Goal: Task Accomplishment & Management: Use online tool/utility

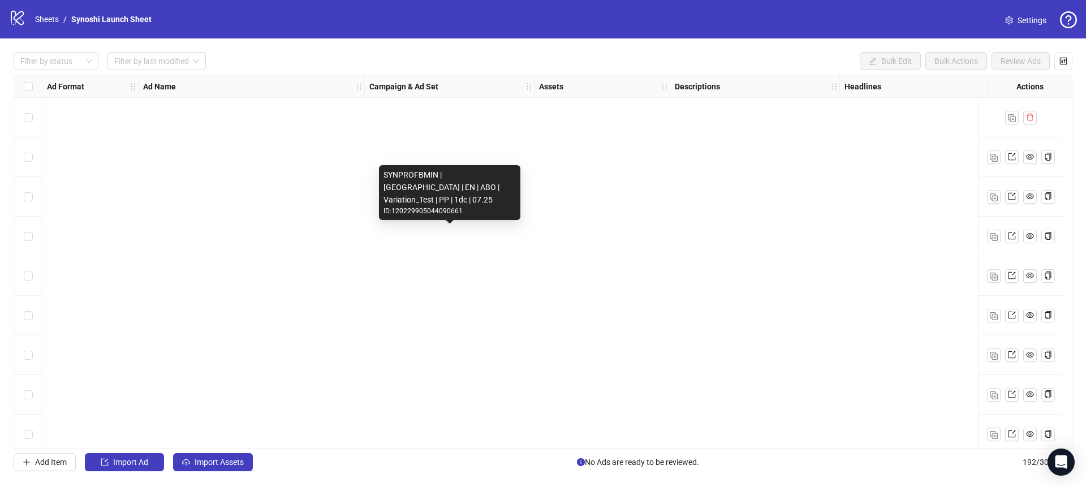
scroll to position [7258, 0]
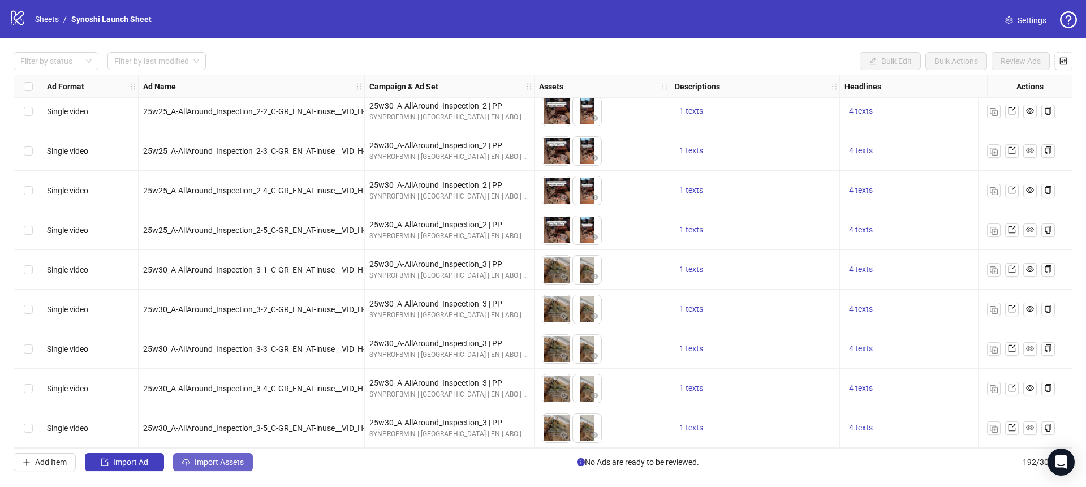
click at [207, 464] on span "Import Assets" at bounding box center [219, 462] width 49 height 9
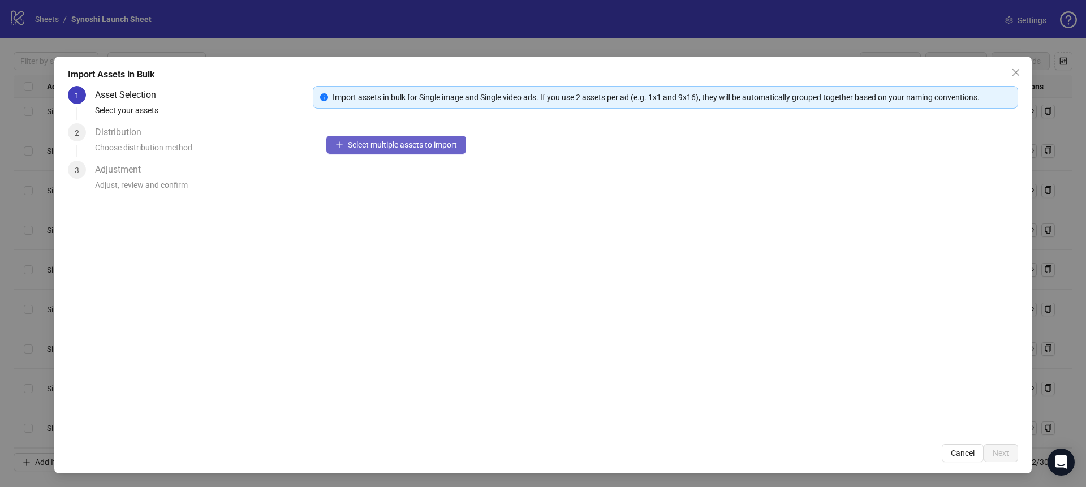
click at [345, 141] on button "Select multiple assets to import" at bounding box center [396, 145] width 140 height 18
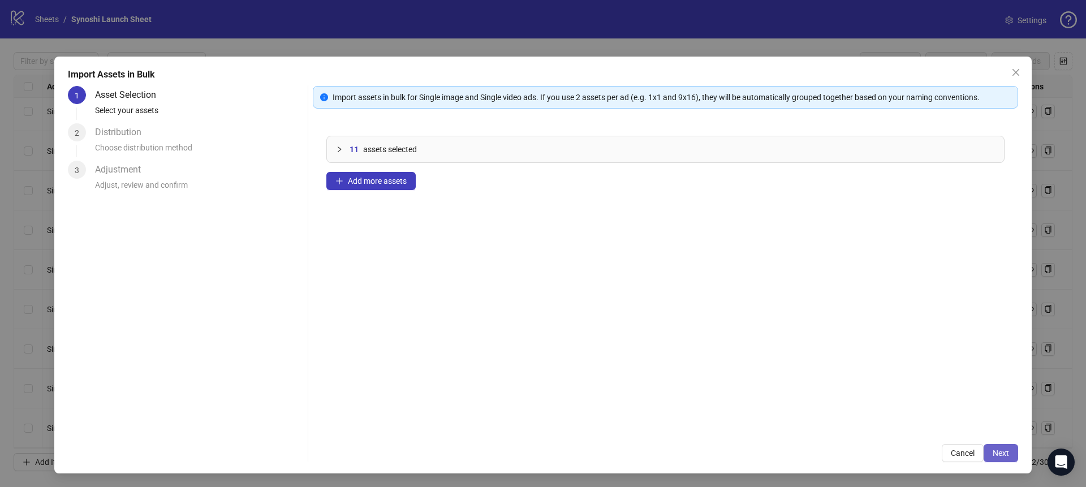
click at [1010, 457] on button "Next" at bounding box center [1001, 453] width 35 height 18
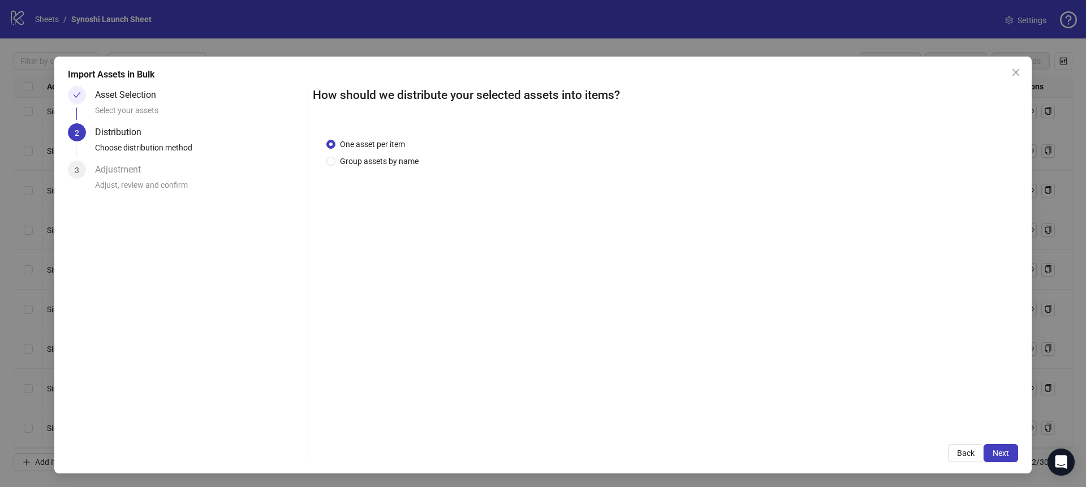
click at [1010, 457] on button "Next" at bounding box center [1001, 453] width 35 height 18
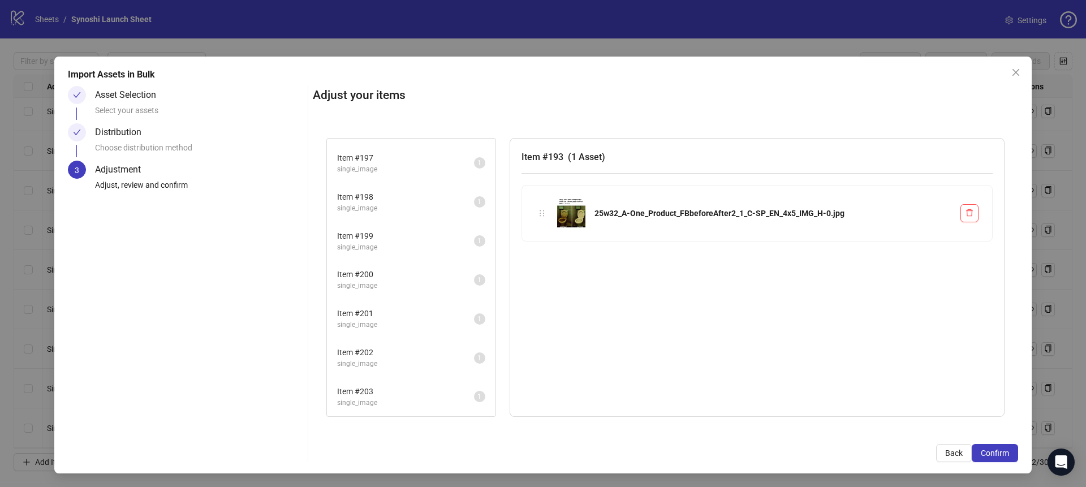
scroll to position [0, 0]
click at [988, 449] on span "Confirm" at bounding box center [995, 453] width 28 height 9
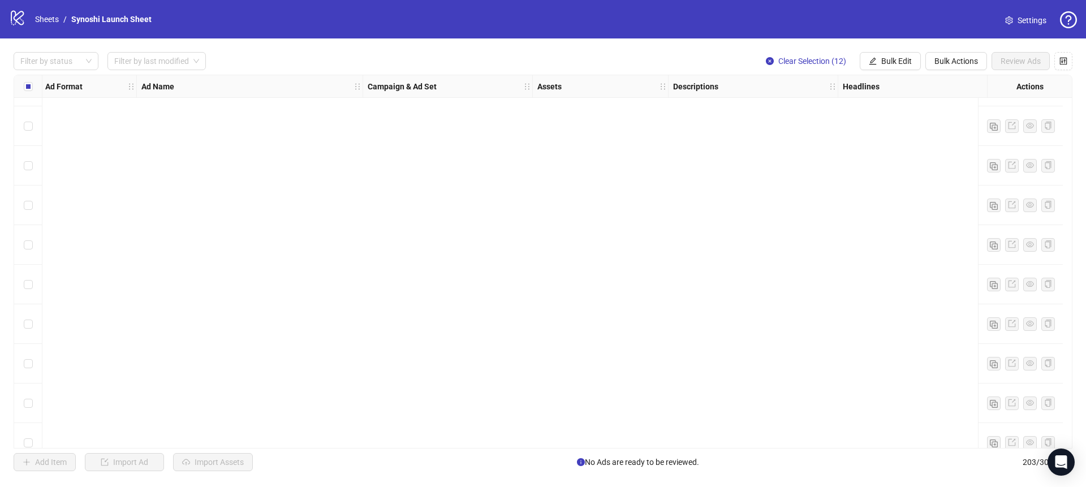
scroll to position [7693, 2]
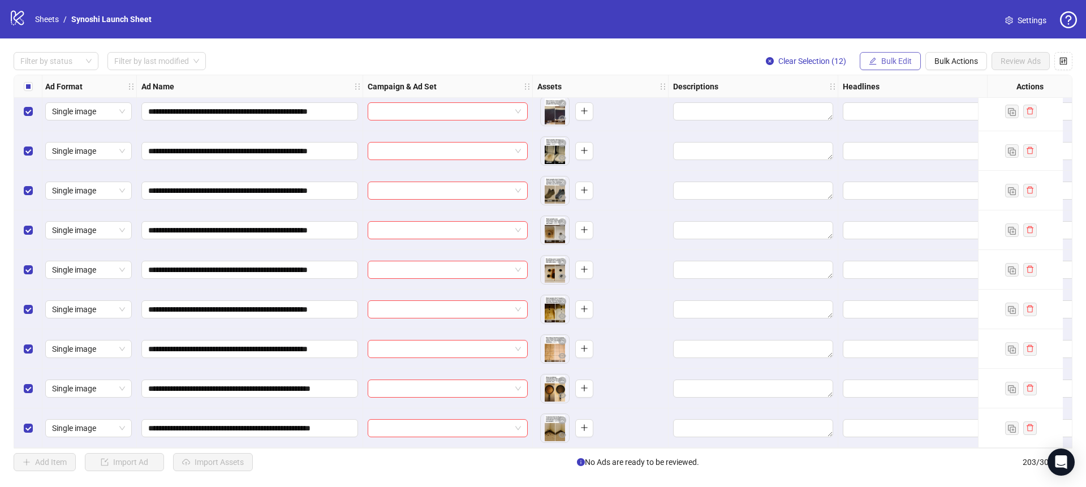
click at [890, 60] on span "Bulk Edit" at bounding box center [896, 61] width 31 height 9
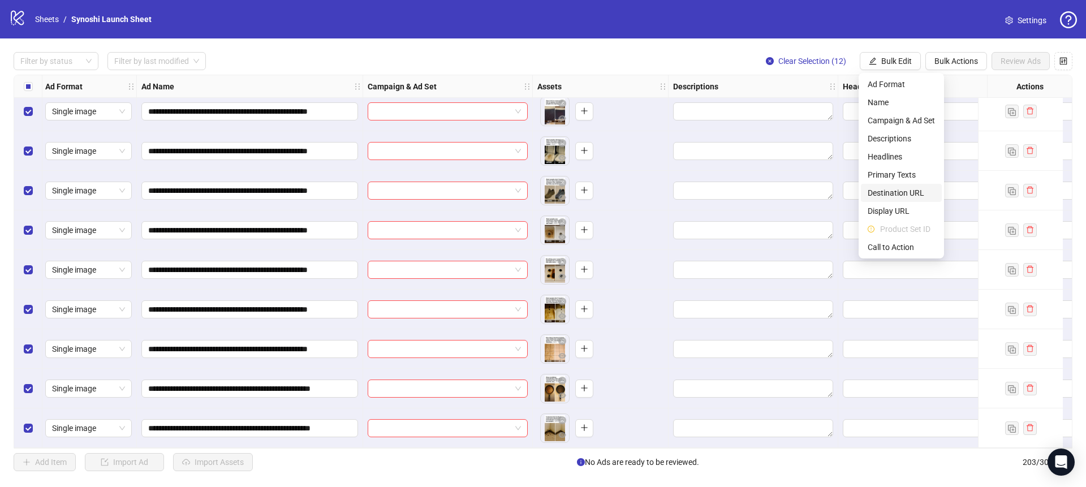
click at [884, 190] on span "Destination URL" at bounding box center [901, 193] width 67 height 12
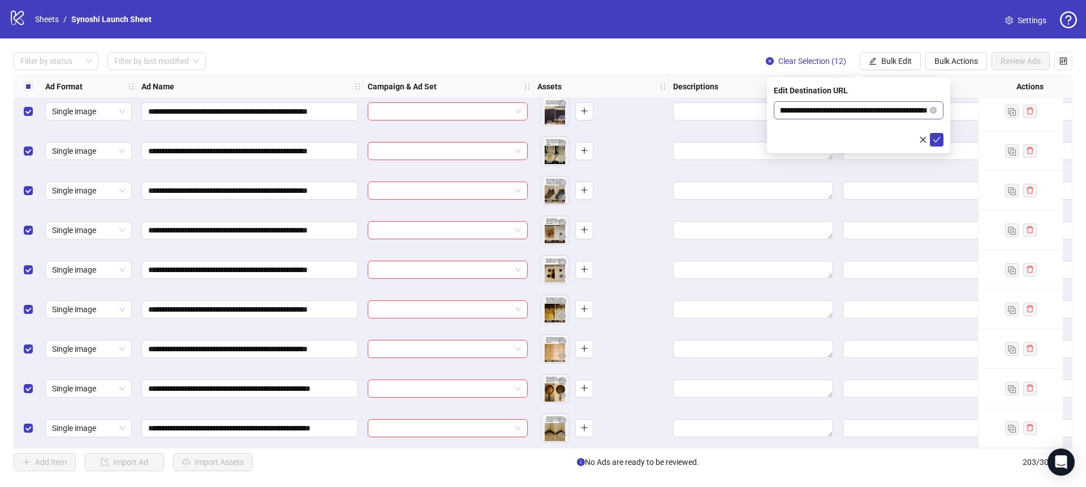
scroll to position [0, 79]
click at [923, 137] on icon "close" at bounding box center [923, 140] width 8 height 8
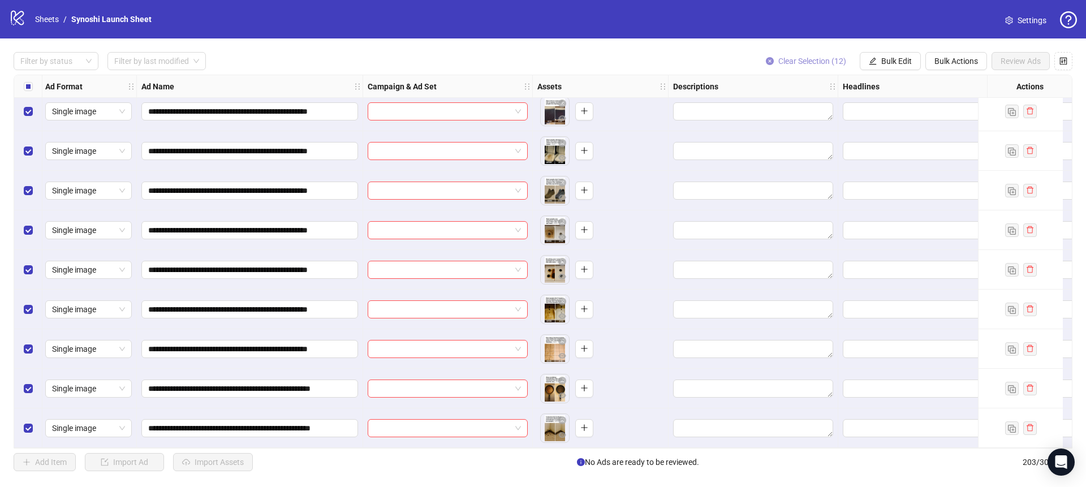
click at [795, 55] on button "Clear Selection (12)" at bounding box center [806, 61] width 98 height 18
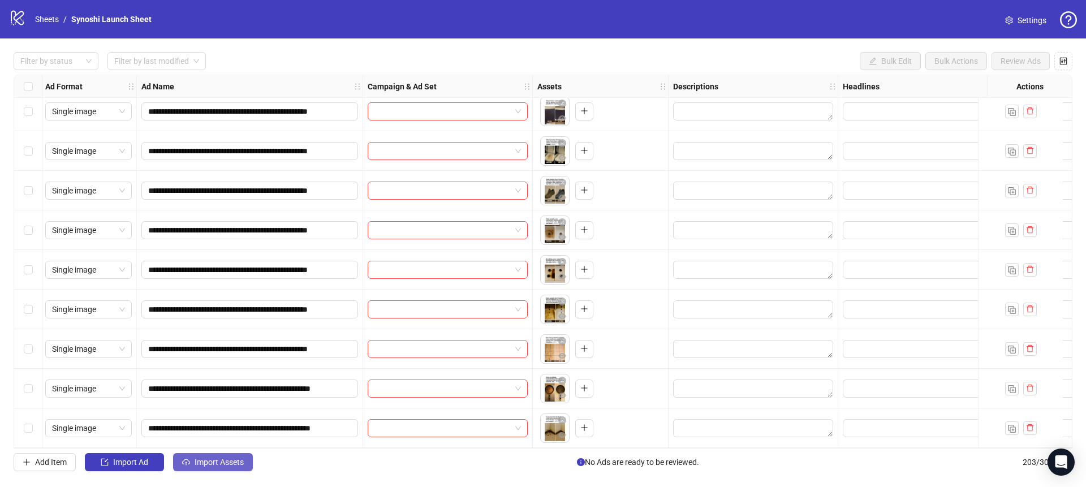
click at [227, 458] on span "Import Assets" at bounding box center [219, 462] width 49 height 9
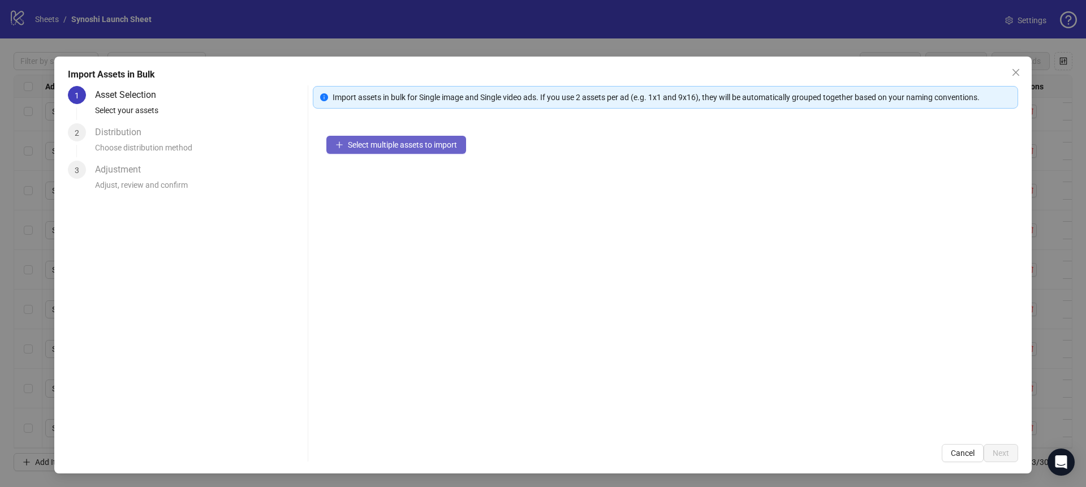
click at [428, 137] on button "Select multiple assets to import" at bounding box center [396, 145] width 140 height 18
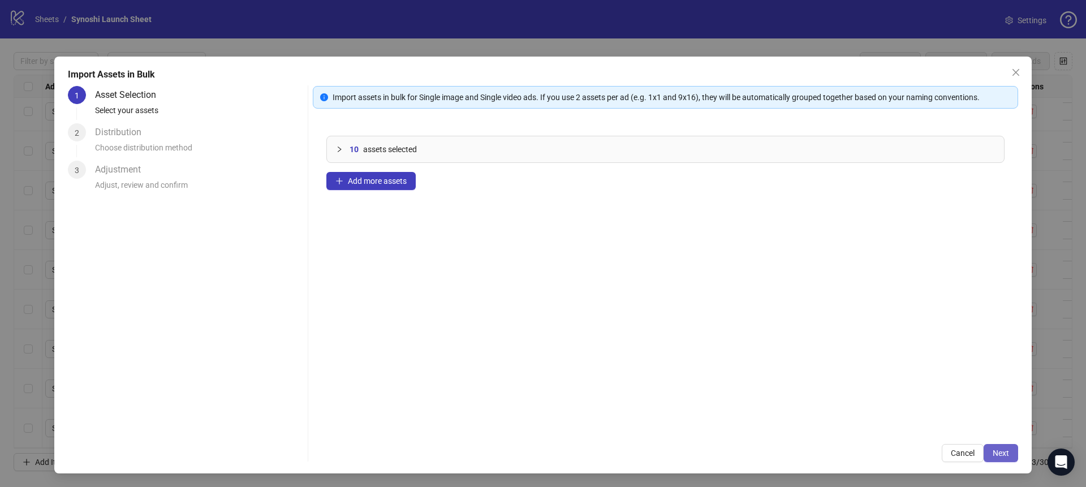
click at [1008, 453] on span "Next" at bounding box center [1001, 453] width 16 height 9
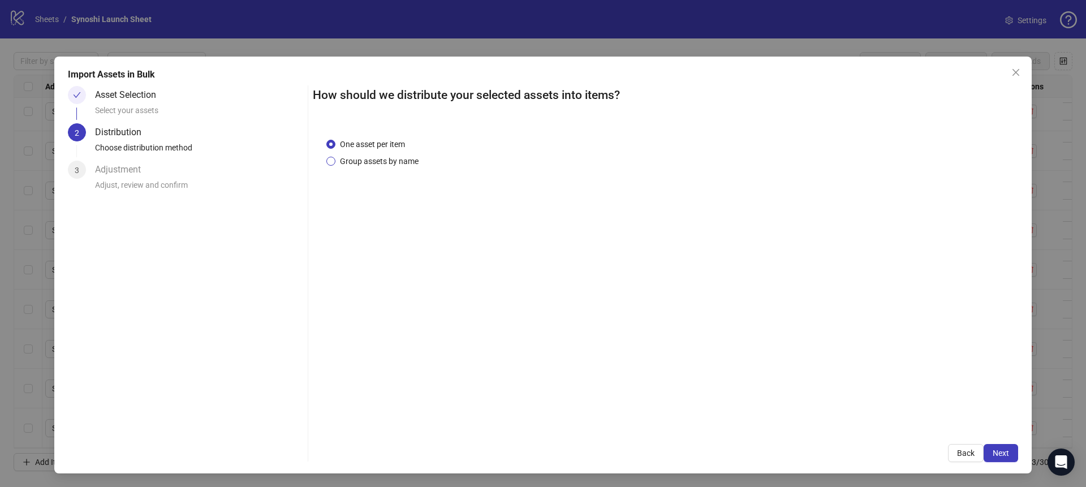
click at [361, 160] on span "Group assets by name" at bounding box center [379, 161] width 88 height 12
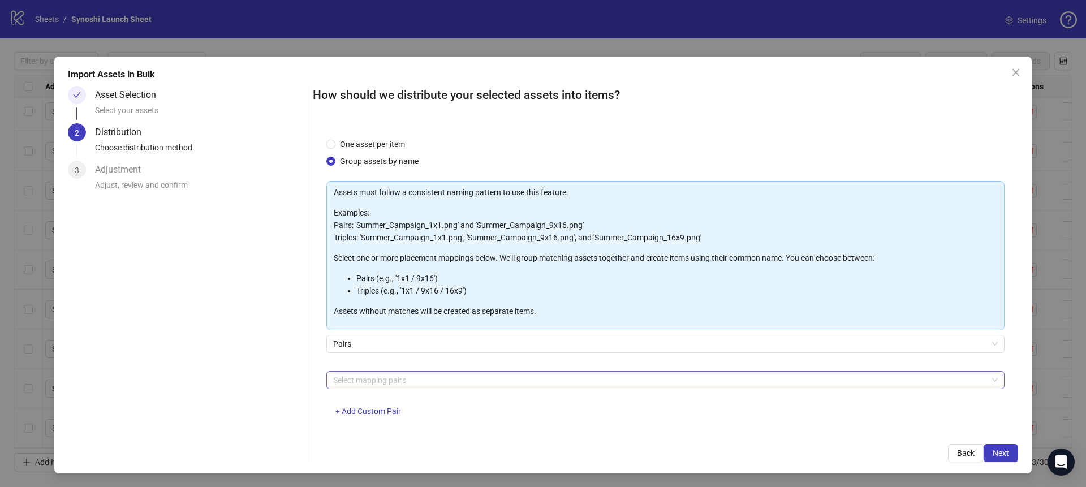
click at [385, 379] on div at bounding box center [660, 380] width 662 height 16
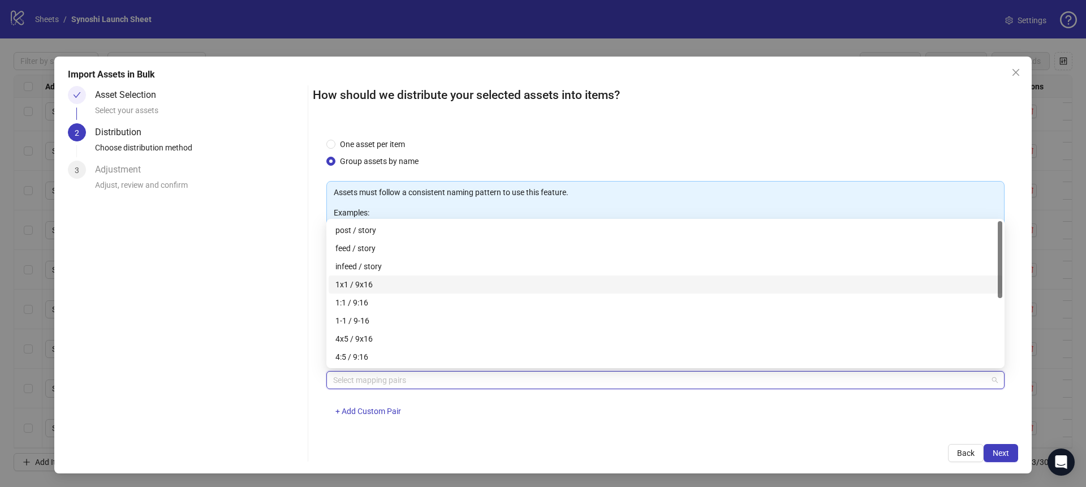
click at [359, 286] on div "1x1 / 9x16" at bounding box center [665, 284] width 660 height 12
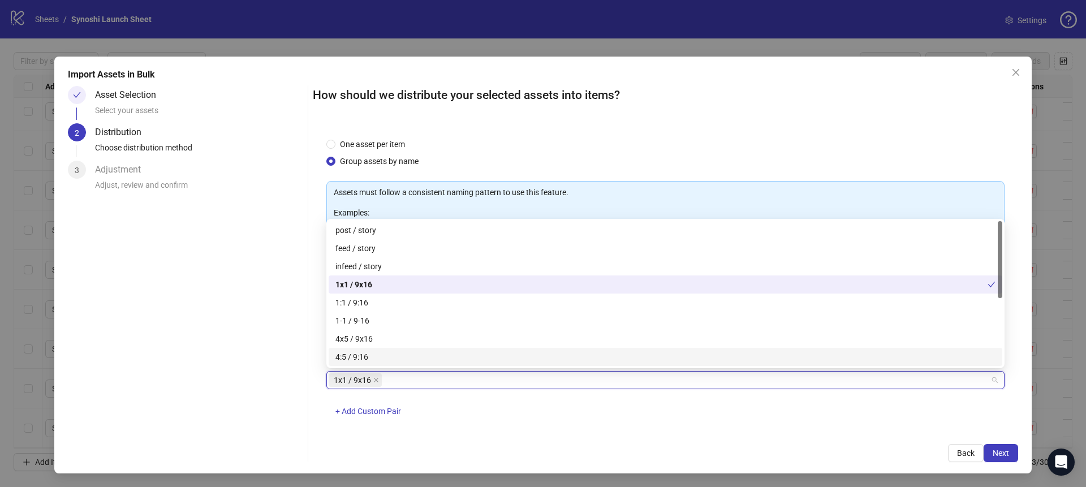
click at [686, 459] on div "Back Next" at bounding box center [665, 453] width 705 height 18
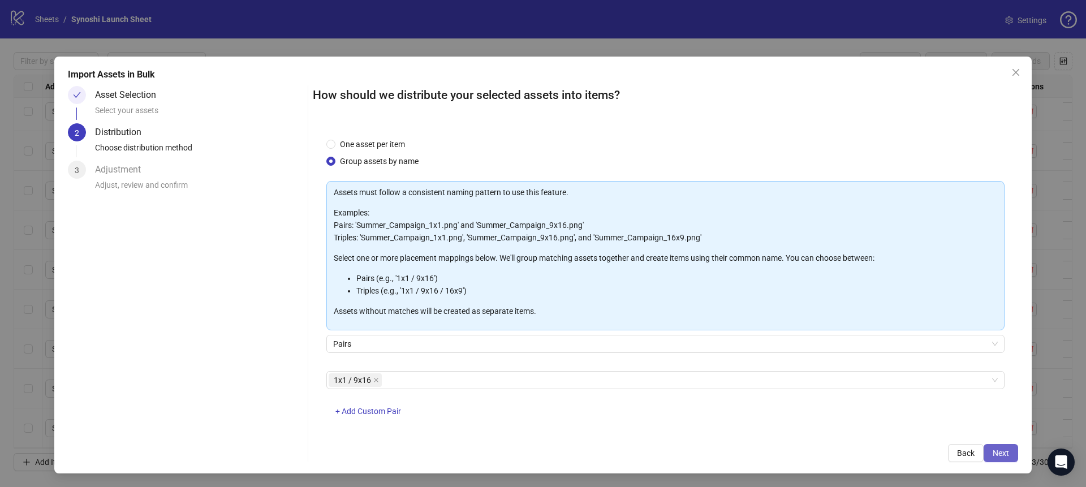
click at [997, 450] on span "Next" at bounding box center [1001, 453] width 16 height 9
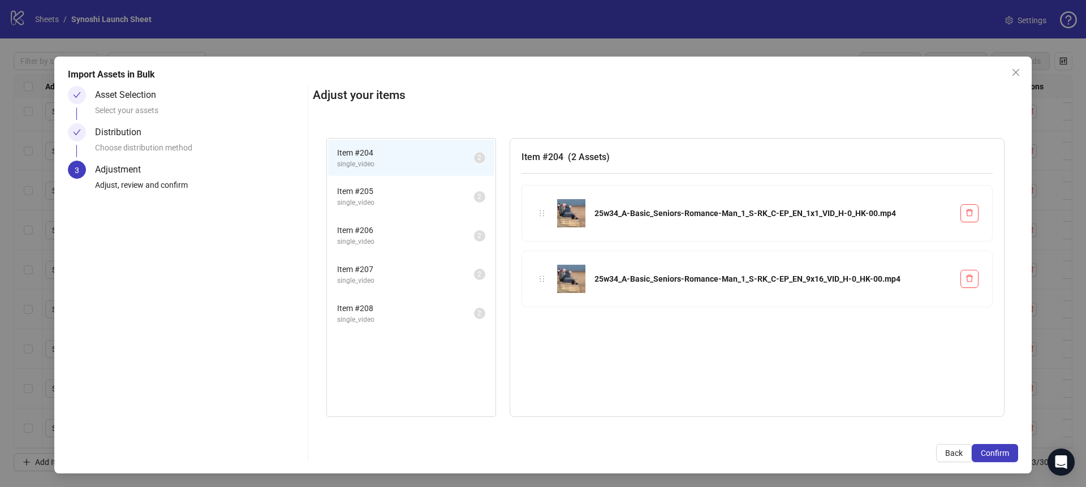
click at [997, 450] on span "Confirm" at bounding box center [995, 453] width 28 height 9
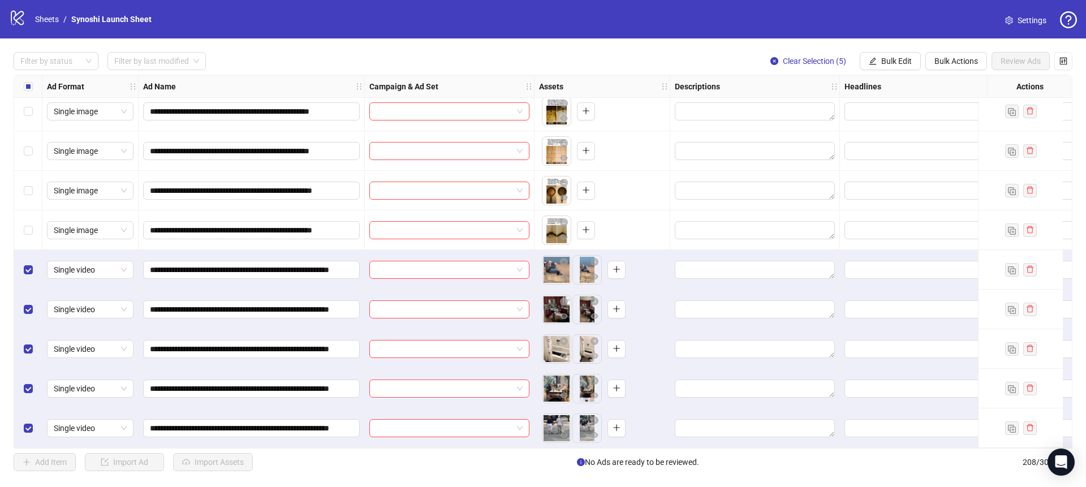
scroll to position [7891, 0]
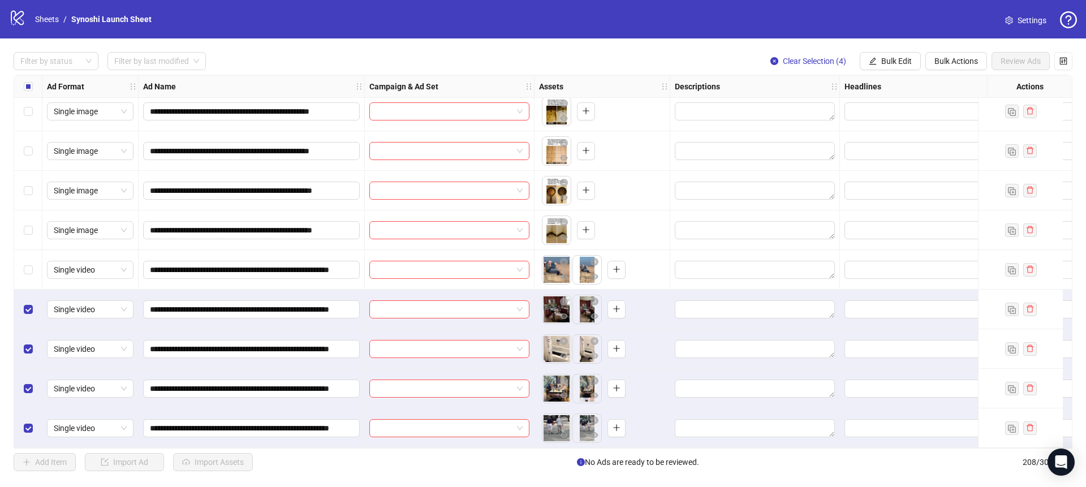
click at [31, 290] on div "Select row 205" at bounding box center [28, 310] width 28 height 40
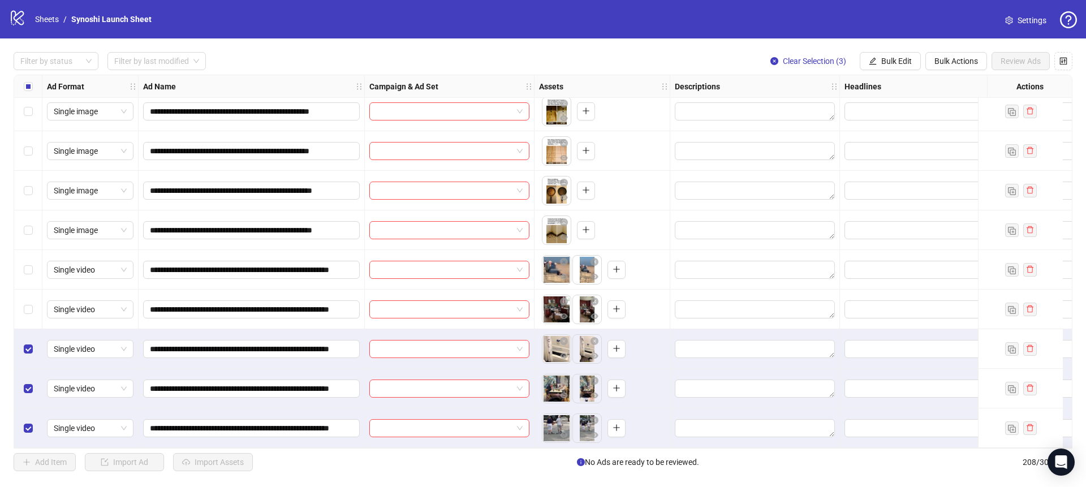
click at [30, 307] on label "Select row 205" at bounding box center [28, 309] width 9 height 12
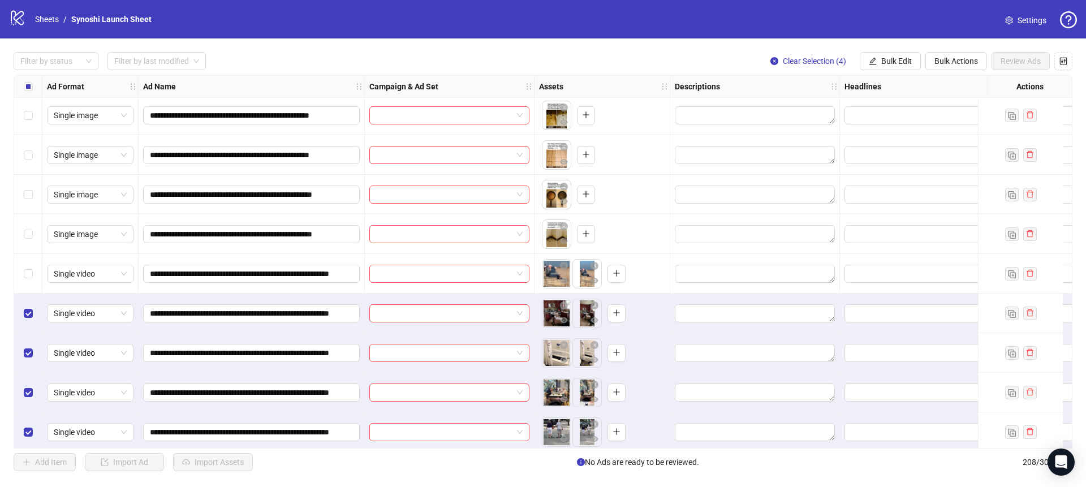
click at [24, 360] on div "Select row 206" at bounding box center [28, 353] width 28 height 40
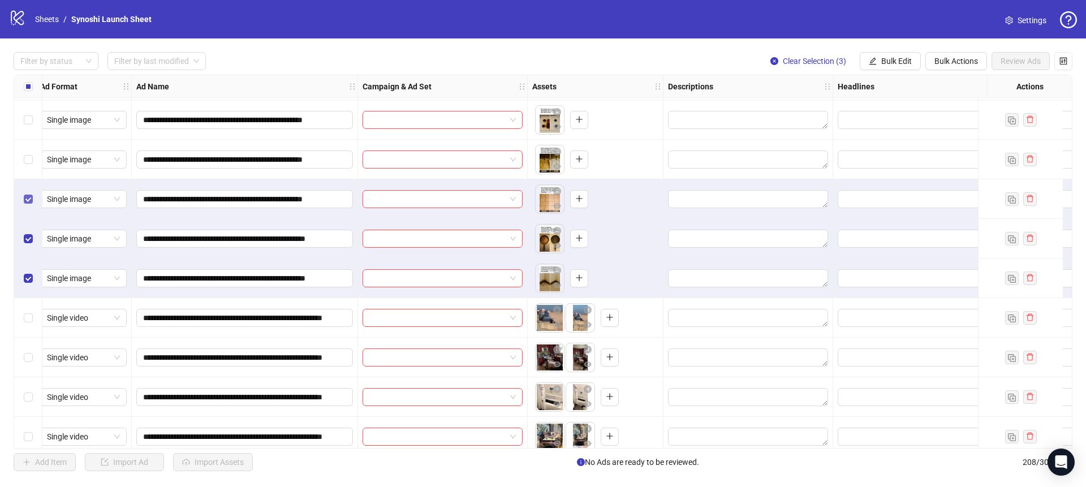
scroll to position [7793, 7]
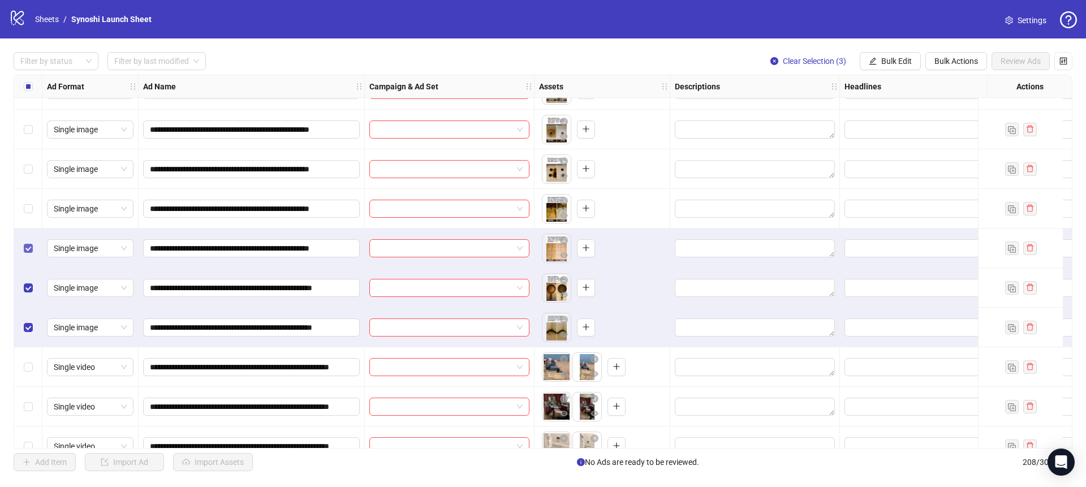
click at [31, 201] on div "Select row 200" at bounding box center [28, 209] width 28 height 40
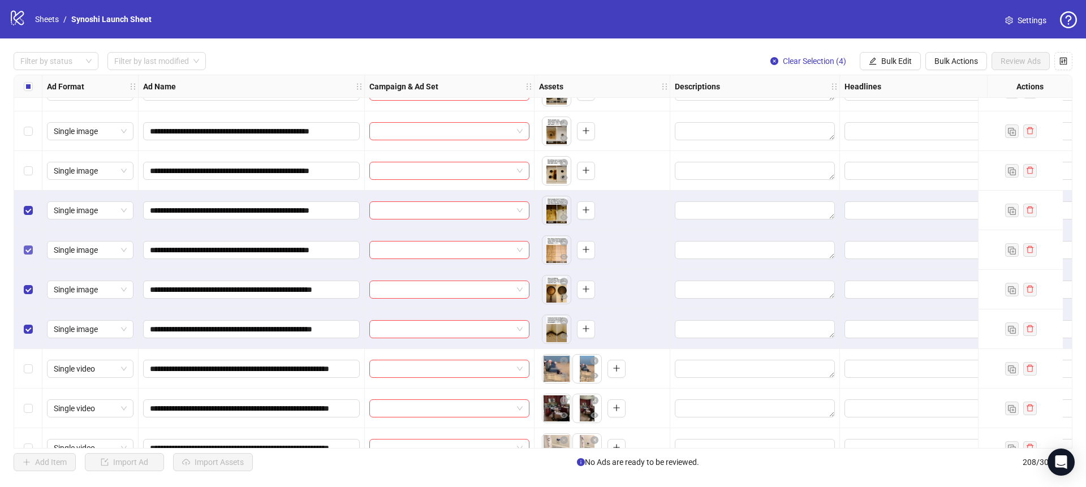
scroll to position [7750, 0]
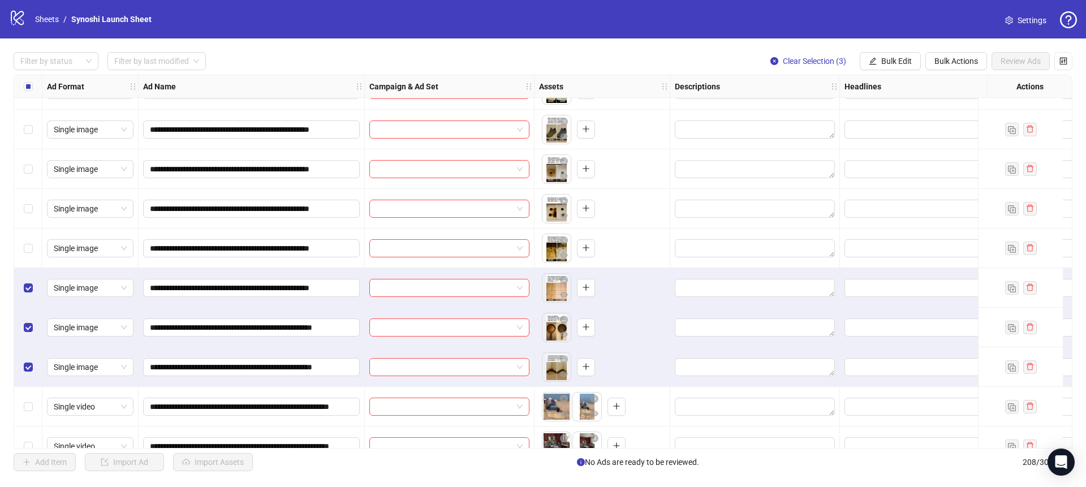
drag, startPoint x: 32, startPoint y: 286, endPoint x: 31, endPoint y: 299, distance: 12.6
click at [32, 286] on div "Select row 201" at bounding box center [28, 288] width 28 height 40
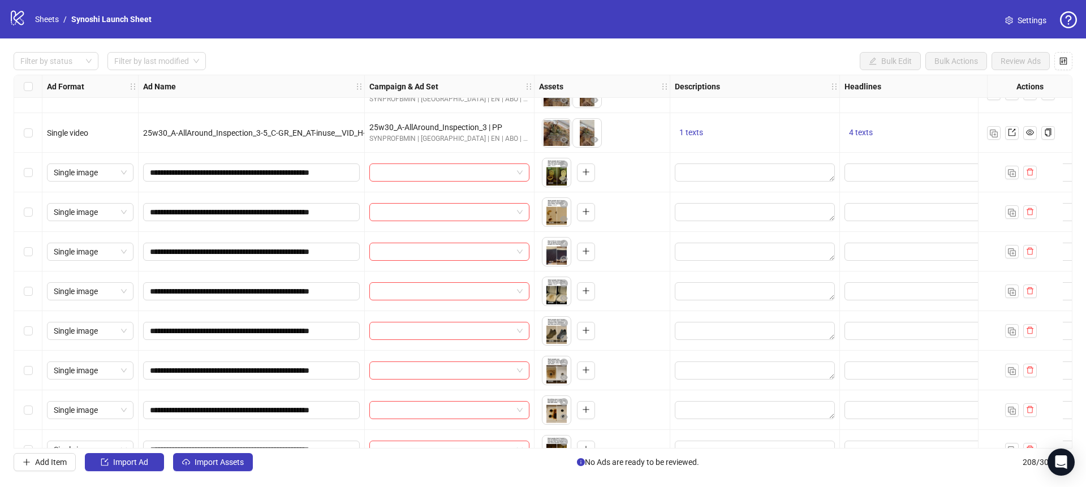
scroll to position [7491, 0]
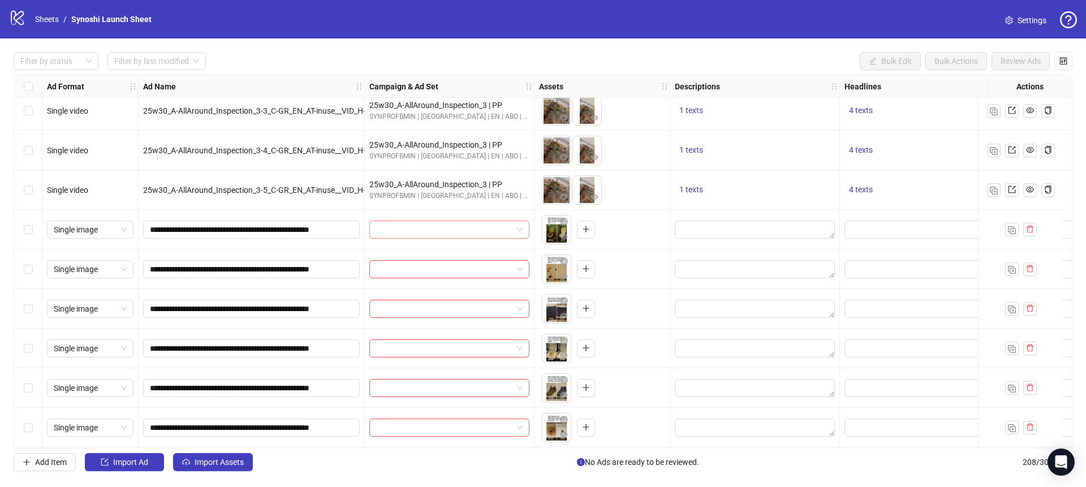
click at [519, 231] on span at bounding box center [449, 229] width 147 height 17
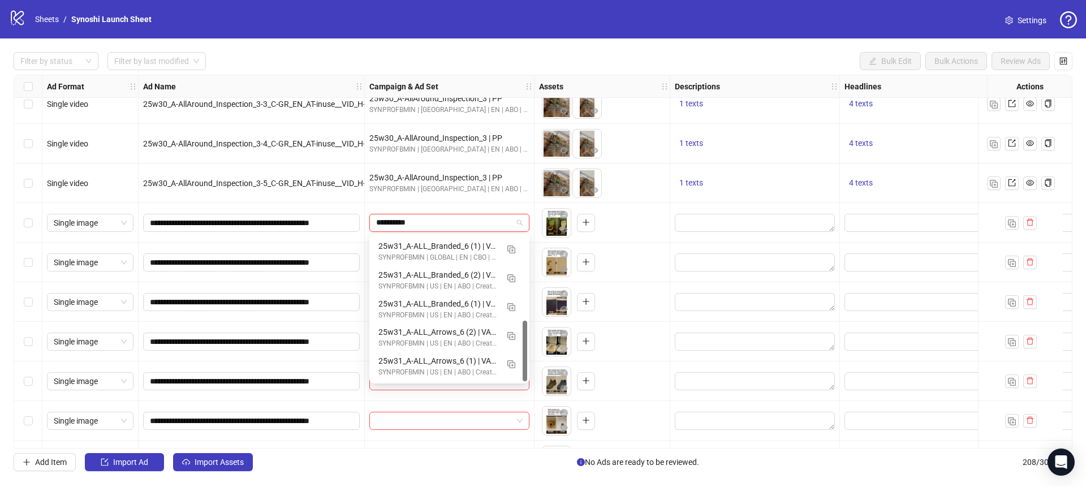
scroll to position [201, 0]
click at [514, 362] on img "button" at bounding box center [511, 364] width 8 height 8
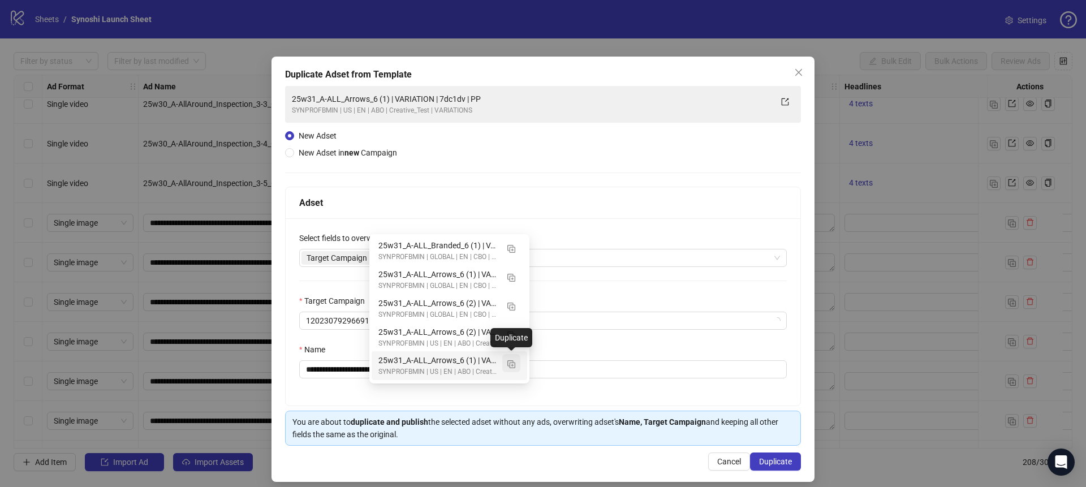
type input "*********"
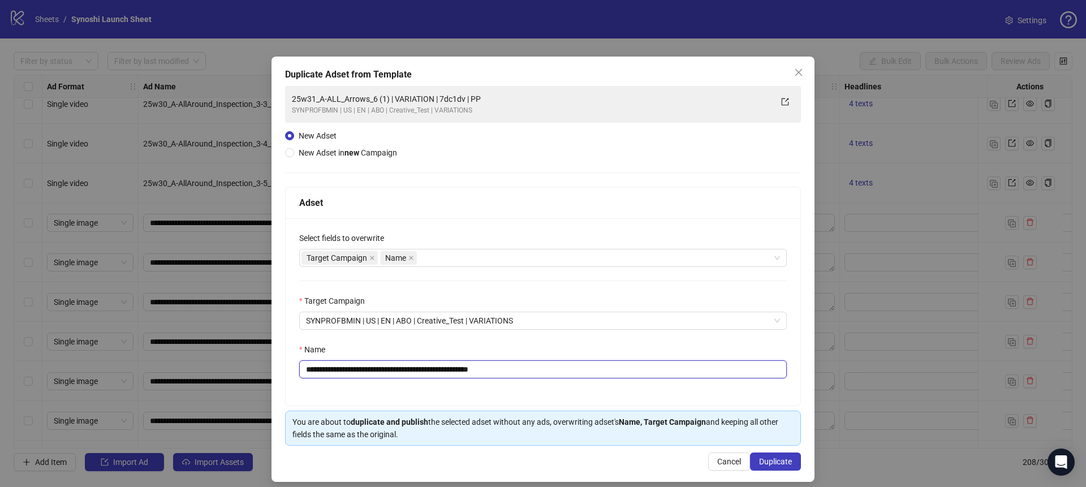
drag, startPoint x: 535, startPoint y: 369, endPoint x: 300, endPoint y: 368, distance: 234.8
click at [300, 368] on input "**********" at bounding box center [543, 369] width 488 height 18
paste input "text"
type input "**********"
click at [776, 464] on span "Duplicate" at bounding box center [775, 461] width 33 height 9
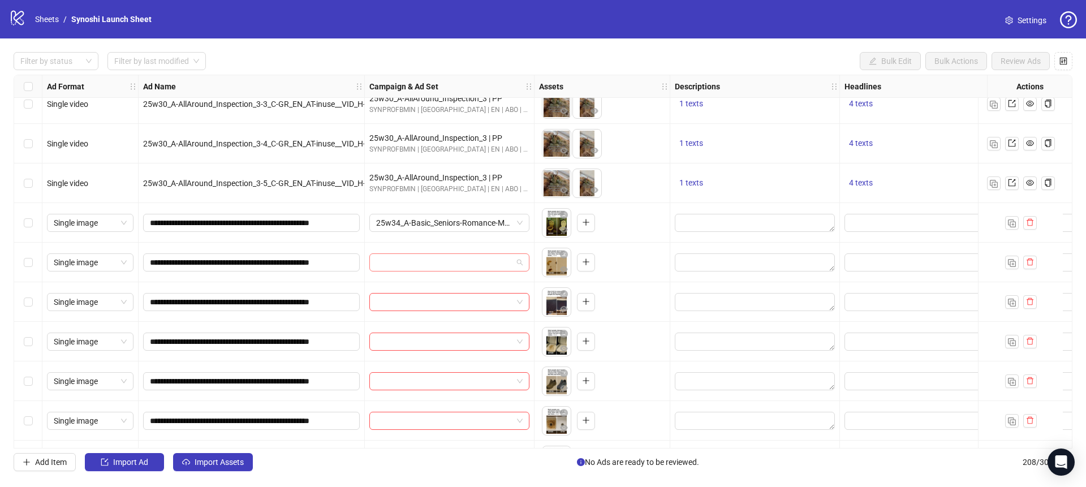
click at [522, 261] on span at bounding box center [449, 262] width 147 height 17
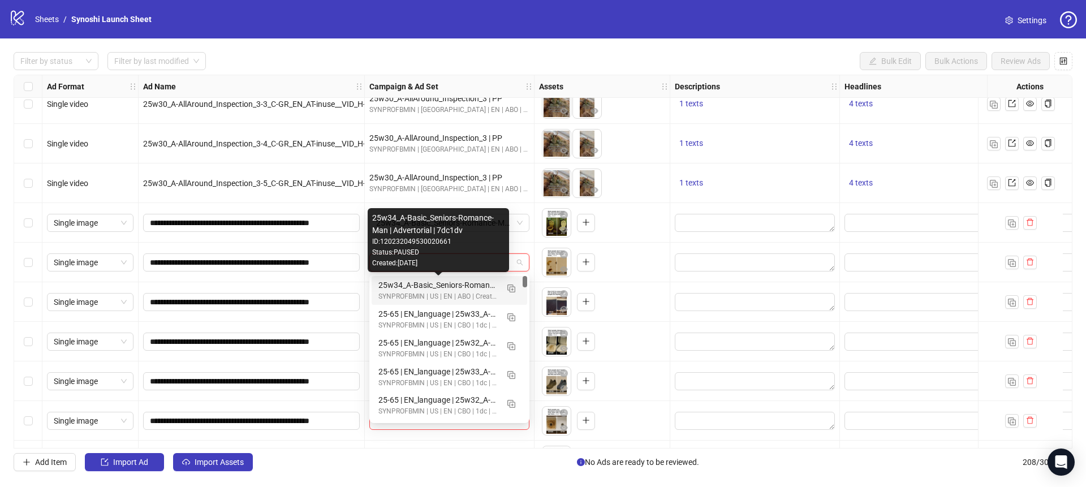
click at [485, 285] on div "25w34_A-Basic_Seniors-Romance-Man | Advertorial | 7dc1dv" at bounding box center [437, 285] width 119 height 12
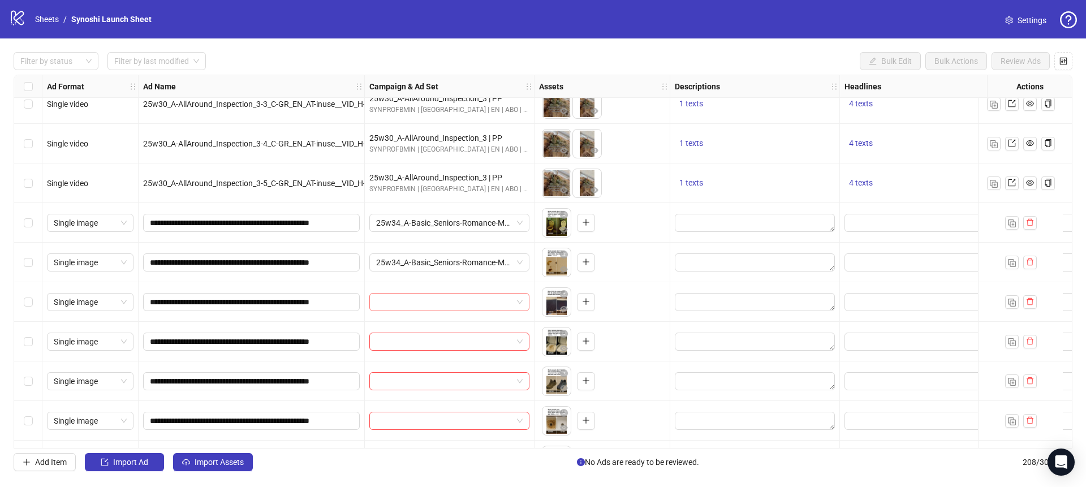
click at [523, 304] on div at bounding box center [449, 302] width 160 height 18
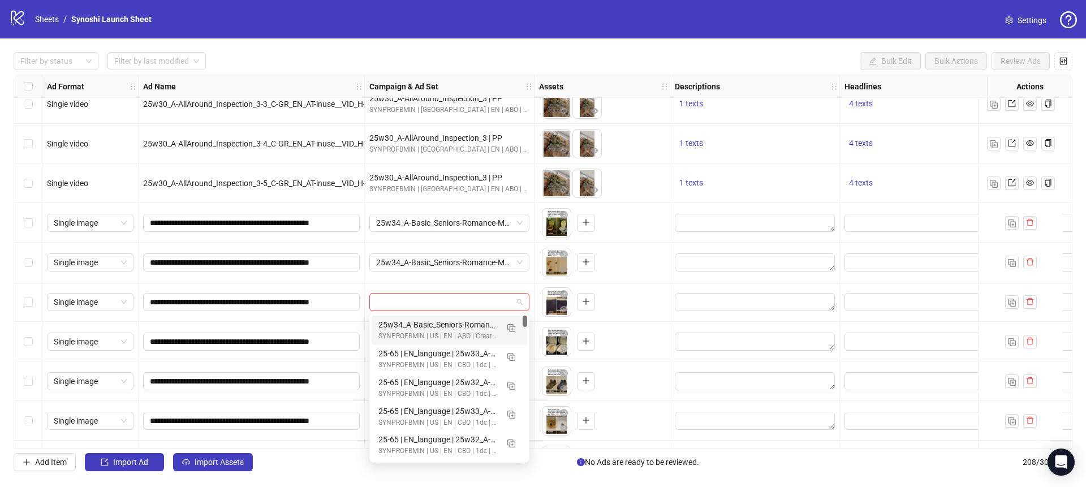
click at [465, 321] on div "25w34_A-Basic_Seniors-Romance-Man | Advertorial | 7dc1dv" at bounding box center [437, 324] width 119 height 12
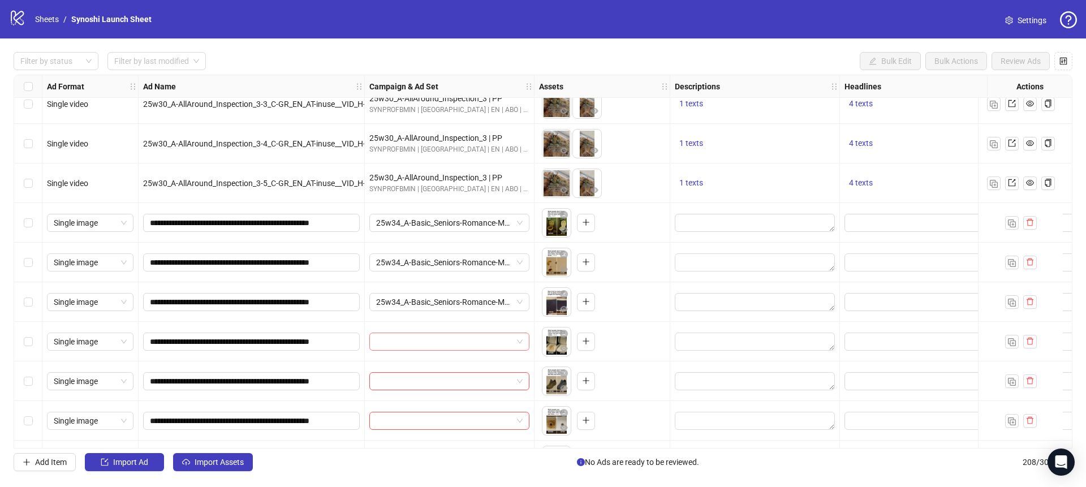
click at [516, 337] on span at bounding box center [449, 341] width 147 height 17
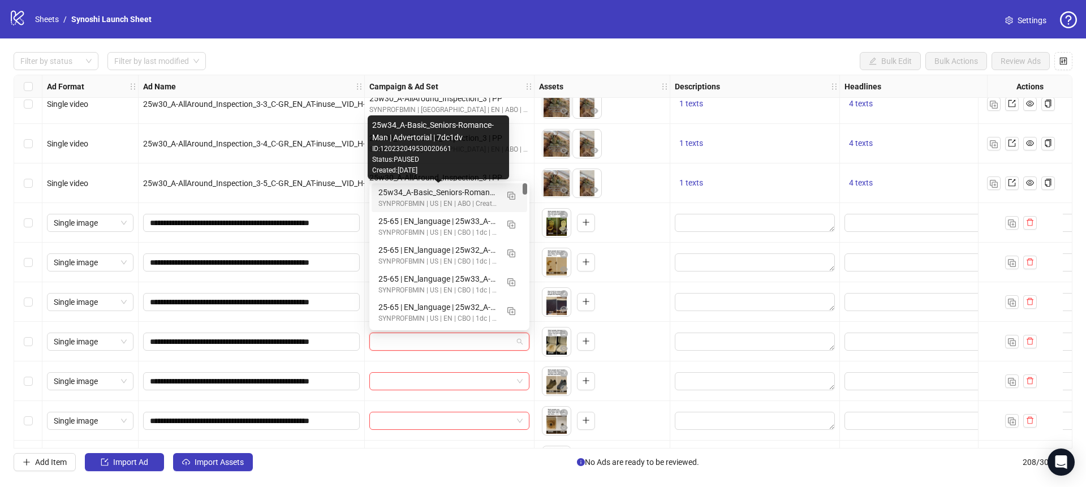
click at [456, 194] on div "25w34_A-Basic_Seniors-Romance-Man | Advertorial | 7dc1dv" at bounding box center [437, 192] width 119 height 12
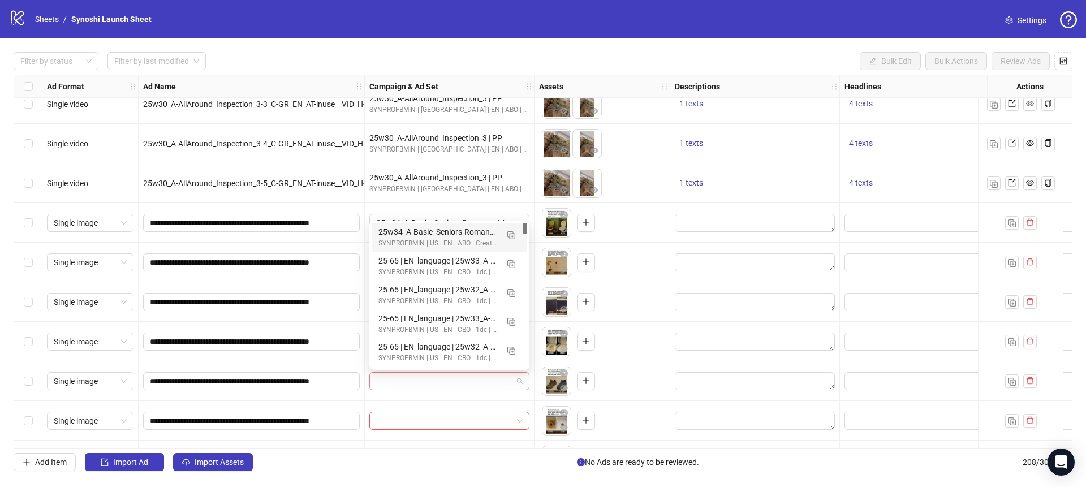
click at [519, 377] on span at bounding box center [449, 381] width 147 height 17
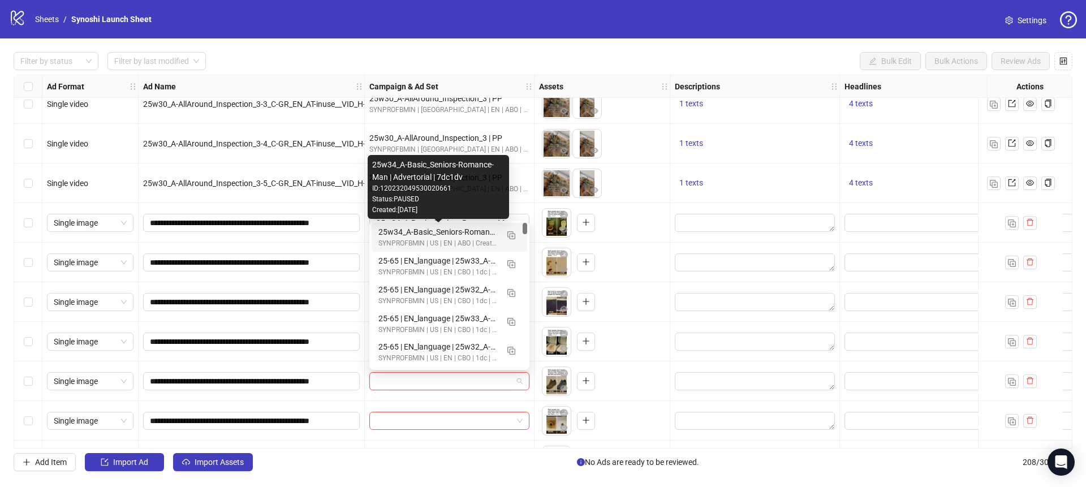
click at [467, 234] on div "25w34_A-Basic_Seniors-Romance-Man | Advertorial | 7dc1dv" at bounding box center [437, 232] width 119 height 12
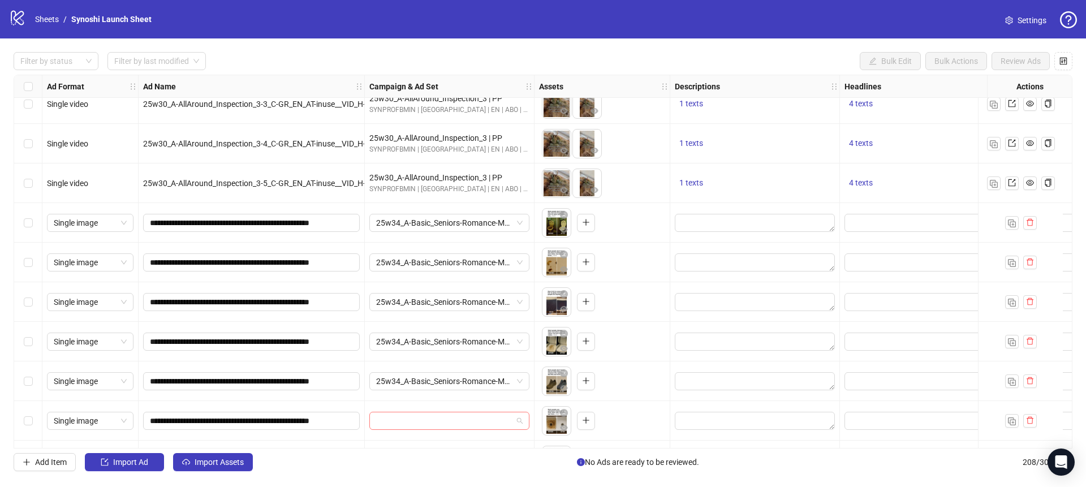
click at [519, 414] on span at bounding box center [449, 420] width 147 height 17
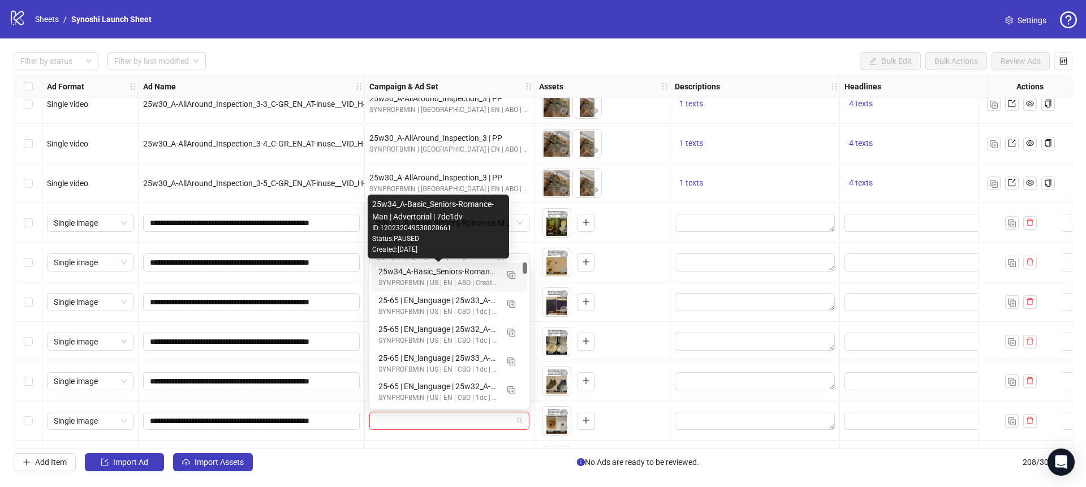
click at [469, 269] on div "25w34_A-Basic_Seniors-Romance-Man | Advertorial | 7dc1dv" at bounding box center [437, 271] width 119 height 12
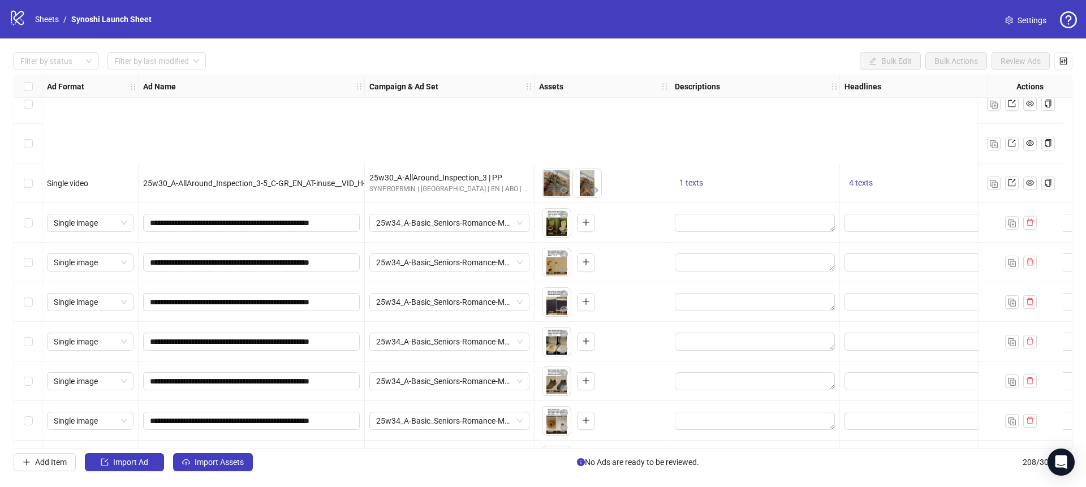
scroll to position [7663, 0]
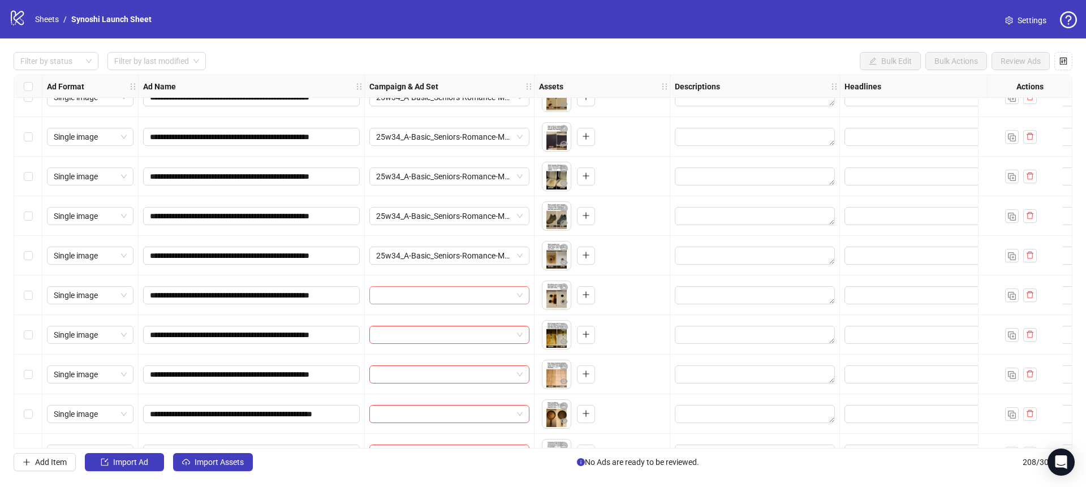
click at [522, 295] on span at bounding box center [449, 295] width 147 height 17
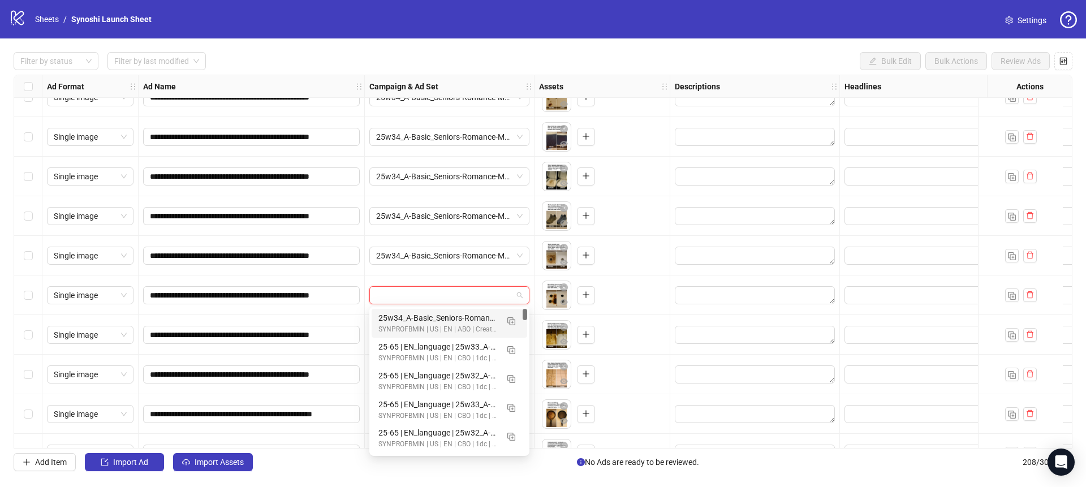
click at [447, 318] on div "25w34_A-Basic_Seniors-Romance-Man | Advertorial | 7dc1dv" at bounding box center [437, 318] width 119 height 12
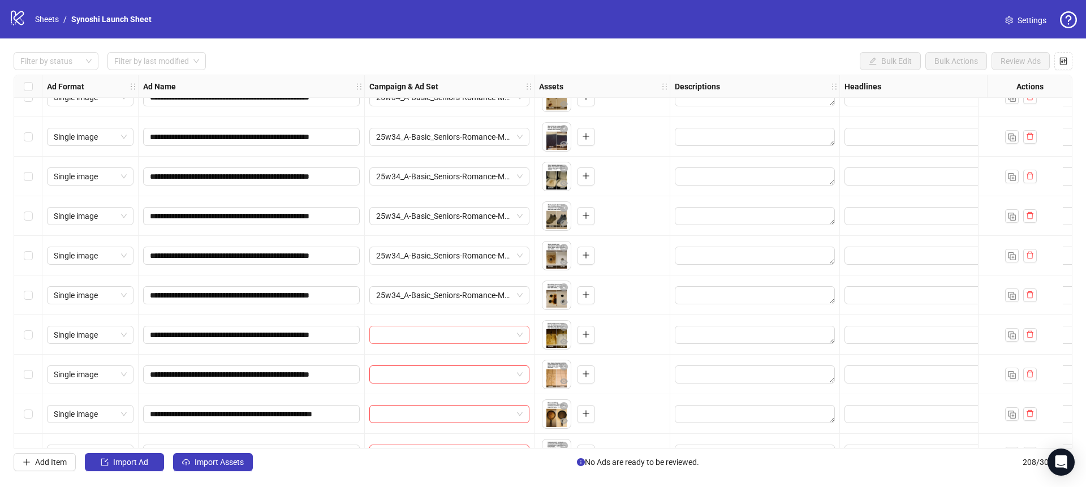
click at [513, 330] on span at bounding box center [449, 334] width 147 height 17
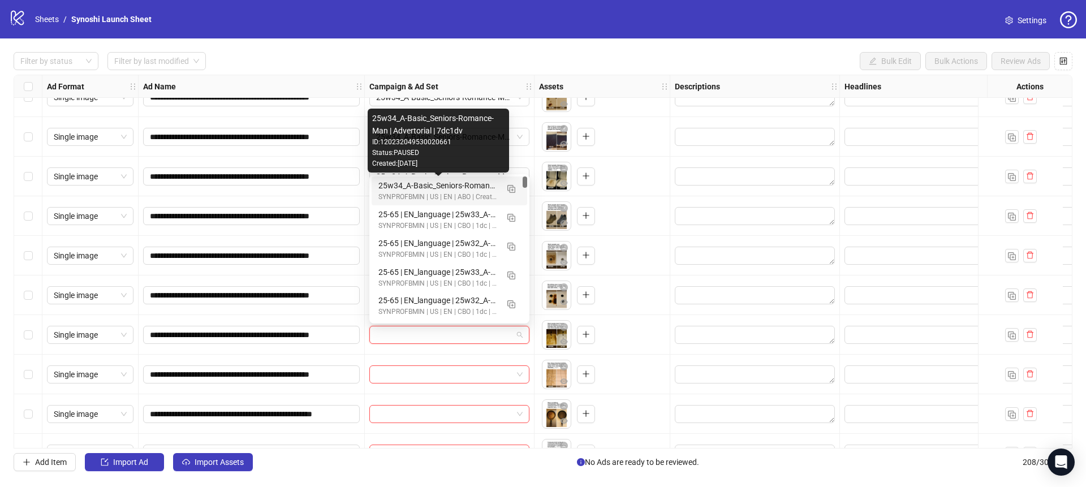
click at [467, 188] on div "25w34_A-Basic_Seniors-Romance-Man | Advertorial | 7dc1dv" at bounding box center [437, 185] width 119 height 12
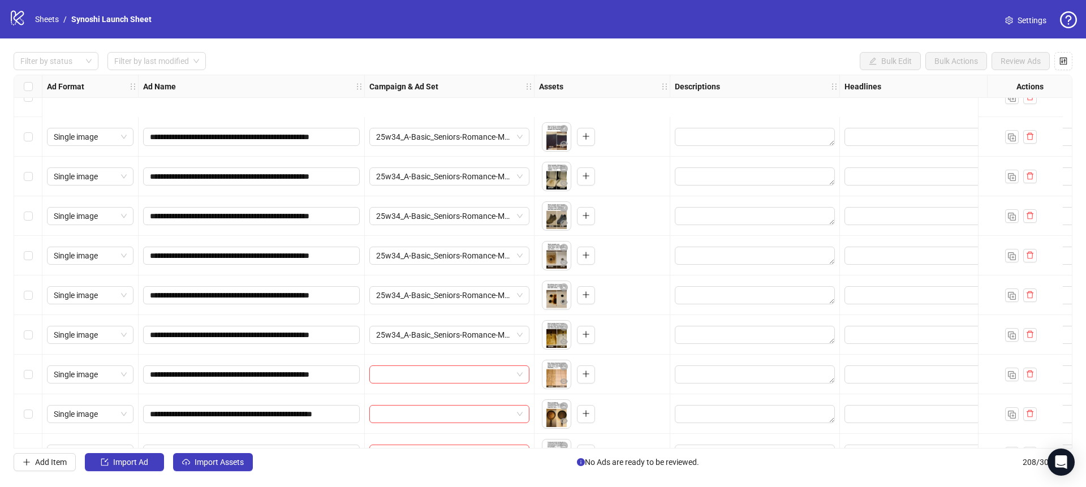
scroll to position [7763, 0]
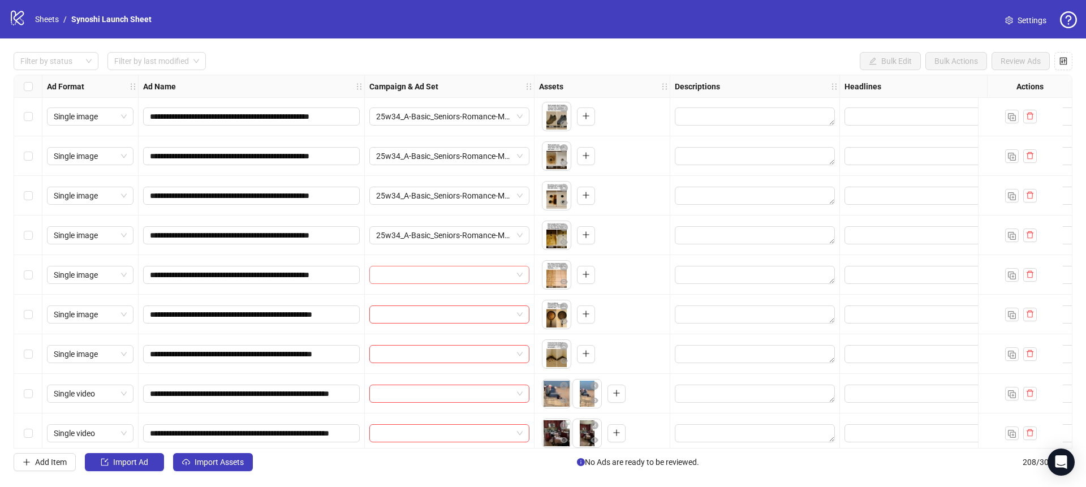
click at [519, 274] on span at bounding box center [449, 274] width 147 height 17
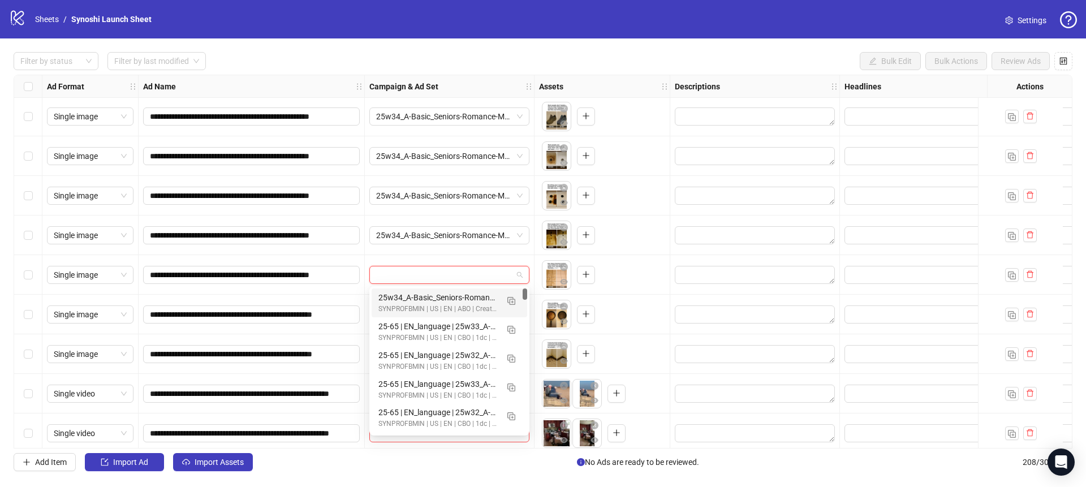
click at [458, 298] on div "25w34_A-Basic_Seniors-Romance-Man | Advertorial | 7dc1dv" at bounding box center [437, 297] width 119 height 12
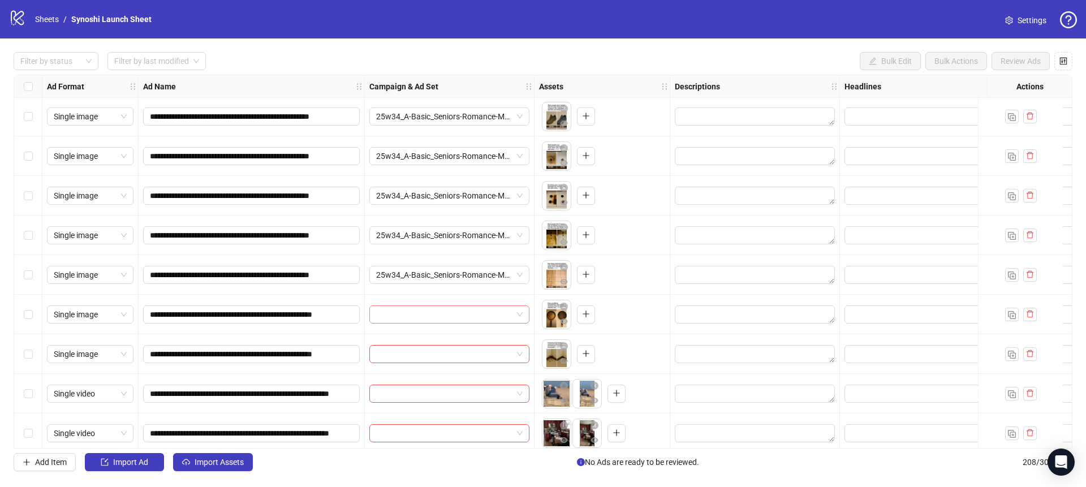
click at [518, 313] on span at bounding box center [449, 314] width 147 height 17
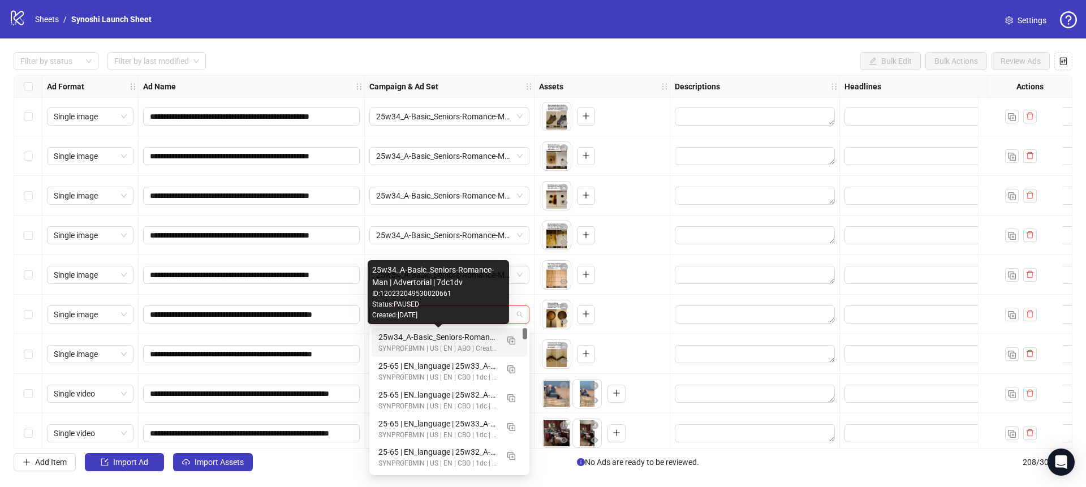
click at [442, 337] on div "25w34_A-Basic_Seniors-Romance-Man | Advertorial | 7dc1dv" at bounding box center [437, 337] width 119 height 12
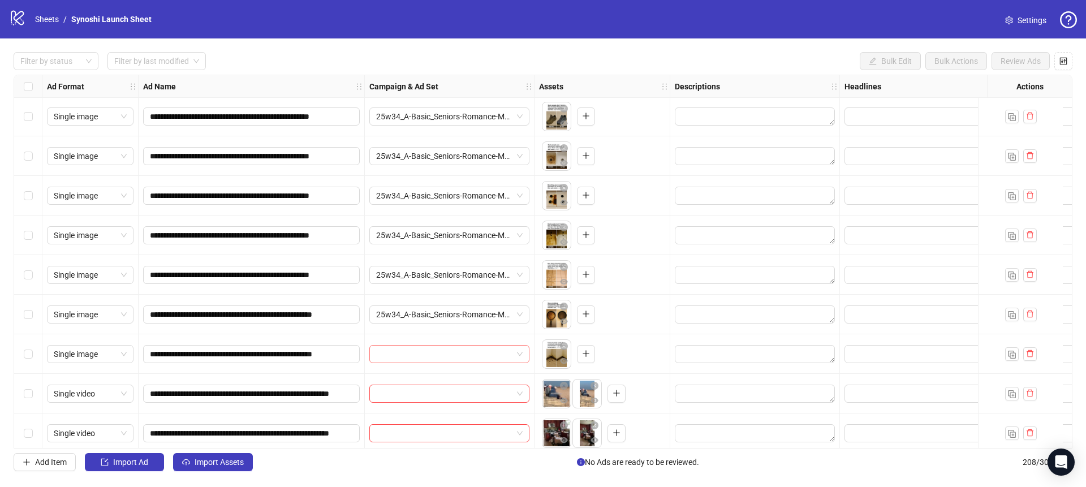
click at [520, 352] on span at bounding box center [449, 354] width 147 height 17
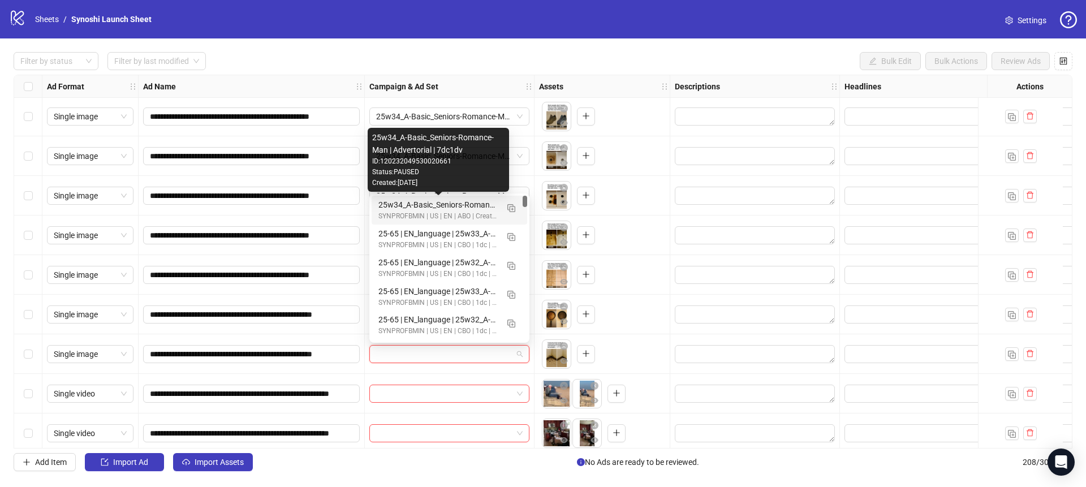
click at [463, 200] on div "25w34_A-Basic_Seniors-Romance-Man | Advertorial | 7dc1dv" at bounding box center [437, 205] width 119 height 12
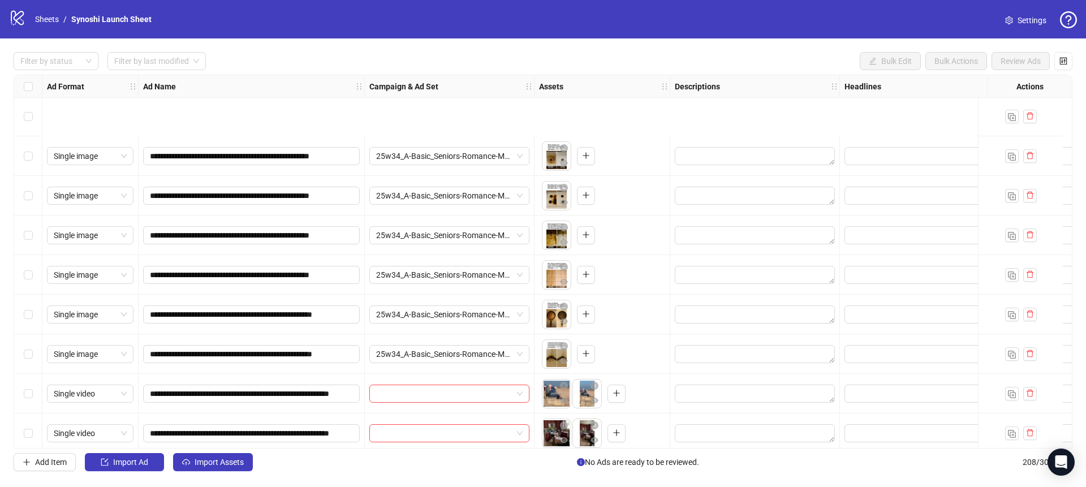
scroll to position [7891, 0]
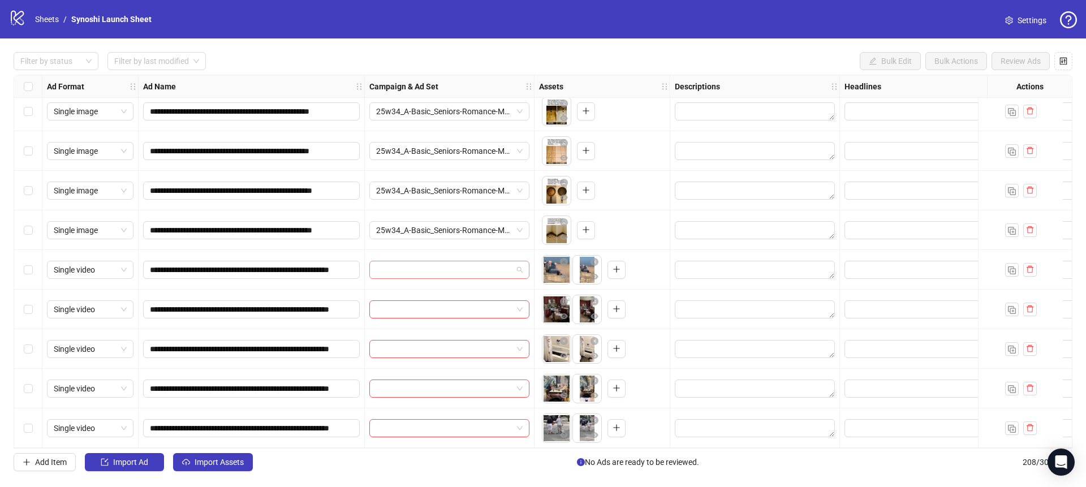
click at [518, 264] on span at bounding box center [449, 269] width 147 height 17
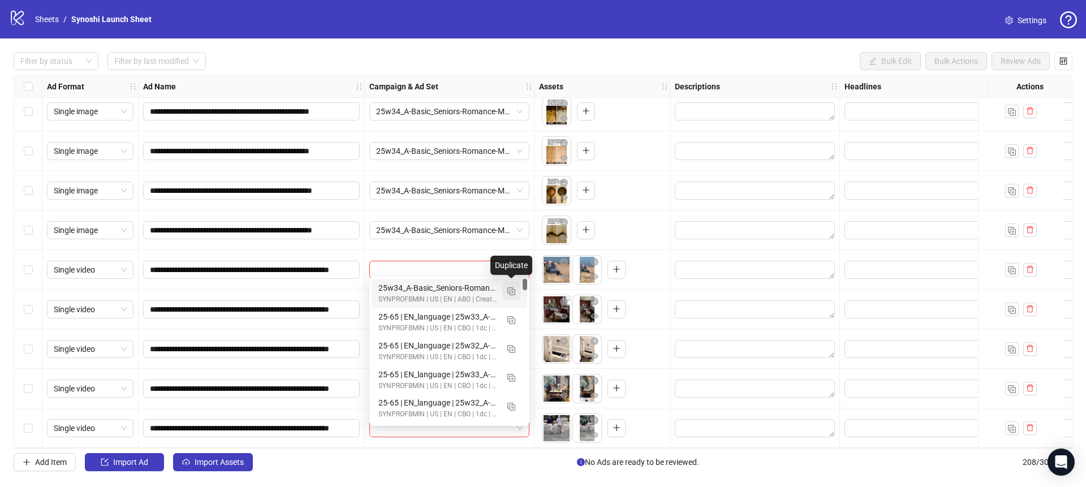
click at [512, 291] on img "button" at bounding box center [511, 291] width 8 height 8
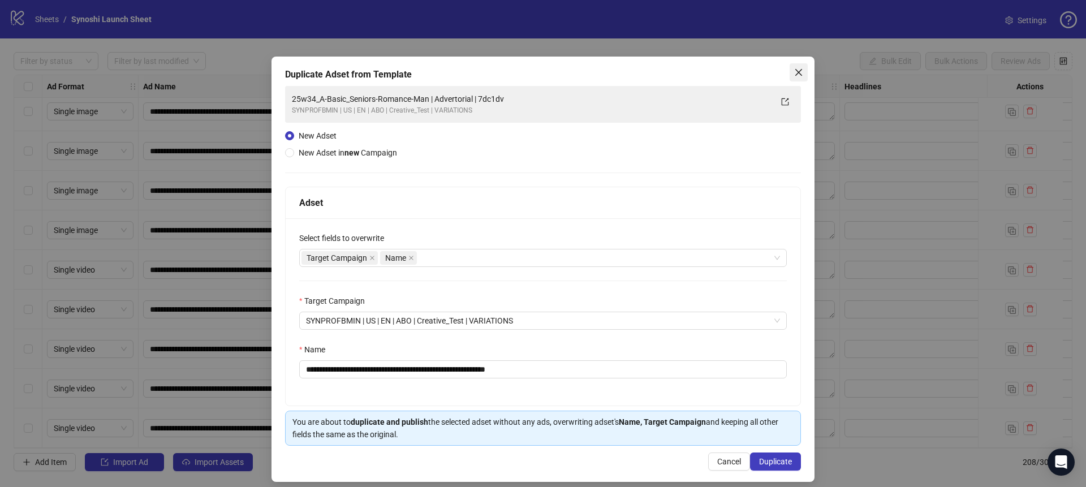
click at [794, 70] on icon "close" at bounding box center [798, 72] width 9 height 9
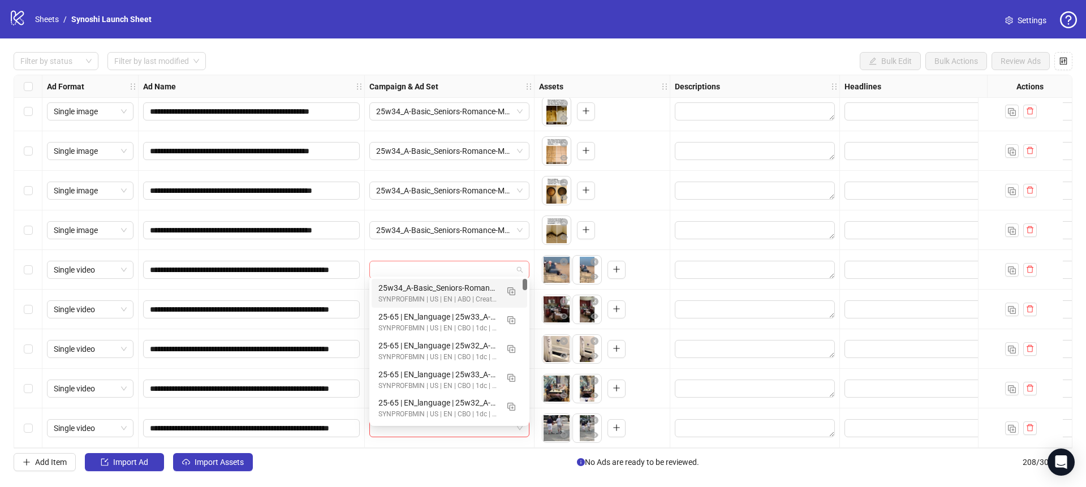
click at [522, 265] on span at bounding box center [449, 269] width 147 height 17
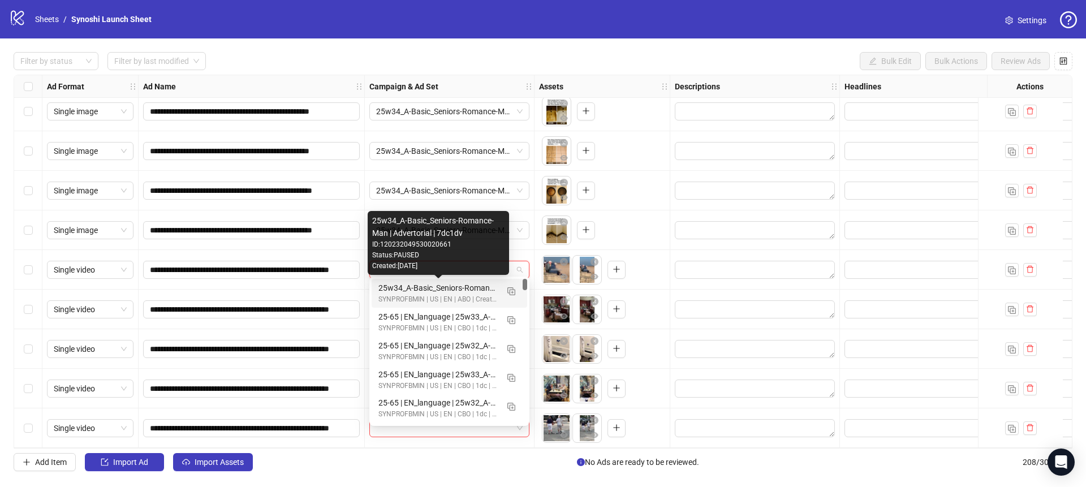
click at [474, 290] on div "25w34_A-Basic_Seniors-Romance-Man | Advertorial | 7dc1dv" at bounding box center [437, 288] width 119 height 12
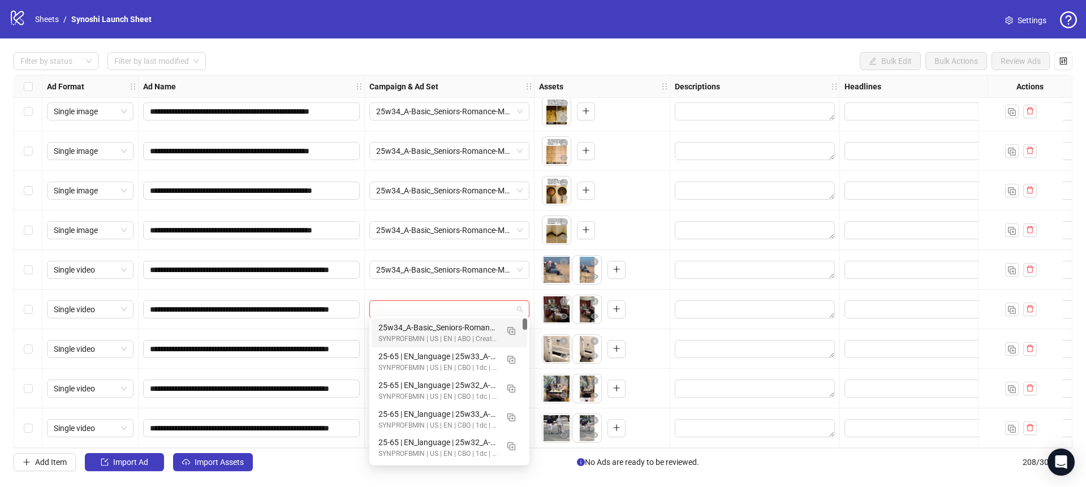
click at [510, 309] on input "search" at bounding box center [444, 309] width 136 height 17
drag, startPoint x: 460, startPoint y: 326, endPoint x: 480, endPoint y: 325, distance: 20.4
click at [460, 326] on div "25w34_A-Basic_Seniors-Romance-Man | Advertorial | 7dc1dv" at bounding box center [437, 327] width 119 height 12
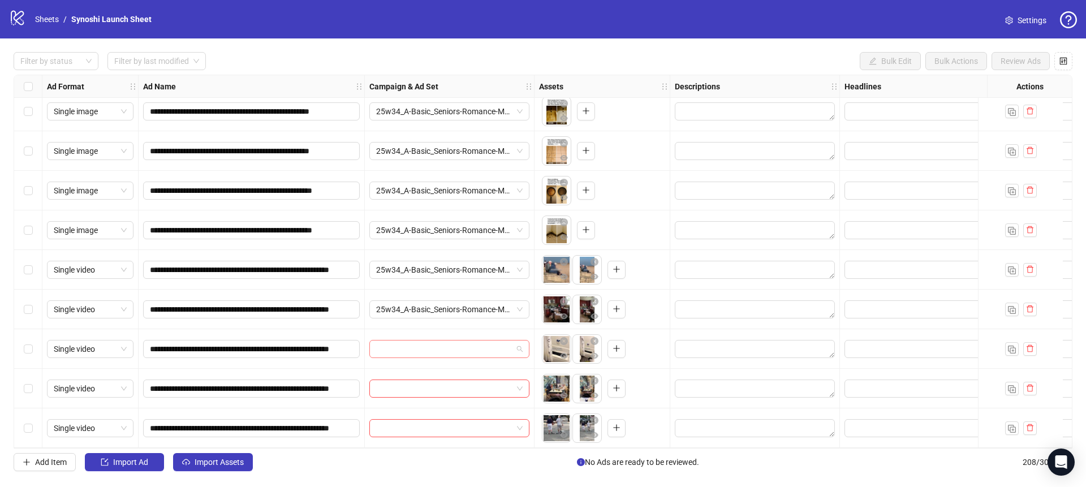
click at [519, 341] on span at bounding box center [449, 349] width 147 height 17
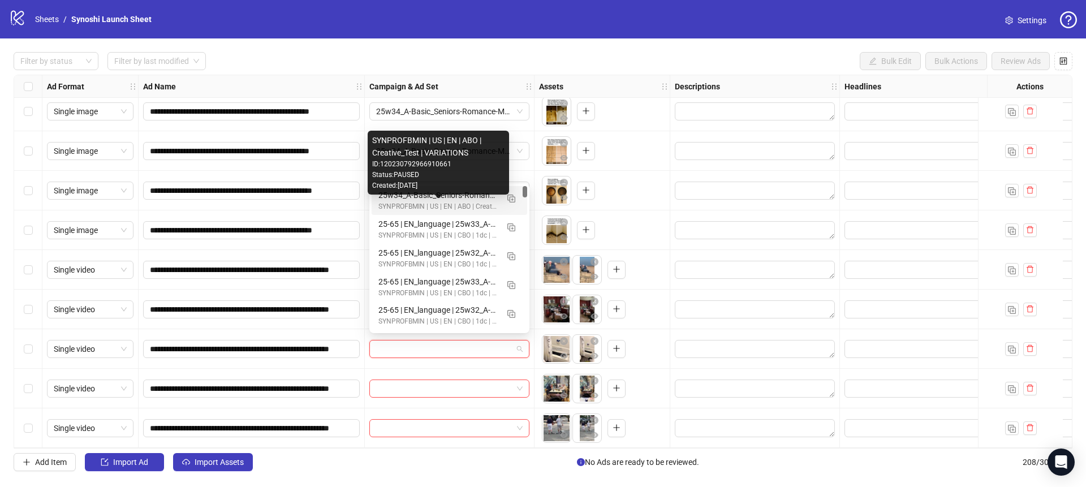
click at [459, 201] on div "SYNPROFBMIN | US | EN | ABO | Creative_Test | VARIATIONS" at bounding box center [437, 206] width 119 height 11
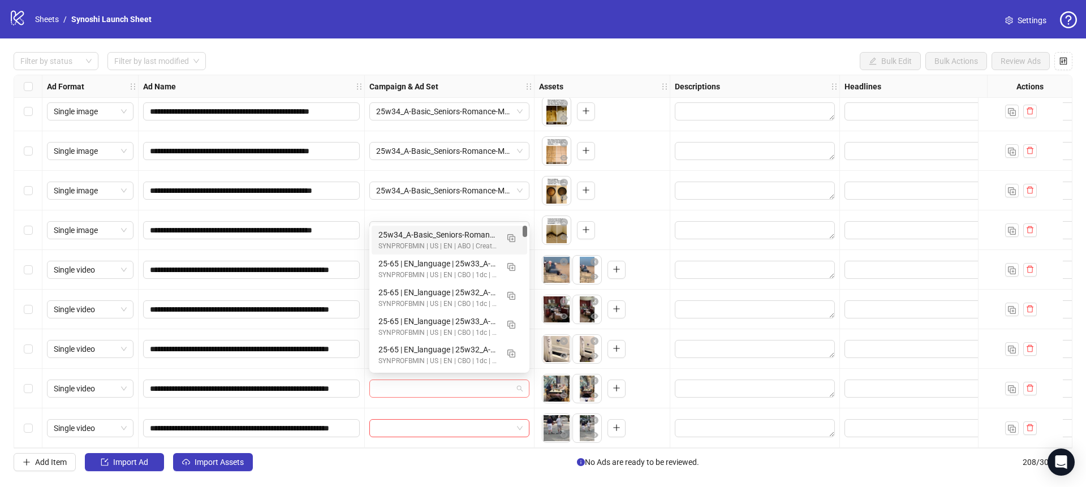
click at [518, 380] on span at bounding box center [449, 388] width 147 height 17
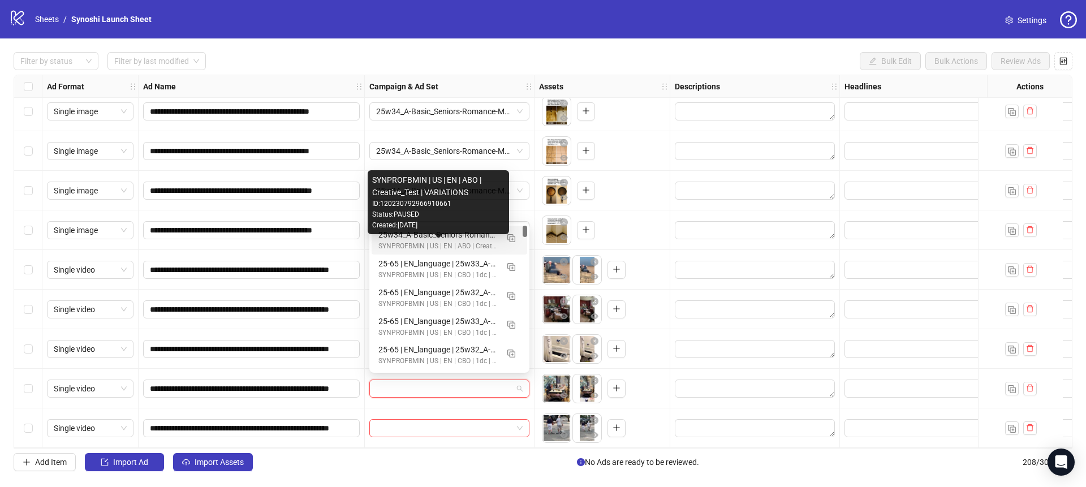
click at [462, 239] on div "25w34_A-Basic_Seniors-Romance-Man | Advertorial | 7dc1dv" at bounding box center [437, 235] width 119 height 12
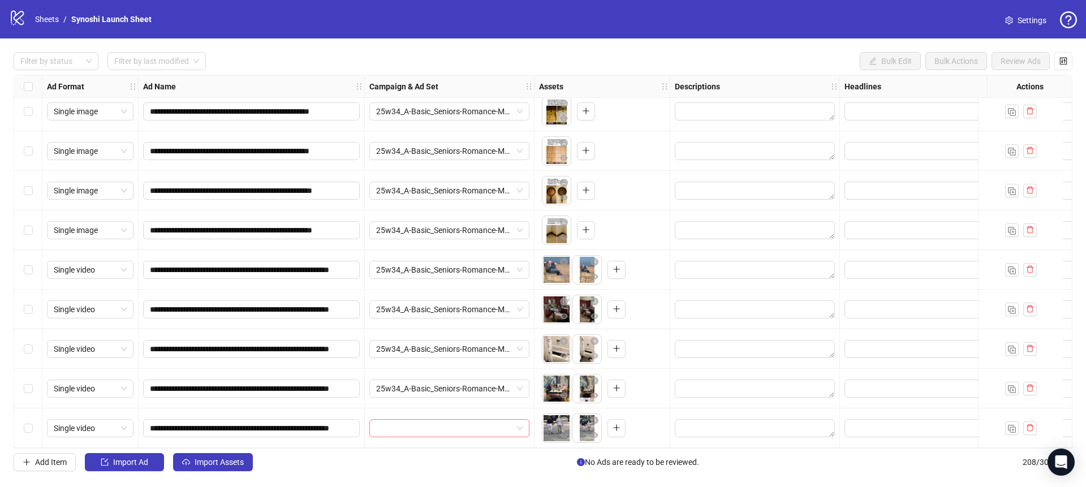
click at [518, 425] on span at bounding box center [449, 428] width 147 height 17
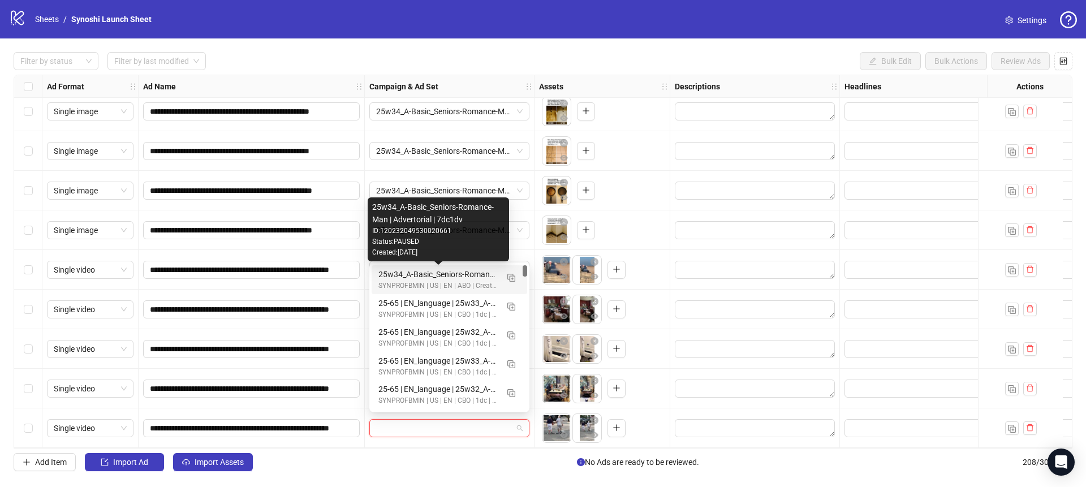
click at [466, 274] on div "25w34_A-Basic_Seniors-Romance-Man | Advertorial | 7dc1dv" at bounding box center [437, 274] width 119 height 12
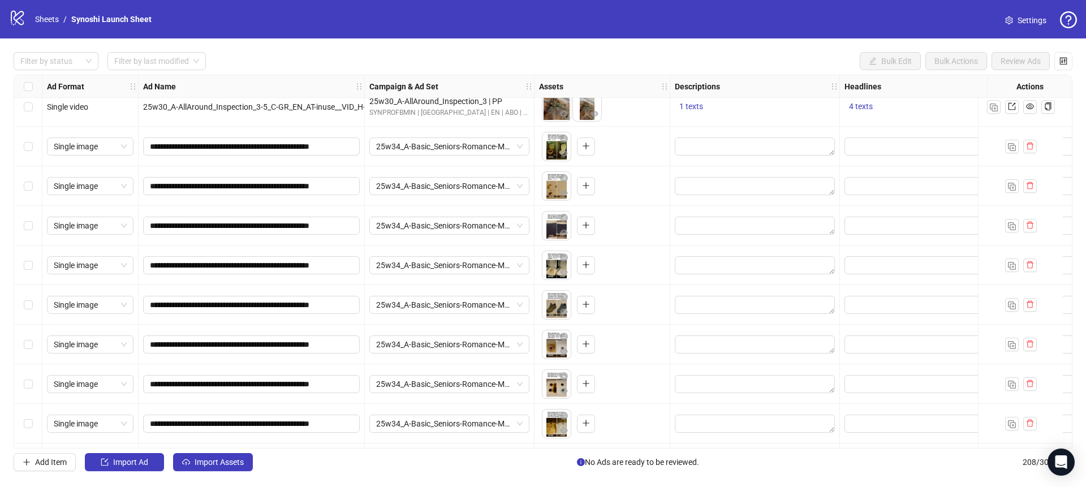
scroll to position [7530, 0]
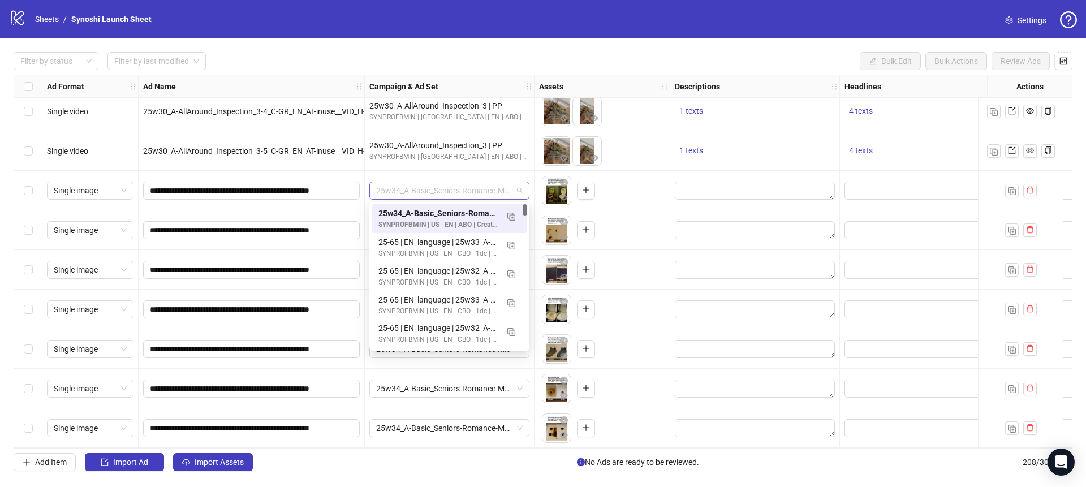
click at [517, 193] on span "25w34_A-Basic_Seniors-Romance-Man | Advertorial | 7dc1dv" at bounding box center [449, 190] width 147 height 17
click at [510, 214] on img "button" at bounding box center [511, 217] width 8 height 8
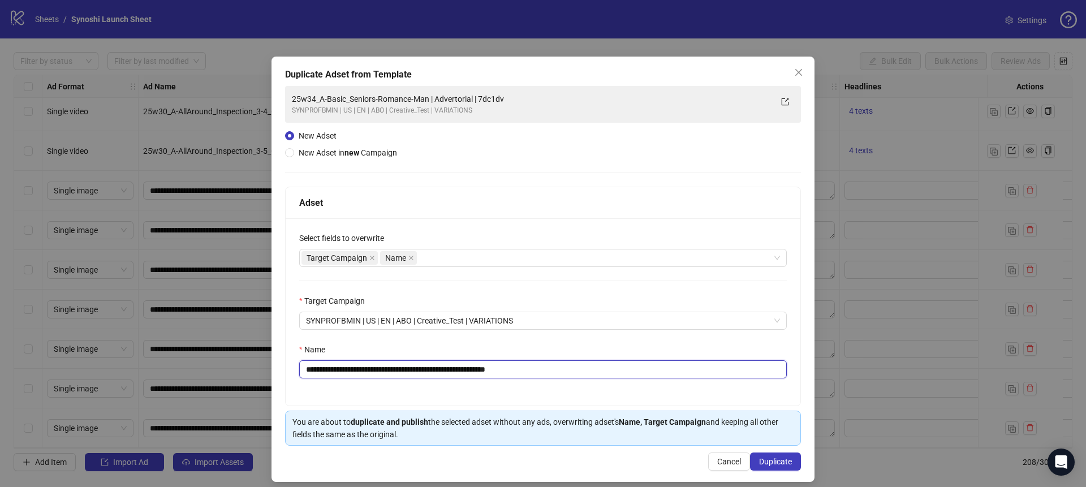
click at [547, 370] on input "**********" at bounding box center [543, 369] width 488 height 18
drag, startPoint x: 442, startPoint y: 369, endPoint x: 303, endPoint y: 368, distance: 139.2
click at [303, 368] on input "**********" at bounding box center [543, 369] width 488 height 18
paste input "**********"
drag, startPoint x: 528, startPoint y: 369, endPoint x: 286, endPoint y: 375, distance: 242.2
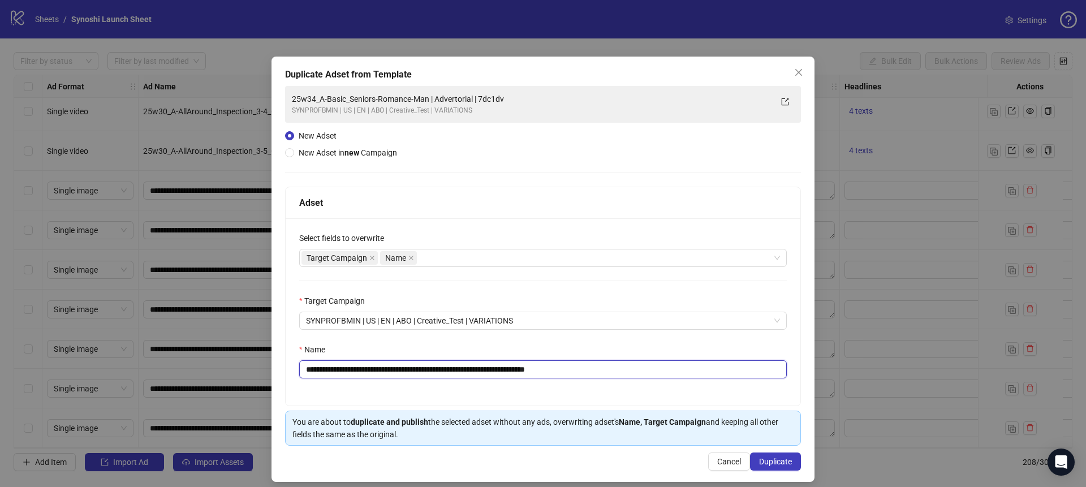
click at [286, 375] on div "**********" at bounding box center [543, 311] width 515 height 187
paste input "text"
type input "**********"
click at [774, 458] on span "Duplicate" at bounding box center [775, 461] width 33 height 9
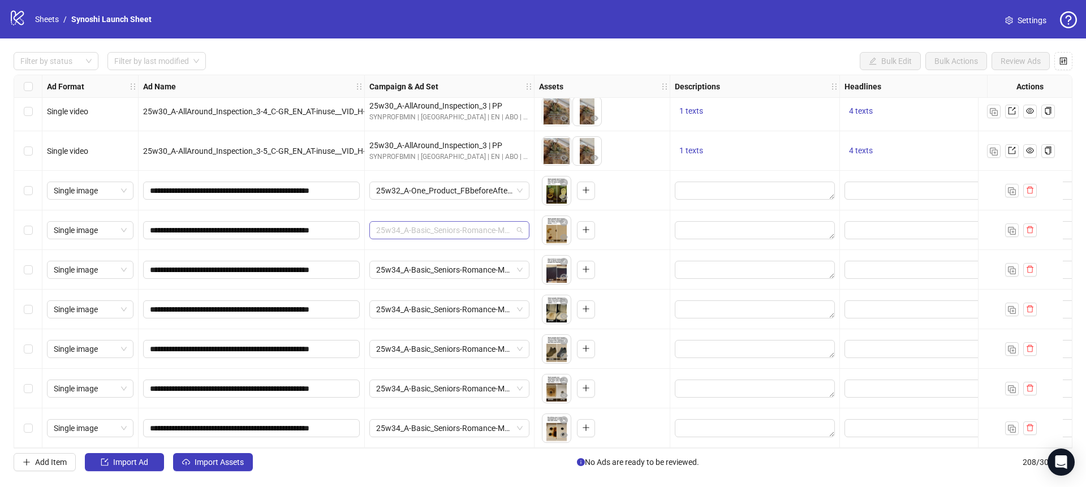
click at [520, 233] on span "25w34_A-Basic_Seniors-Romance-Man | Advertorial | 7dc1dv" at bounding box center [449, 230] width 147 height 17
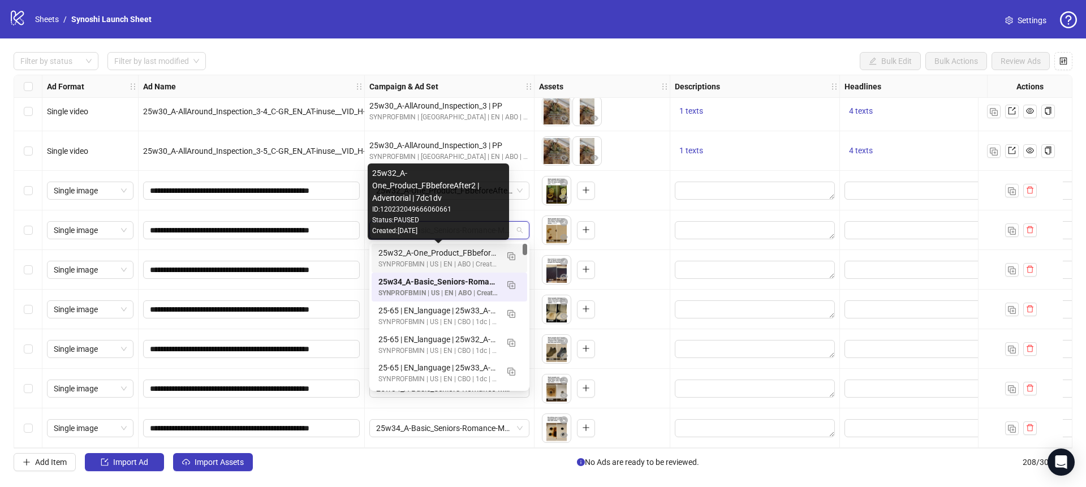
click at [449, 251] on div "25w32_A-One_Product_FBbeforeAfter2 | Advertorial | 7dc1dv" at bounding box center [437, 253] width 119 height 12
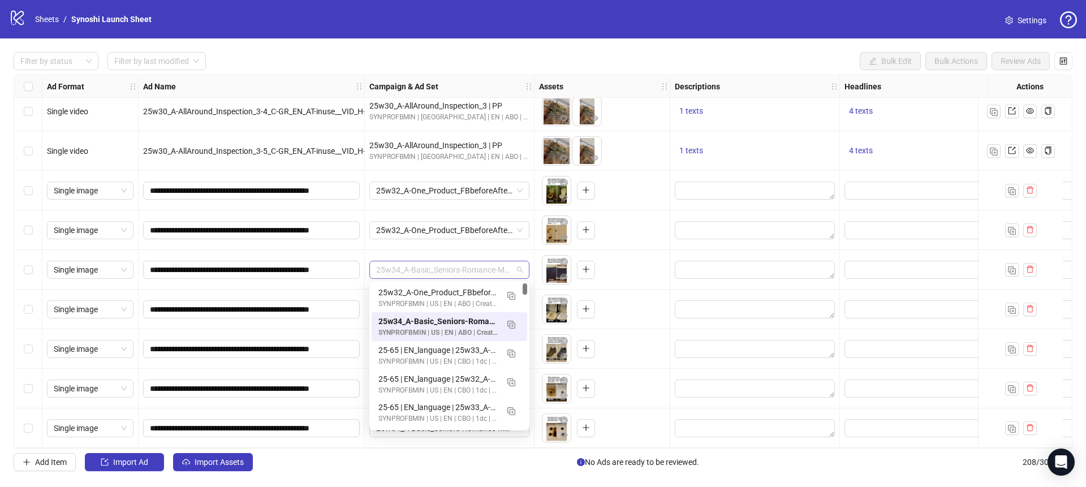
click at [521, 265] on span "25w34_A-Basic_Seniors-Romance-Man | Advertorial | 7dc1dv" at bounding box center [449, 269] width 147 height 17
click at [444, 286] on div "25w32_A-One_Product_FBbeforeAfter2 | Advertorial | 7dc1dv" at bounding box center [437, 292] width 119 height 12
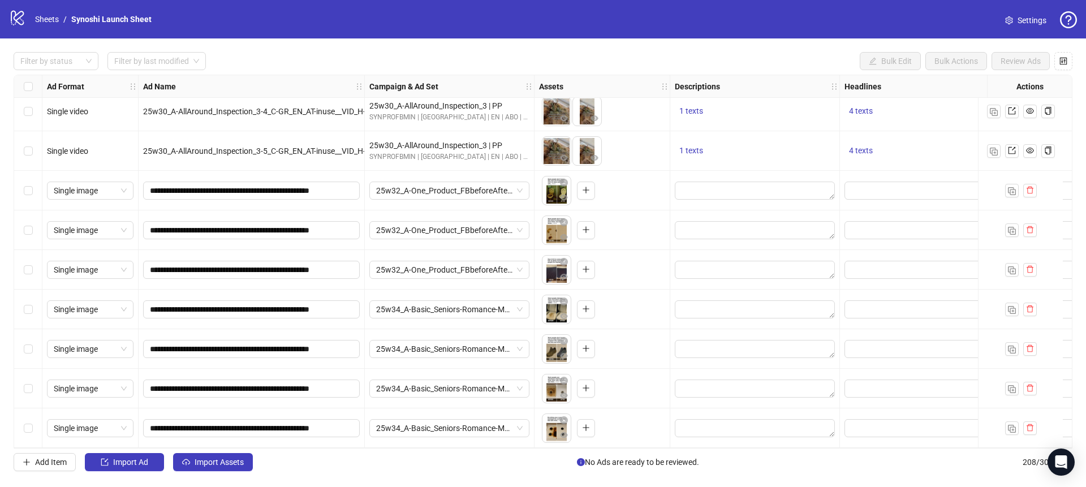
scroll to position [7535, 0]
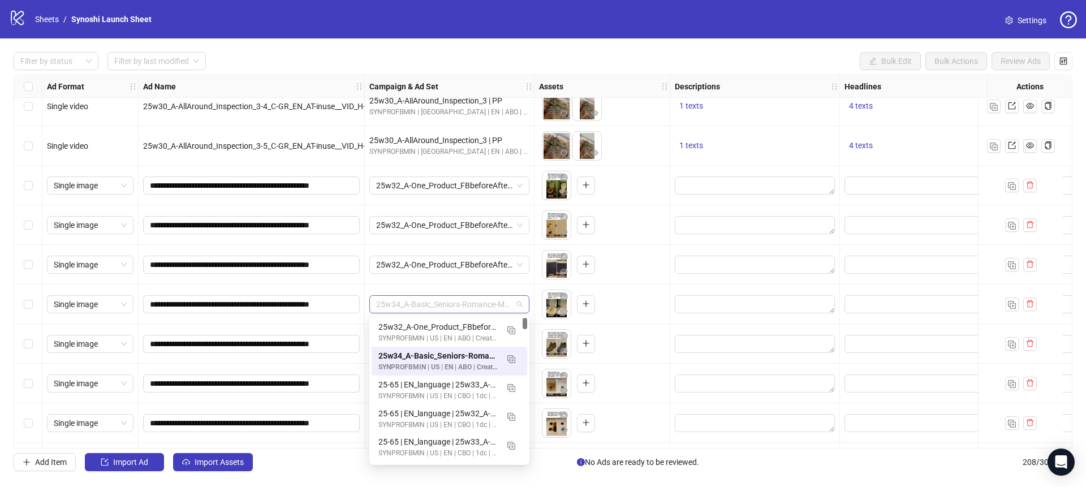
click at [524, 305] on div "25w34_A-Basic_Seniors-Romance-Man | Advertorial | 7dc1dv" at bounding box center [449, 304] width 160 height 18
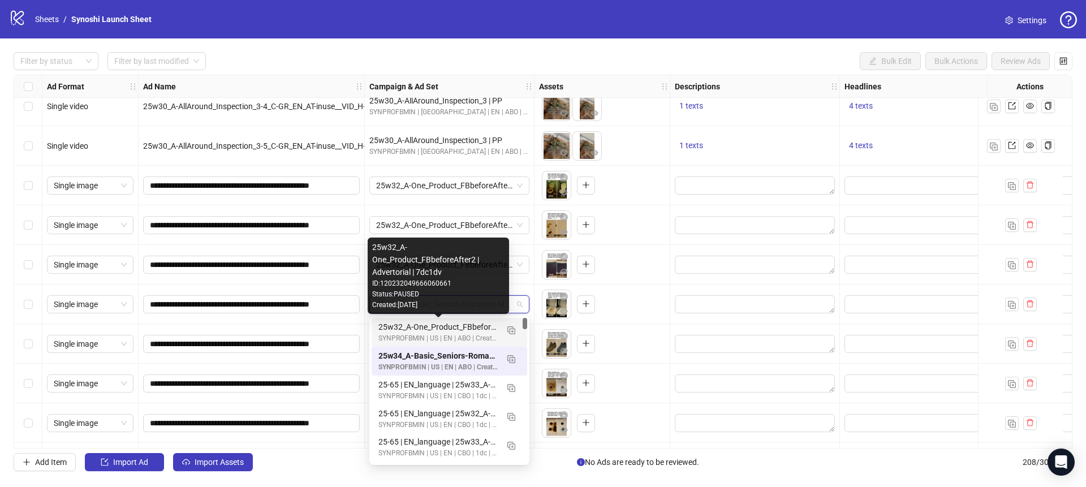
click at [415, 326] on div "25w32_A-One_Product_FBbeforeAfter2 | Advertorial | 7dc1dv" at bounding box center [437, 327] width 119 height 12
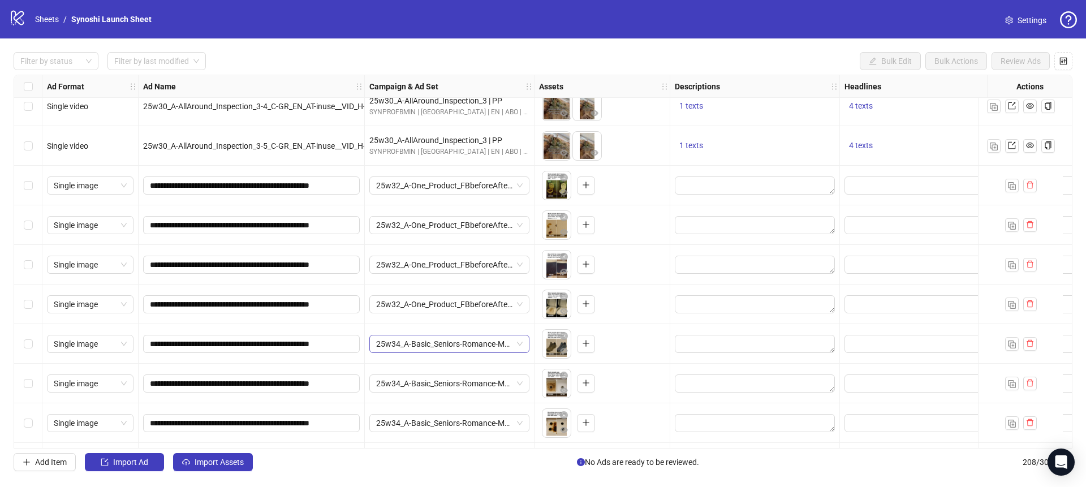
click at [520, 346] on span "25w34_A-Basic_Seniors-Romance-Man | Advertorial | 7dc1dv" at bounding box center [449, 343] width 147 height 17
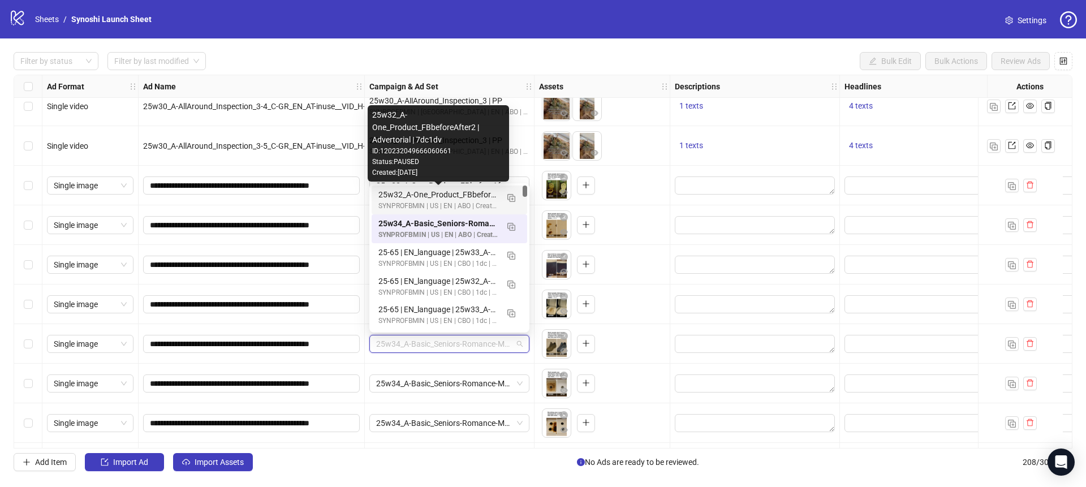
click at [410, 193] on div "25w32_A-One_Product_FBbeforeAfter2 | Advertorial | 7dc1dv" at bounding box center [437, 194] width 119 height 12
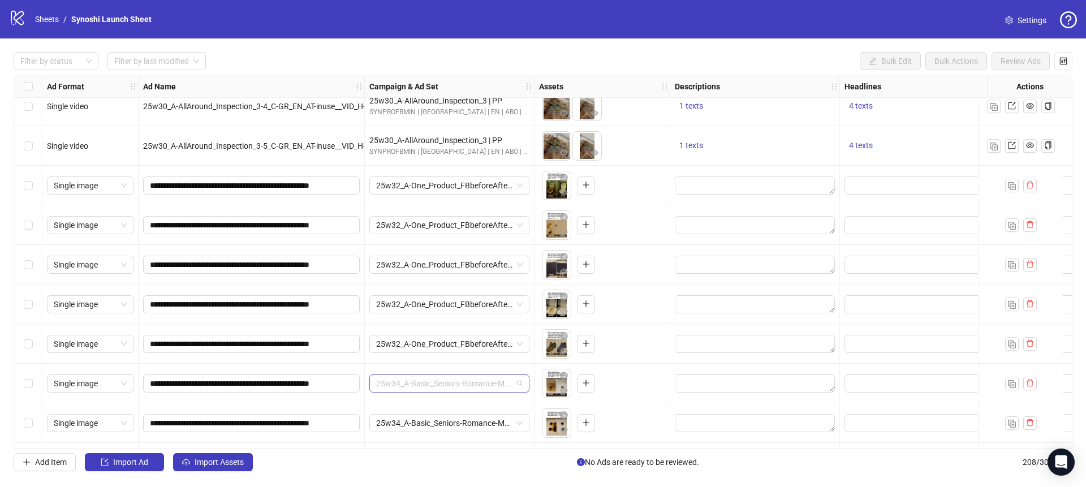
click at [517, 382] on span "25w34_A-Basic_Seniors-Romance-Man | Advertorial | 7dc1dv" at bounding box center [449, 383] width 147 height 17
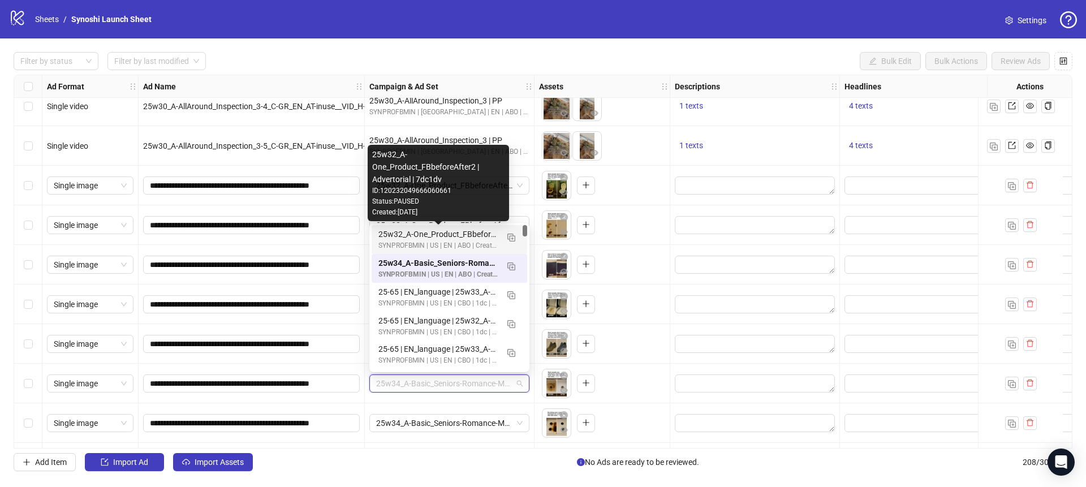
click at [429, 235] on div "25w32_A-One_Product_FBbeforeAfter2 | Advertorial | 7dc1dv" at bounding box center [437, 234] width 119 height 12
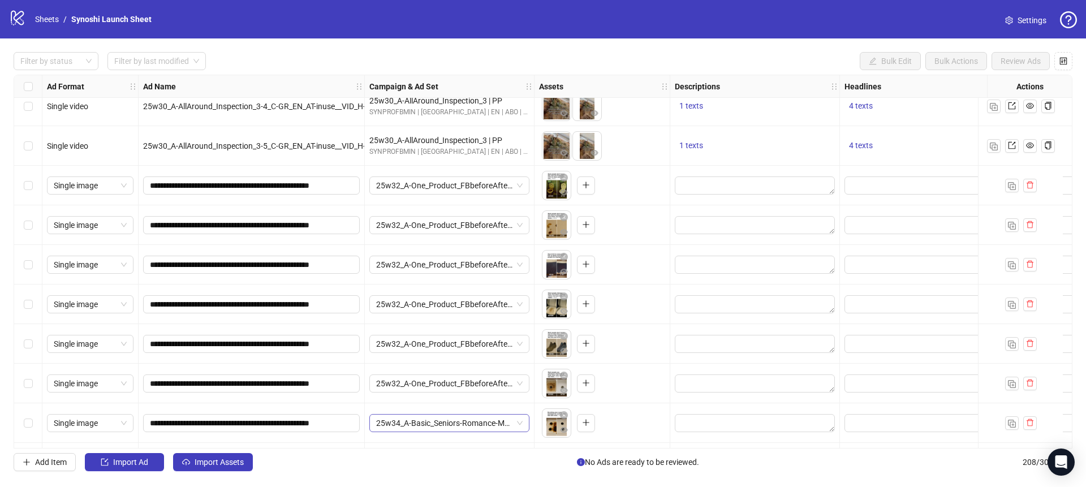
click at [521, 423] on span "25w34_A-Basic_Seniors-Romance-Man | Advertorial | 7dc1dv" at bounding box center [449, 423] width 147 height 17
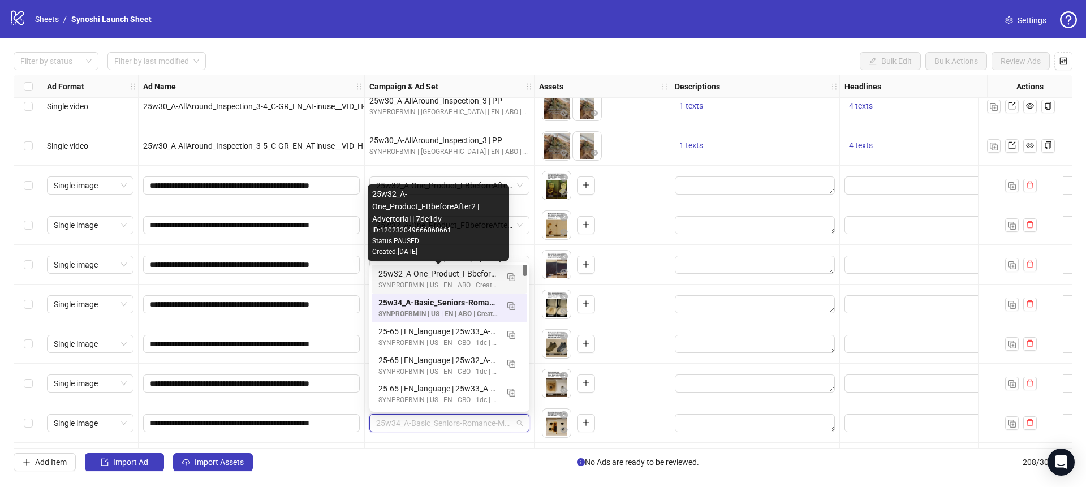
click at [428, 273] on div "25w32_A-One_Product_FBbeforeAfter2 | Advertorial | 7dc1dv" at bounding box center [437, 274] width 119 height 12
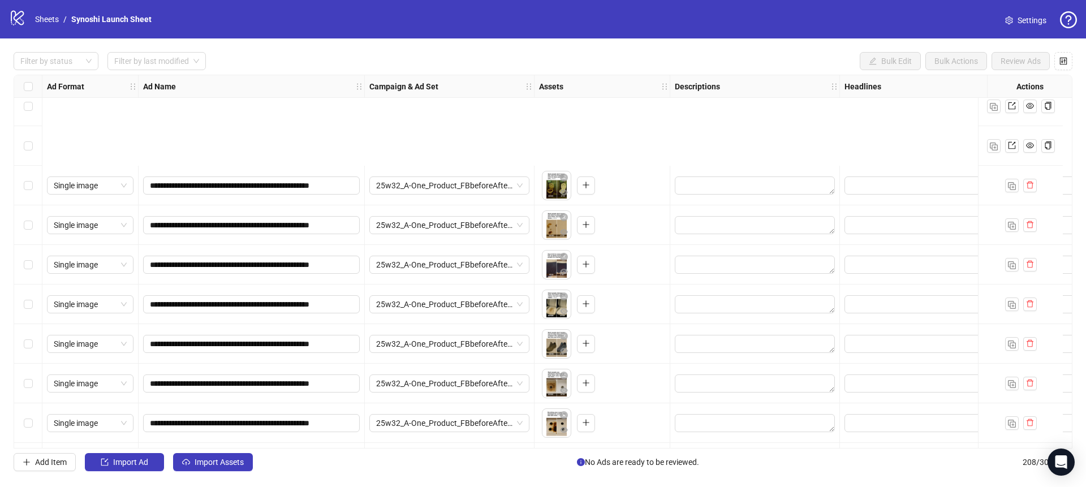
scroll to position [7733, 0]
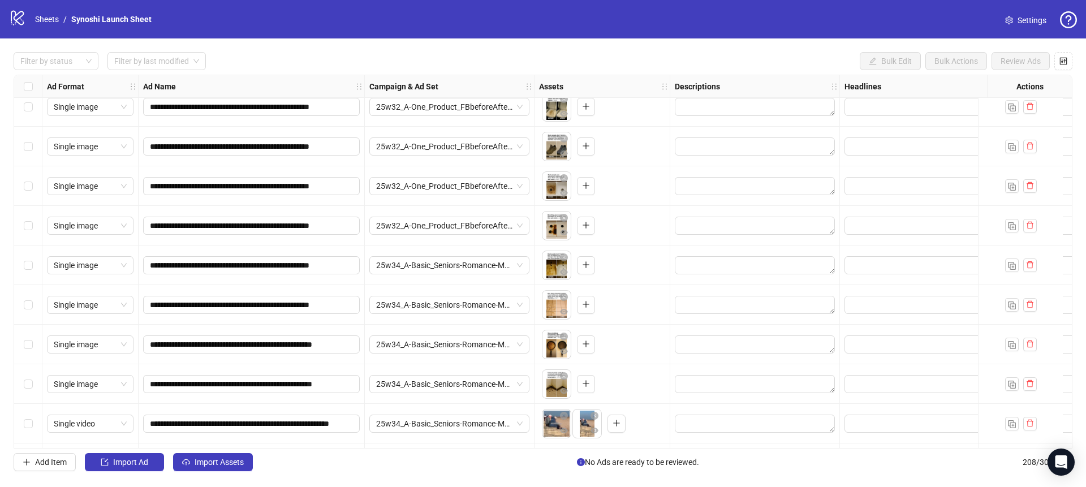
click at [531, 266] on div "25w34_A-Basic_Seniors-Romance-Man | Advertorial | 7dc1dv" at bounding box center [450, 266] width 170 height 40
click at [523, 267] on div "25w34_A-Basic_Seniors-Romance-Man | Advertorial | 7dc1dv" at bounding box center [449, 265] width 160 height 18
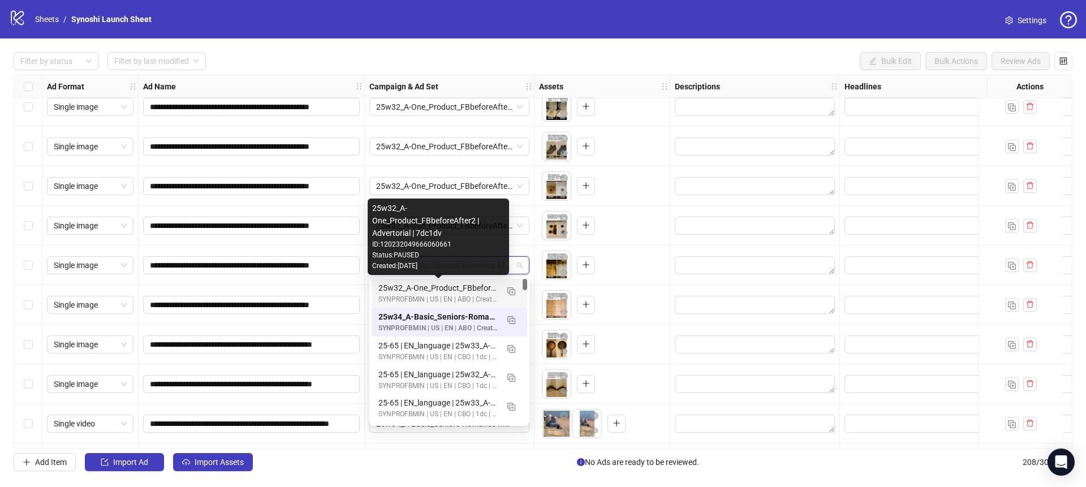
click at [423, 287] on div "25w32_A-One_Product_FBbeforeAfter2 | Advertorial | 7dc1dv" at bounding box center [437, 288] width 119 height 12
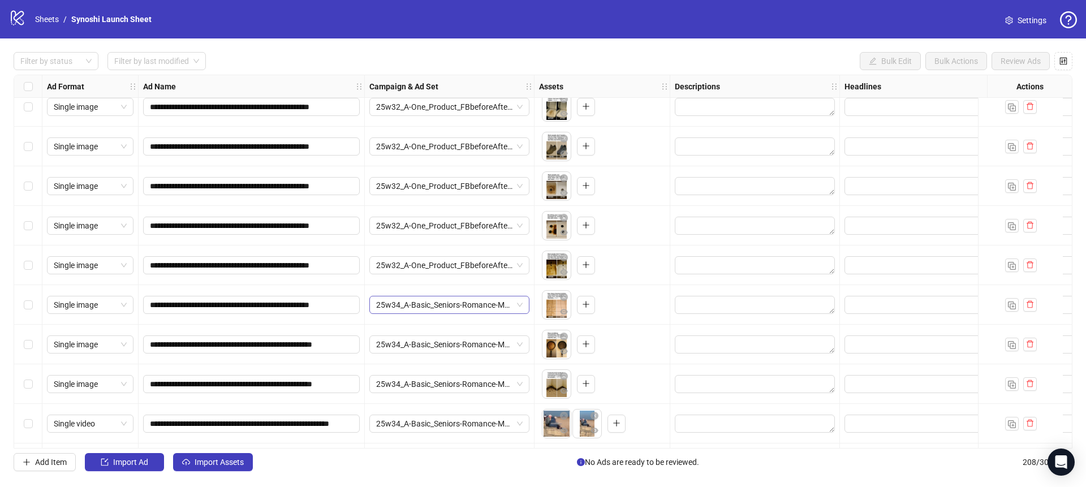
click at [516, 307] on span "25w34_A-Basic_Seniors-Romance-Man | Advertorial | 7dc1dv" at bounding box center [449, 304] width 147 height 17
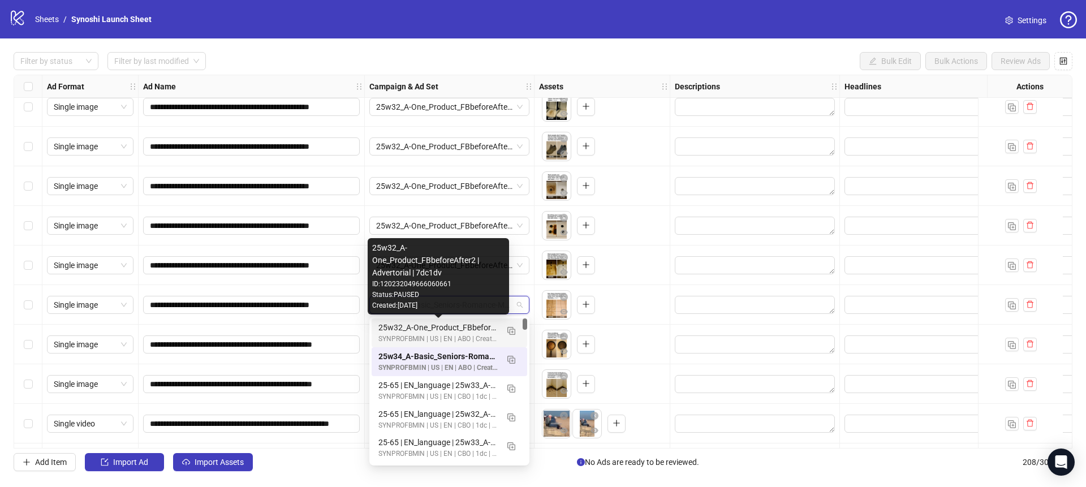
click at [424, 324] on div "25w32_A-One_Product_FBbeforeAfter2 | Advertorial | 7dc1dv" at bounding box center [437, 327] width 119 height 12
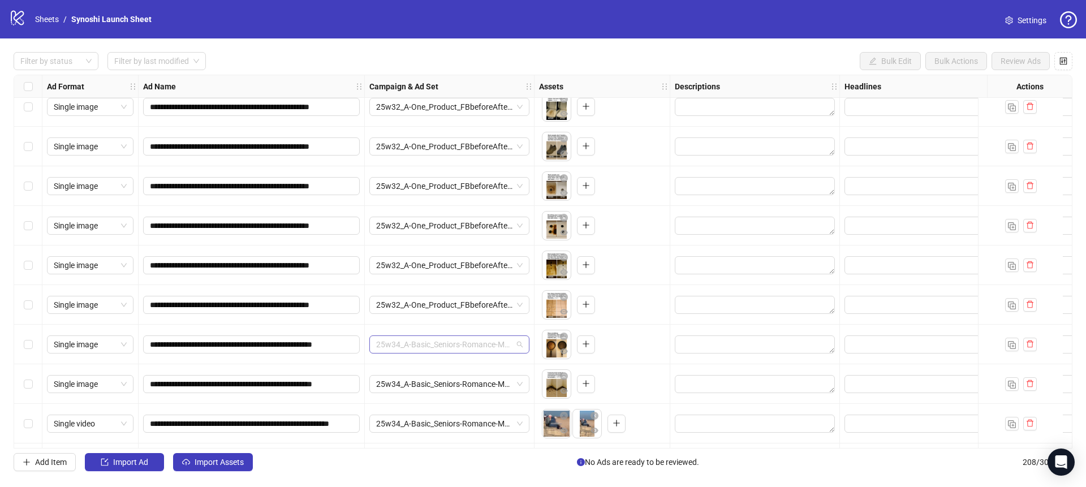
click at [519, 346] on span "25w34_A-Basic_Seniors-Romance-Man | Advertorial | 7dc1dv" at bounding box center [449, 344] width 147 height 17
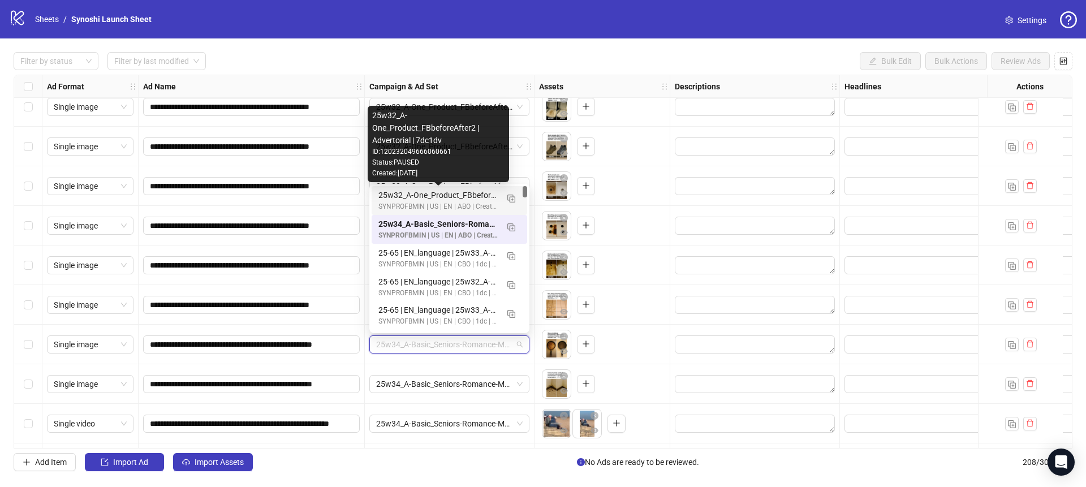
click at [420, 198] on div "25w32_A-One_Product_FBbeforeAfter2 | Advertorial | 7dc1dv" at bounding box center [437, 195] width 119 height 12
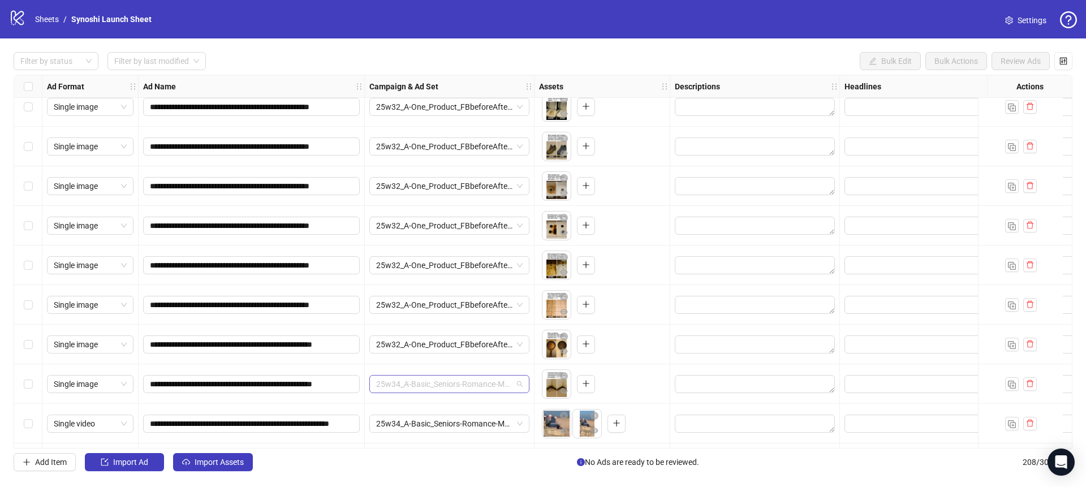
click at [517, 379] on span "25w34_A-Basic_Seniors-Romance-Man | Advertorial | 7dc1dv" at bounding box center [449, 384] width 147 height 17
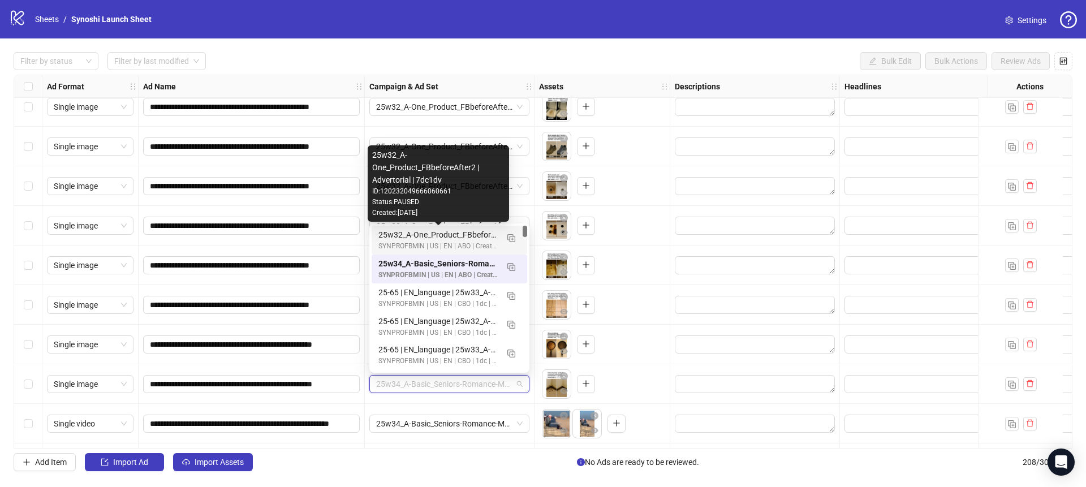
click at [404, 233] on div "25w32_A-One_Product_FBbeforeAfter2 | Advertorial | 7dc1dv" at bounding box center [437, 235] width 119 height 12
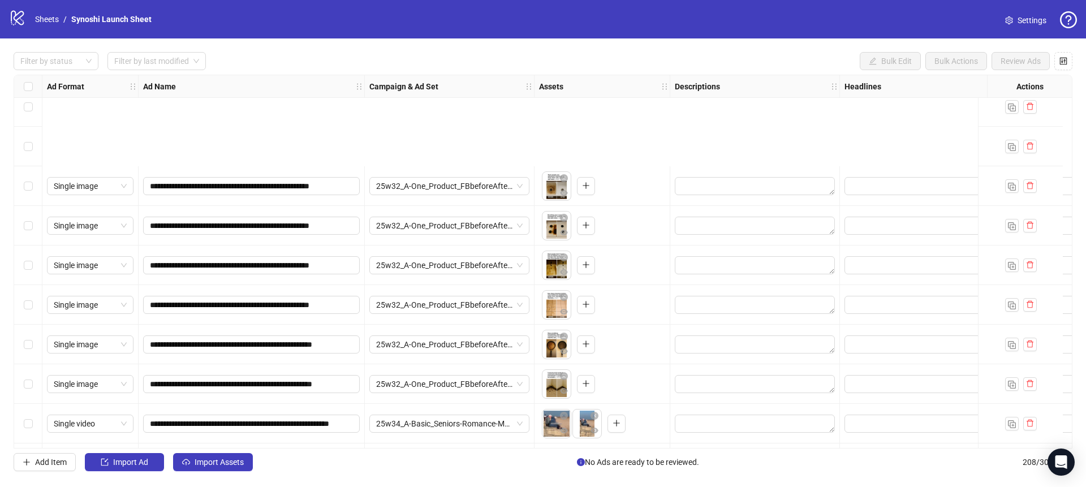
scroll to position [7891, 1]
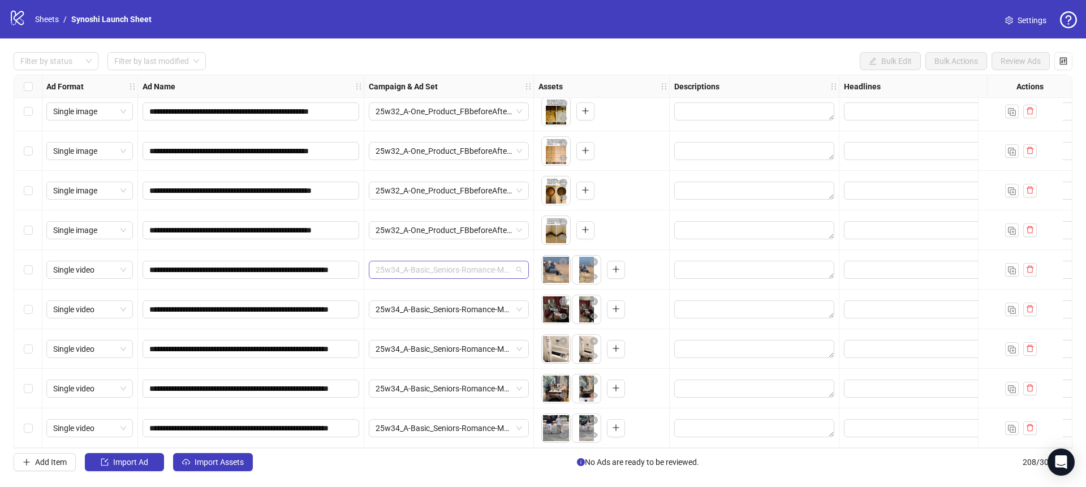
click at [516, 264] on span "25w34_A-Basic_Seniors-Romance-Man | Advertorial | 7dc1dv" at bounding box center [449, 269] width 147 height 17
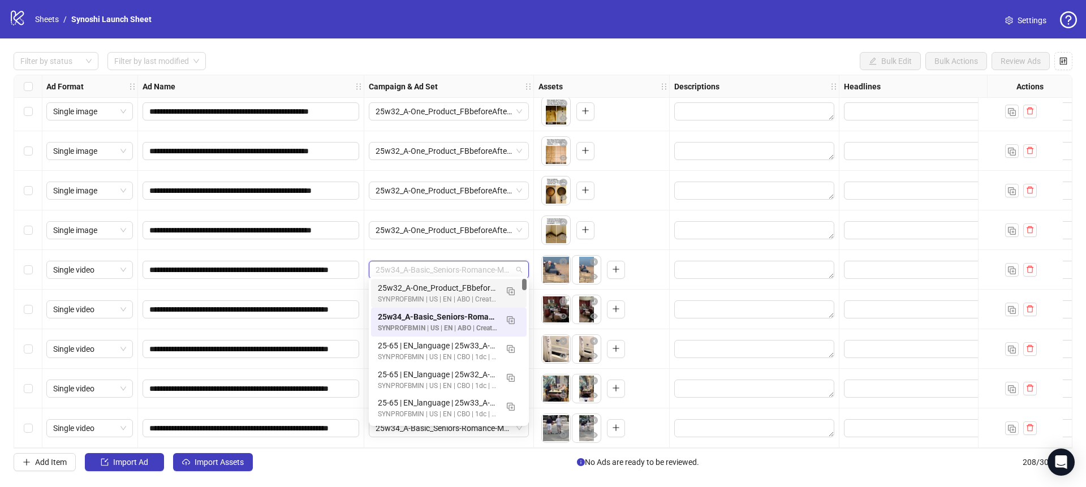
click at [475, 203] on div "25w32_A-One_Product_FBbeforeAfter2 | Advertorial | 7dc1dv" at bounding box center [449, 191] width 170 height 40
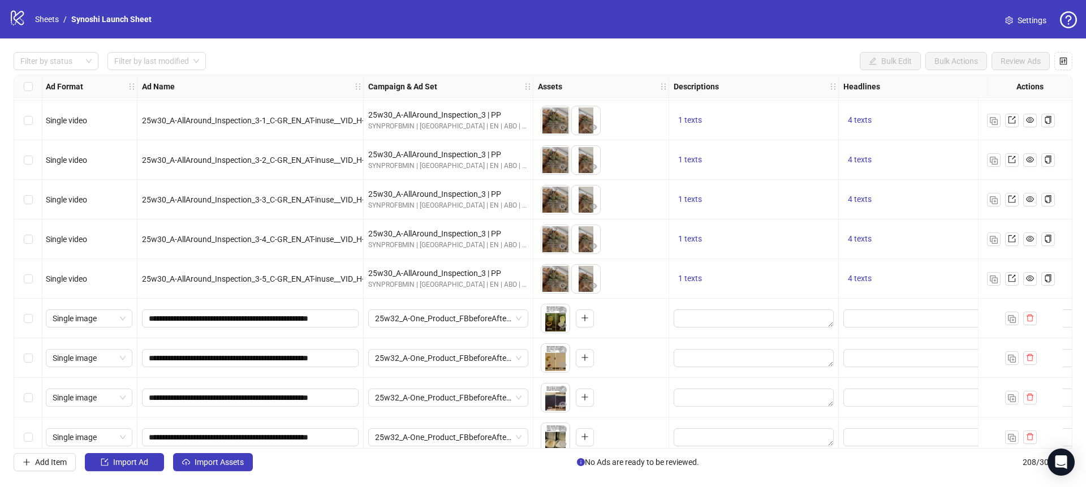
scroll to position [7408, 1]
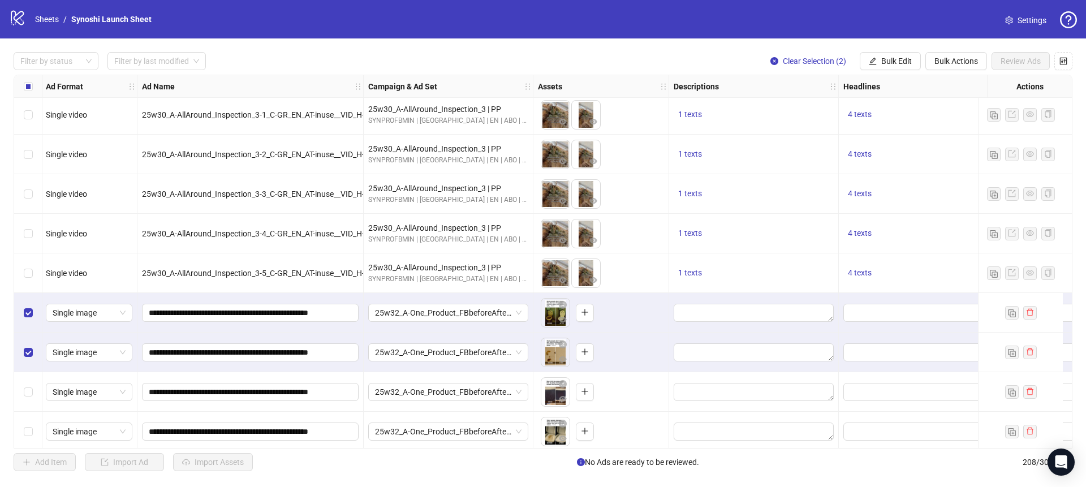
click at [33, 389] on div "Select row 195" at bounding box center [28, 392] width 28 height 40
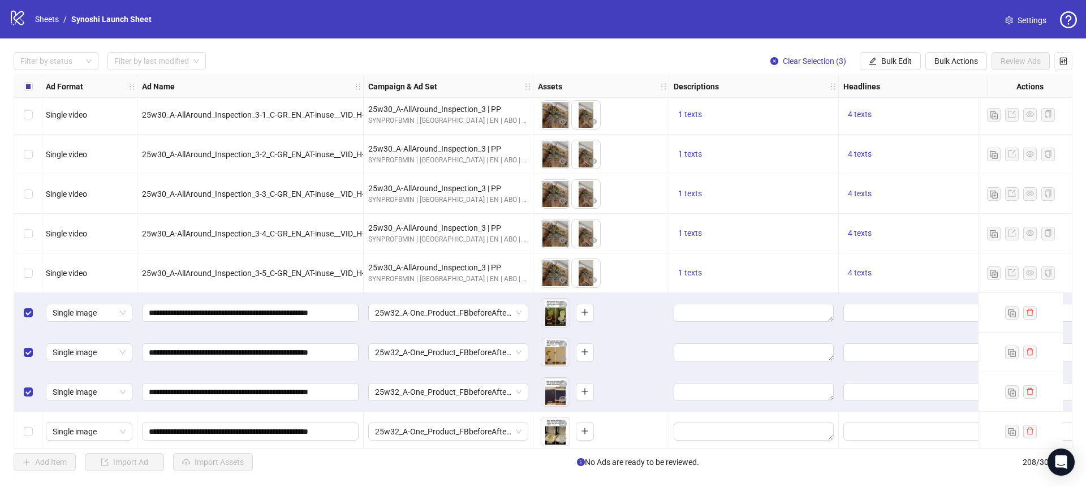
click at [33, 430] on div "Select row 196" at bounding box center [28, 432] width 28 height 40
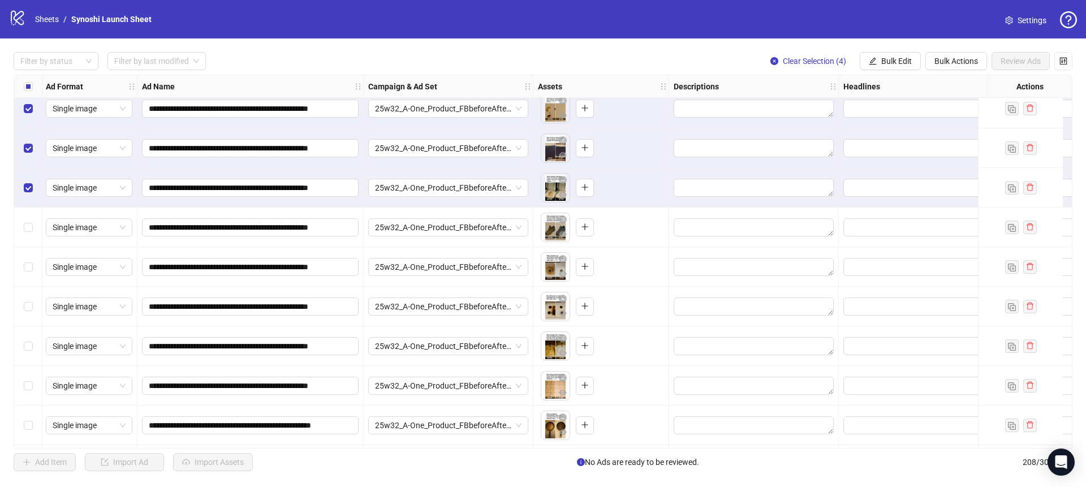
scroll to position [7676, 1]
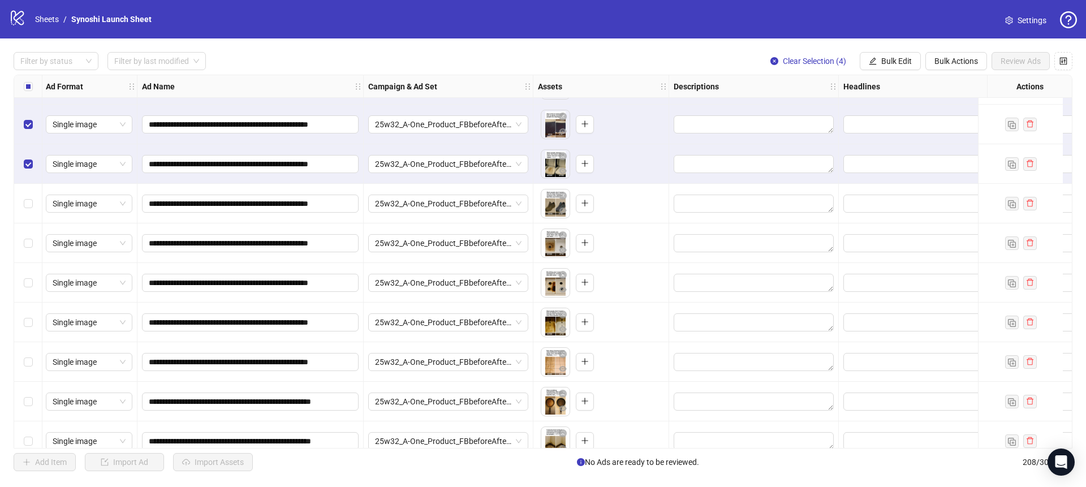
click at [21, 201] on div "Select row 197" at bounding box center [28, 204] width 28 height 40
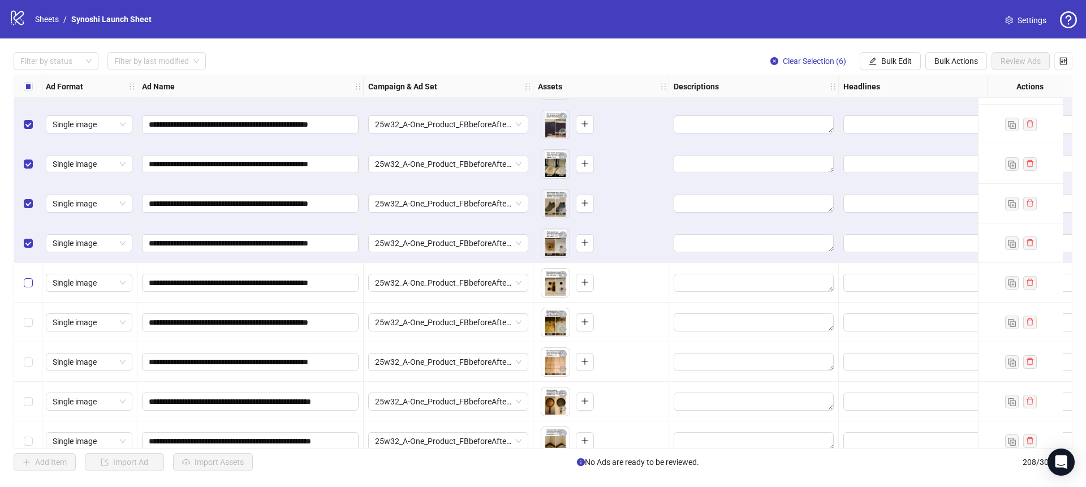
click at [32, 277] on label "Select row 199" at bounding box center [28, 283] width 9 height 12
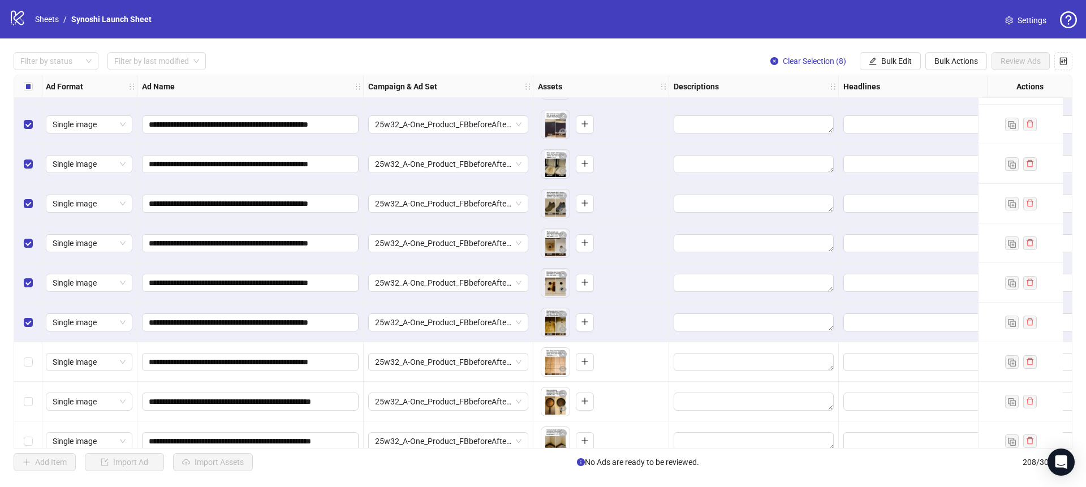
click at [33, 364] on div "Select row 201" at bounding box center [28, 362] width 28 height 40
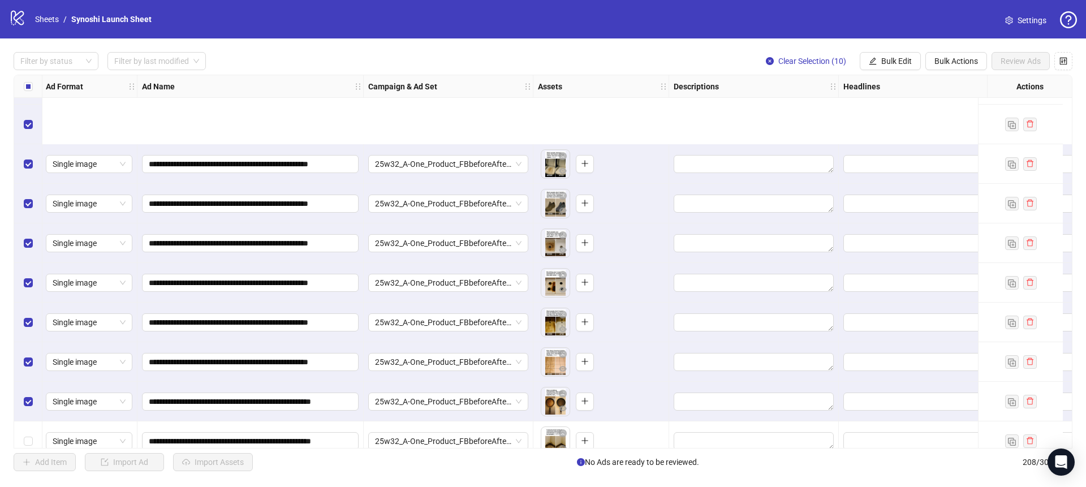
scroll to position [7820, 1]
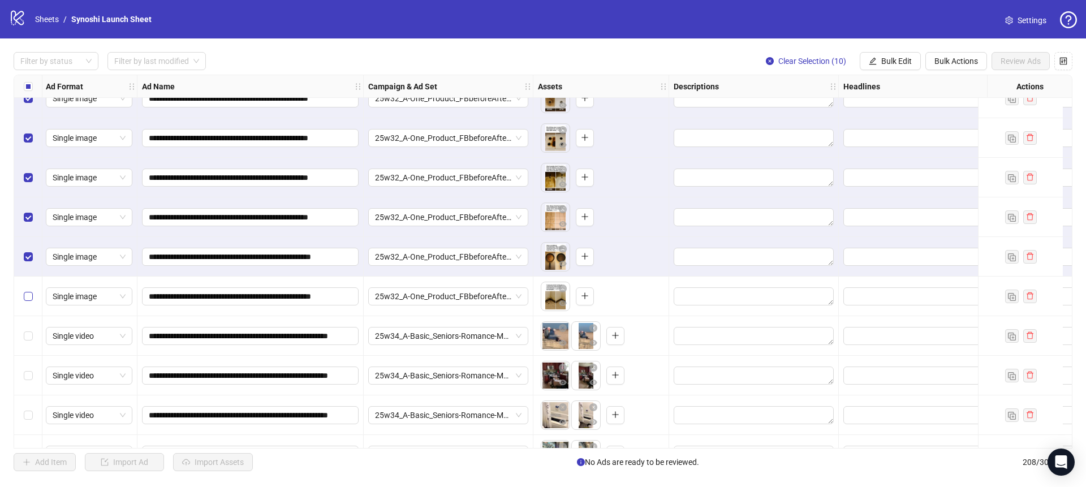
click at [28, 291] on label "Select row 203" at bounding box center [28, 296] width 9 height 12
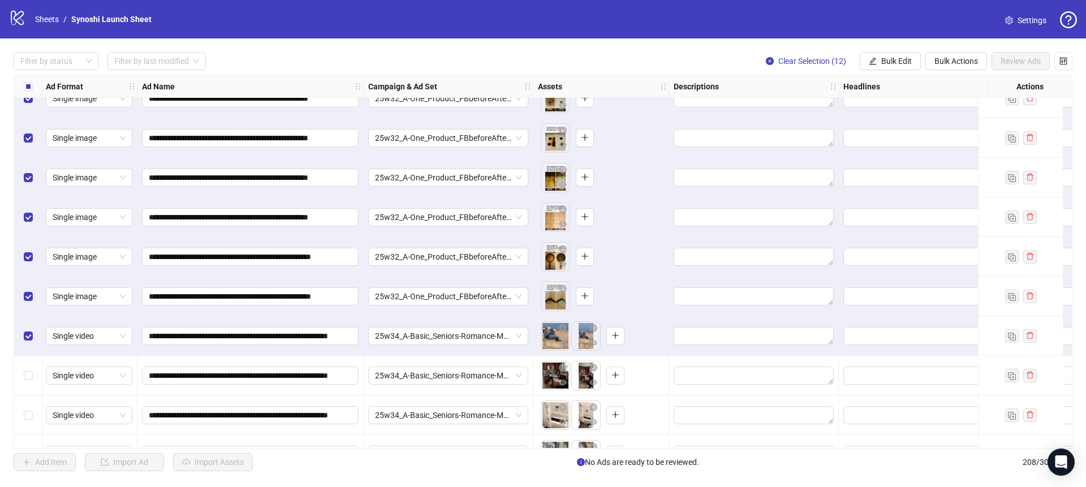
click at [33, 373] on div "Select row 205" at bounding box center [28, 376] width 28 height 40
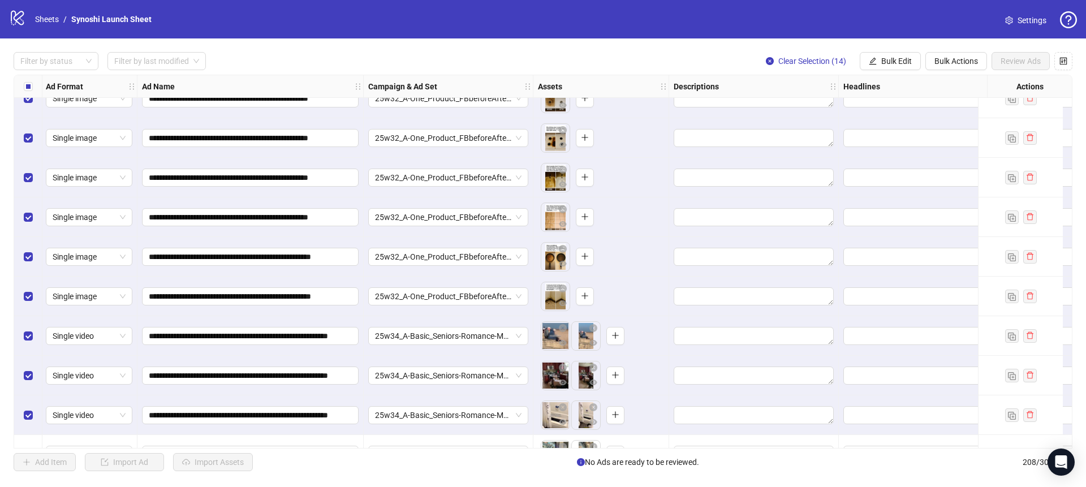
scroll to position [7891, 1]
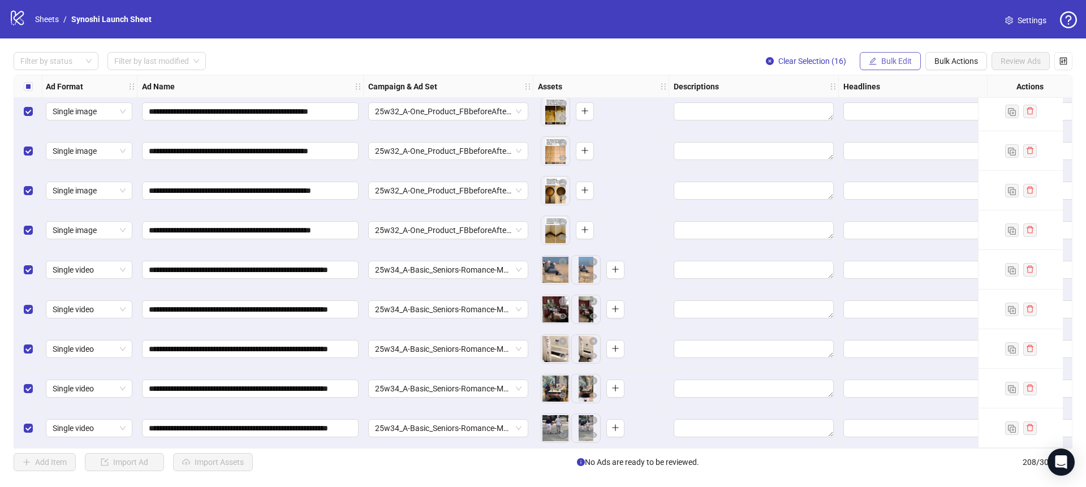
click at [891, 58] on span "Bulk Edit" at bounding box center [896, 61] width 31 height 9
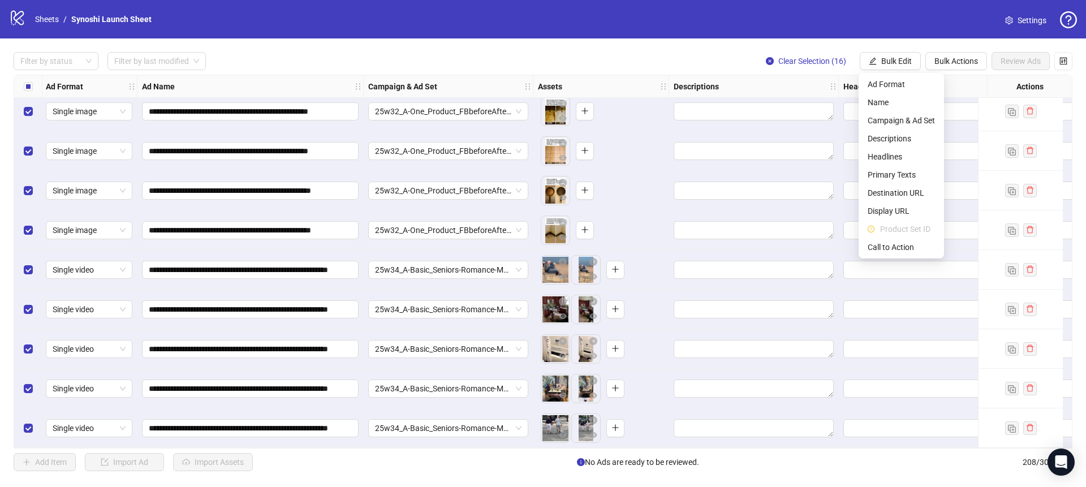
click at [634, 174] on div "To pick up a draggable item, press the space bar. While dragging, use the arrow…" at bounding box center [601, 190] width 126 height 35
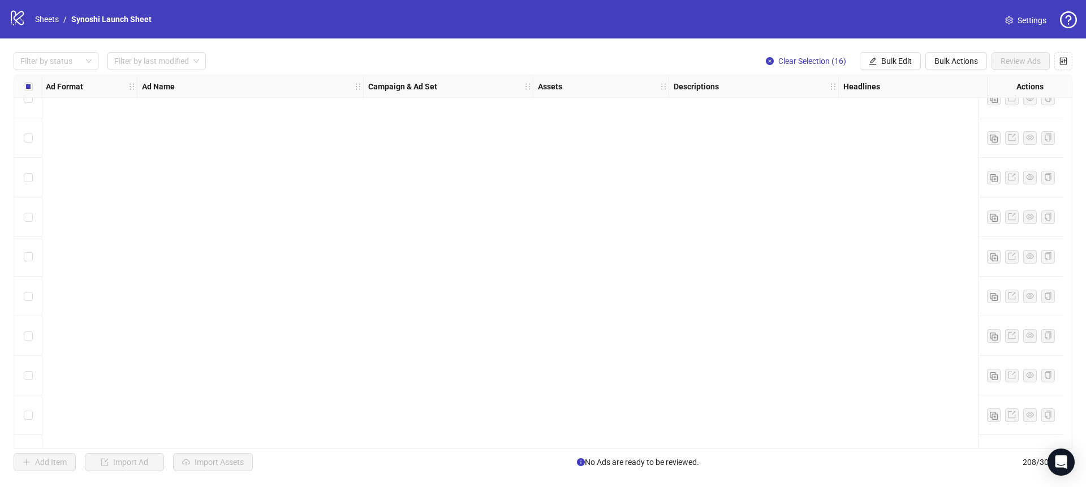
scroll to position [0, 1]
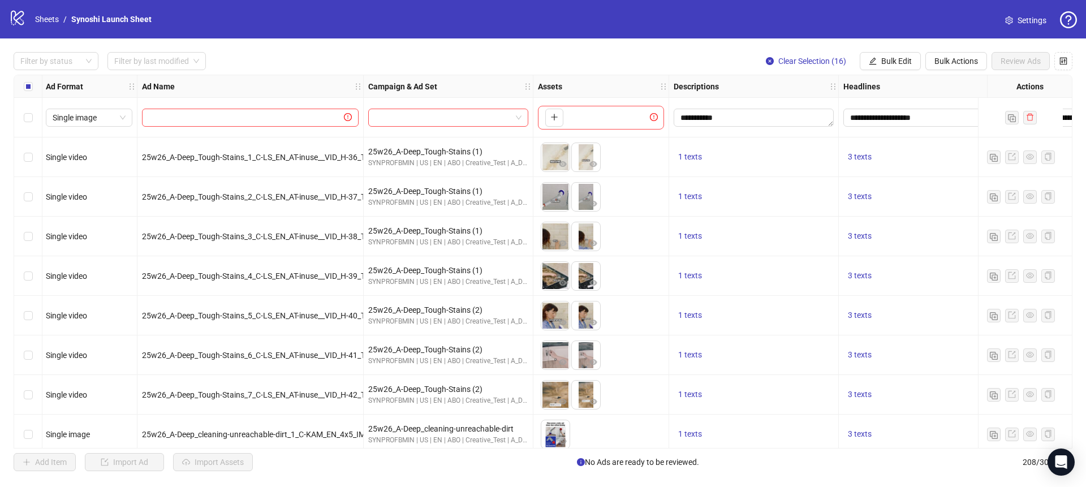
click at [23, 113] on div "Select row 1" at bounding box center [28, 118] width 28 height 40
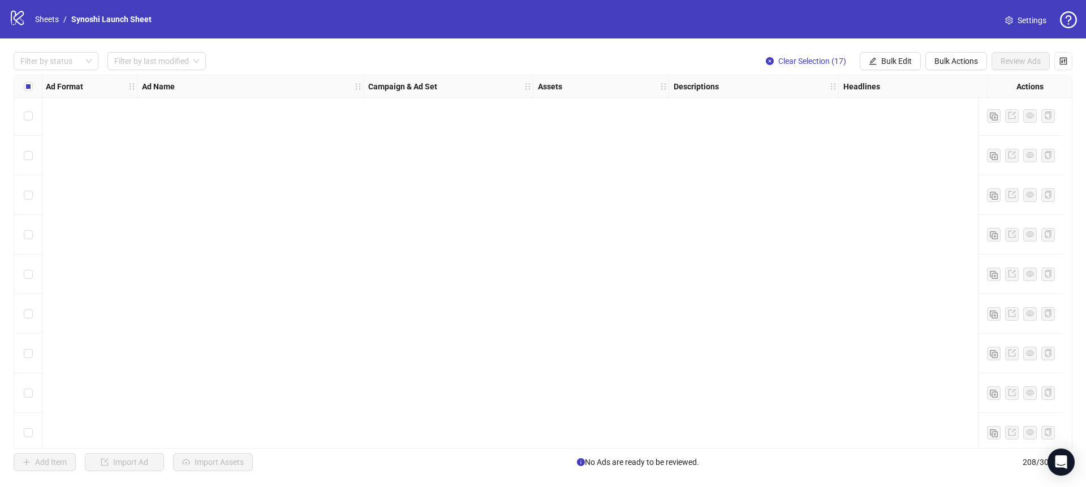
scroll to position [7891, 1]
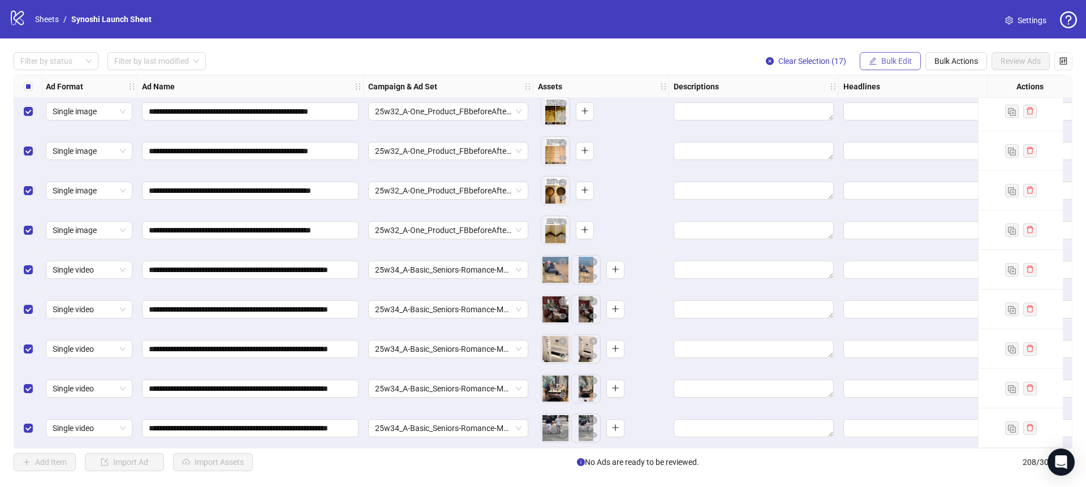
click at [885, 66] on span "Bulk Edit" at bounding box center [896, 61] width 31 height 9
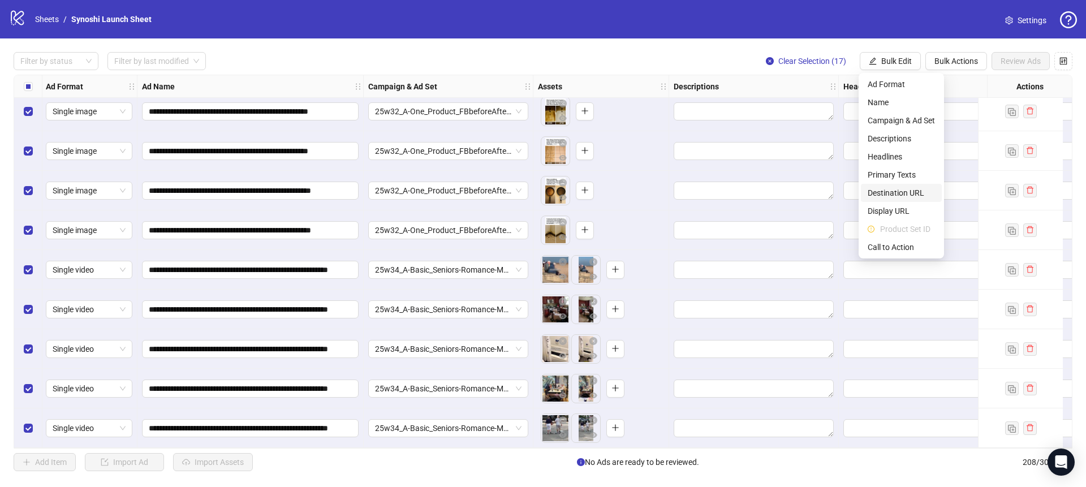
click at [890, 191] on span "Destination URL" at bounding box center [901, 193] width 67 height 12
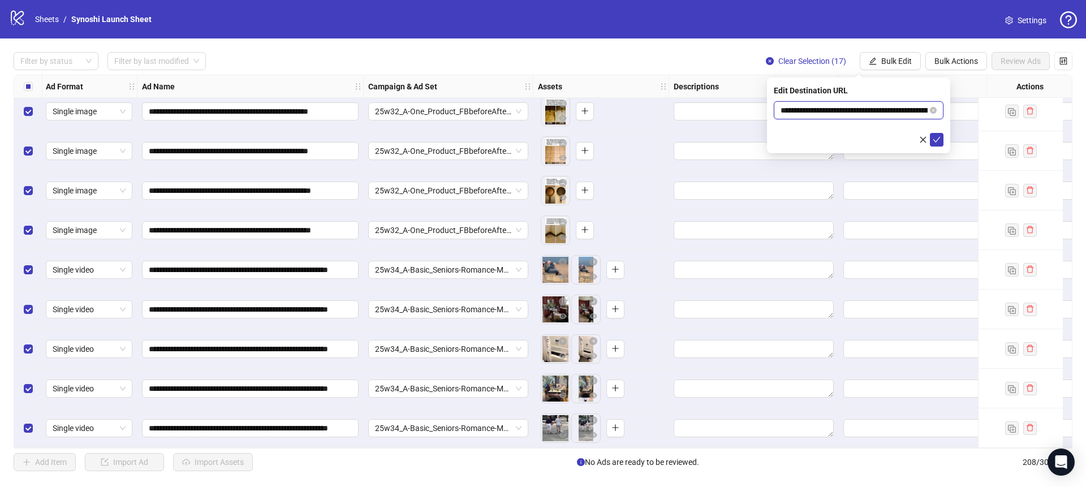
click at [843, 113] on input "**********" at bounding box center [854, 110] width 147 height 12
paste input "***"
type input "**********"
click at [936, 140] on icon "check" at bounding box center [937, 140] width 8 height 8
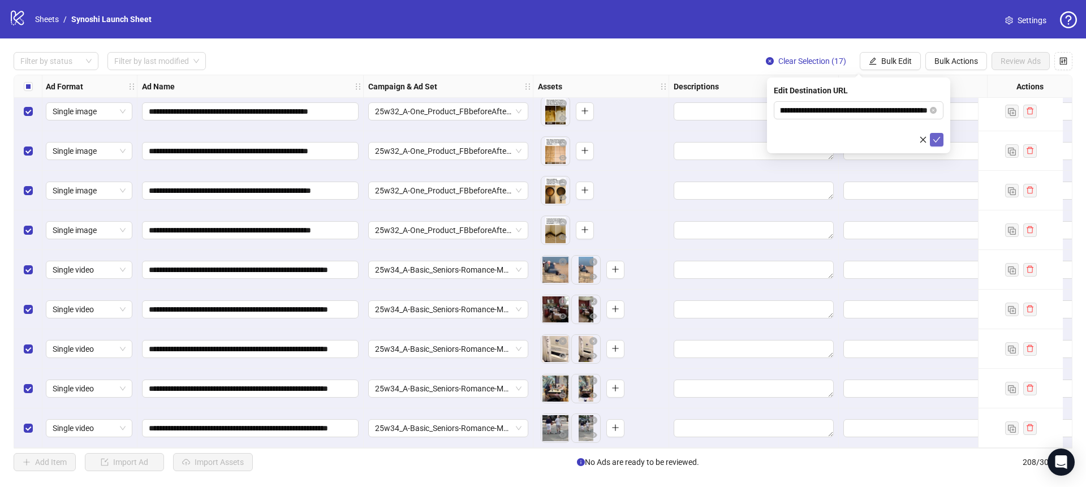
scroll to position [0, 0]
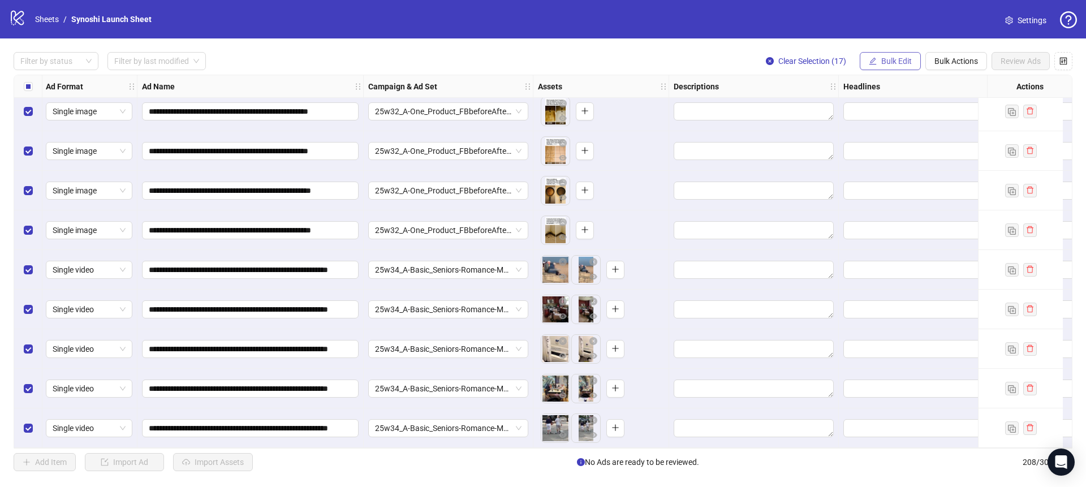
click at [911, 60] on button "Bulk Edit" at bounding box center [890, 61] width 61 height 18
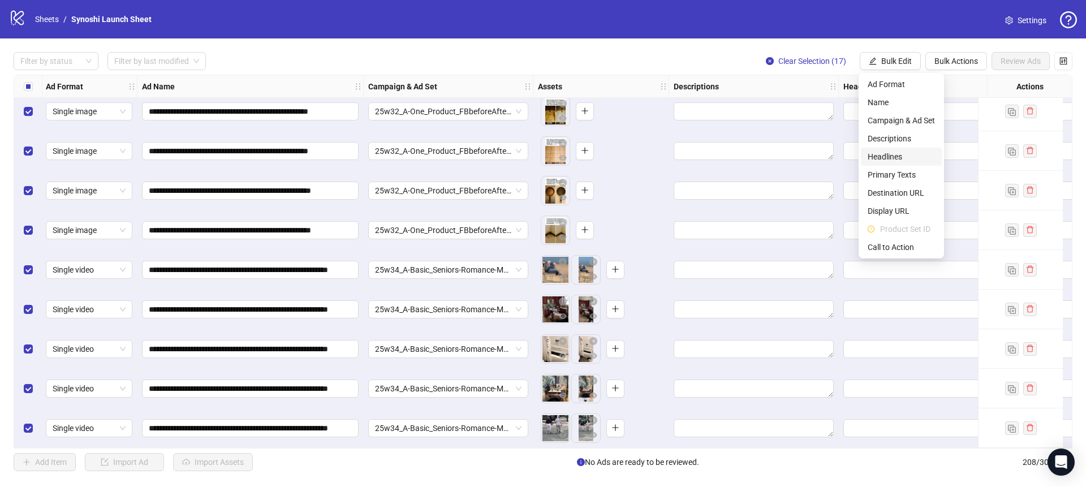
click at [887, 152] on span "Headlines" at bounding box center [901, 156] width 67 height 12
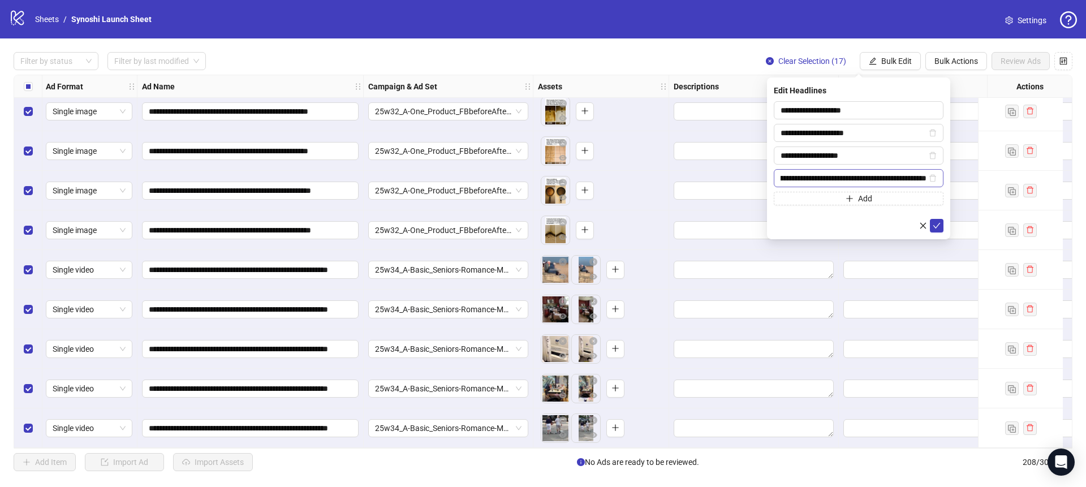
scroll to position [0, 54]
click at [939, 222] on icon "check" at bounding box center [937, 226] width 8 height 8
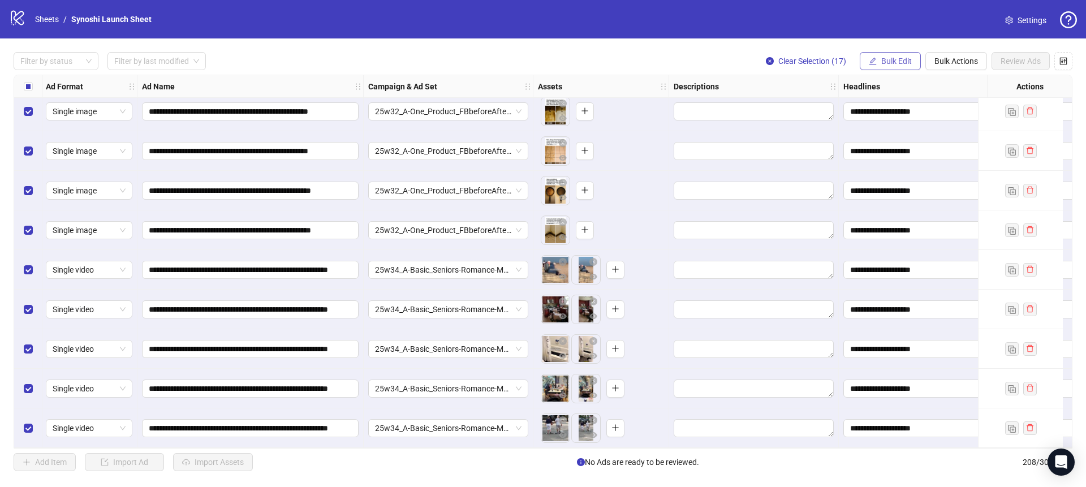
click at [898, 60] on span "Bulk Edit" at bounding box center [896, 61] width 31 height 9
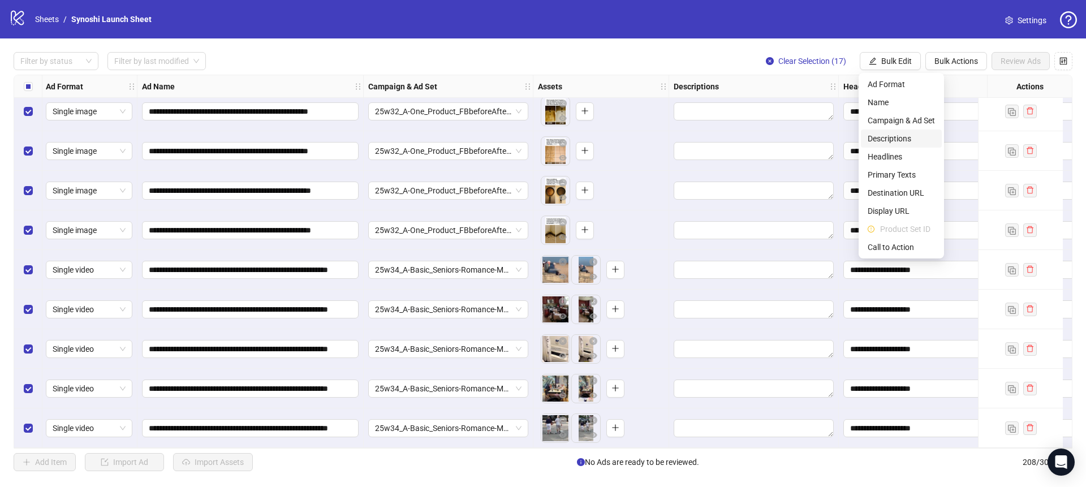
click at [890, 138] on span "Descriptions" at bounding box center [901, 138] width 67 height 12
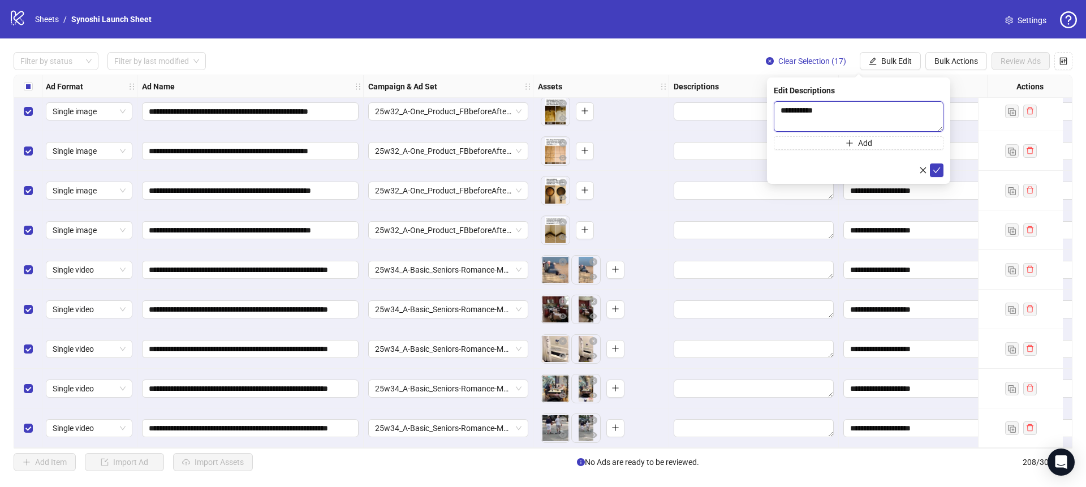
click at [841, 112] on textarea "**********" at bounding box center [859, 116] width 170 height 31
type textarea "*********"
click at [938, 171] on icon "check" at bounding box center [937, 170] width 8 height 8
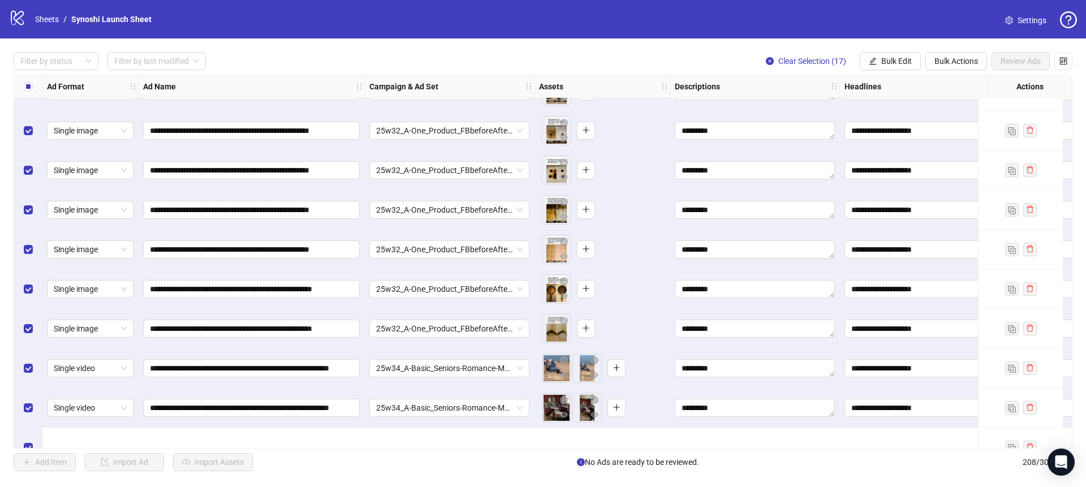
scroll to position [7692, 0]
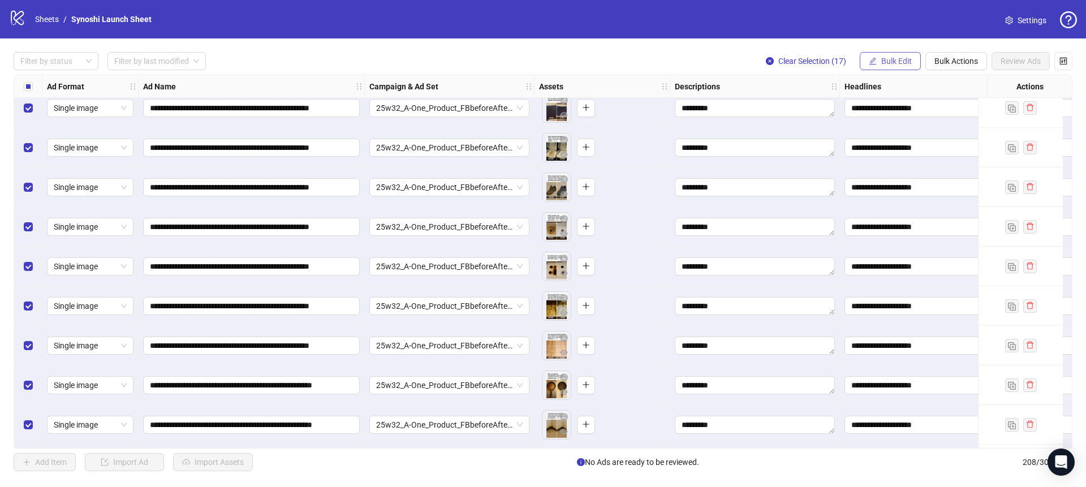
click at [894, 55] on button "Bulk Edit" at bounding box center [890, 61] width 61 height 18
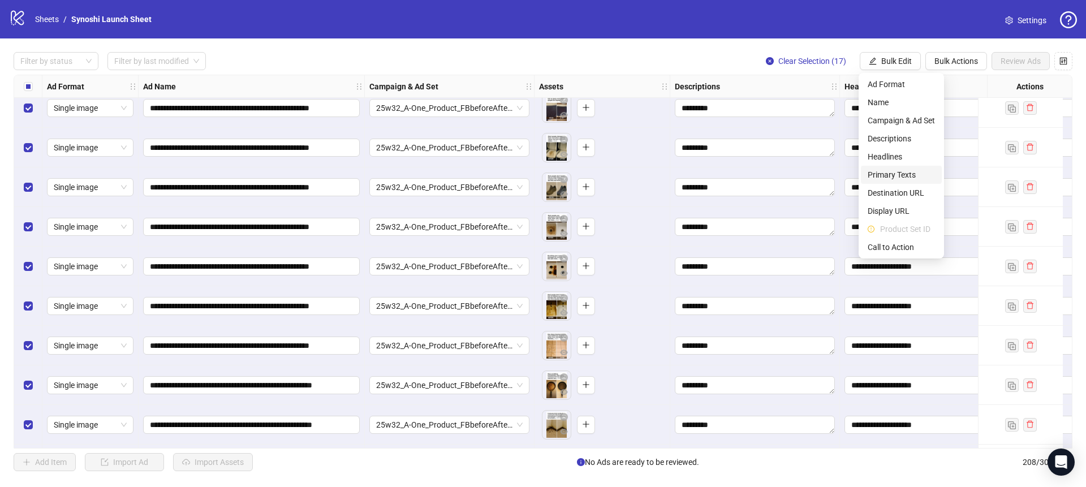
click at [890, 175] on span "Primary Texts" at bounding box center [901, 175] width 67 height 12
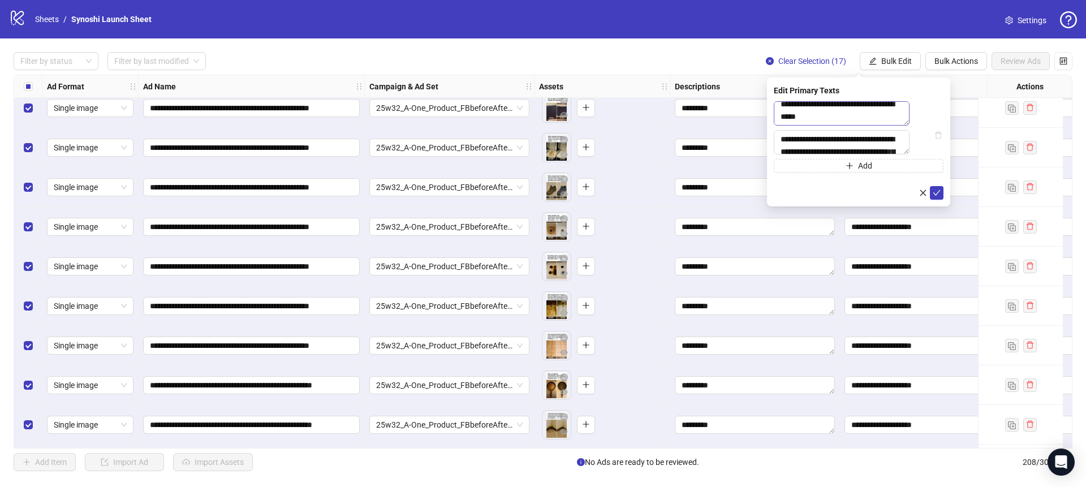
scroll to position [299, 0]
click at [862, 119] on textarea "**********" at bounding box center [842, 113] width 136 height 24
paste textarea "**********"
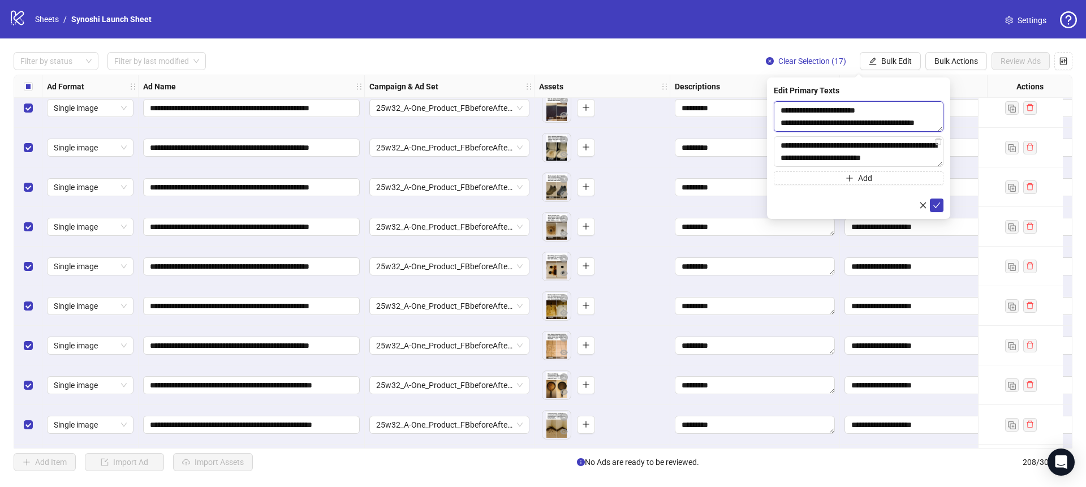
type textarea "**********"
click at [836, 155] on textarea at bounding box center [859, 151] width 170 height 31
paste textarea "**********"
type textarea "**********"
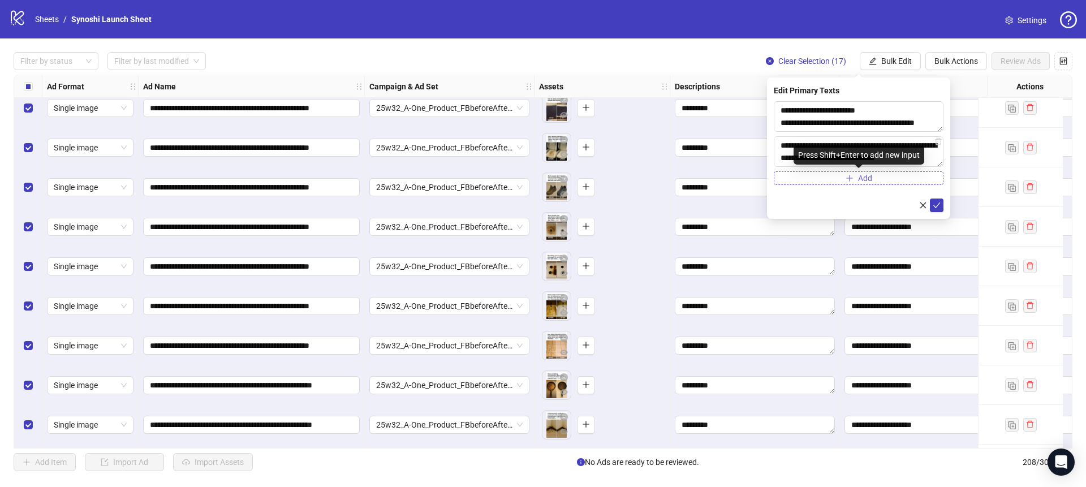
click at [862, 178] on span "Add" at bounding box center [865, 178] width 14 height 9
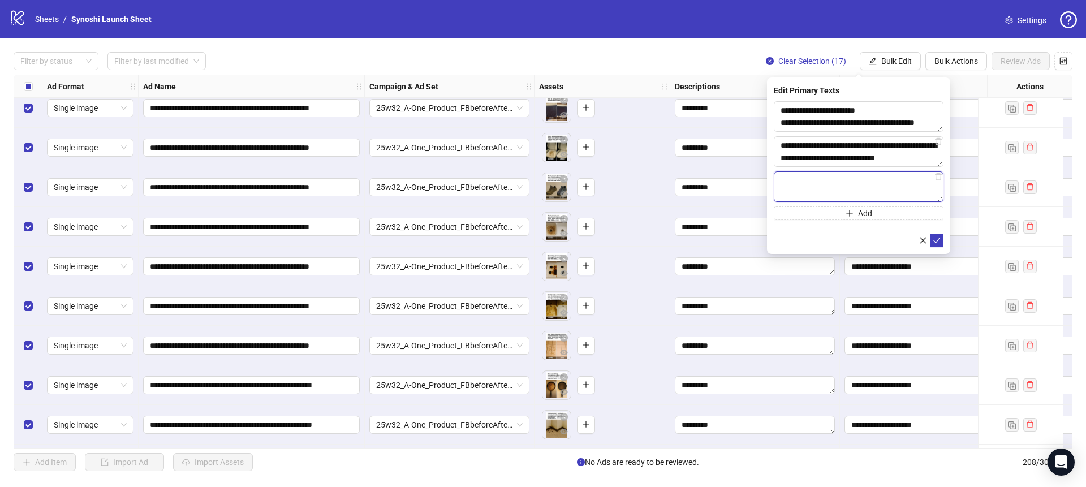
paste textarea "**********"
type textarea "**********"
click at [837, 214] on button "Add" at bounding box center [859, 213] width 170 height 14
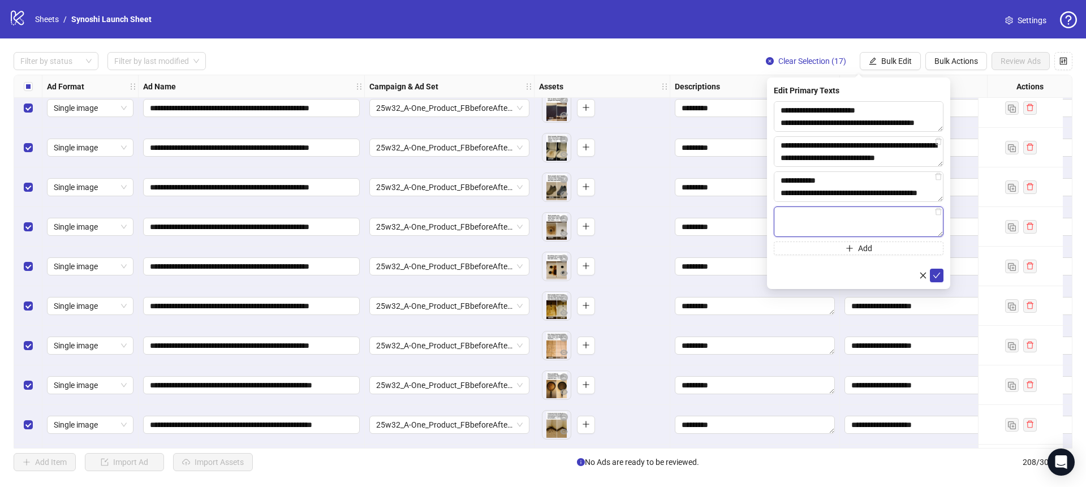
paste textarea "**********"
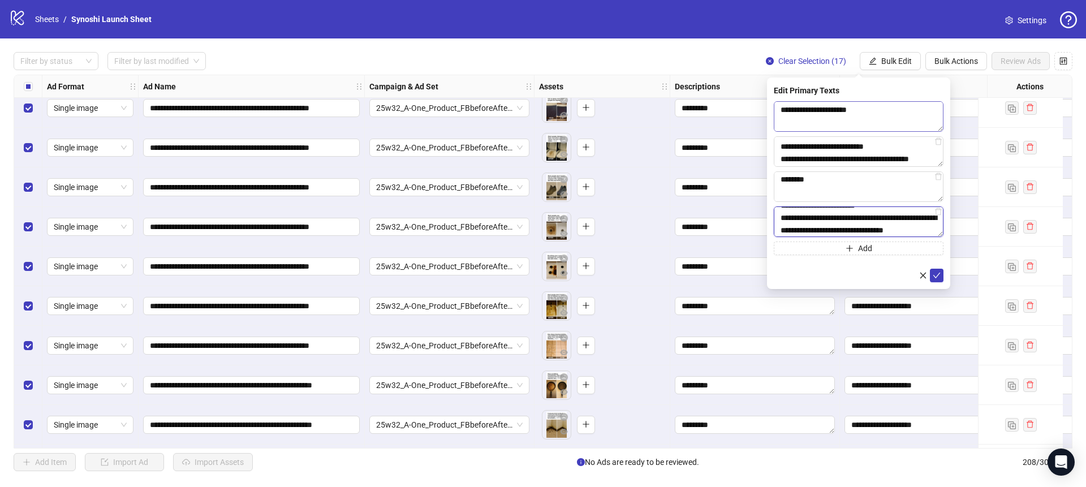
scroll to position [85, 0]
type textarea "**********"
click at [939, 275] on icon "check" at bounding box center [937, 276] width 8 height 8
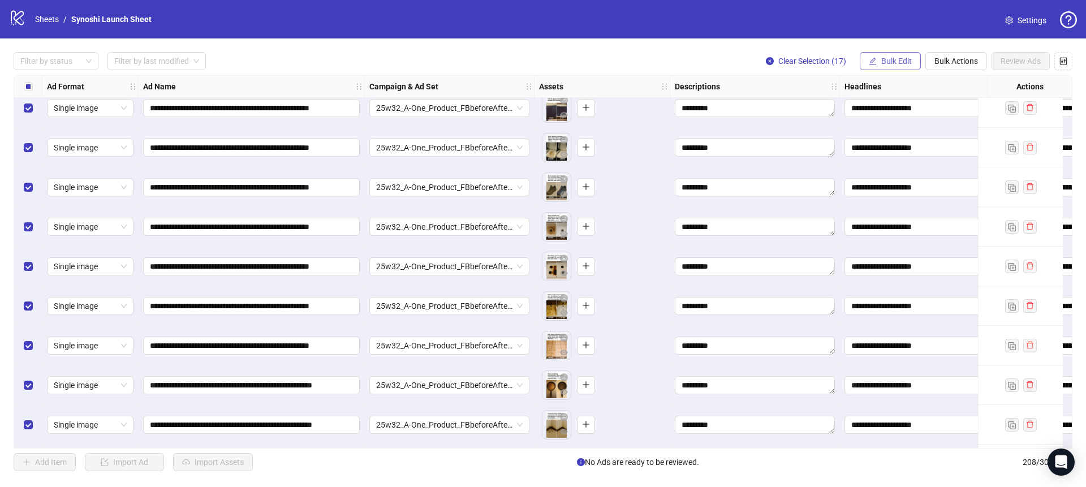
click at [888, 62] on span "Bulk Edit" at bounding box center [896, 61] width 31 height 9
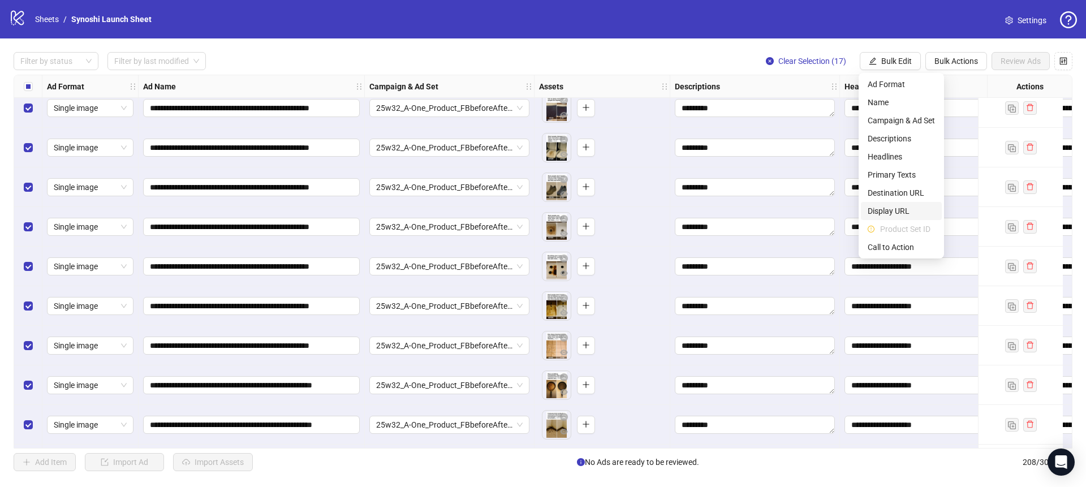
click at [884, 206] on span "Display URL" at bounding box center [901, 211] width 67 height 12
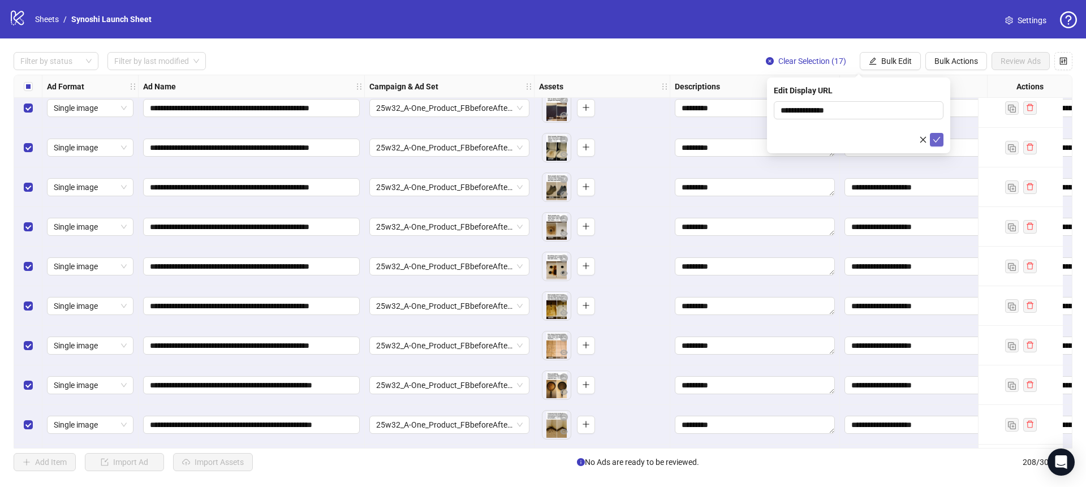
click at [936, 140] on icon "check" at bounding box center [936, 140] width 7 height 6
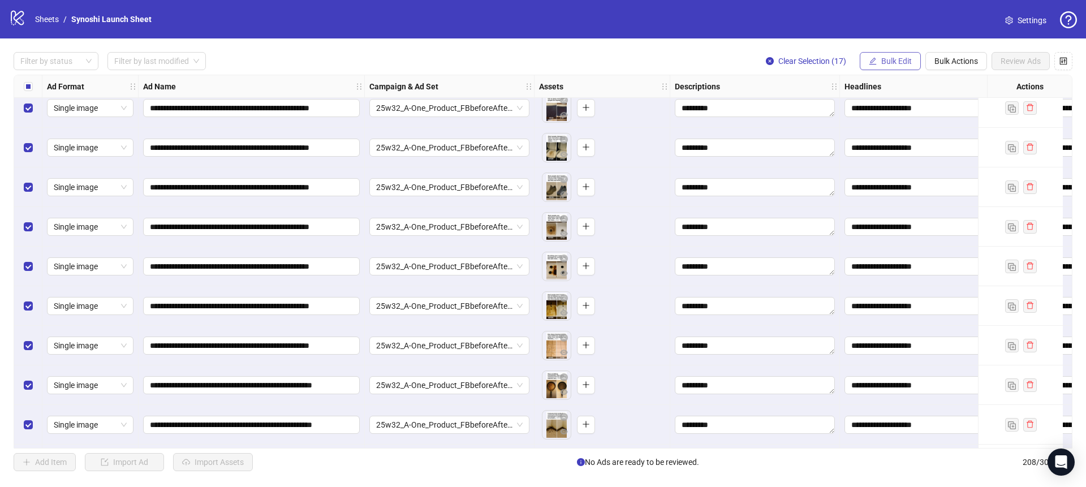
click at [891, 55] on button "Bulk Edit" at bounding box center [890, 61] width 61 height 18
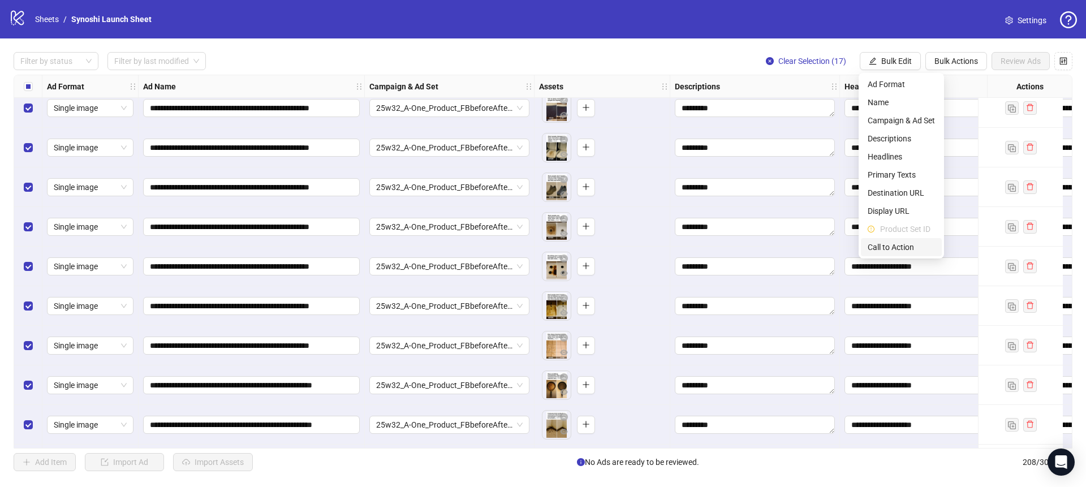
click at [895, 245] on span "Call to Action" at bounding box center [901, 247] width 67 height 12
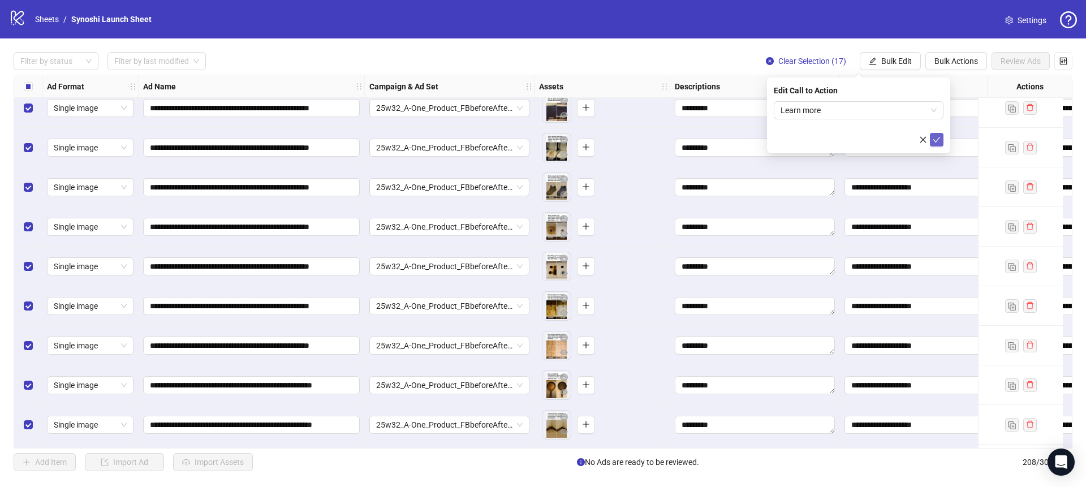
click at [931, 136] on button "submit" at bounding box center [937, 140] width 14 height 14
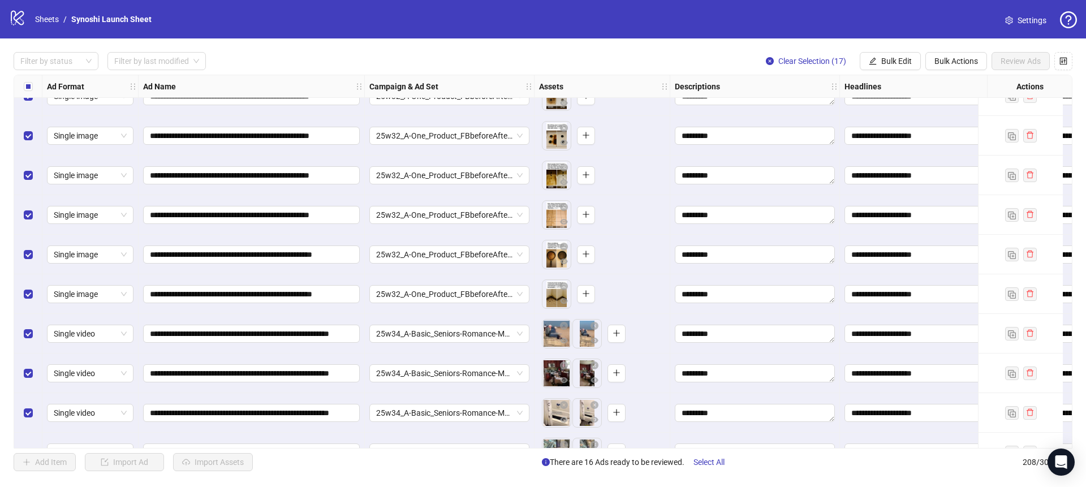
scroll to position [7891, 0]
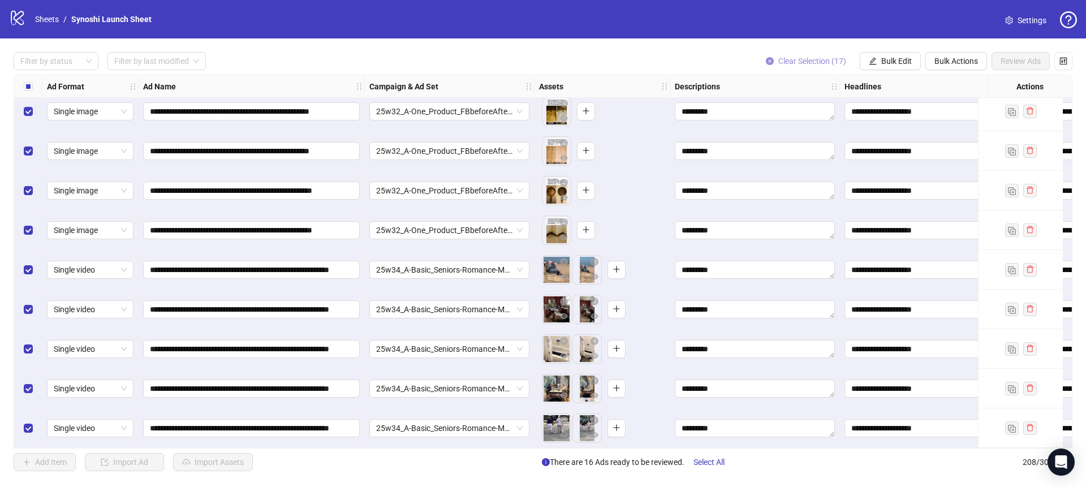
click at [768, 59] on icon "close-circle" at bounding box center [770, 61] width 8 height 8
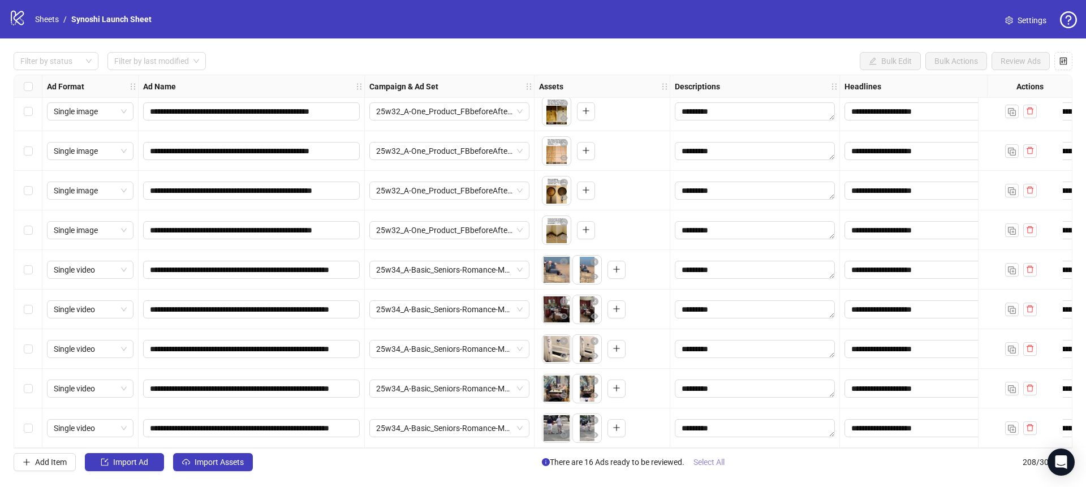
click at [708, 463] on span "Select All" at bounding box center [709, 462] width 31 height 9
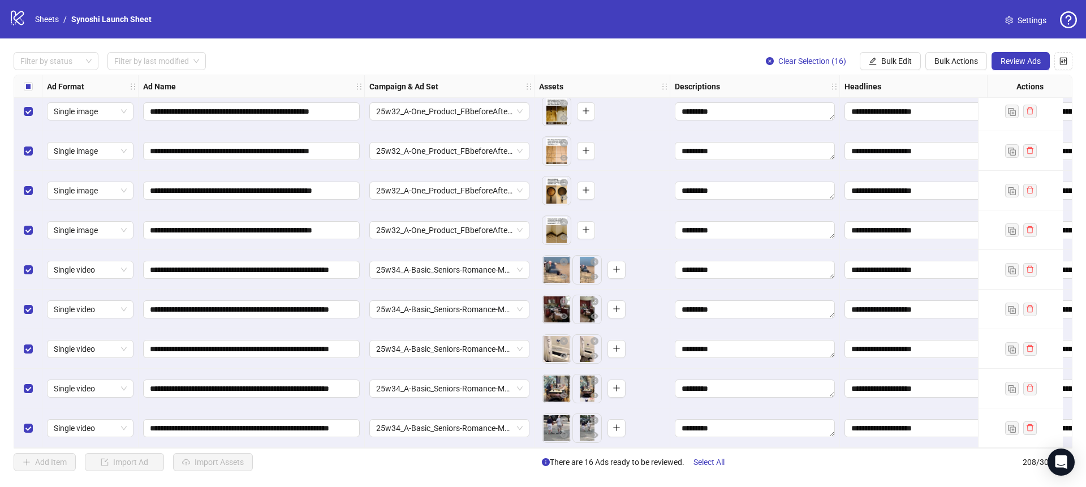
scroll to position [7891, 297]
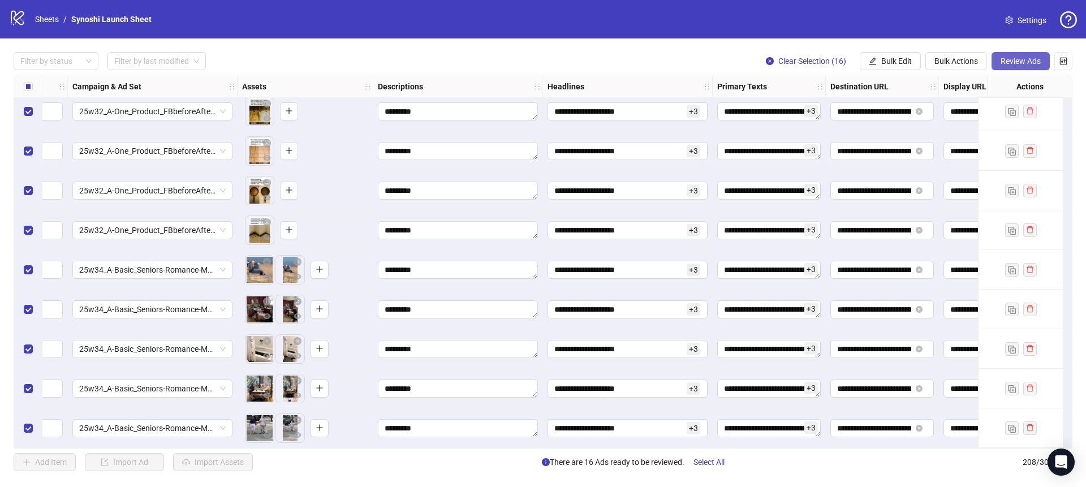
click at [1008, 66] on span "Review Ads" at bounding box center [1021, 61] width 40 height 9
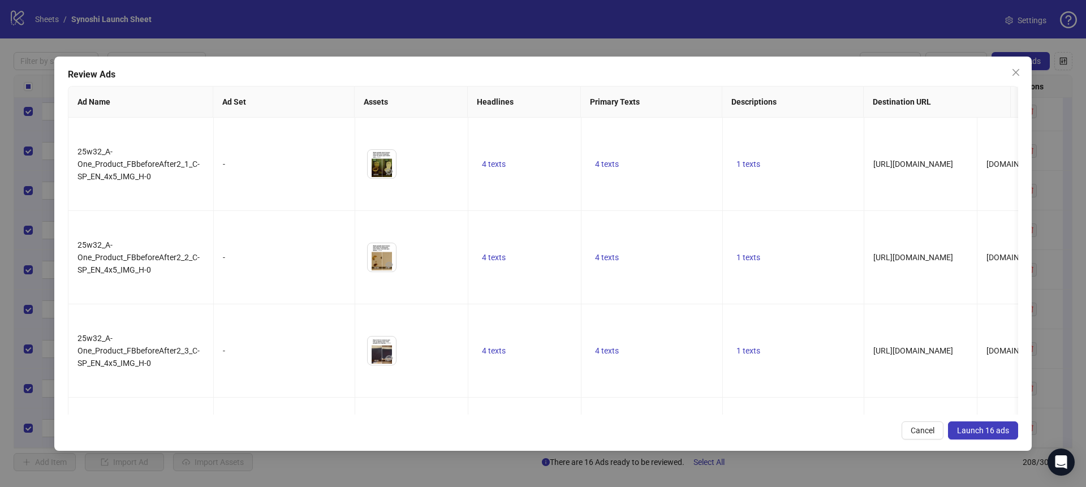
click at [984, 427] on span "Launch 16 ads" at bounding box center [983, 430] width 52 height 9
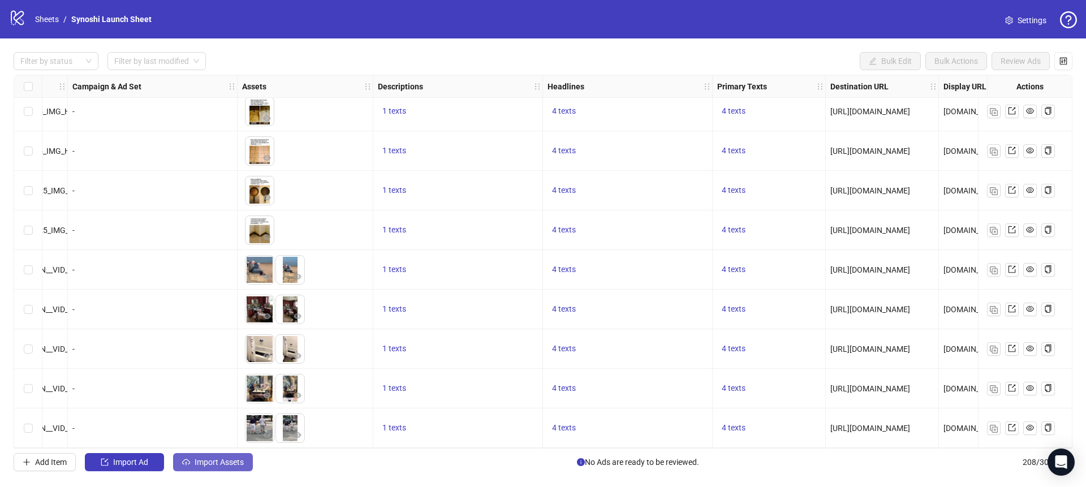
click at [204, 467] on button "Import Assets" at bounding box center [213, 462] width 80 height 18
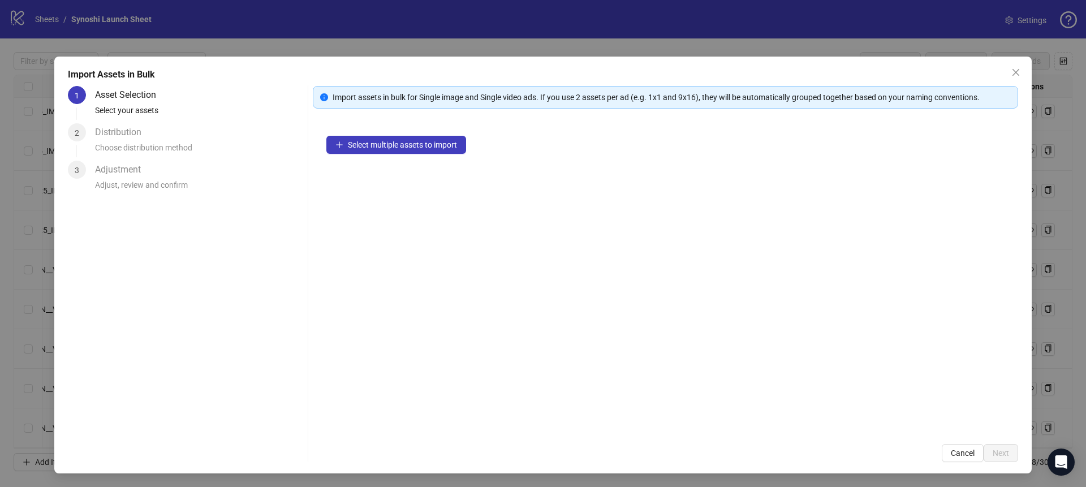
click at [386, 132] on div "Select multiple assets to import" at bounding box center [665, 276] width 705 height 308
click at [378, 139] on button "Select multiple assets to import" at bounding box center [396, 145] width 140 height 18
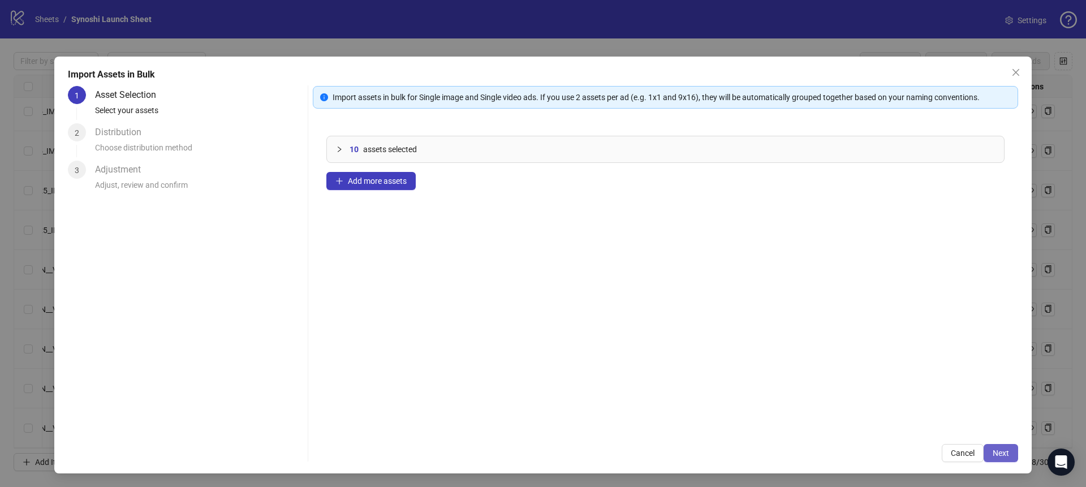
click at [998, 450] on span "Next" at bounding box center [1001, 453] width 16 height 9
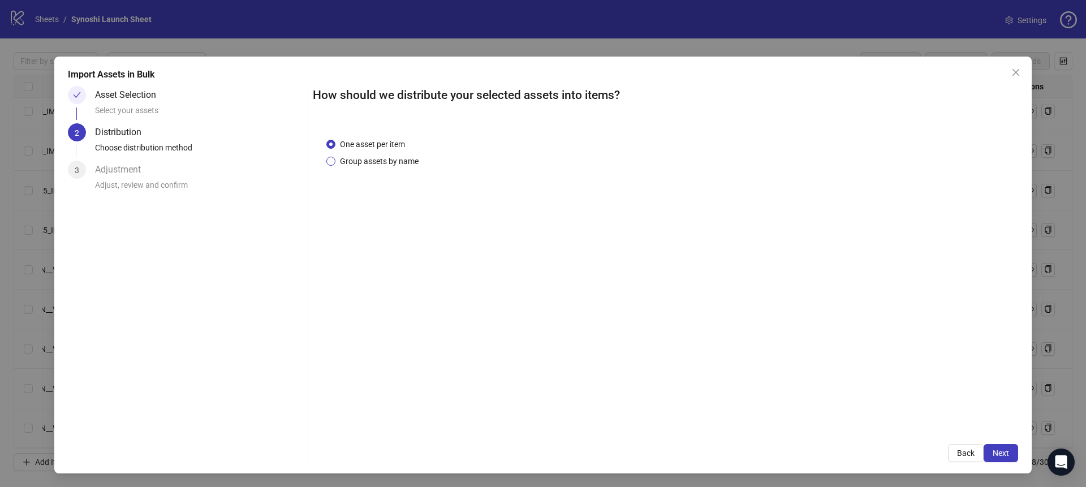
click at [380, 163] on span "Group assets by name" at bounding box center [379, 161] width 88 height 12
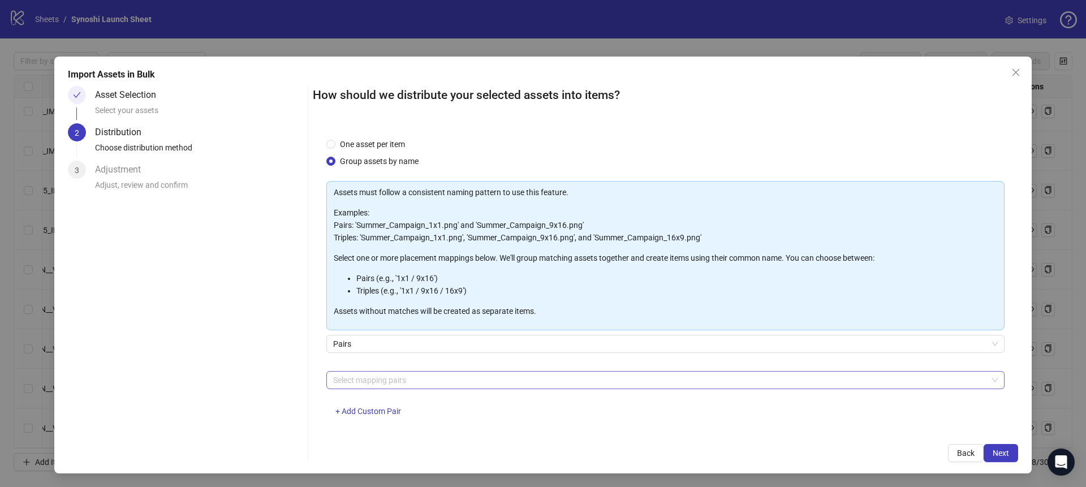
click at [422, 384] on div at bounding box center [660, 380] width 662 height 16
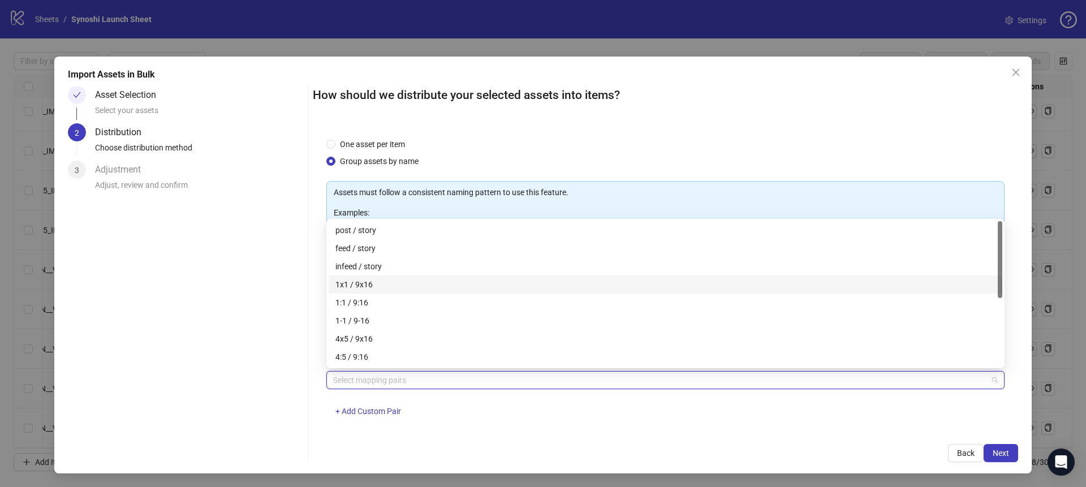
click at [368, 285] on div "1x1 / 9x16" at bounding box center [665, 284] width 660 height 12
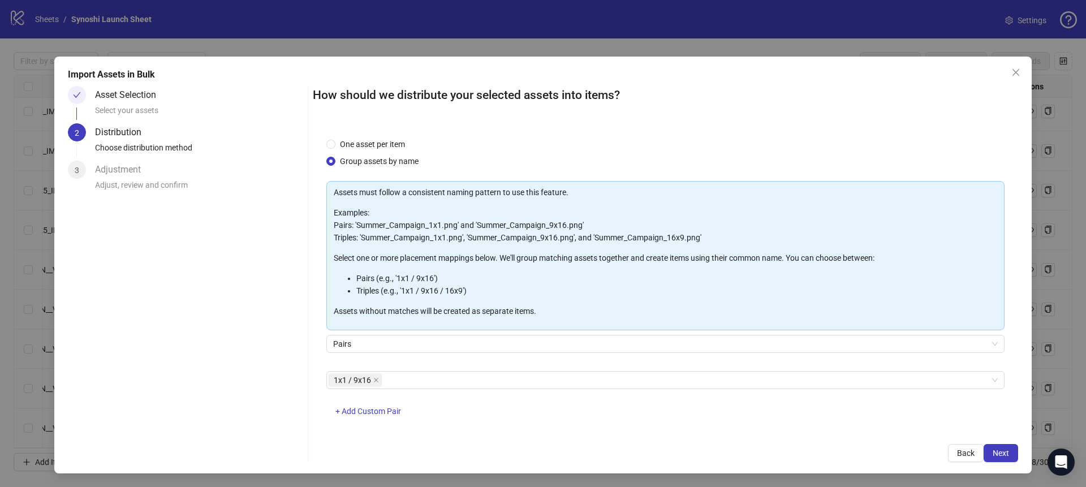
click at [703, 445] on div "Back Next" at bounding box center [665, 453] width 705 height 18
click at [1002, 450] on span "Next" at bounding box center [1001, 453] width 16 height 9
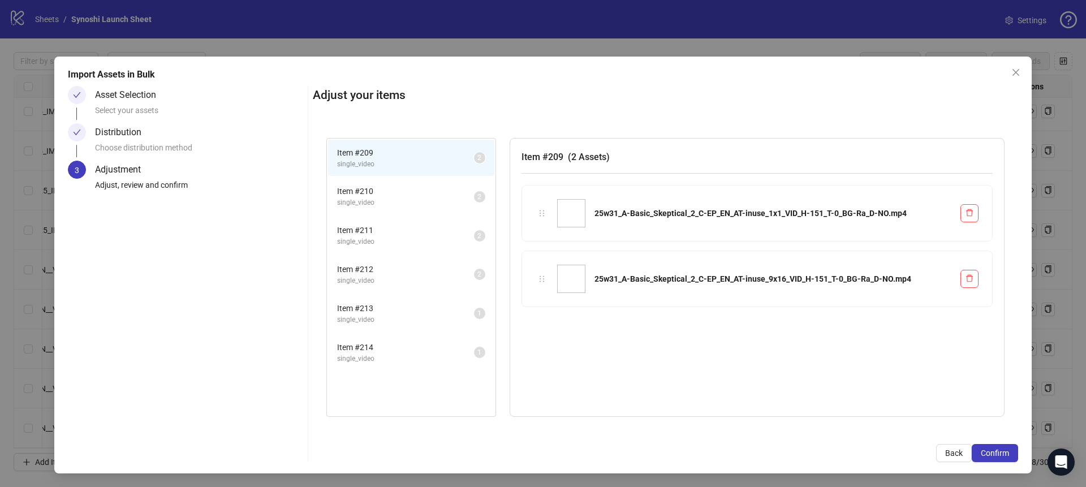
click at [361, 354] on span "single_video" at bounding box center [405, 359] width 137 height 11
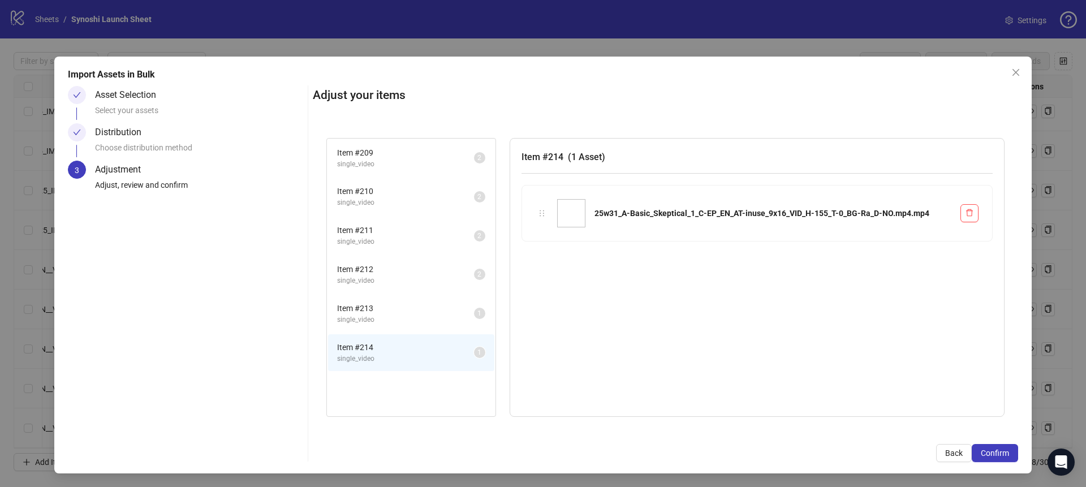
click at [368, 317] on span "single_video" at bounding box center [405, 320] width 137 height 11
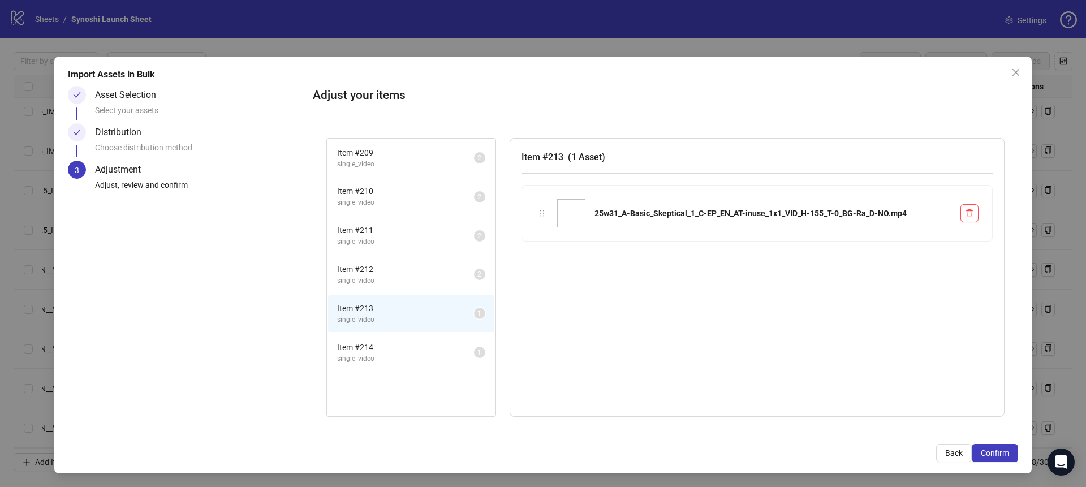
click at [372, 340] on li "Item # 214 single_video 1" at bounding box center [411, 352] width 166 height 37
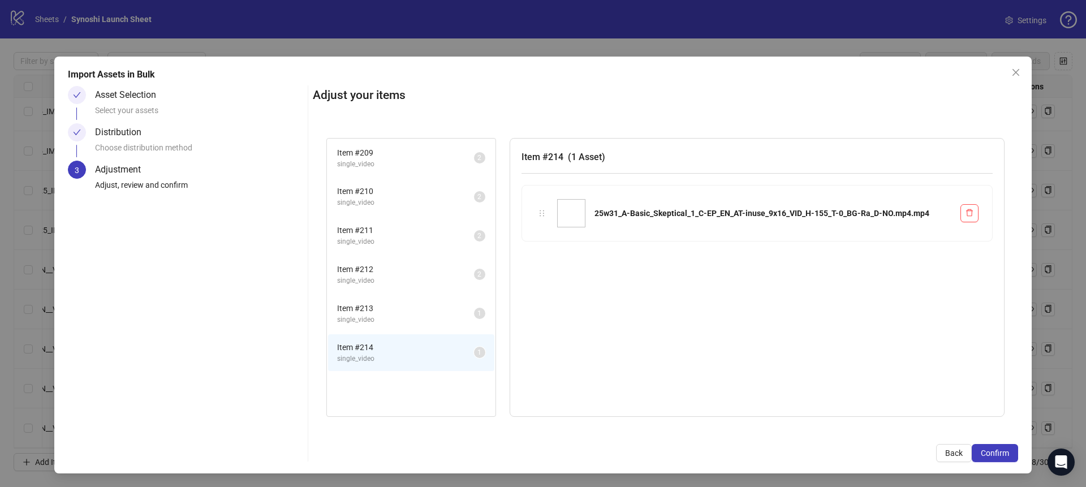
click at [377, 315] on span "single_video" at bounding box center [405, 320] width 137 height 11
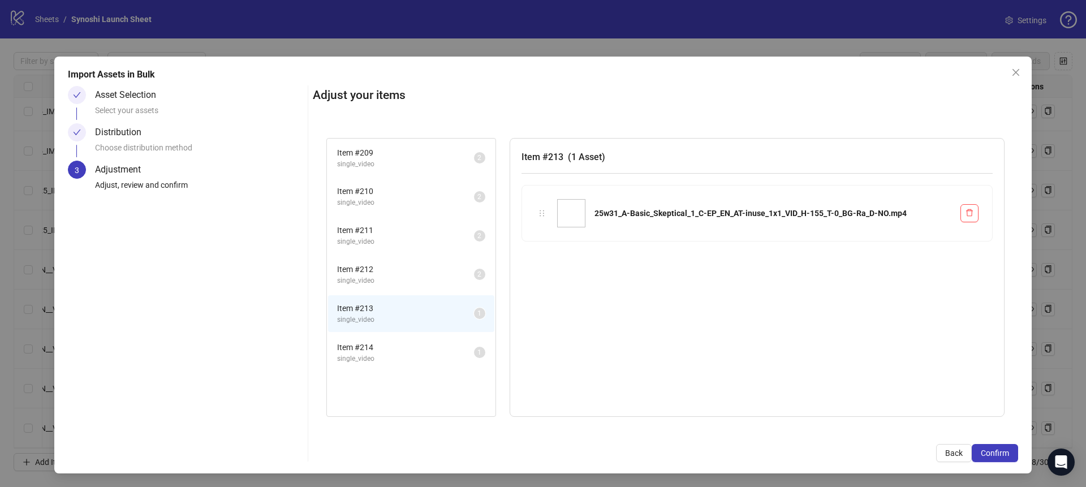
click at [376, 339] on li "Item # 214 single_video 1" at bounding box center [411, 352] width 166 height 37
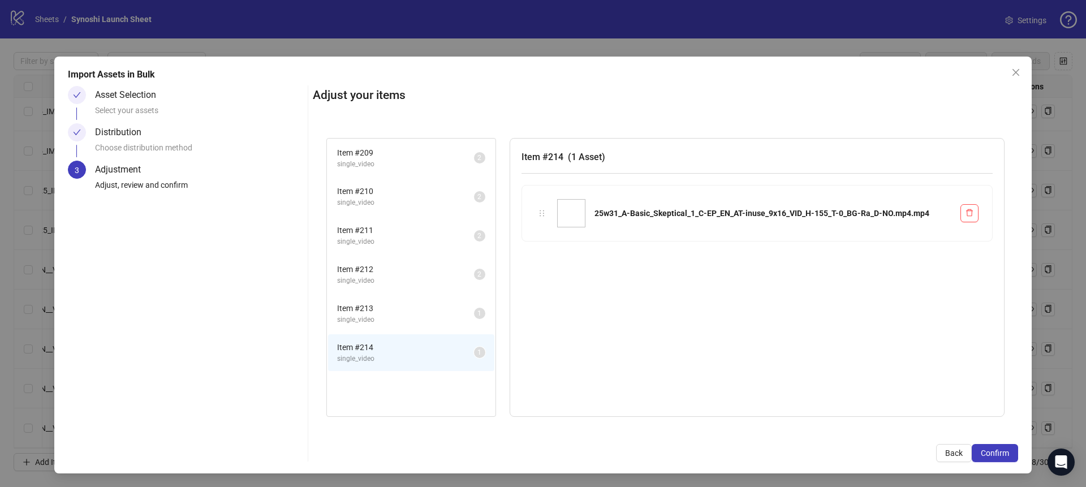
click at [380, 312] on span "Item # 213" at bounding box center [405, 308] width 137 height 12
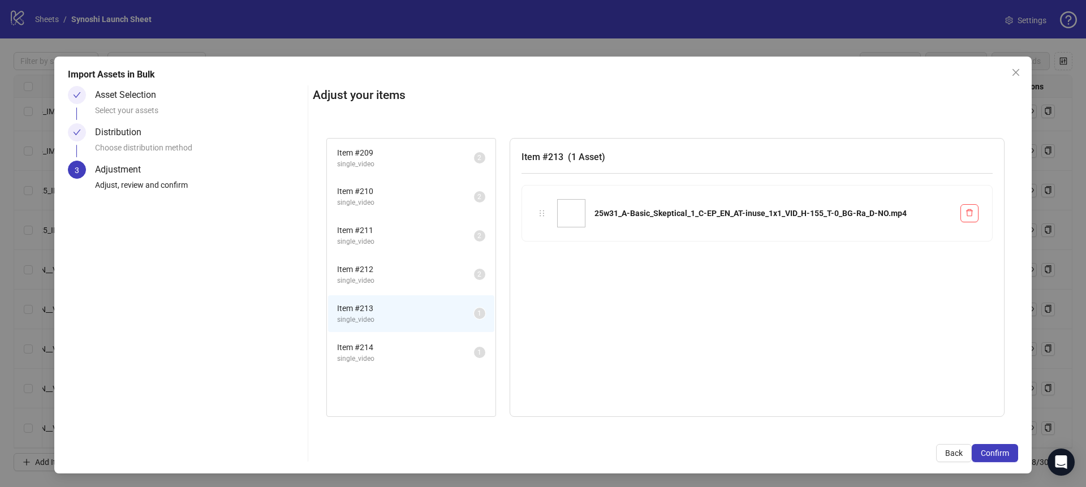
click at [375, 337] on li "Item # 214 single_video 1" at bounding box center [411, 352] width 166 height 37
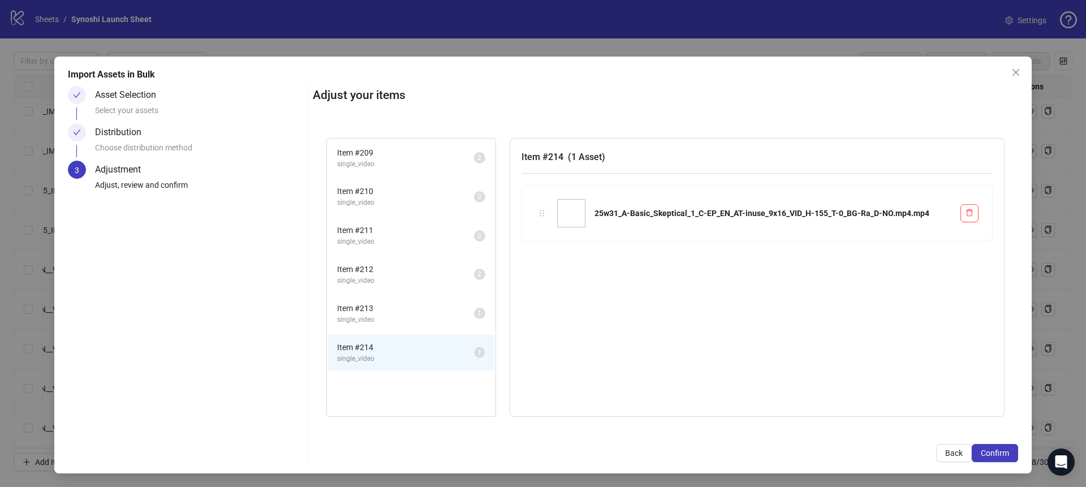
click at [380, 312] on span "Item # 213" at bounding box center [405, 308] width 137 height 12
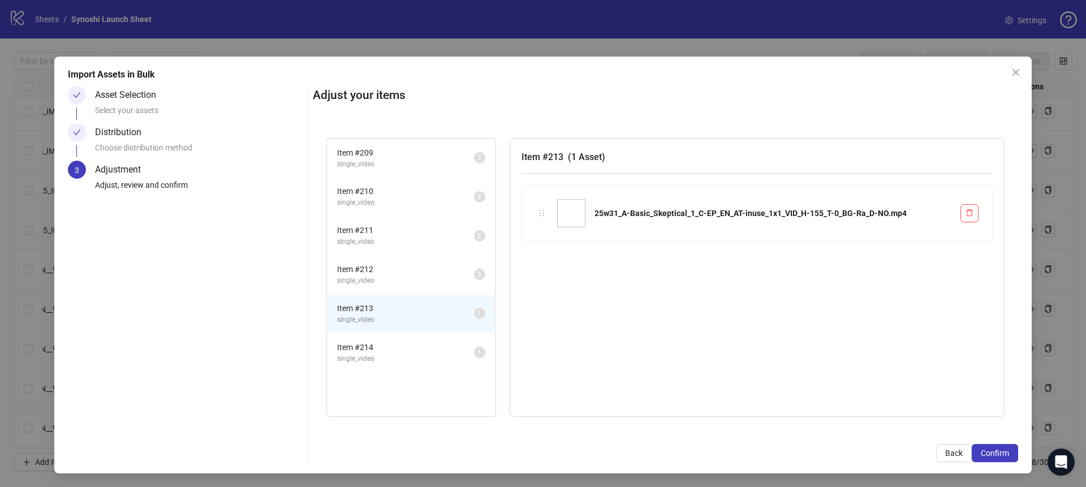
click at [378, 337] on li "Item # 214 single_video 1" at bounding box center [411, 352] width 166 height 37
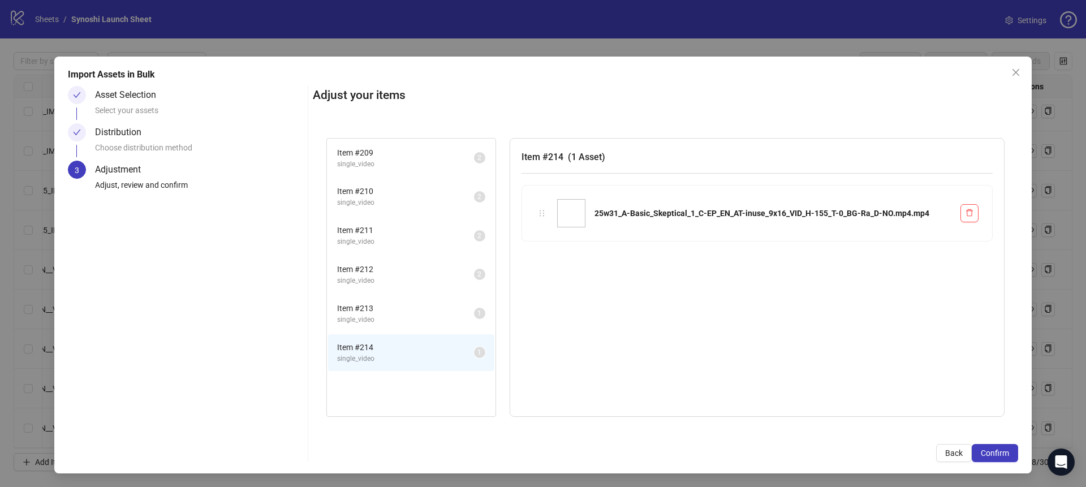
click at [390, 312] on span "Item # 213" at bounding box center [405, 308] width 137 height 12
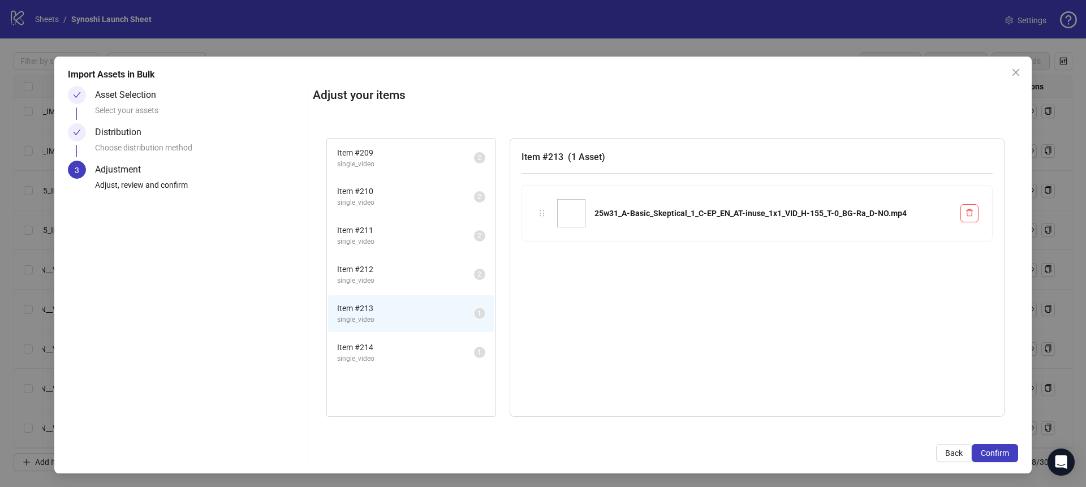
click at [386, 341] on span "Item # 214" at bounding box center [405, 347] width 137 height 12
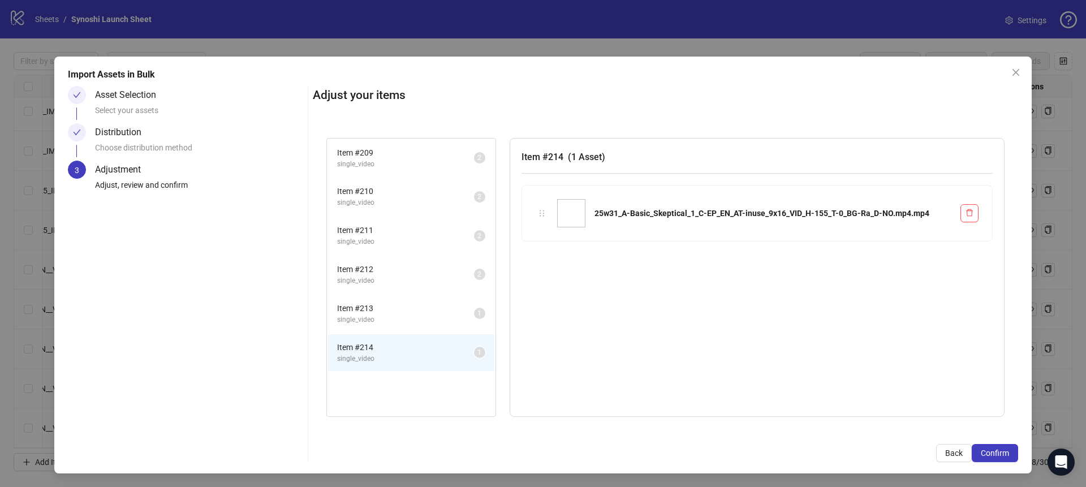
click at [392, 317] on span "single_video" at bounding box center [405, 320] width 137 height 11
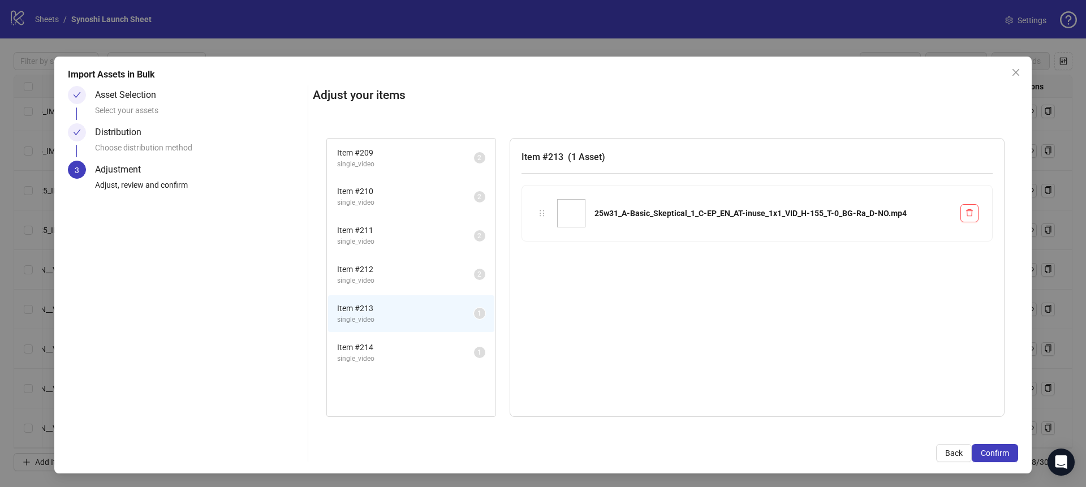
click at [388, 330] on li "Item # 213 single_video 1" at bounding box center [411, 313] width 166 height 37
click at [384, 336] on li "Item # 214 single_video 1" at bounding box center [411, 352] width 166 height 37
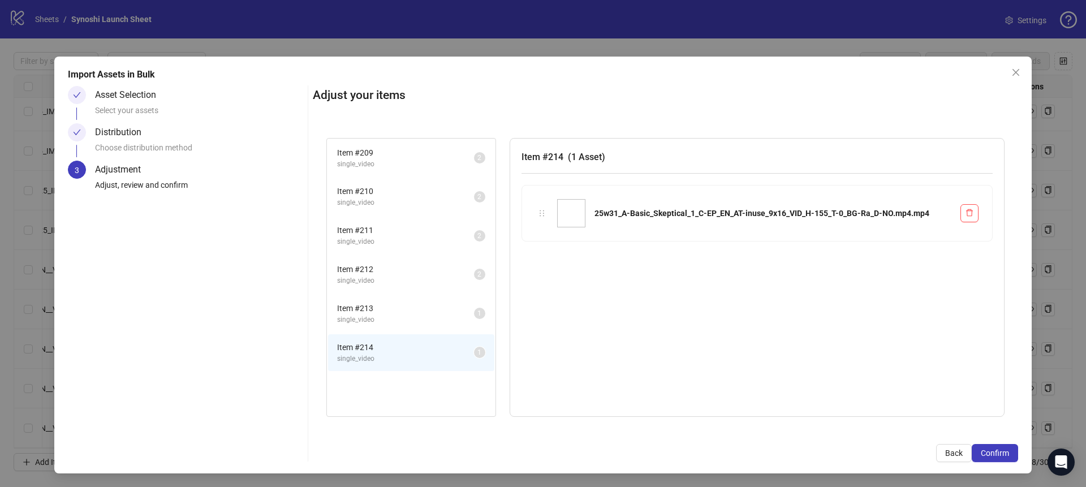
click at [389, 319] on span "single_video" at bounding box center [405, 320] width 137 height 11
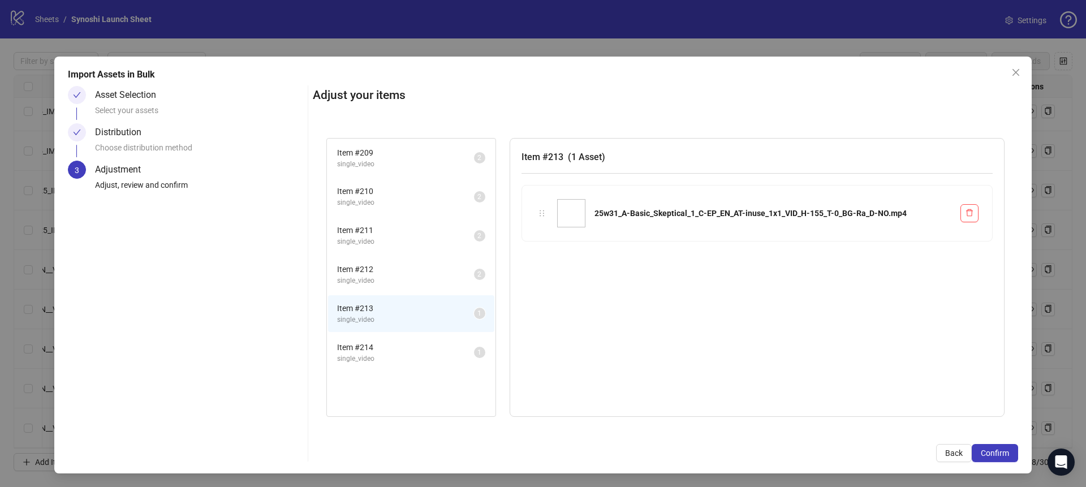
click at [387, 339] on li "Item # 214 single_video 1" at bounding box center [411, 352] width 166 height 37
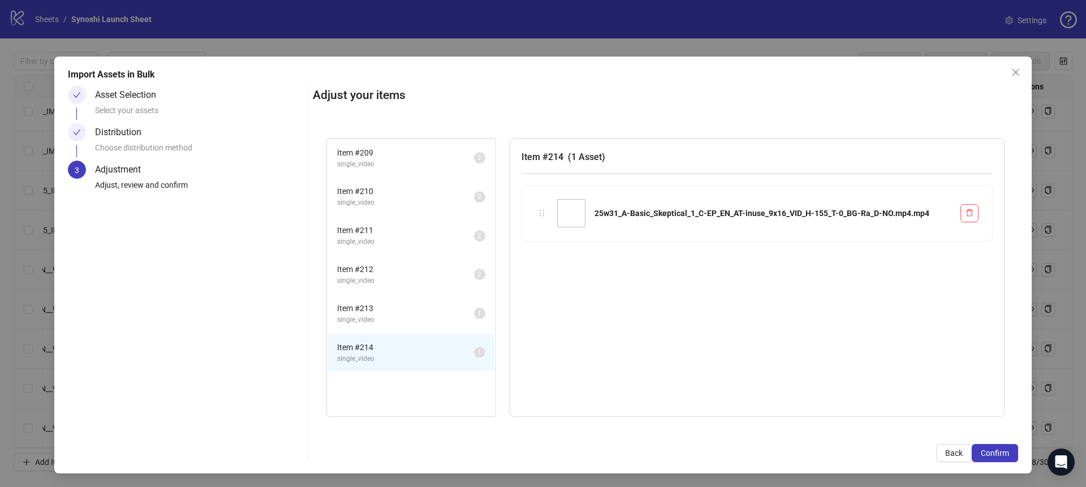
click at [395, 314] on span "Item # 213" at bounding box center [405, 308] width 137 height 12
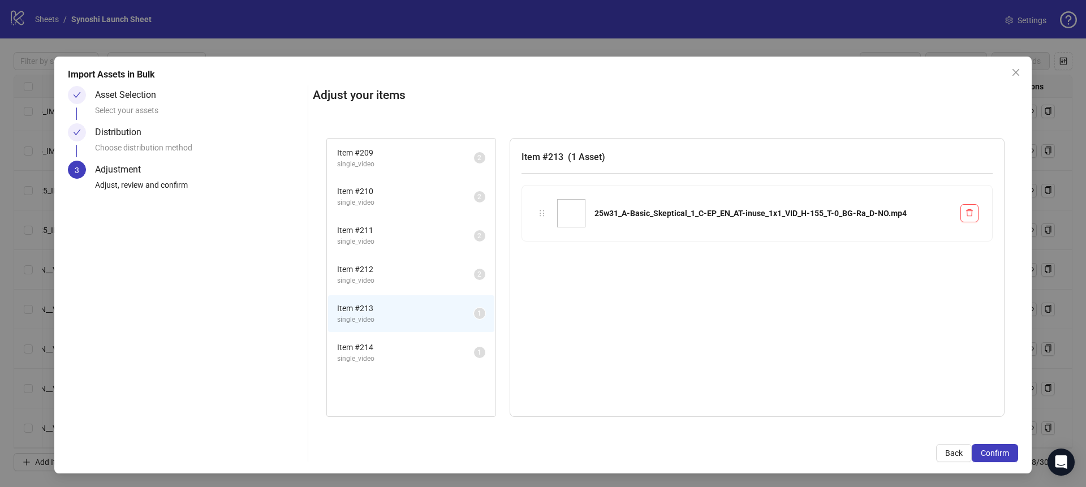
click at [390, 337] on li "Item # 214 single_video 1" at bounding box center [411, 352] width 166 height 37
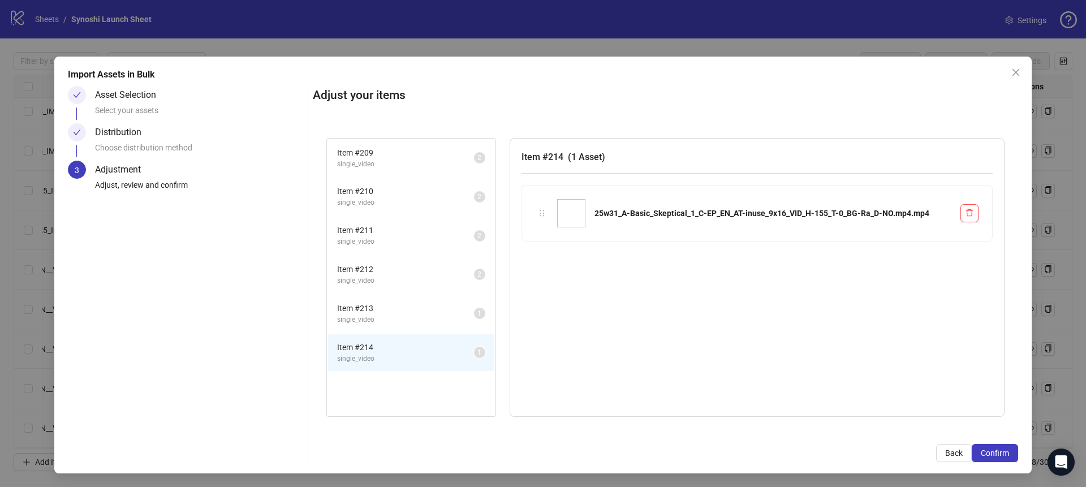
click at [394, 318] on span "single_video" at bounding box center [405, 320] width 137 height 11
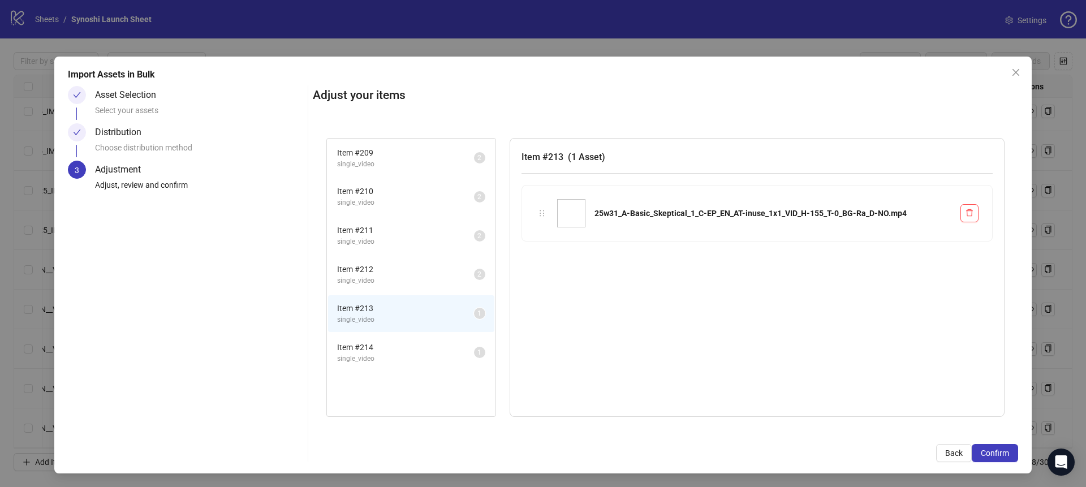
click at [389, 339] on li "Item # 214 single_video 1" at bounding box center [411, 352] width 166 height 37
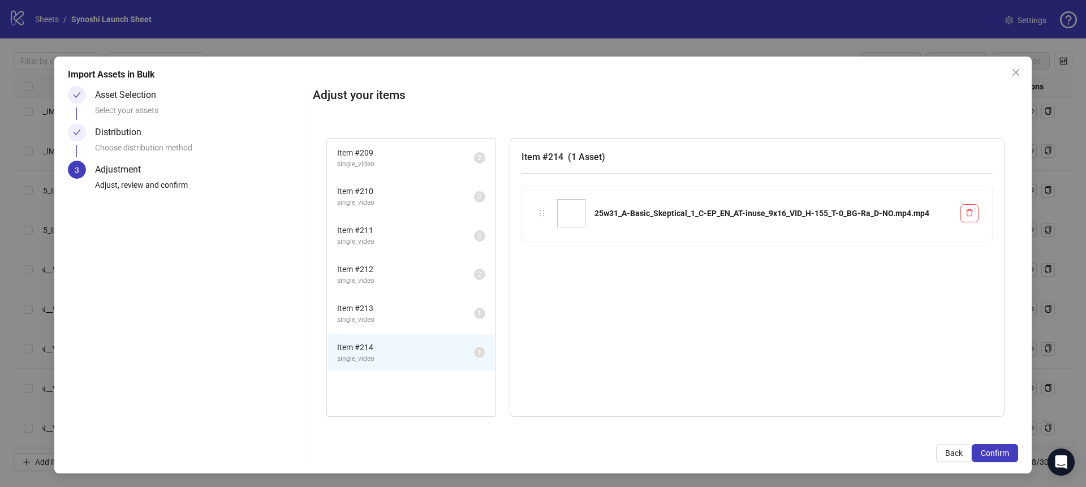
click at [391, 324] on span "single_video" at bounding box center [405, 320] width 137 height 11
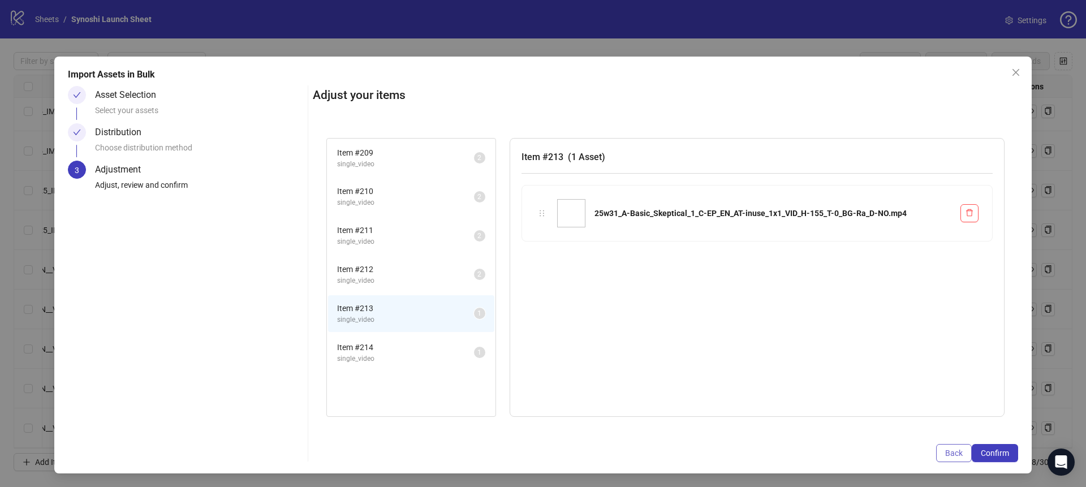
click at [957, 455] on span "Back" at bounding box center [954, 453] width 18 height 9
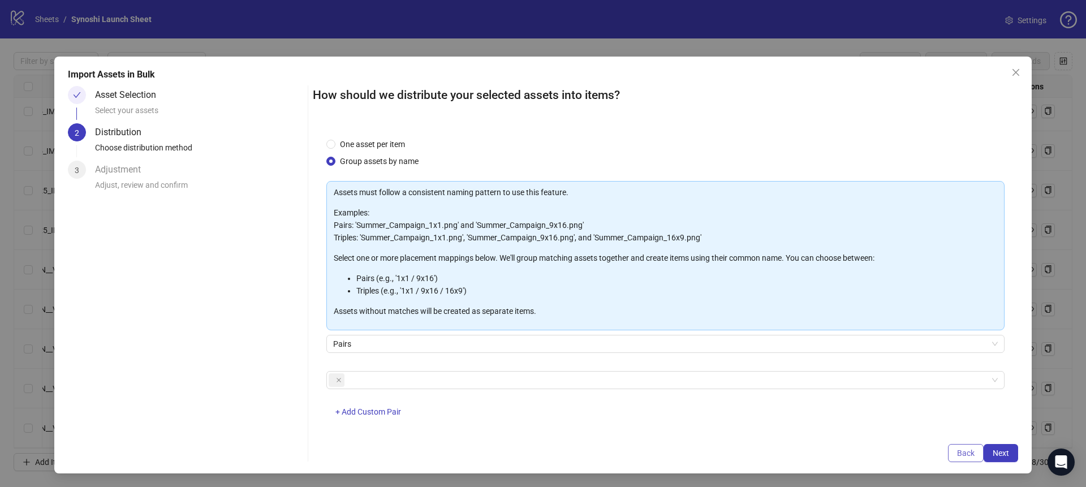
click at [956, 455] on button "Back" at bounding box center [966, 453] width 36 height 18
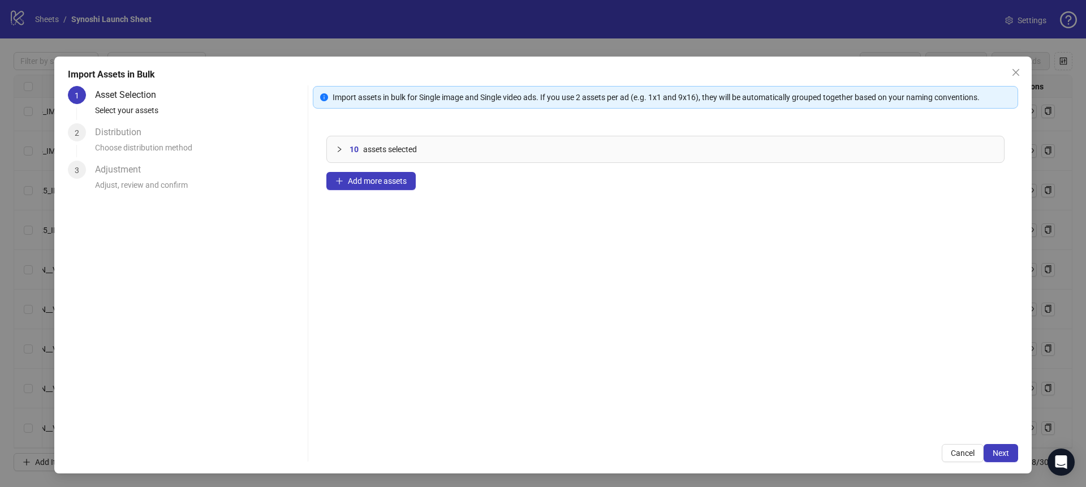
click at [956, 455] on span "Cancel" at bounding box center [963, 453] width 24 height 9
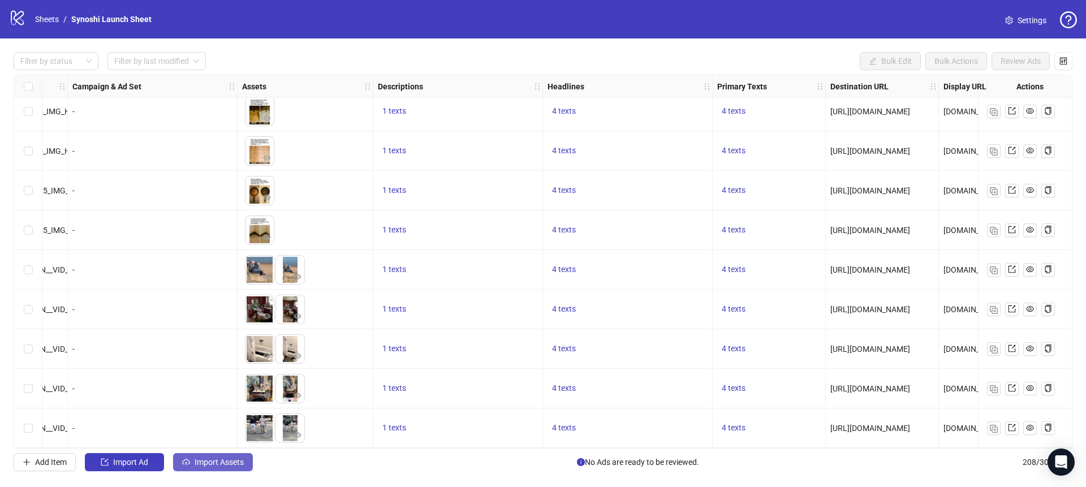
click at [216, 458] on span "Import Assets" at bounding box center [219, 462] width 49 height 9
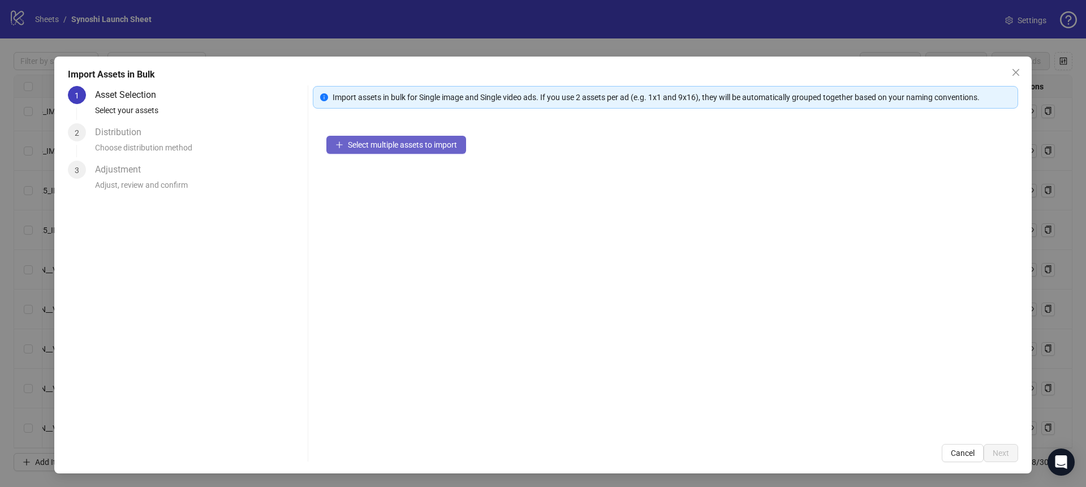
click at [402, 150] on button "Select multiple assets to import" at bounding box center [396, 145] width 140 height 18
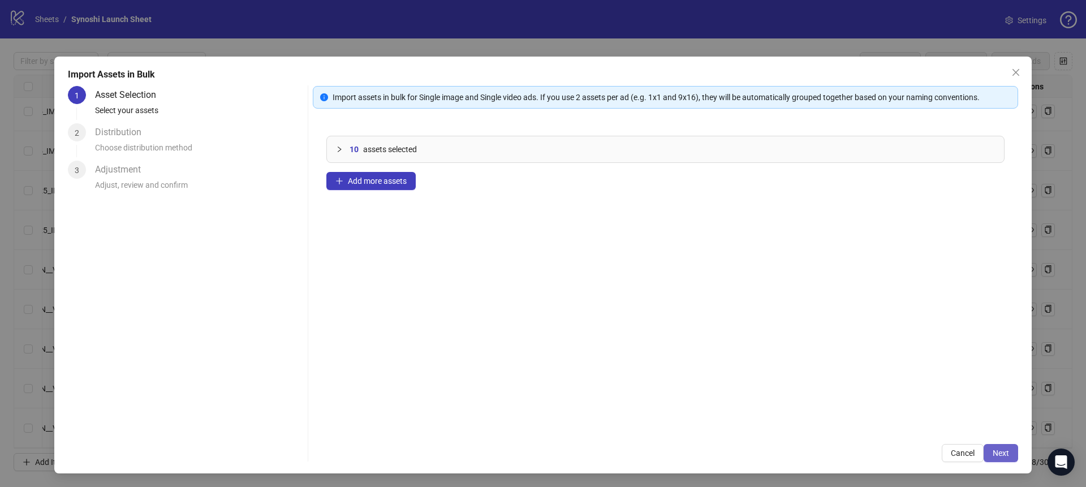
click at [1009, 451] on span "Next" at bounding box center [1001, 453] width 16 height 9
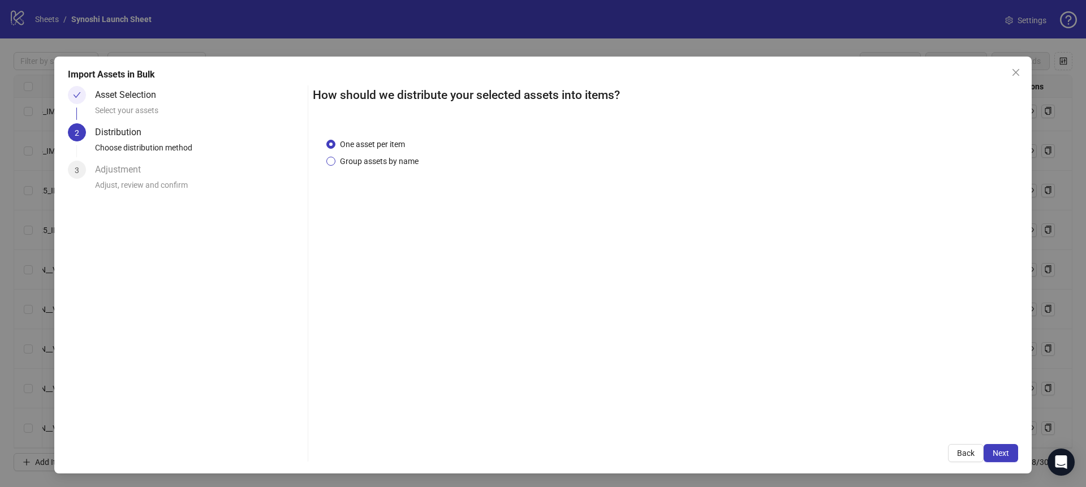
click at [384, 159] on span "Group assets by name" at bounding box center [379, 161] width 88 height 12
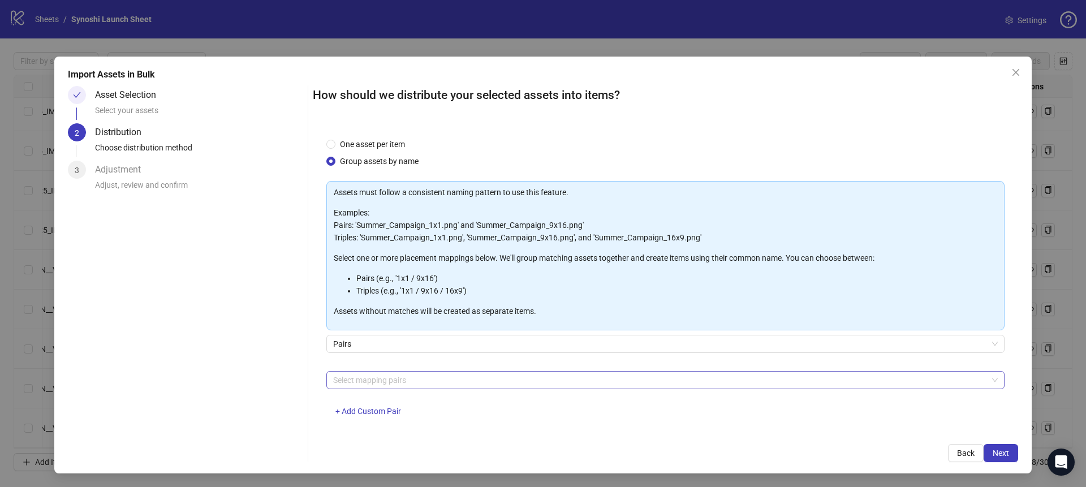
click at [391, 373] on div at bounding box center [660, 380] width 662 height 16
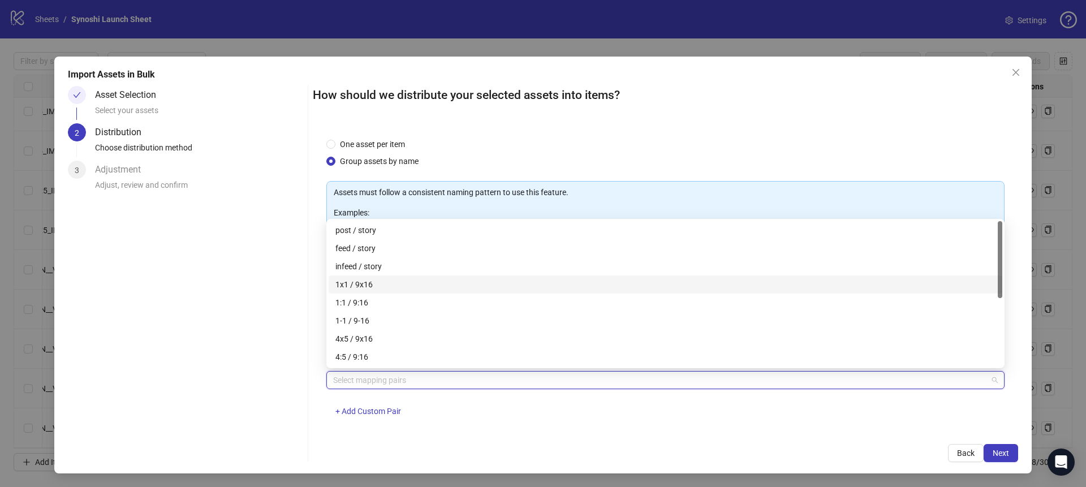
click at [358, 283] on div "1x1 / 9x16" at bounding box center [665, 284] width 660 height 12
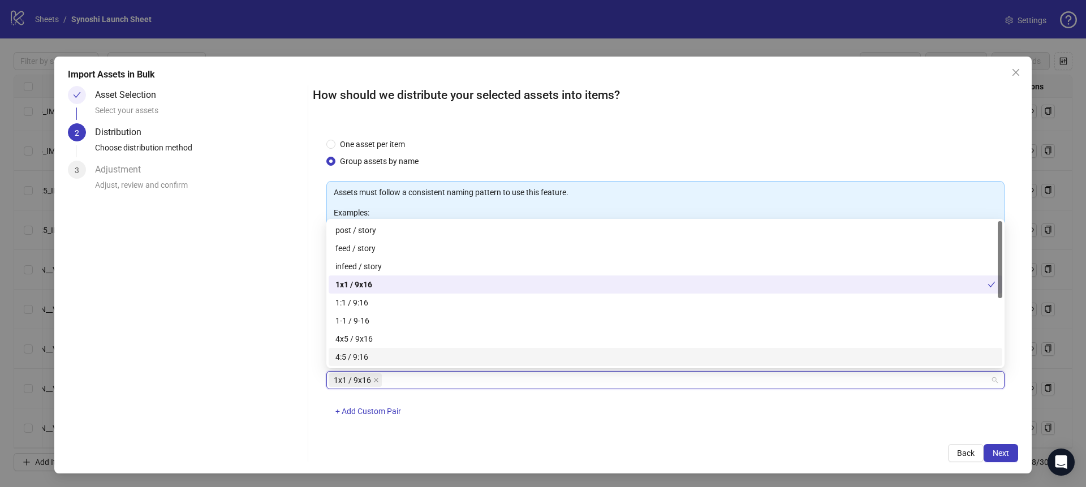
click at [683, 442] on div "How should we distribute your selected assets into items? One asset per item Gr…" at bounding box center [665, 274] width 705 height 376
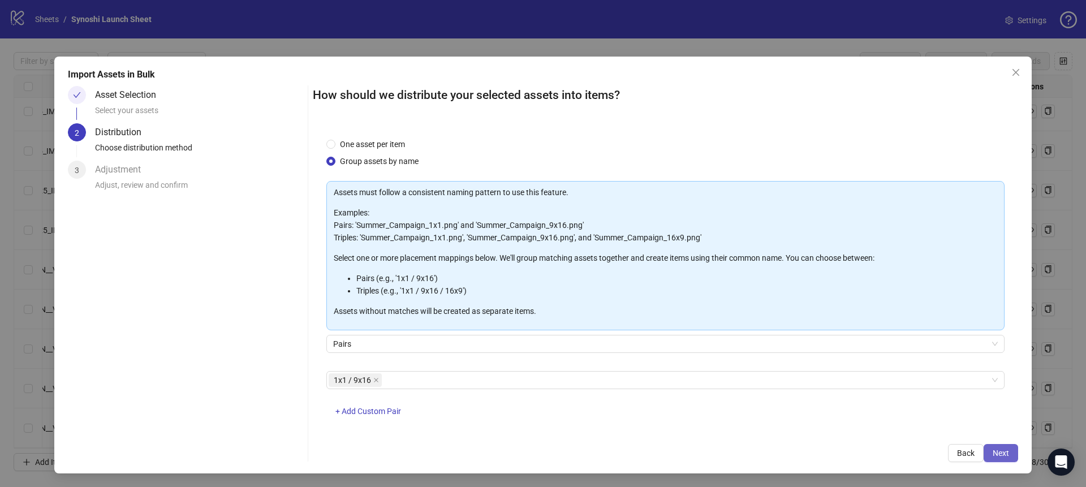
click at [993, 453] on span "Next" at bounding box center [1001, 453] width 16 height 9
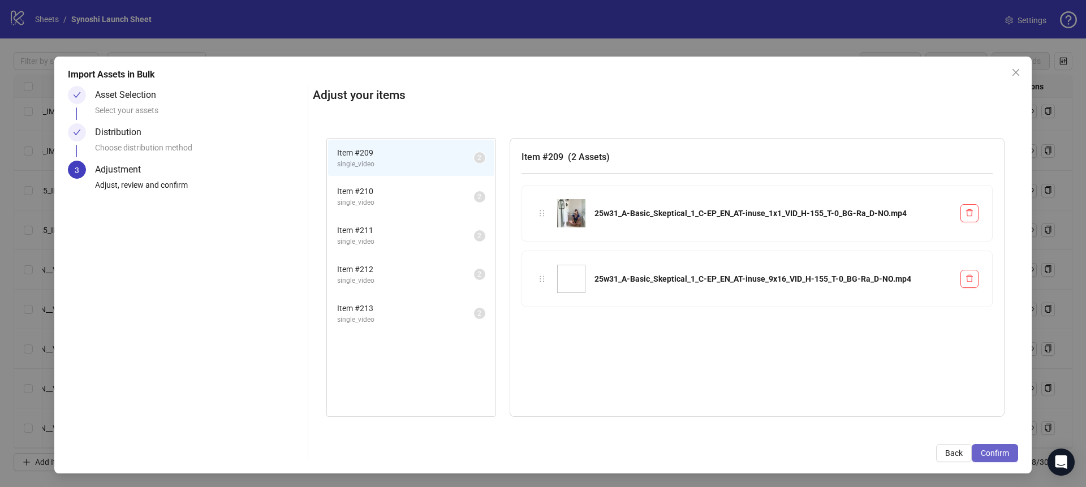
click at [995, 453] on span "Confirm" at bounding box center [995, 453] width 28 height 9
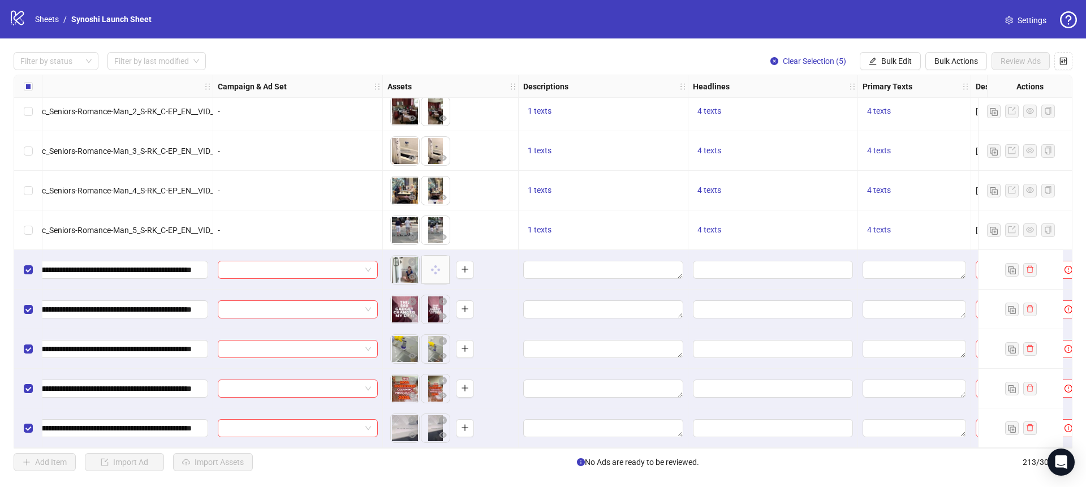
scroll to position [8089, 0]
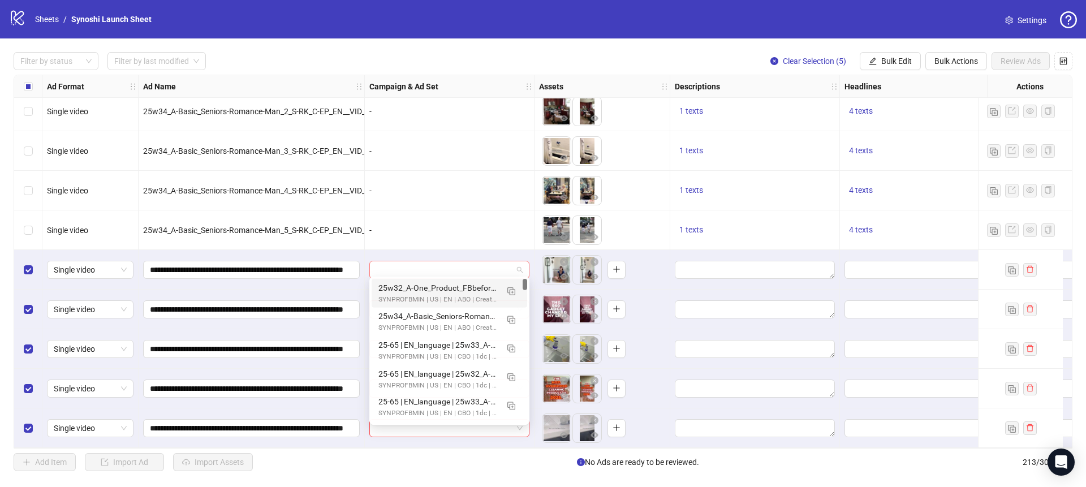
click at [522, 264] on span at bounding box center [449, 269] width 147 height 17
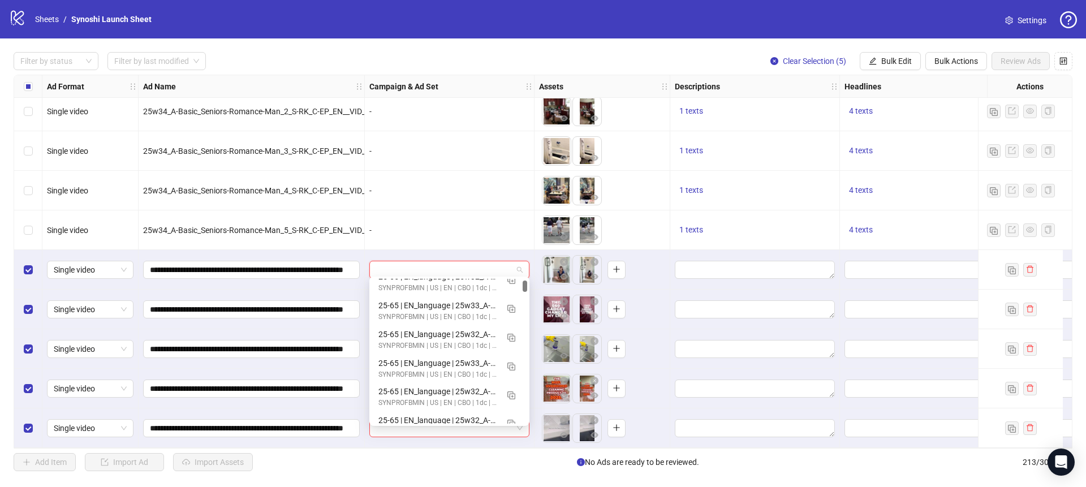
scroll to position [105, 0]
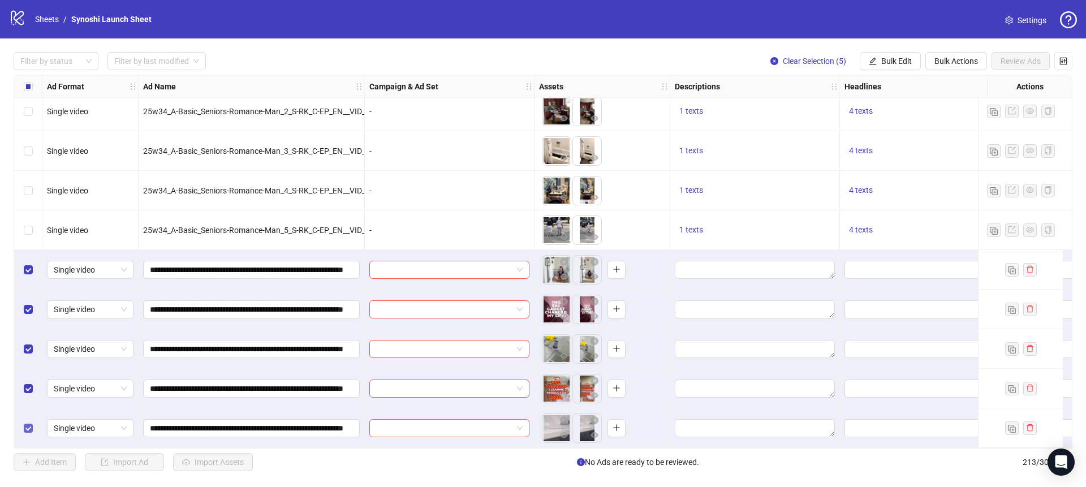
click at [28, 422] on label "Select row 213" at bounding box center [28, 428] width 9 height 12
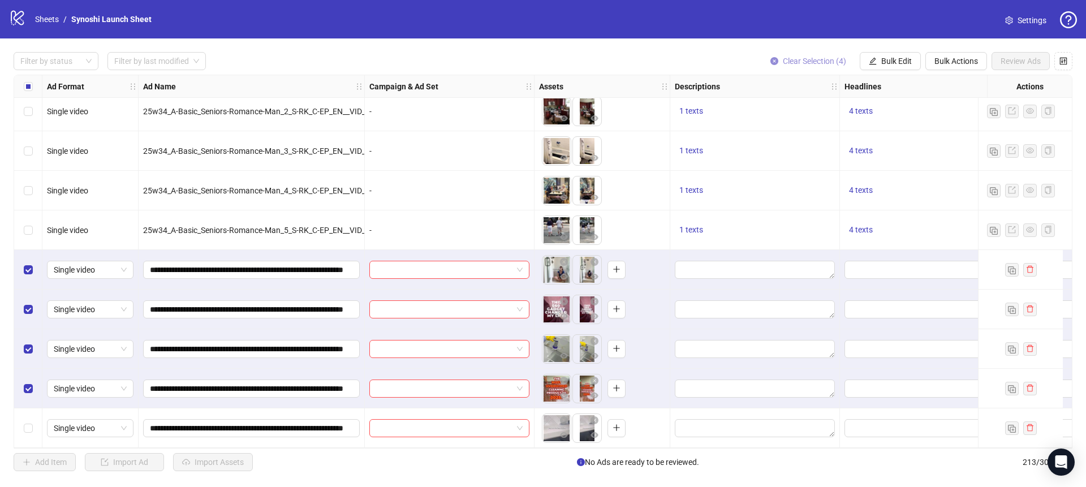
click at [784, 58] on span "Clear Selection (4)" at bounding box center [814, 61] width 63 height 9
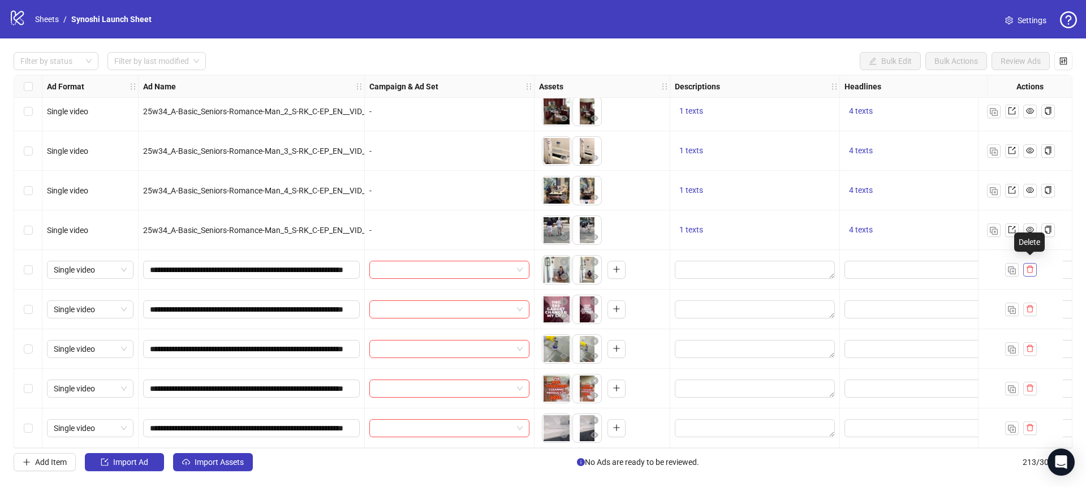
click at [1034, 265] on button "button" at bounding box center [1030, 270] width 14 height 14
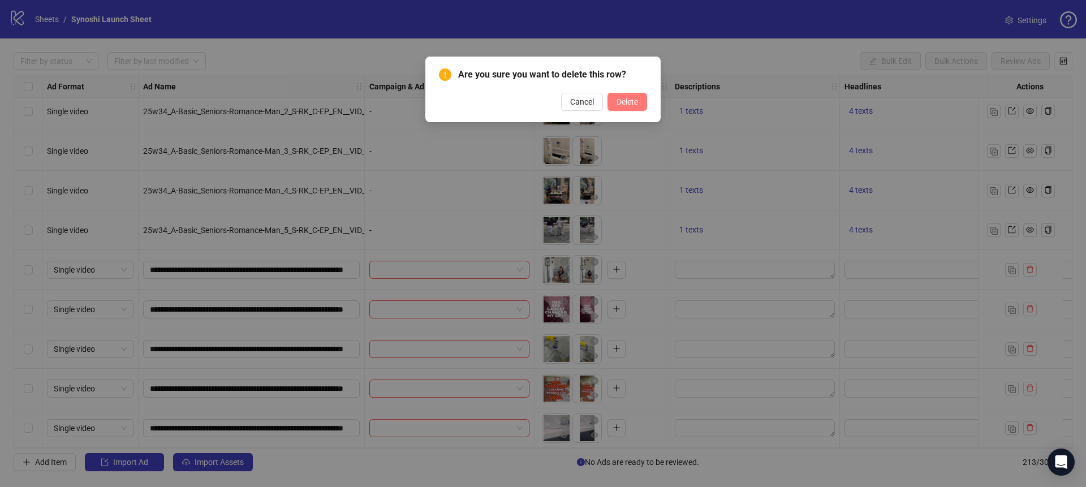
click at [623, 98] on span "Delete" at bounding box center [627, 101] width 21 height 9
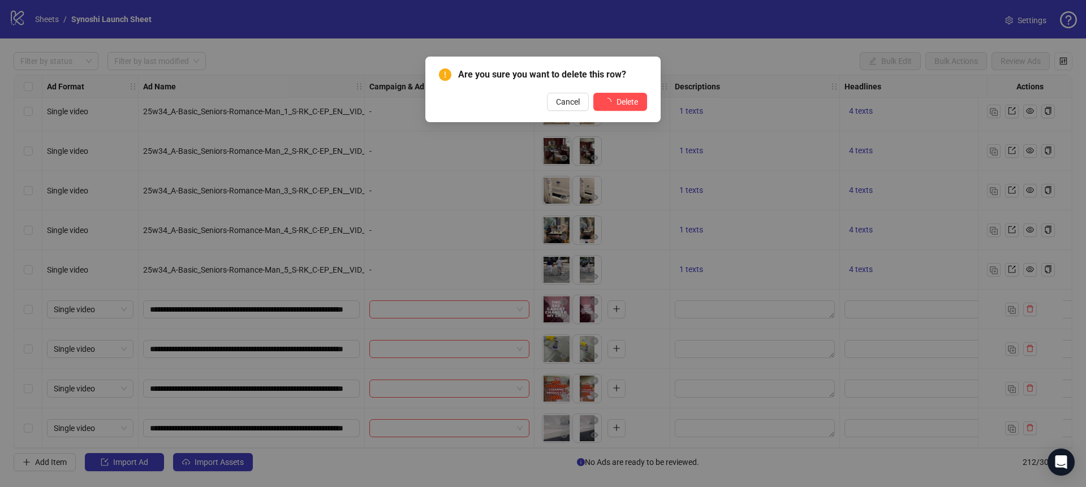
scroll to position [8050, 0]
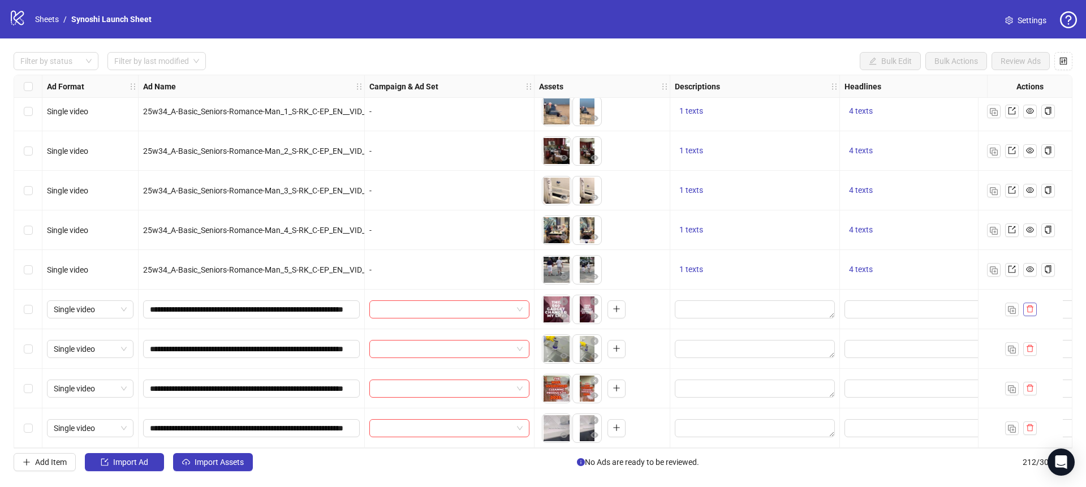
click at [1032, 304] on span "button" at bounding box center [1030, 308] width 8 height 9
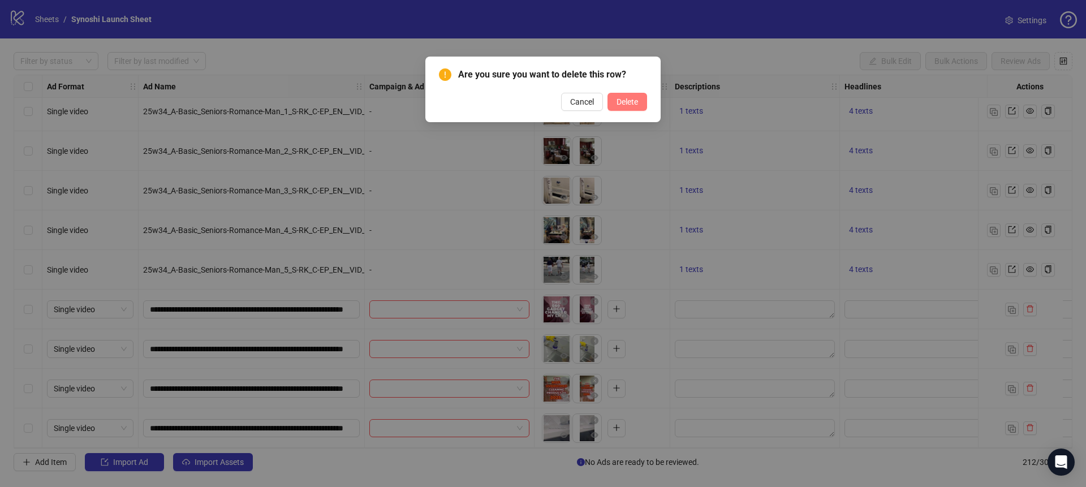
click at [633, 103] on span "Delete" at bounding box center [627, 101] width 21 height 9
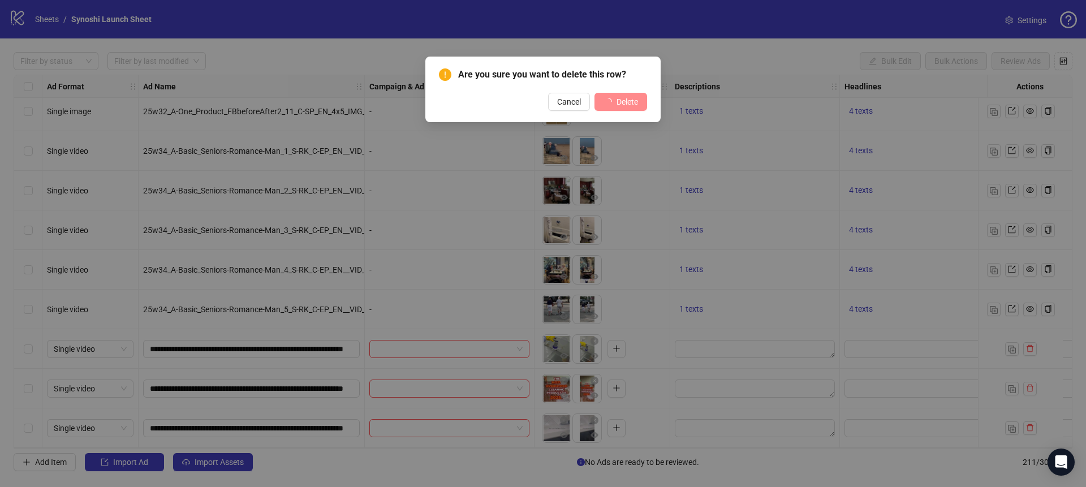
scroll to position [8010, 0]
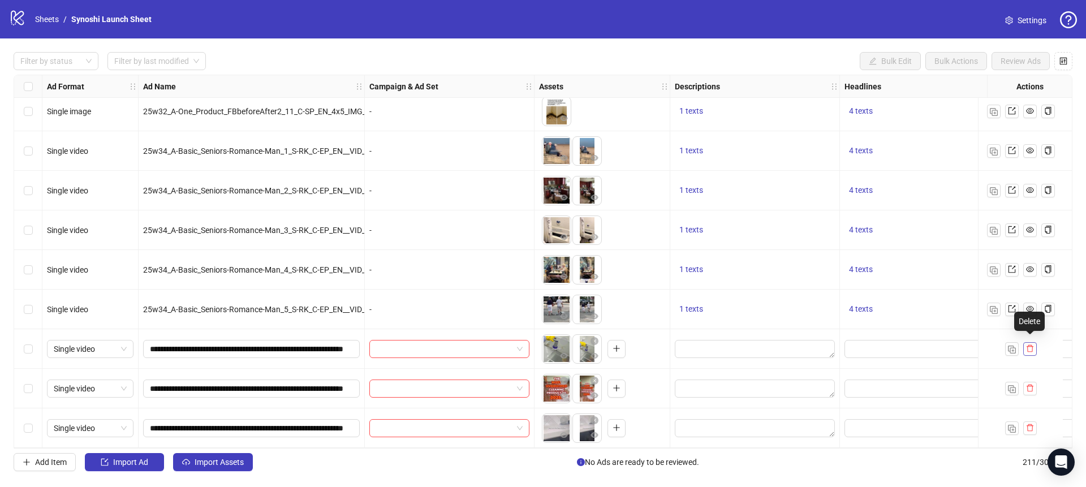
click at [1033, 346] on icon "delete" at bounding box center [1030, 349] width 8 height 8
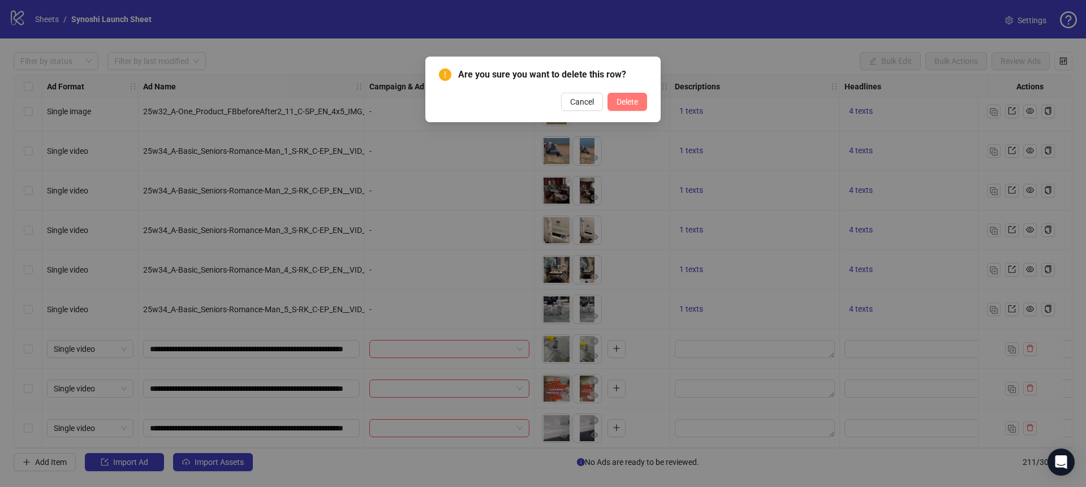
click at [622, 104] on span "Delete" at bounding box center [627, 101] width 21 height 9
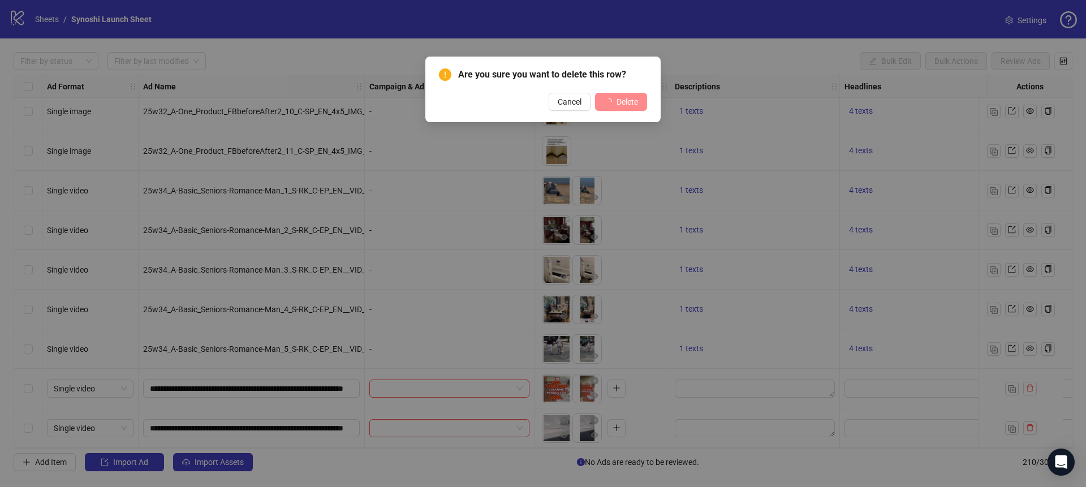
scroll to position [7970, 0]
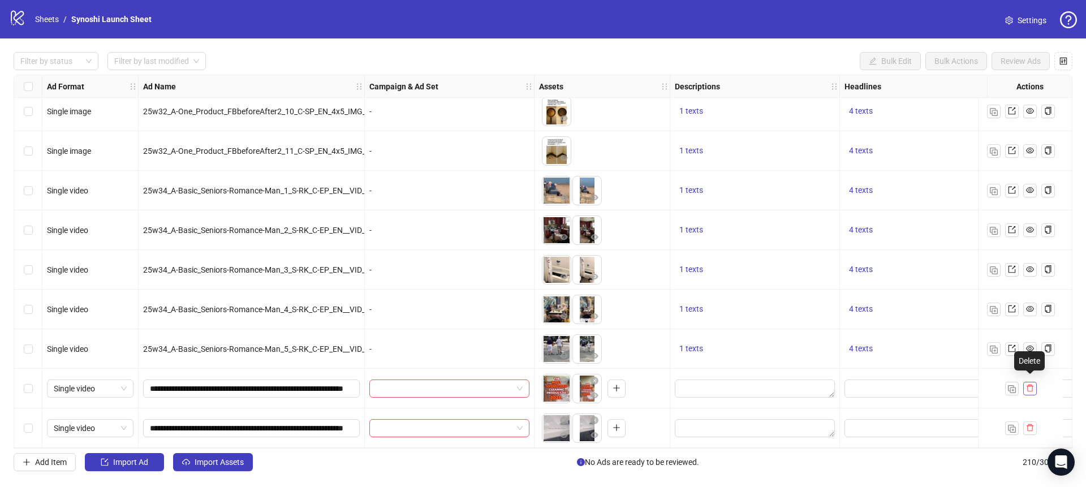
click at [1036, 382] on button "button" at bounding box center [1030, 389] width 14 height 14
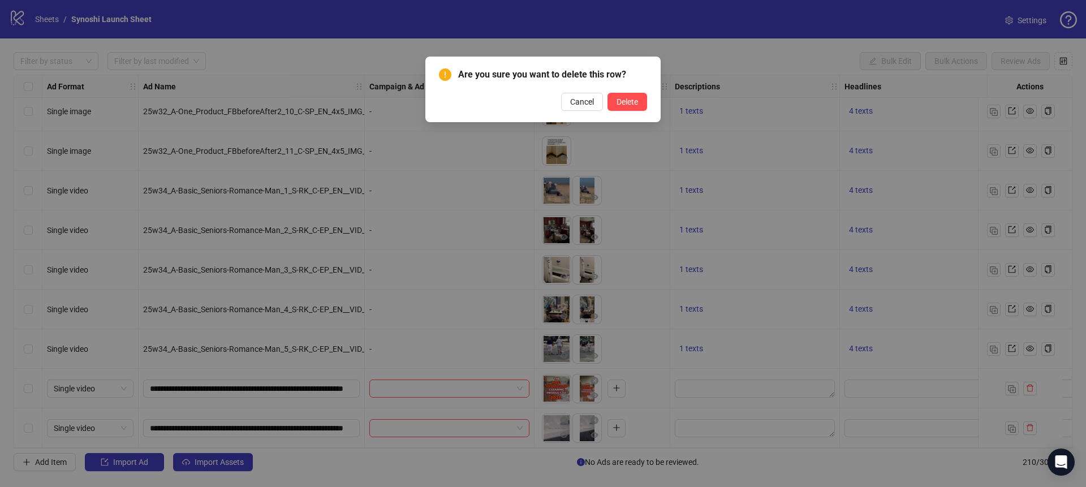
click at [648, 102] on div "Are you sure you want to delete this row? Cancel Delete" at bounding box center [542, 90] width 235 height 66
click at [643, 103] on button "Delete" at bounding box center [628, 102] width 40 height 18
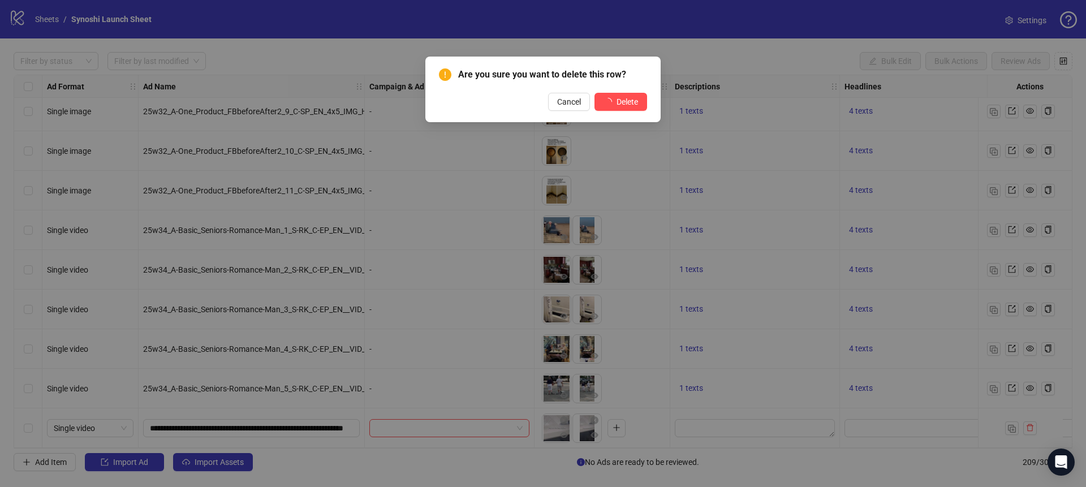
scroll to position [7931, 0]
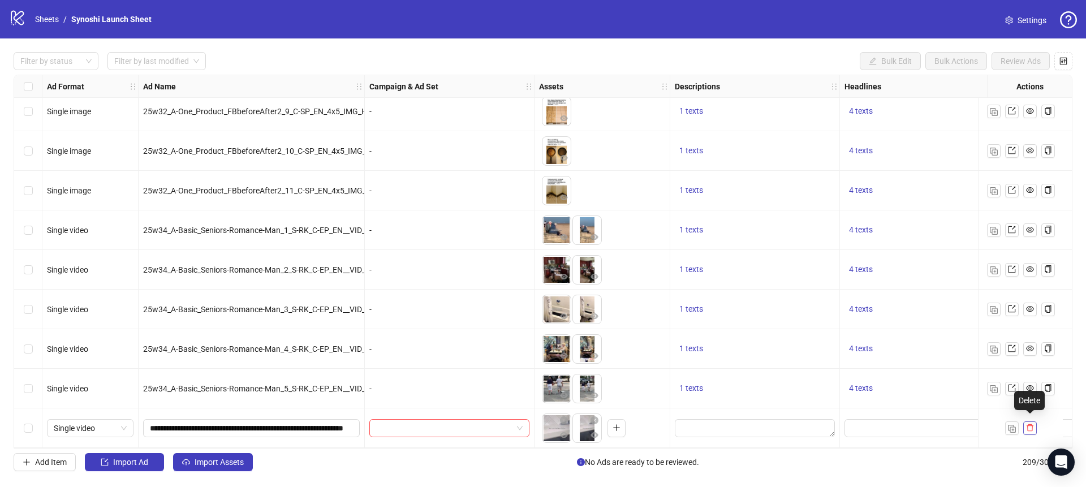
click at [1033, 428] on button "button" at bounding box center [1030, 428] width 14 height 14
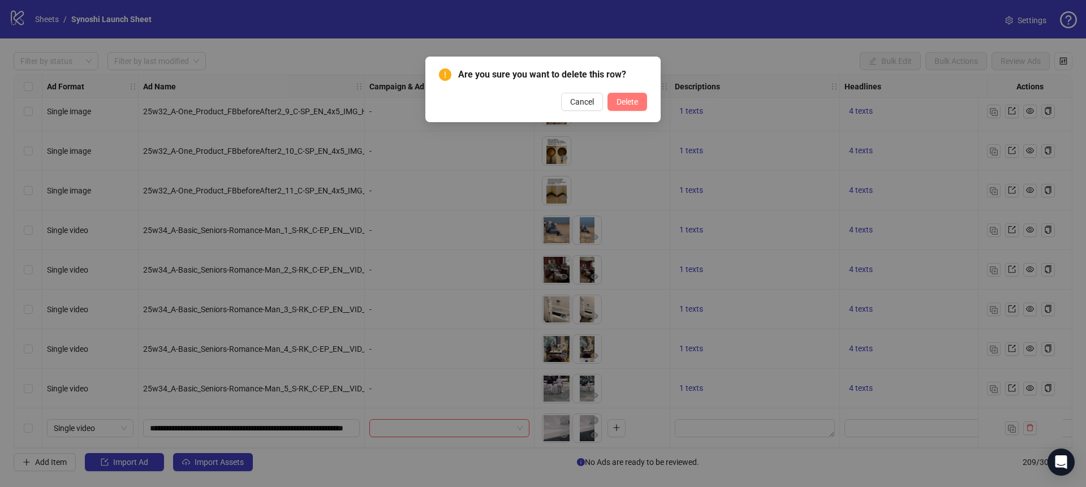
click at [629, 98] on span "Delete" at bounding box center [627, 101] width 21 height 9
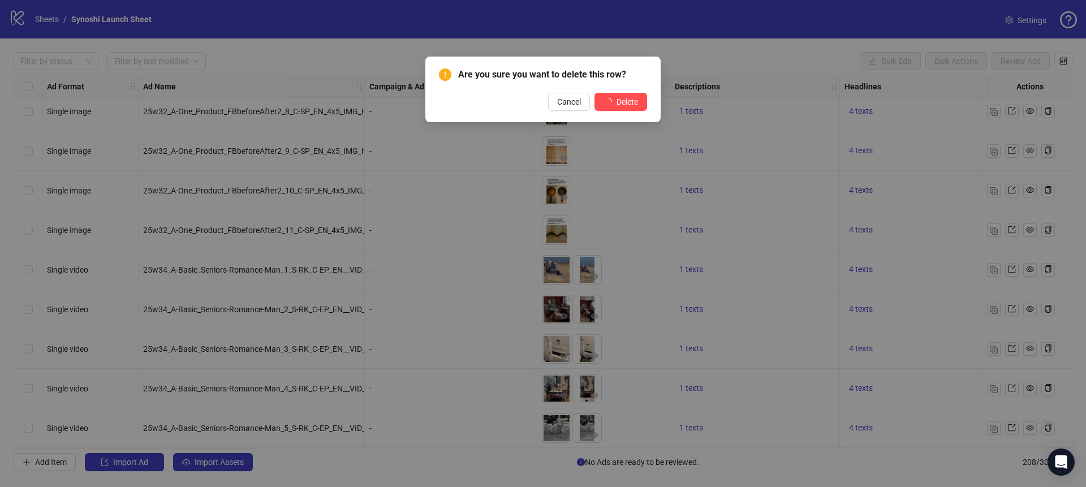
scroll to position [7891, 0]
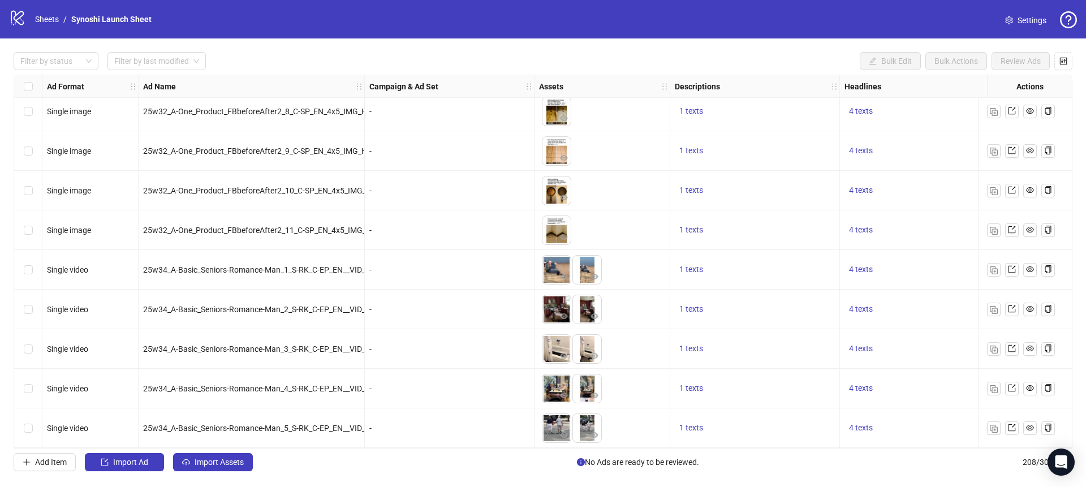
click at [210, 475] on div "Filter by status Filter by last modified Bulk Edit Bulk Actions Review Ads Ad F…" at bounding box center [543, 261] width 1086 height 446
click at [217, 460] on span "Import Assets" at bounding box center [219, 462] width 49 height 9
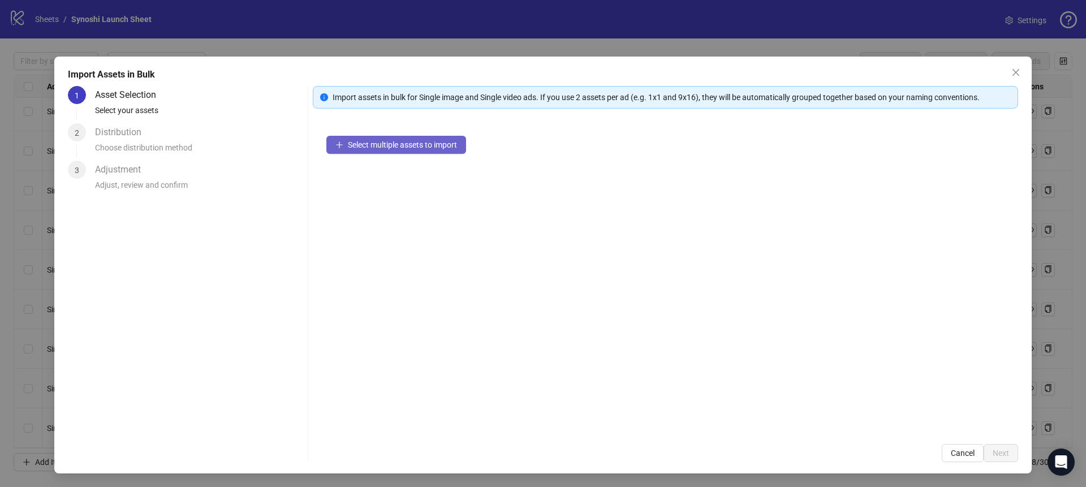
click at [369, 152] on button "Select multiple assets to import" at bounding box center [396, 145] width 140 height 18
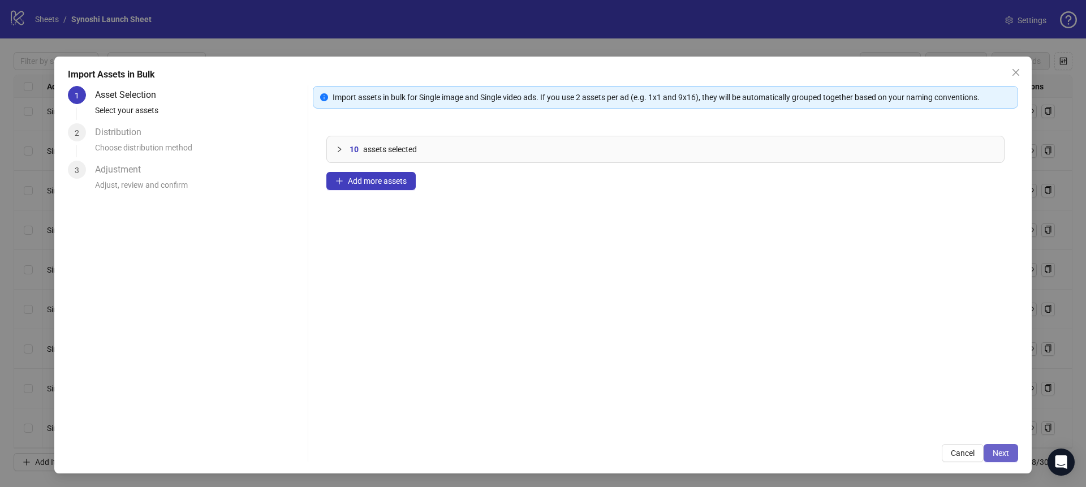
click at [1015, 459] on button "Next" at bounding box center [1001, 453] width 35 height 18
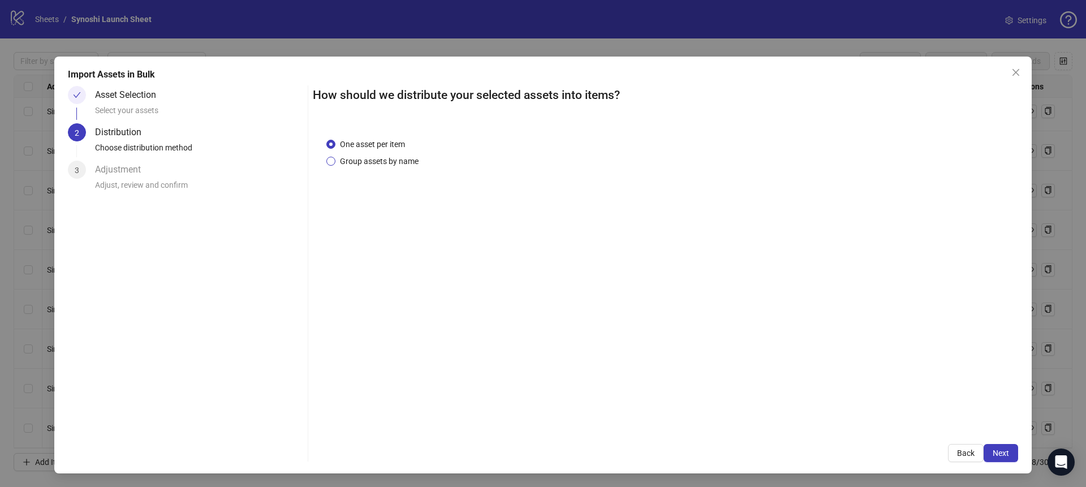
click at [384, 160] on span "Group assets by name" at bounding box center [379, 161] width 88 height 12
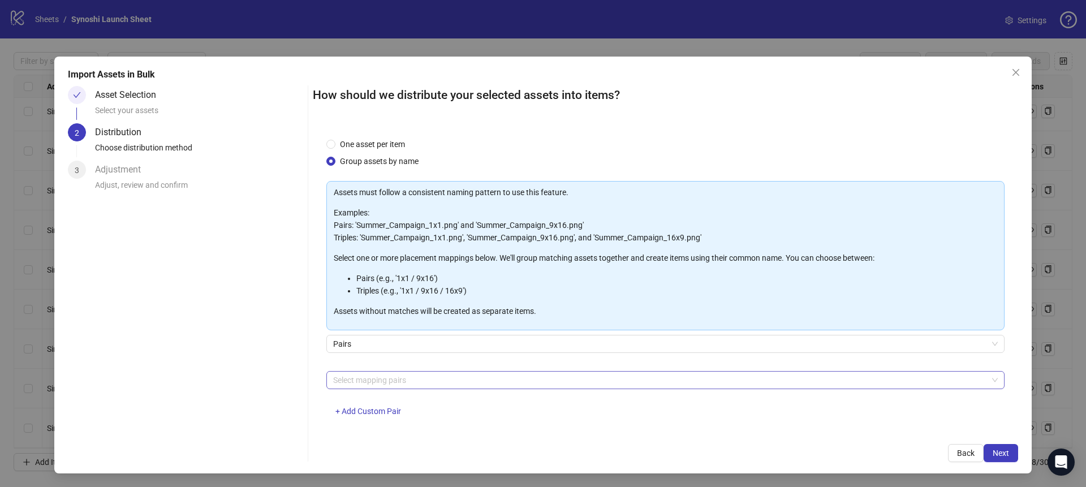
click at [388, 371] on div "Select mapping pairs" at bounding box center [665, 380] width 678 height 18
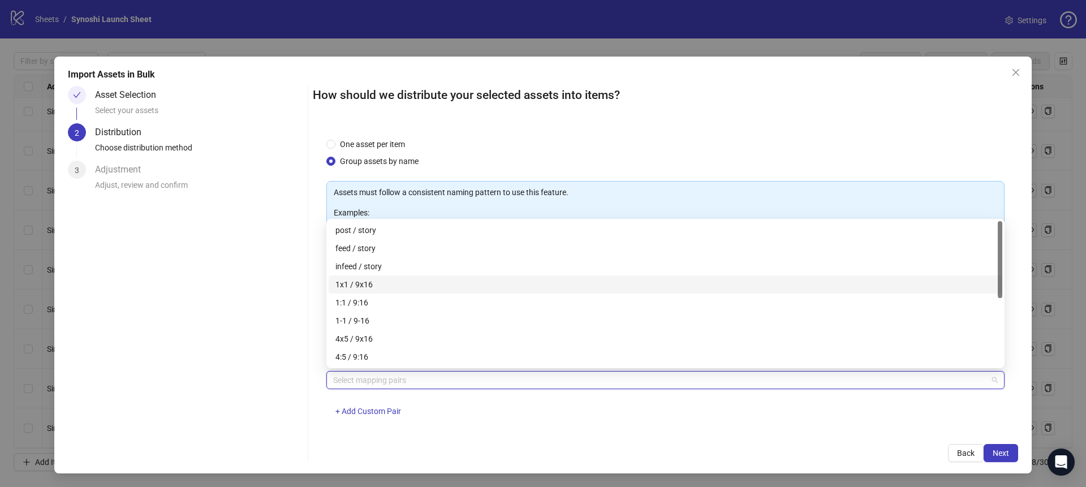
click at [363, 281] on div "1x1 / 9x16" at bounding box center [665, 284] width 660 height 12
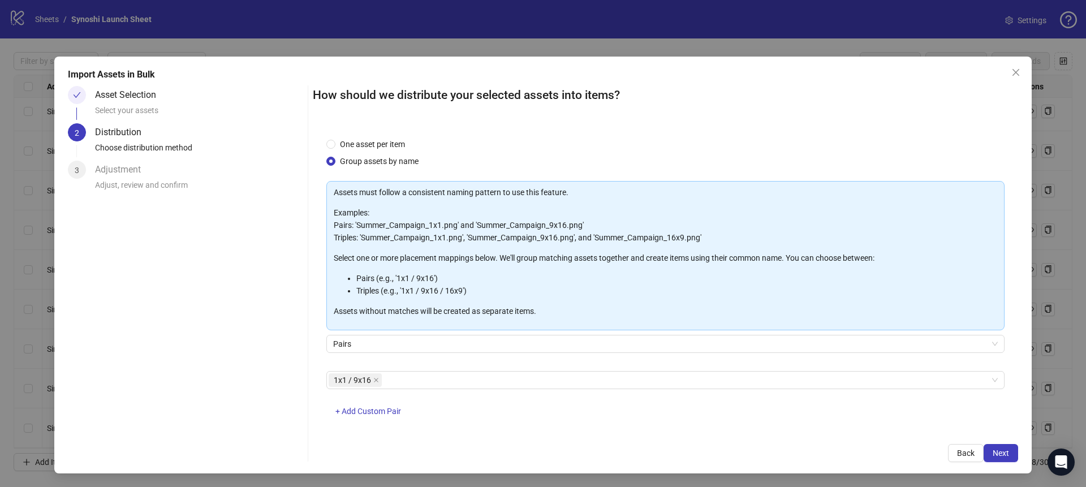
click at [661, 422] on div "1x1 / 9x16 + Add Custom Pair" at bounding box center [665, 400] width 678 height 59
click at [1004, 449] on span "Next" at bounding box center [1001, 453] width 16 height 9
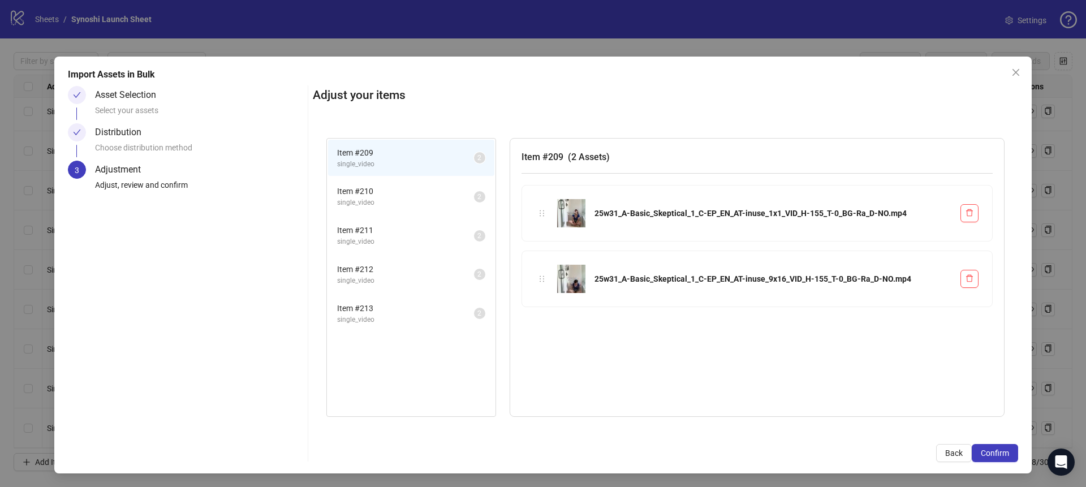
click at [1004, 449] on span "Confirm" at bounding box center [995, 453] width 28 height 9
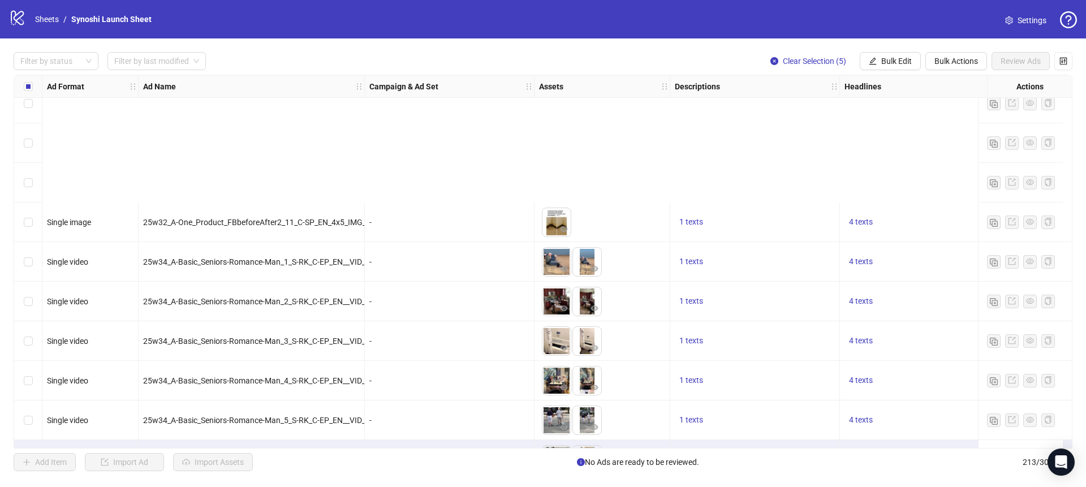
scroll to position [8089, 0]
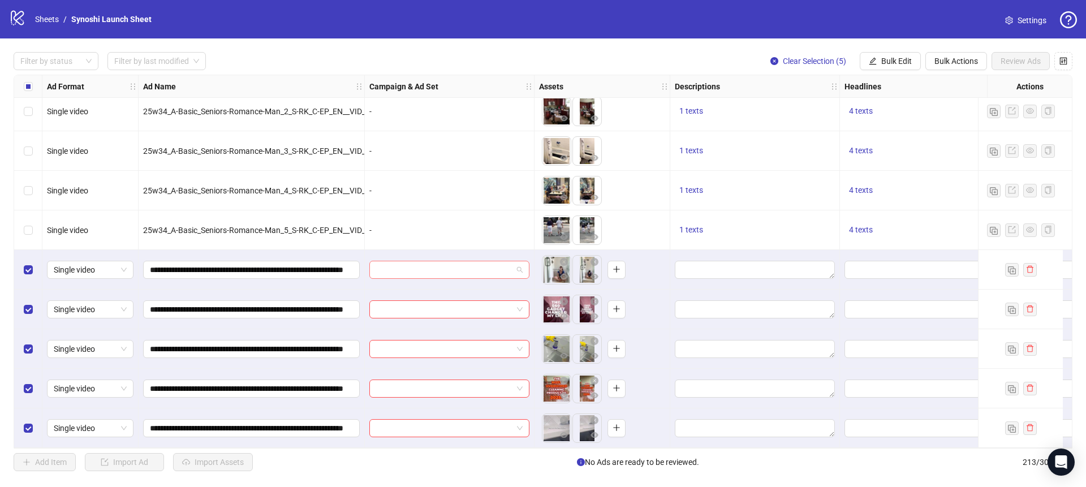
click at [519, 261] on span at bounding box center [449, 269] width 147 height 17
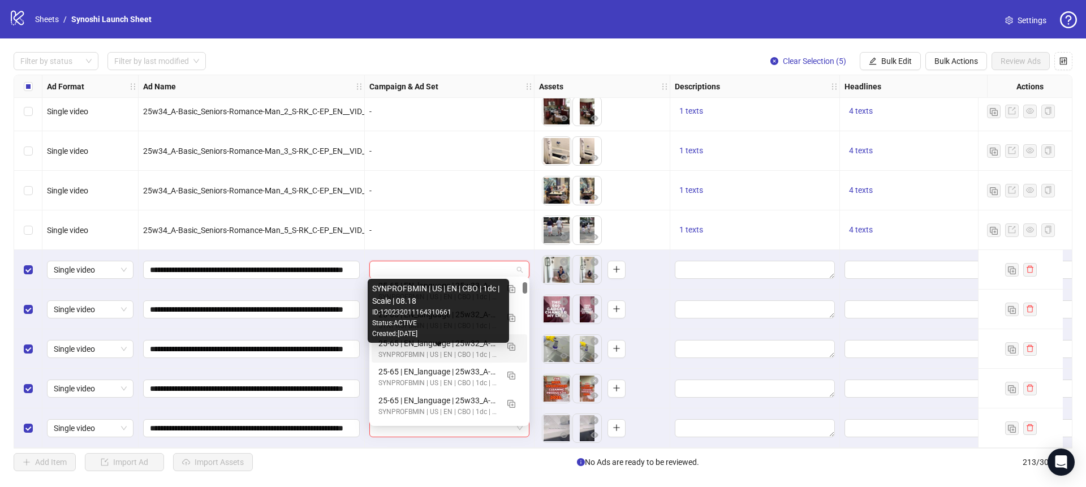
scroll to position [158, 0]
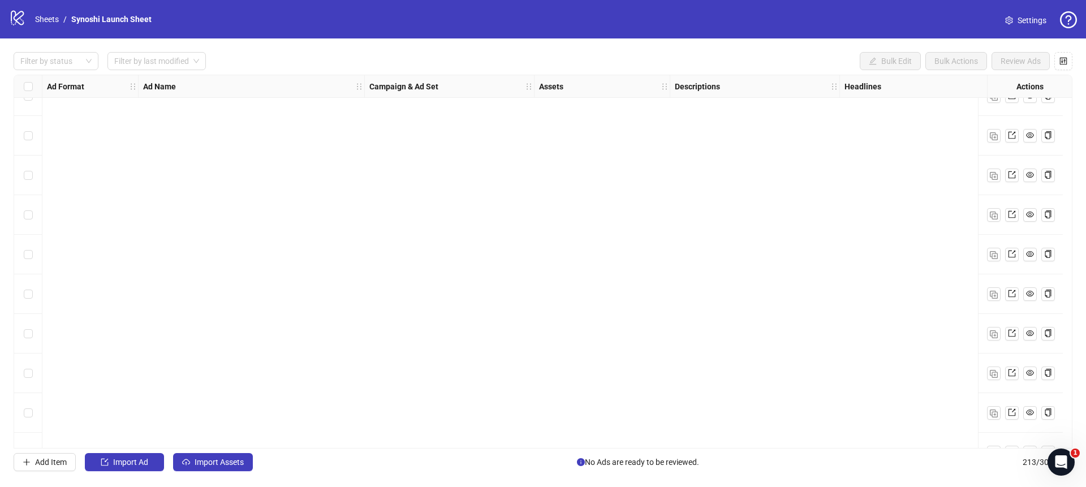
scroll to position [8089, 0]
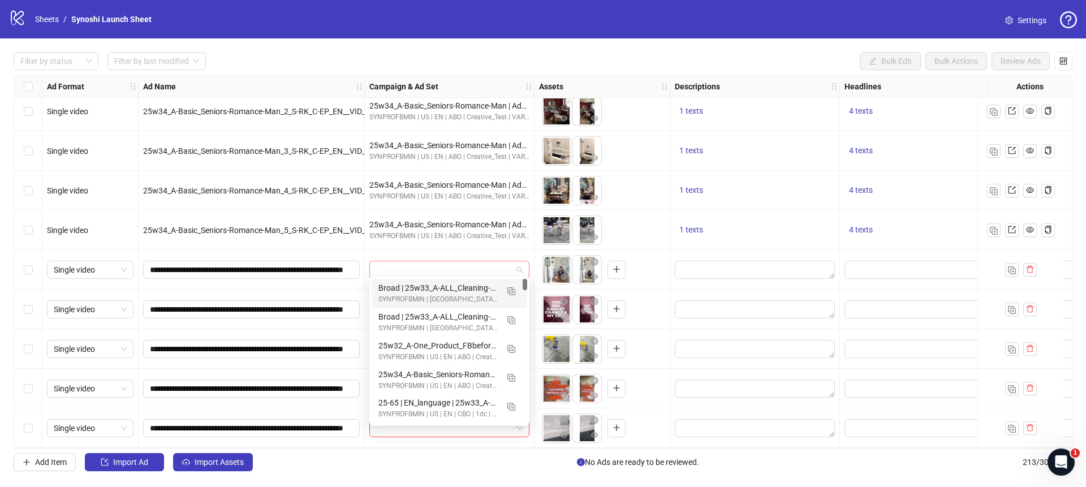
click at [526, 266] on div at bounding box center [449, 270] width 160 height 18
click at [508, 321] on img "button" at bounding box center [511, 320] width 8 height 8
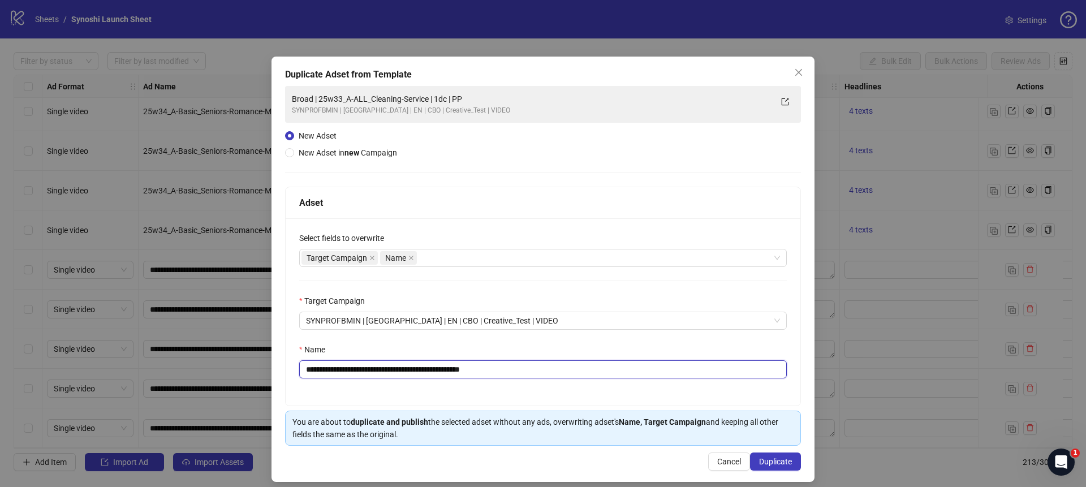
click at [442, 371] on input "**********" at bounding box center [543, 369] width 488 height 18
drag, startPoint x: 442, startPoint y: 370, endPoint x: 332, endPoint y: 367, distance: 109.8
click at [332, 367] on input "**********" at bounding box center [543, 369] width 488 height 18
paste input "text"
click at [487, 370] on input "**********" at bounding box center [543, 369] width 488 height 18
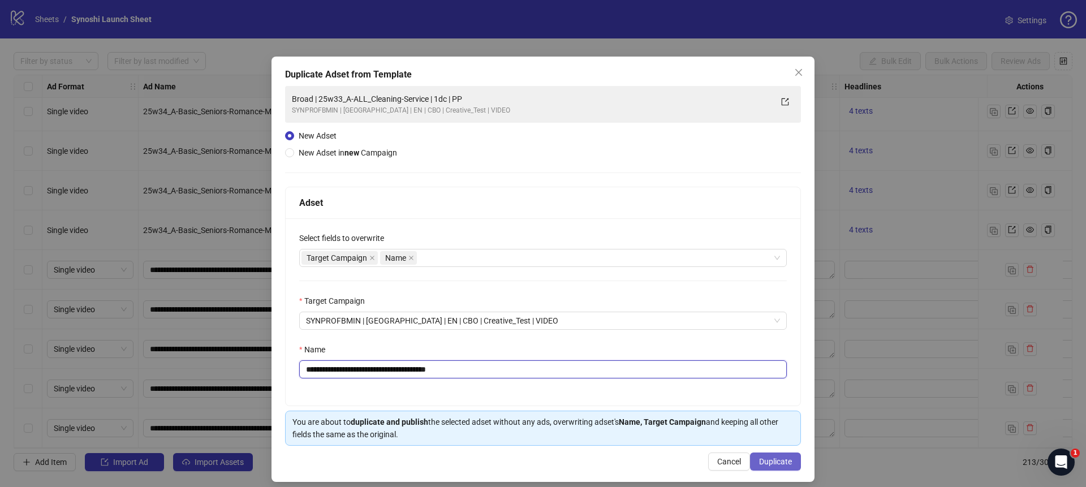
type input "**********"
click at [772, 458] on span "Duplicate" at bounding box center [775, 461] width 33 height 9
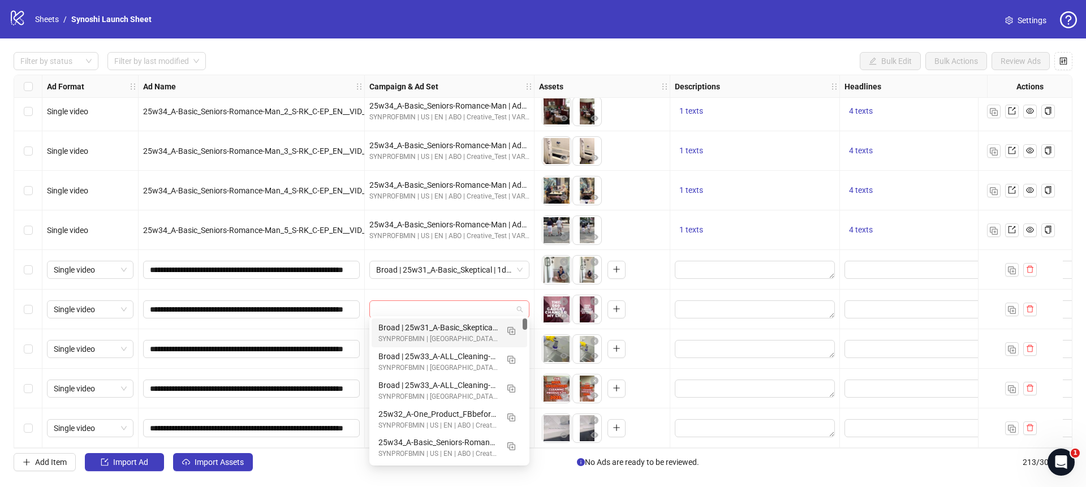
click at [515, 301] on span at bounding box center [449, 309] width 147 height 17
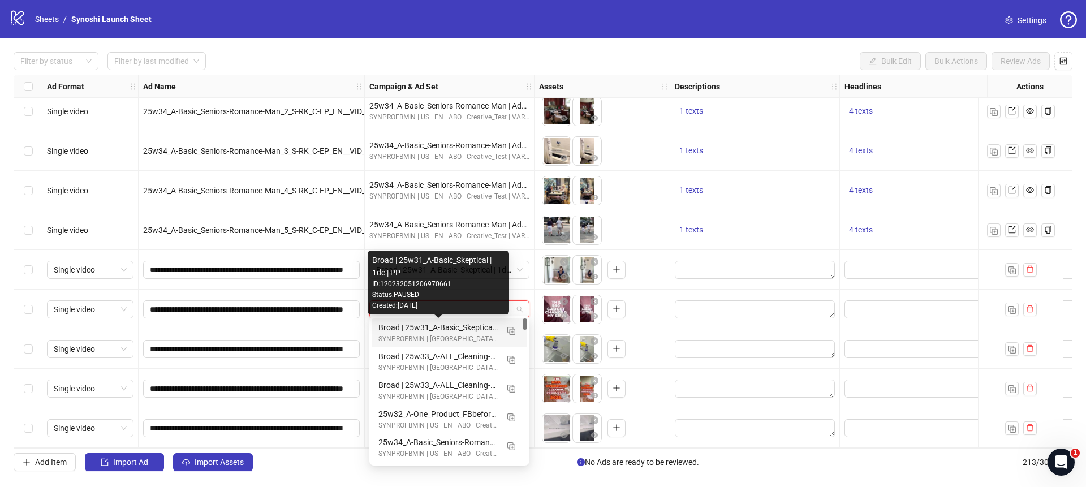
click at [478, 327] on div "Broad | 25w31_A-Basic_Skeptical | 1dc | PP" at bounding box center [437, 327] width 119 height 12
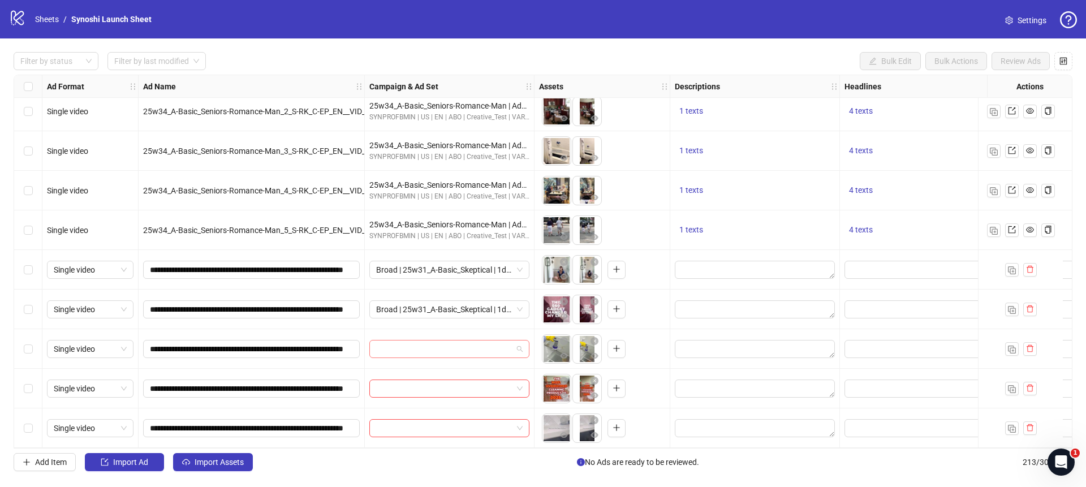
click at [525, 344] on div at bounding box center [449, 349] width 160 height 18
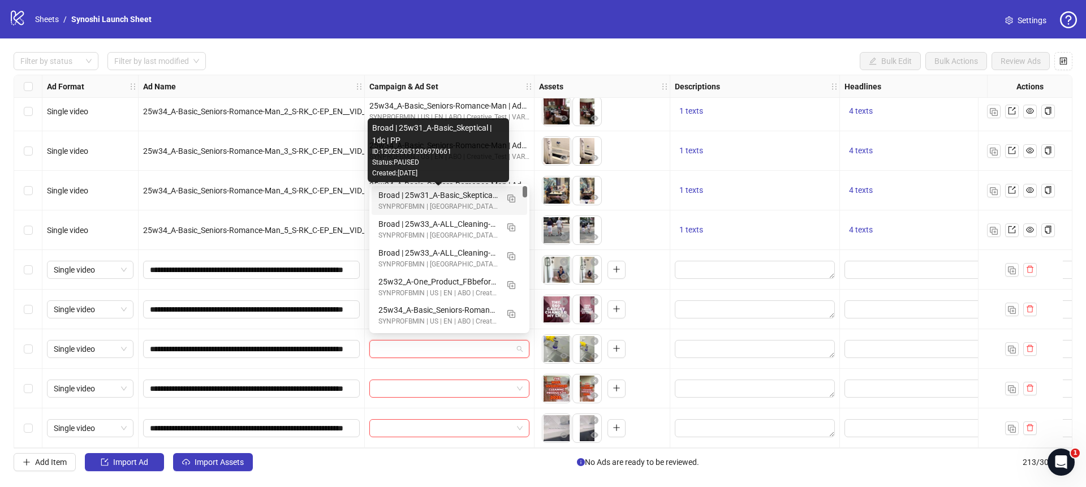
click at [448, 197] on div "Broad | 25w31_A-Basic_Skeptical | 1dc | PP" at bounding box center [437, 195] width 119 height 12
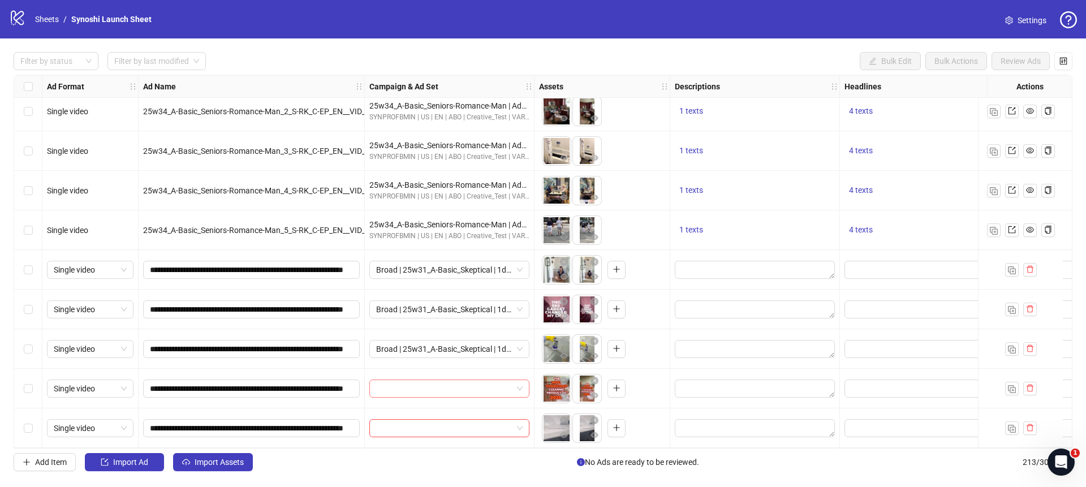
click at [517, 389] on span at bounding box center [449, 388] width 147 height 17
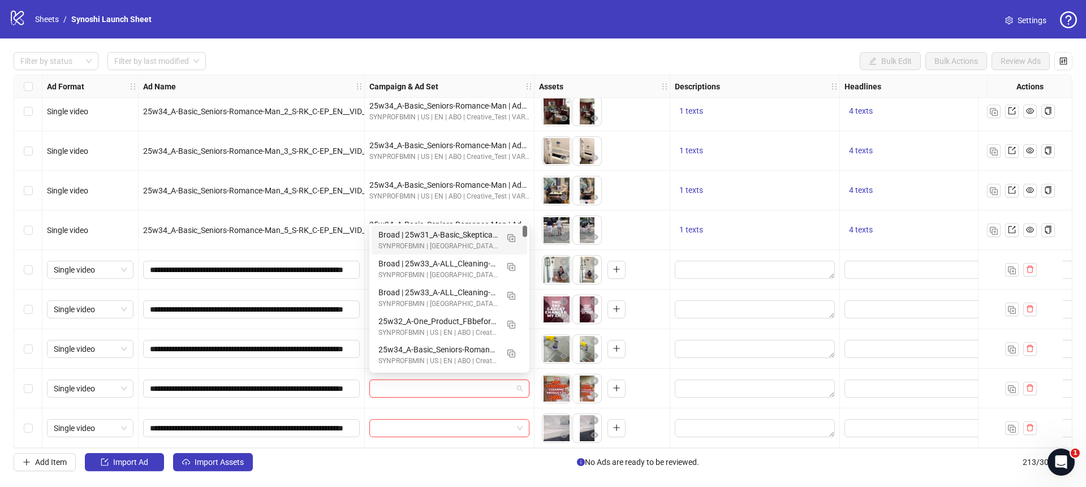
click at [466, 229] on div "Broad | 25w31_A-Basic_Skeptical | 1dc | PP" at bounding box center [437, 235] width 119 height 12
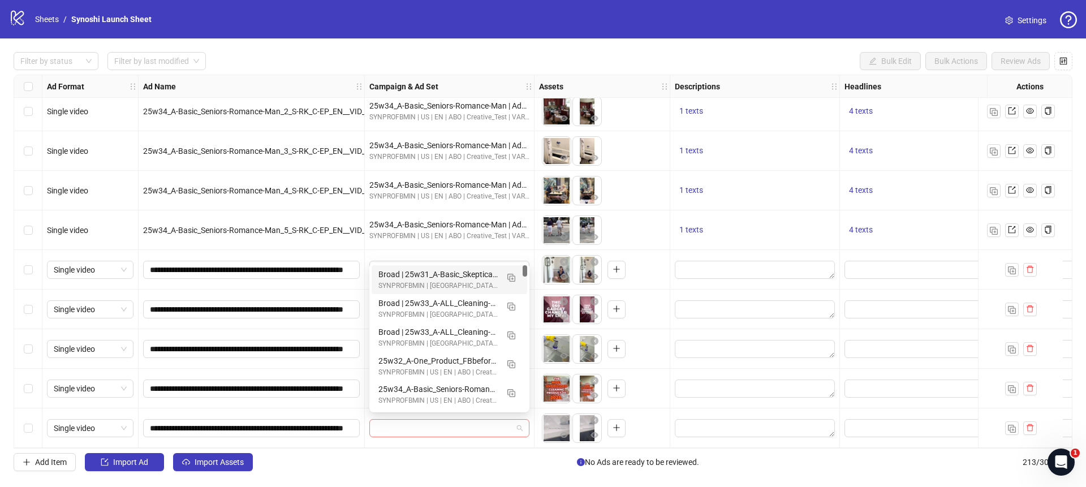
click at [520, 420] on span at bounding box center [449, 428] width 147 height 17
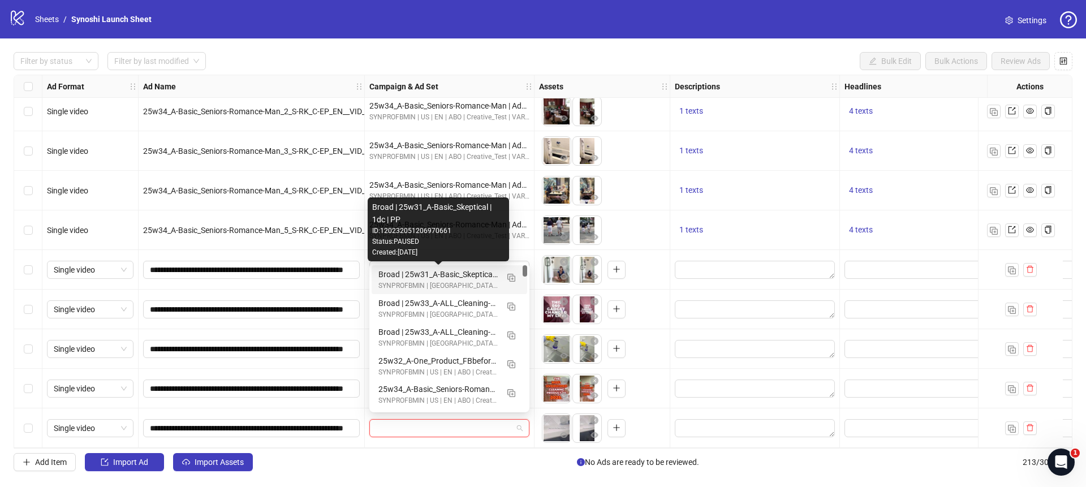
click at [479, 276] on div "Broad | 25w31_A-Basic_Skeptical | 1dc | PP" at bounding box center [437, 274] width 119 height 12
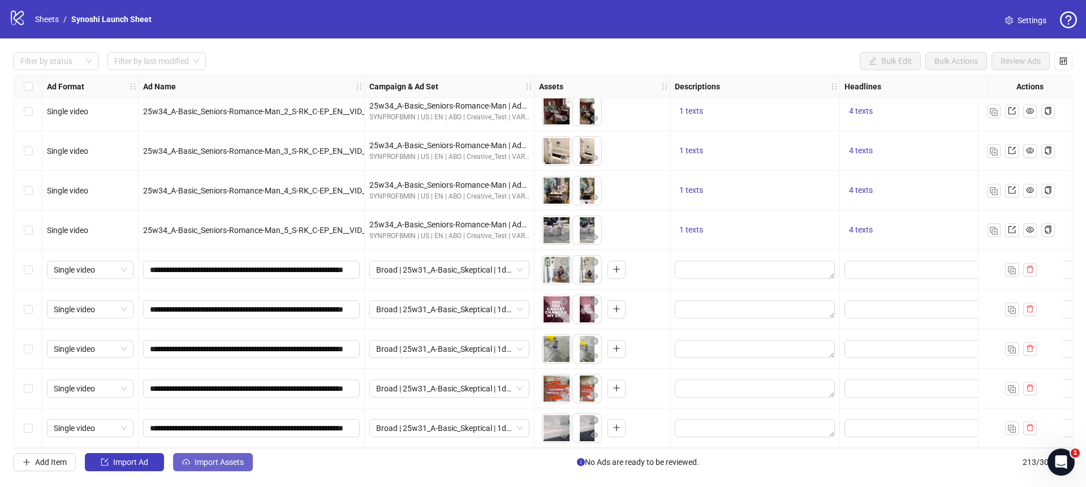
click at [223, 466] on span "Import Assets" at bounding box center [219, 462] width 49 height 9
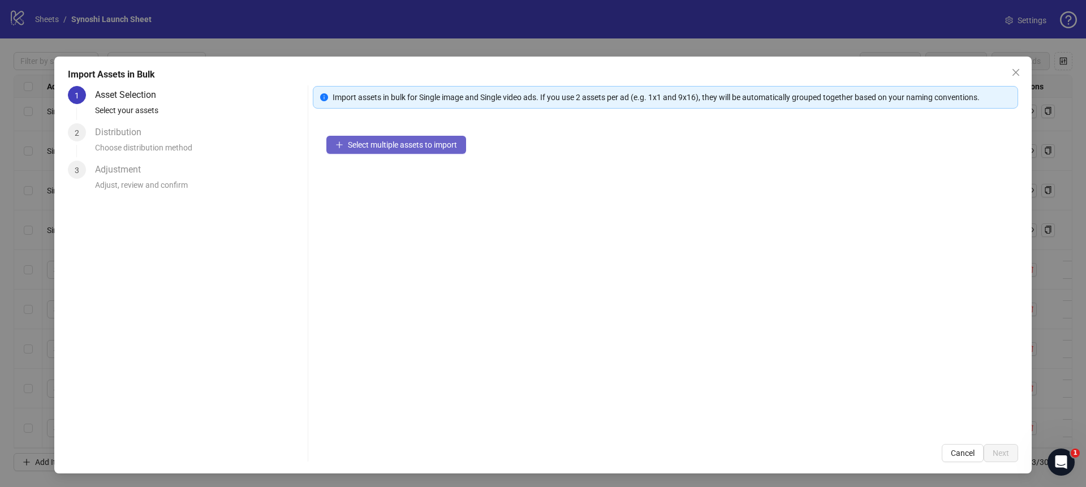
click at [399, 147] on span "Select multiple assets to import" at bounding box center [402, 144] width 109 height 9
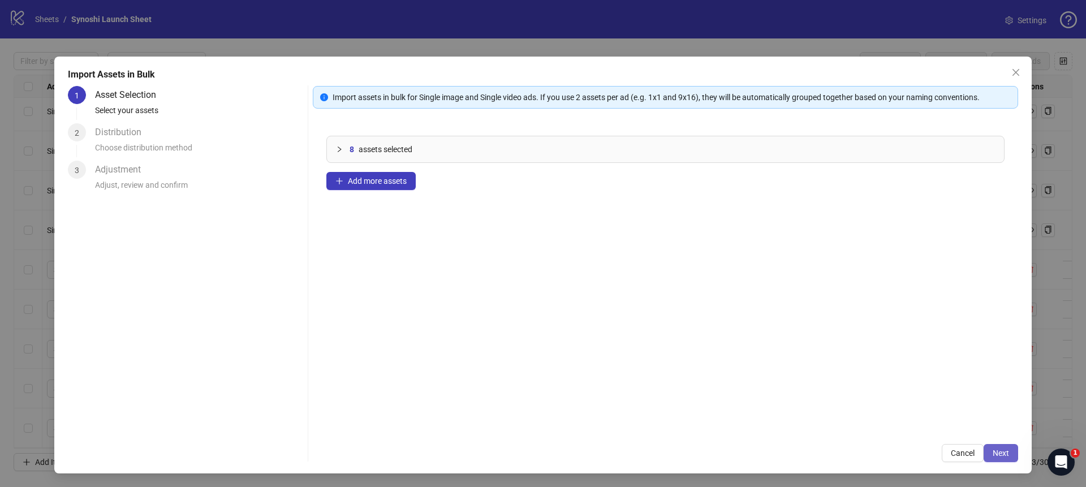
click at [1007, 451] on span "Next" at bounding box center [1001, 453] width 16 height 9
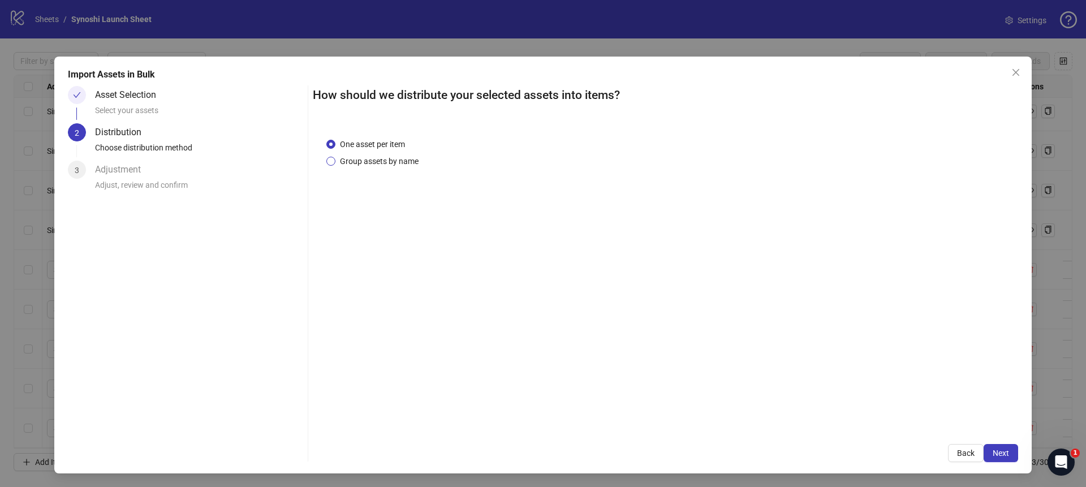
click at [386, 160] on span "Group assets by name" at bounding box center [379, 161] width 88 height 12
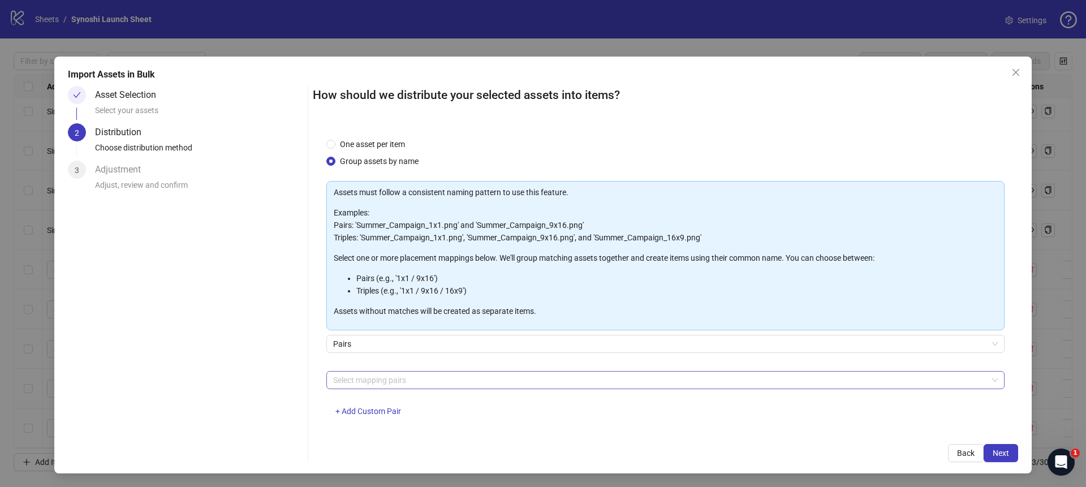
click at [415, 376] on div at bounding box center [660, 380] width 662 height 16
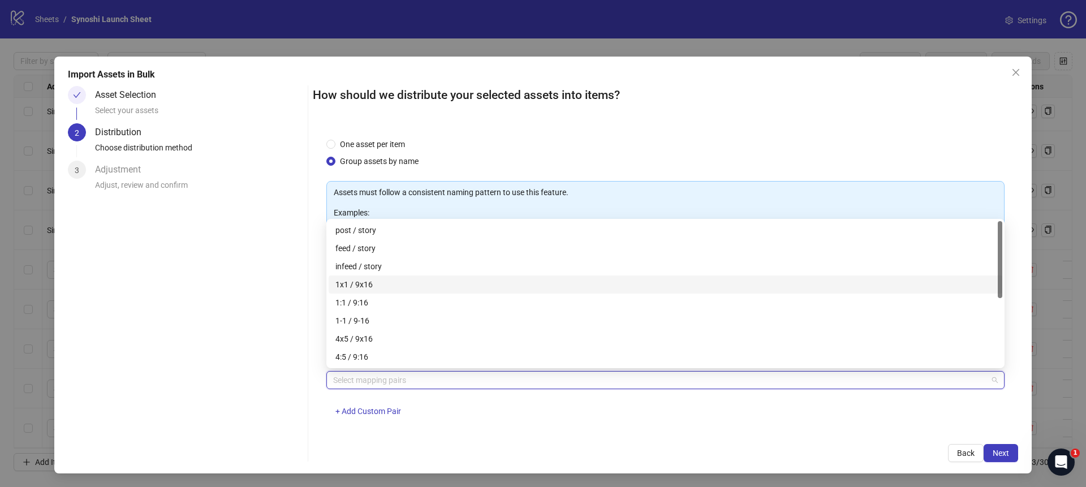
click at [349, 288] on div "1x1 / 9x16" at bounding box center [665, 284] width 660 height 12
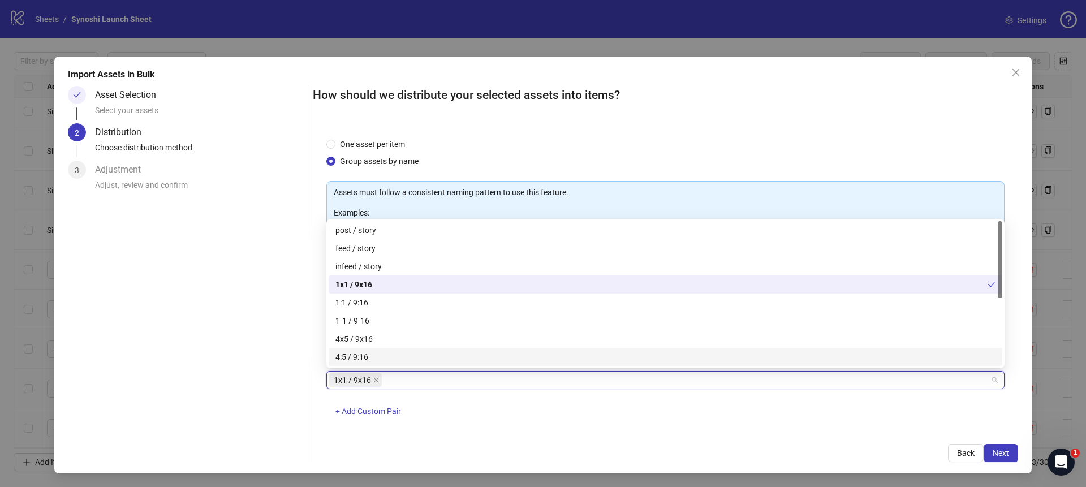
click at [617, 434] on div "How should we distribute your selected assets into items? One asset per item Gr…" at bounding box center [665, 274] width 705 height 376
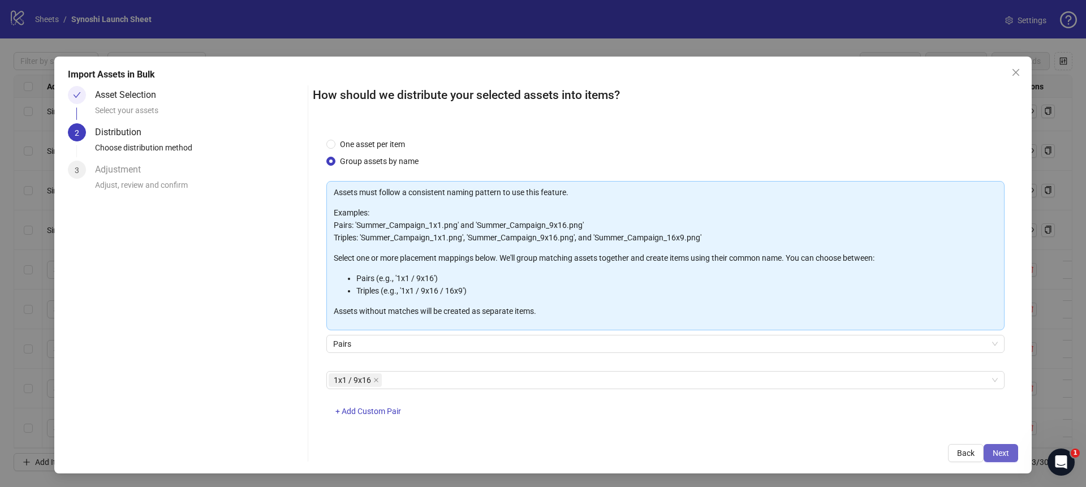
click at [997, 453] on span "Next" at bounding box center [1001, 453] width 16 height 9
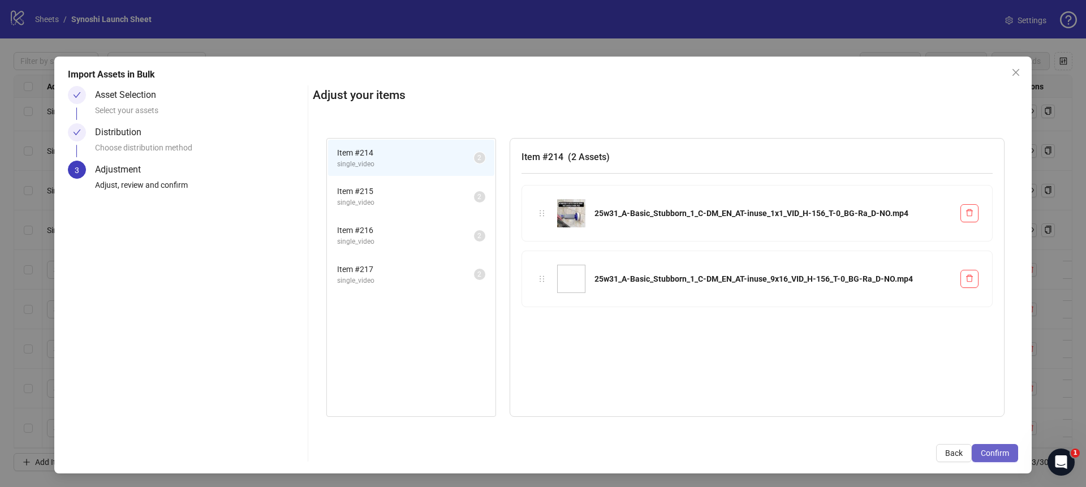
click at [998, 453] on span "Confirm" at bounding box center [995, 453] width 28 height 9
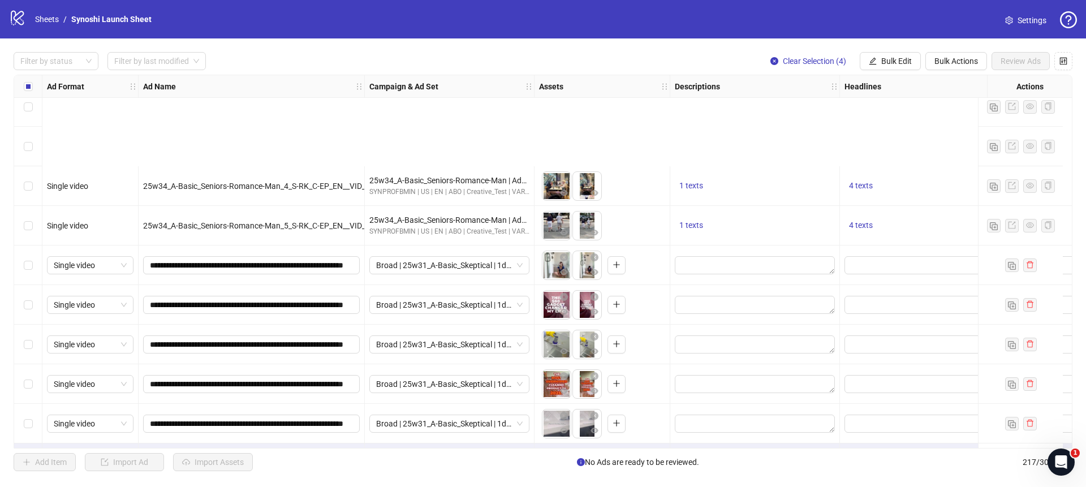
scroll to position [8248, 0]
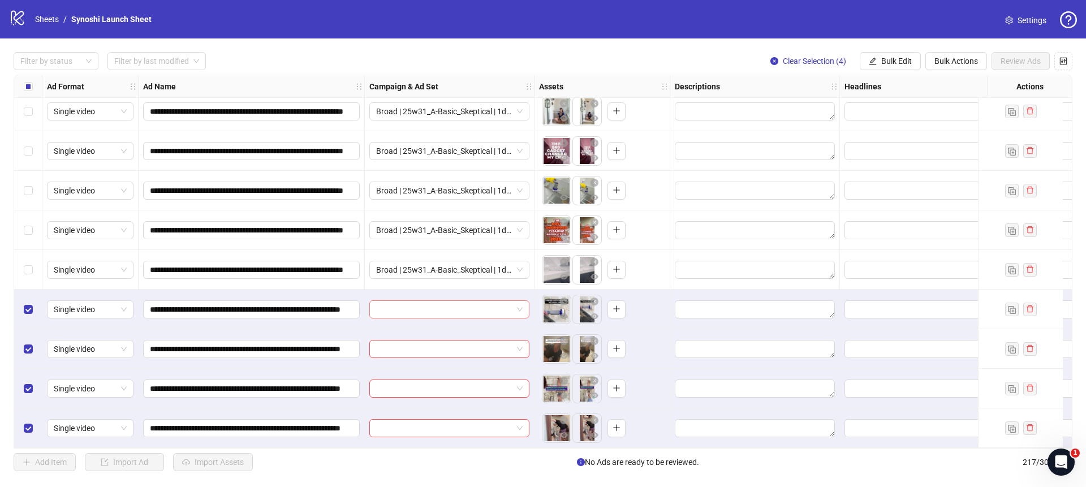
click at [519, 301] on span at bounding box center [449, 309] width 147 height 17
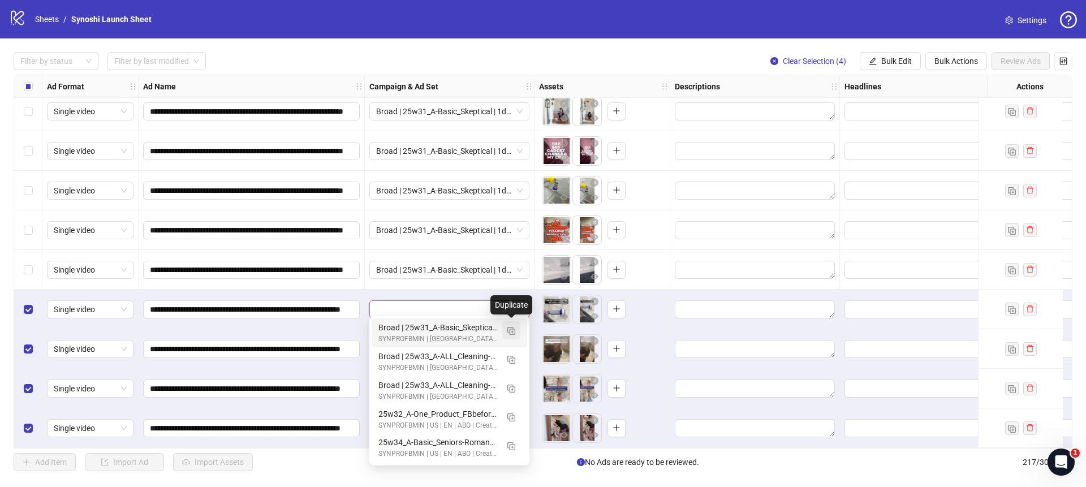
click at [513, 329] on img "button" at bounding box center [511, 331] width 8 height 8
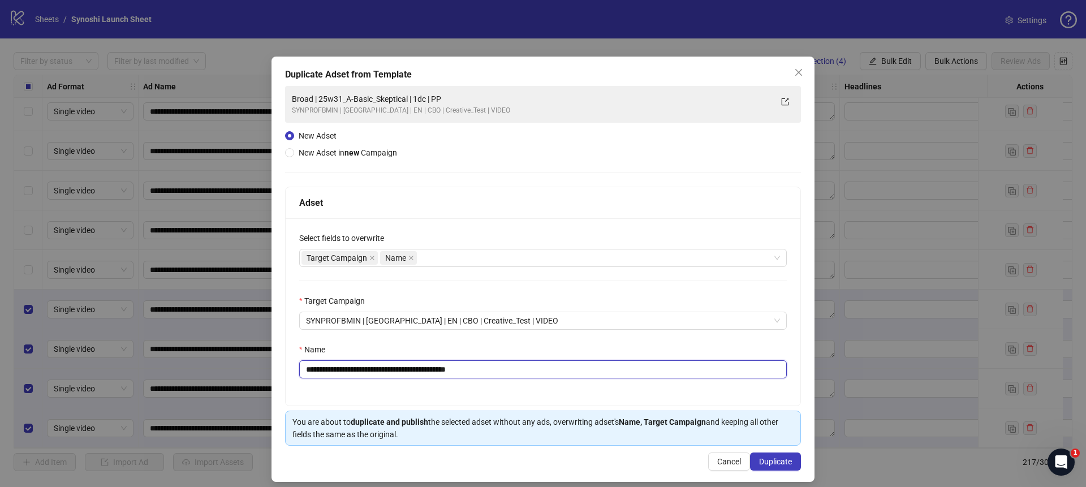
click at [493, 368] on input "**********" at bounding box center [543, 369] width 488 height 18
drag, startPoint x: 421, startPoint y: 371, endPoint x: 371, endPoint y: 371, distance: 50.9
click at [371, 371] on input "**********" at bounding box center [543, 369] width 488 height 18
click at [381, 371] on input "**********" at bounding box center [543, 369] width 488 height 18
drag, startPoint x: 422, startPoint y: 369, endPoint x: 334, endPoint y: 370, distance: 88.3
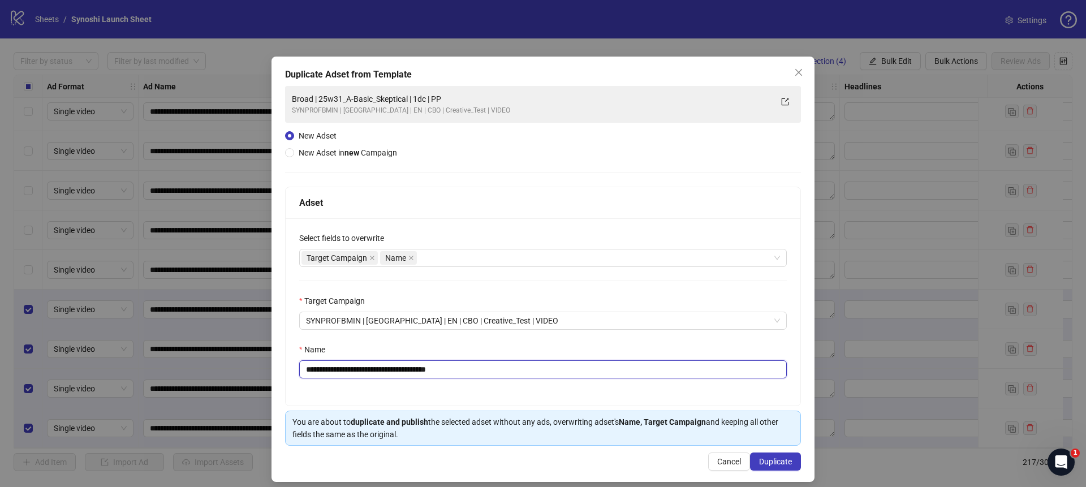
click at [334, 370] on input "**********" at bounding box center [543, 369] width 488 height 18
paste input "text"
type input "**********"
click at [767, 460] on span "Duplicate" at bounding box center [775, 461] width 33 height 9
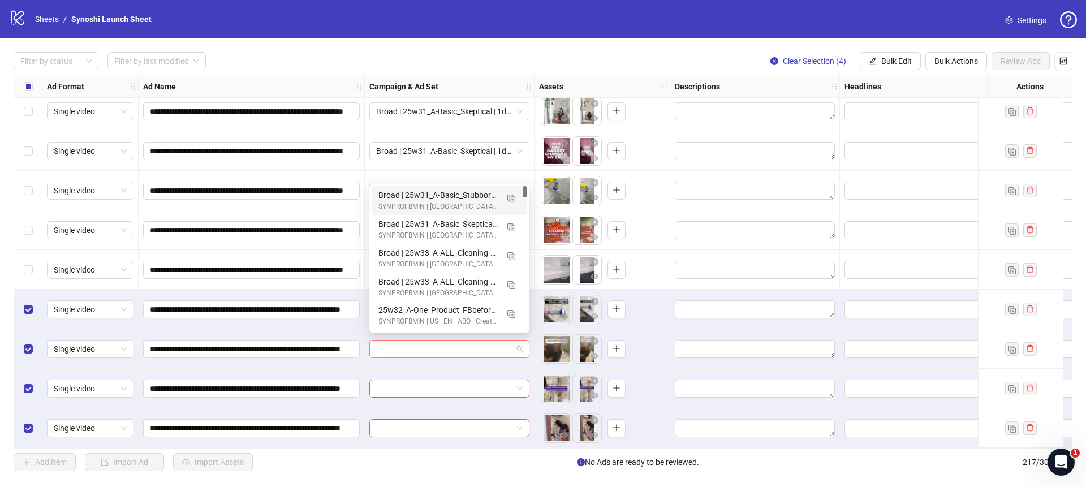
click at [520, 344] on span at bounding box center [449, 349] width 147 height 17
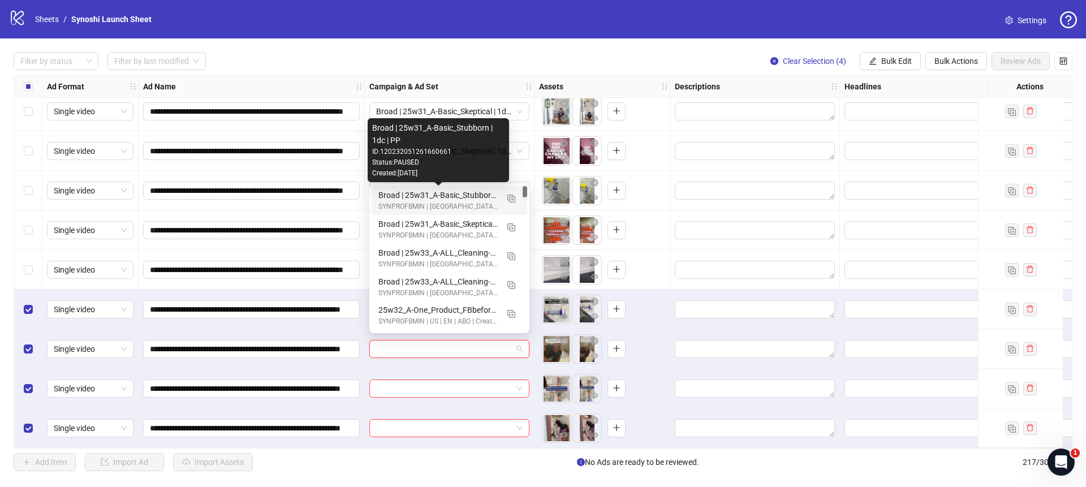
click at [450, 196] on div "Broad | 25w31_A-Basic_Stubborn | 1dc | PP" at bounding box center [437, 195] width 119 height 12
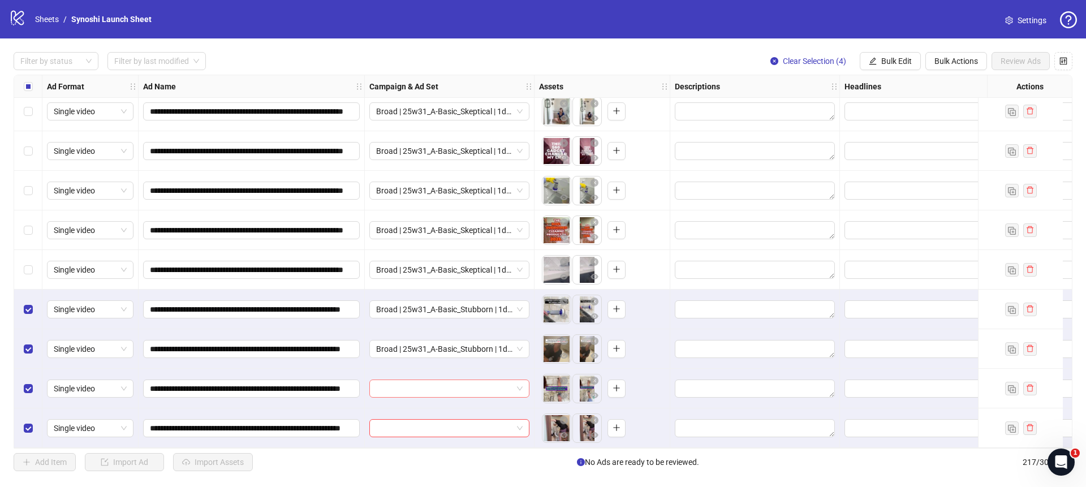
click at [520, 384] on span at bounding box center [449, 388] width 147 height 17
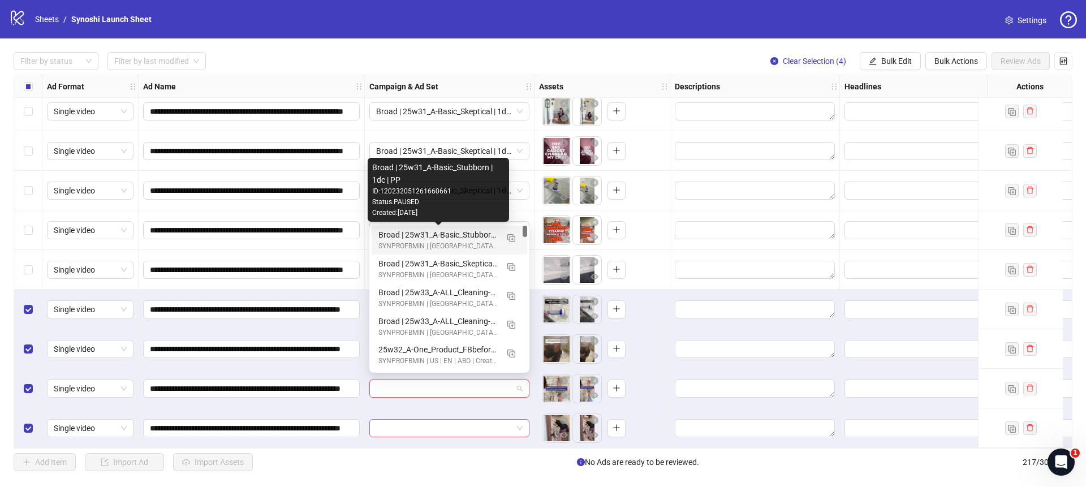
click at [470, 236] on div "Broad | 25w31_A-Basic_Stubborn | 1dc | PP" at bounding box center [437, 235] width 119 height 12
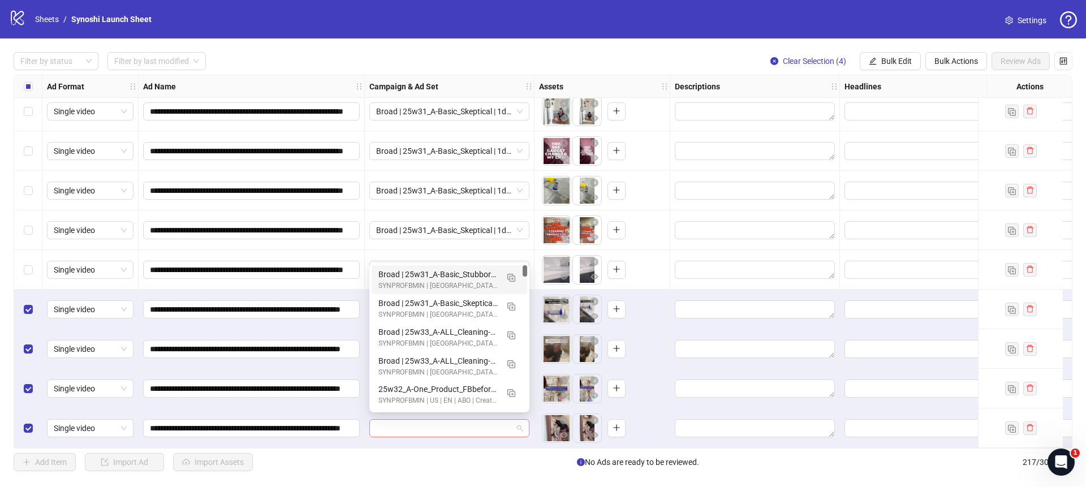
click at [521, 427] on span at bounding box center [449, 428] width 147 height 17
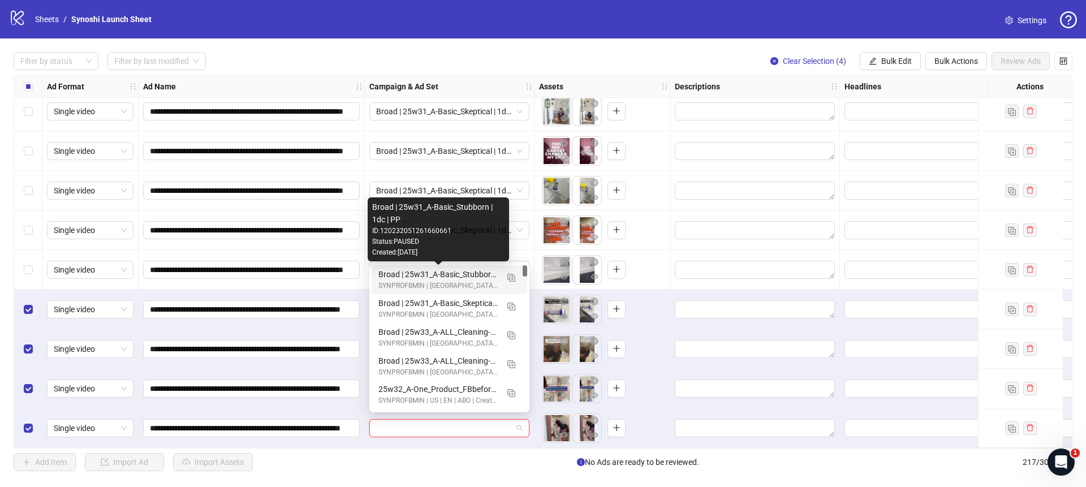
click at [462, 273] on div "Broad | 25w31_A-Basic_Stubborn | 1dc | PP" at bounding box center [437, 274] width 119 height 12
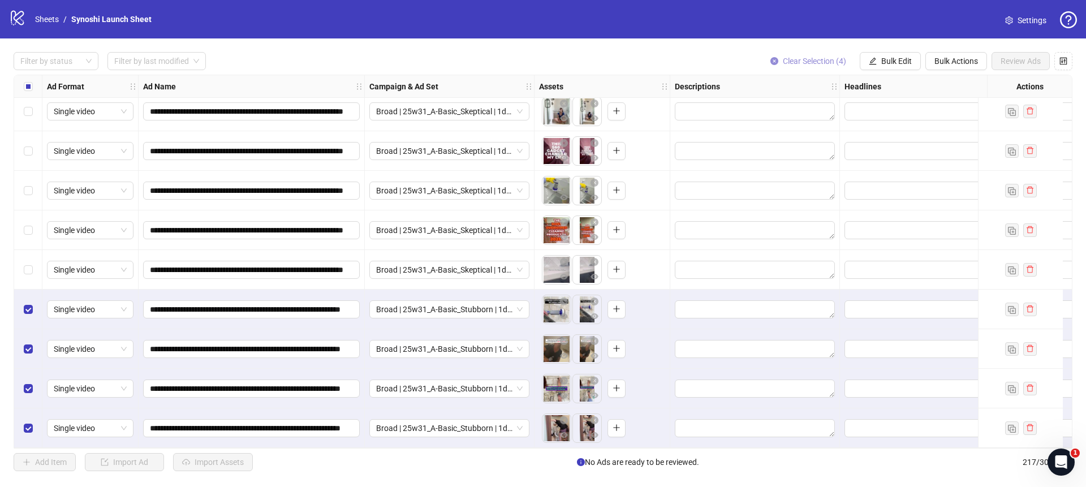
click at [771, 60] on icon "close-circle" at bounding box center [775, 61] width 8 height 8
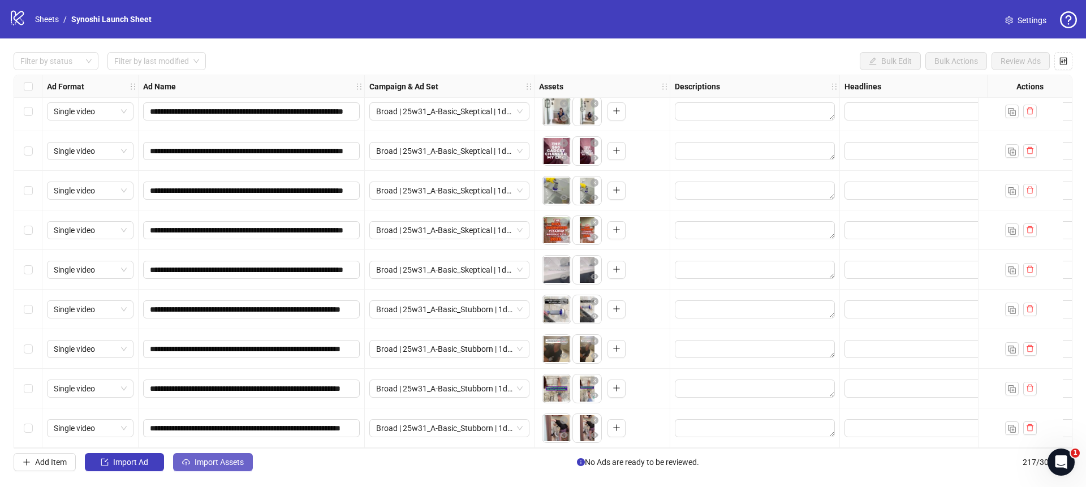
click at [220, 463] on span "Import Assets" at bounding box center [219, 462] width 49 height 9
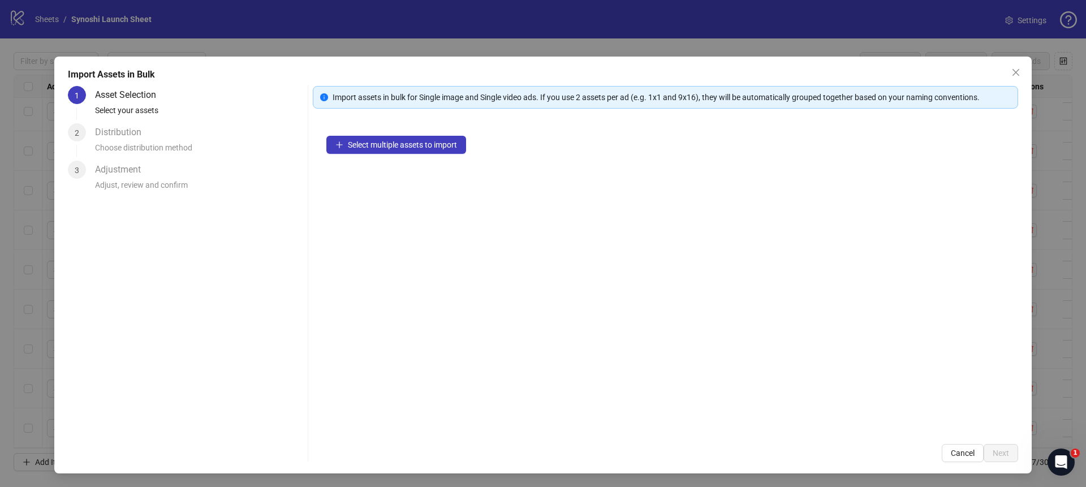
click at [392, 135] on div "Select multiple assets to import" at bounding box center [665, 276] width 705 height 308
click at [381, 143] on span "Select multiple assets to import" at bounding box center [402, 144] width 109 height 9
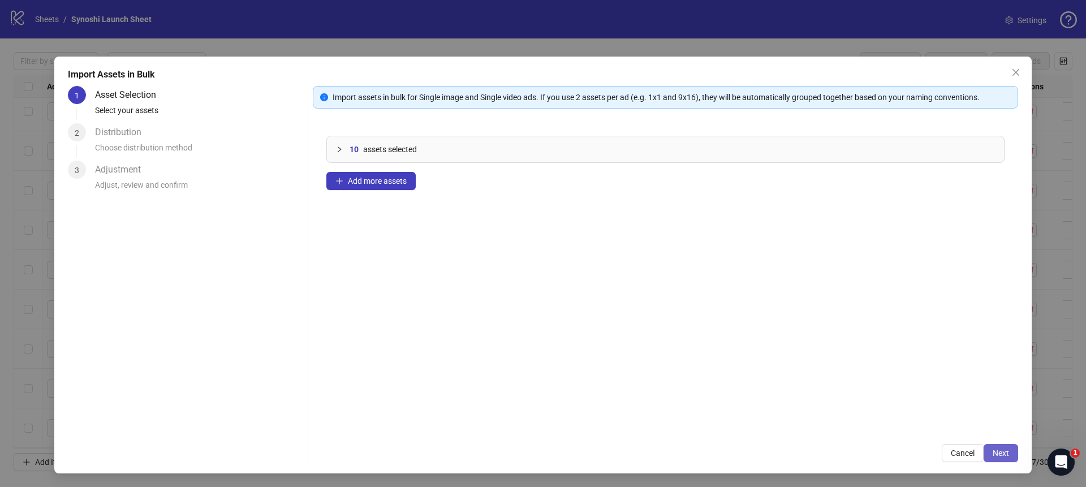
click at [989, 450] on button "Next" at bounding box center [1001, 453] width 35 height 18
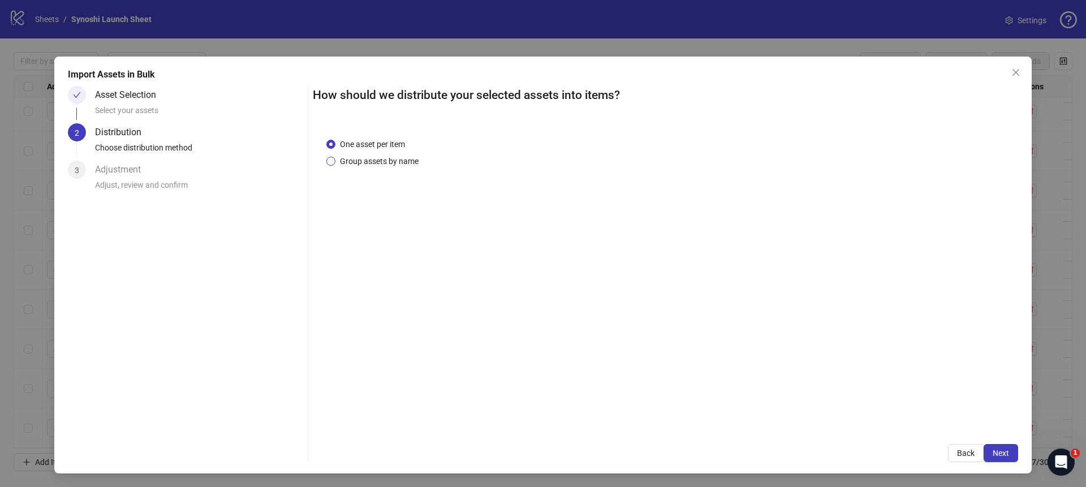
click at [382, 161] on span "Group assets by name" at bounding box center [379, 161] width 88 height 12
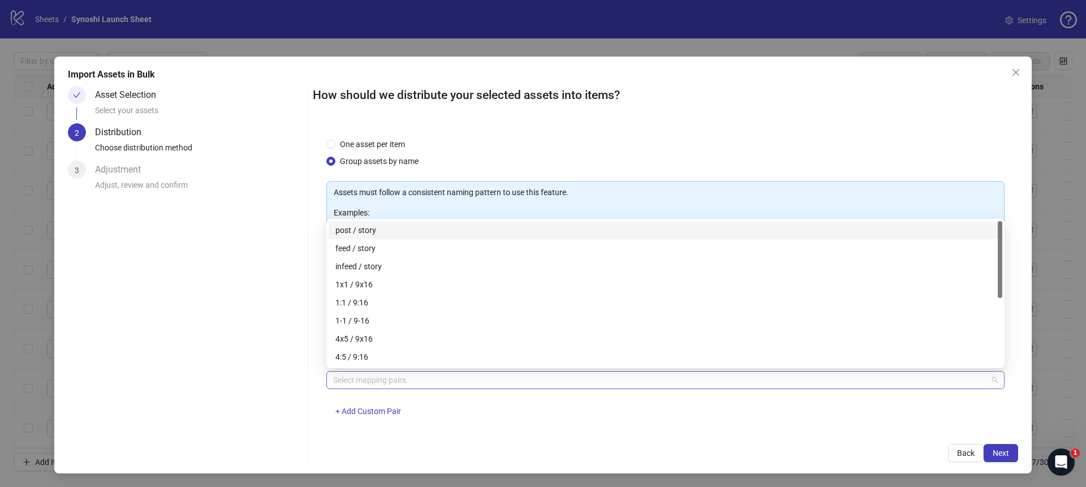
click at [395, 379] on div at bounding box center [660, 380] width 662 height 16
click at [367, 286] on div "1x1 / 9x16" at bounding box center [665, 284] width 660 height 12
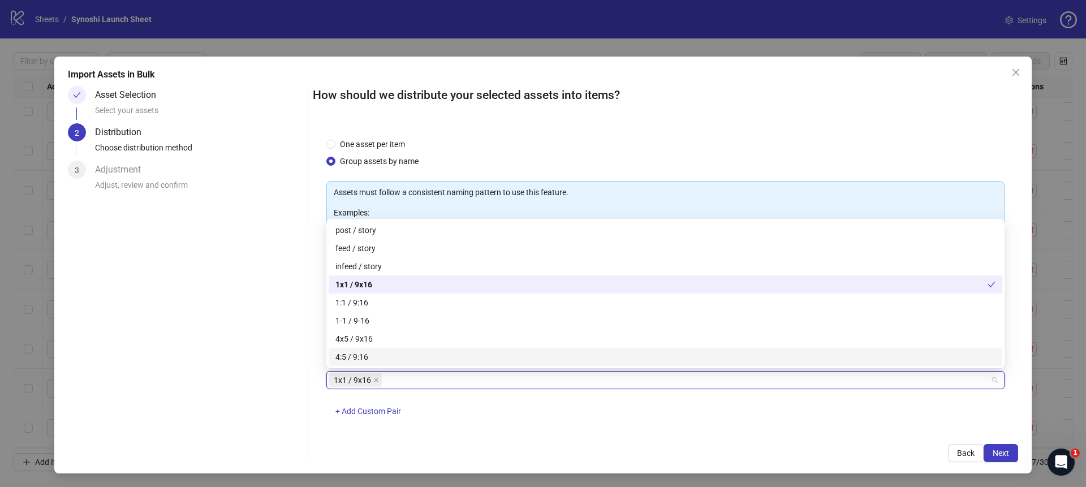
click at [596, 428] on div "1x1 / 9x16 + Add Custom Pair" at bounding box center [665, 400] width 678 height 59
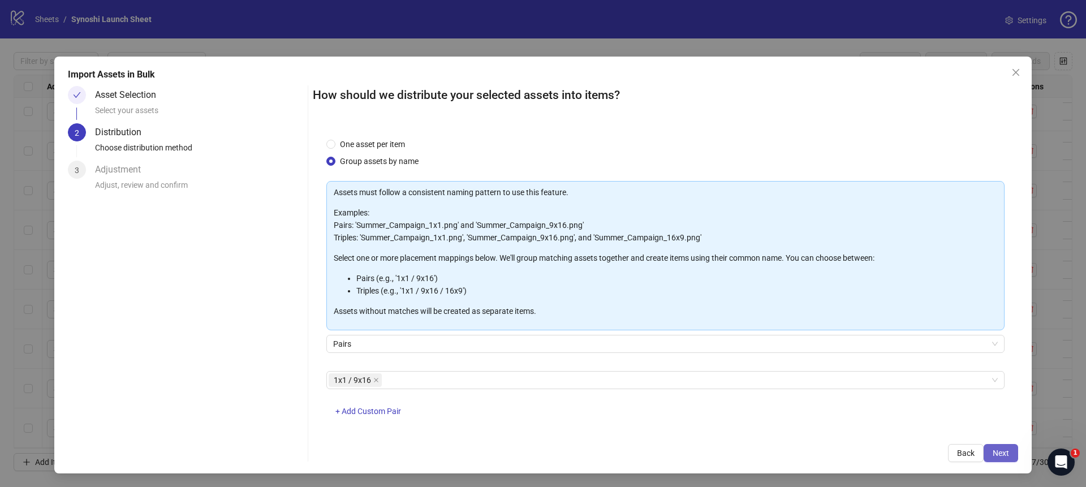
click at [993, 453] on span "Next" at bounding box center [1001, 453] width 16 height 9
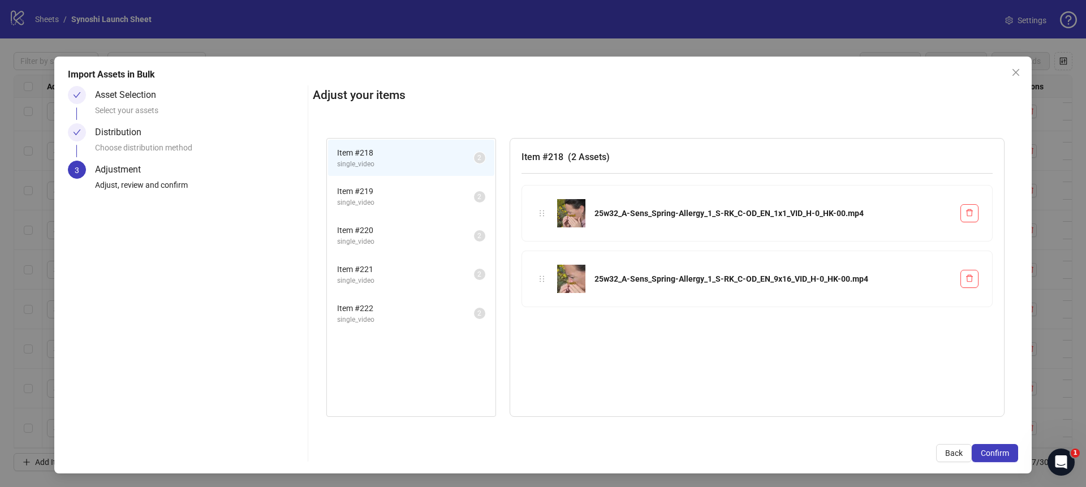
click at [993, 453] on span "Confirm" at bounding box center [995, 453] width 28 height 9
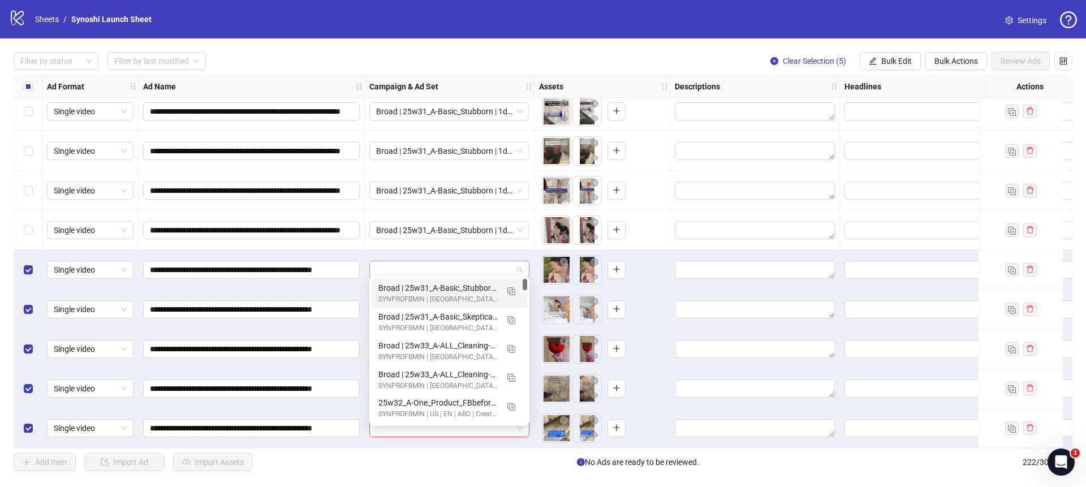
click at [520, 262] on span at bounding box center [449, 269] width 147 height 17
click at [510, 291] on img "button" at bounding box center [511, 291] width 8 height 8
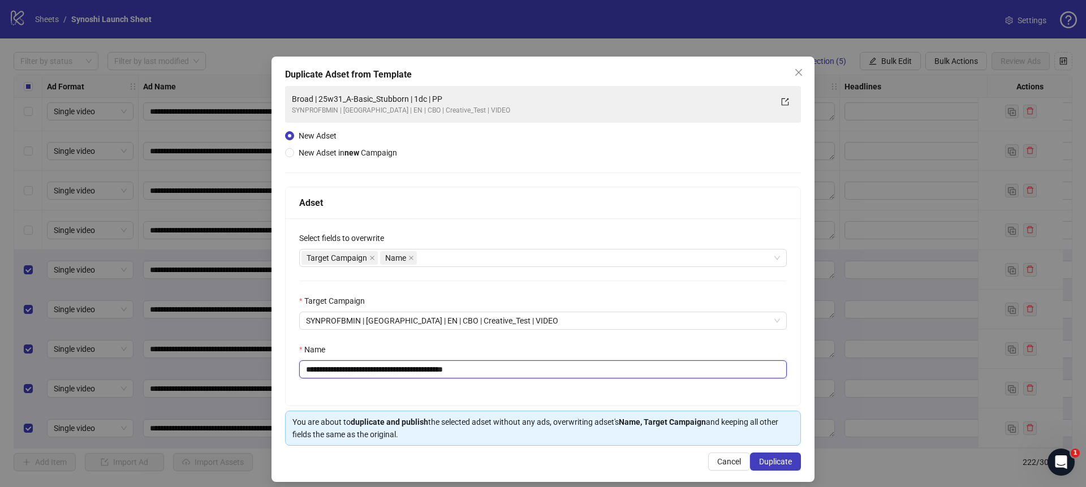
drag, startPoint x: 421, startPoint y: 369, endPoint x: 334, endPoint y: 370, distance: 87.1
click at [334, 370] on input "**********" at bounding box center [543, 369] width 488 height 18
paste input "*****"
click at [527, 374] on input "**********" at bounding box center [543, 369] width 488 height 18
type input "**********"
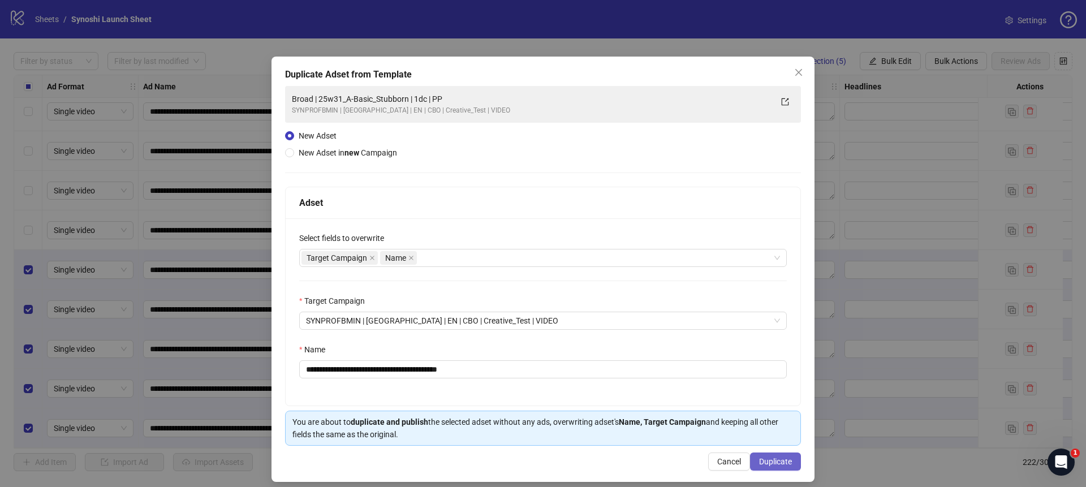
click at [768, 466] on span "Duplicate" at bounding box center [775, 461] width 33 height 9
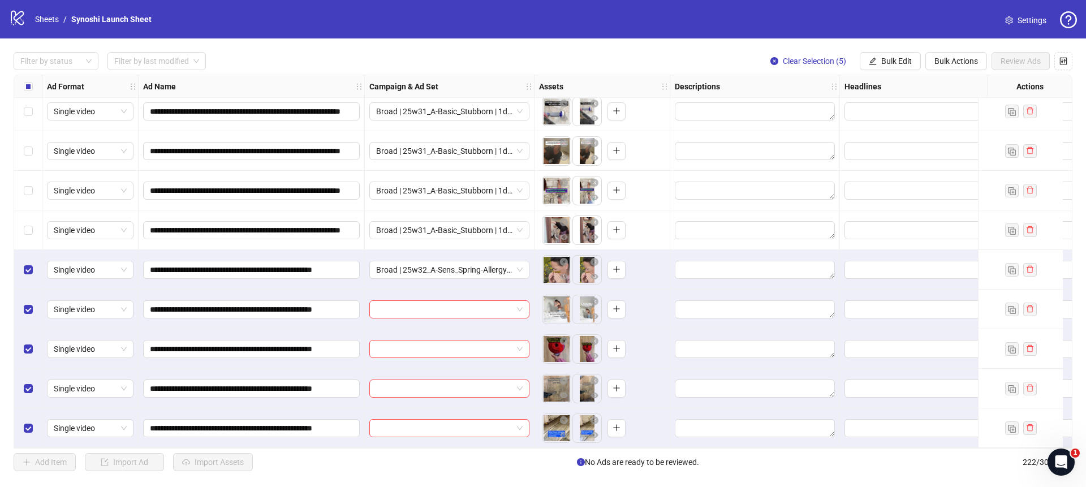
click at [523, 293] on div at bounding box center [450, 310] width 170 height 40
click at [522, 301] on span at bounding box center [449, 309] width 147 height 17
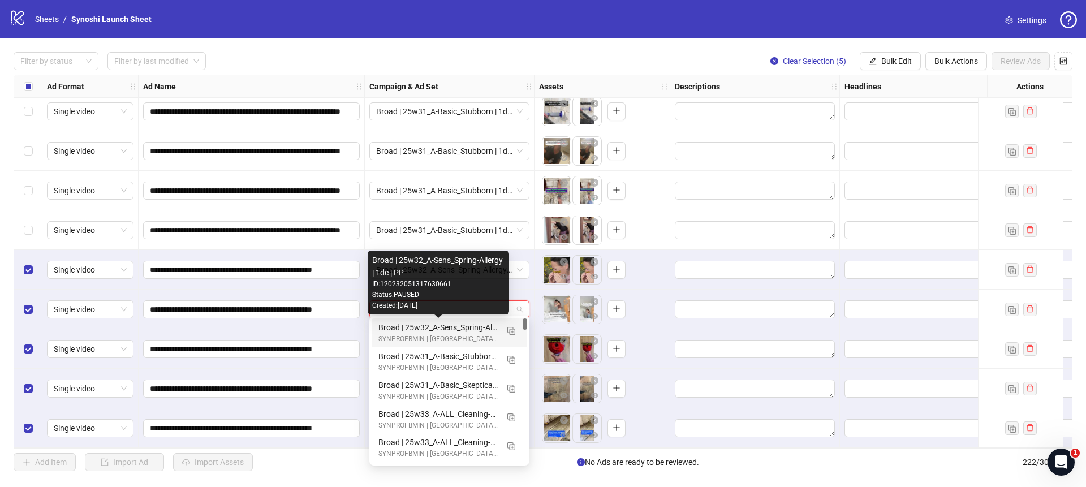
click at [468, 325] on div "Broad | 25w32_A-Sens_Spring-Allergy | 1dc | PP" at bounding box center [437, 327] width 119 height 12
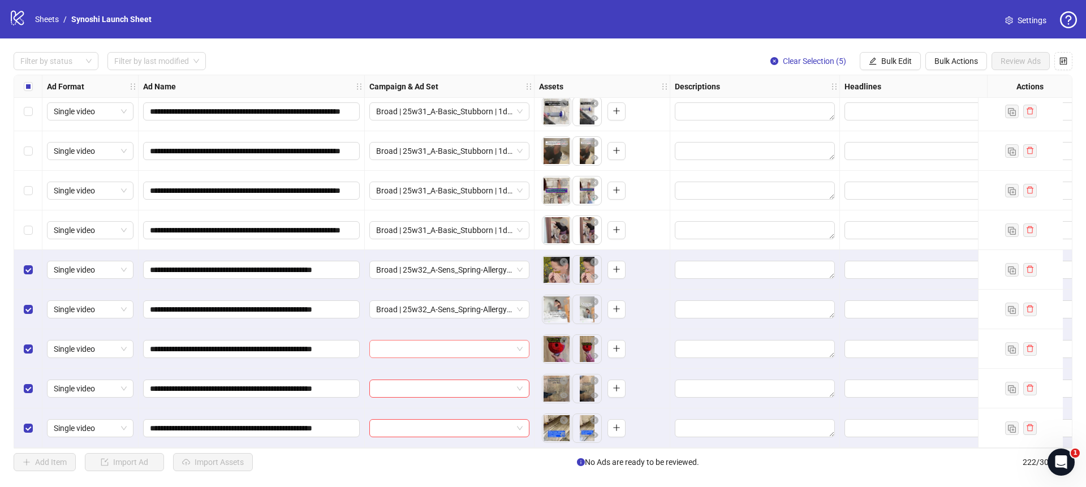
click at [516, 343] on span at bounding box center [449, 349] width 147 height 17
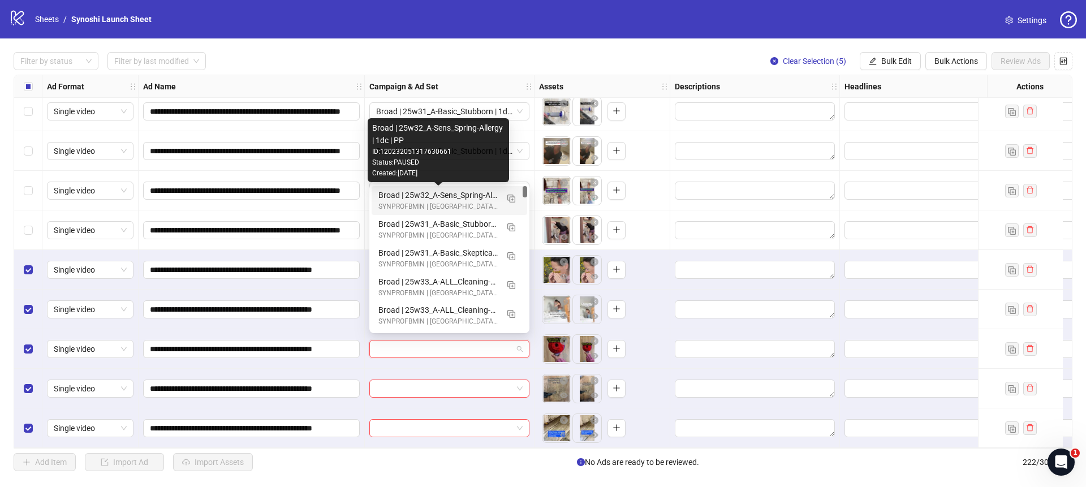
click at [460, 195] on div "Broad | 25w32_A-Sens_Spring-Allergy | 1dc | PP" at bounding box center [437, 195] width 119 height 12
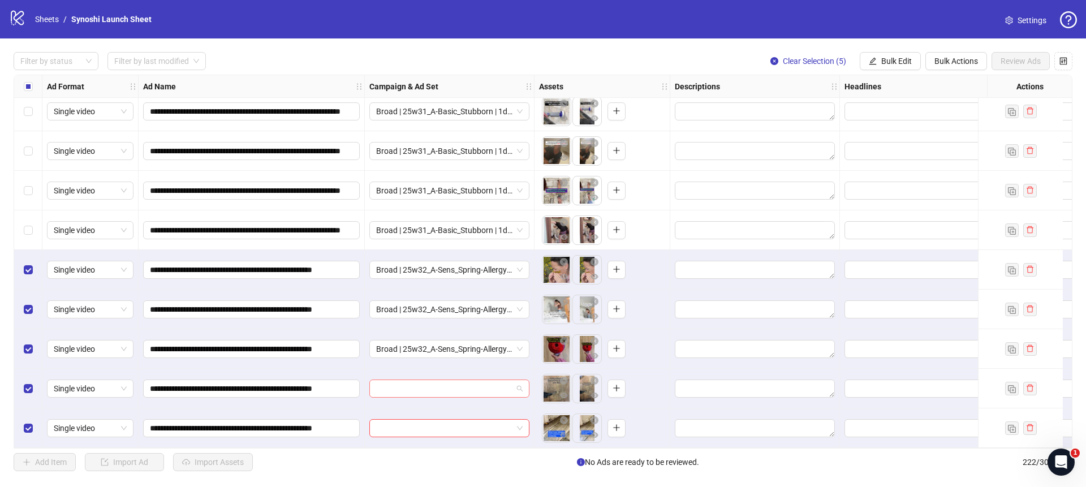
click at [520, 381] on span at bounding box center [449, 388] width 147 height 17
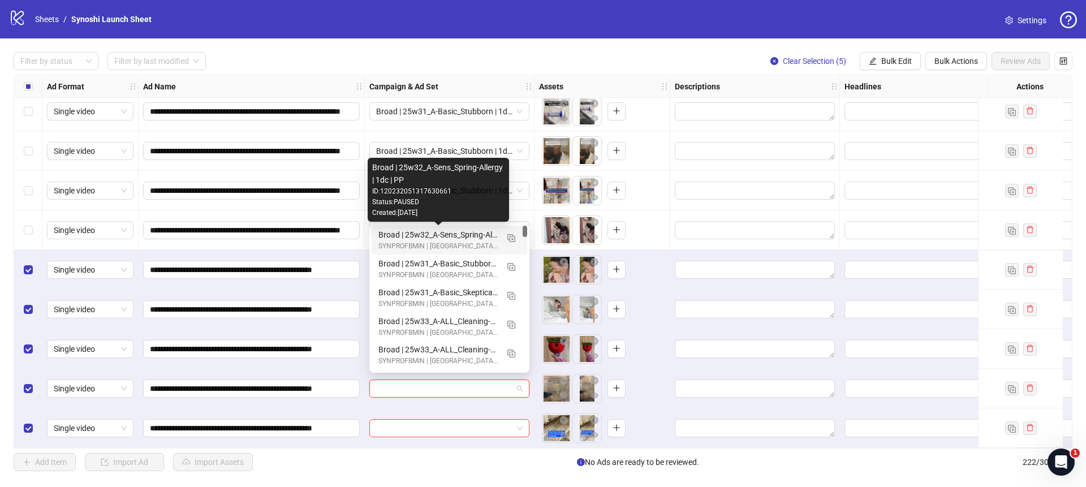
click at [466, 235] on div "Broad | 25w32_A-Sens_Spring-Allergy | 1dc | PP" at bounding box center [437, 235] width 119 height 12
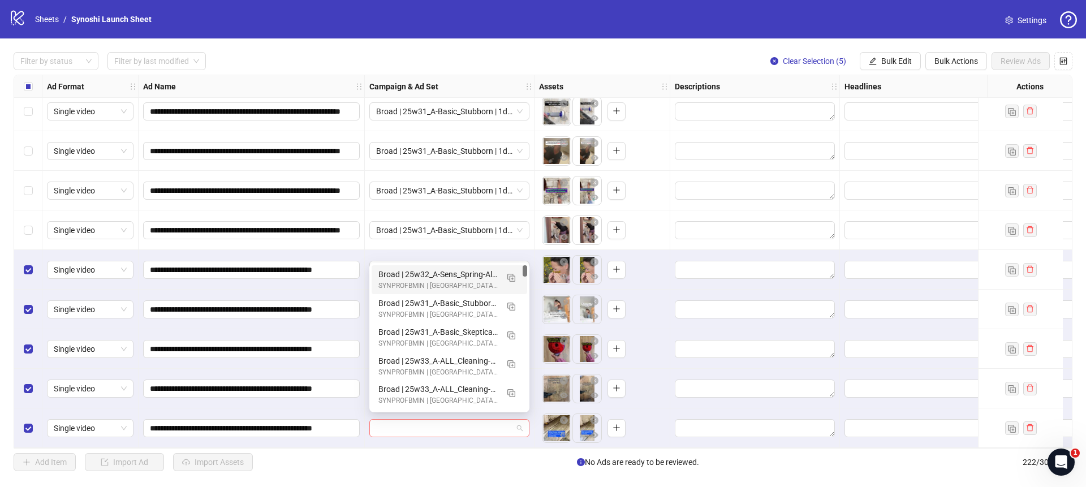
click at [518, 420] on span at bounding box center [449, 428] width 147 height 17
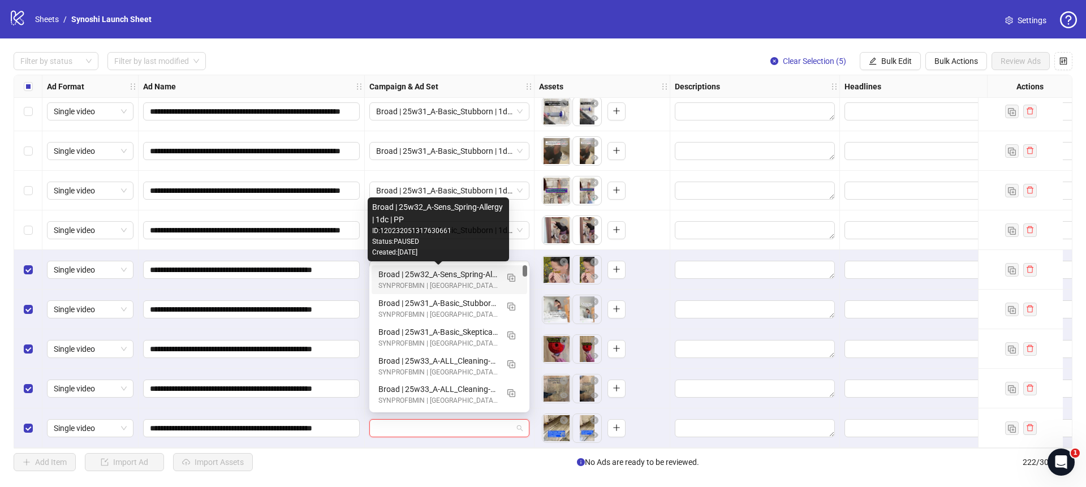
click at [473, 273] on div "Broad | 25w32_A-Sens_Spring-Allergy | 1dc | PP" at bounding box center [437, 274] width 119 height 12
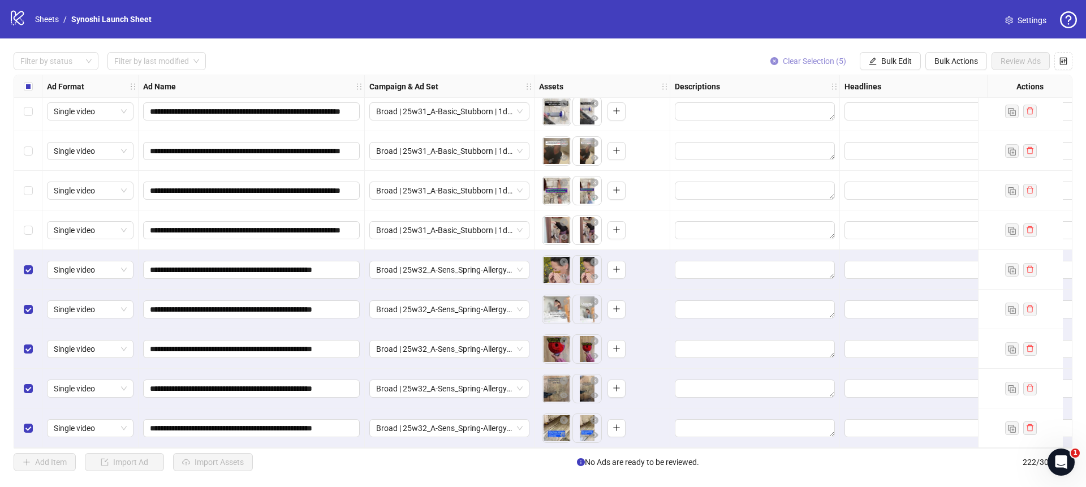
click at [775, 61] on icon "close-circle" at bounding box center [775, 61] width 8 height 8
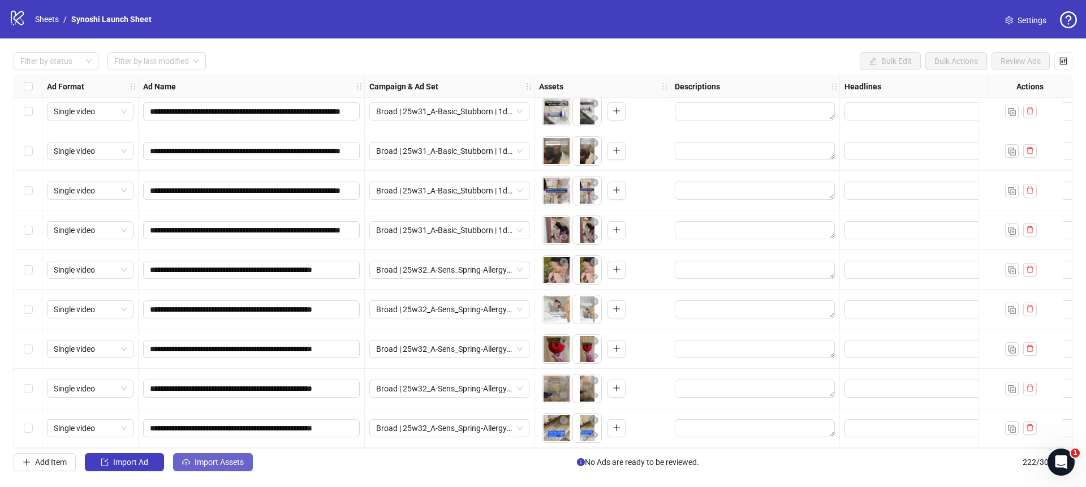
click at [234, 455] on button "Import Assets" at bounding box center [213, 462] width 80 height 18
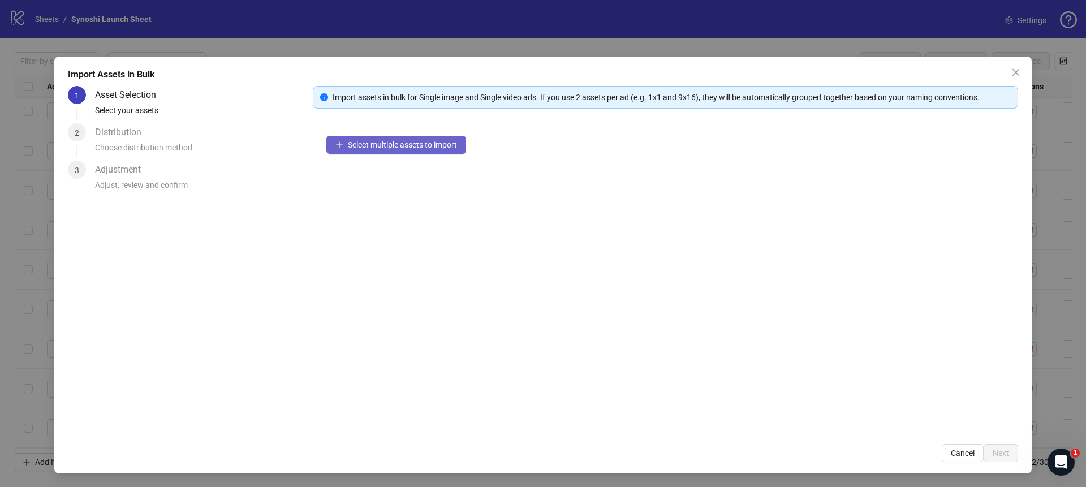
click at [376, 145] on span "Select multiple assets to import" at bounding box center [402, 144] width 109 height 9
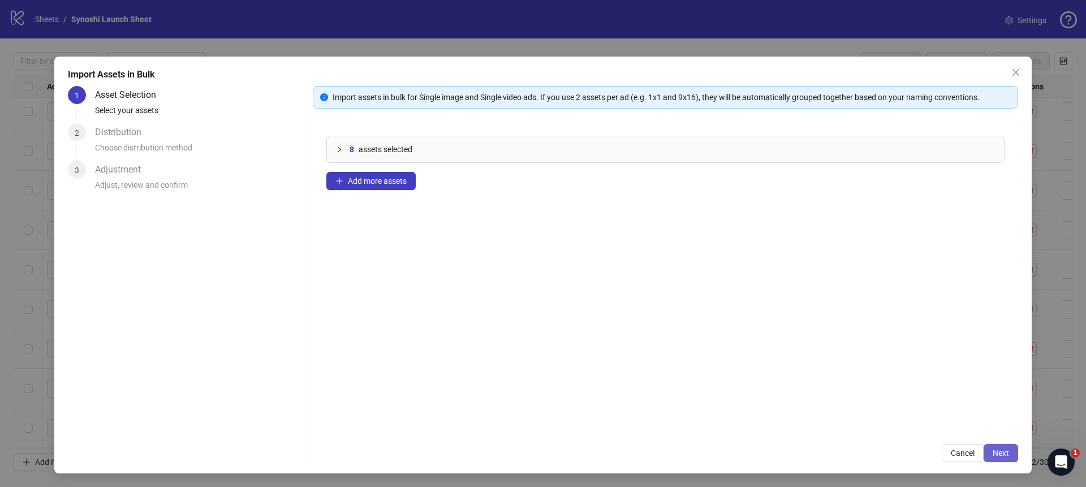
click at [1012, 454] on button "Next" at bounding box center [1001, 453] width 35 height 18
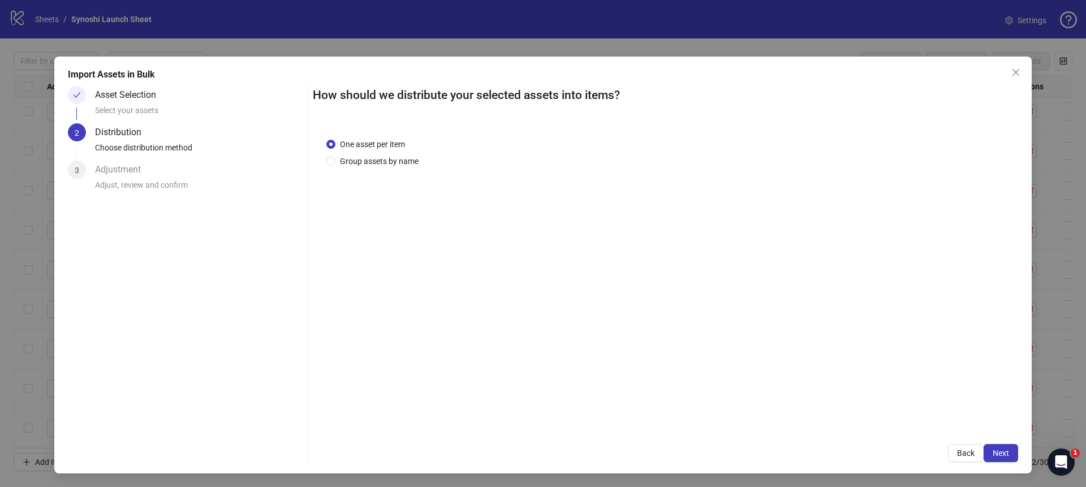
click at [372, 167] on div "One asset per item Group assets by name" at bounding box center [665, 277] width 705 height 306
click at [380, 163] on span "Group assets by name" at bounding box center [379, 161] width 88 height 12
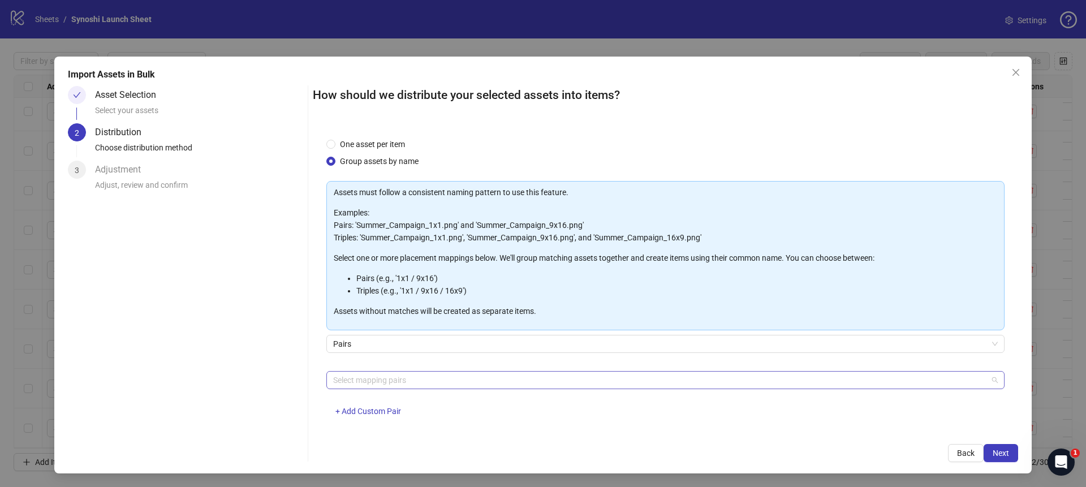
click at [402, 381] on div at bounding box center [660, 380] width 662 height 16
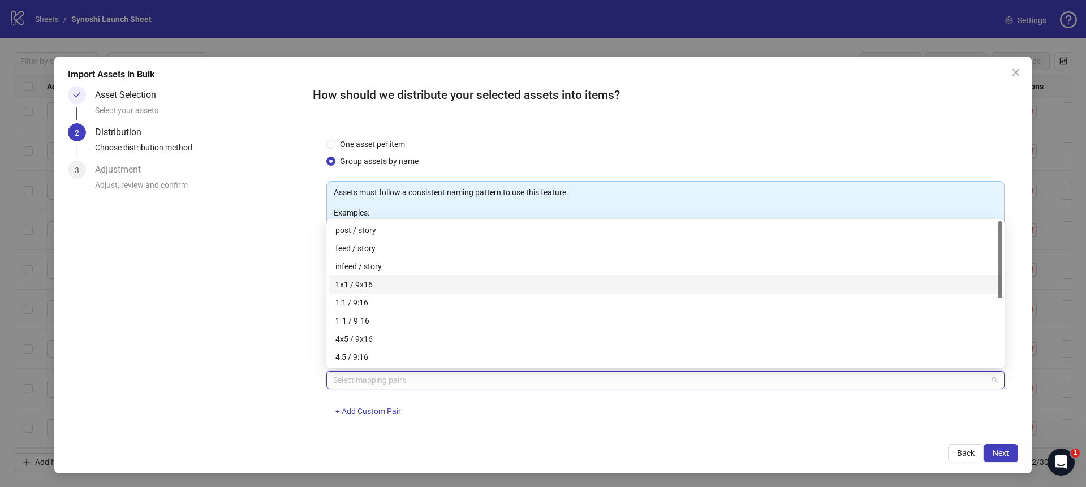
click at [358, 285] on div "1x1 / 9x16" at bounding box center [665, 284] width 660 height 12
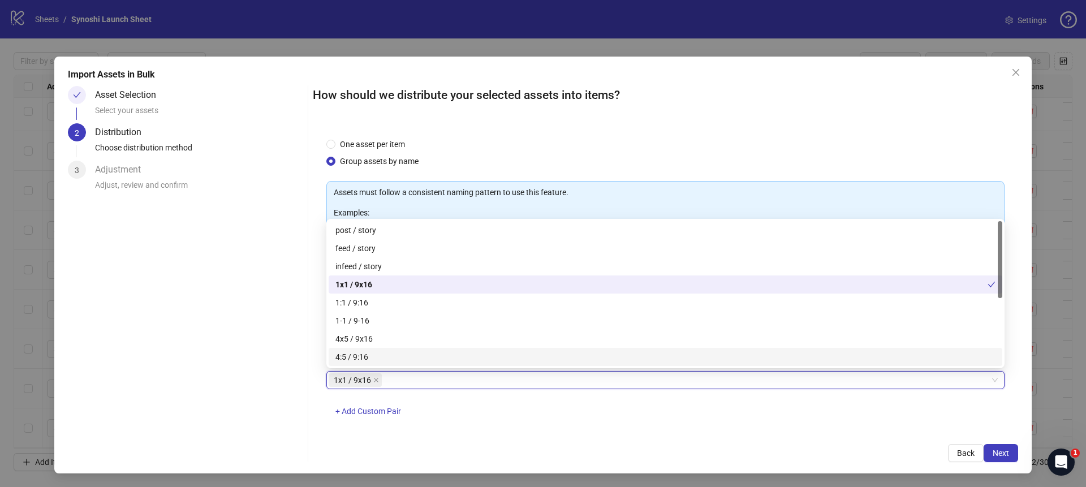
drag, startPoint x: 617, startPoint y: 418, endPoint x: 785, endPoint y: 427, distance: 168.8
click at [617, 418] on div "1x1 / 9x16 1x1 / 9x16 + Add Custom Pair" at bounding box center [665, 400] width 678 height 59
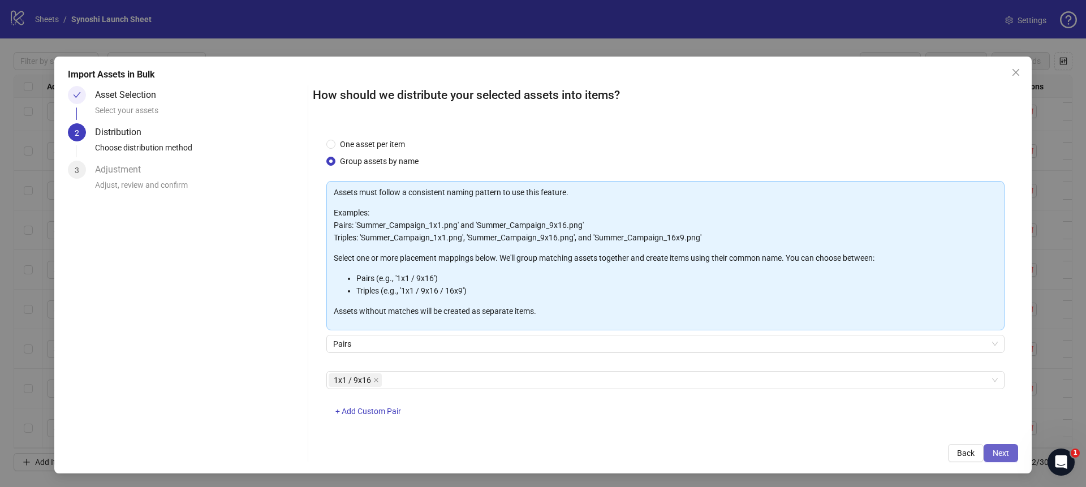
click at [1004, 453] on span "Next" at bounding box center [1001, 453] width 16 height 9
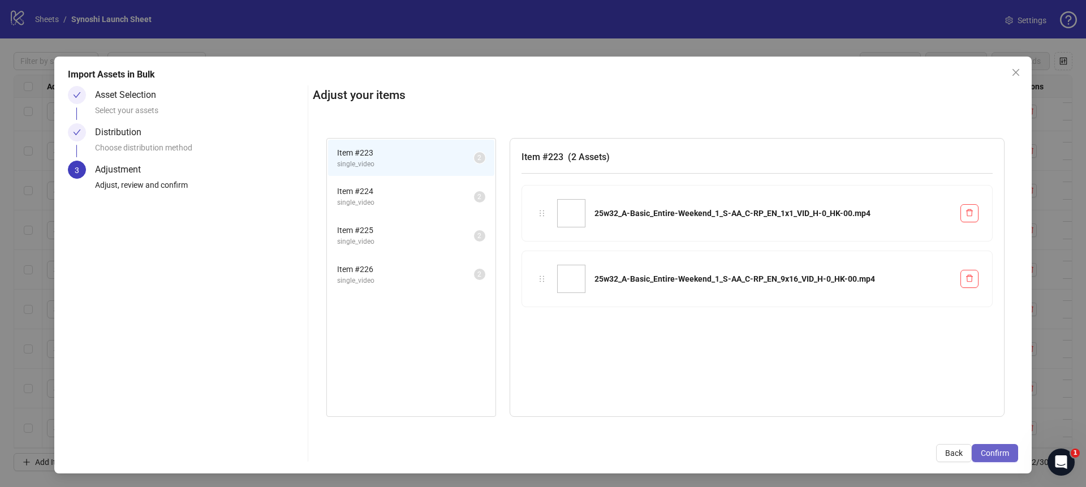
click at [990, 454] on span "Confirm" at bounding box center [995, 453] width 28 height 9
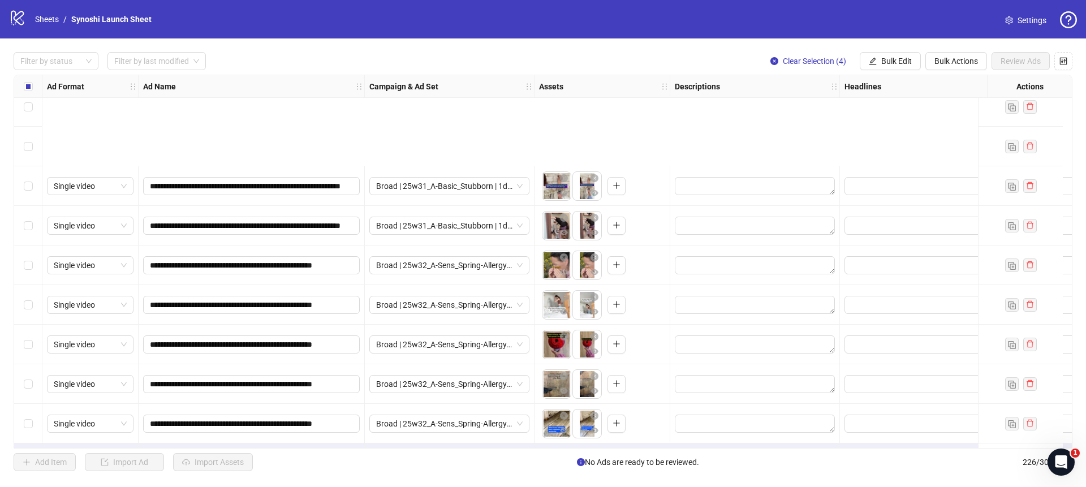
scroll to position [8604, 0]
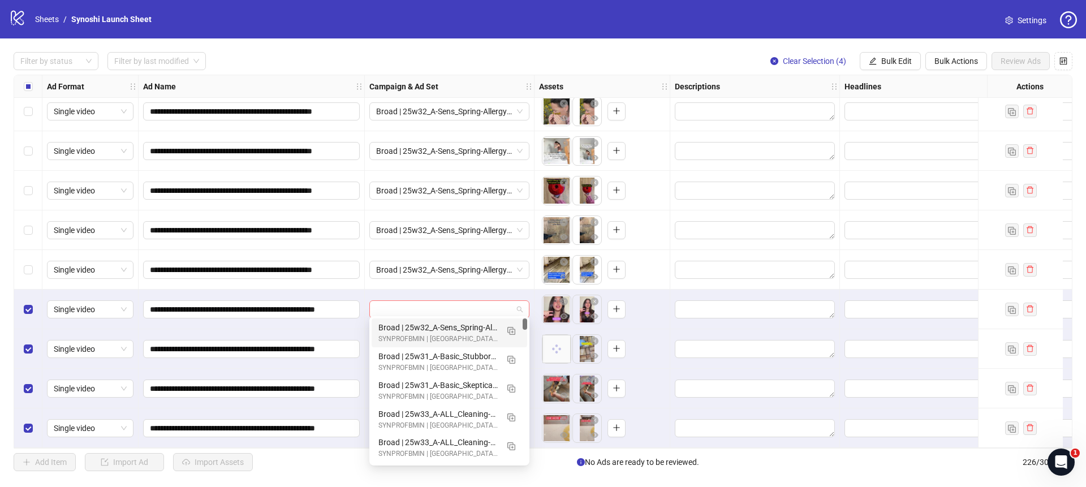
click at [515, 303] on span at bounding box center [449, 309] width 147 height 17
click at [509, 328] on img "button" at bounding box center [511, 331] width 8 height 8
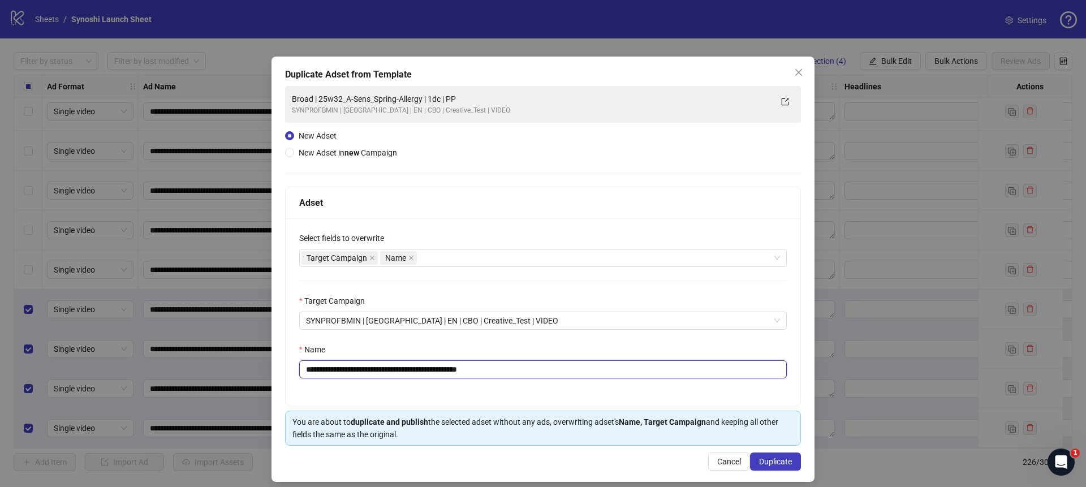
click at [541, 367] on input "**********" at bounding box center [543, 369] width 488 height 18
drag, startPoint x: 437, startPoint y: 367, endPoint x: 334, endPoint y: 369, distance: 103.0
click at [334, 369] on input "**********" at bounding box center [543, 369] width 488 height 18
paste input "*"
type input "**********"
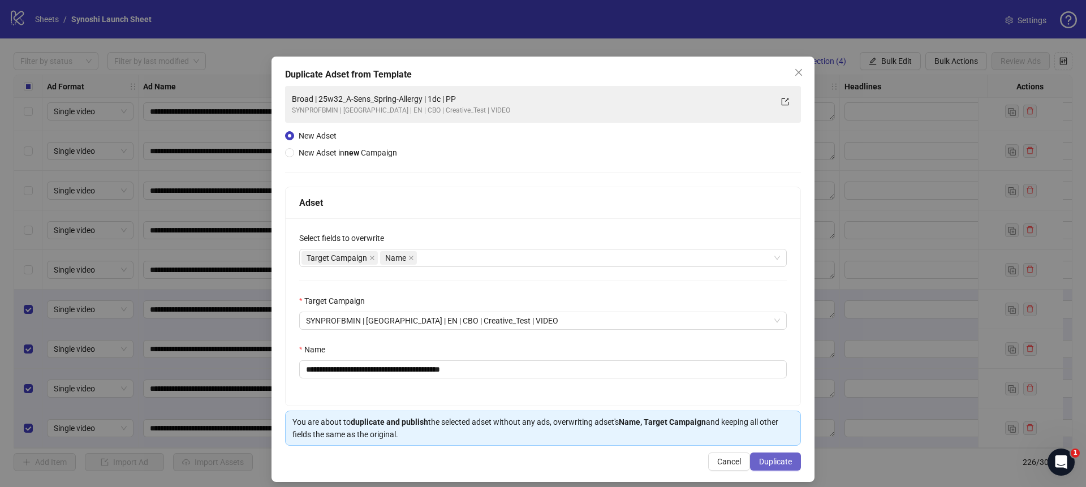
click at [773, 462] on span "Duplicate" at bounding box center [775, 461] width 33 height 9
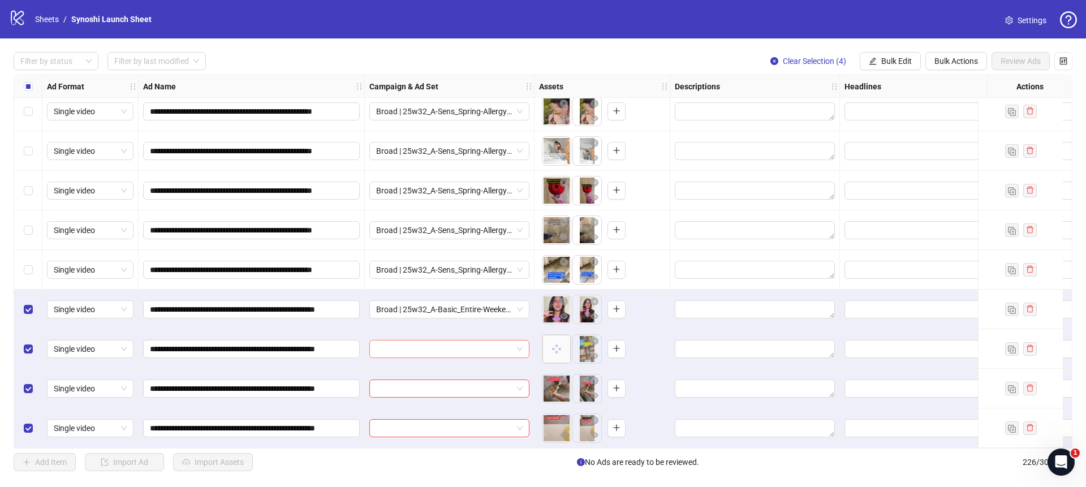
click at [519, 343] on span at bounding box center [449, 349] width 147 height 17
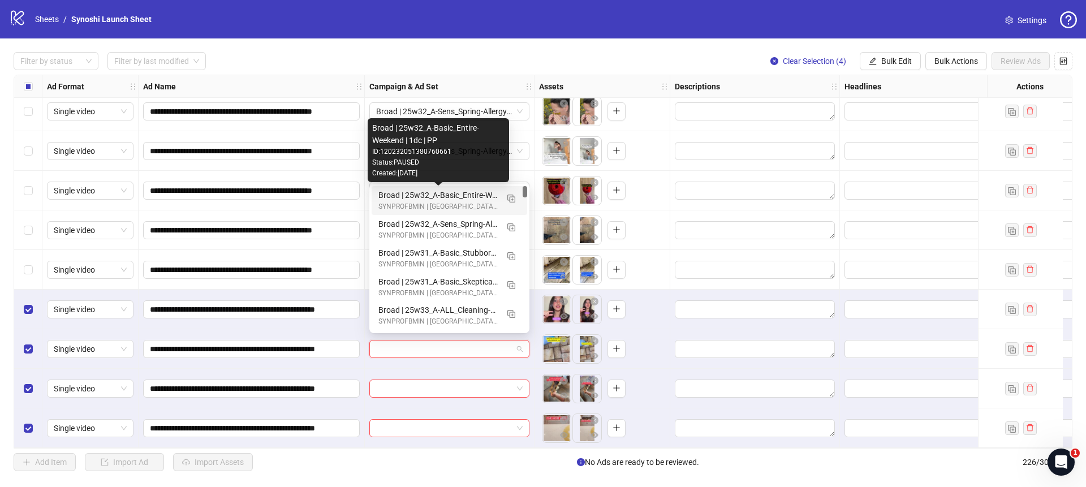
click at [471, 197] on div "Broad | 25w32_A-Basic_Entire-Weekend | 1dc | PP" at bounding box center [437, 195] width 119 height 12
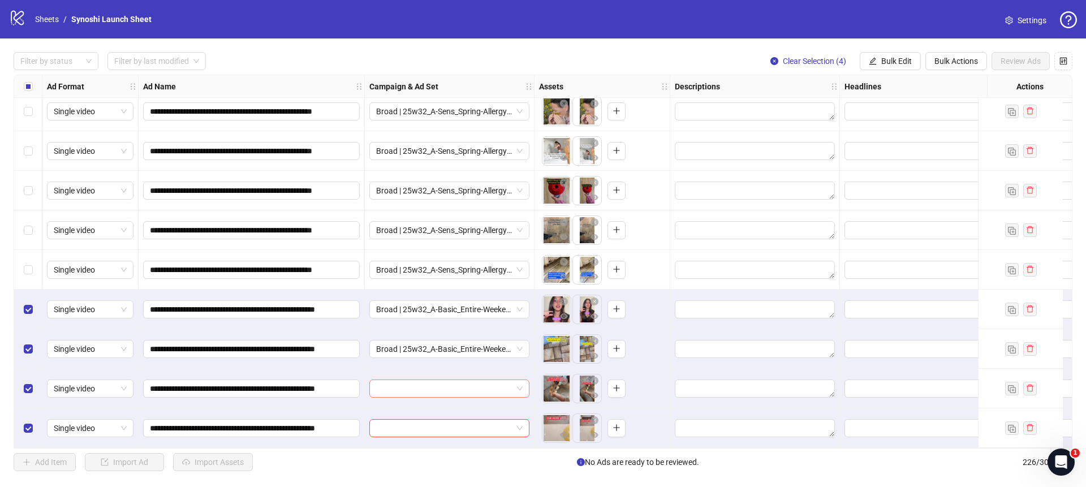
click at [523, 388] on div at bounding box center [449, 389] width 160 height 18
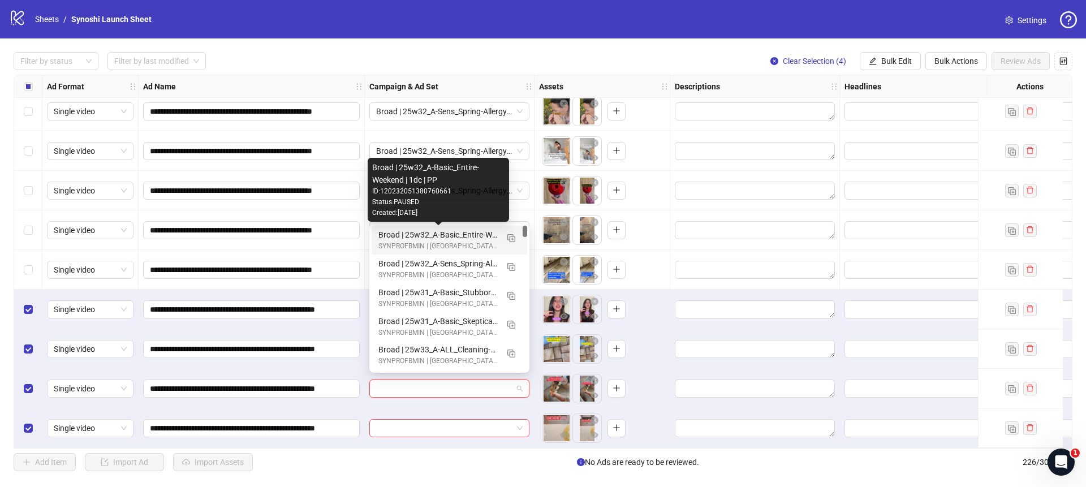
click at [476, 235] on div "Broad | 25w32_A-Basic_Entire-Weekend | 1dc | PP" at bounding box center [437, 235] width 119 height 12
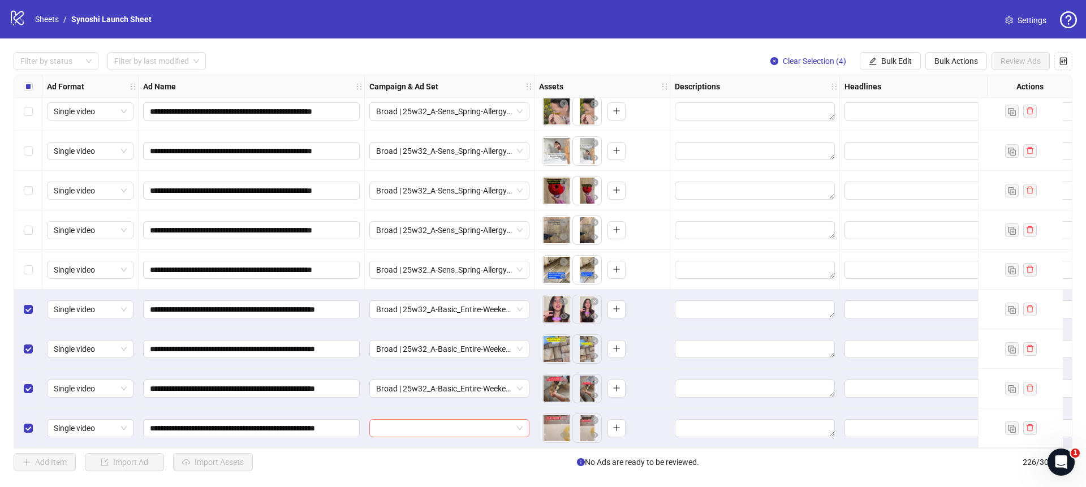
click at [517, 423] on span at bounding box center [449, 428] width 147 height 17
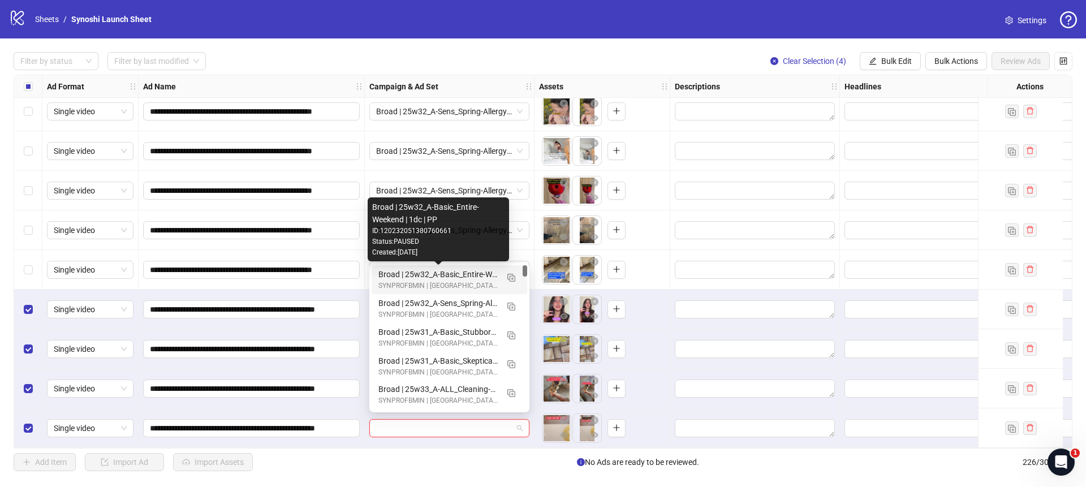
click at [479, 279] on div "Broad | 25w32_A-Basic_Entire-Weekend | 1dc | PP" at bounding box center [437, 274] width 119 height 12
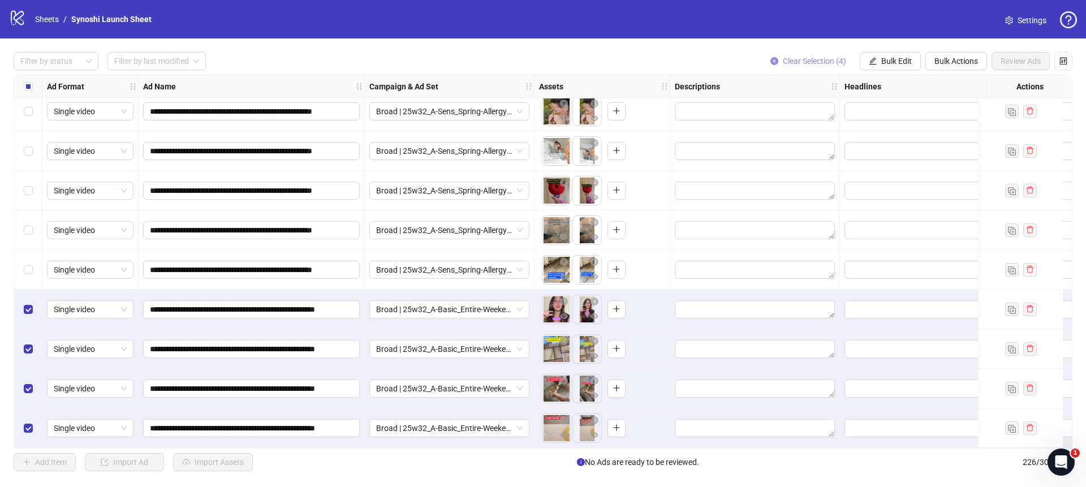
click at [776, 64] on button "Clear Selection (4)" at bounding box center [808, 61] width 94 height 18
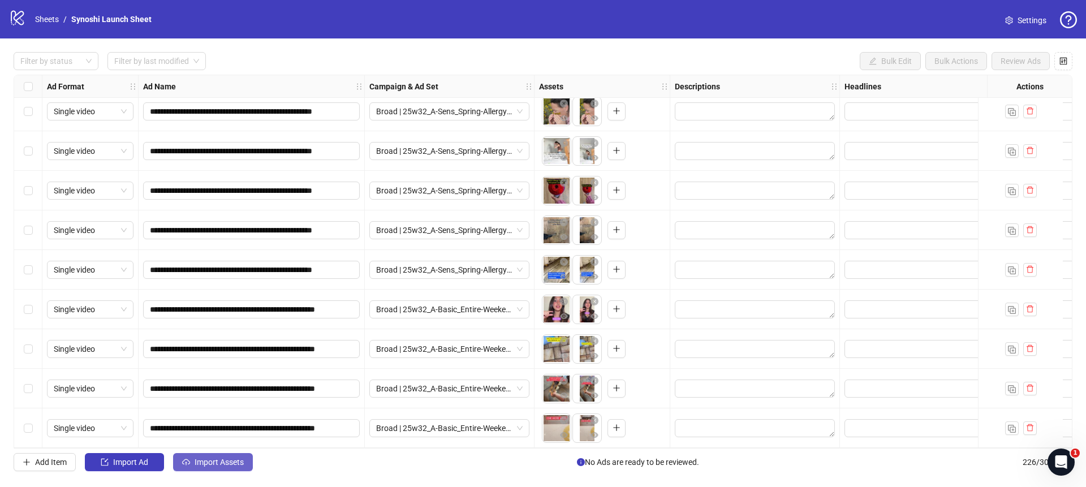
click at [218, 459] on span "Import Assets" at bounding box center [219, 462] width 49 height 9
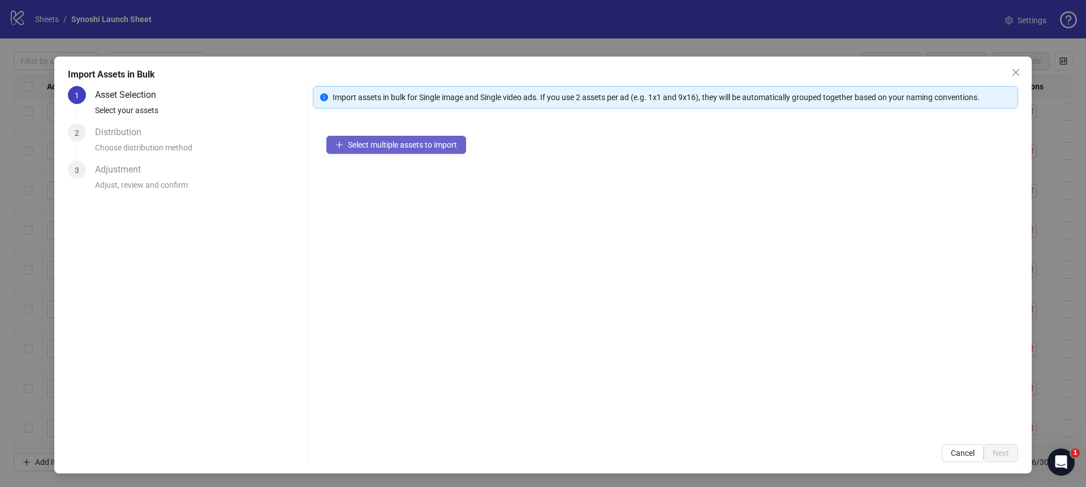
click at [376, 143] on span "Select multiple assets to import" at bounding box center [402, 144] width 109 height 9
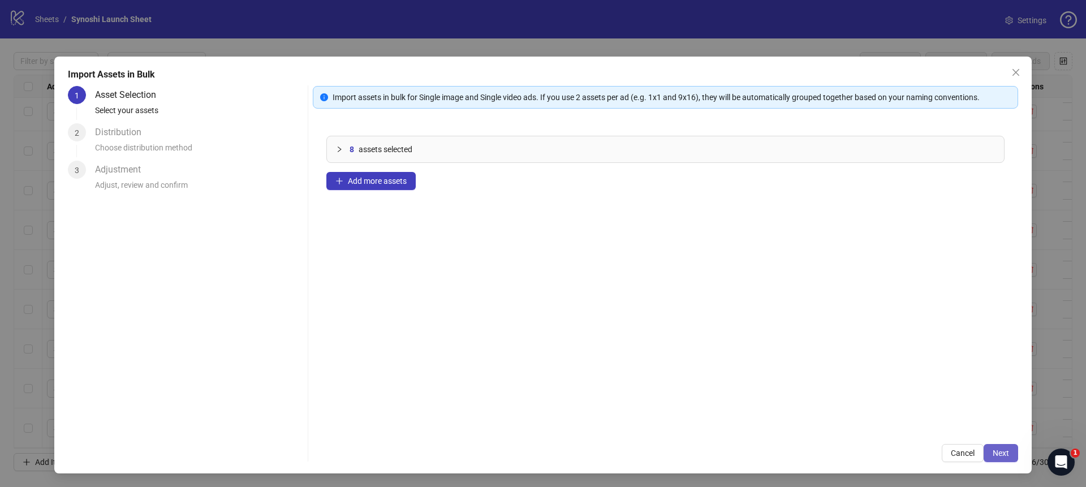
click at [991, 447] on button "Next" at bounding box center [1001, 453] width 35 height 18
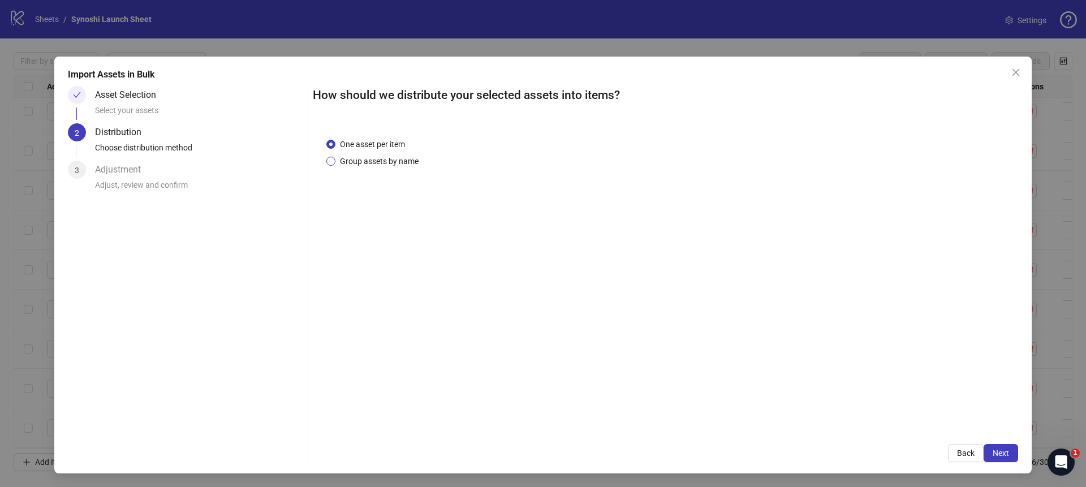
click at [381, 164] on span "Group assets by name" at bounding box center [379, 161] width 88 height 12
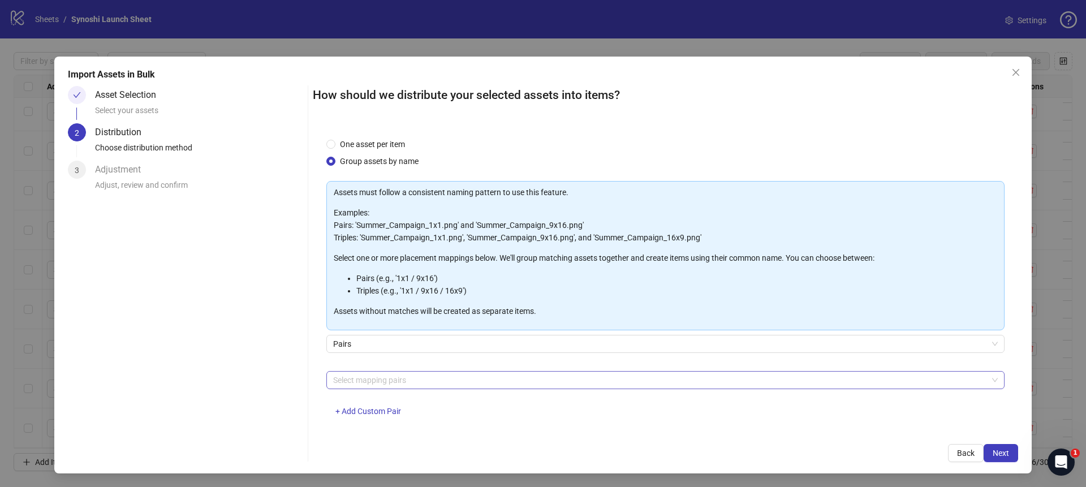
click at [419, 382] on div at bounding box center [660, 380] width 662 height 16
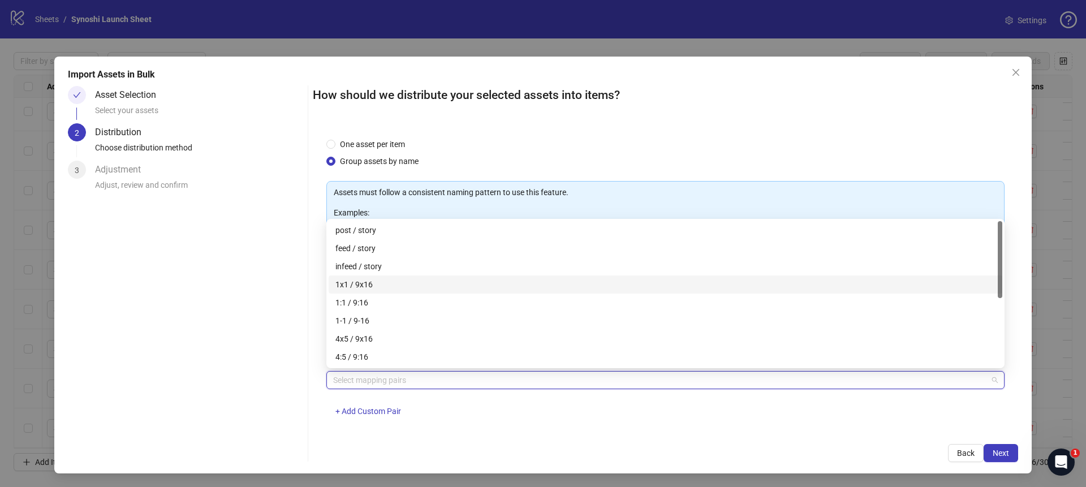
click at [355, 277] on div "1x1 / 9x16" at bounding box center [666, 285] width 674 height 18
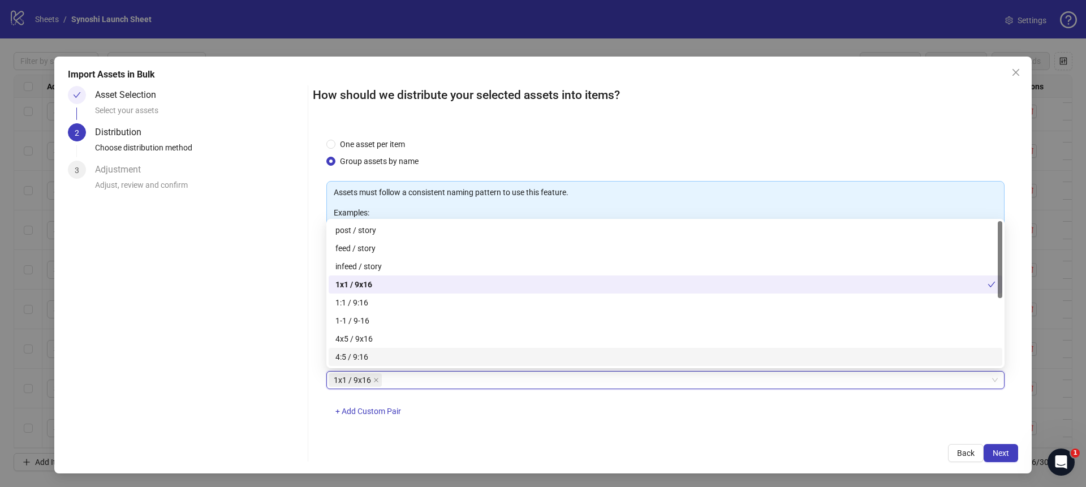
click at [808, 440] on div "How should we distribute your selected assets into items? One asset per item Gr…" at bounding box center [665, 274] width 705 height 376
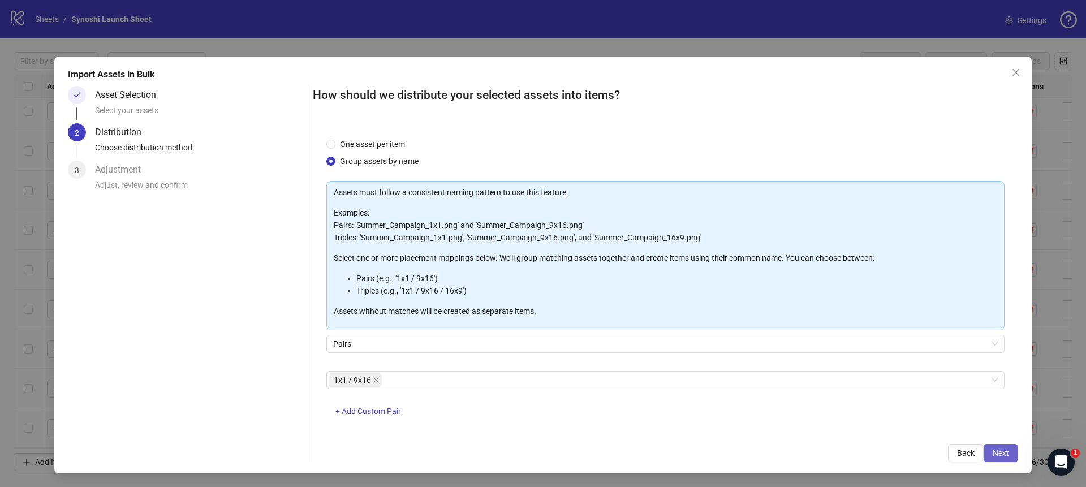
click at [1015, 448] on button "Next" at bounding box center [1001, 453] width 35 height 18
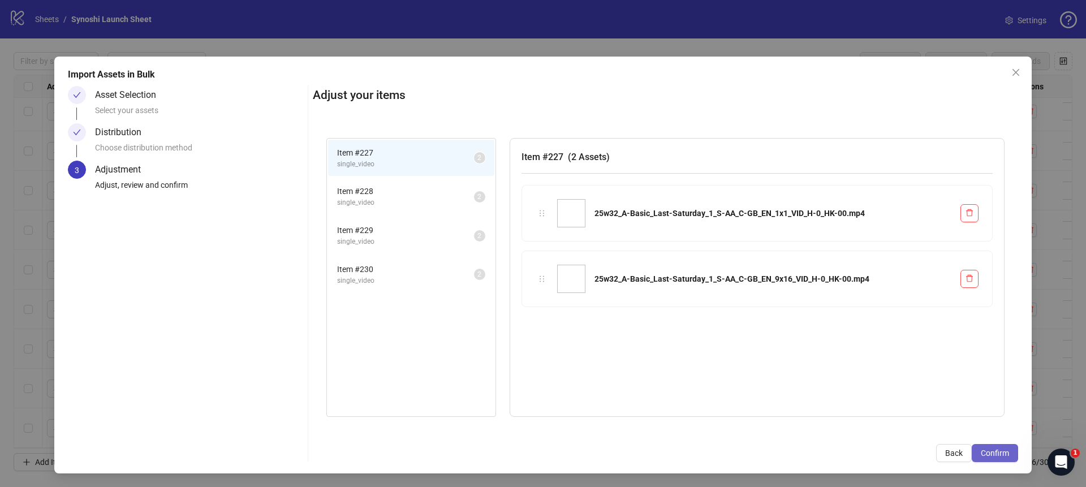
click at [1012, 449] on button "Confirm" at bounding box center [995, 453] width 46 height 18
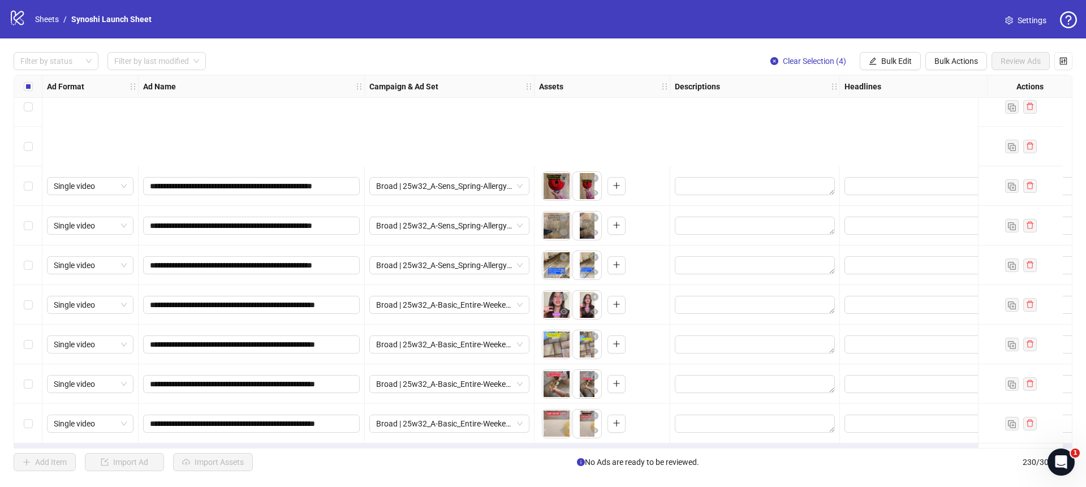
scroll to position [8762, 0]
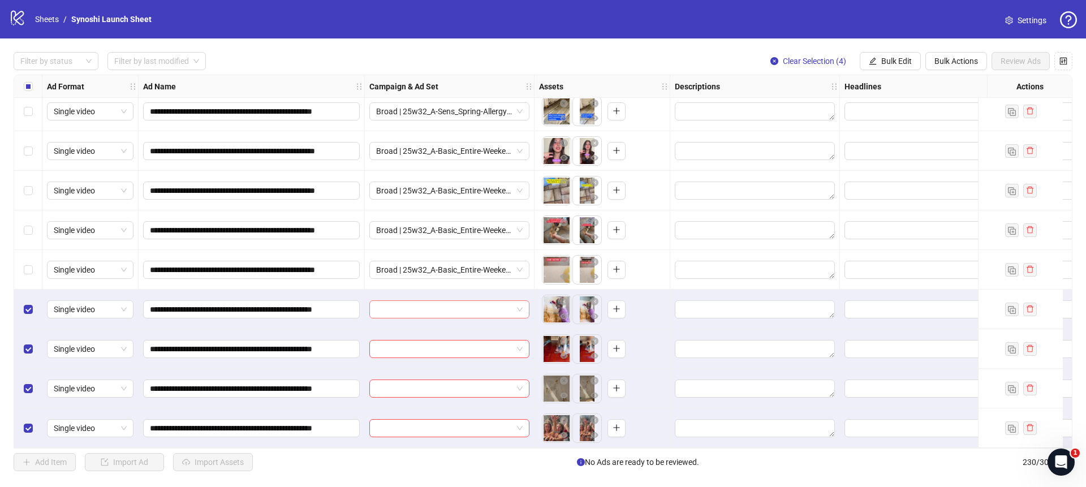
click at [522, 305] on span at bounding box center [449, 309] width 147 height 17
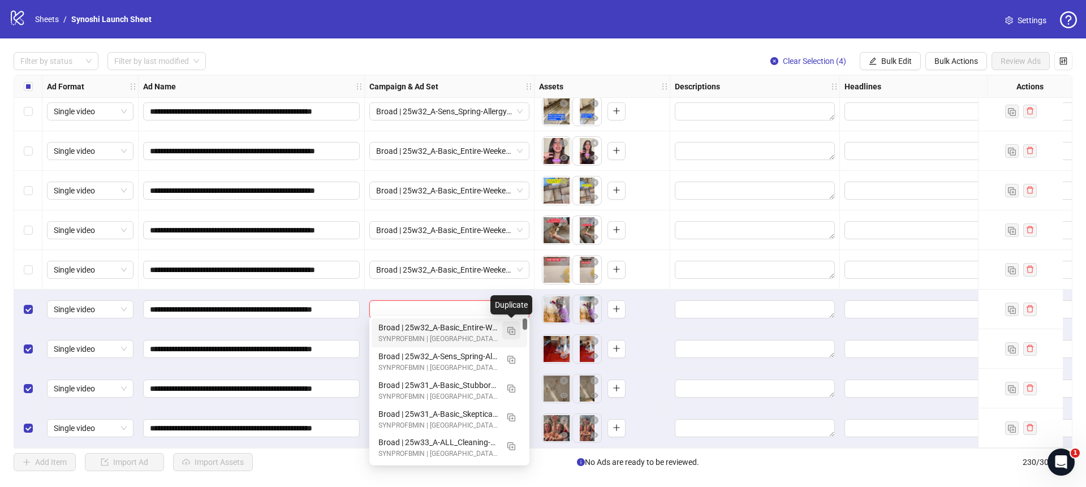
click at [513, 328] on img "button" at bounding box center [511, 331] width 8 height 8
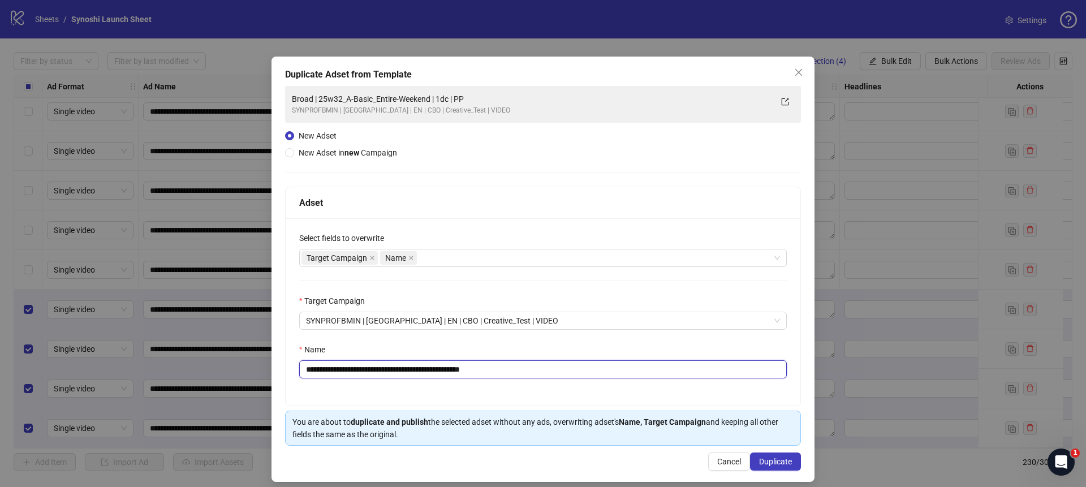
click at [536, 368] on input "**********" at bounding box center [543, 369] width 488 height 18
drag, startPoint x: 442, startPoint y: 370, endPoint x: 333, endPoint y: 371, distance: 108.6
click at [333, 371] on input "**********" at bounding box center [543, 369] width 488 height 18
paste input "text"
type input "**********"
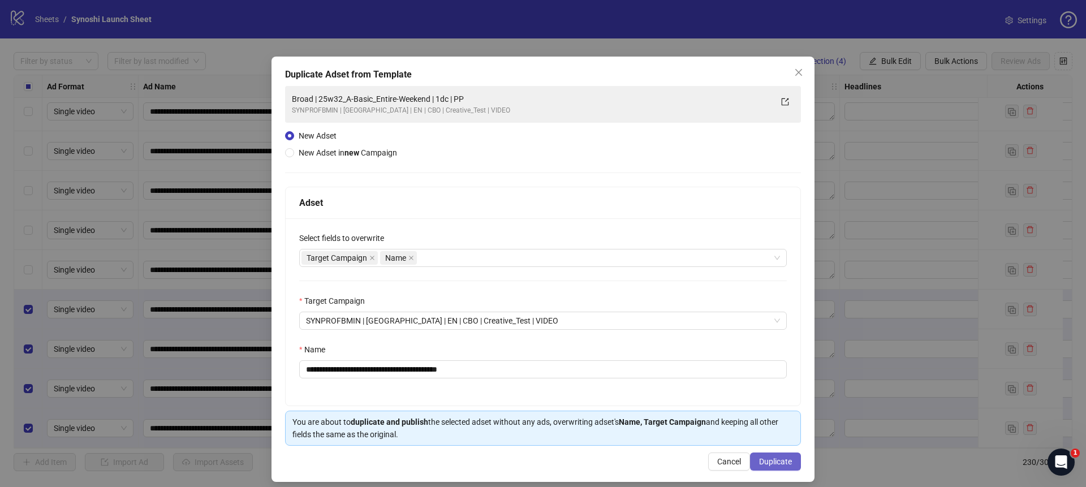
click at [778, 453] on button "Duplicate" at bounding box center [775, 462] width 51 height 18
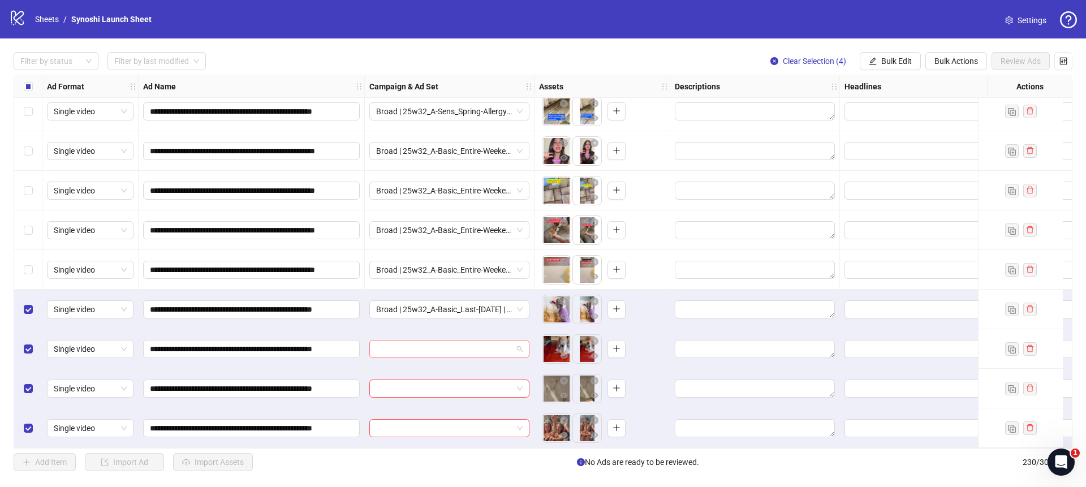
click at [516, 342] on span at bounding box center [449, 349] width 147 height 17
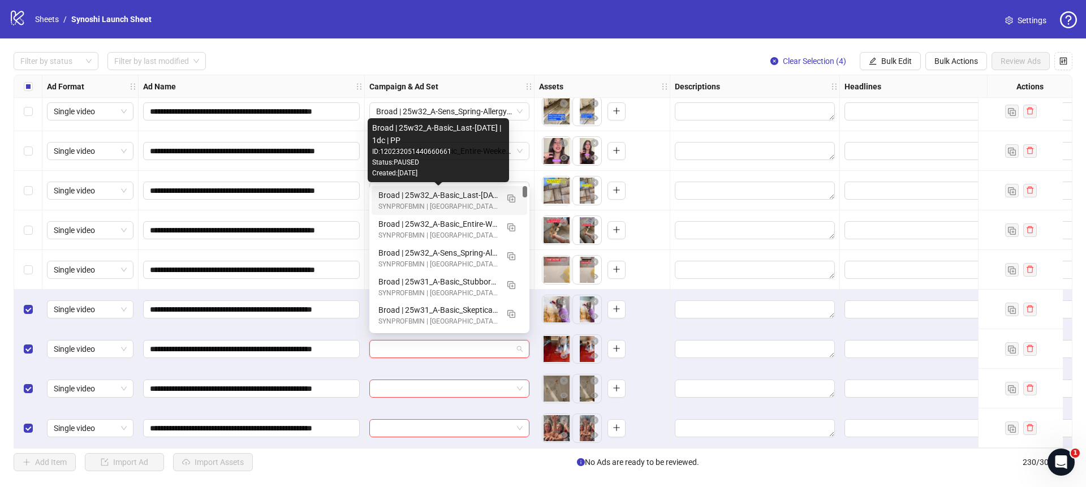
click at [459, 195] on div "Broad | 25w32_A-Basic_Last-[DATE] | 1dc | PP" at bounding box center [437, 195] width 119 height 12
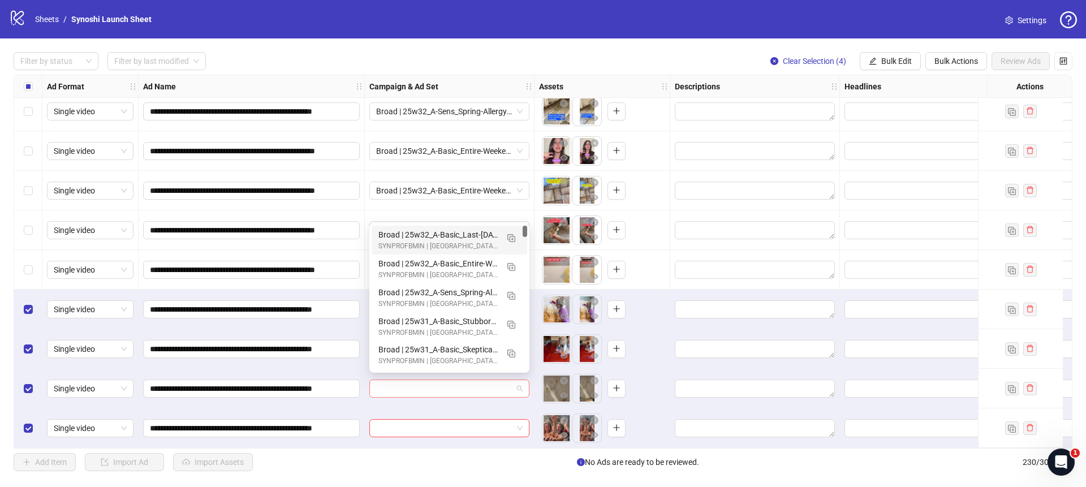
click at [516, 386] on span at bounding box center [449, 388] width 147 height 17
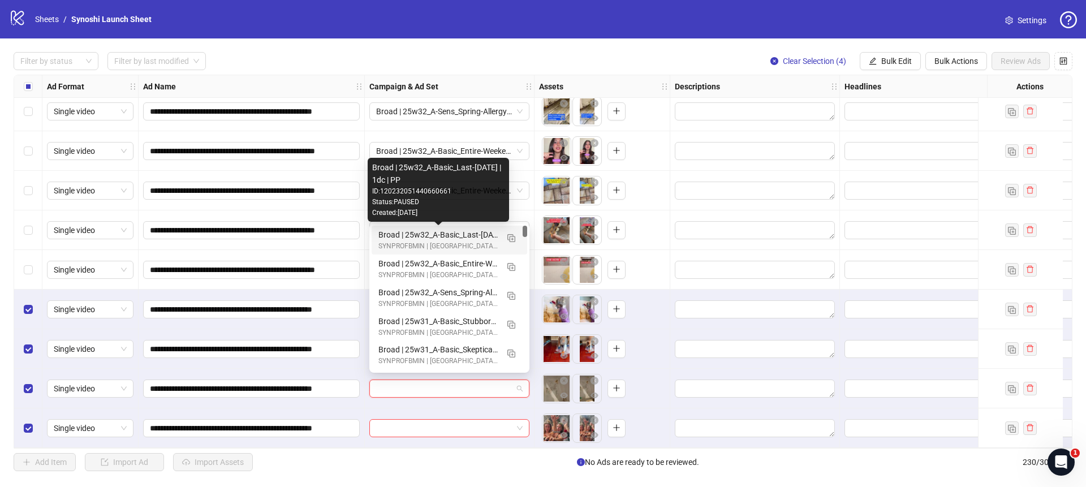
click at [462, 234] on div "Broad | 25w32_A-Basic_Last-[DATE] | 1dc | PP" at bounding box center [437, 235] width 119 height 12
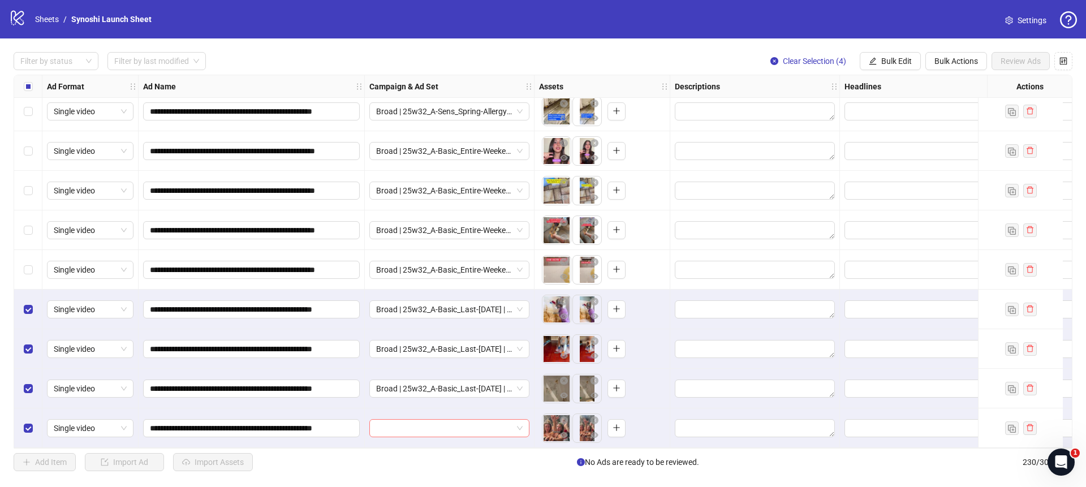
click at [519, 422] on span at bounding box center [449, 428] width 147 height 17
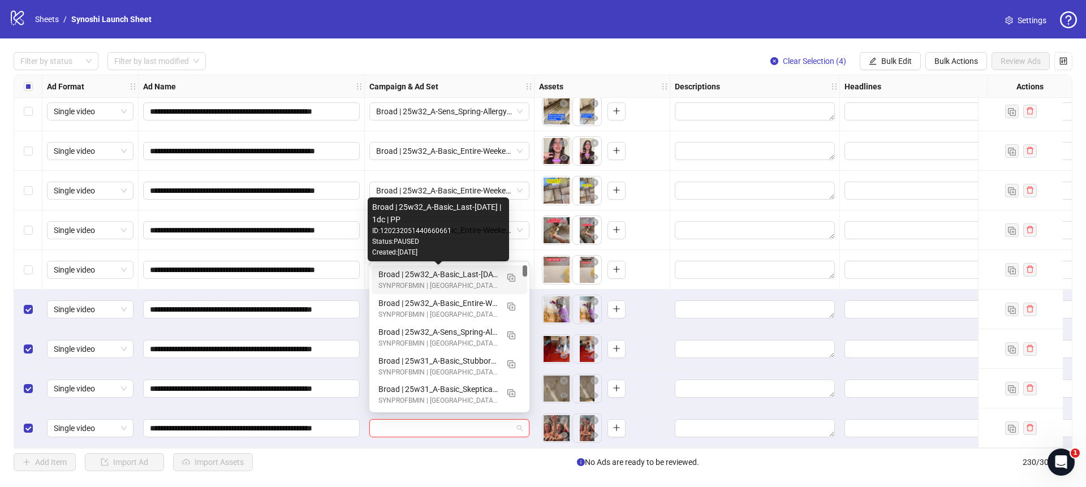
click at [470, 272] on div "Broad | 25w32_A-Basic_Last-[DATE] | 1dc | PP" at bounding box center [437, 274] width 119 height 12
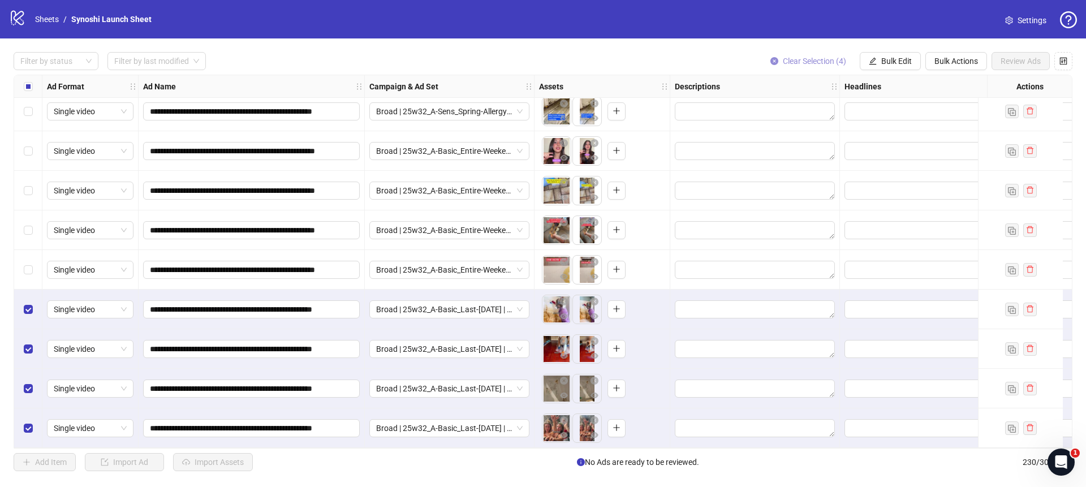
click at [777, 59] on button "Clear Selection (4)" at bounding box center [808, 61] width 94 height 18
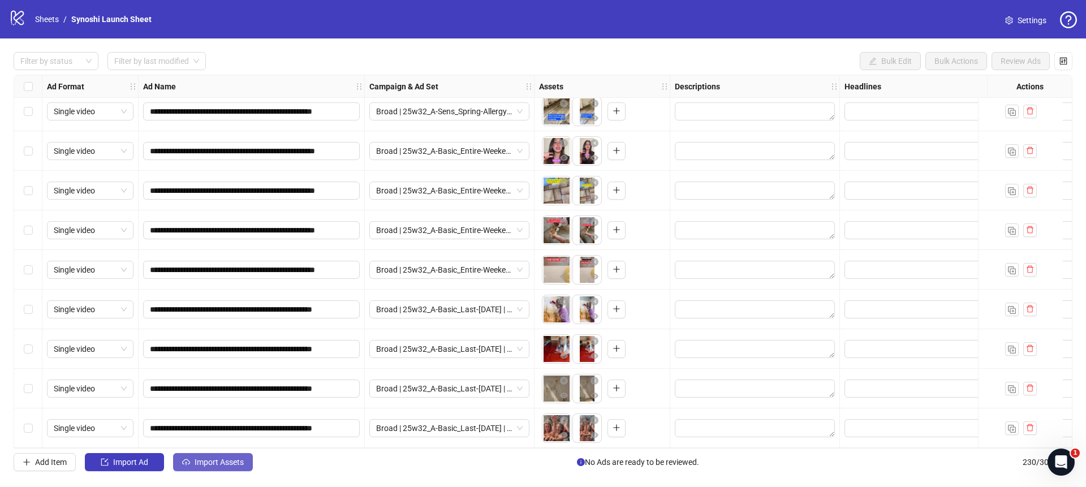
click at [212, 463] on span "Import Assets" at bounding box center [219, 462] width 49 height 9
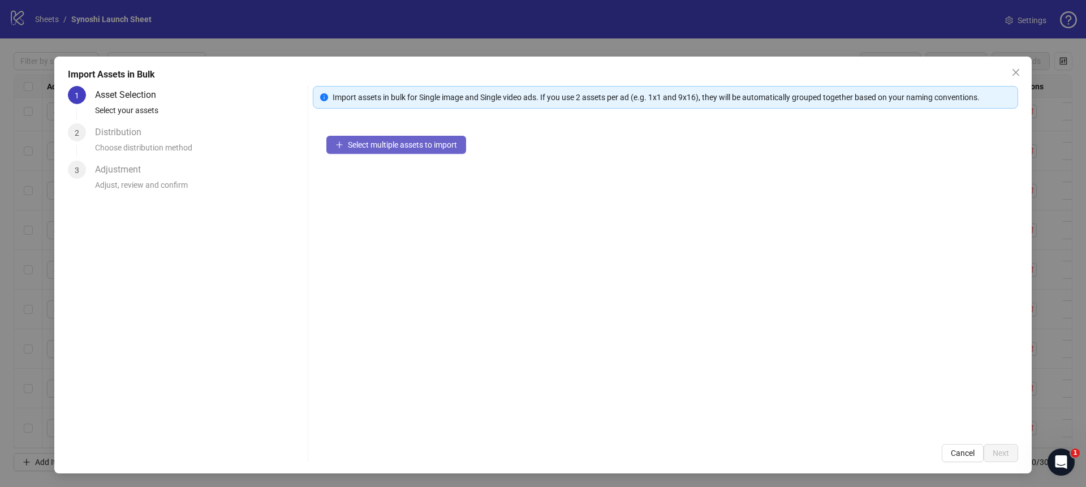
click at [368, 151] on button "Select multiple assets to import" at bounding box center [396, 145] width 140 height 18
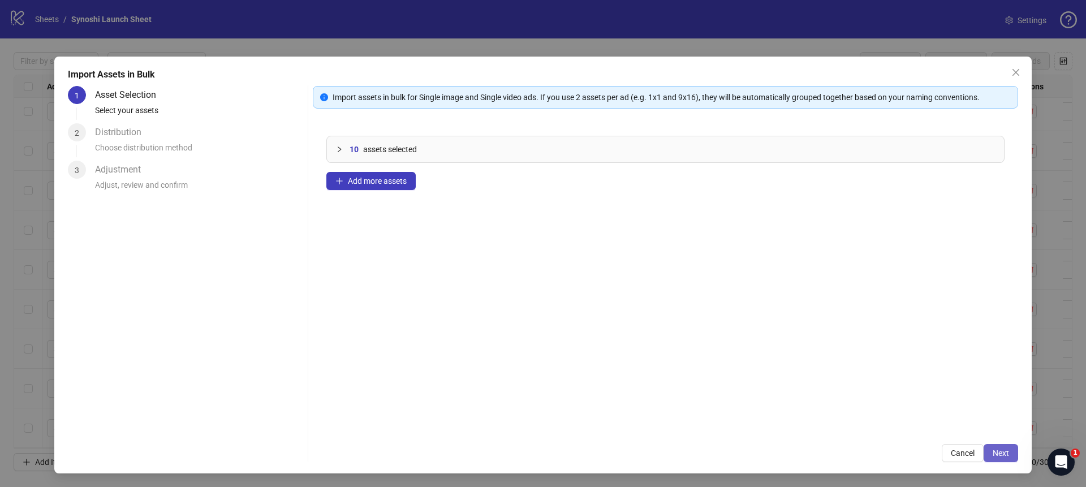
click at [1001, 453] on span "Next" at bounding box center [1001, 453] width 16 height 9
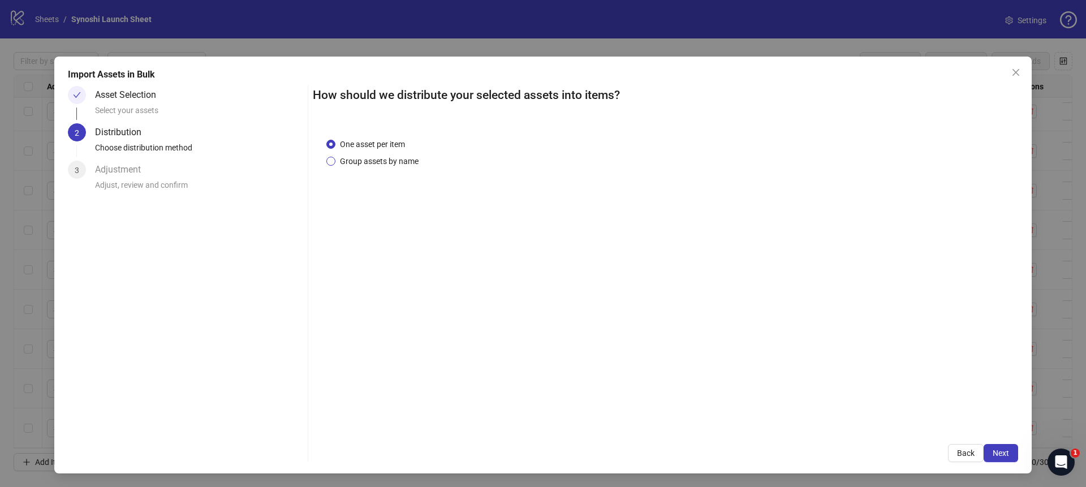
click at [395, 166] on span "Group assets by name" at bounding box center [379, 161] width 88 height 12
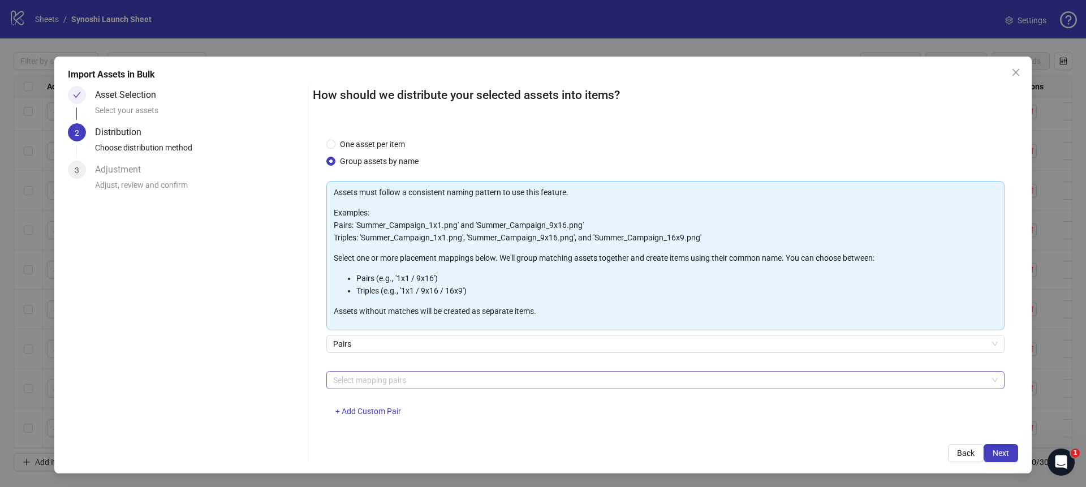
click at [396, 371] on div "Select mapping pairs" at bounding box center [665, 380] width 678 height 18
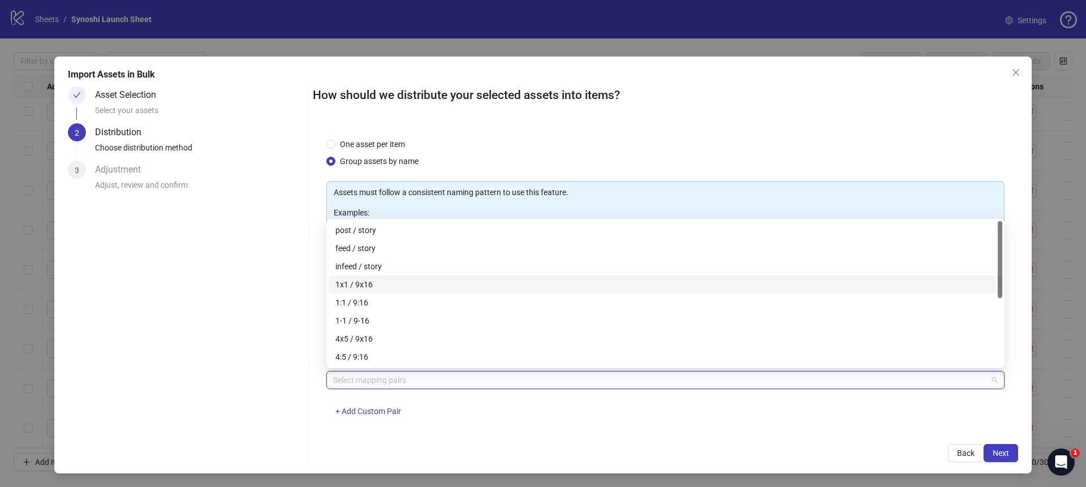
click at [359, 282] on div "1x1 / 9x16" at bounding box center [665, 284] width 660 height 12
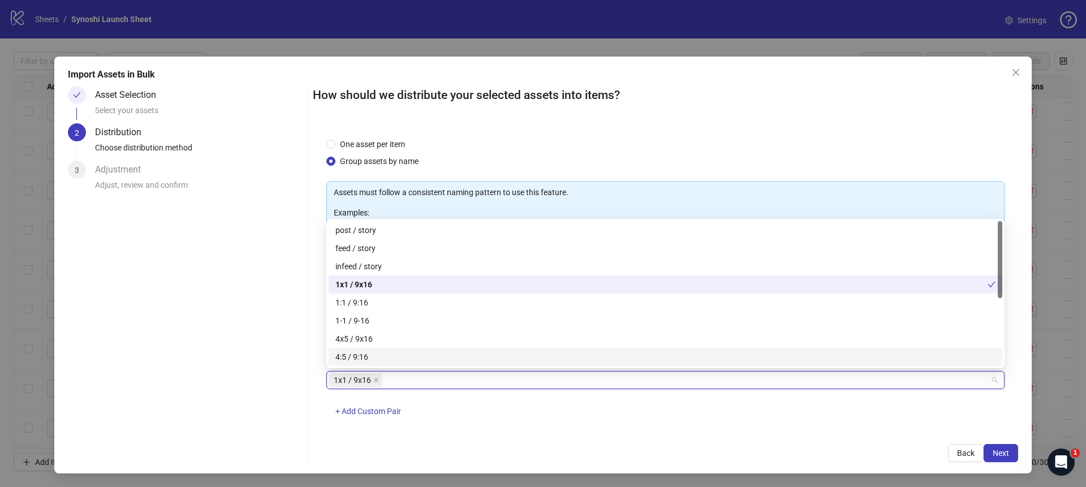
click at [738, 411] on div "1x1 / 9x16 + Add Custom Pair" at bounding box center [665, 400] width 678 height 59
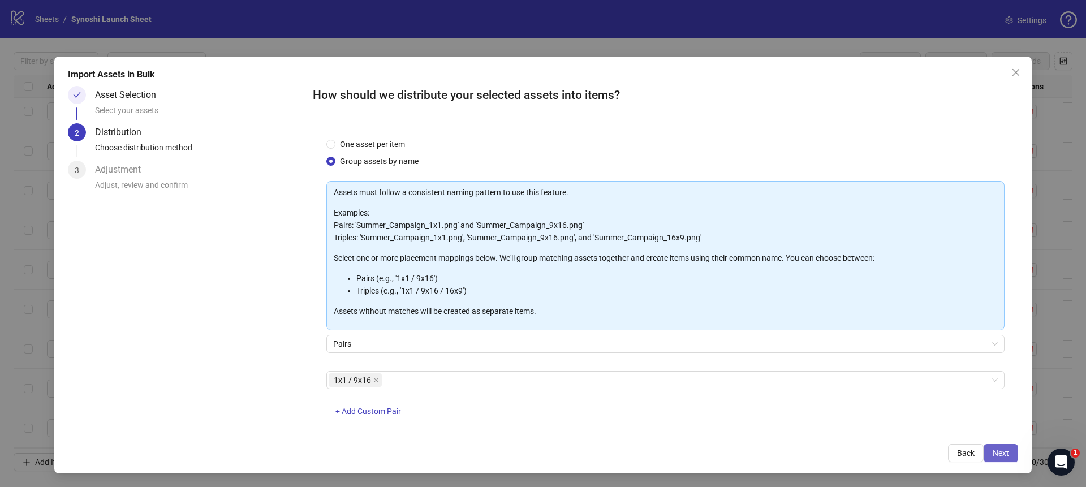
click at [998, 450] on span "Next" at bounding box center [1001, 453] width 16 height 9
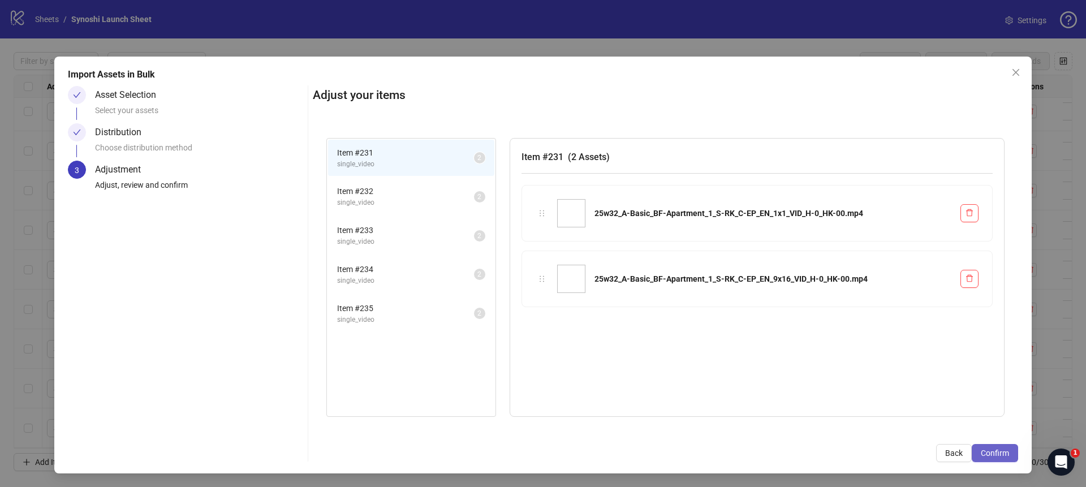
click at [996, 450] on span "Confirm" at bounding box center [995, 453] width 28 height 9
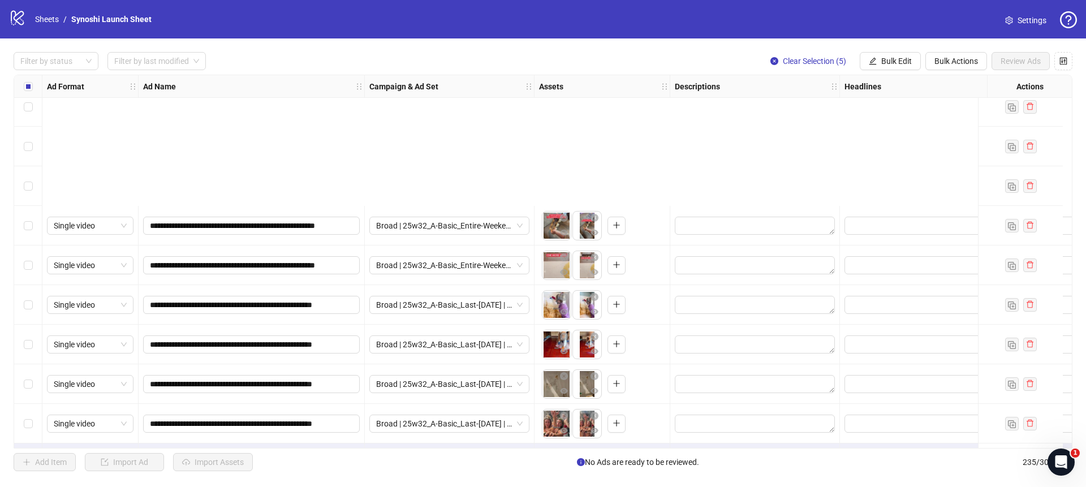
scroll to position [8960, 0]
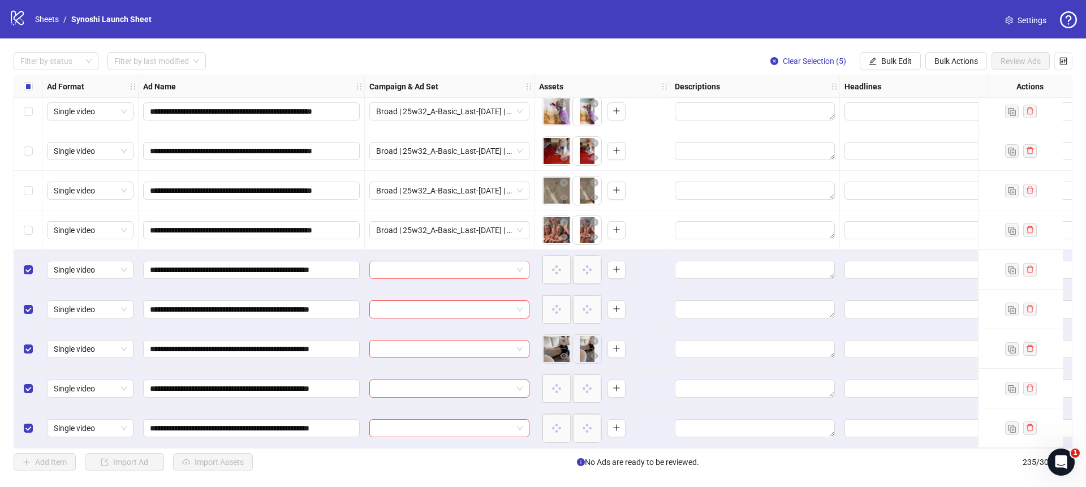
click at [519, 264] on span at bounding box center [449, 269] width 147 height 17
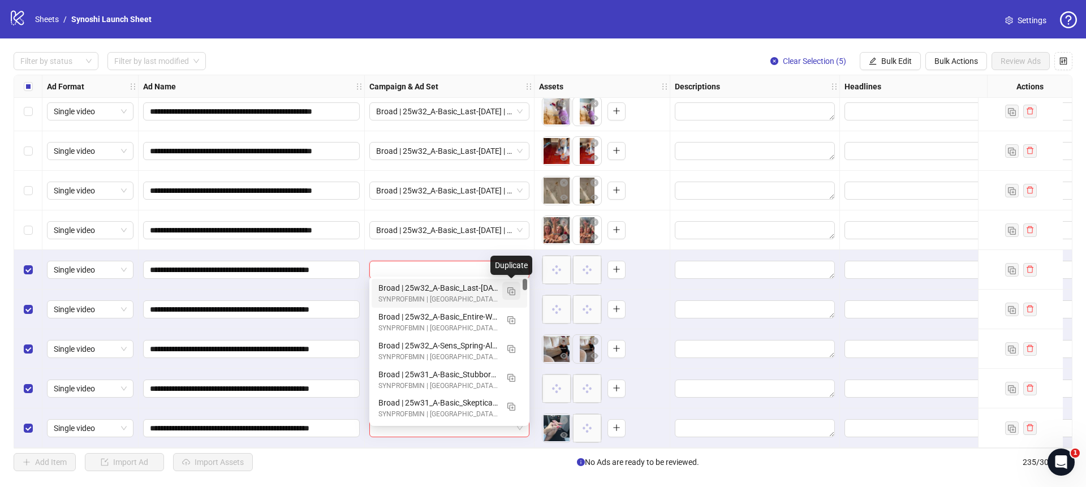
click at [513, 287] on img "button" at bounding box center [511, 291] width 8 height 8
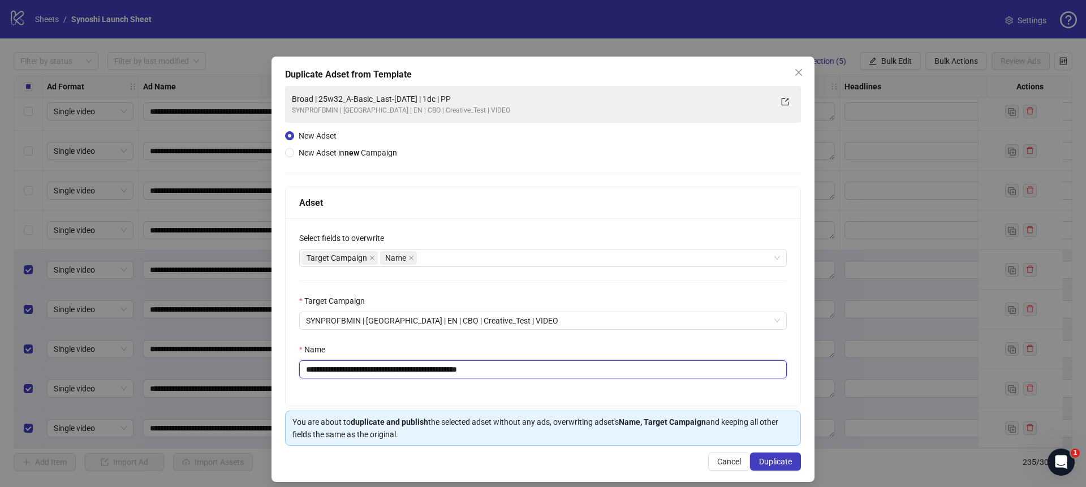
click at [547, 365] on input "**********" at bounding box center [543, 369] width 488 height 18
drag, startPoint x: 440, startPoint y: 369, endPoint x: 333, endPoint y: 369, distance: 106.9
click at [333, 369] on input "**********" at bounding box center [543, 369] width 488 height 18
paste input "text"
type input "**********"
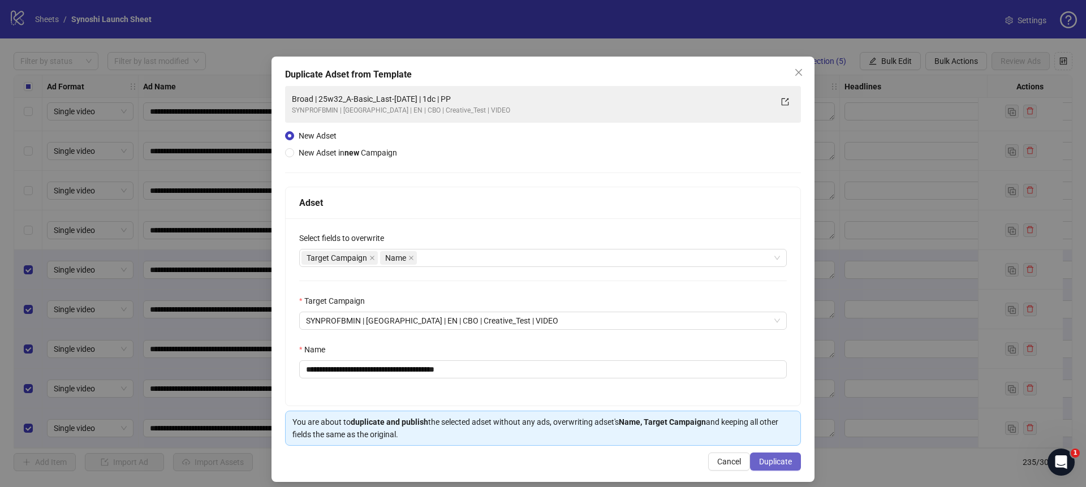
click at [761, 462] on span "Duplicate" at bounding box center [775, 461] width 33 height 9
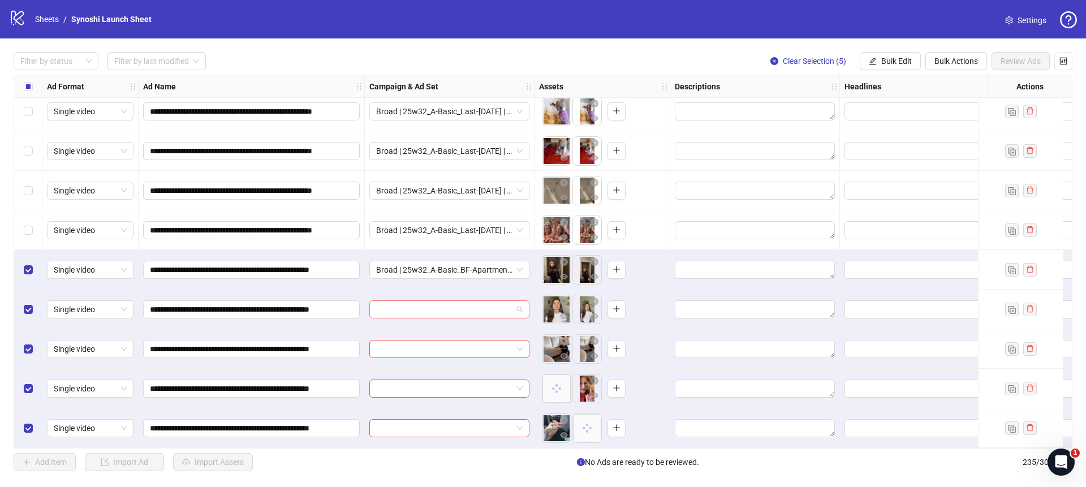
click at [518, 301] on span at bounding box center [449, 309] width 147 height 17
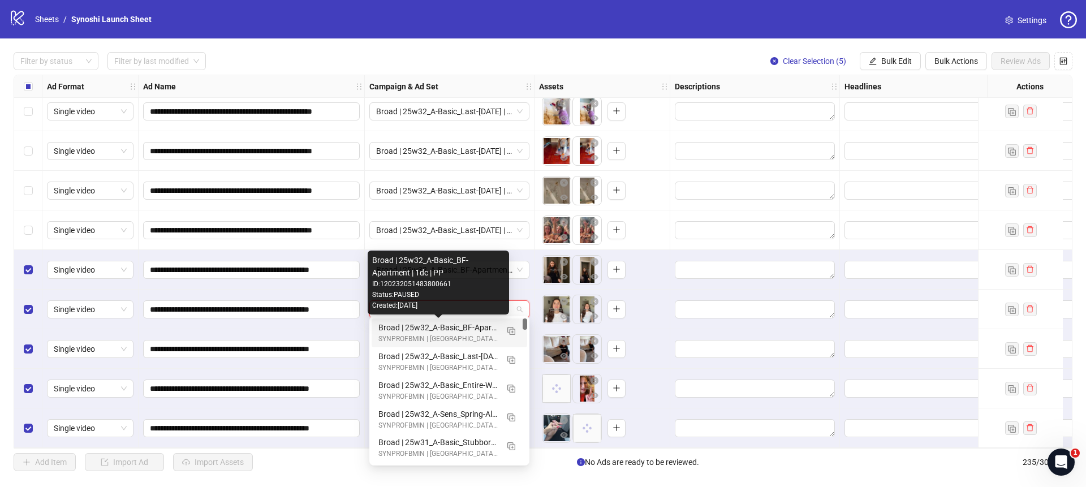
click at [472, 325] on div "Broad | 25w32_A-Basic_BF-Apartment | 1dc | PP" at bounding box center [437, 327] width 119 height 12
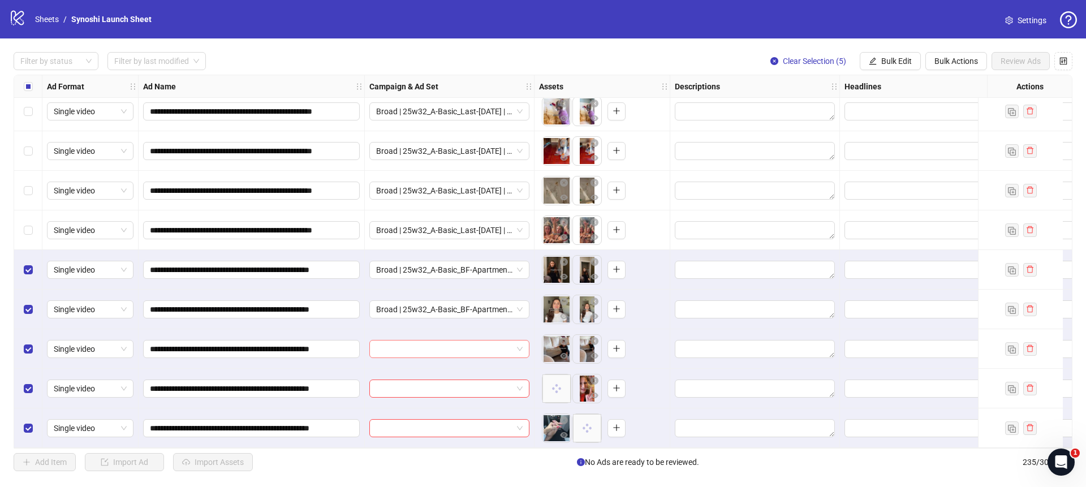
click at [520, 347] on span at bounding box center [449, 349] width 147 height 17
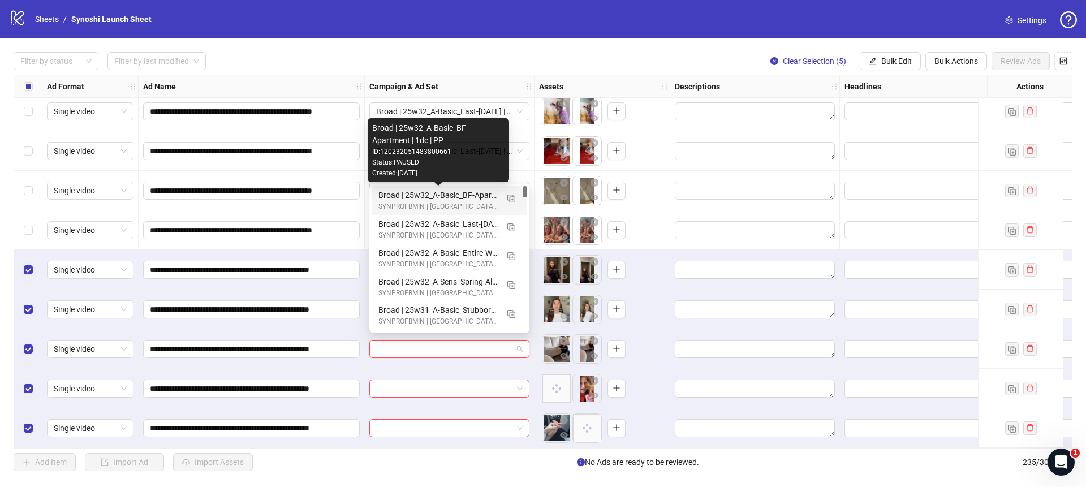
click at [470, 197] on div "Broad | 25w32_A-Basic_BF-Apartment | 1dc | PP" at bounding box center [437, 195] width 119 height 12
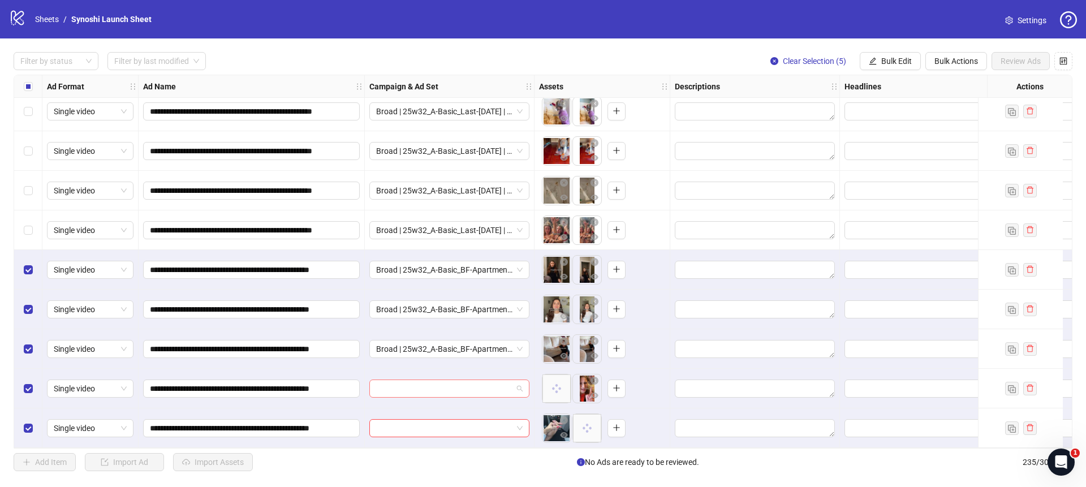
click at [527, 381] on div at bounding box center [449, 389] width 160 height 18
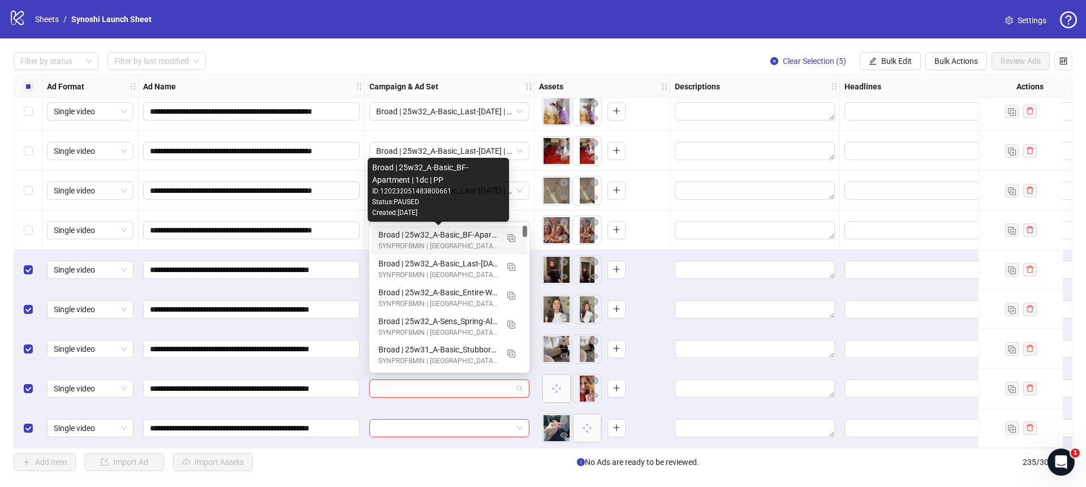
click at [457, 235] on div "Broad | 25w32_A-Basic_BF-Apartment | 1dc | PP" at bounding box center [437, 235] width 119 height 12
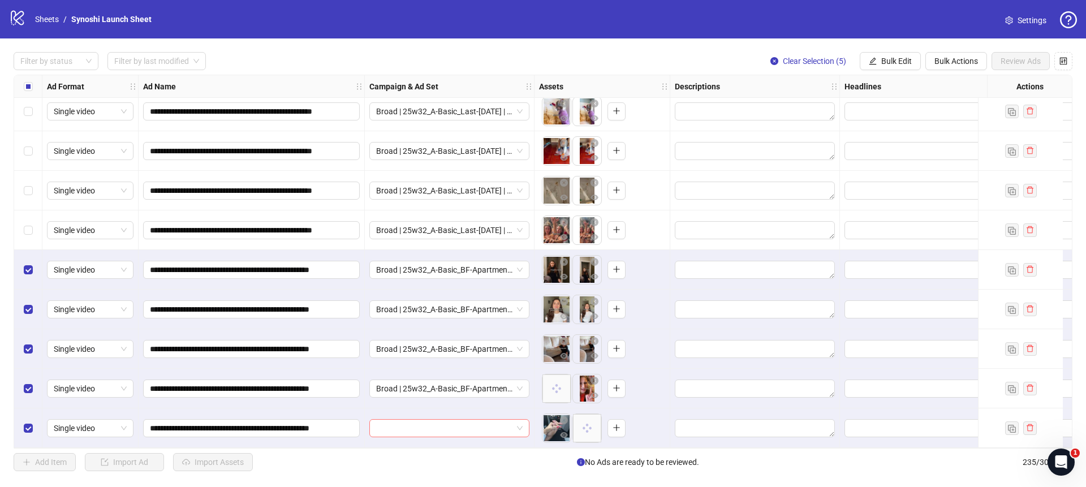
click at [515, 420] on span at bounding box center [449, 428] width 147 height 17
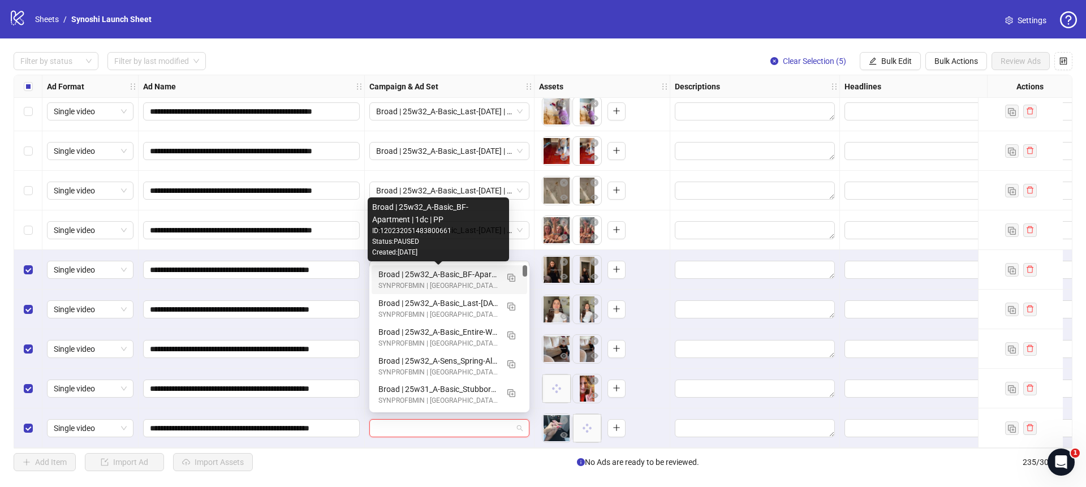
click at [460, 274] on div "Broad | 25w32_A-Basic_BF-Apartment | 1dc | PP" at bounding box center [437, 274] width 119 height 12
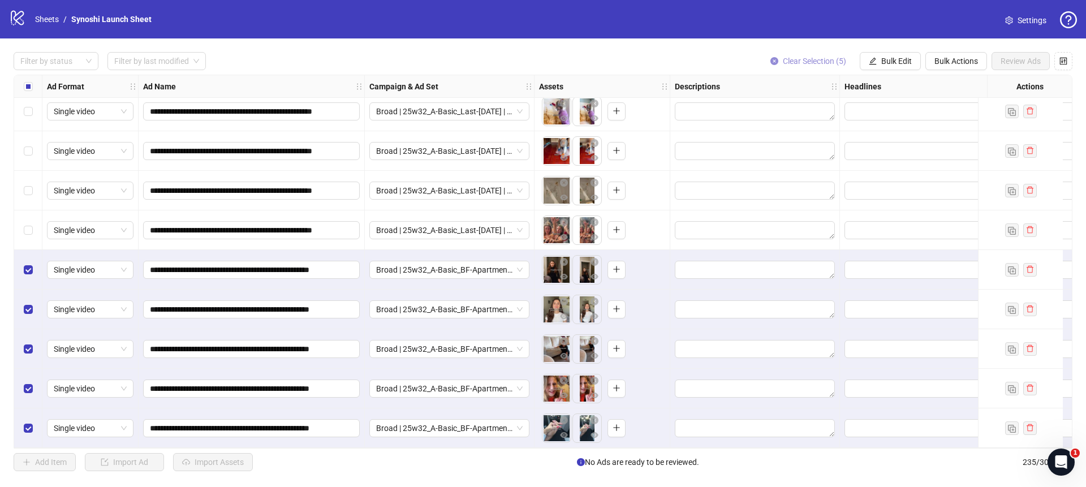
click at [768, 59] on button "Clear Selection (5)" at bounding box center [808, 61] width 94 height 18
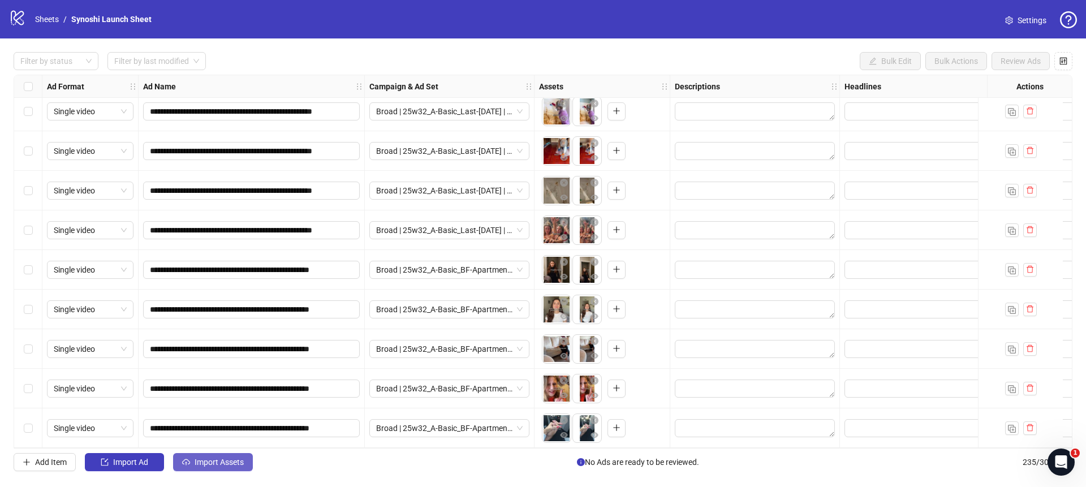
click at [211, 464] on span "Import Assets" at bounding box center [219, 462] width 49 height 9
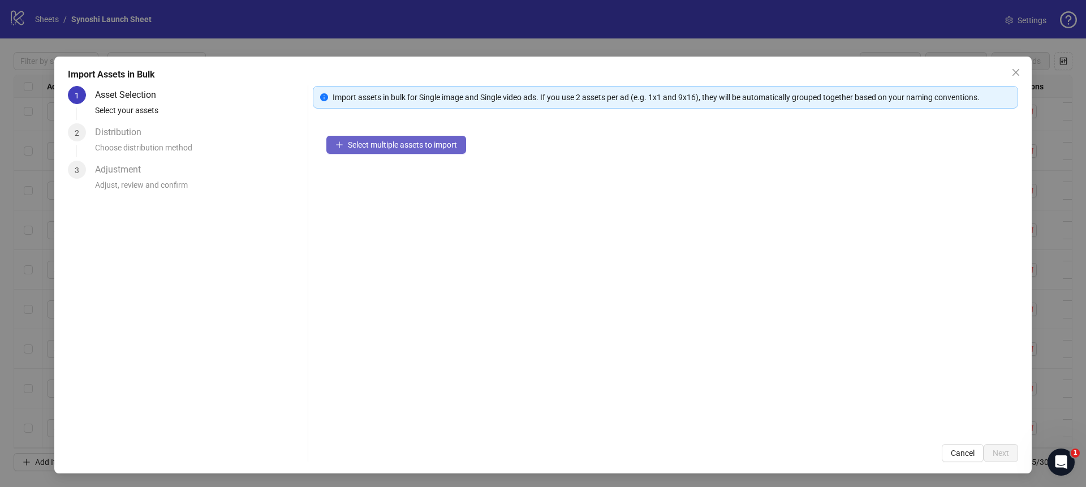
click at [357, 142] on span "Select multiple assets to import" at bounding box center [402, 144] width 109 height 9
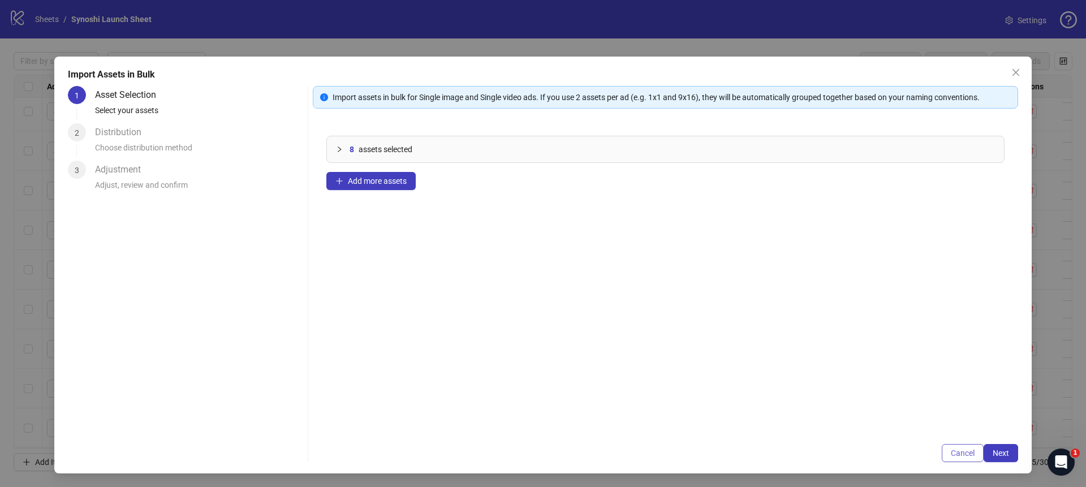
click at [967, 455] on span "Cancel" at bounding box center [963, 453] width 24 height 9
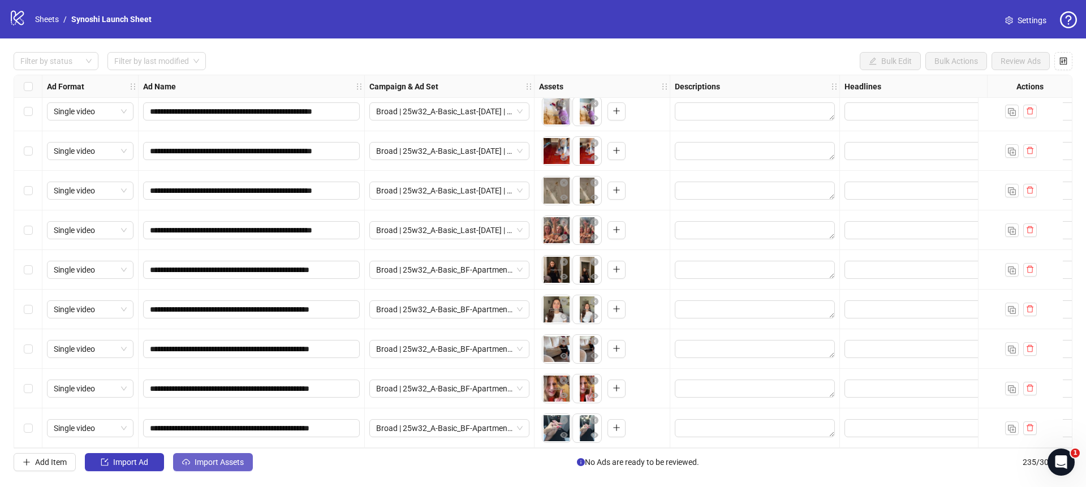
click at [235, 460] on span "Import Assets" at bounding box center [219, 462] width 49 height 9
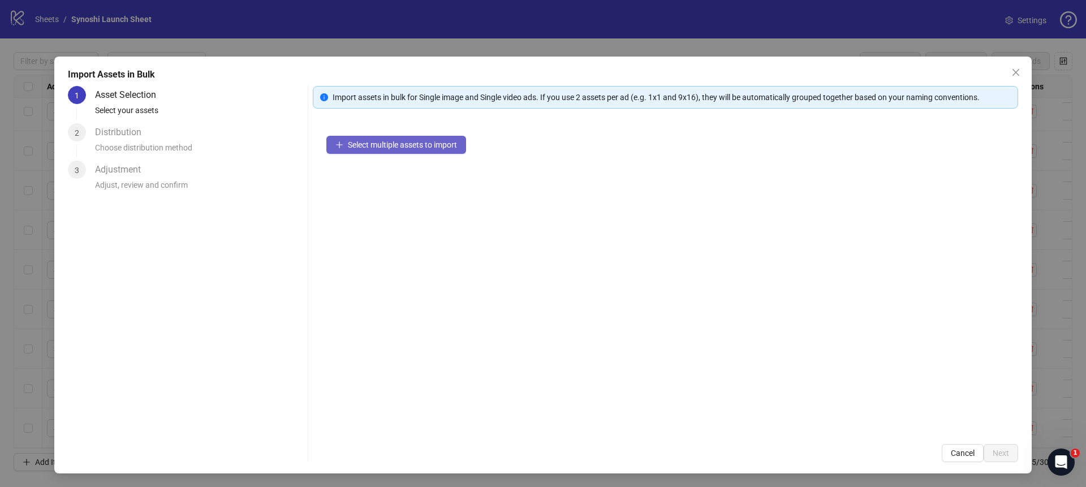
click at [359, 153] on button "Select multiple assets to import" at bounding box center [396, 145] width 140 height 18
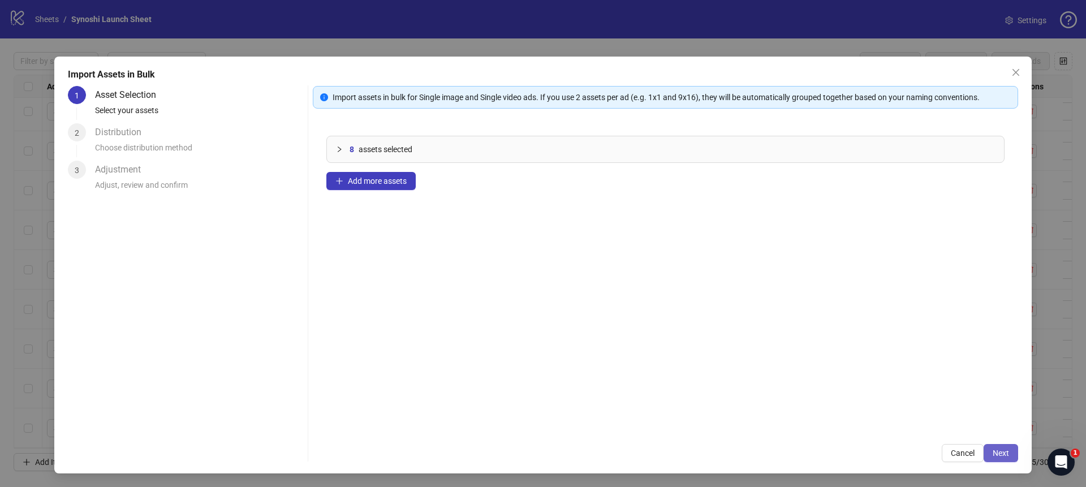
click at [1013, 451] on button "Next" at bounding box center [1001, 453] width 35 height 18
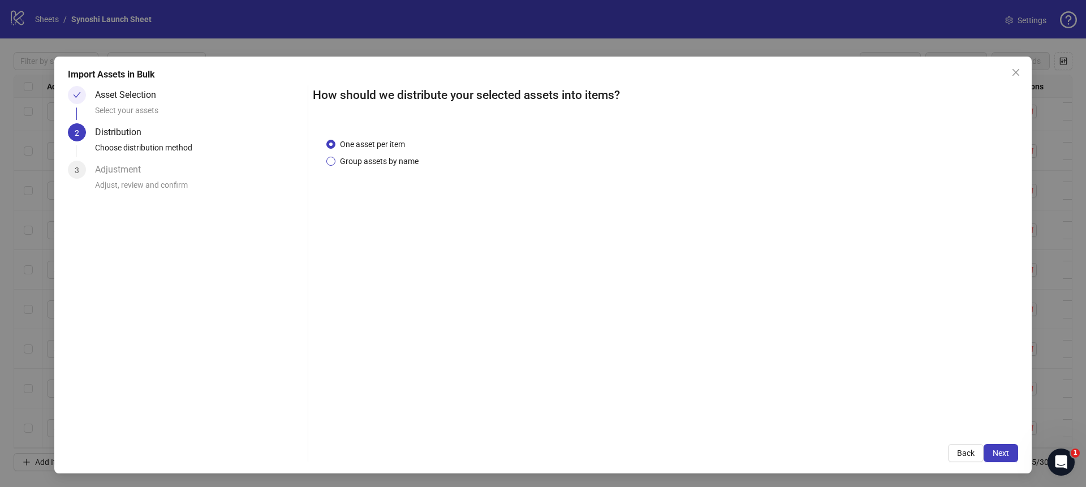
click at [395, 163] on span "Group assets by name" at bounding box center [379, 161] width 88 height 12
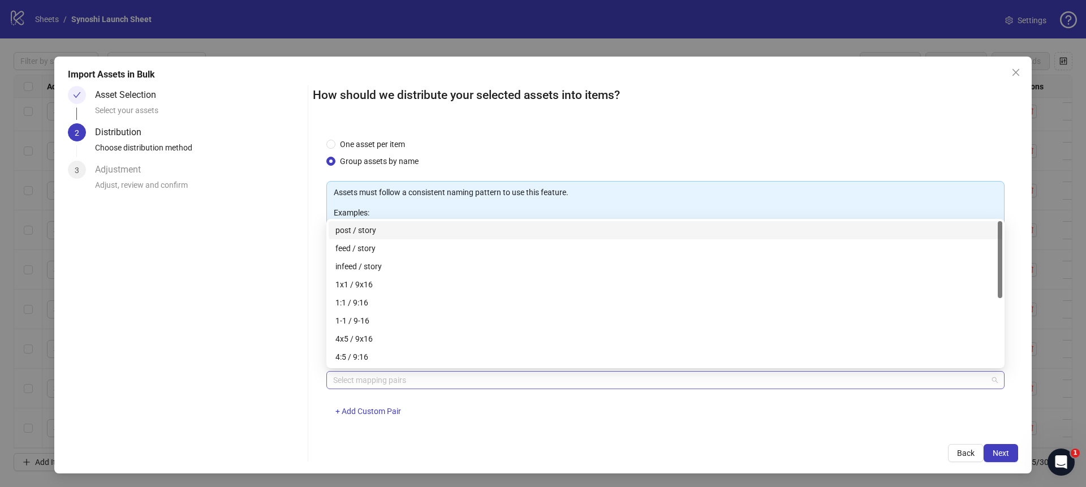
click at [417, 372] on div at bounding box center [660, 380] width 662 height 16
click at [375, 285] on div "1x1 / 9x16" at bounding box center [665, 284] width 660 height 12
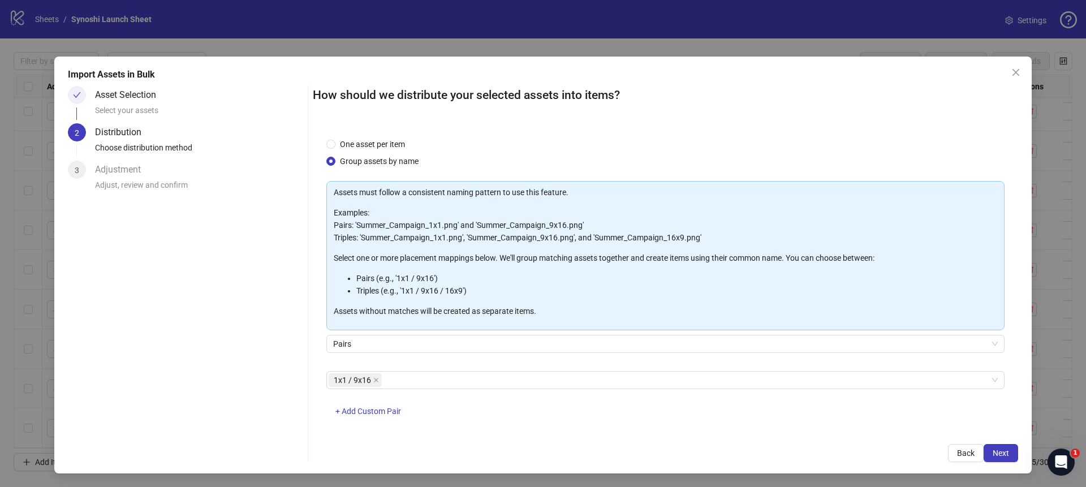
click at [700, 435] on div "How should we distribute your selected assets into items? One asset per item Gr…" at bounding box center [665, 274] width 705 height 376
click at [1000, 452] on span "Next" at bounding box center [1001, 453] width 16 height 9
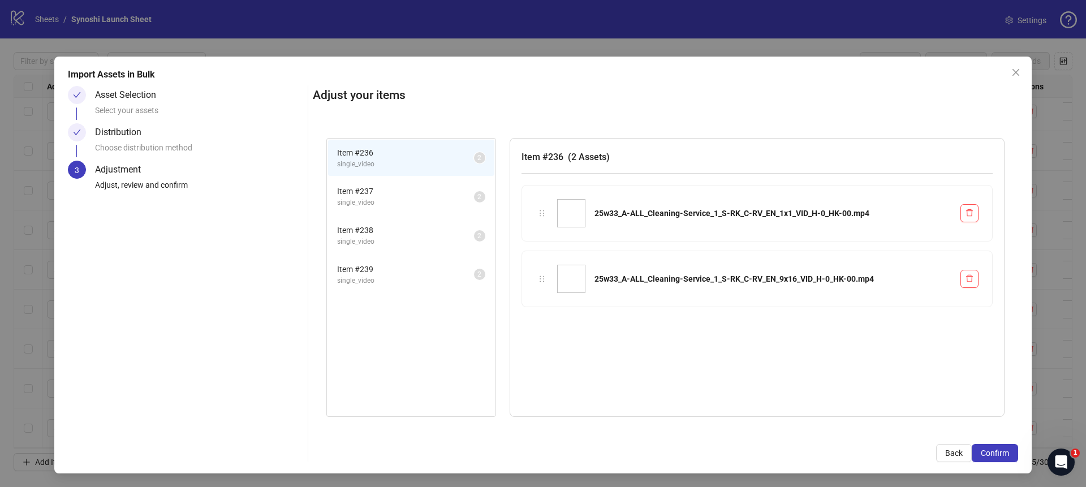
click at [1000, 452] on span "Confirm" at bounding box center [995, 453] width 28 height 9
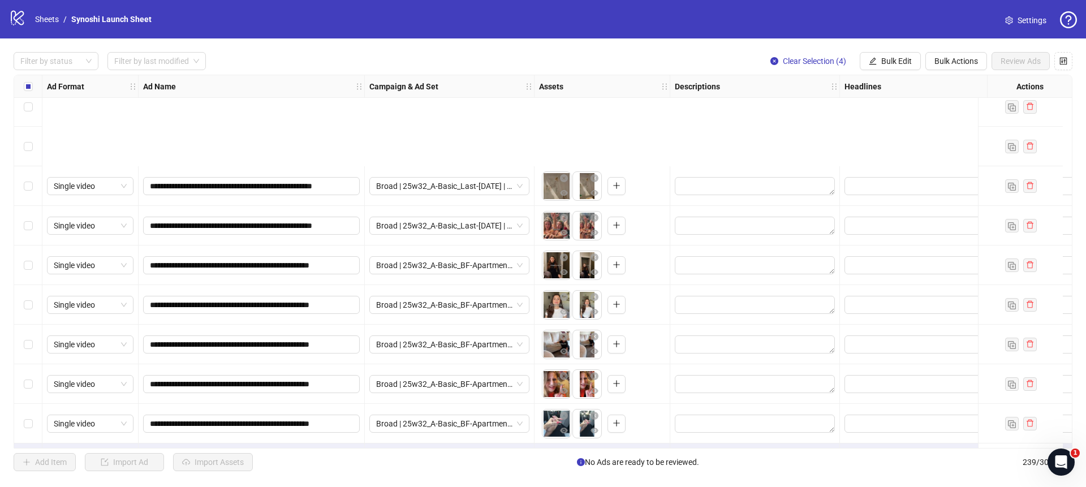
scroll to position [9119, 0]
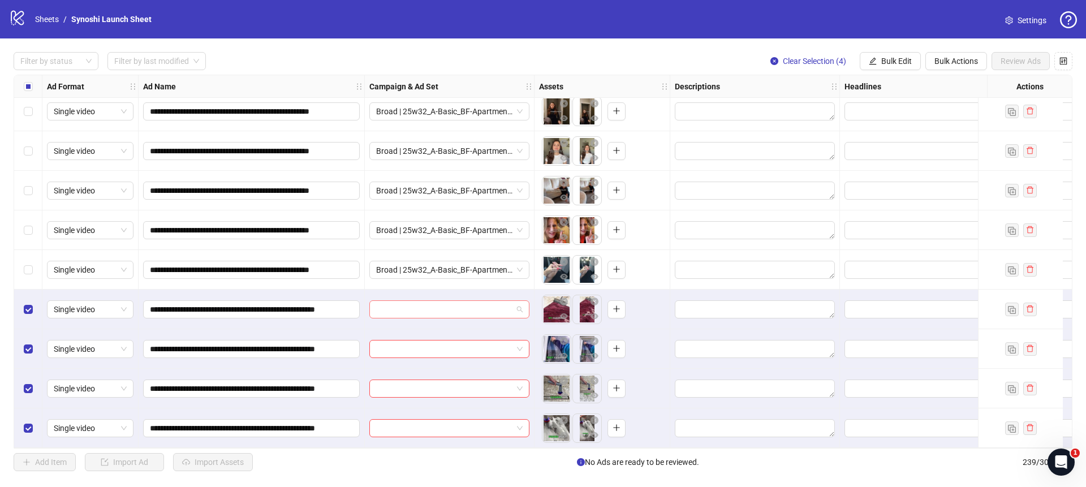
click at [515, 302] on span at bounding box center [449, 309] width 147 height 17
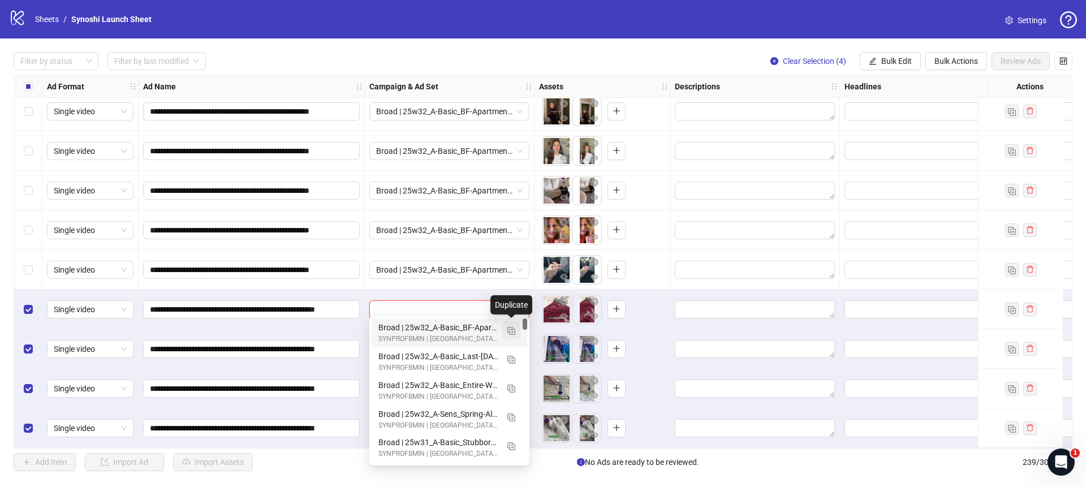
click at [510, 330] on img "button" at bounding box center [511, 331] width 8 height 8
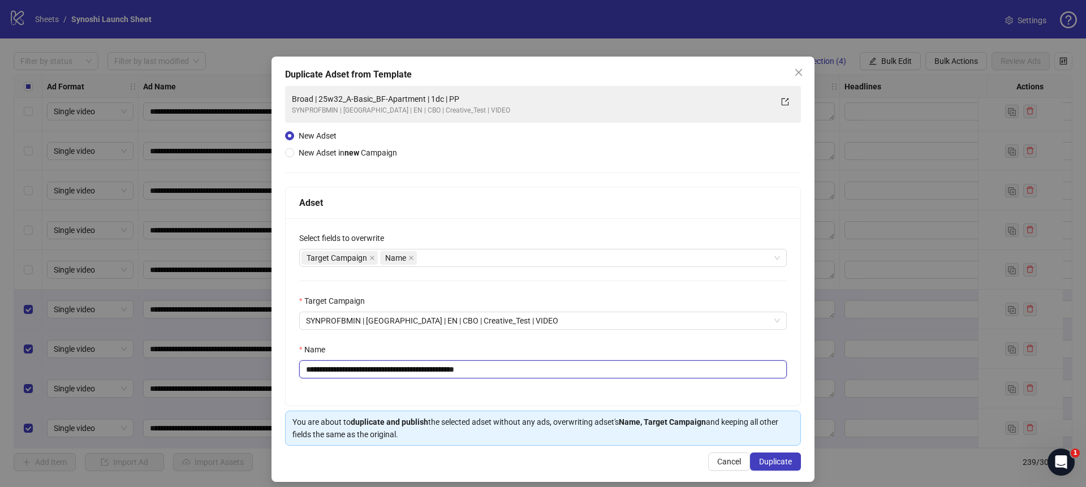
click at [515, 376] on input "**********" at bounding box center [543, 369] width 488 height 18
drag, startPoint x: 438, startPoint y: 369, endPoint x: 335, endPoint y: 370, distance: 103.5
click at [334, 370] on input "**********" at bounding box center [543, 369] width 488 height 18
paste input "**"
type input "**********"
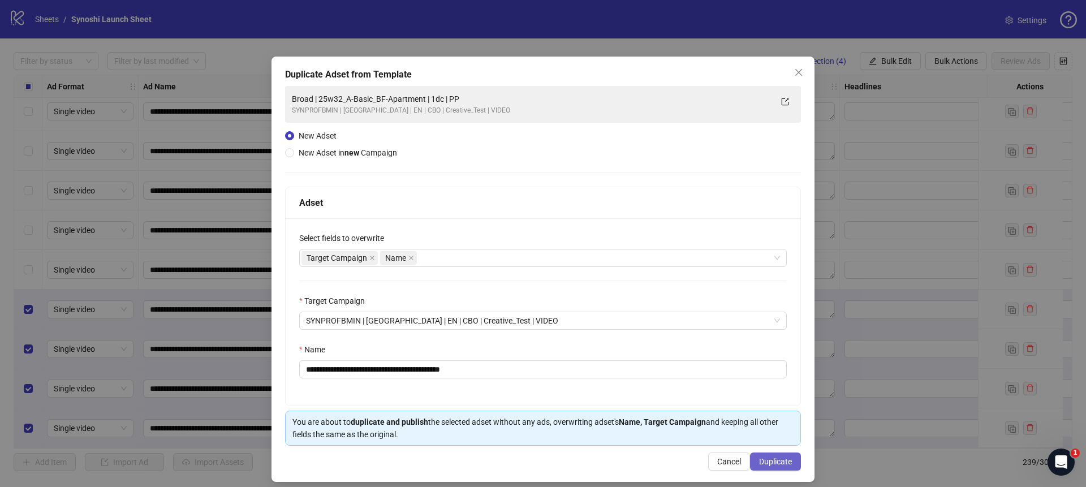
click at [760, 456] on button "Duplicate" at bounding box center [775, 462] width 51 height 18
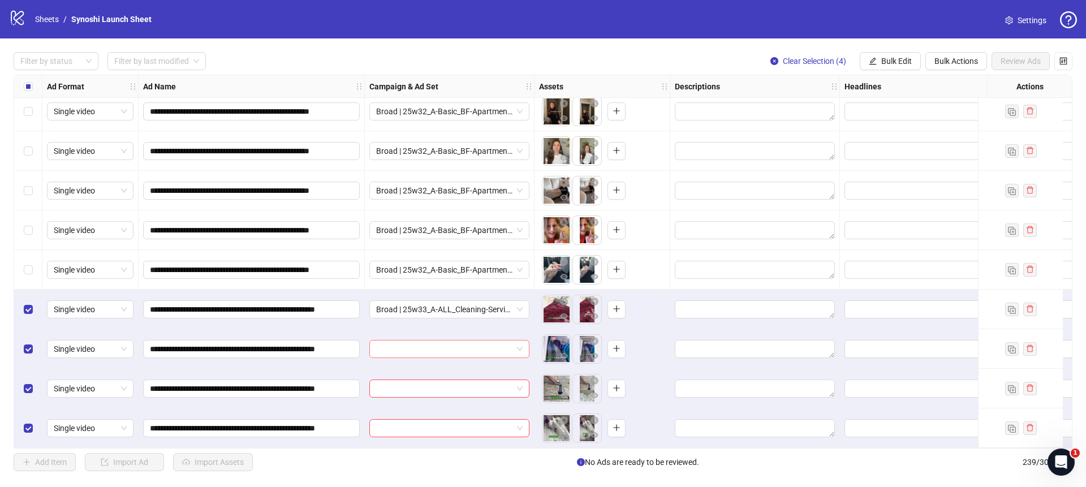
click at [521, 343] on span at bounding box center [449, 349] width 147 height 17
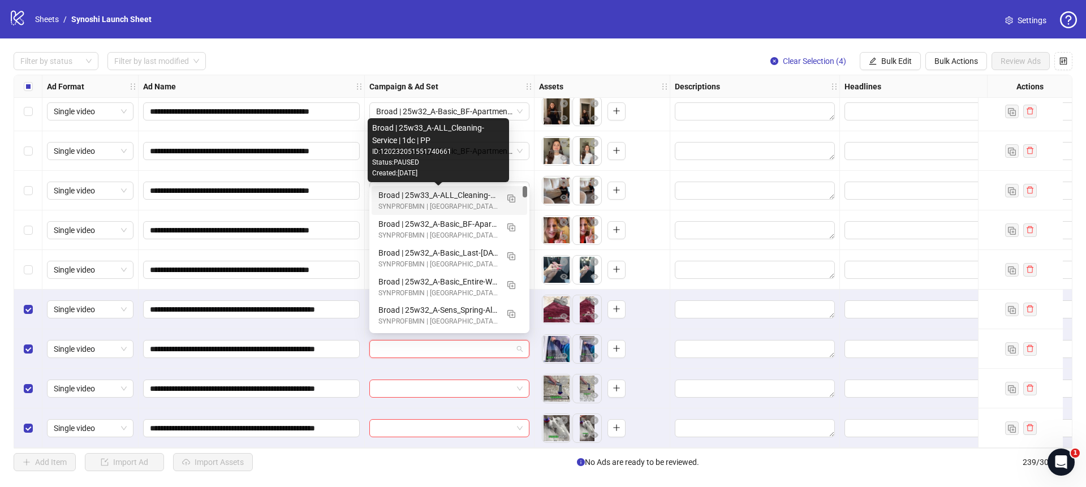
click at [468, 195] on div "Broad | 25w33_A-ALL_Cleaning-Service | 1dc | PP" at bounding box center [437, 195] width 119 height 12
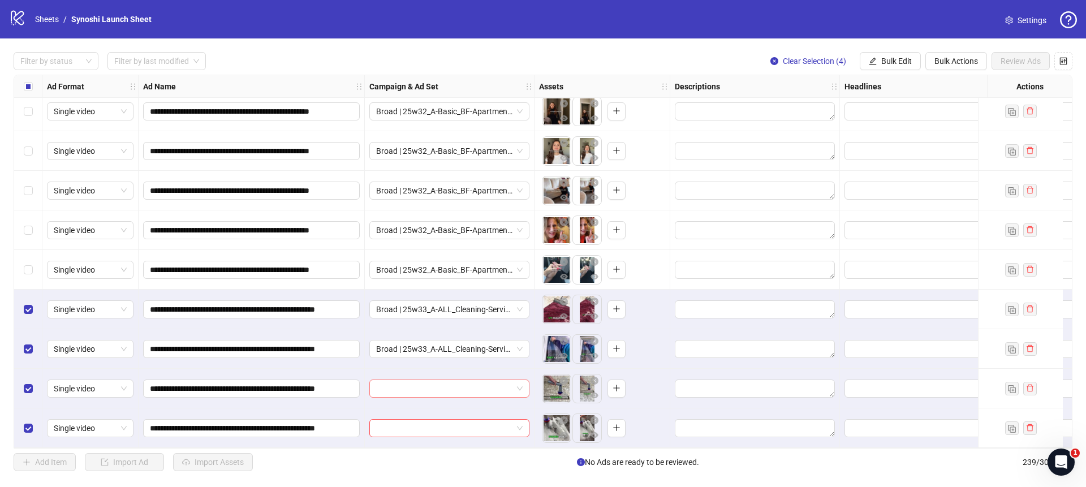
click at [523, 389] on div at bounding box center [449, 389] width 160 height 18
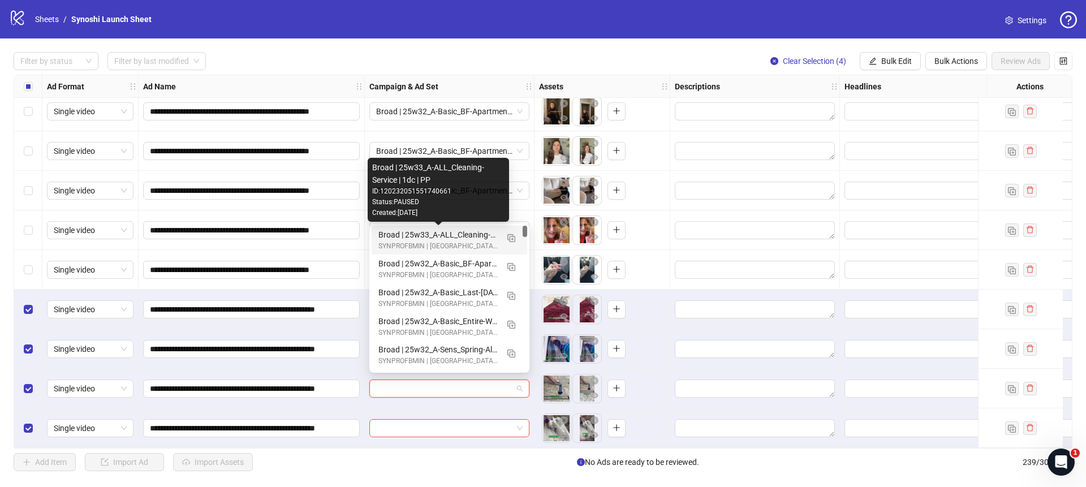
click at [457, 234] on div "Broad | 25w33_A-ALL_Cleaning-Service | 1dc | PP" at bounding box center [437, 235] width 119 height 12
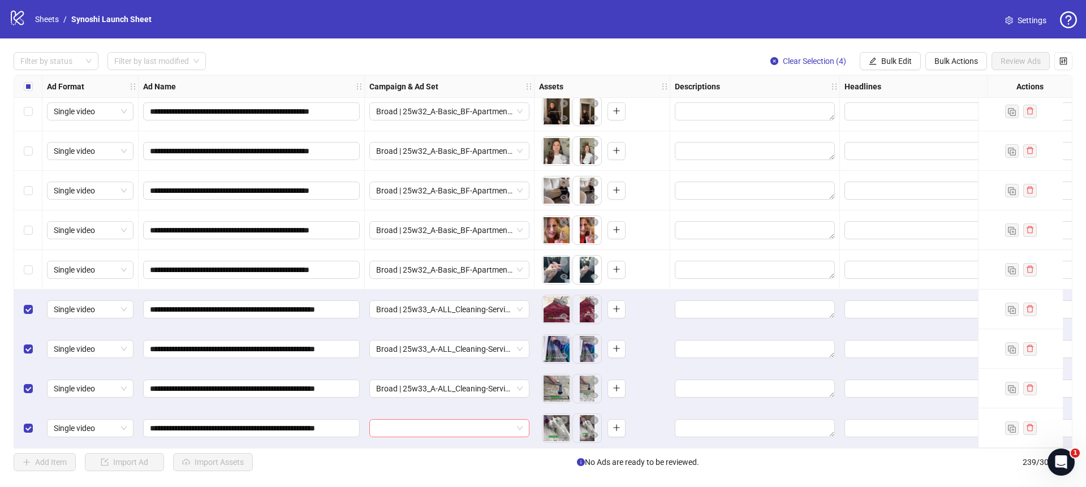
click at [521, 426] on span at bounding box center [449, 428] width 147 height 17
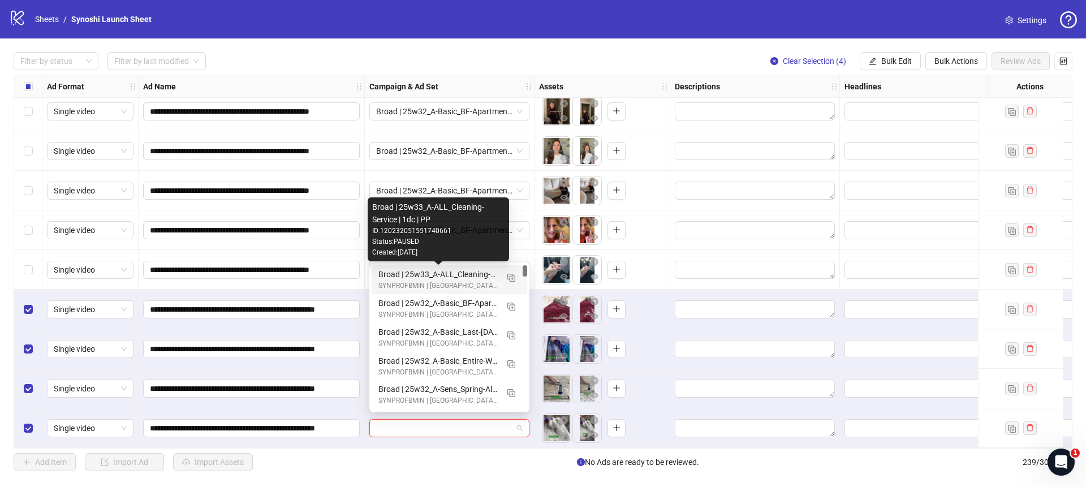
click at [458, 272] on div "Broad | 25w33_A-ALL_Cleaning-Service | 1dc | PP" at bounding box center [437, 274] width 119 height 12
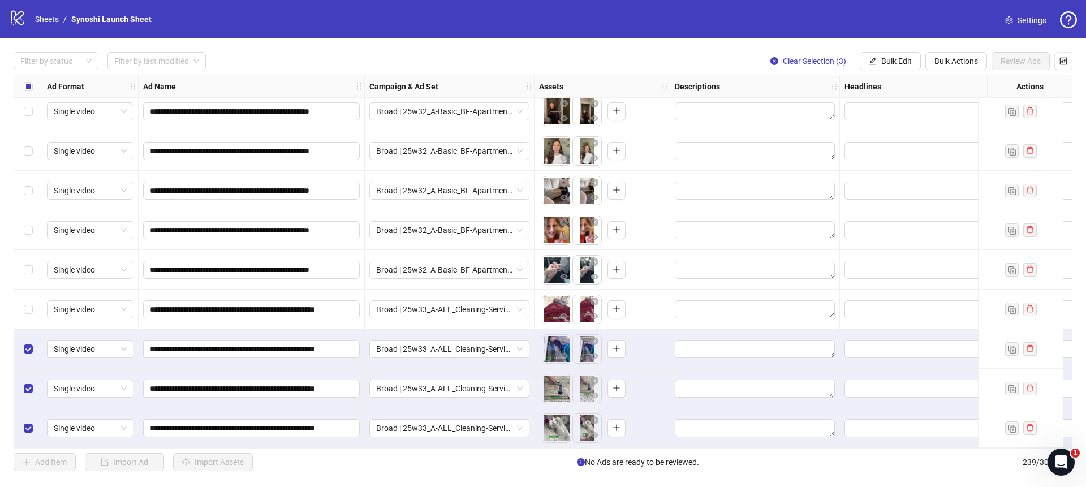
click at [30, 336] on div "Select row 237" at bounding box center [28, 349] width 28 height 40
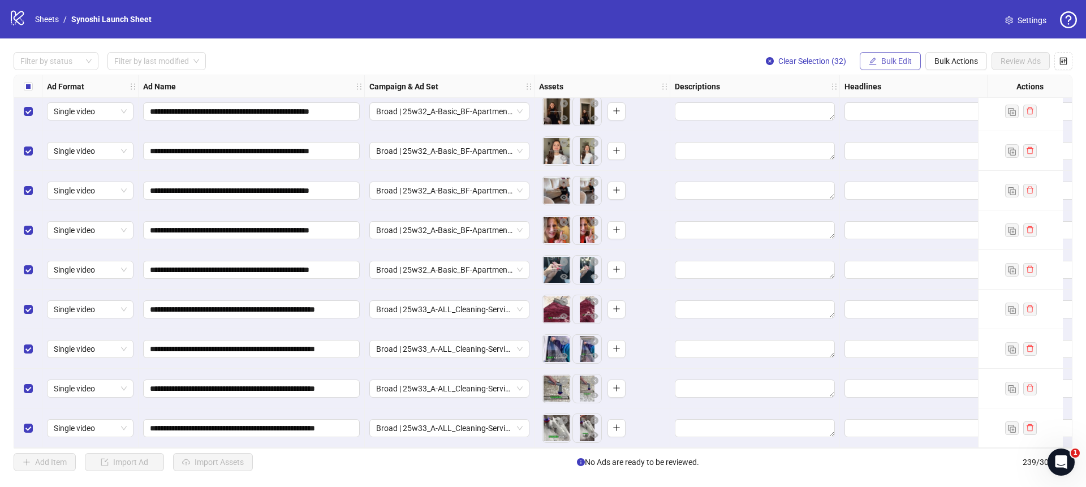
click at [884, 60] on span "Bulk Edit" at bounding box center [896, 61] width 31 height 9
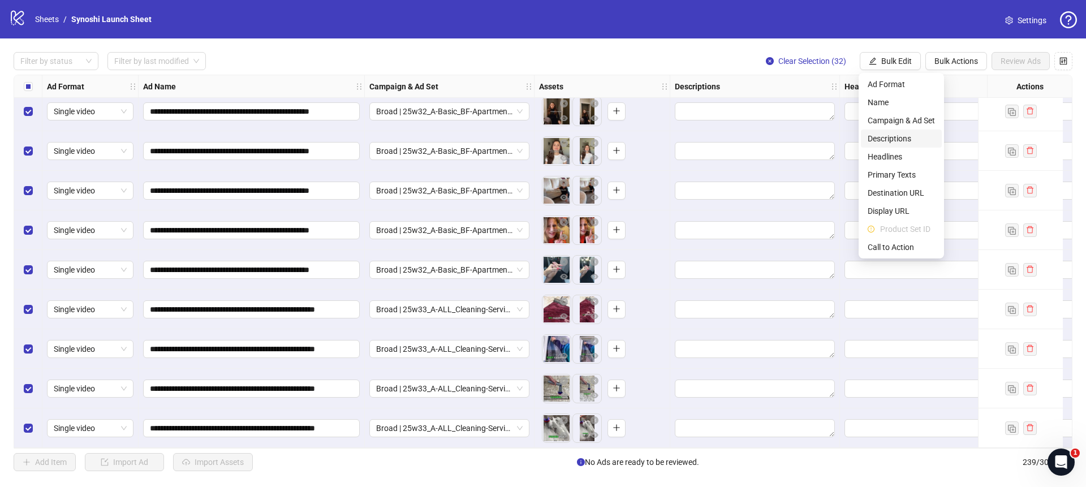
click at [886, 135] on span "Descriptions" at bounding box center [901, 138] width 67 height 12
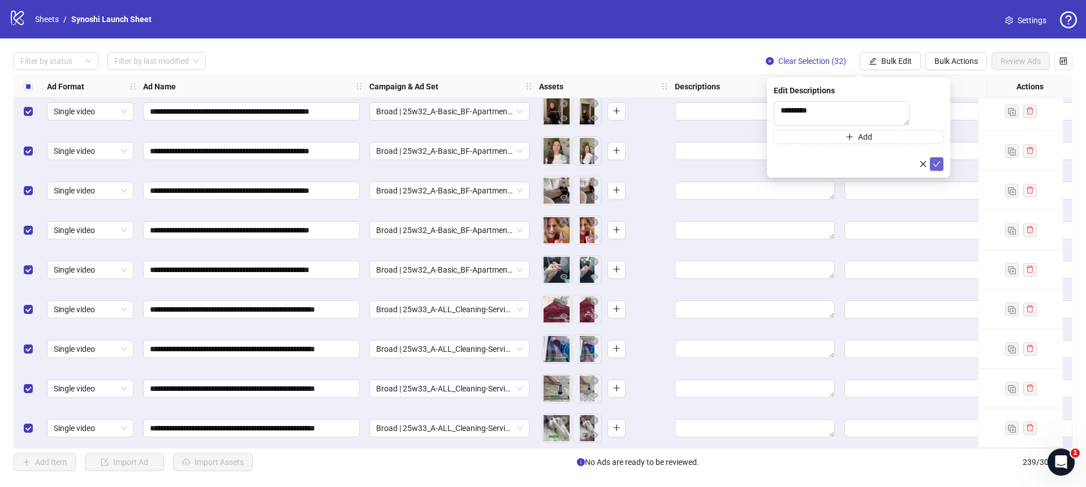
click at [939, 168] on icon "check" at bounding box center [937, 164] width 8 height 8
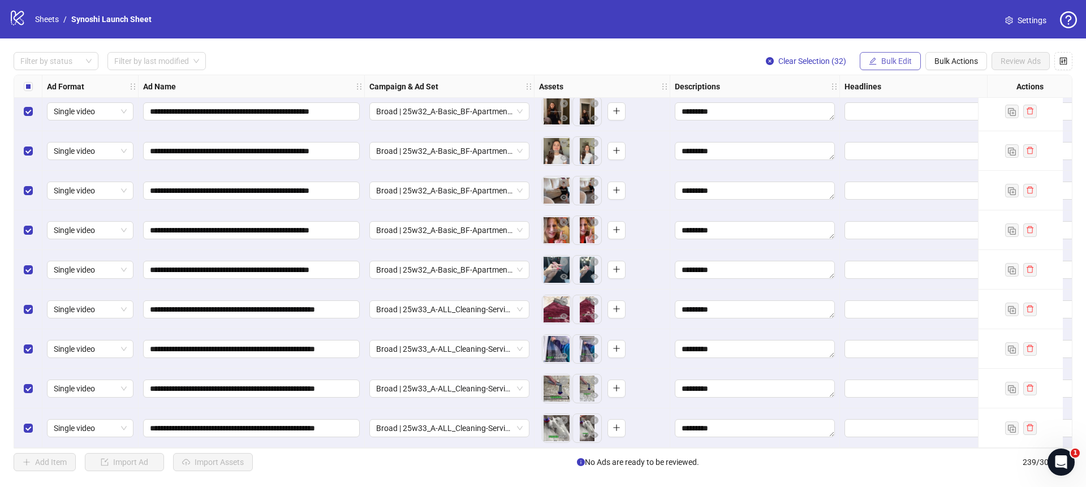
click at [891, 62] on span "Bulk Edit" at bounding box center [896, 61] width 31 height 9
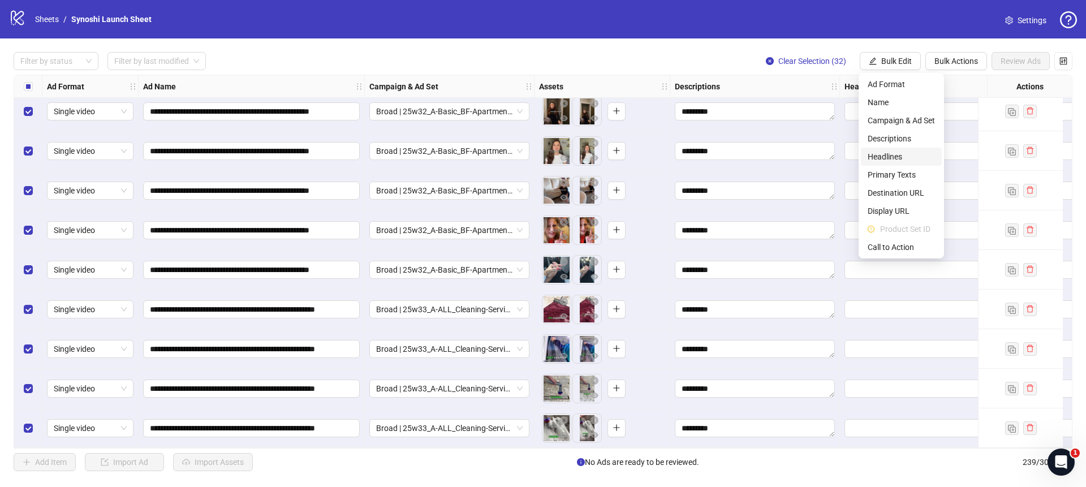
click at [886, 161] on span "Headlines" at bounding box center [901, 156] width 67 height 12
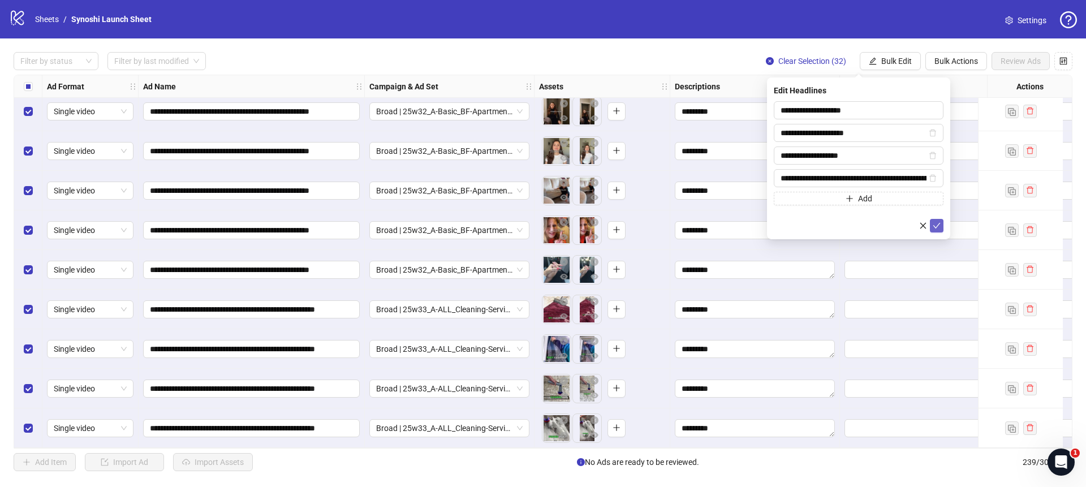
click at [936, 223] on icon "check" at bounding box center [937, 226] width 8 height 8
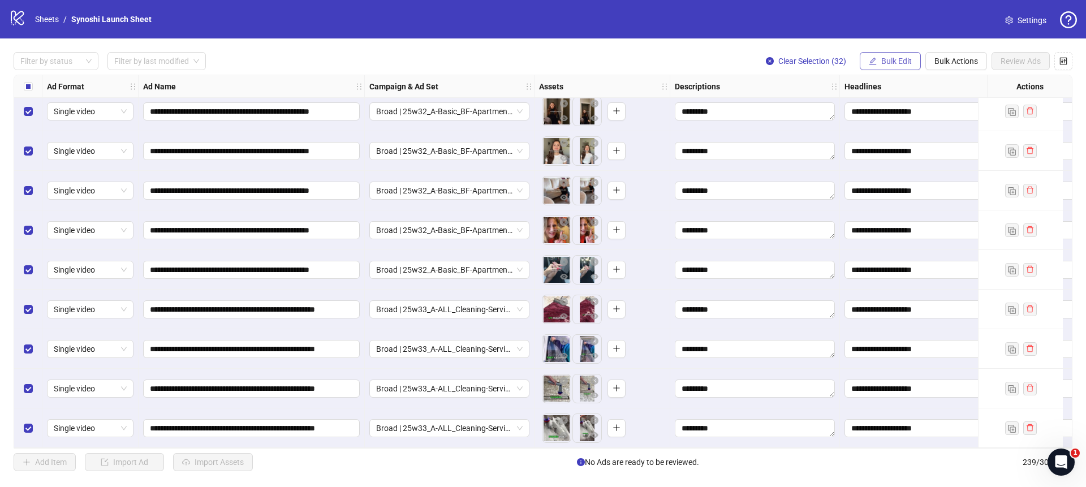
click at [896, 62] on span "Bulk Edit" at bounding box center [896, 61] width 31 height 9
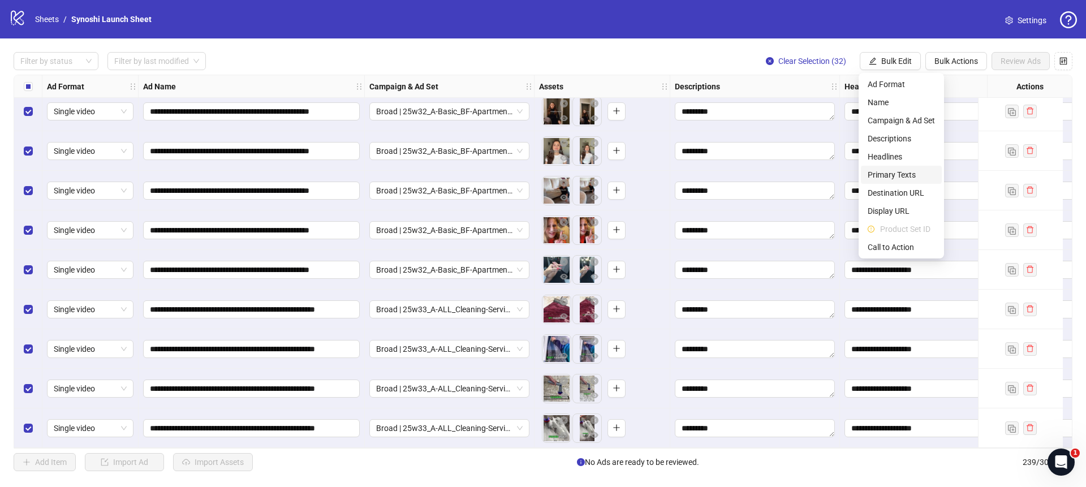
click at [901, 177] on span "Primary Texts" at bounding box center [901, 175] width 67 height 12
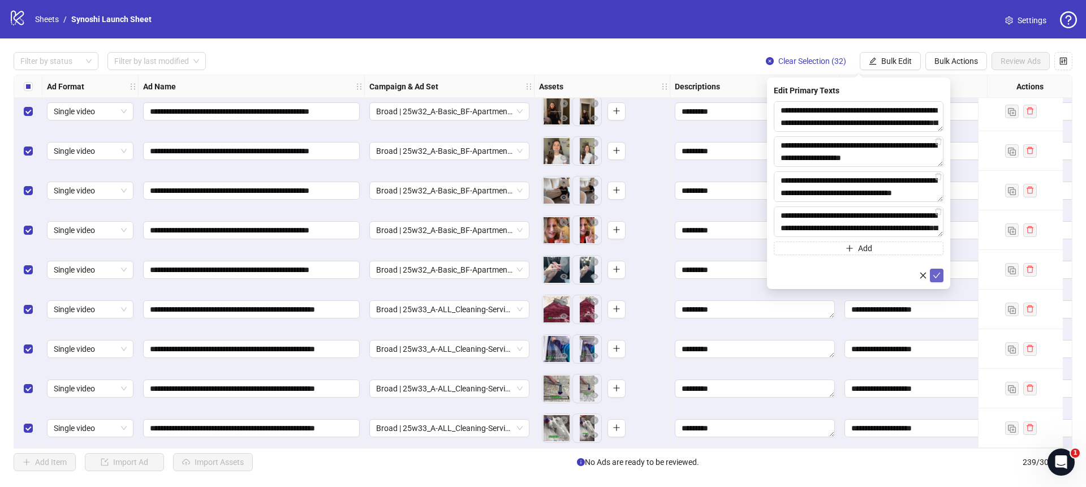
click at [937, 276] on icon "check" at bounding box center [936, 276] width 7 height 6
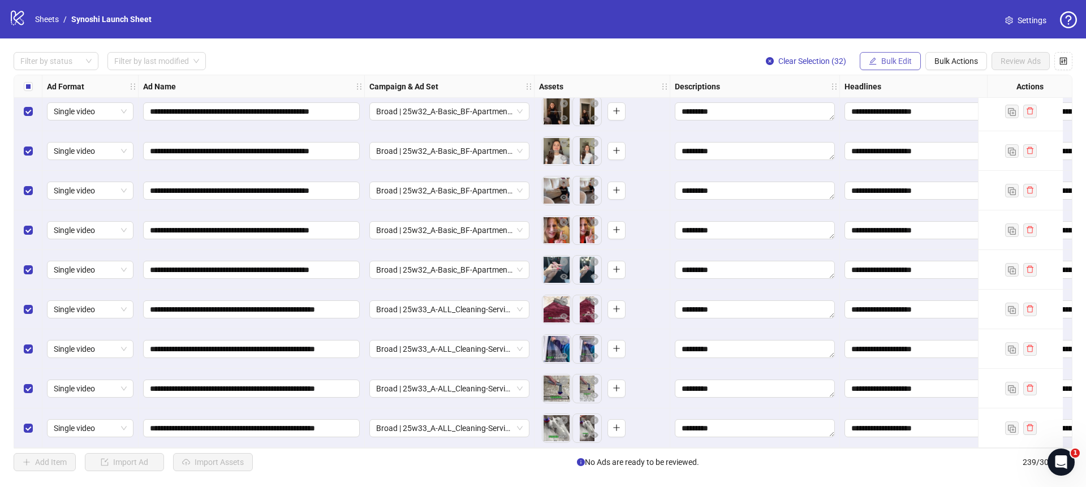
click at [910, 64] on span "Bulk Edit" at bounding box center [896, 61] width 31 height 9
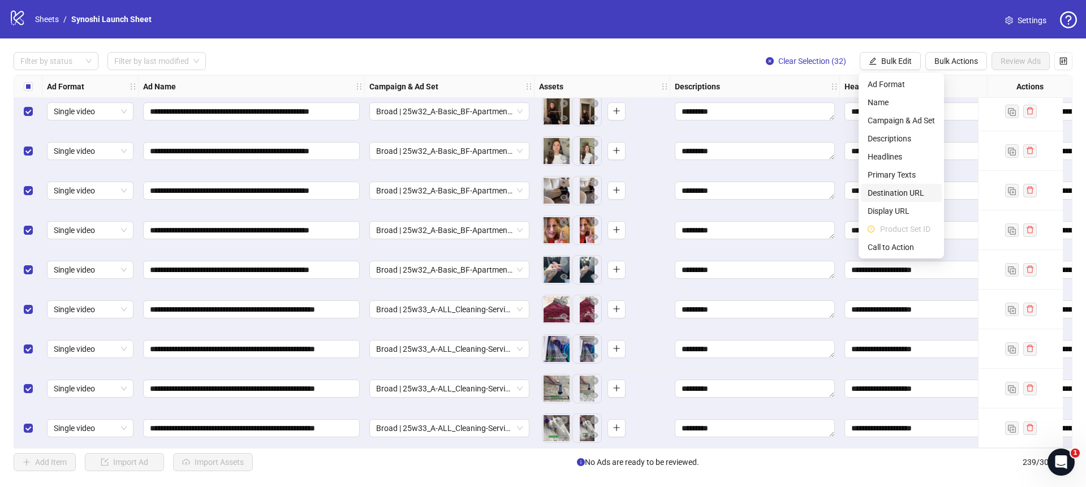
click at [898, 195] on span "Destination URL" at bounding box center [901, 193] width 67 height 12
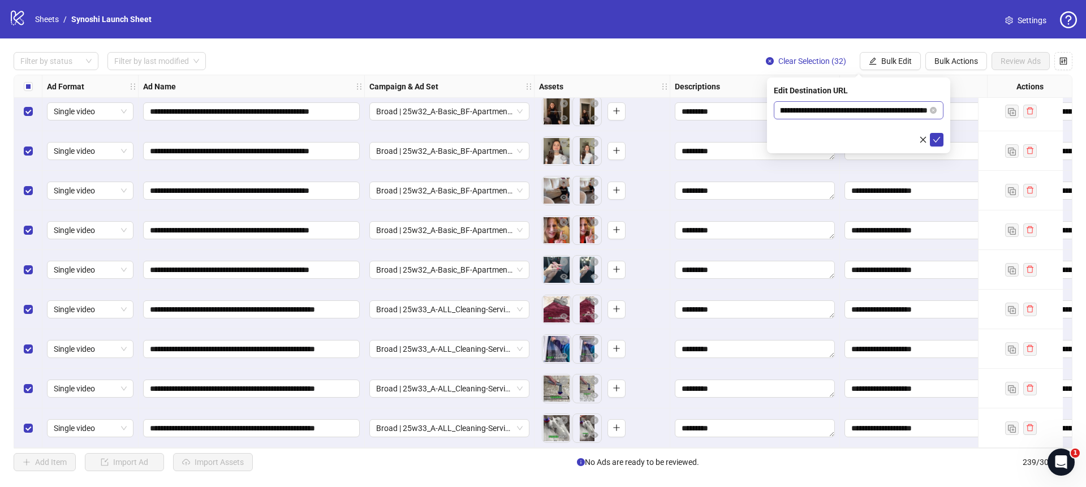
scroll to position [0, 78]
click at [864, 109] on input "**********" at bounding box center [854, 110] width 147 height 12
paste input "text"
type input "**********"
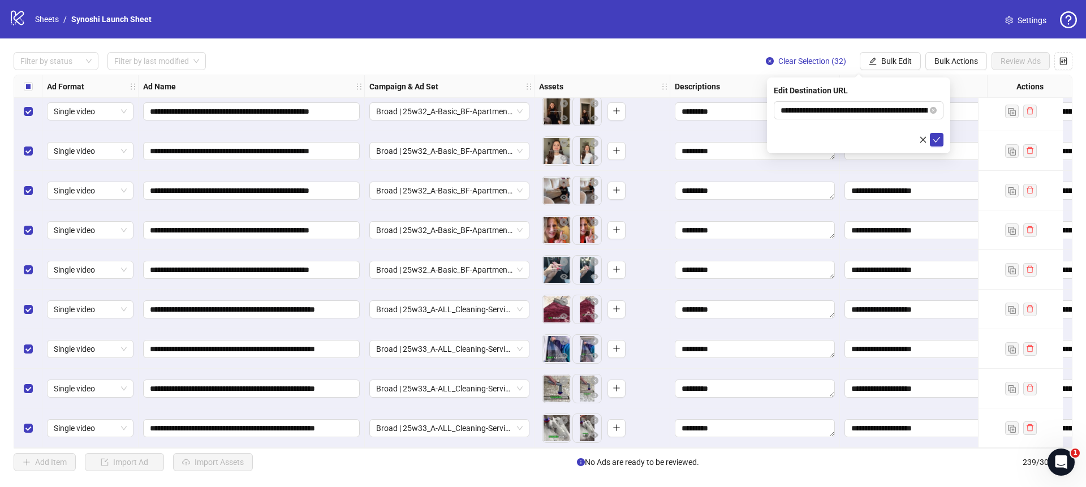
click at [840, 124] on form "**********" at bounding box center [859, 123] width 170 height 45
click at [935, 137] on icon "check" at bounding box center [937, 140] width 8 height 8
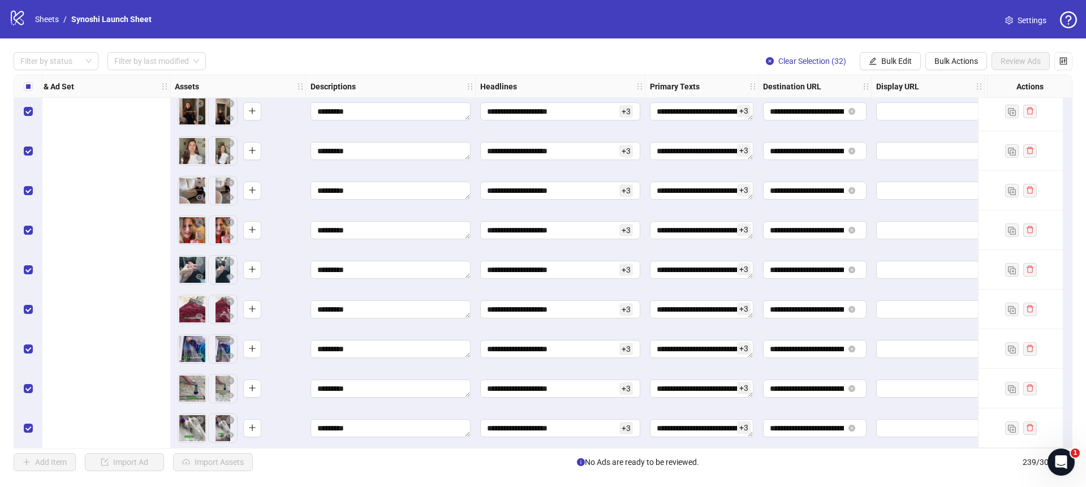
scroll to position [9119, 693]
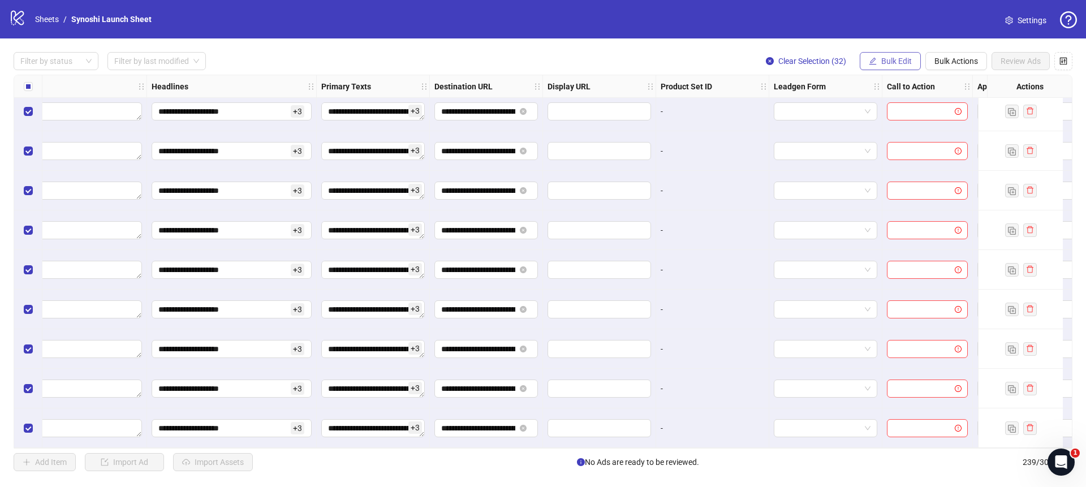
click at [889, 60] on span "Bulk Edit" at bounding box center [896, 61] width 31 height 9
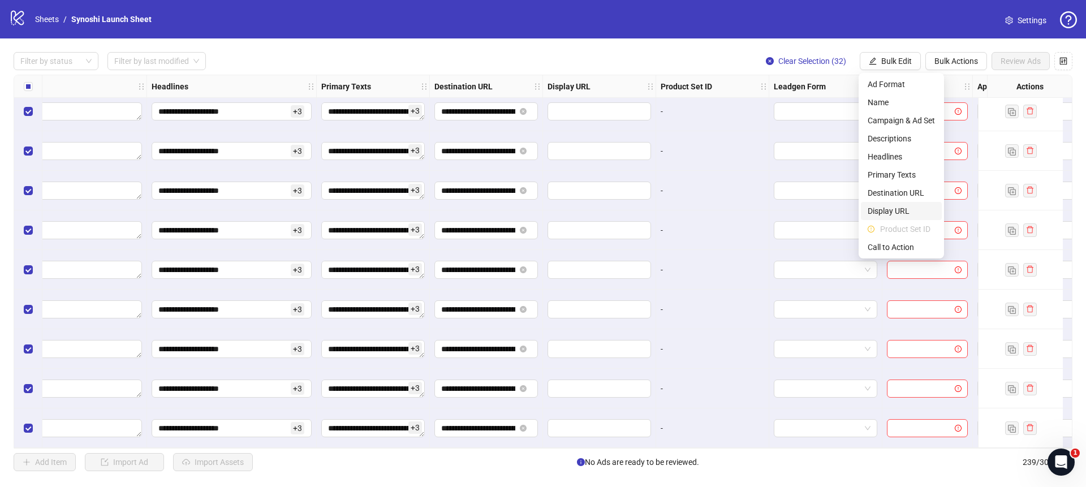
click at [881, 209] on span "Display URL" at bounding box center [901, 211] width 67 height 12
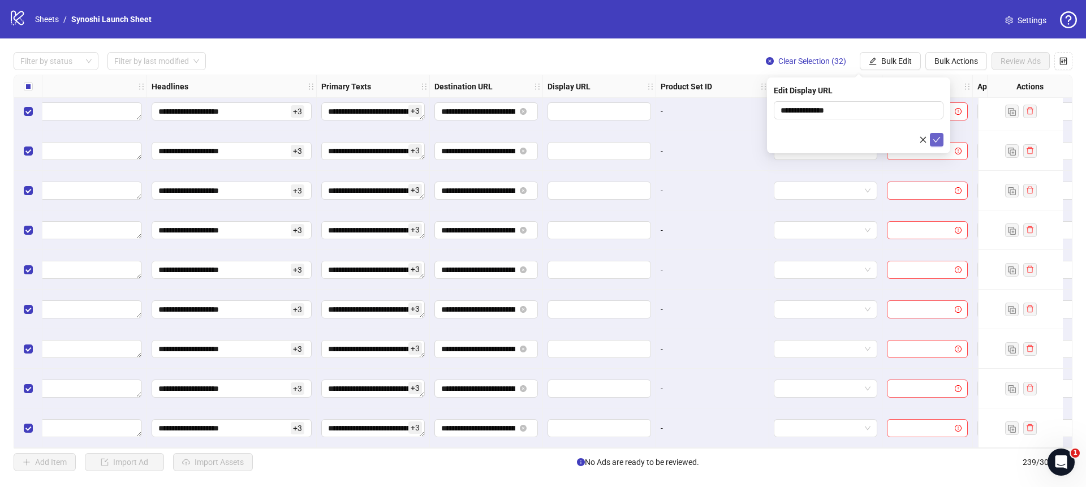
click at [932, 139] on button "submit" at bounding box center [937, 140] width 14 height 14
click at [897, 64] on span "Bulk Edit" at bounding box center [896, 61] width 31 height 9
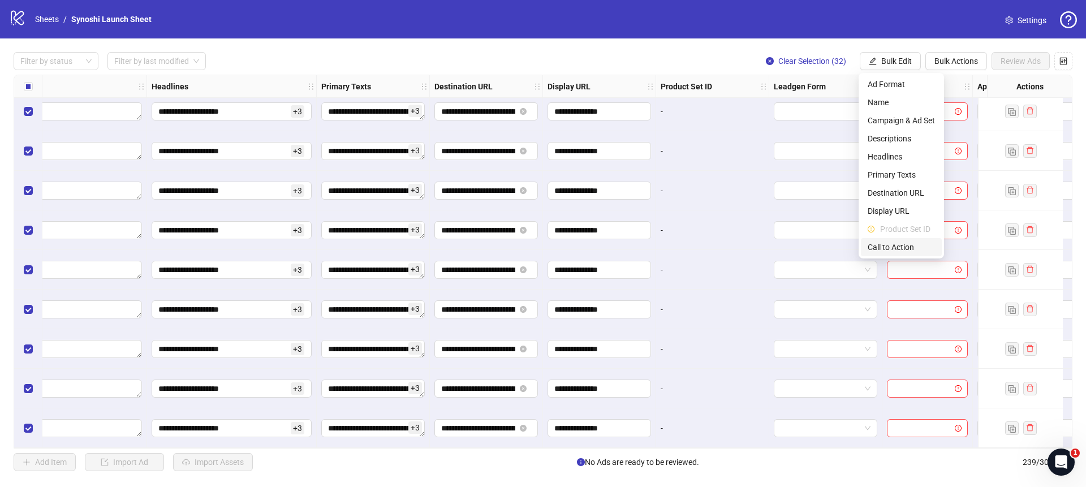
click at [897, 242] on span "Call to Action" at bounding box center [901, 247] width 67 height 12
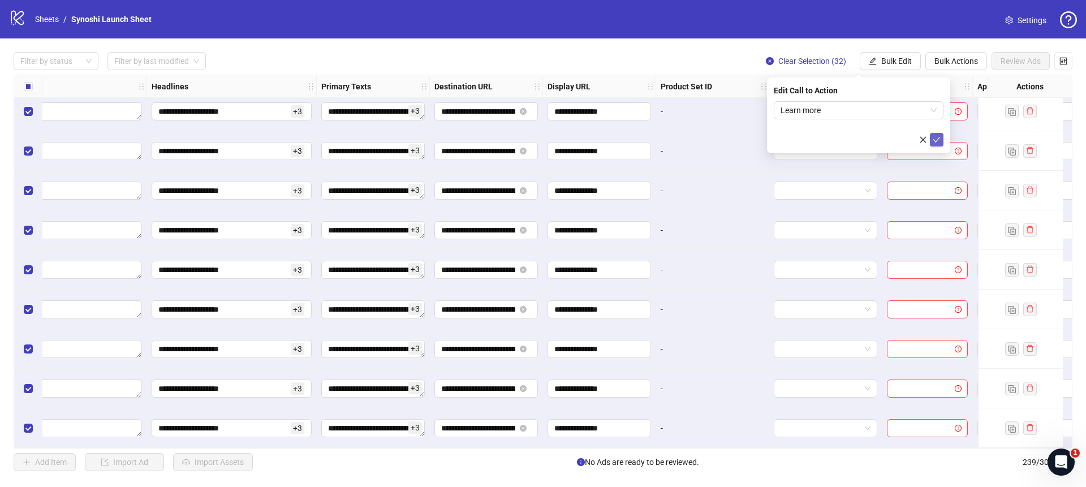
click at [937, 137] on icon "check" at bounding box center [937, 140] width 8 height 8
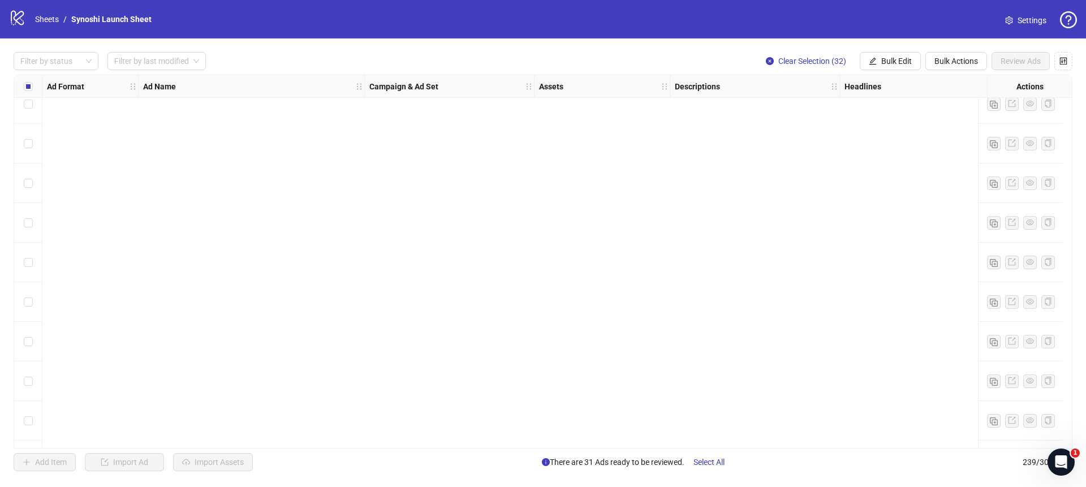
scroll to position [6638, 0]
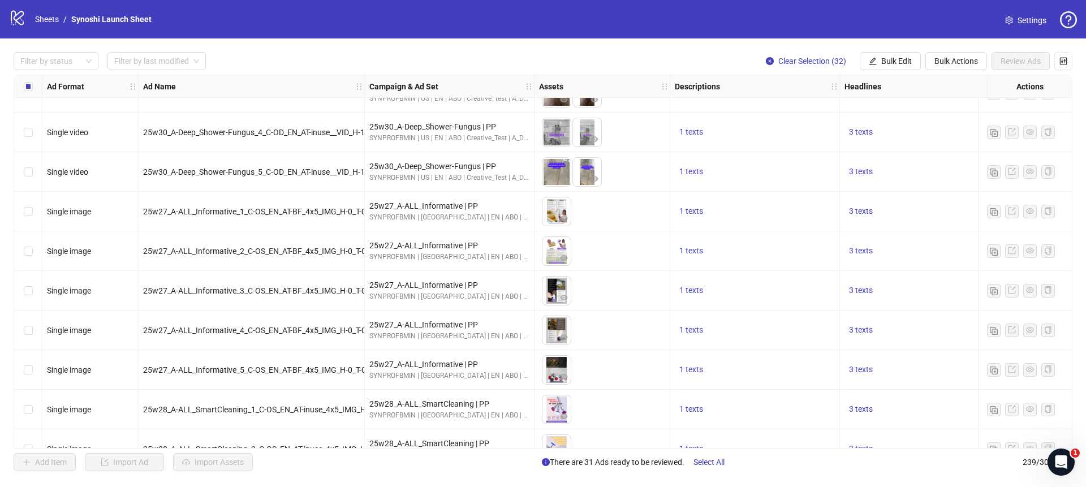
click at [1072, 336] on div "Filter by status Filter by last modified Clear Selection (32) Bulk Edit Bulk Ac…" at bounding box center [543, 261] width 1086 height 446
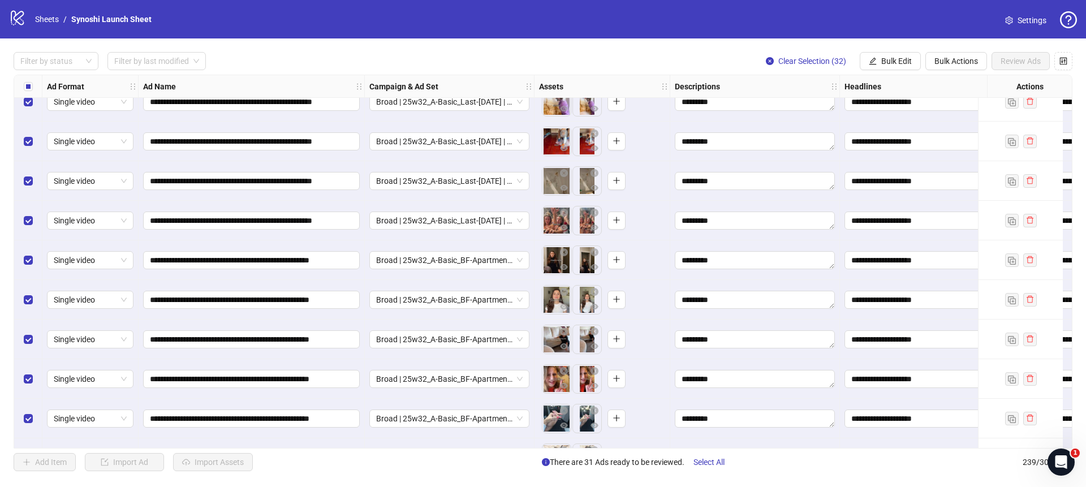
scroll to position [9119, 0]
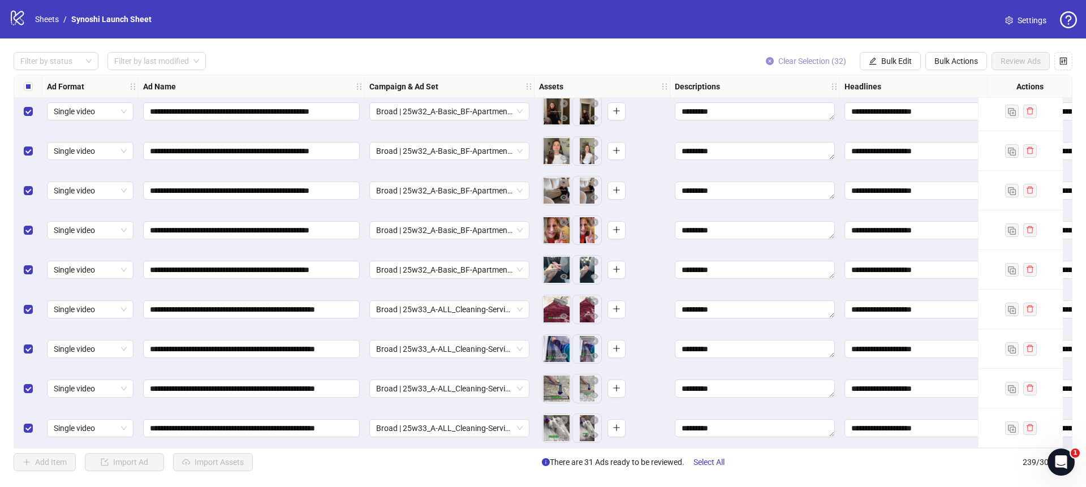
click at [769, 64] on icon "close-circle" at bounding box center [770, 61] width 8 height 8
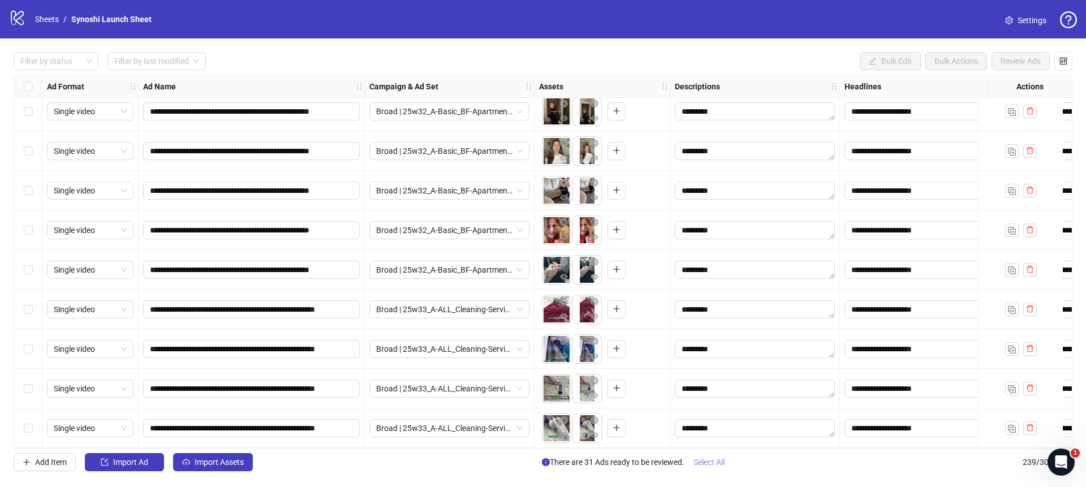
click at [715, 460] on span "Select All" at bounding box center [709, 462] width 31 height 9
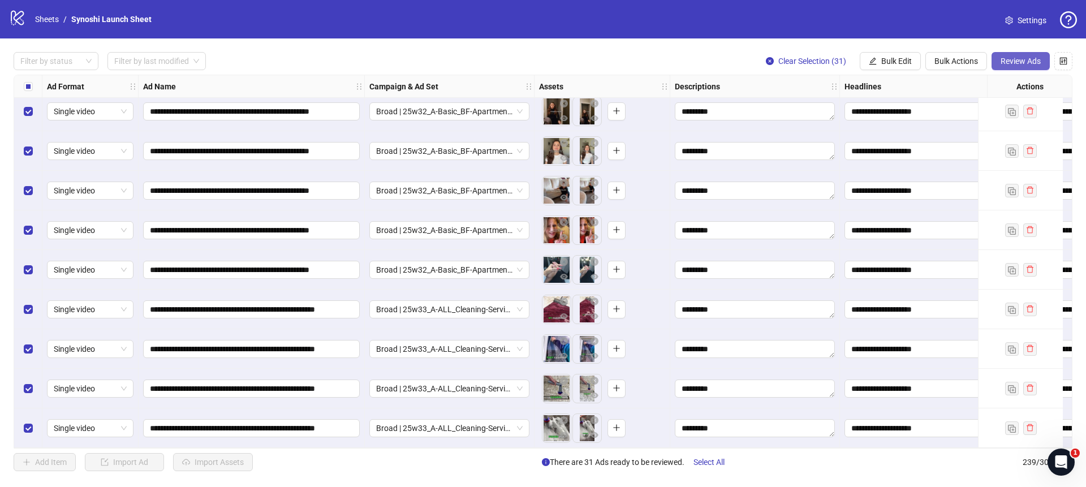
click at [1025, 64] on span "Review Ads" at bounding box center [1021, 61] width 40 height 9
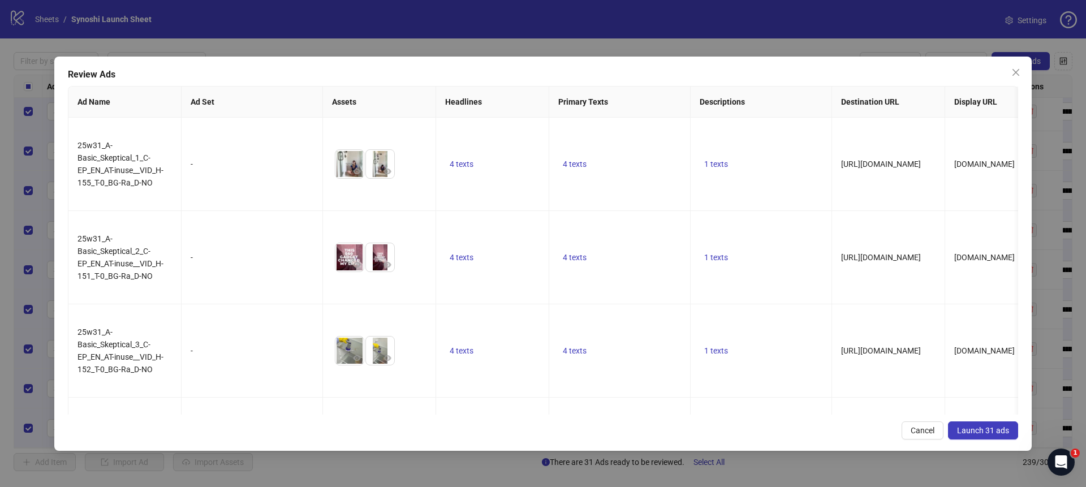
click at [981, 433] on span "Launch 31 ads" at bounding box center [983, 430] width 52 height 9
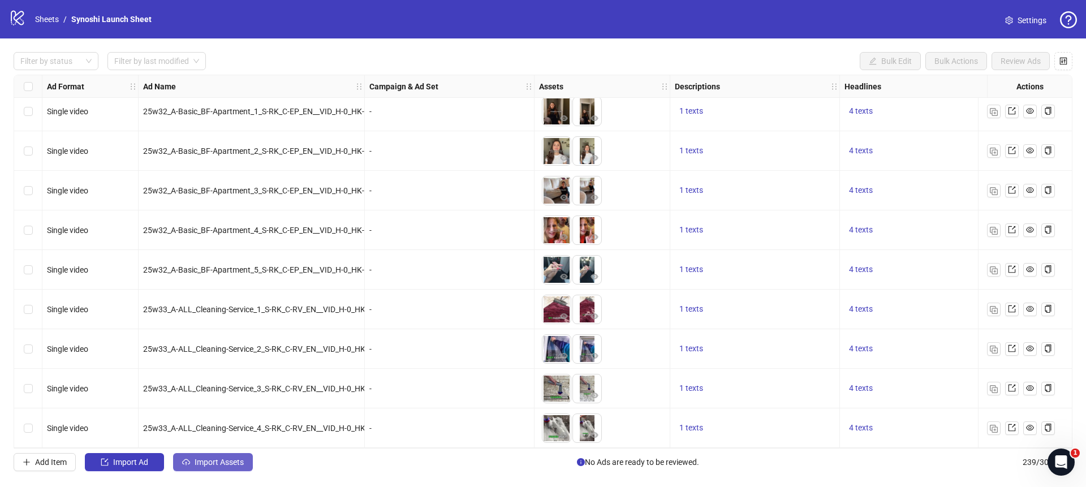
click at [228, 458] on span "Import Assets" at bounding box center [219, 462] width 49 height 9
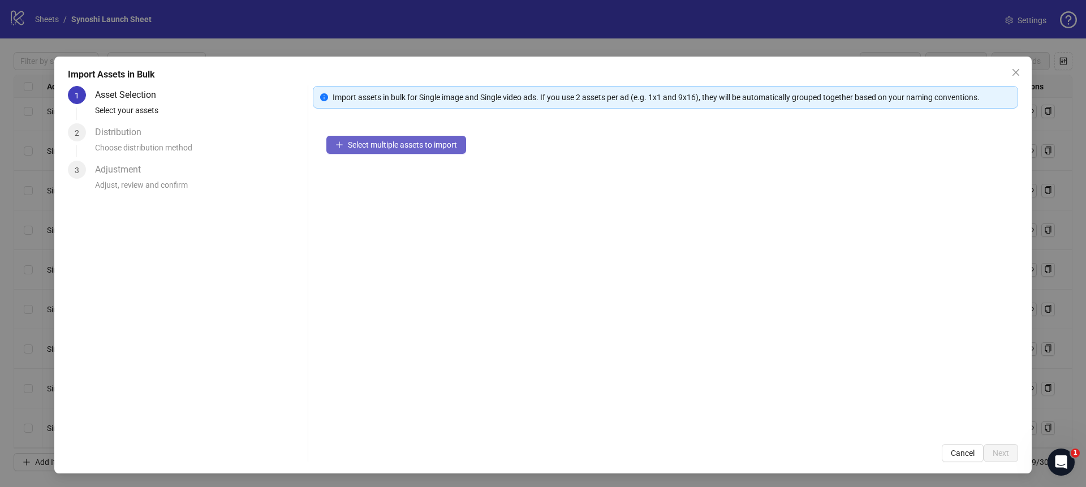
click at [411, 147] on span "Select multiple assets to import" at bounding box center [402, 144] width 109 height 9
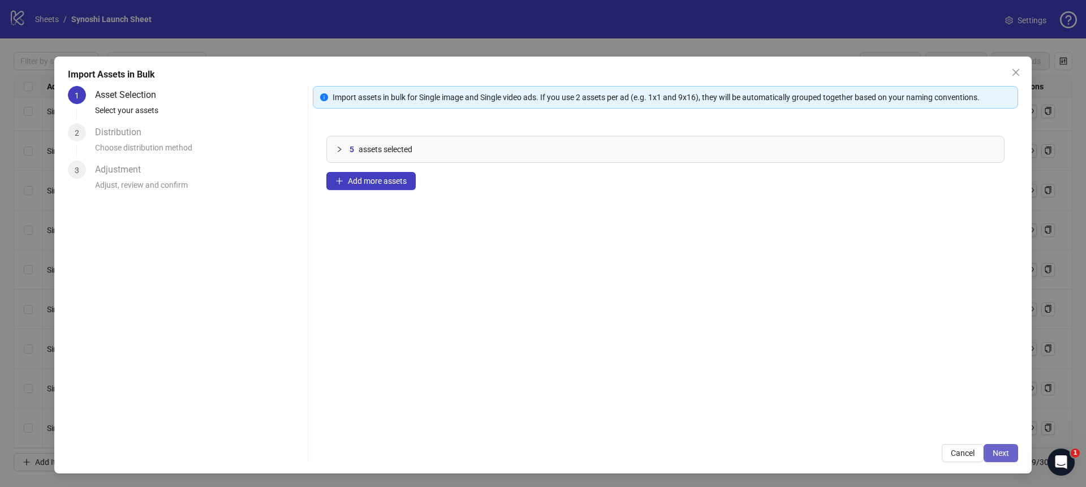
click at [1014, 455] on button "Next" at bounding box center [1001, 453] width 35 height 18
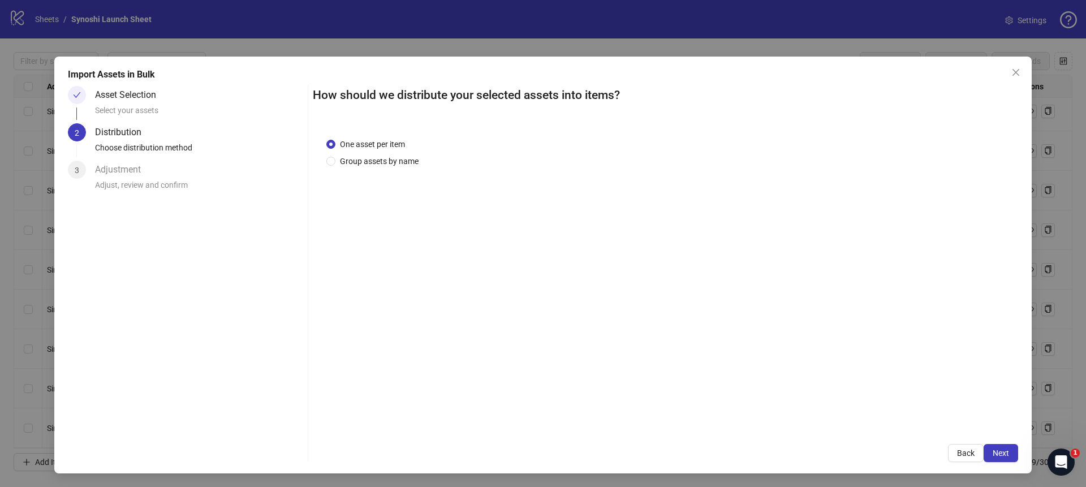
click at [997, 453] on span "Next" at bounding box center [1001, 453] width 16 height 9
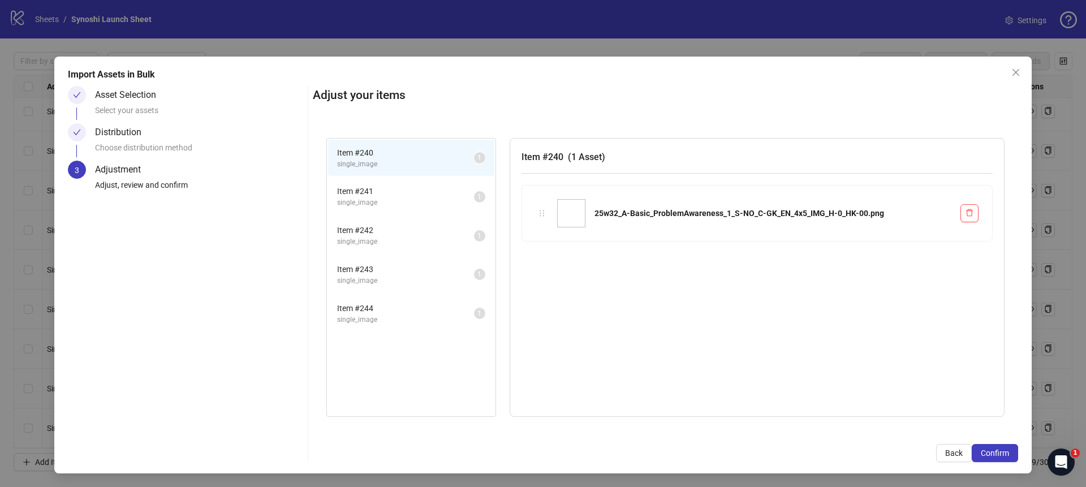
click at [997, 453] on span "Confirm" at bounding box center [995, 453] width 28 height 9
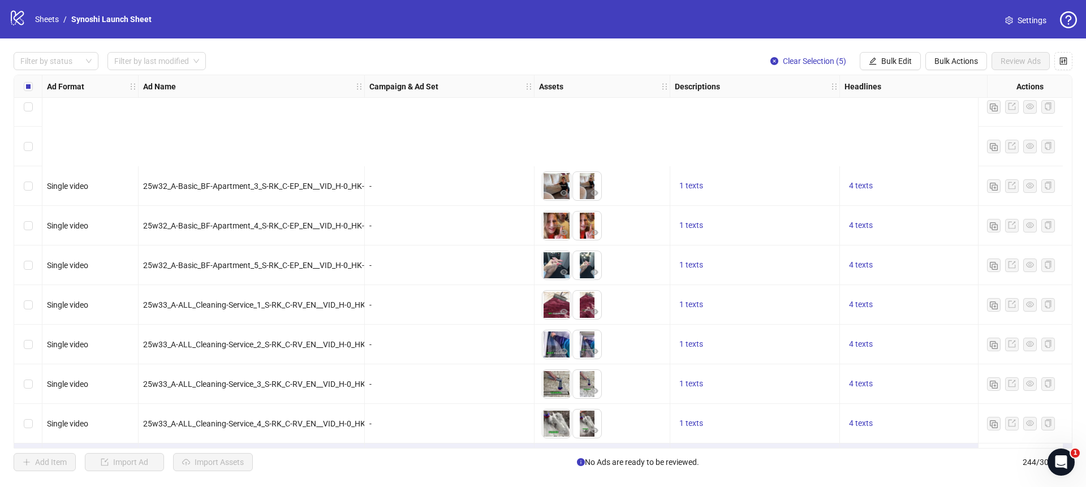
scroll to position [9317, 0]
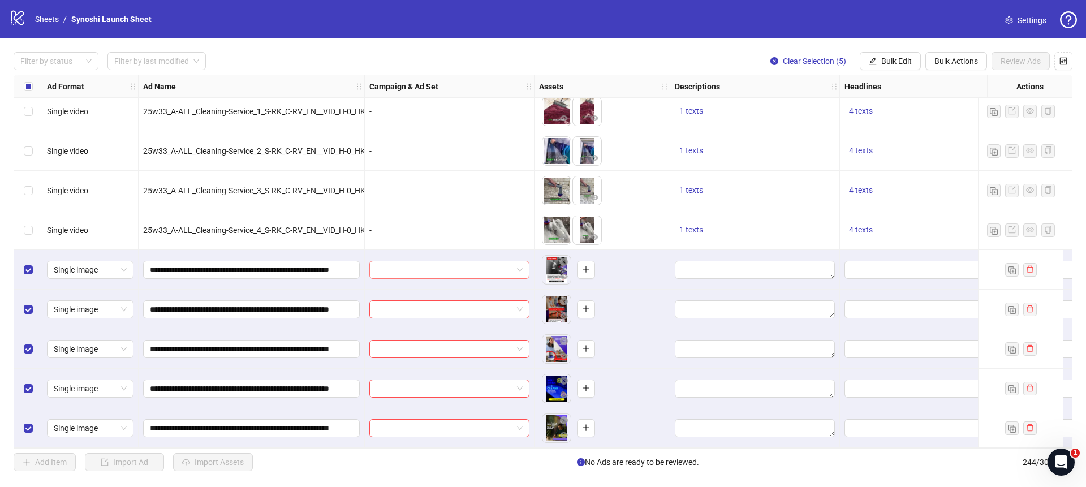
click at [518, 264] on span at bounding box center [449, 269] width 147 height 17
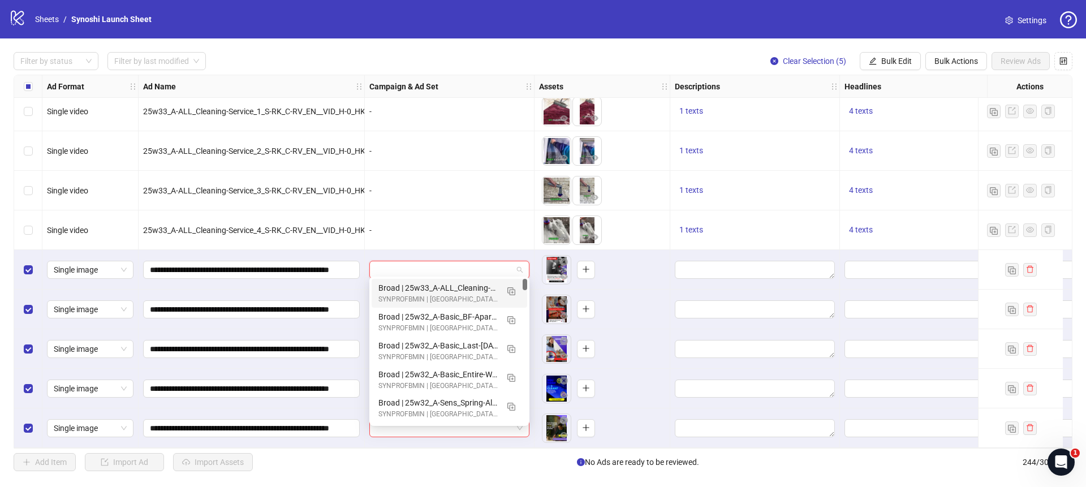
click at [488, 264] on input "search" at bounding box center [444, 269] width 136 height 17
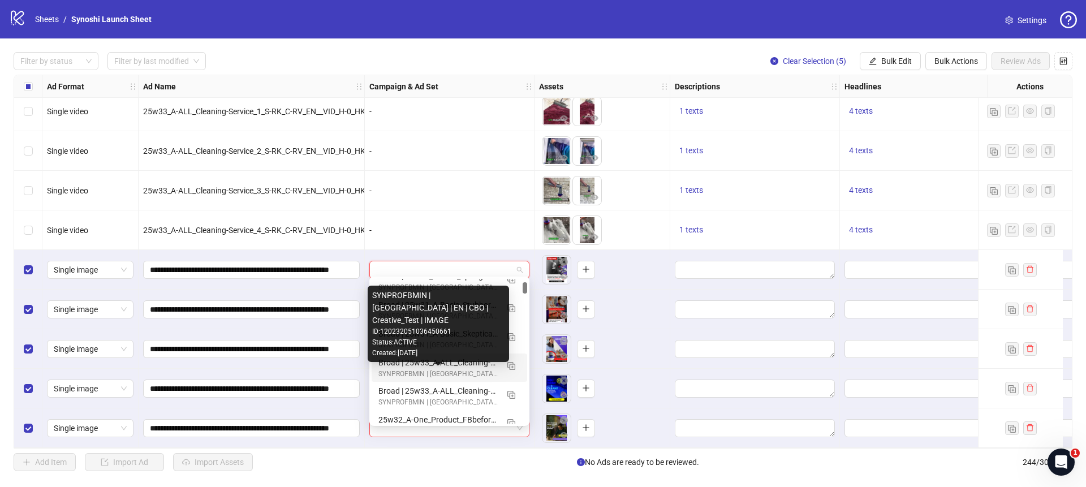
scroll to position [124, 0]
click at [472, 372] on div "SYNPROFBMIN | [GEOGRAPHIC_DATA] | EN | CBO | Creative_Test | IMAGE" at bounding box center [437, 377] width 119 height 11
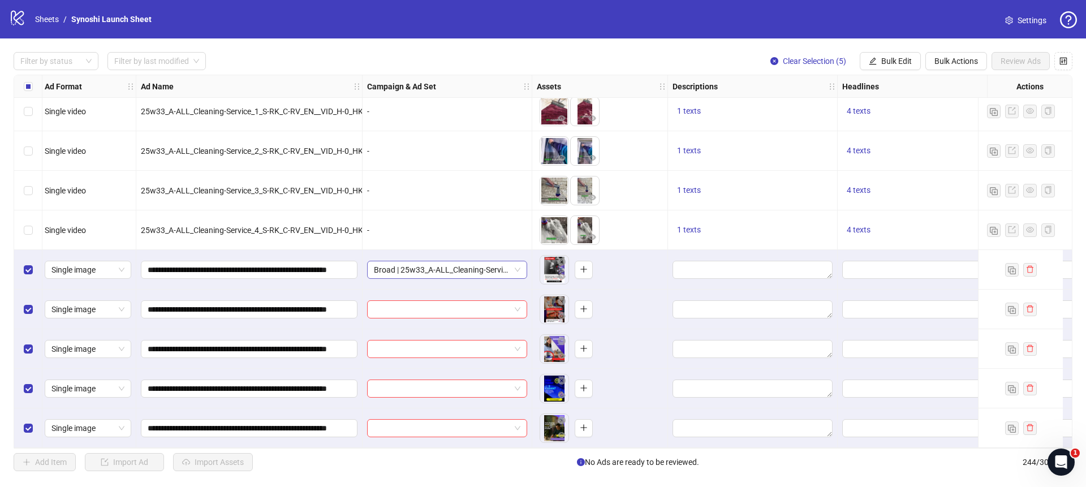
scroll to position [9317, 2]
click at [518, 259] on div "Ad Format Ad Name Campaign & Ad Set Assets Descriptions Headlines Primary Texts…" at bounding box center [543, 262] width 1059 height 374
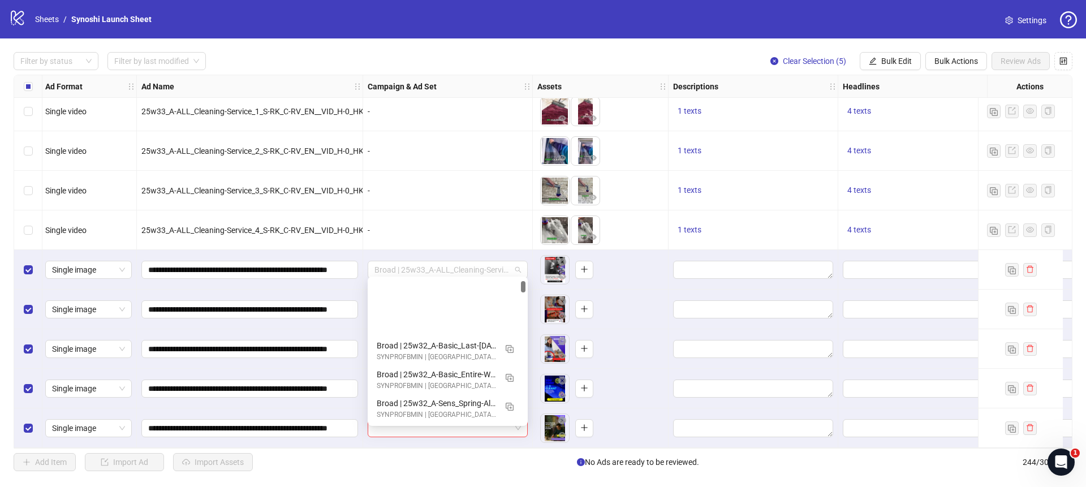
scroll to position [9316, 1]
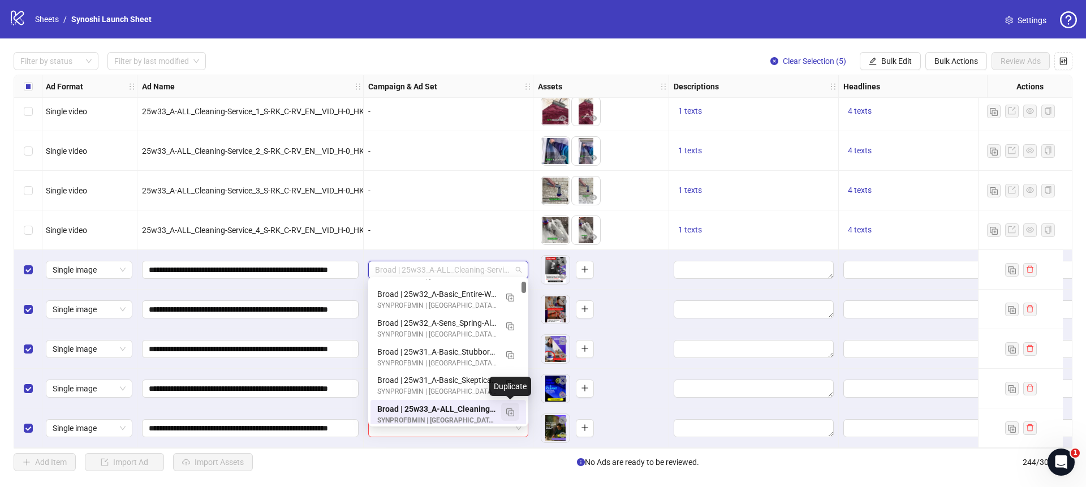
click at [510, 403] on button "button" at bounding box center [510, 412] width 18 height 18
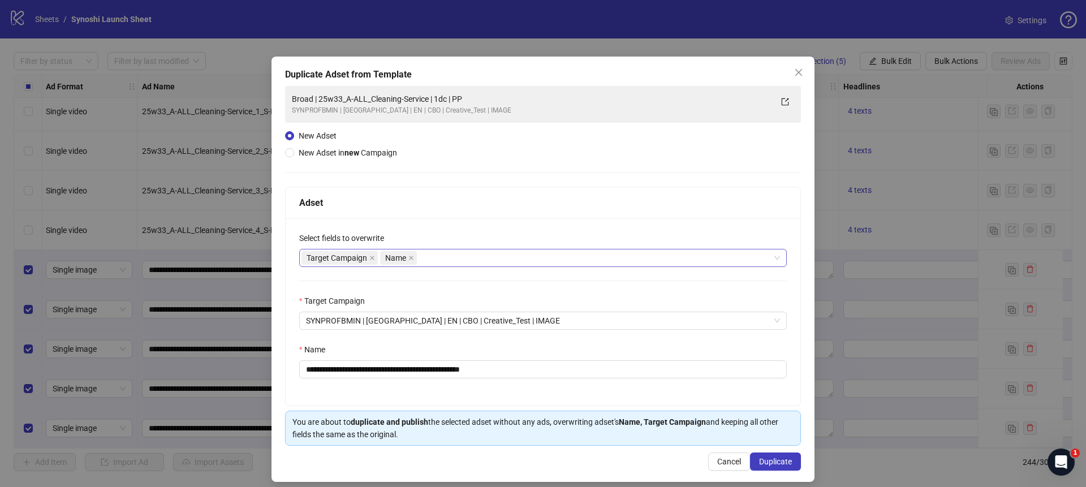
scroll to position [2, 0]
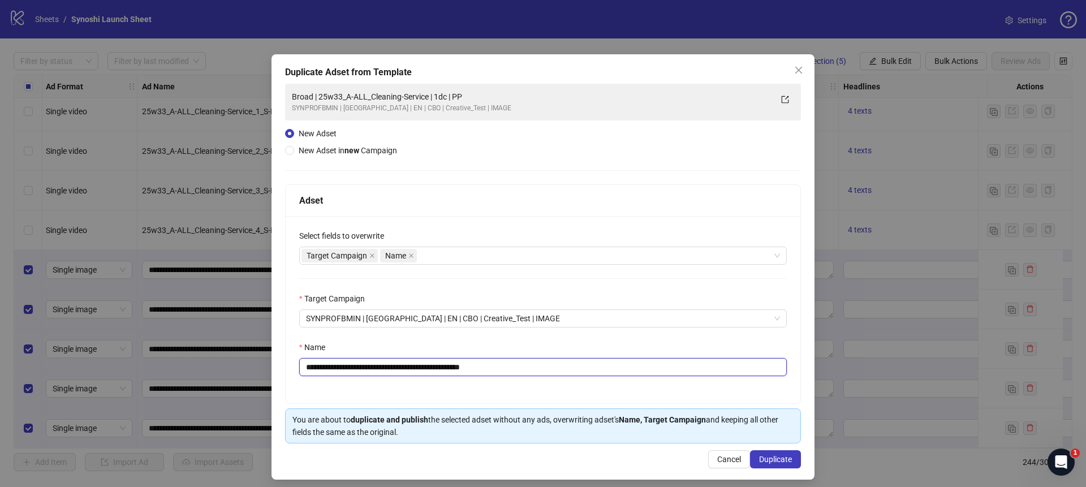
click at [514, 368] on input "**********" at bounding box center [543, 367] width 488 height 18
drag, startPoint x: 442, startPoint y: 369, endPoint x: 334, endPoint y: 369, distance: 108.1
click at [334, 369] on input "**********" at bounding box center [543, 367] width 488 height 18
paste input "**"
type input "**********"
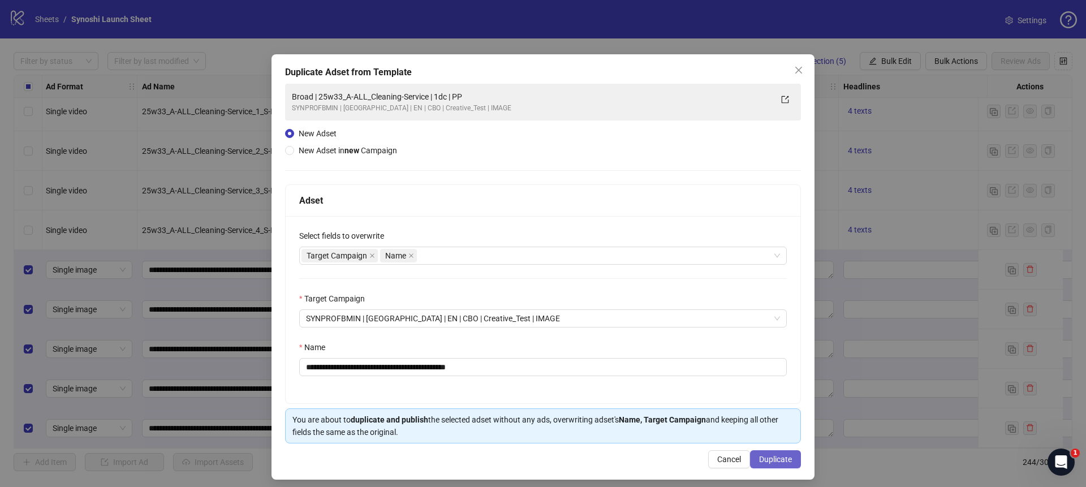
click at [767, 459] on span "Duplicate" at bounding box center [775, 459] width 33 height 9
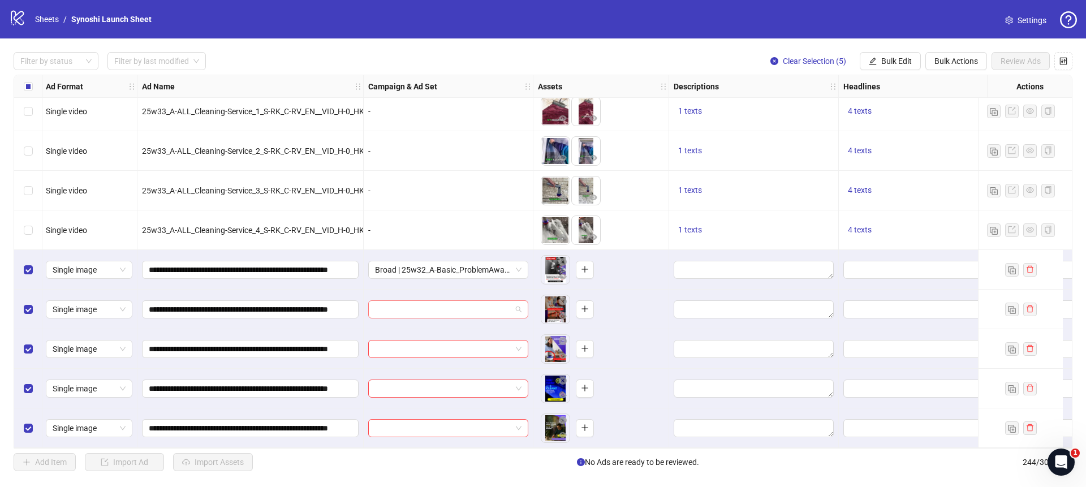
click at [525, 308] on div at bounding box center [448, 309] width 160 height 18
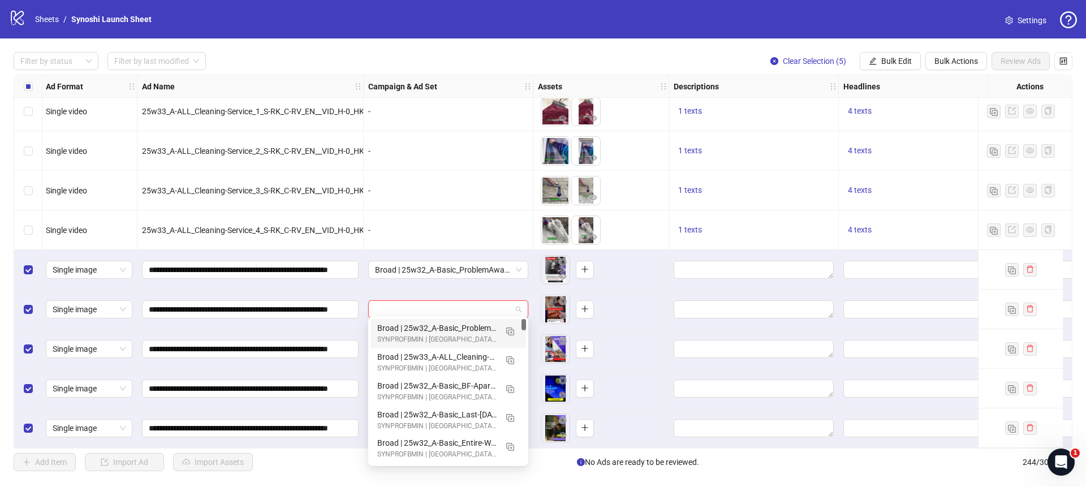
click at [474, 326] on div "Broad | 25w32_A-Basic_ProblemAwareness | 1dc | PP" at bounding box center [436, 328] width 119 height 12
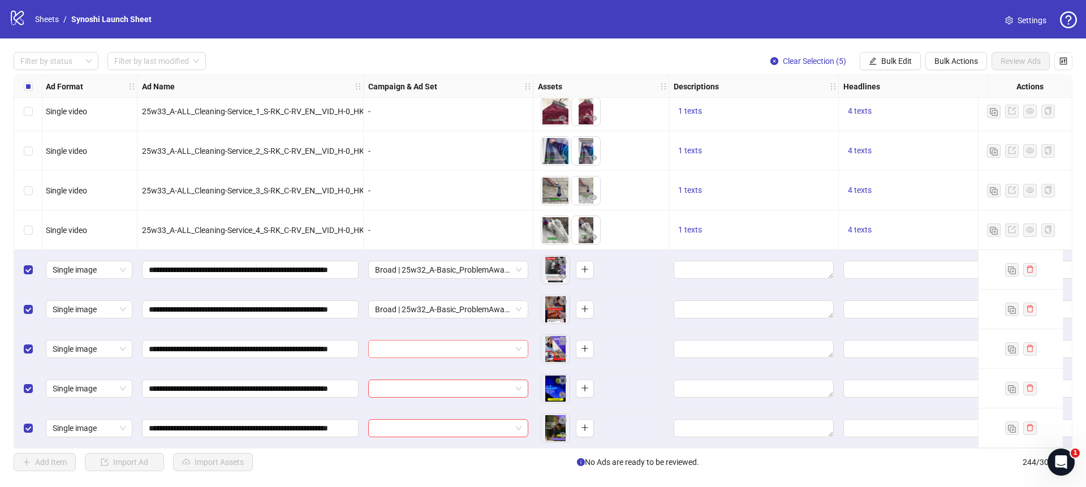
click at [518, 345] on span at bounding box center [448, 349] width 147 height 17
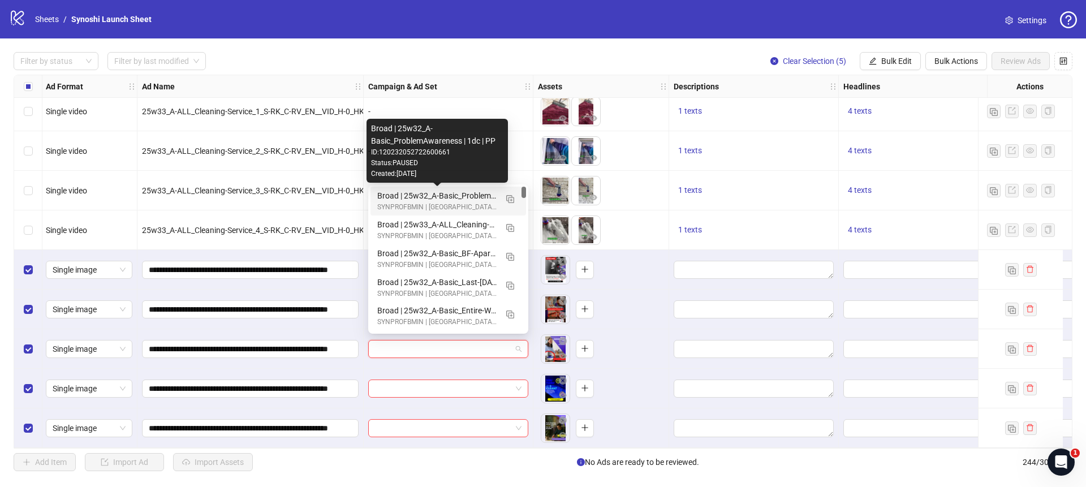
click at [467, 197] on div "Broad | 25w32_A-Basic_ProblemAwareness | 1dc | PP" at bounding box center [436, 196] width 119 height 12
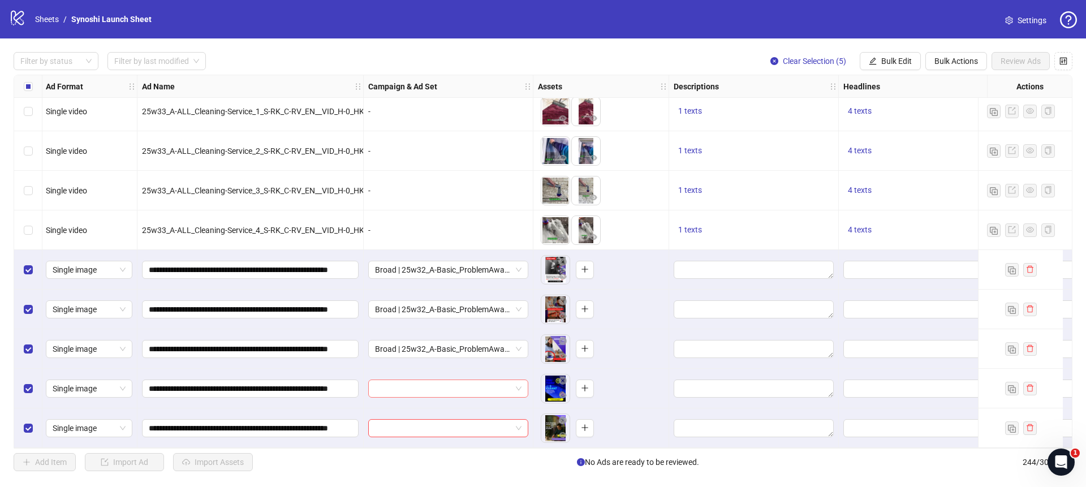
click at [521, 383] on span at bounding box center [448, 388] width 147 height 17
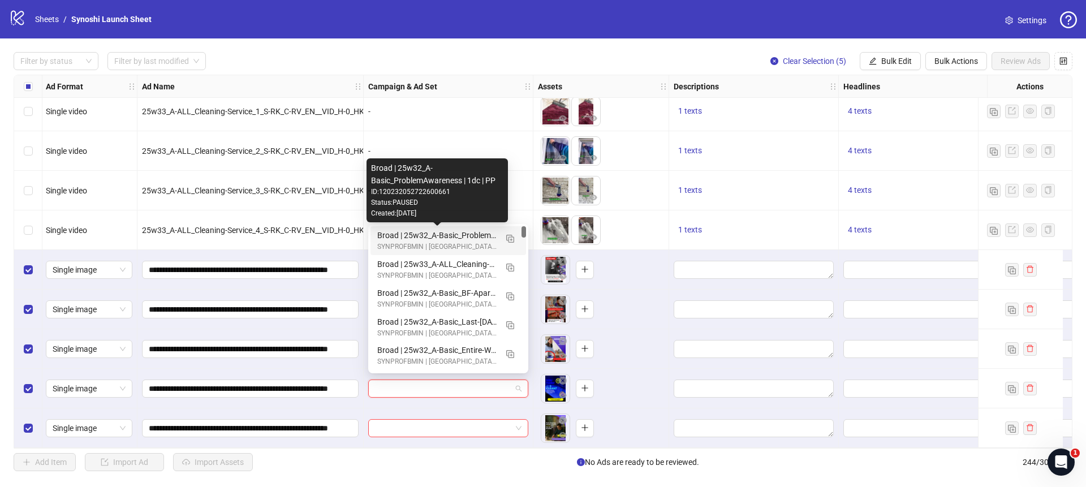
click at [476, 237] on div "Broad | 25w32_A-Basic_ProblemAwareness | 1dc | PP" at bounding box center [436, 235] width 119 height 12
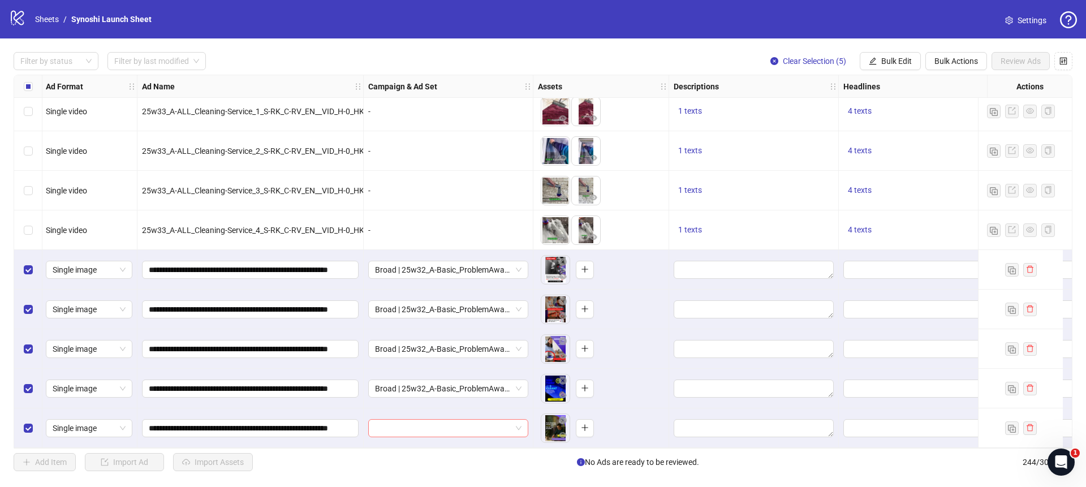
click at [517, 424] on span at bounding box center [448, 428] width 147 height 17
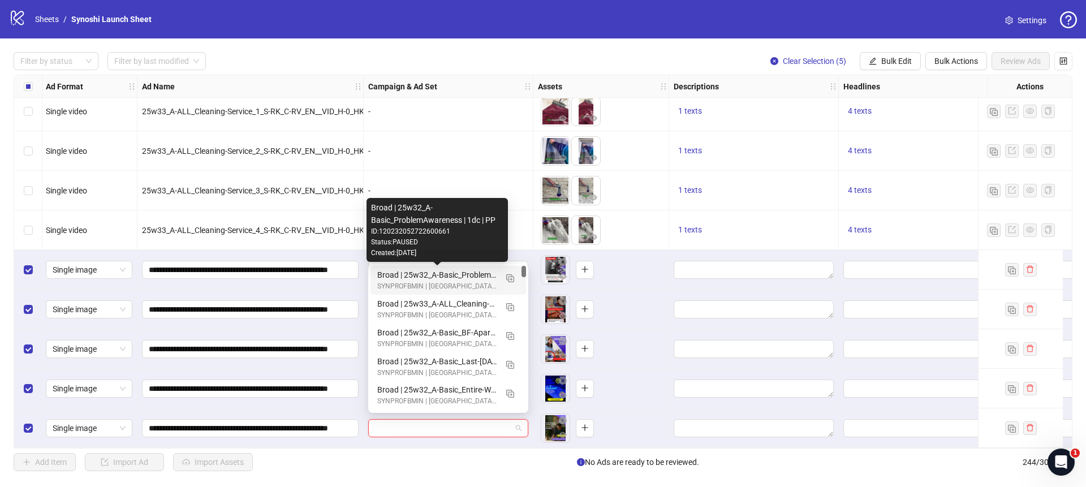
click at [479, 276] on div "Broad | 25w32_A-Basic_ProblemAwareness | 1dc | PP" at bounding box center [436, 275] width 119 height 12
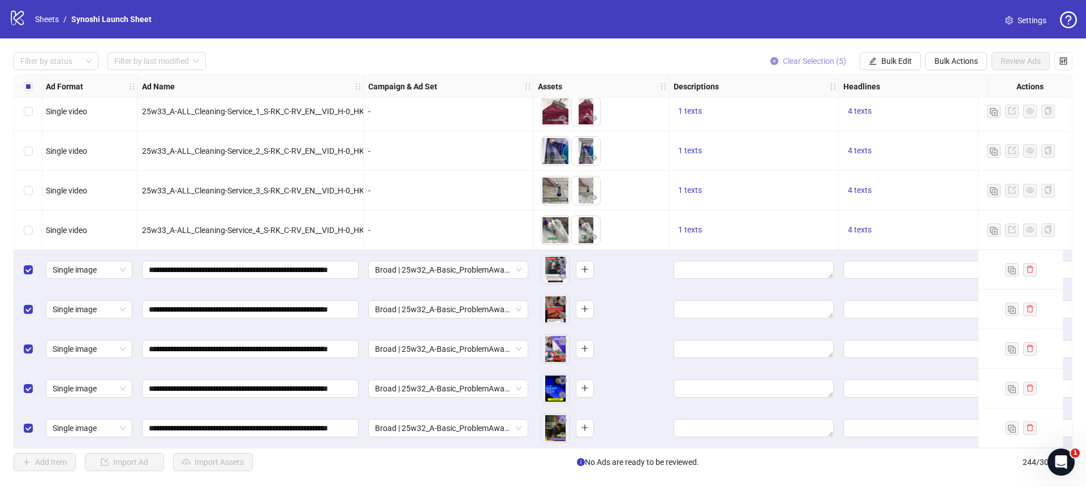
click at [777, 60] on button "Clear Selection (5)" at bounding box center [808, 61] width 94 height 18
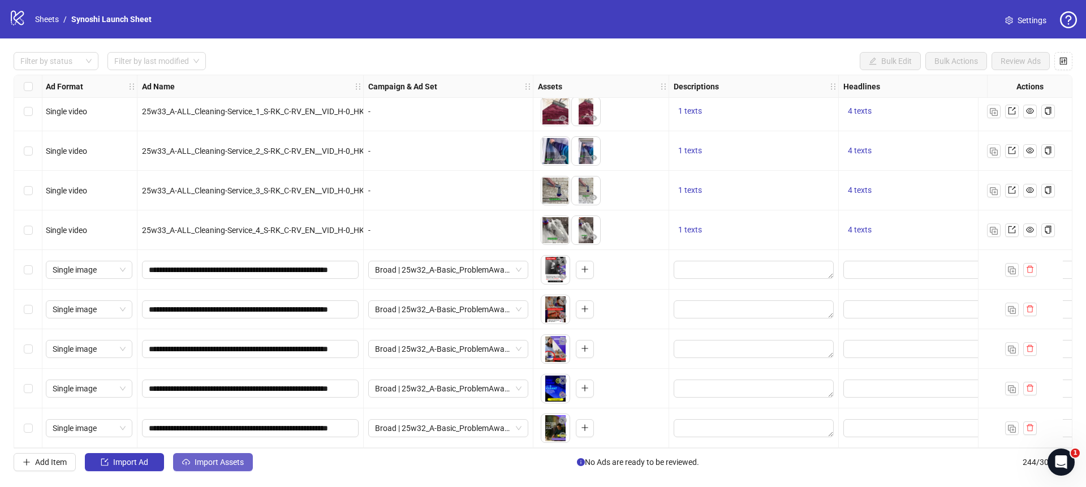
click at [240, 462] on span "Import Assets" at bounding box center [219, 462] width 49 height 9
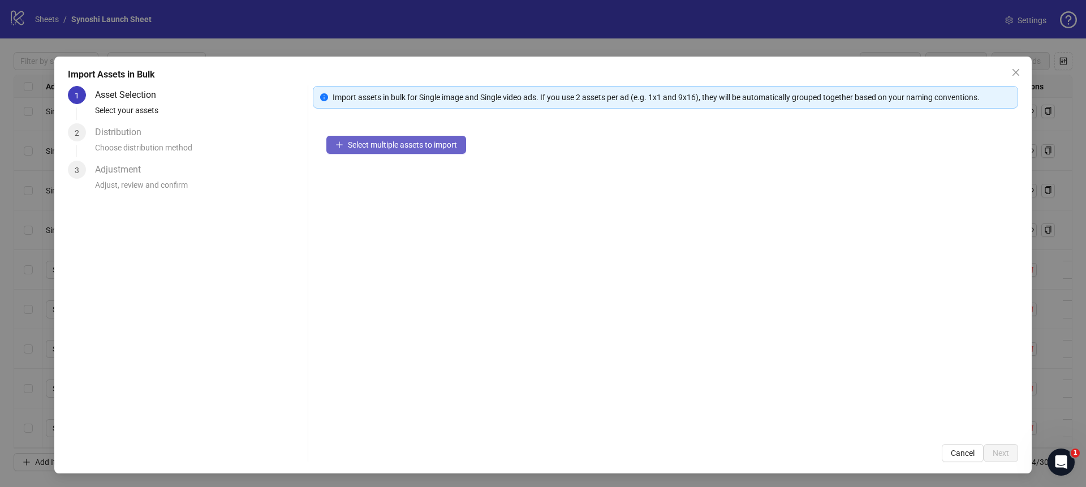
click at [360, 141] on span "Select multiple assets to import" at bounding box center [402, 144] width 109 height 9
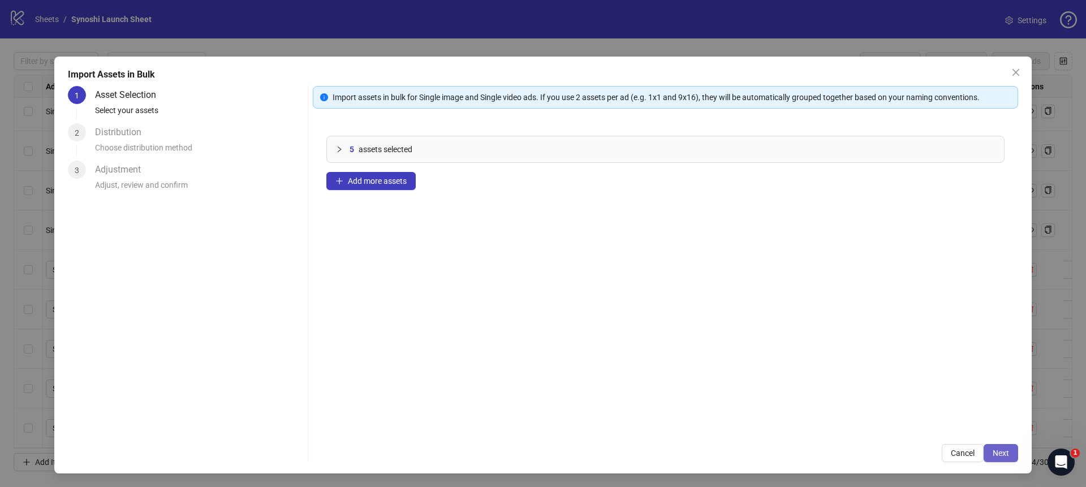
click at [995, 447] on button "Next" at bounding box center [1001, 453] width 35 height 18
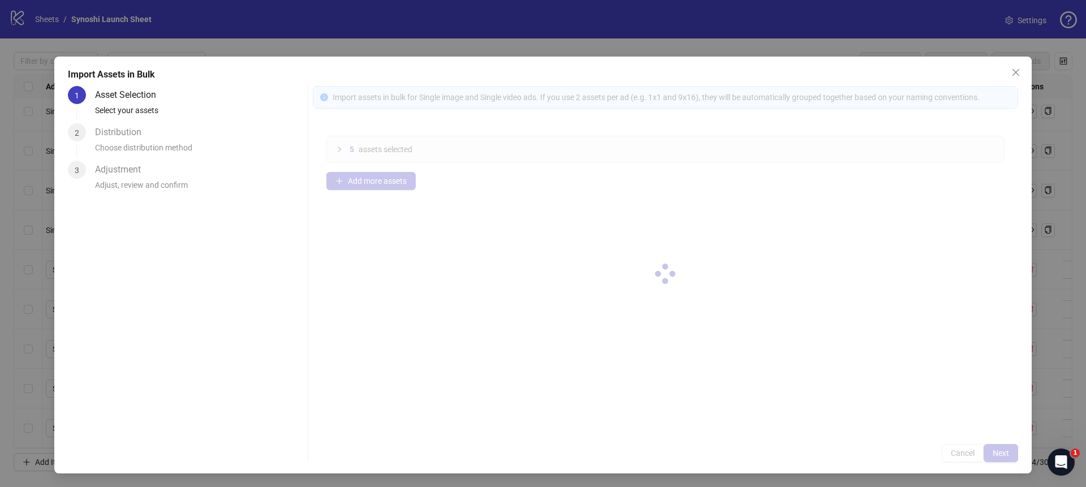
click at [994, 451] on div at bounding box center [665, 274] width 705 height 376
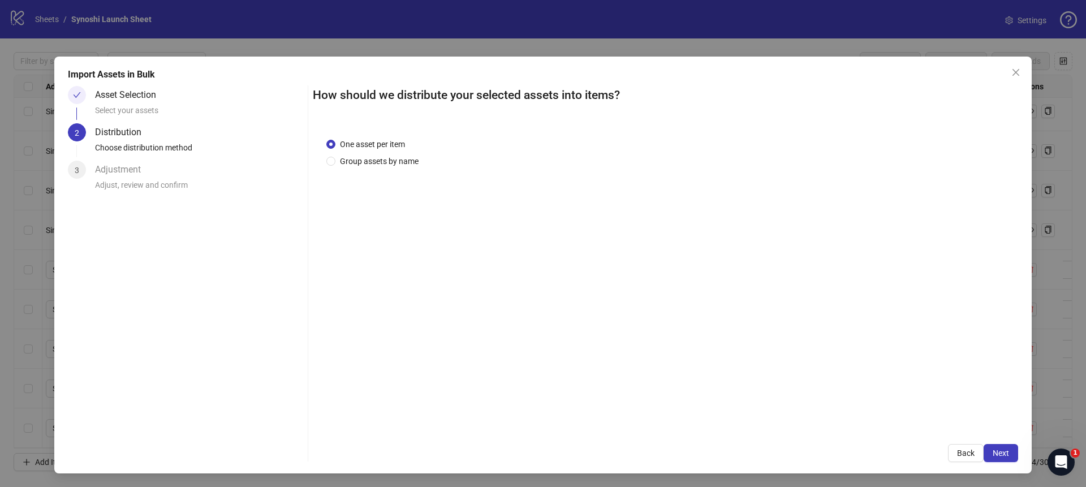
click at [994, 451] on span "Next" at bounding box center [1001, 453] width 16 height 9
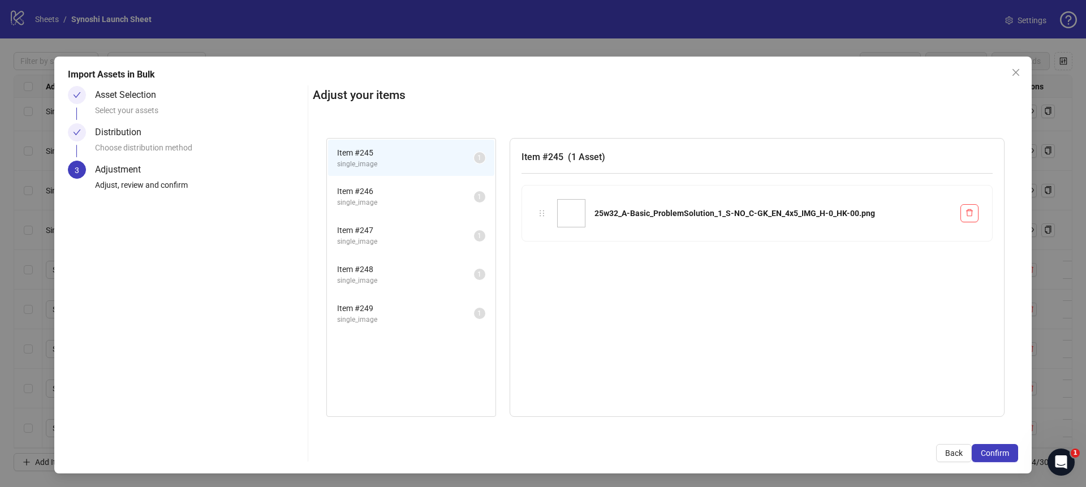
click at [994, 451] on span "Confirm" at bounding box center [995, 453] width 28 height 9
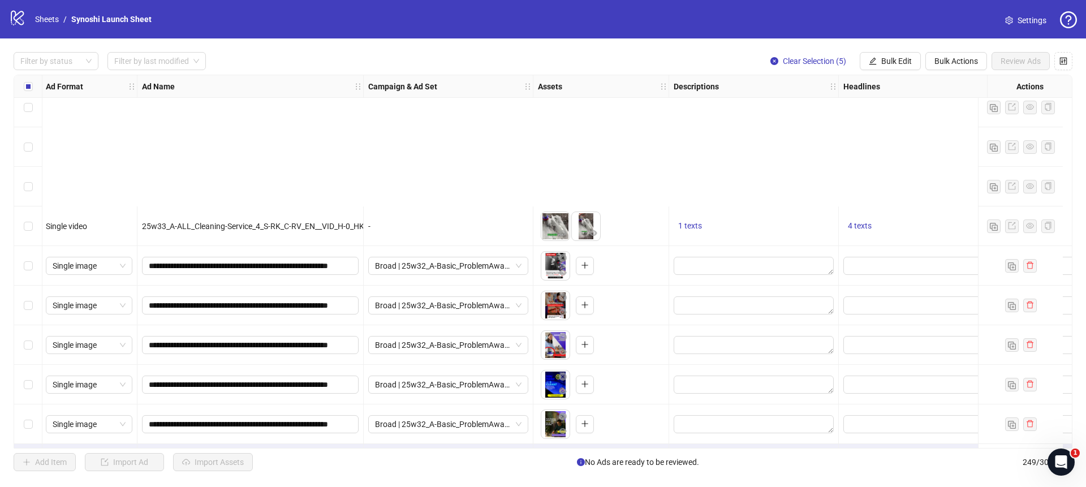
scroll to position [9515, 1]
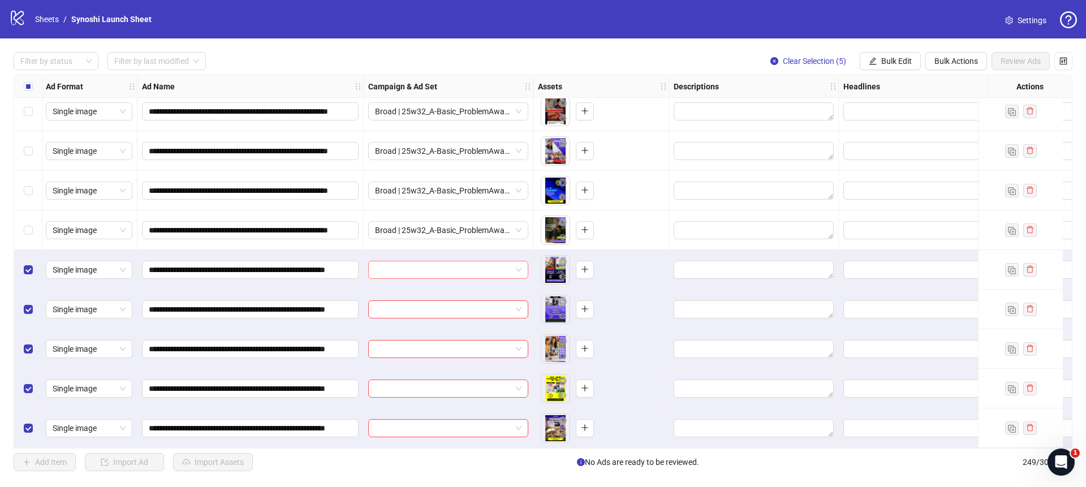
click at [520, 264] on span at bounding box center [448, 269] width 147 height 17
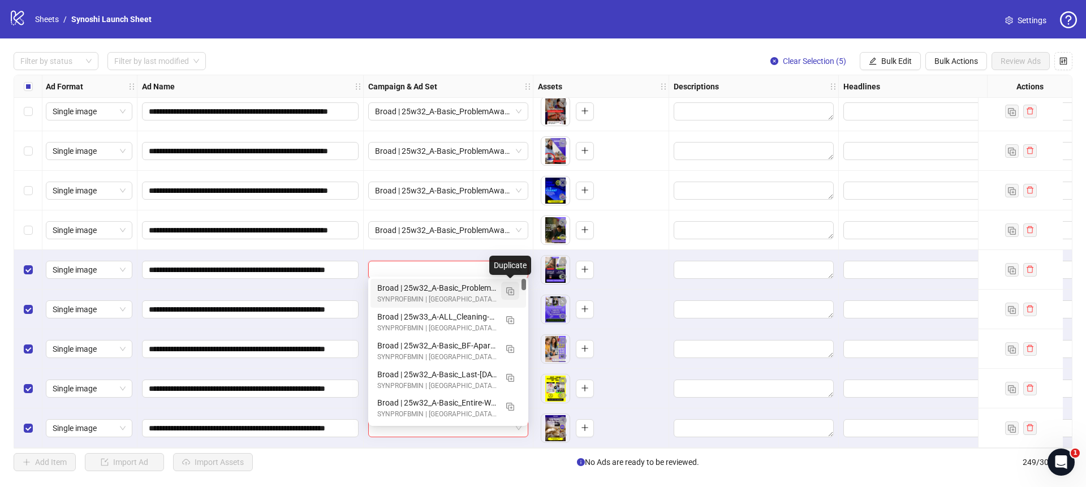
click at [513, 292] on img "button" at bounding box center [510, 291] width 8 height 8
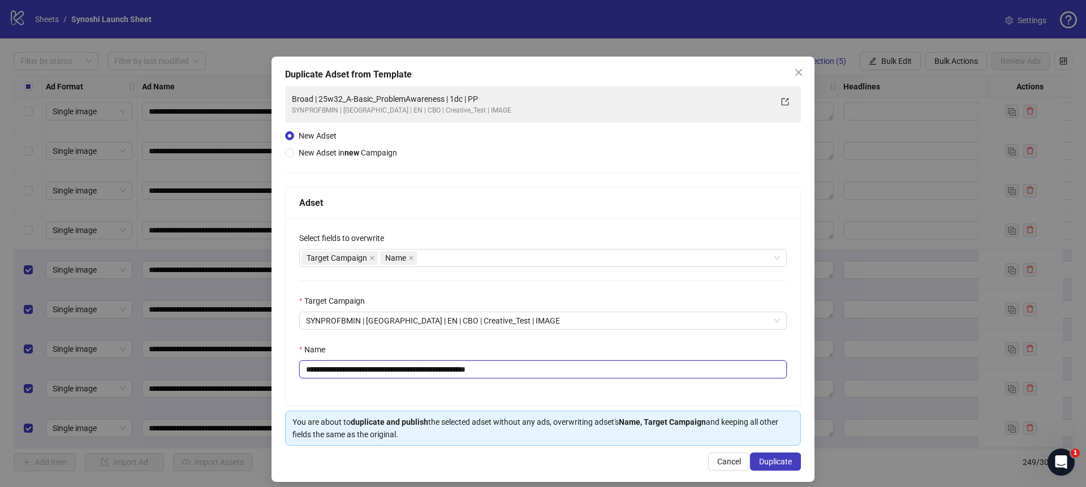
click at [536, 367] on input "**********" at bounding box center [543, 369] width 488 height 18
drag, startPoint x: 458, startPoint y: 370, endPoint x: 335, endPoint y: 369, distance: 123.3
click at [335, 369] on input "**********" at bounding box center [543, 369] width 488 height 18
paste input "text"
type input "**********"
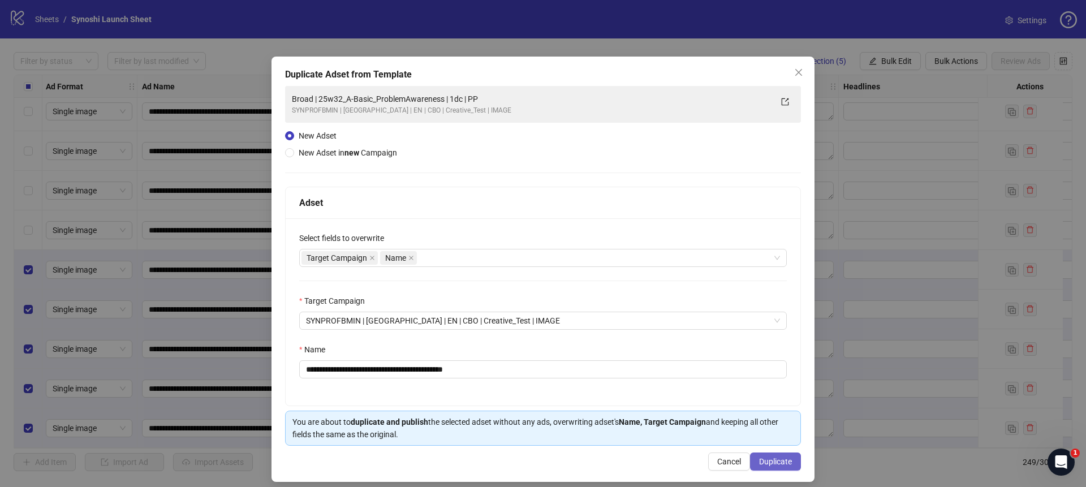
click at [771, 457] on span "Duplicate" at bounding box center [775, 461] width 33 height 9
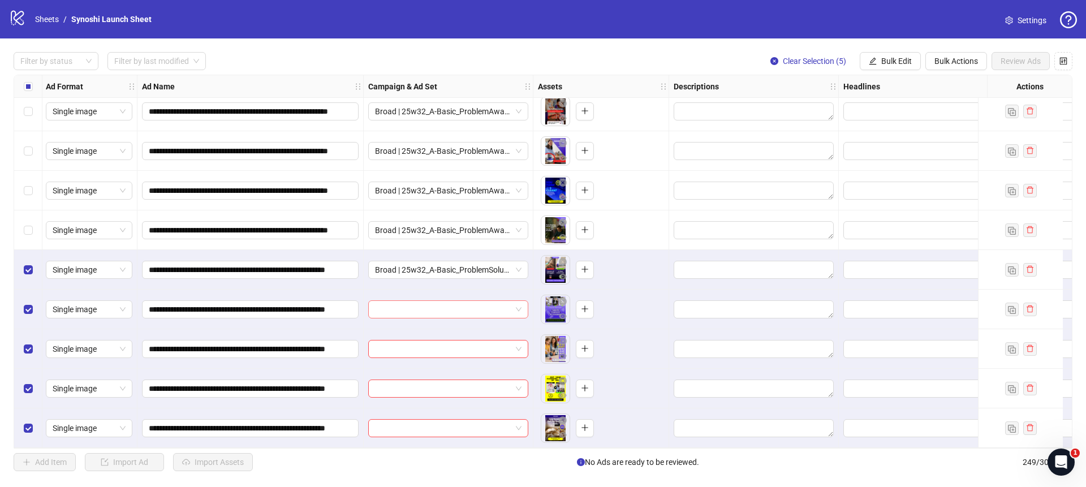
click at [519, 304] on span at bounding box center [448, 309] width 147 height 17
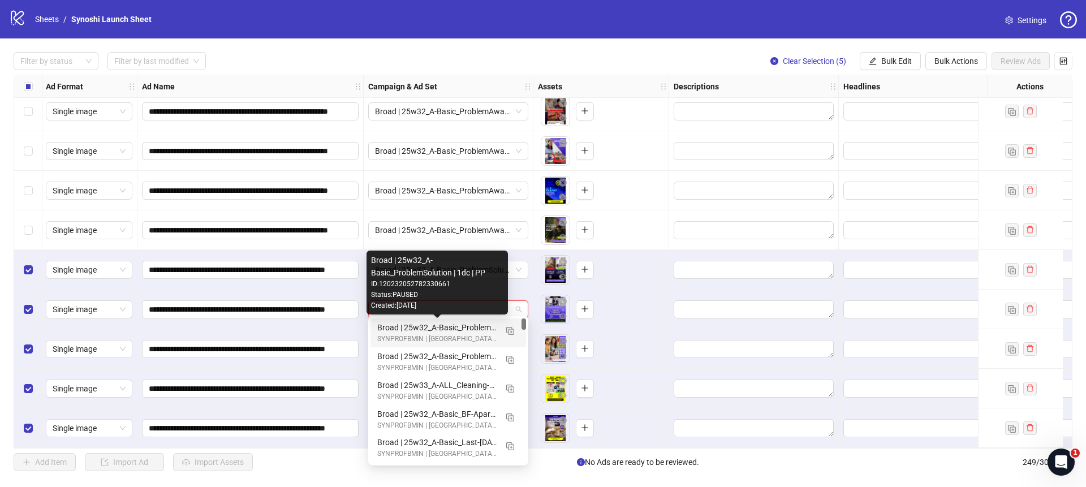
click at [476, 321] on div "Broad | 25w32_A-Basic_ProblemSolution | 1dc | PP" at bounding box center [436, 327] width 119 height 12
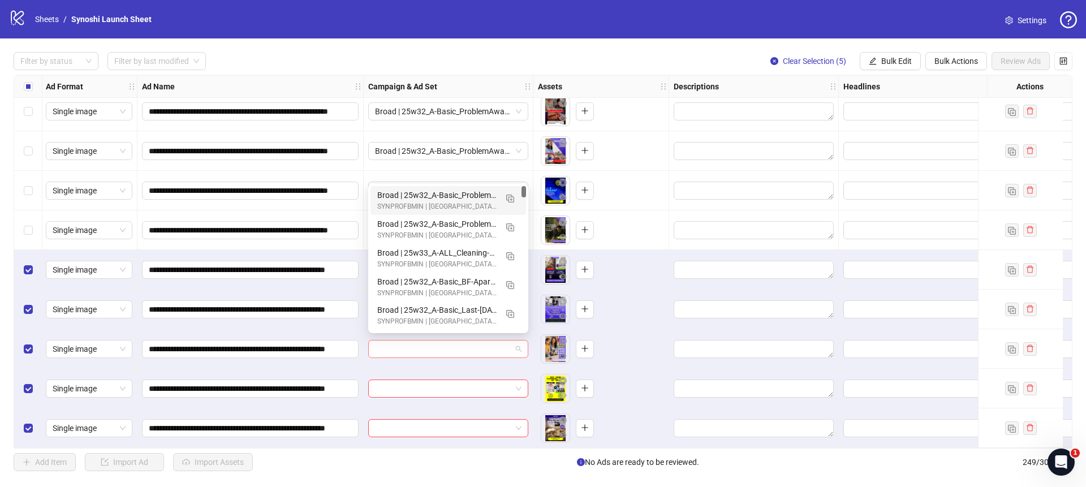
click at [520, 342] on span at bounding box center [448, 349] width 147 height 17
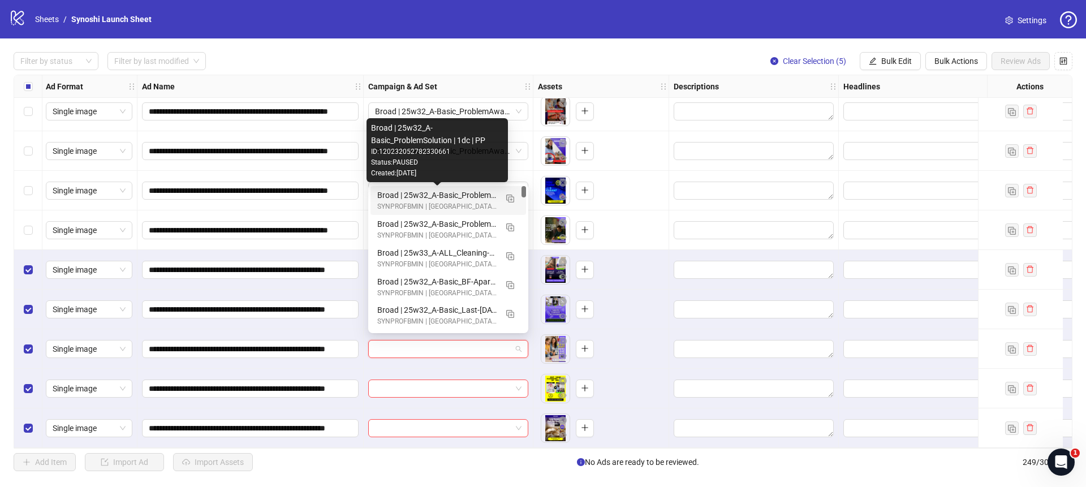
click at [450, 196] on div "Broad | 25w32_A-Basic_ProblemSolution | 1dc | PP" at bounding box center [436, 195] width 119 height 12
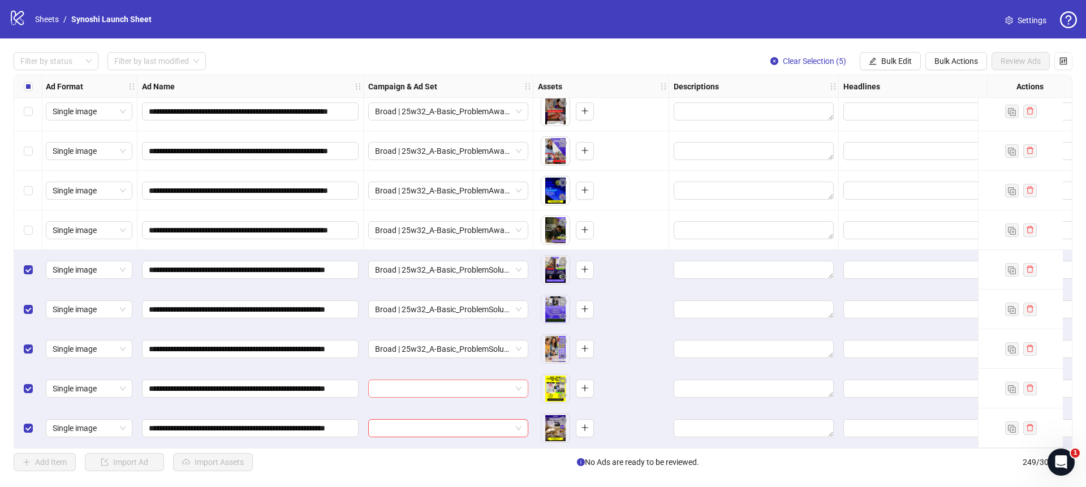
click at [518, 380] on span at bounding box center [448, 388] width 147 height 17
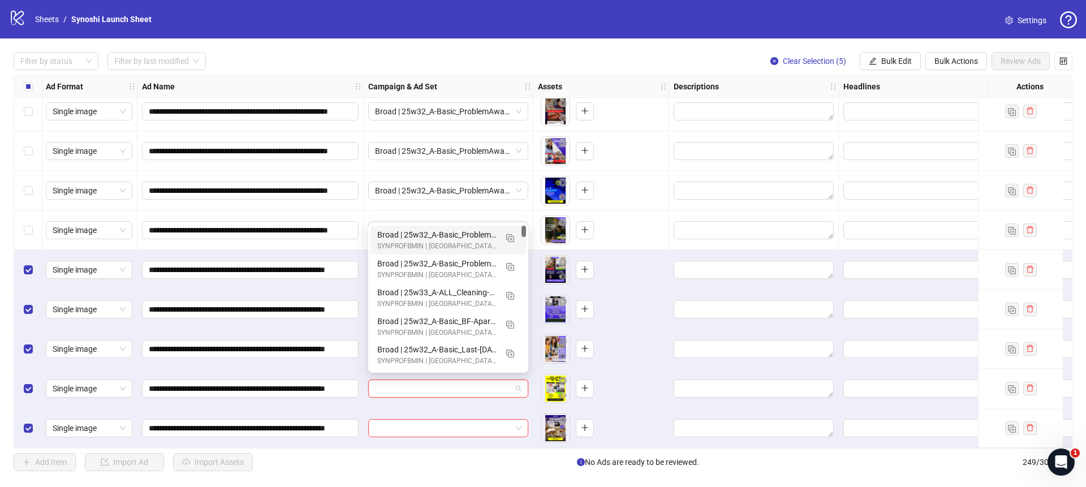
click at [470, 235] on div "Broad | 25w32_A-Basic_ProblemSolution | 1dc | PP" at bounding box center [436, 235] width 119 height 12
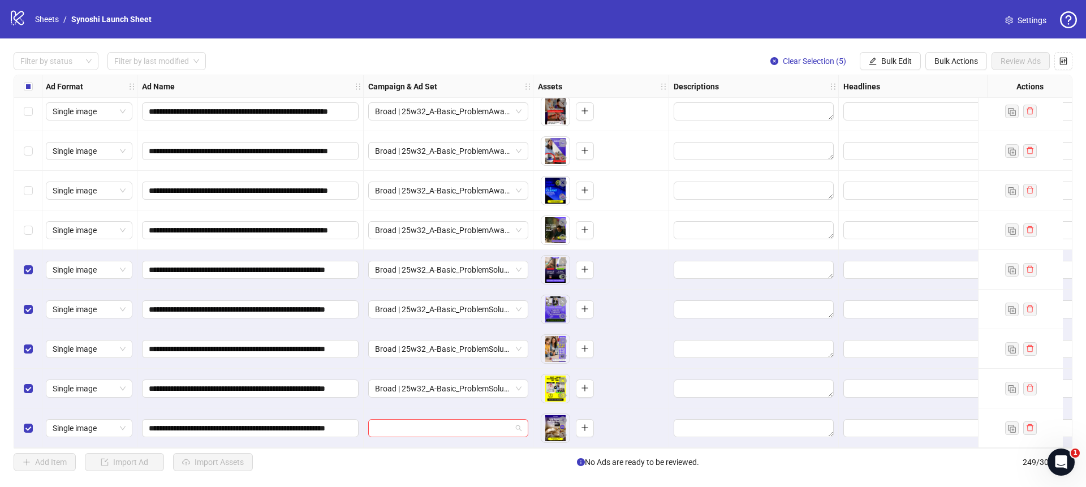
drag, startPoint x: 520, startPoint y: 418, endPoint x: 521, endPoint y: 384, distance: 33.9
click at [521, 420] on span at bounding box center [448, 428] width 147 height 17
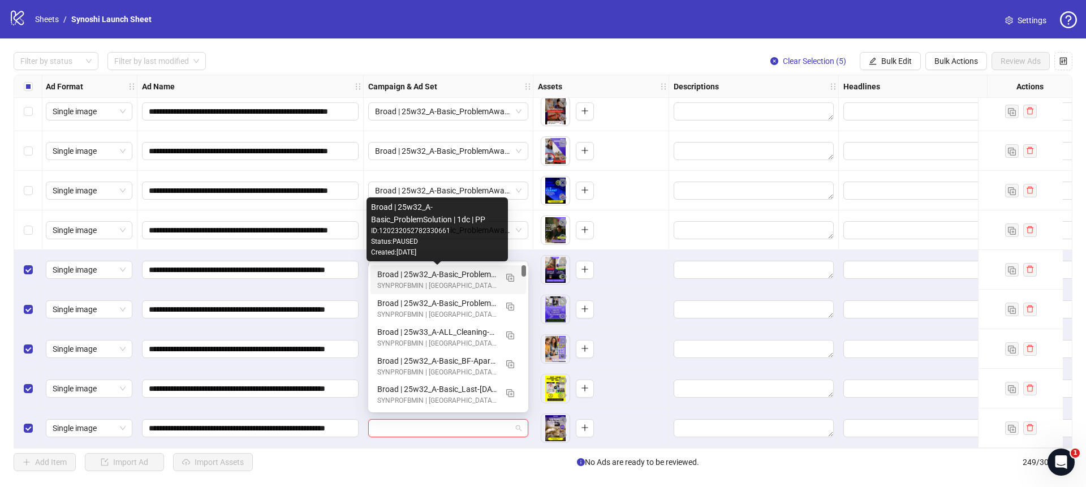
click at [459, 274] on div "Broad | 25w32_A-Basic_ProblemSolution | 1dc | PP" at bounding box center [436, 274] width 119 height 12
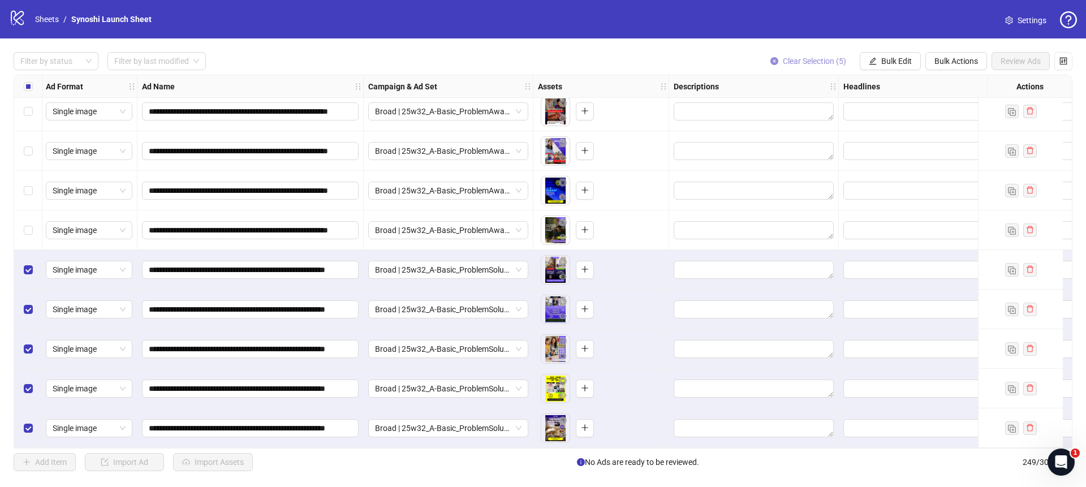
click at [777, 58] on button "Clear Selection (5)" at bounding box center [808, 61] width 94 height 18
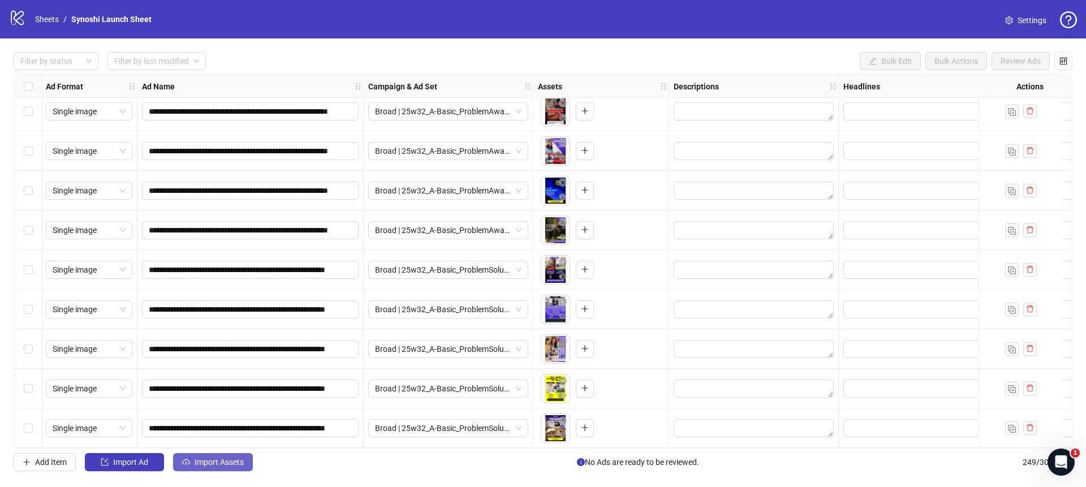
click at [240, 459] on span "Import Assets" at bounding box center [219, 462] width 49 height 9
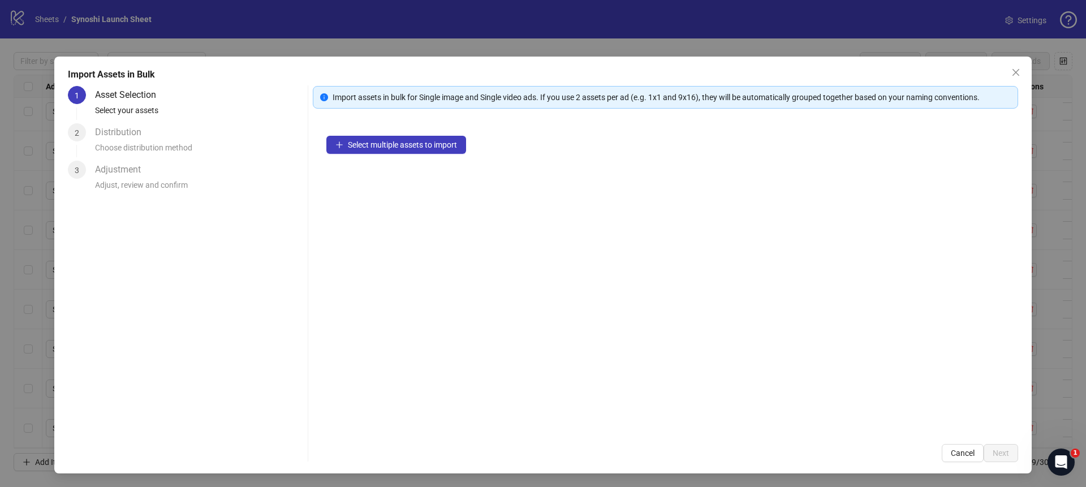
click at [385, 127] on div "Select multiple assets to import" at bounding box center [665, 276] width 705 height 308
click at [375, 139] on button "Select multiple assets to import" at bounding box center [396, 145] width 140 height 18
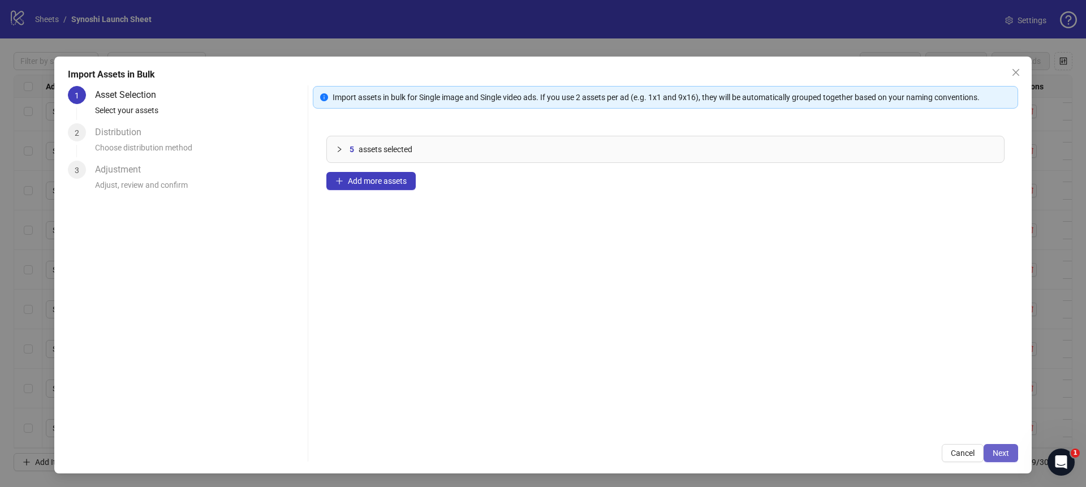
click at [1010, 449] on button "Next" at bounding box center [1001, 453] width 35 height 18
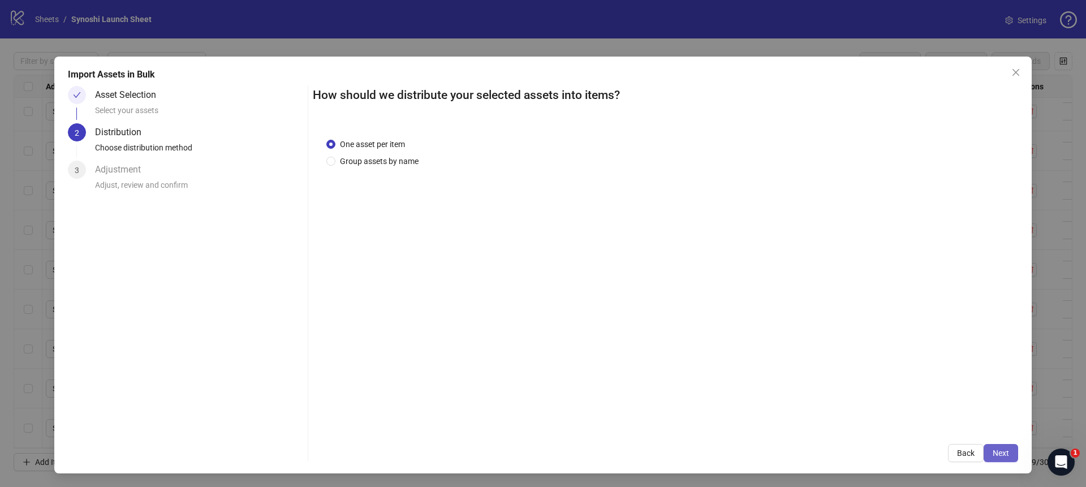
click at [1012, 455] on button "Next" at bounding box center [1001, 453] width 35 height 18
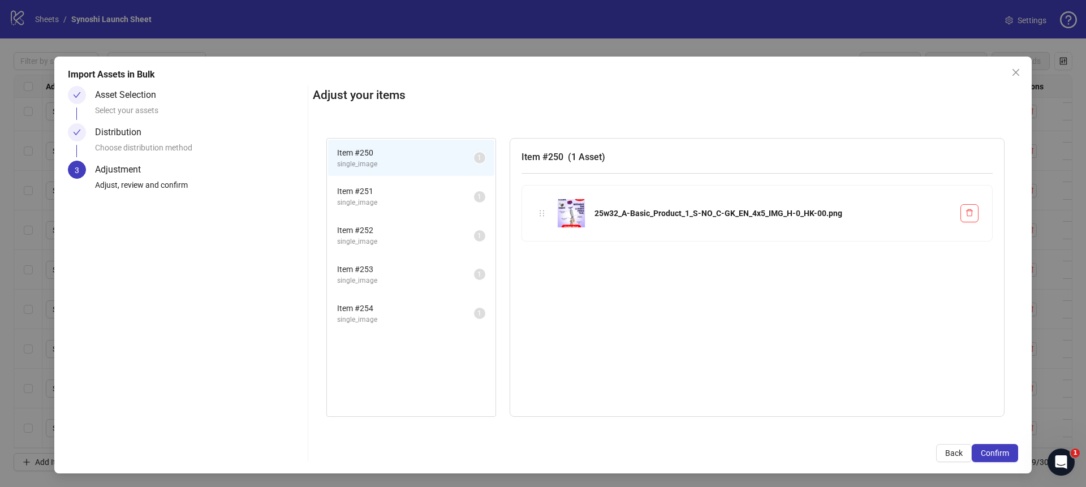
click at [1012, 455] on button "Confirm" at bounding box center [995, 453] width 46 height 18
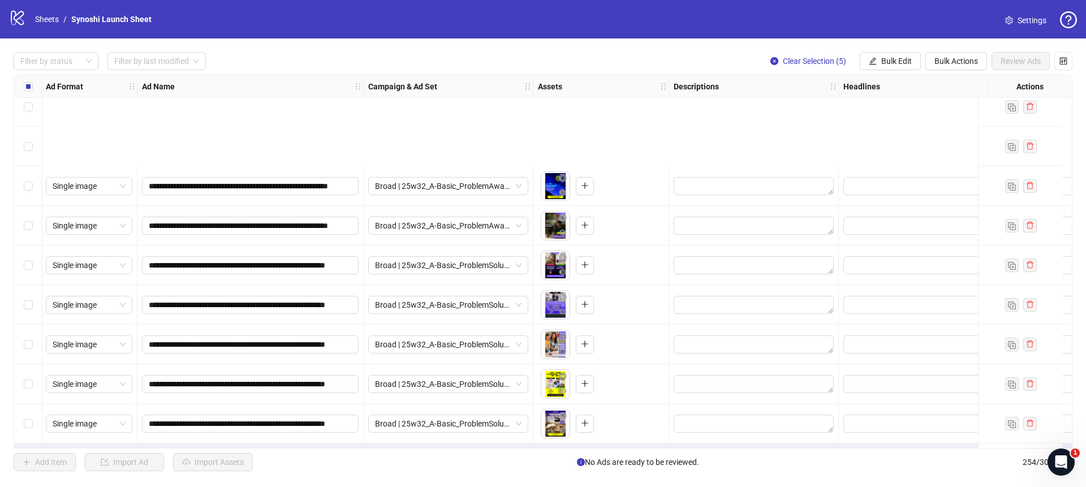
scroll to position [9713, 1]
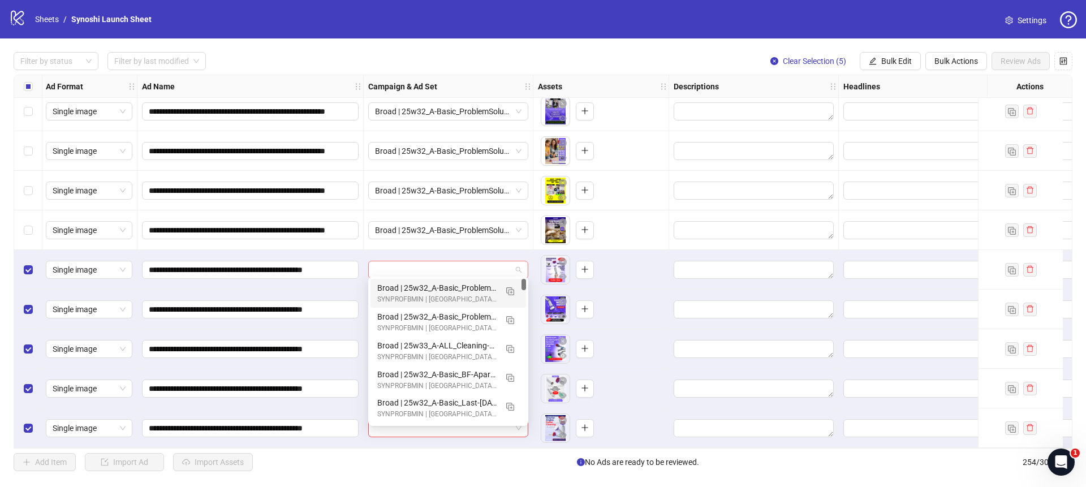
click at [519, 261] on span at bounding box center [448, 269] width 147 height 17
click at [510, 287] on img "button" at bounding box center [510, 291] width 8 height 8
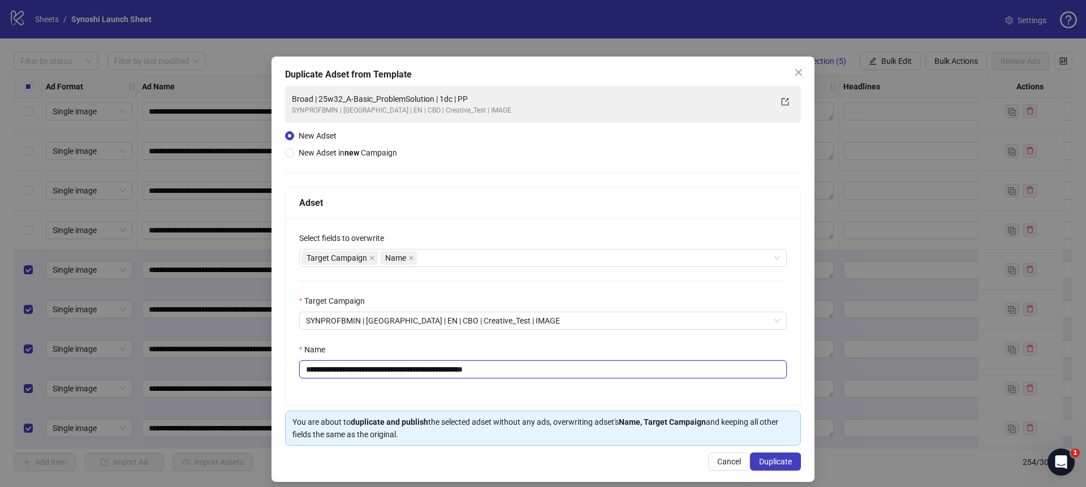
click at [516, 367] on input "**********" at bounding box center [543, 369] width 488 height 18
drag, startPoint x: 449, startPoint y: 368, endPoint x: 334, endPoint y: 369, distance: 114.3
click at [334, 369] on input "**********" at bounding box center [543, 369] width 488 height 18
paste input "text"
type input "**********"
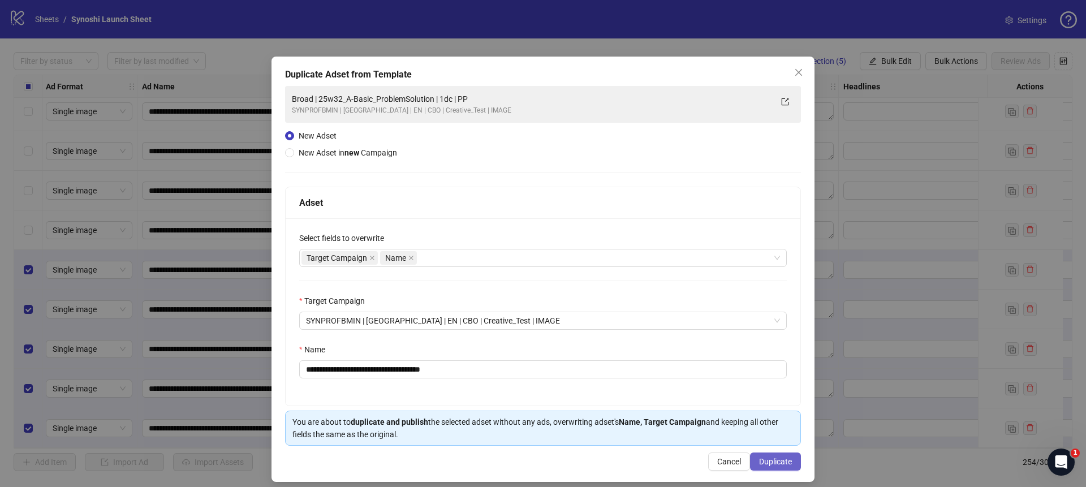
click at [780, 464] on span "Duplicate" at bounding box center [775, 461] width 33 height 9
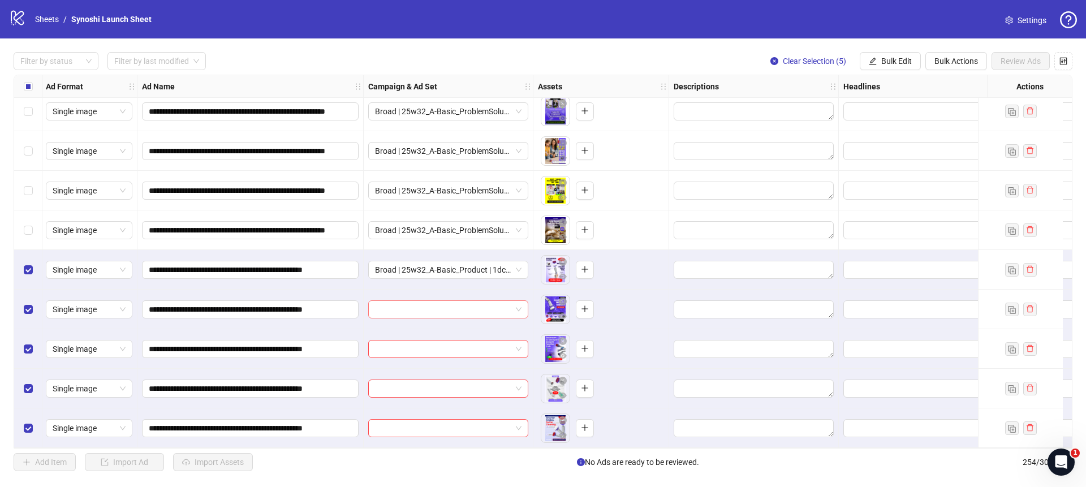
click at [521, 304] on span at bounding box center [448, 309] width 147 height 17
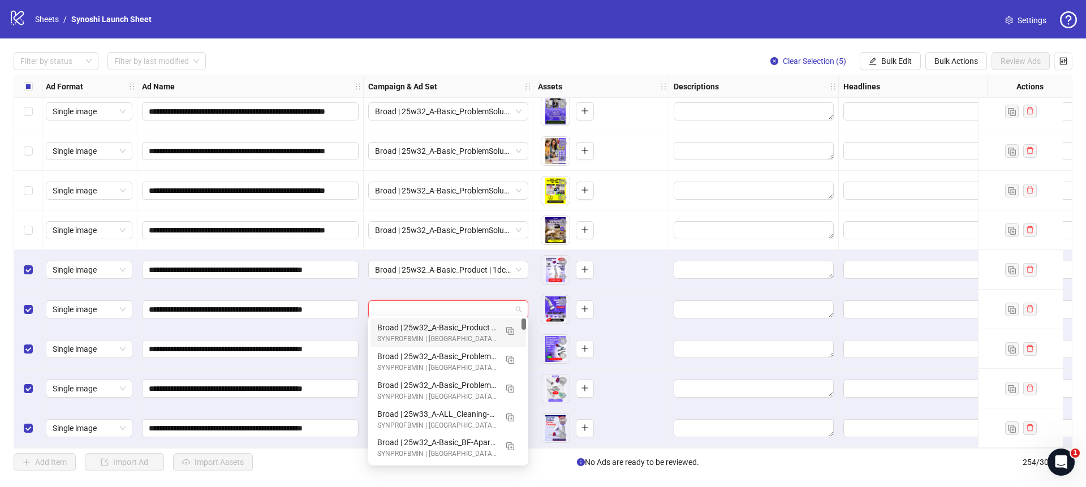
drag, startPoint x: 457, startPoint y: 331, endPoint x: 497, endPoint y: 327, distance: 40.4
click at [457, 331] on div "Broad | 25w32_A-Basic_Product | 1dc | PP" at bounding box center [436, 327] width 119 height 12
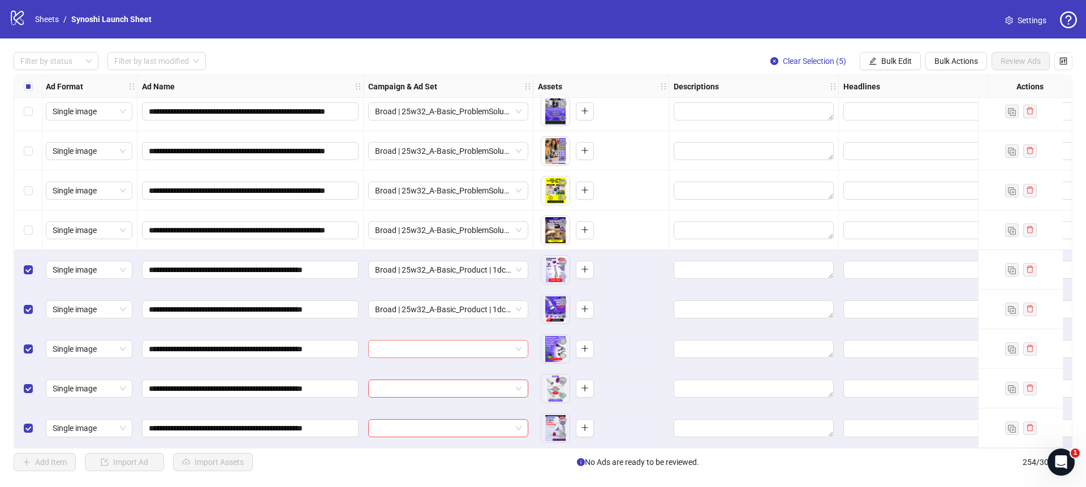
click at [517, 341] on span at bounding box center [448, 349] width 147 height 17
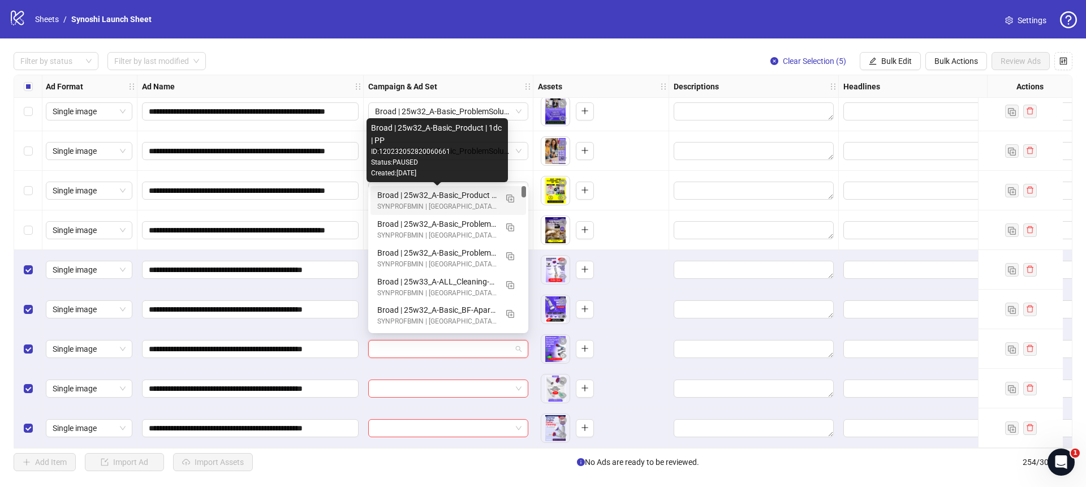
click at [450, 192] on div "Broad | 25w32_A-Basic_Product | 1dc | PP" at bounding box center [436, 195] width 119 height 12
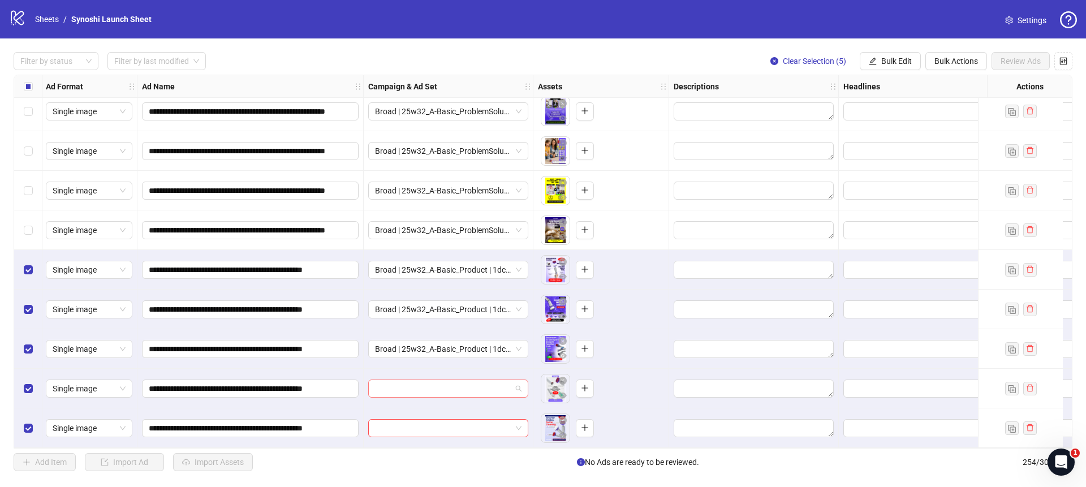
click at [519, 380] on span at bounding box center [448, 388] width 147 height 17
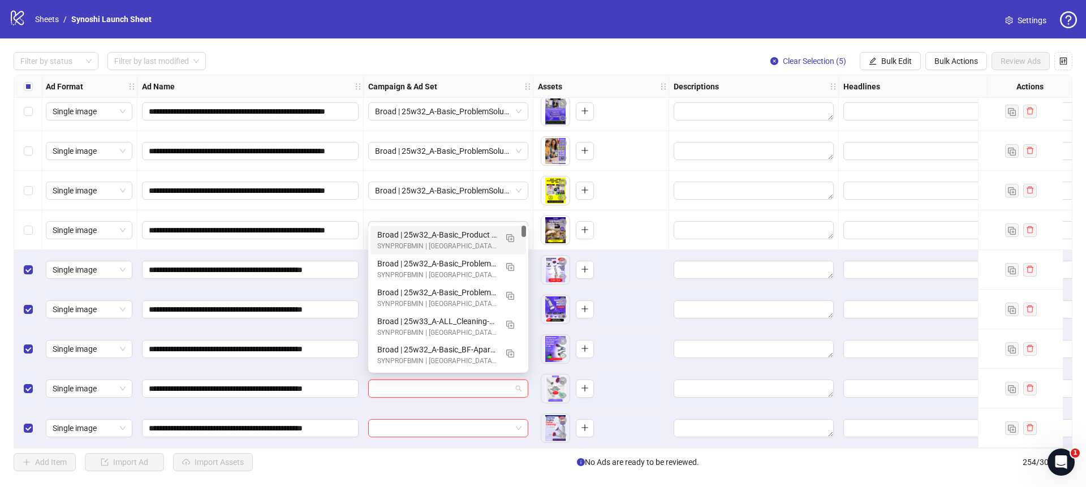
click at [455, 233] on div "Broad | 25w32_A-Basic_Product | 1dc | PP" at bounding box center [436, 235] width 119 height 12
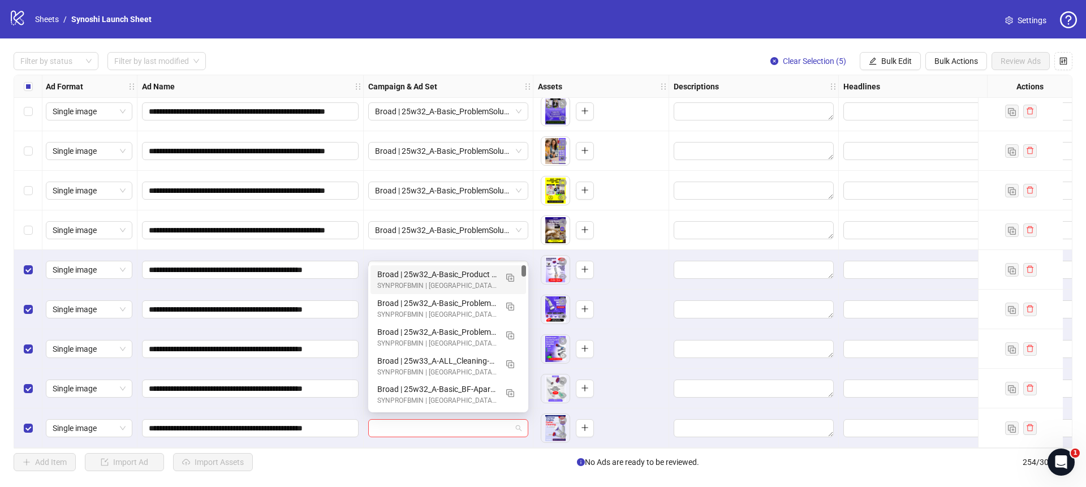
drag, startPoint x: 518, startPoint y: 420, endPoint x: 522, endPoint y: 360, distance: 60.1
click at [518, 420] on span at bounding box center [448, 428] width 147 height 17
click at [470, 274] on div "Broad | 25w32_A-Basic_Product | 1dc | PP" at bounding box center [436, 274] width 119 height 12
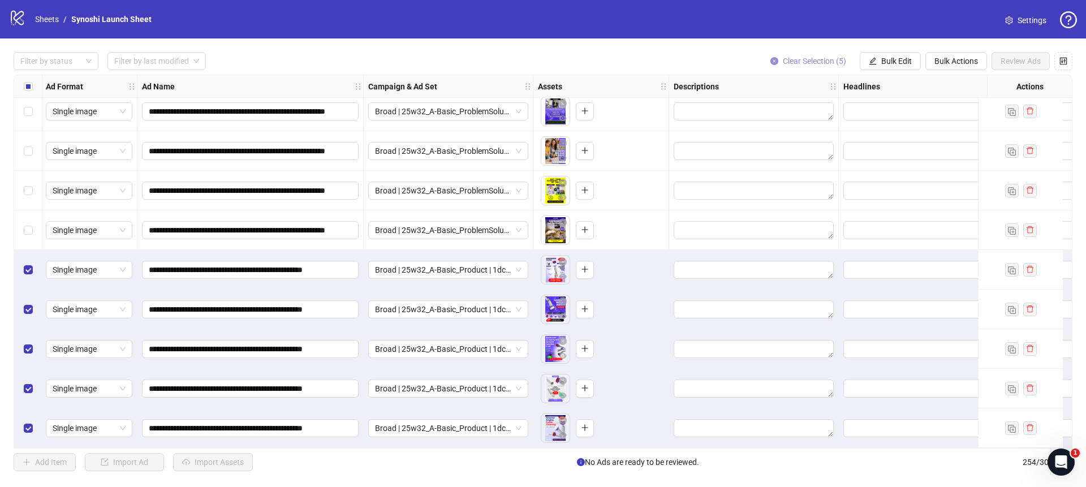
click at [772, 59] on icon "close-circle" at bounding box center [775, 61] width 8 height 8
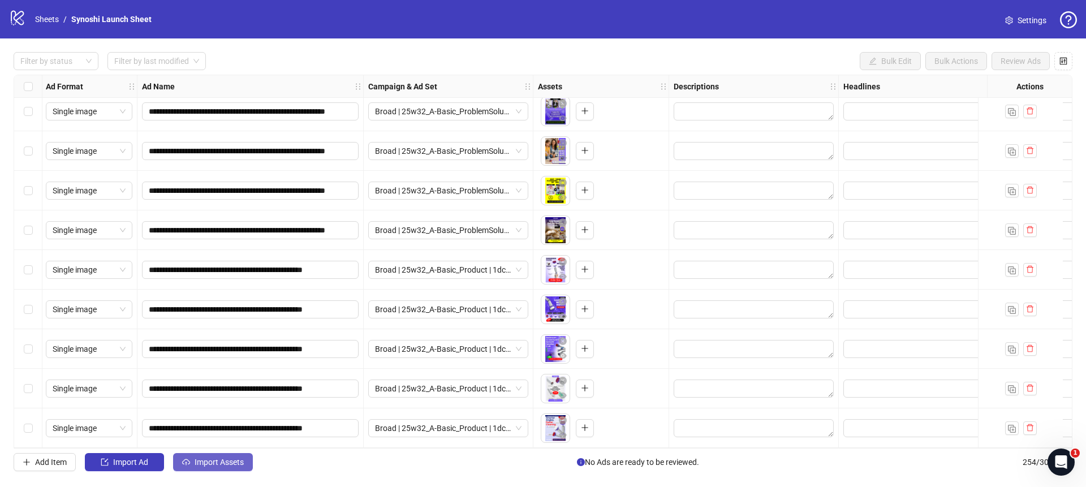
click at [242, 466] on span "Import Assets" at bounding box center [219, 462] width 49 height 9
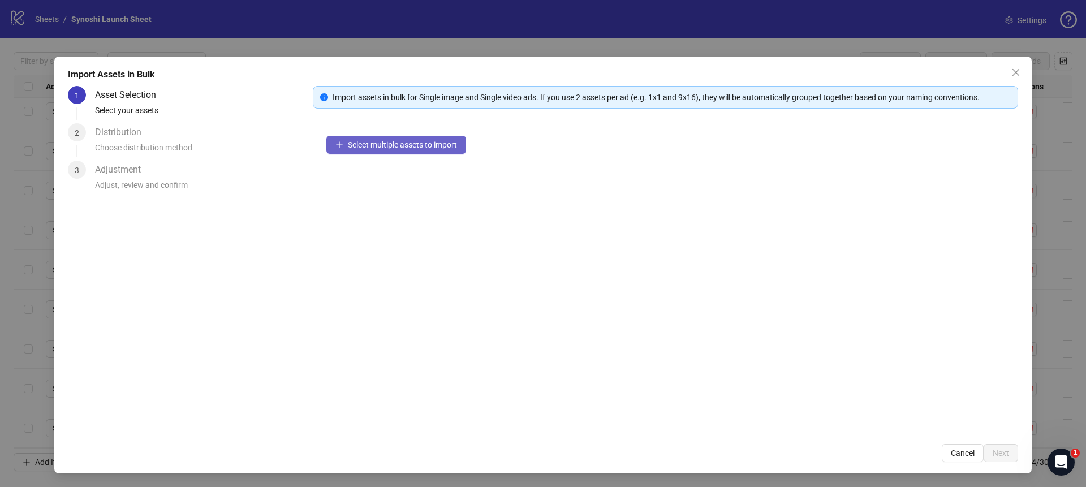
click at [352, 137] on button "Select multiple assets to import" at bounding box center [396, 145] width 140 height 18
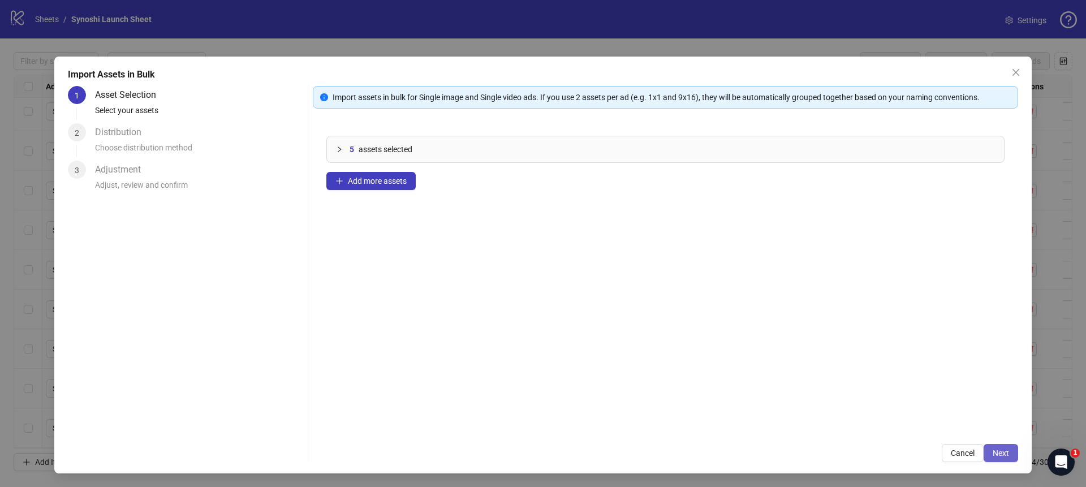
click at [992, 457] on button "Next" at bounding box center [1001, 453] width 35 height 18
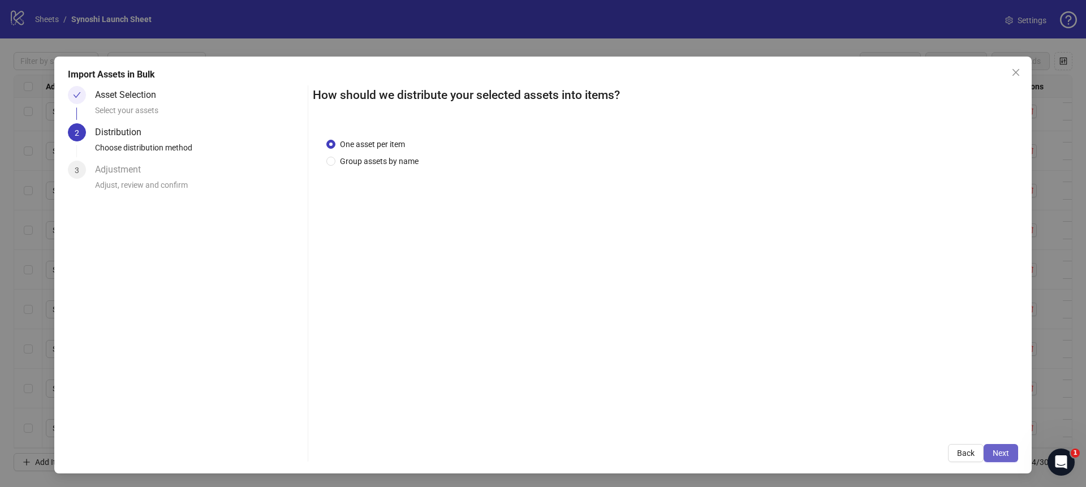
click at [989, 454] on button "Next" at bounding box center [1001, 453] width 35 height 18
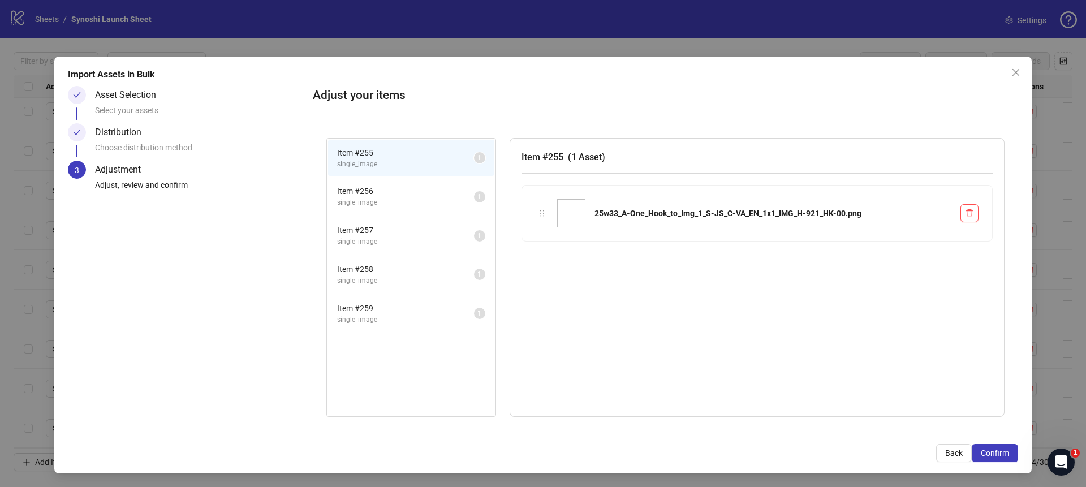
click at [989, 454] on span "Confirm" at bounding box center [995, 453] width 28 height 9
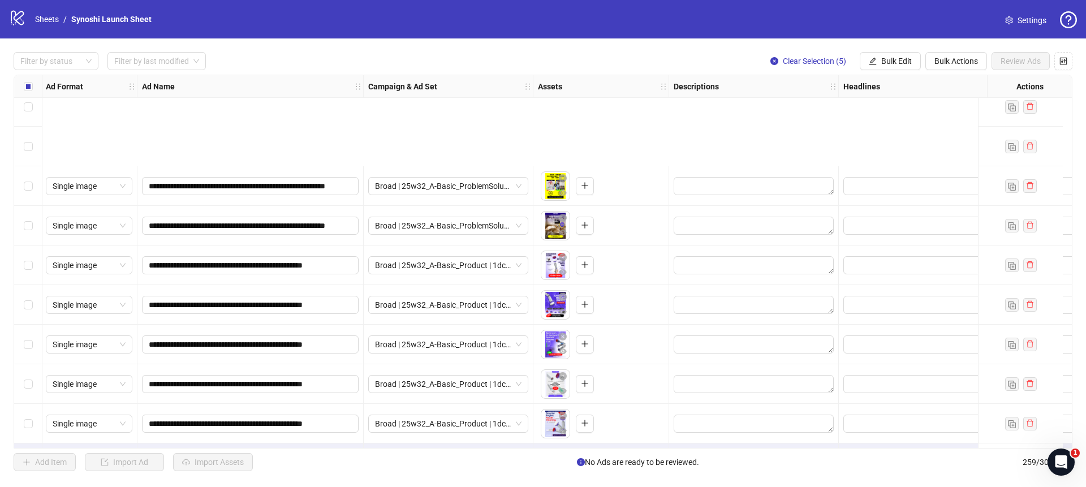
scroll to position [9911, 1]
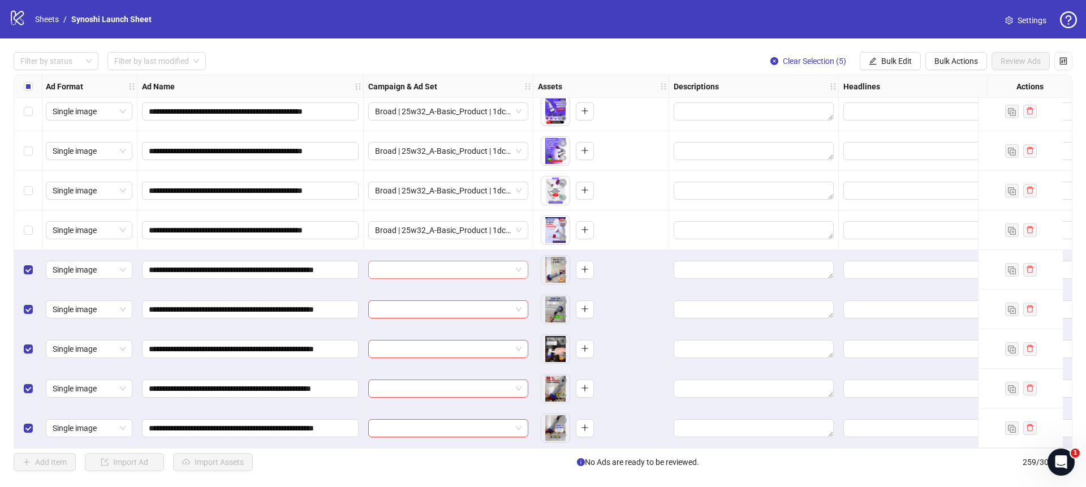
click at [523, 265] on div at bounding box center [448, 270] width 160 height 18
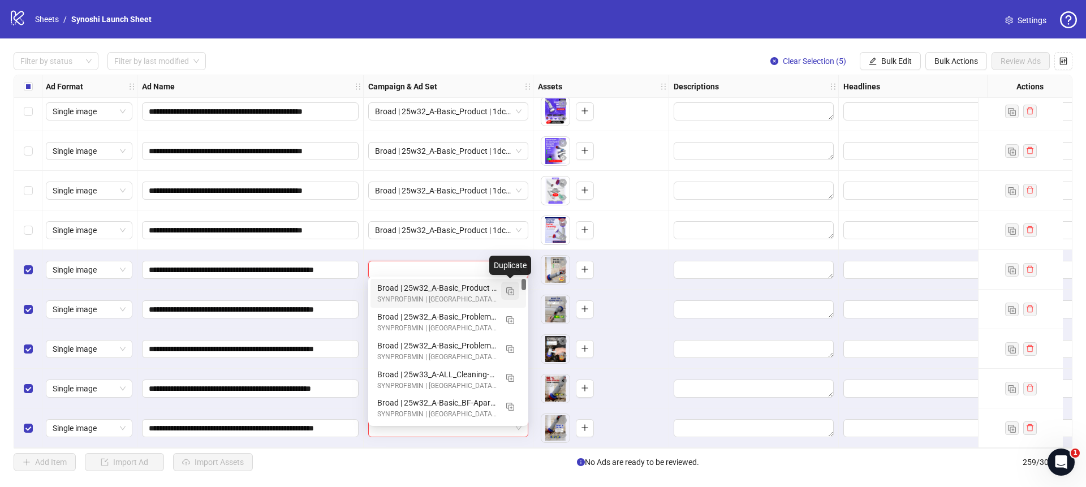
click at [510, 285] on button "button" at bounding box center [510, 291] width 18 height 18
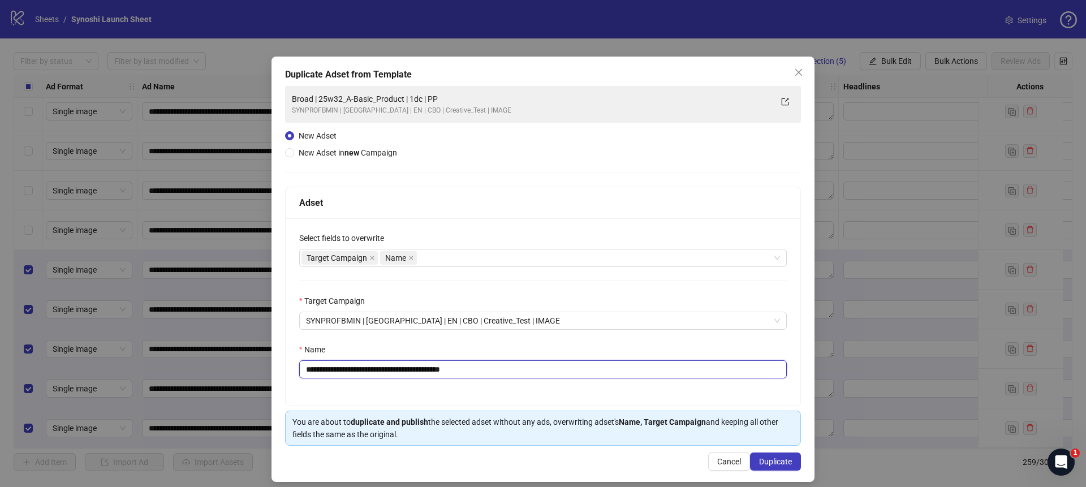
click at [503, 372] on input "**********" at bounding box center [543, 369] width 488 height 18
drag, startPoint x: 419, startPoint y: 371, endPoint x: 333, endPoint y: 374, distance: 86.0
click at [333, 374] on input "**********" at bounding box center [543, 369] width 488 height 18
paste input "**"
type input "**********"
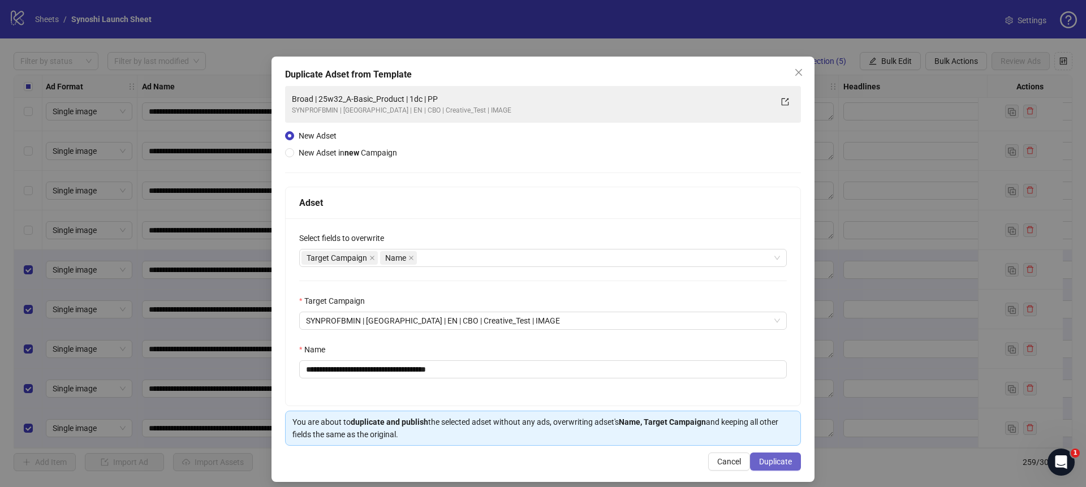
click at [759, 456] on button "Duplicate" at bounding box center [775, 462] width 51 height 18
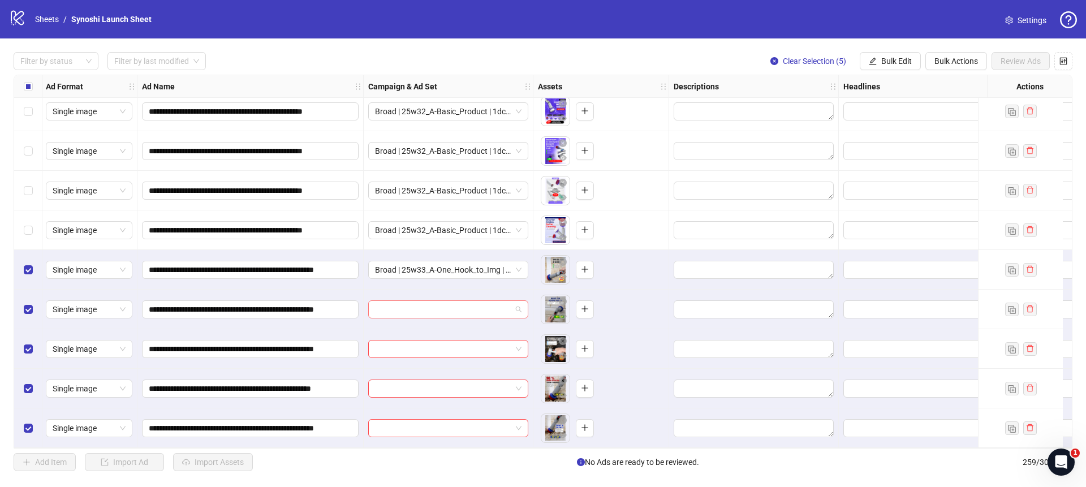
click at [523, 303] on div at bounding box center [448, 309] width 160 height 18
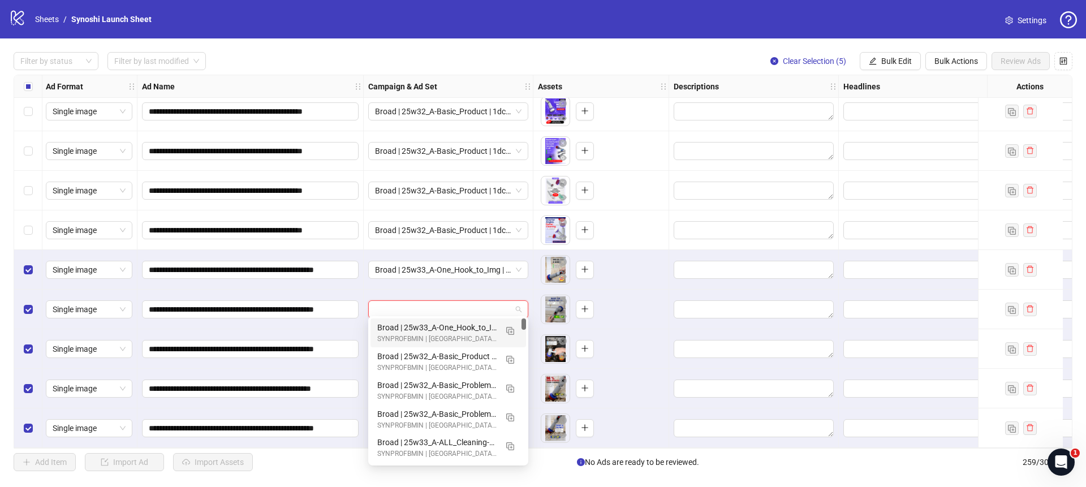
click at [474, 324] on div "Broad | 25w33_A-One_Hook_to_Img | 1dc | PP" at bounding box center [436, 327] width 119 height 12
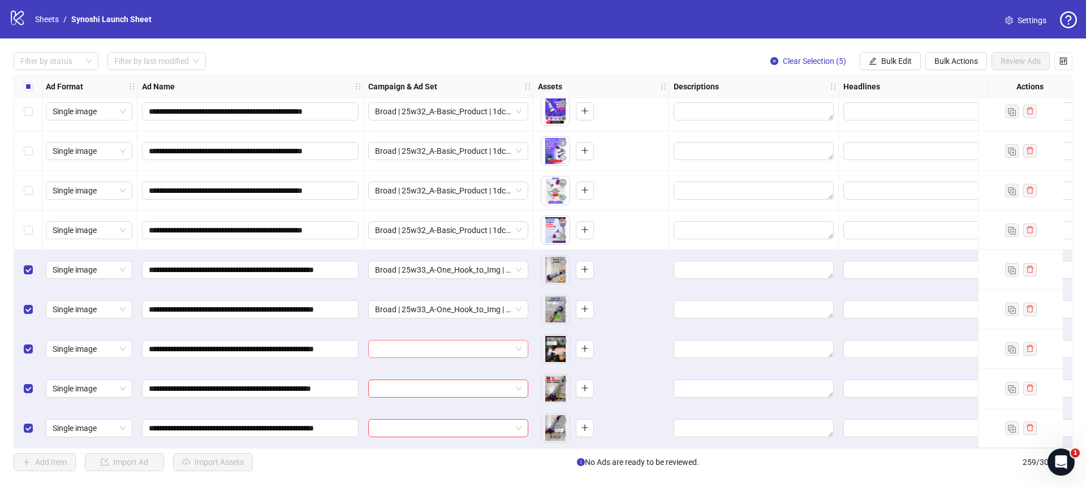
click at [516, 345] on span at bounding box center [448, 349] width 147 height 17
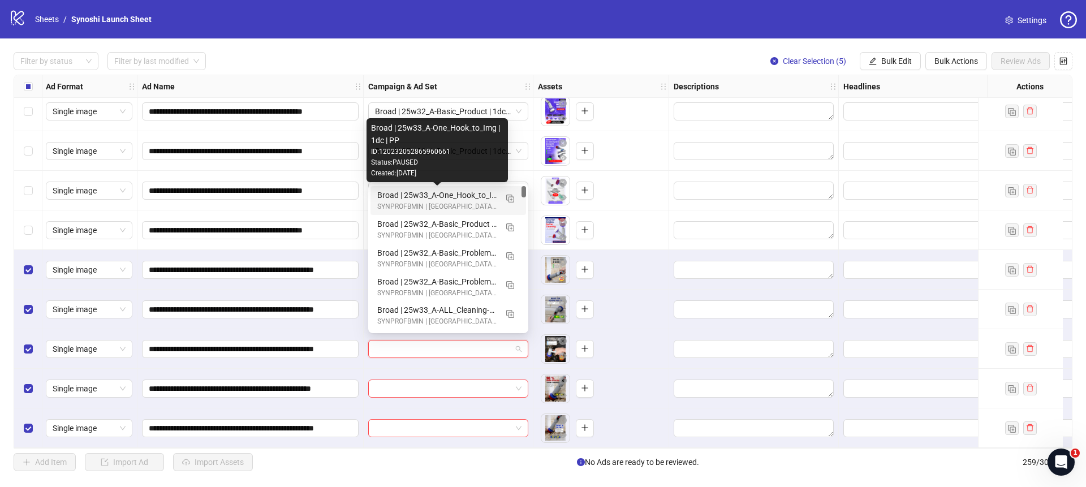
click at [471, 199] on div "Broad | 25w33_A-One_Hook_to_Img | 1dc | PP" at bounding box center [436, 195] width 119 height 12
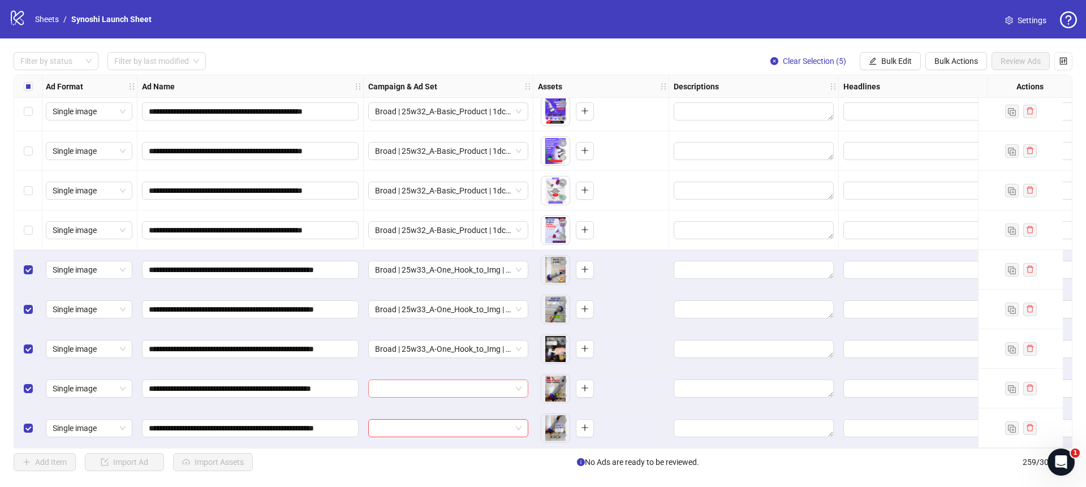
click at [521, 381] on span at bounding box center [448, 388] width 147 height 17
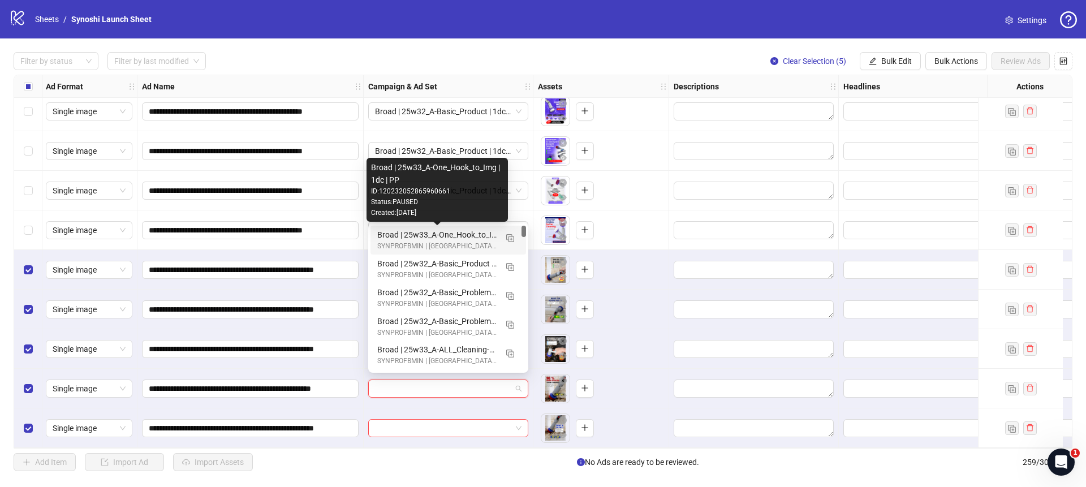
click at [466, 234] on div "Broad | 25w33_A-One_Hook_to_Img | 1dc | PP" at bounding box center [436, 235] width 119 height 12
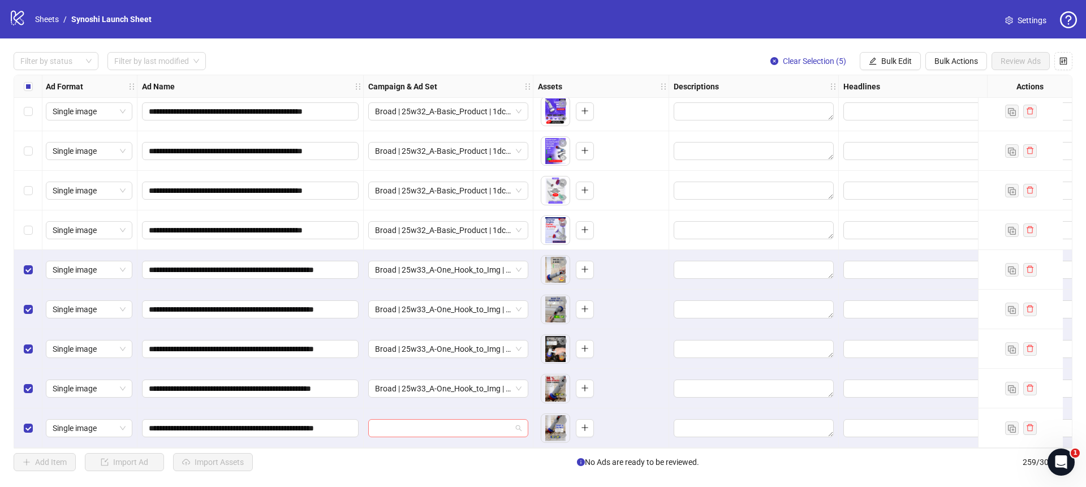
click at [518, 422] on span at bounding box center [448, 428] width 147 height 17
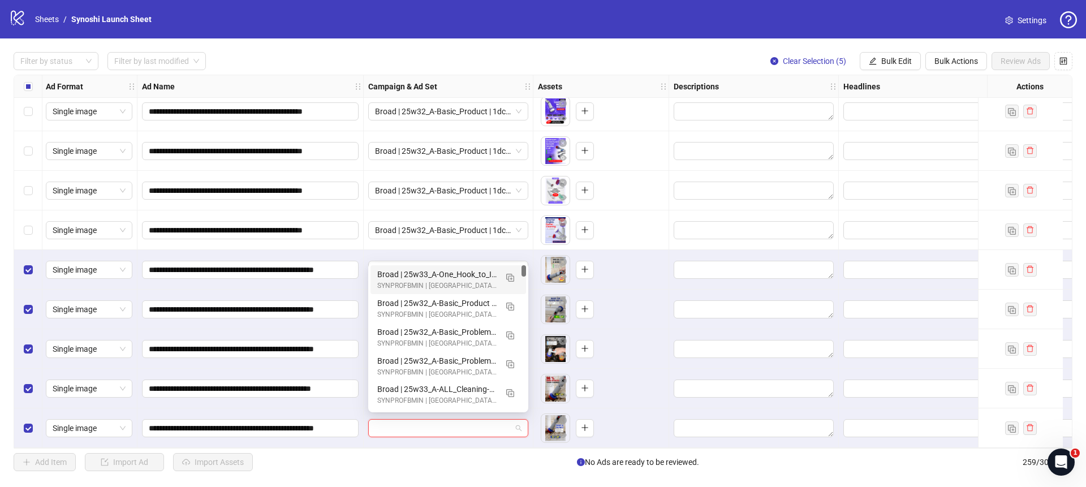
click at [467, 276] on div "Broad | 25w33_A-One_Hook_to_Img | 1dc | PP" at bounding box center [436, 274] width 119 height 12
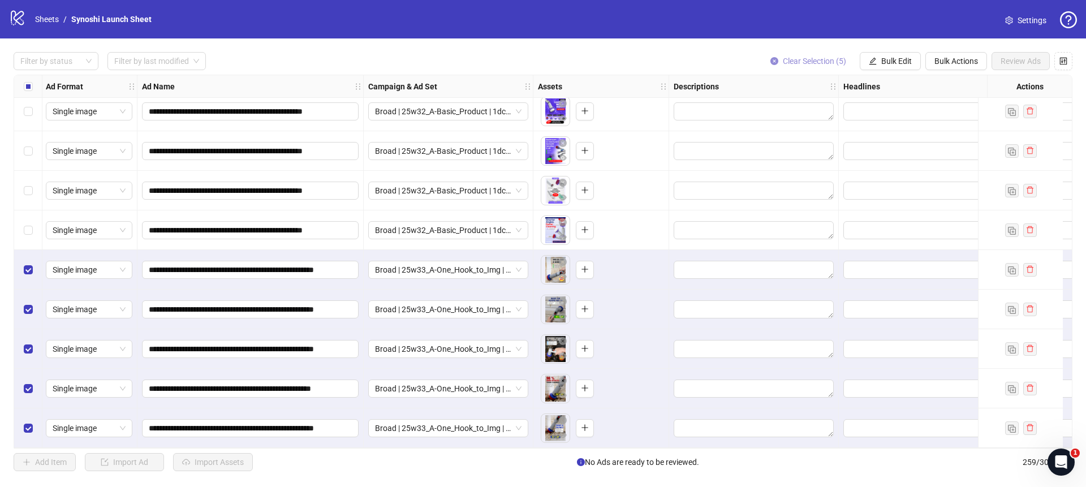
click at [779, 59] on button "Clear Selection (5)" at bounding box center [808, 61] width 94 height 18
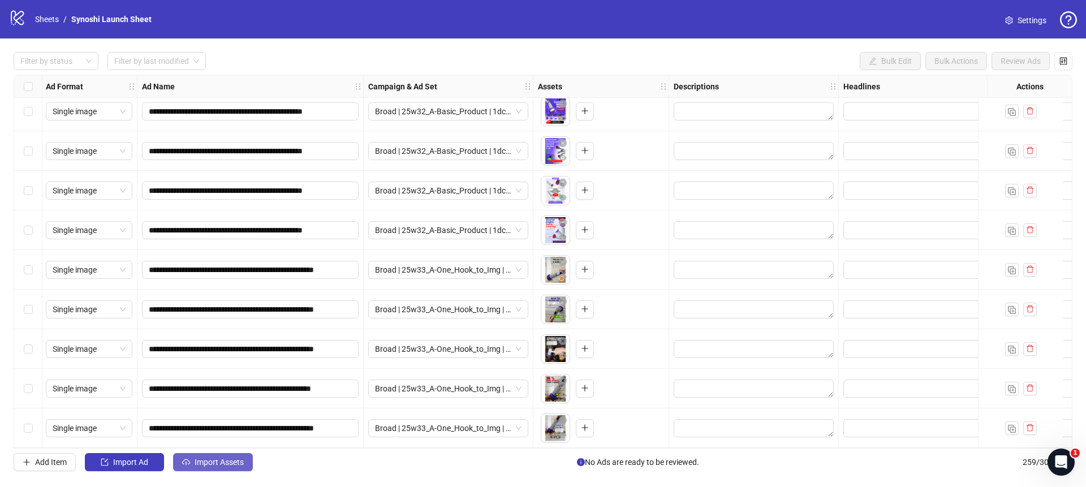
click at [225, 463] on span "Import Assets" at bounding box center [219, 462] width 49 height 9
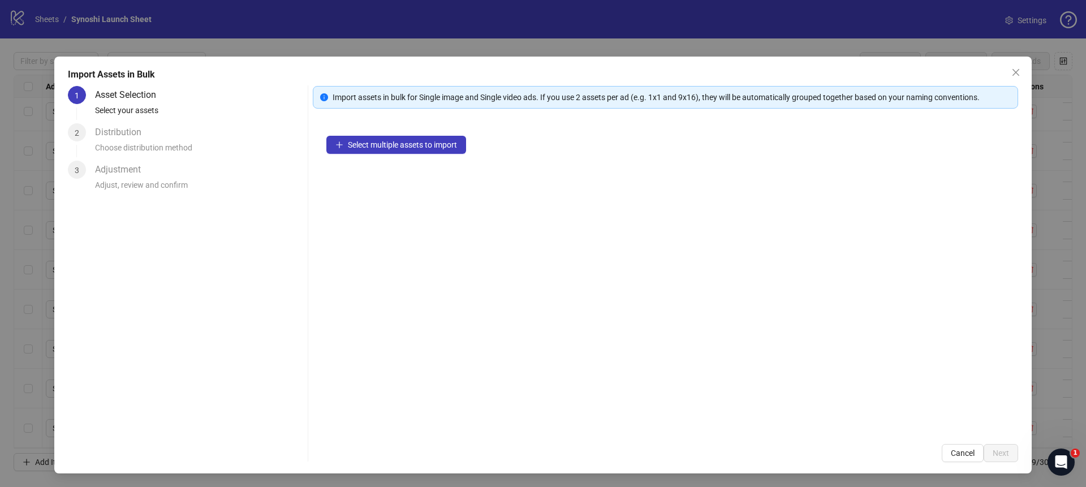
click at [396, 156] on div "Select multiple assets to import" at bounding box center [665, 276] width 705 height 308
click at [397, 144] on span "Select multiple assets to import" at bounding box center [402, 144] width 109 height 9
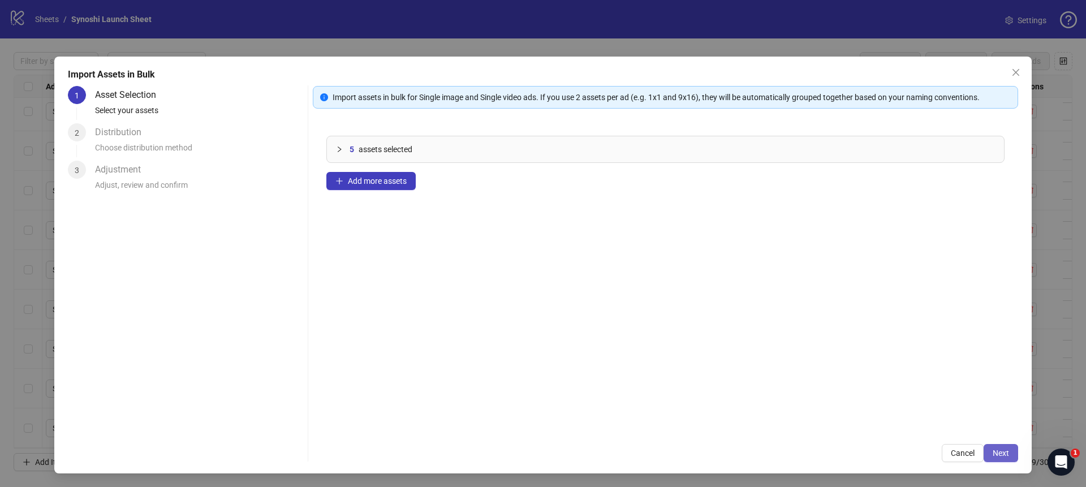
click at [1009, 450] on button "Next" at bounding box center [1001, 453] width 35 height 18
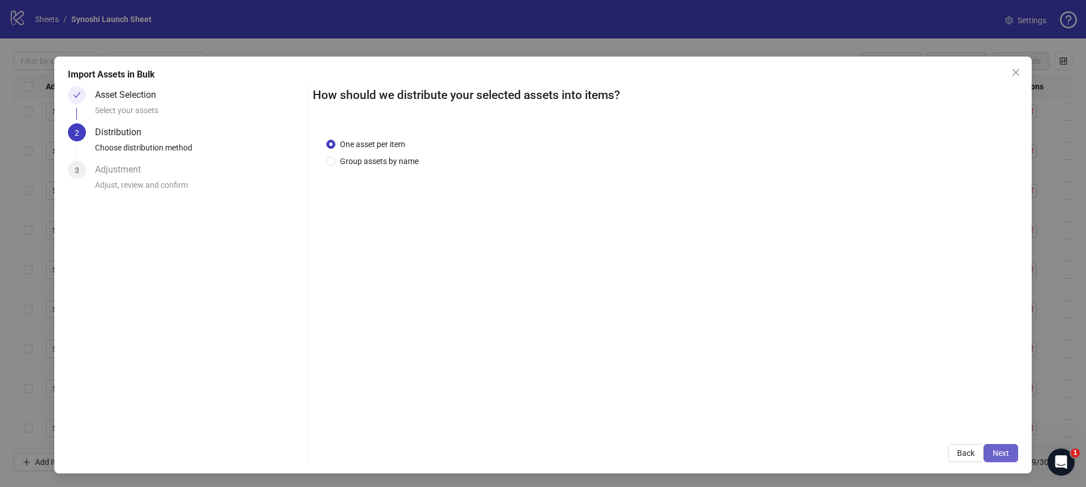
click at [991, 449] on button "Next" at bounding box center [1001, 453] width 35 height 18
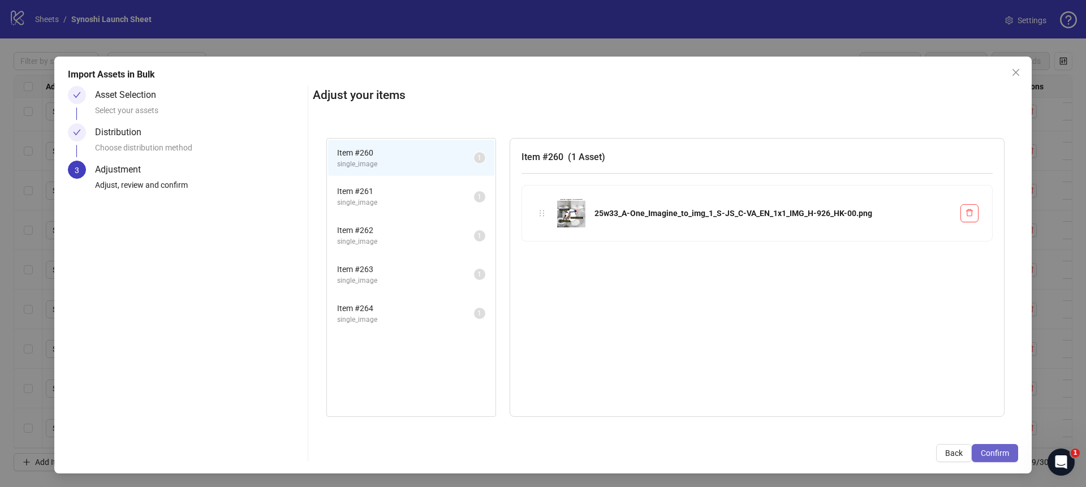
click at [995, 449] on span "Confirm" at bounding box center [995, 453] width 28 height 9
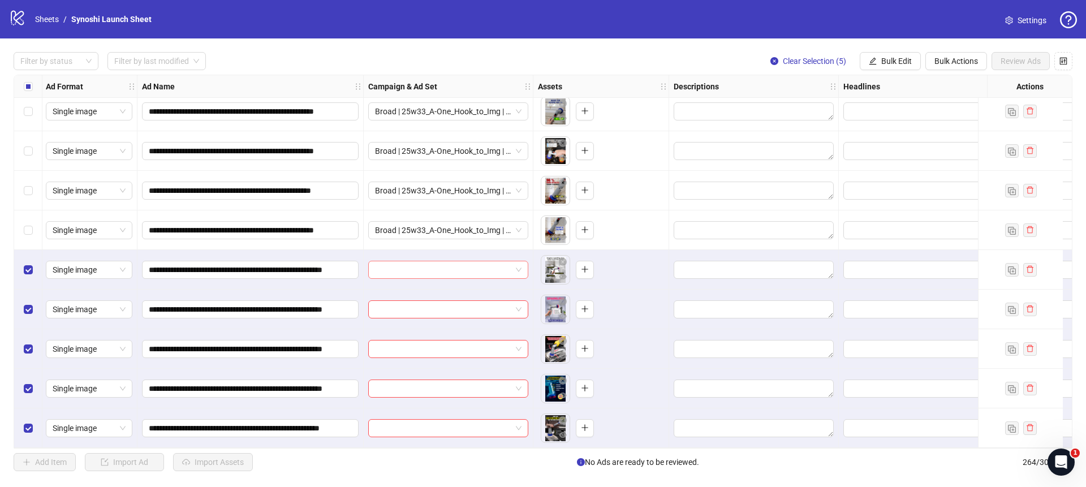
click at [517, 263] on span at bounding box center [448, 269] width 147 height 17
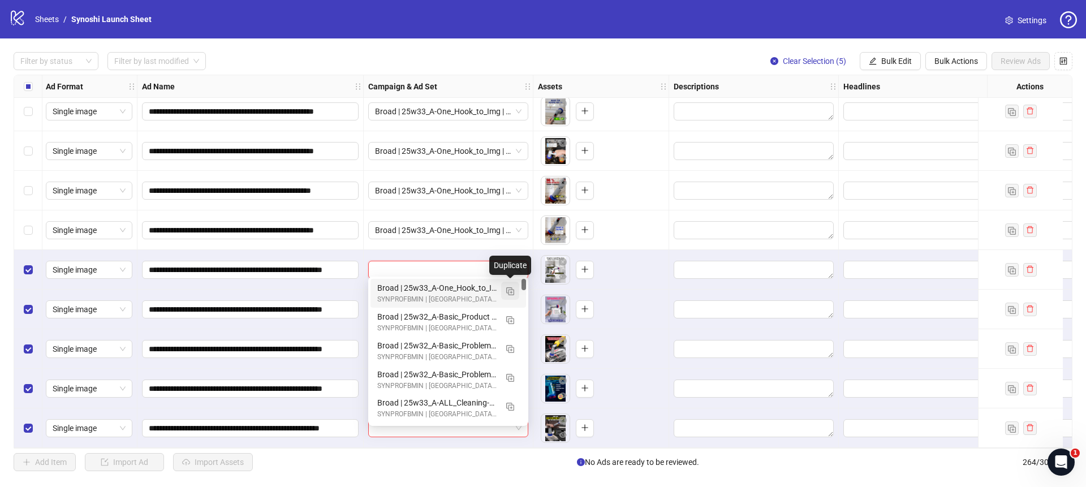
click at [510, 291] on img "button" at bounding box center [510, 291] width 8 height 8
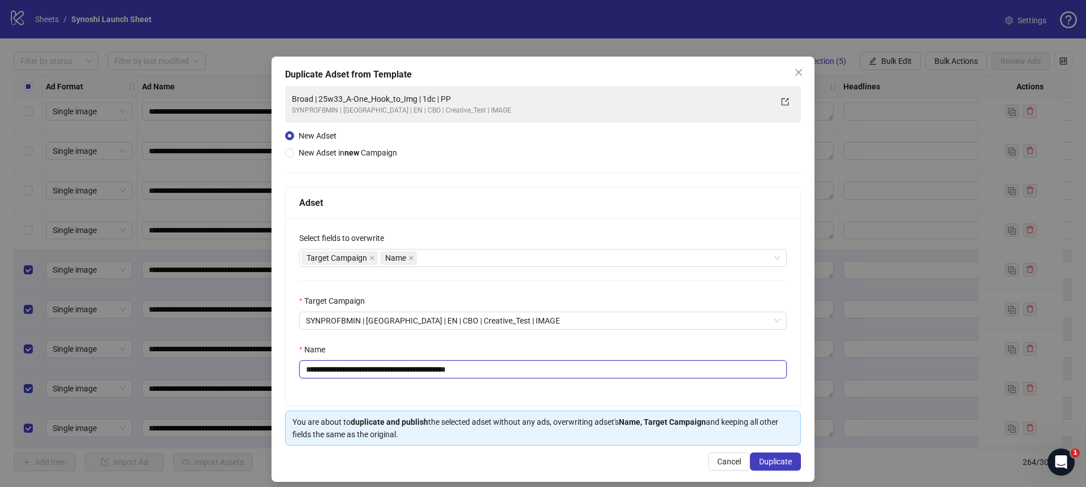
click at [509, 369] on input "**********" at bounding box center [543, 369] width 488 height 18
drag, startPoint x: 426, startPoint y: 371, endPoint x: 334, endPoint y: 369, distance: 91.7
click at [334, 369] on input "**********" at bounding box center [543, 369] width 488 height 18
paste input "***"
type input "**********"
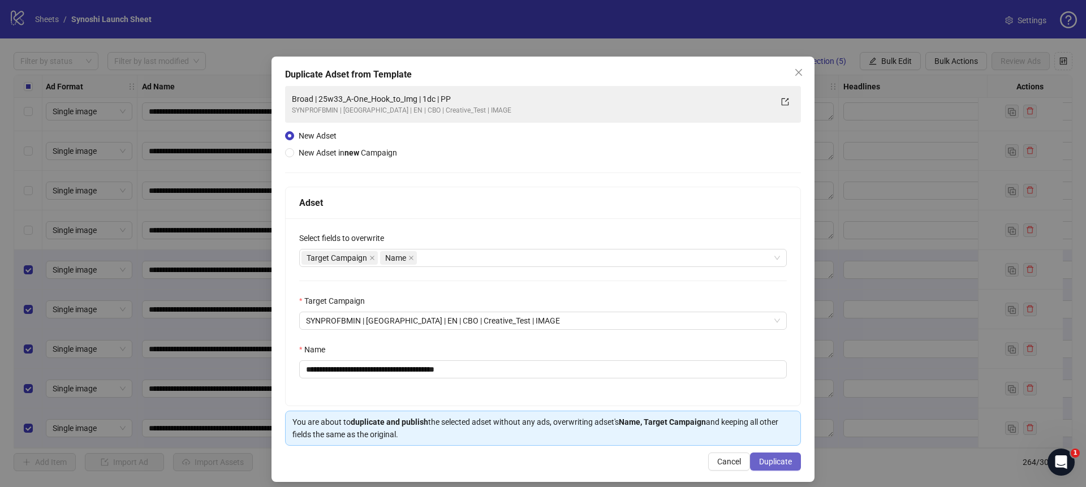
click at [784, 462] on span "Duplicate" at bounding box center [775, 461] width 33 height 9
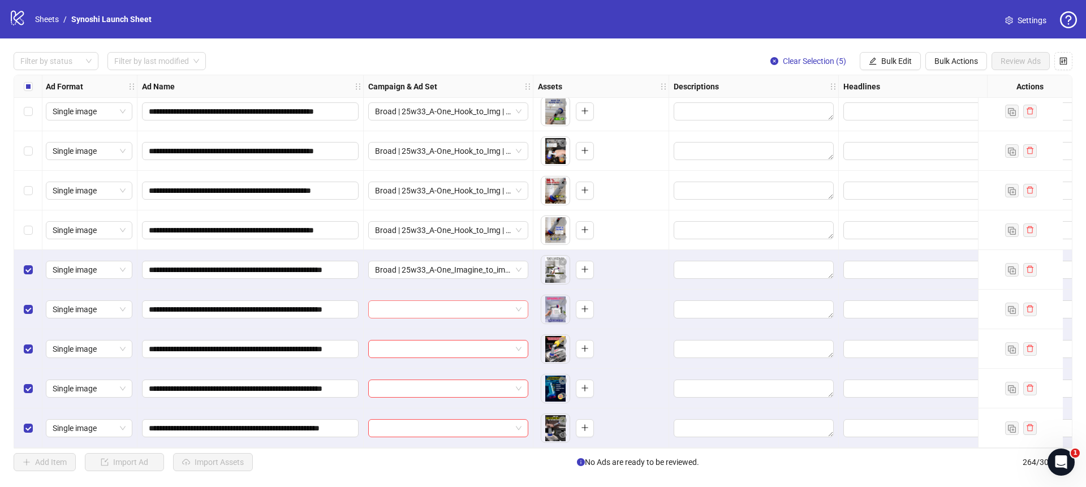
click at [520, 308] on span at bounding box center [448, 309] width 147 height 17
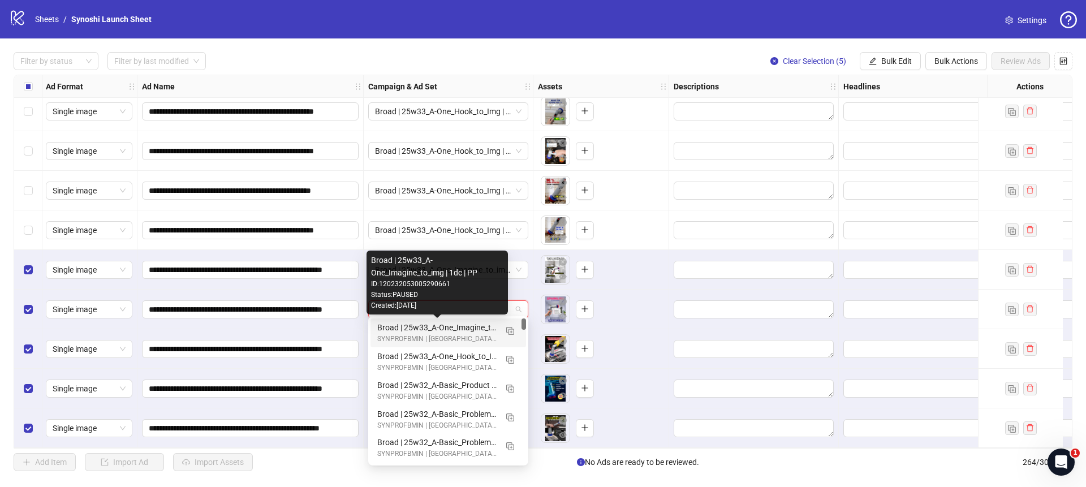
click at [444, 324] on div "Broad | 25w33_A-One_Imagine_to_img | 1dc | PP" at bounding box center [436, 327] width 119 height 12
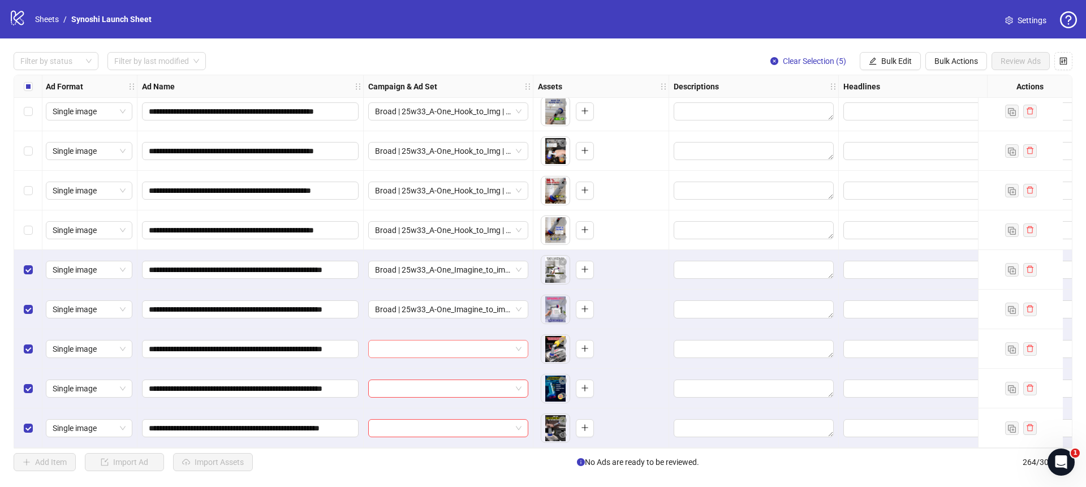
click at [521, 341] on span at bounding box center [448, 349] width 147 height 17
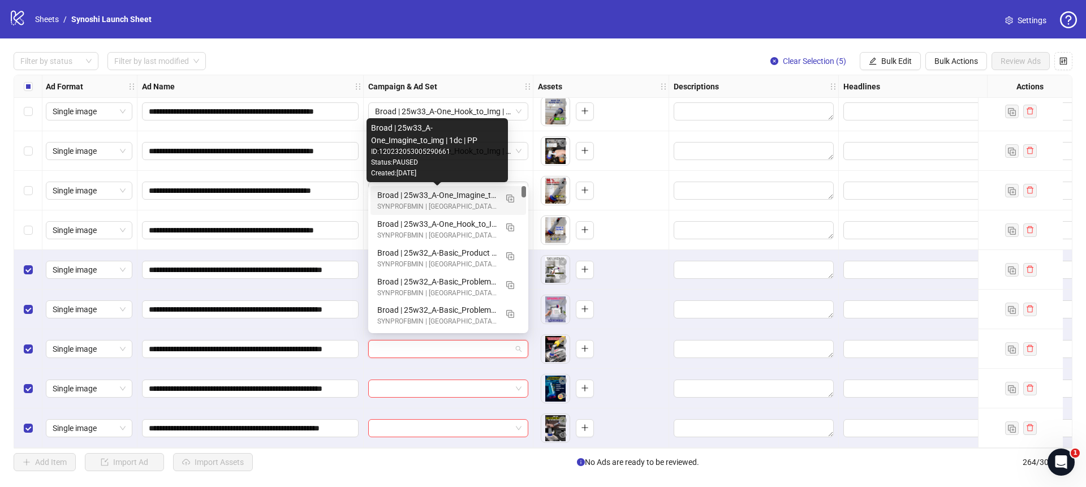
click at [450, 191] on div "Broad | 25w33_A-One_Imagine_to_img | 1dc | PP" at bounding box center [436, 195] width 119 height 12
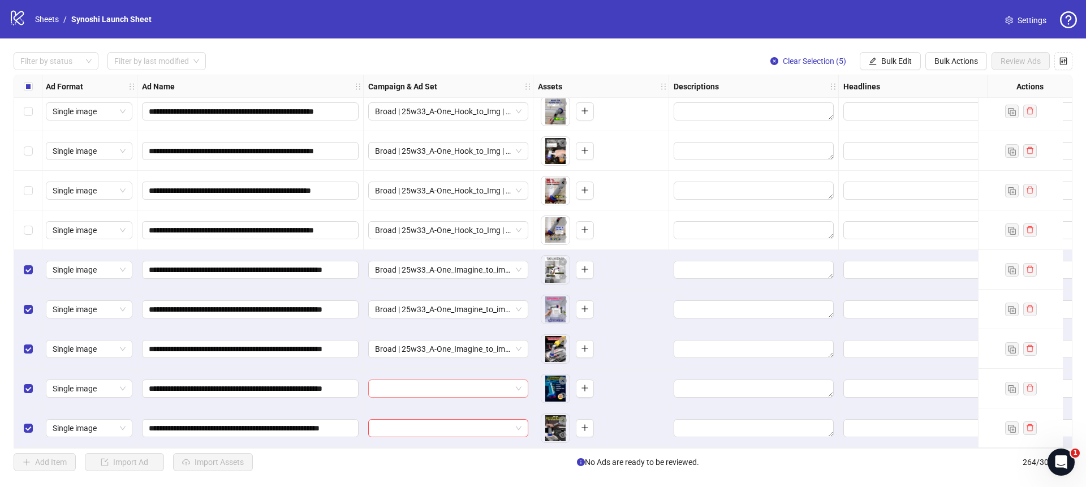
click at [523, 387] on div at bounding box center [448, 389] width 160 height 18
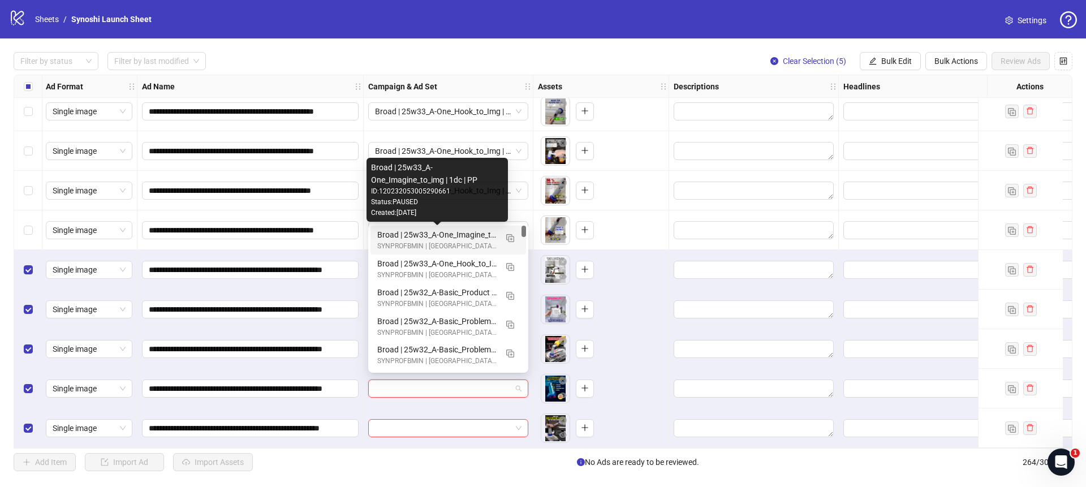
click at [449, 233] on div "Broad | 25w33_A-One_Imagine_to_img | 1dc | PP" at bounding box center [436, 235] width 119 height 12
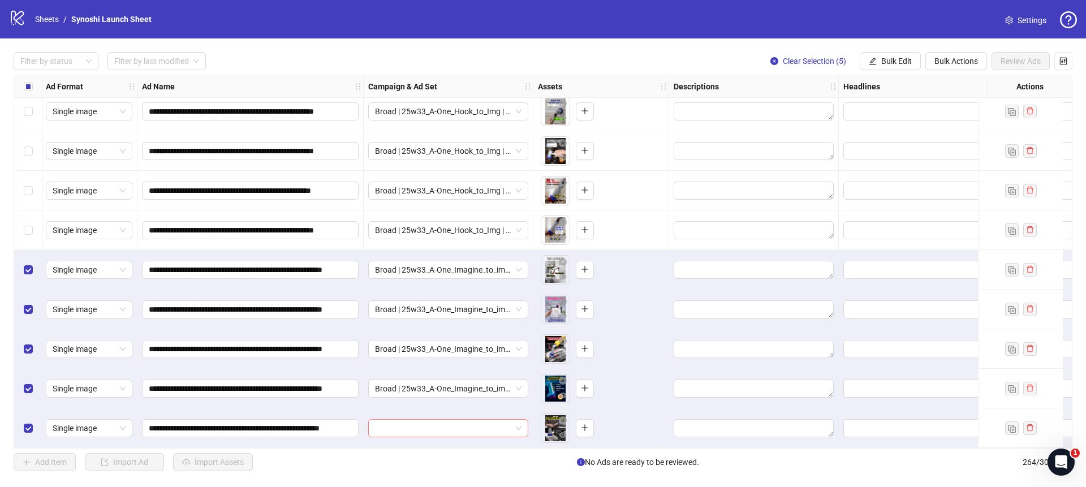
click at [520, 420] on span at bounding box center [448, 428] width 147 height 17
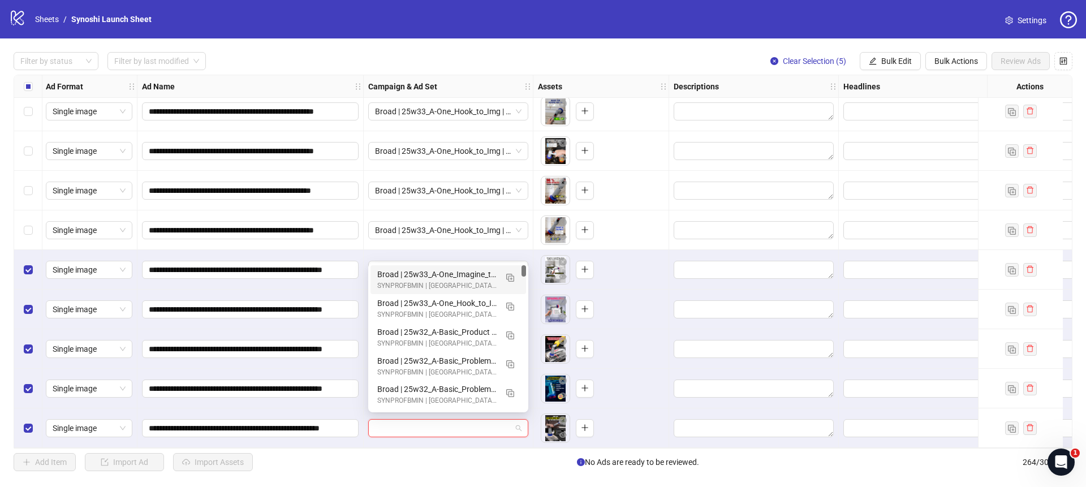
click at [456, 274] on div "Broad | 25w33_A-One_Imagine_to_img | 1dc | PP" at bounding box center [436, 274] width 119 height 12
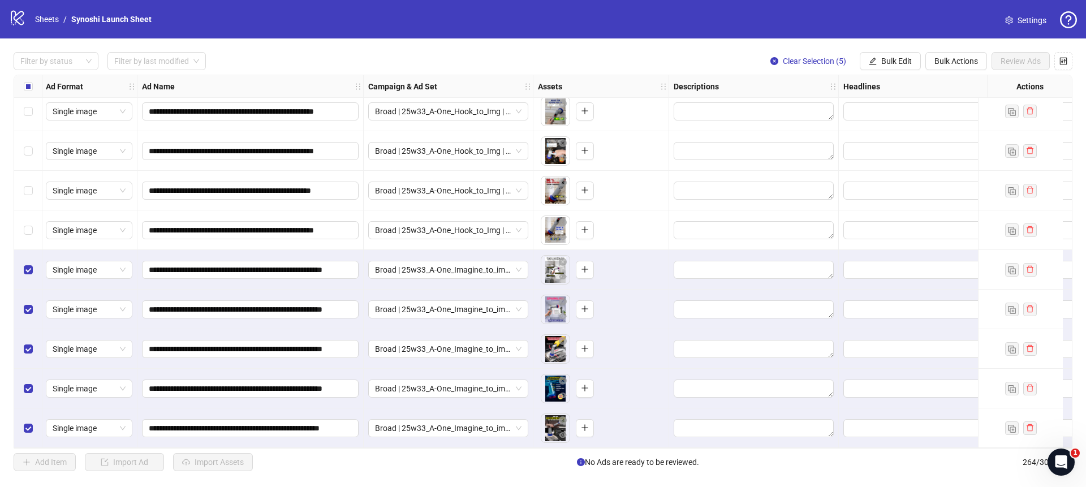
scroll to position [10109, 2]
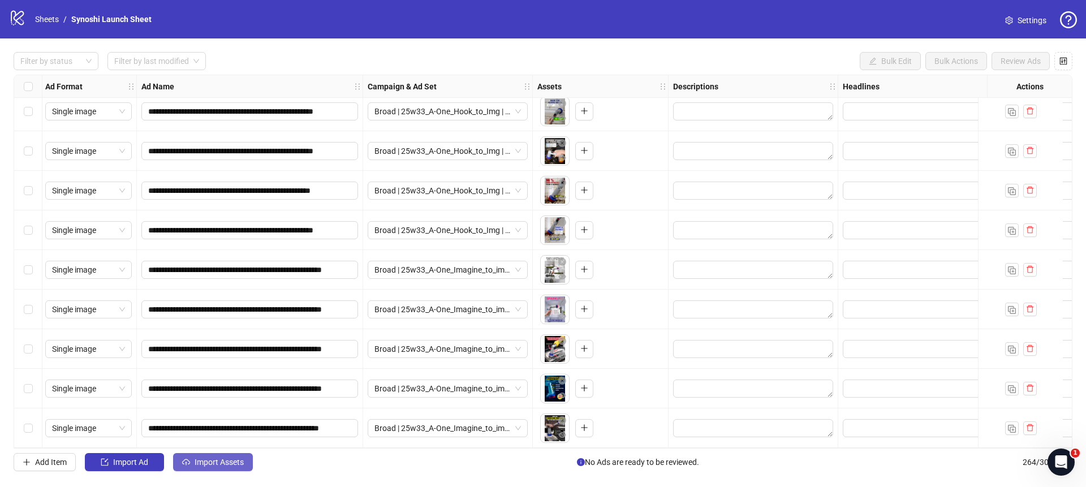
click at [224, 454] on button "Import Assets" at bounding box center [213, 462] width 80 height 18
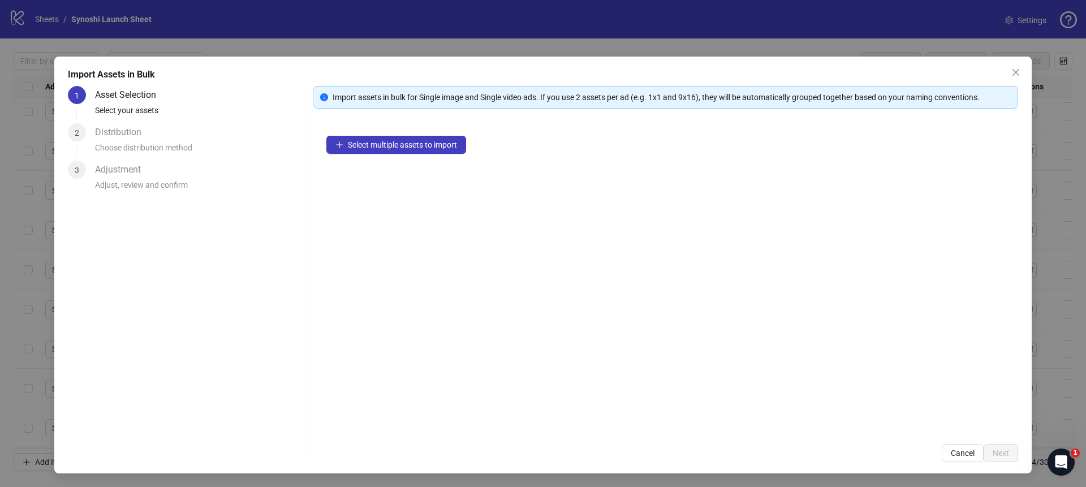
click at [381, 126] on div "Select multiple assets to import" at bounding box center [665, 276] width 705 height 308
click at [365, 140] on span "Select multiple assets to import" at bounding box center [402, 144] width 109 height 9
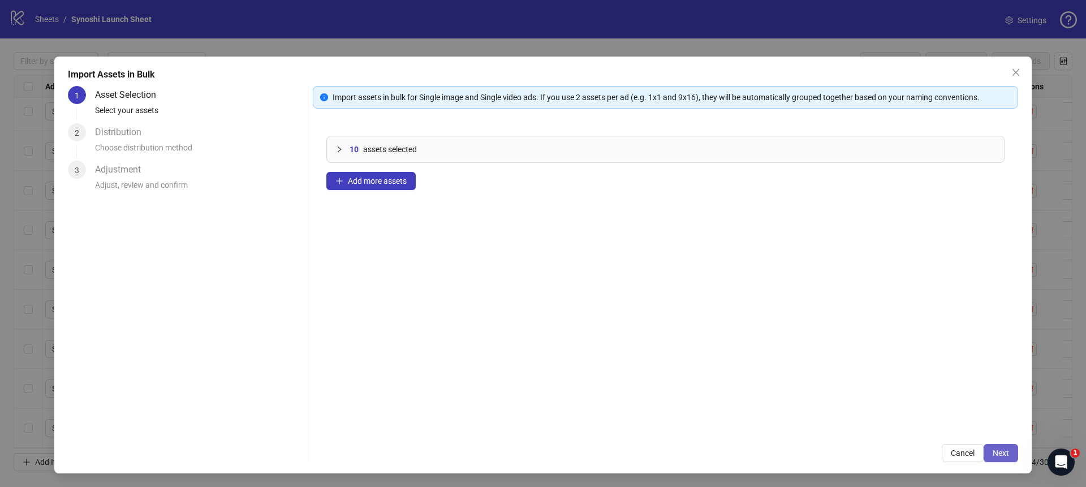
click at [992, 451] on button "Next" at bounding box center [1001, 453] width 35 height 18
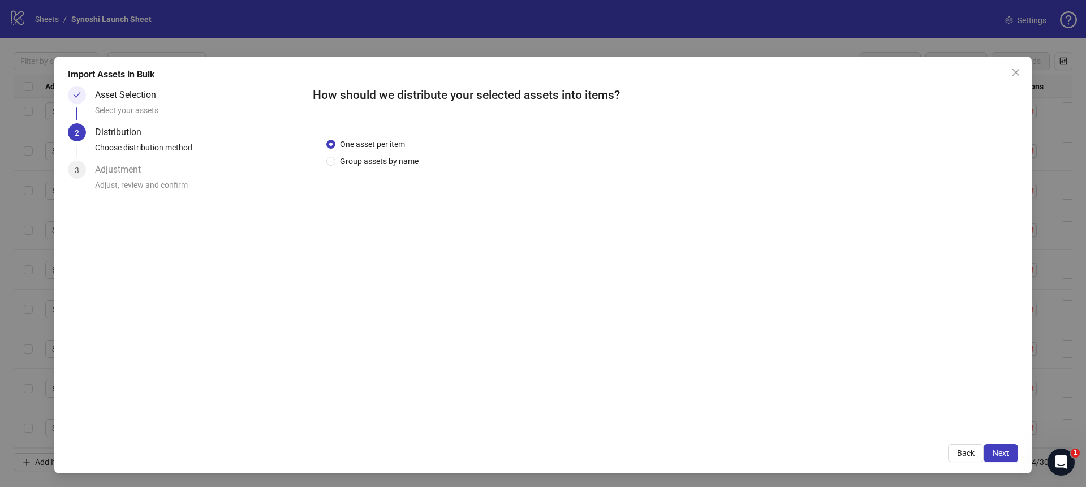
click at [996, 451] on span "Next" at bounding box center [1001, 453] width 16 height 9
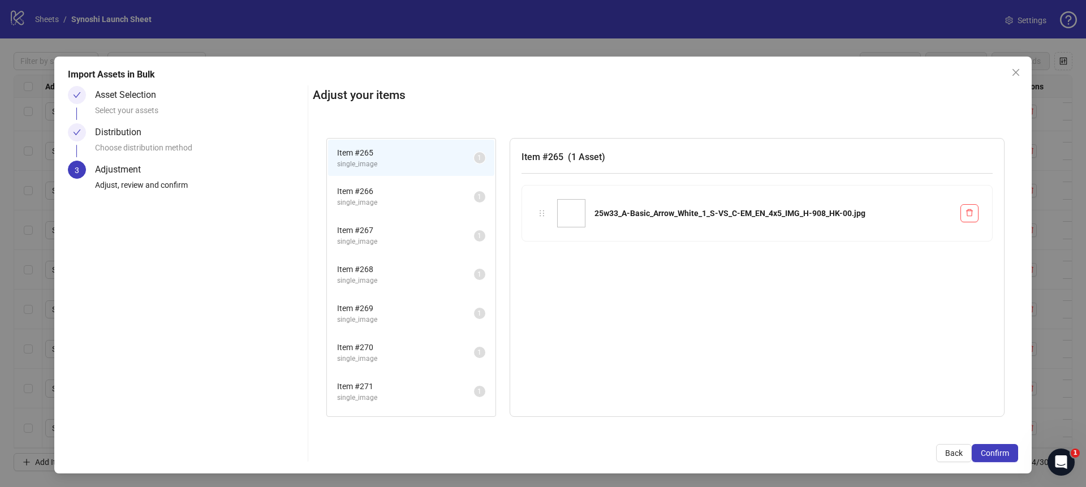
click at [1001, 442] on div "Adjust your items Item # 265 single_image 1 Item # 266 single_image 1 Item # 26…" at bounding box center [665, 274] width 705 height 376
click at [1000, 449] on span "Confirm" at bounding box center [995, 453] width 28 height 9
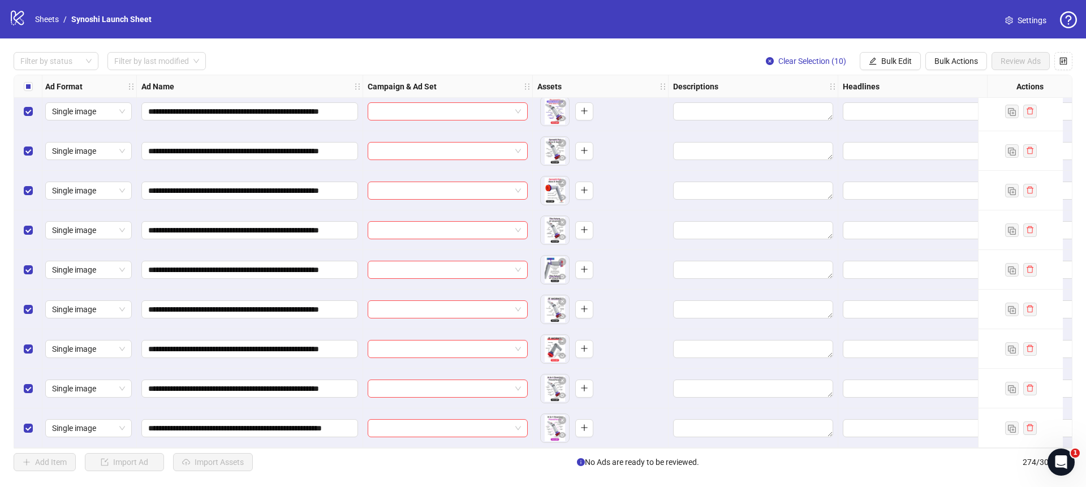
scroll to position [10314, 2]
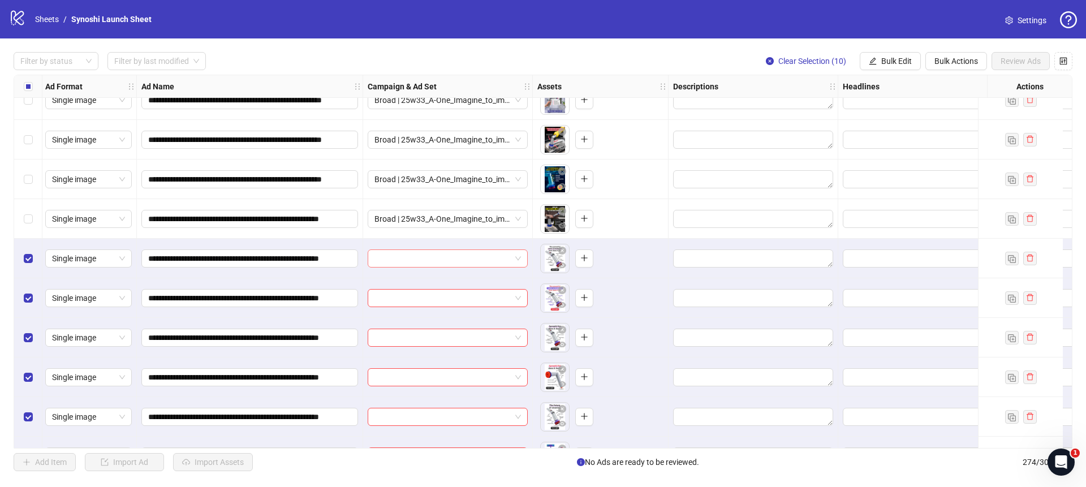
click at [518, 254] on span at bounding box center [448, 258] width 147 height 17
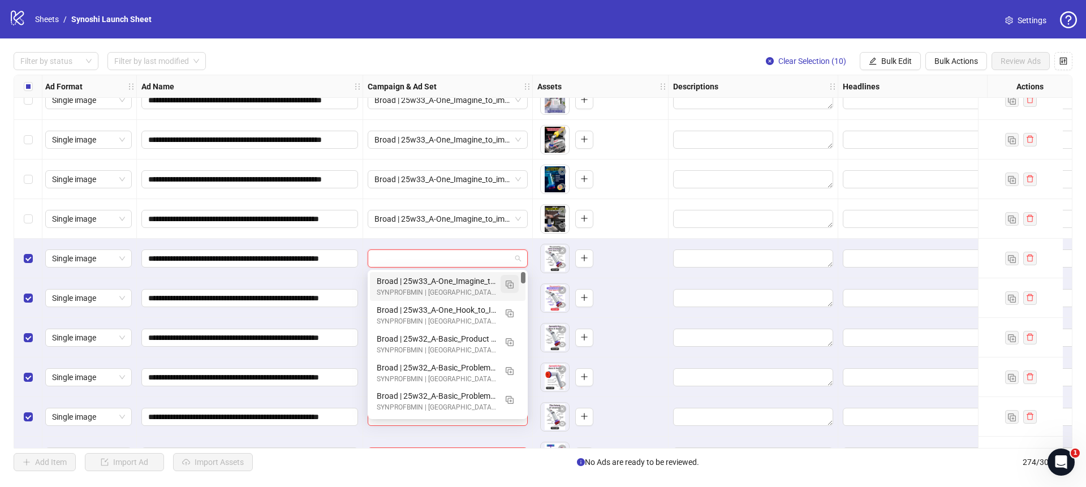
click at [512, 283] on img "button" at bounding box center [510, 285] width 8 height 8
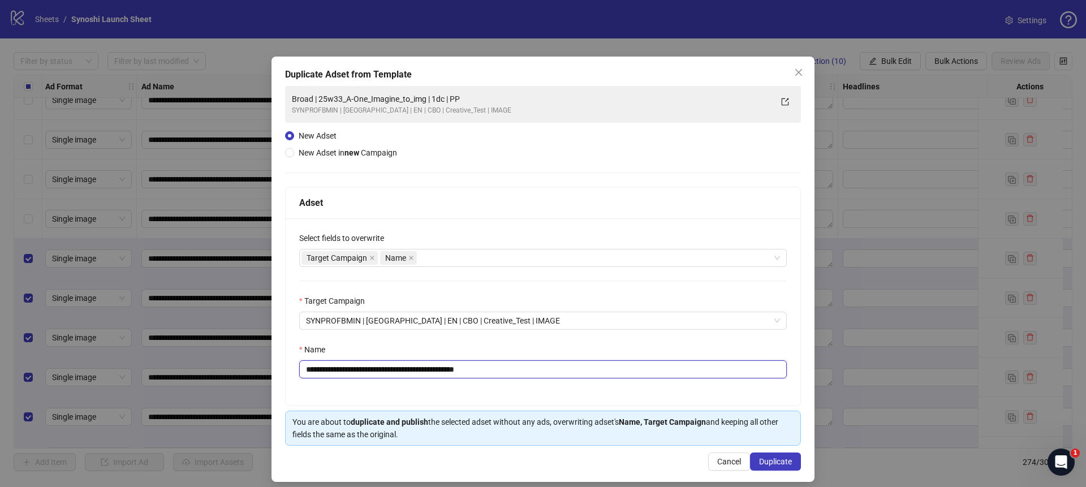
click at [518, 373] on input "**********" at bounding box center [543, 369] width 488 height 18
drag, startPoint x: 440, startPoint y: 370, endPoint x: 334, endPoint y: 367, distance: 105.8
click at [334, 367] on input "**********" at bounding box center [543, 369] width 488 height 18
paste input "text"
type input "**********"
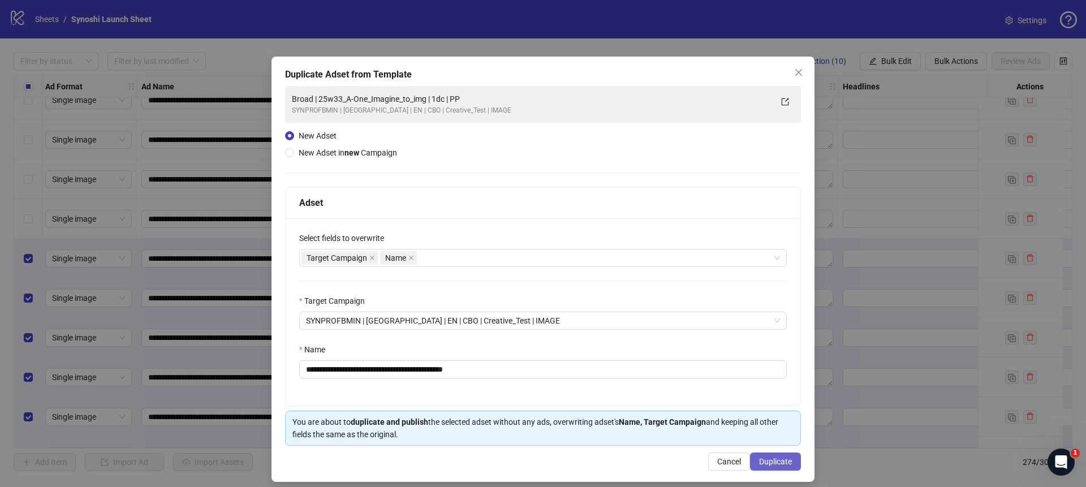
click at [777, 453] on button "Duplicate" at bounding box center [775, 462] width 51 height 18
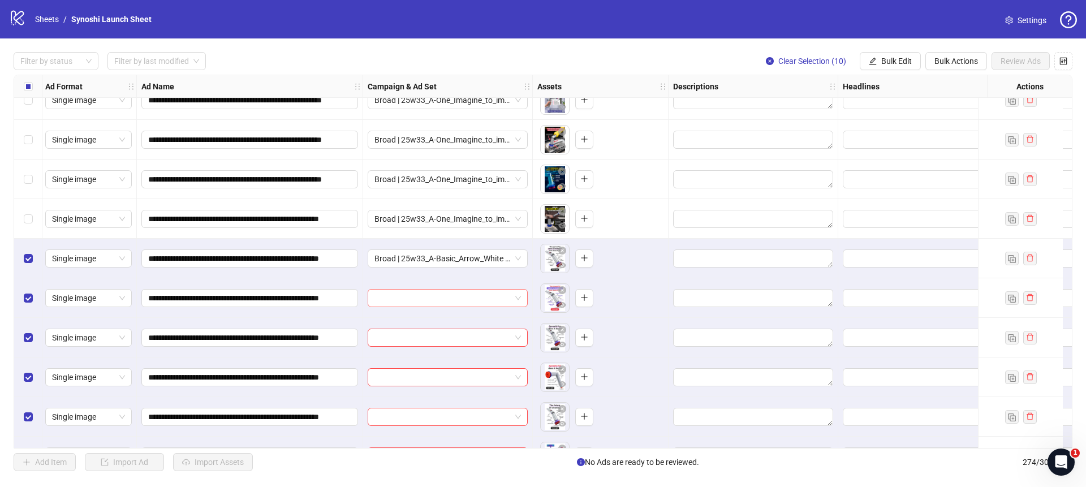
click at [519, 295] on span at bounding box center [448, 298] width 147 height 17
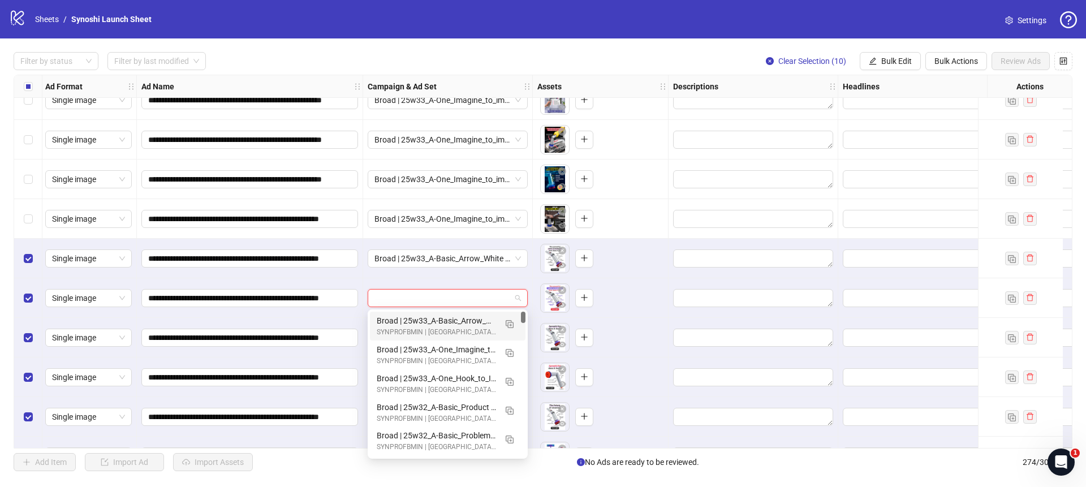
click at [467, 320] on div "Broad | 25w33_A-Basic_Arrow_White (1) | 1dc | PP" at bounding box center [436, 321] width 119 height 12
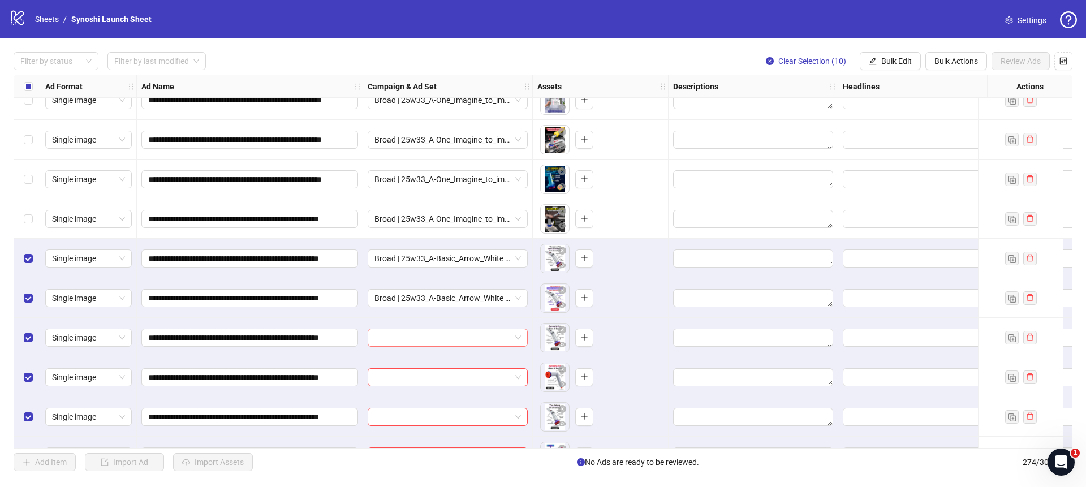
click at [522, 341] on div at bounding box center [448, 338] width 160 height 18
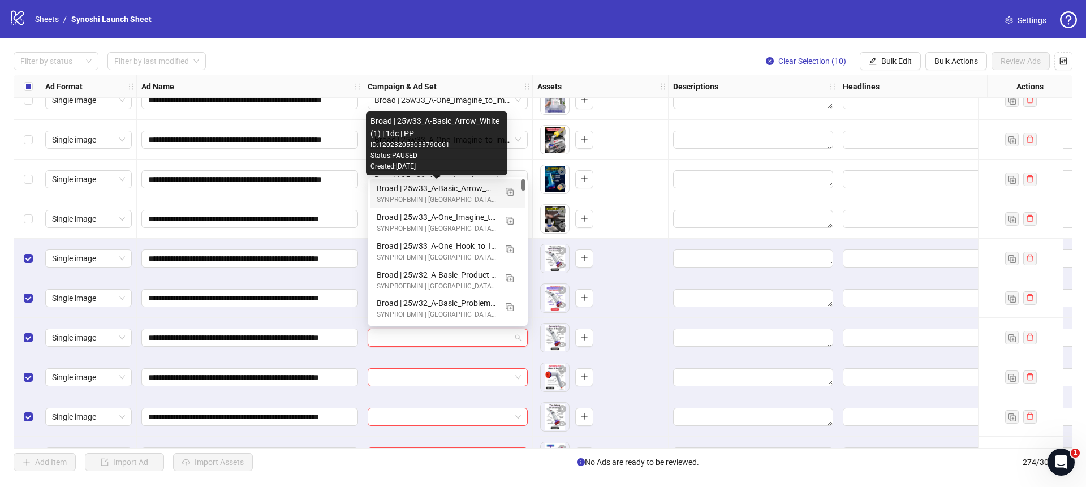
click at [455, 187] on div "Broad | 25w33_A-Basic_Arrow_White (1) | 1dc | PP" at bounding box center [436, 188] width 119 height 12
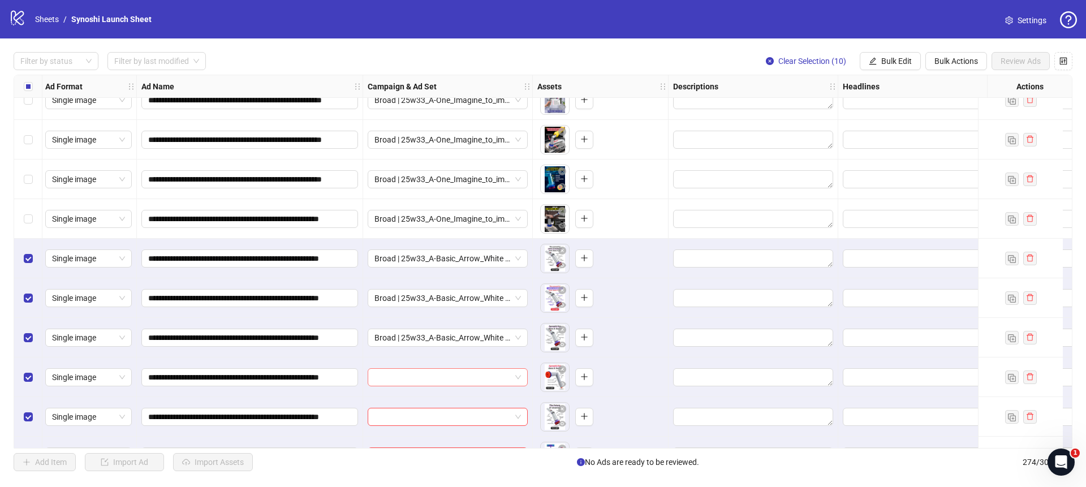
drag, startPoint x: 517, startPoint y: 379, endPoint x: 517, endPoint y: 369, distance: 10.2
click at [517, 378] on span at bounding box center [448, 377] width 147 height 17
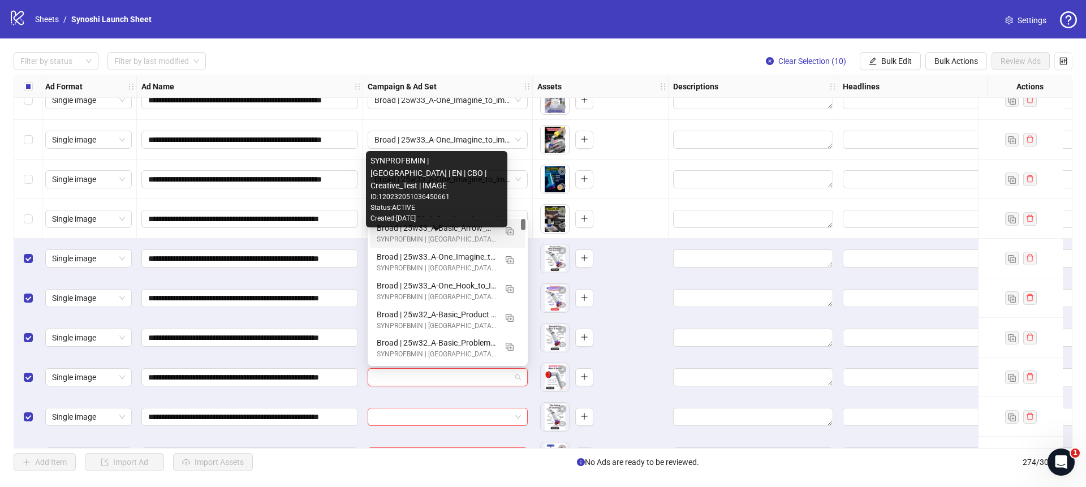
drag, startPoint x: 459, startPoint y: 228, endPoint x: 503, endPoint y: 274, distance: 64.4
click at [459, 228] on div "Broad | 25w33_A-Basic_Arrow_White (1) | 1dc | PP" at bounding box center [436, 228] width 119 height 12
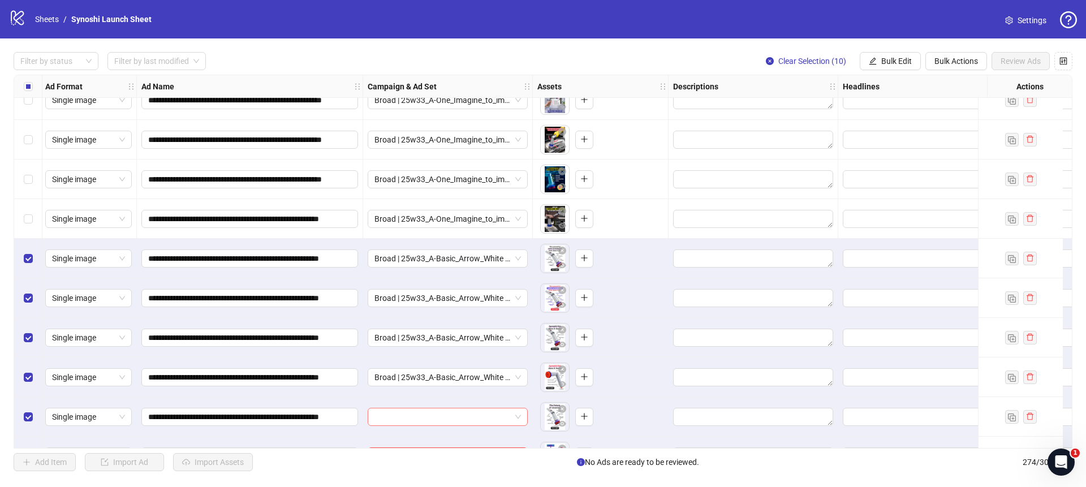
click at [515, 414] on span at bounding box center [448, 416] width 147 height 17
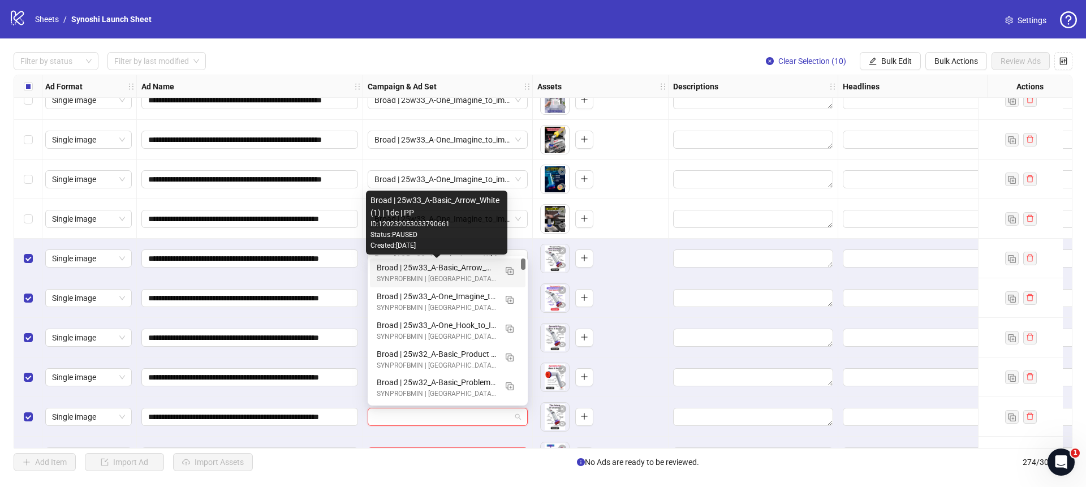
click at [464, 272] on div "Broad | 25w33_A-Basic_Arrow_White (1) | 1dc | PP" at bounding box center [436, 267] width 119 height 12
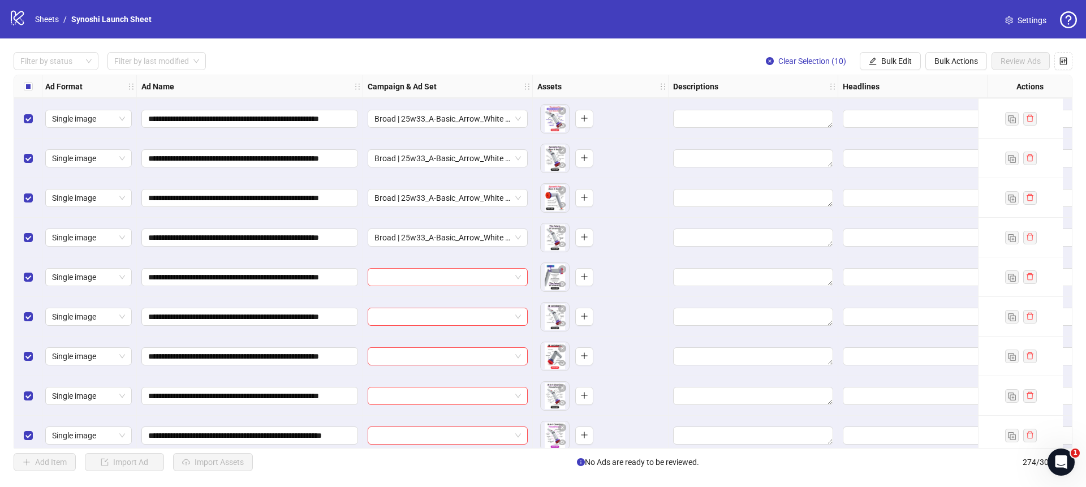
scroll to position [10505, 2]
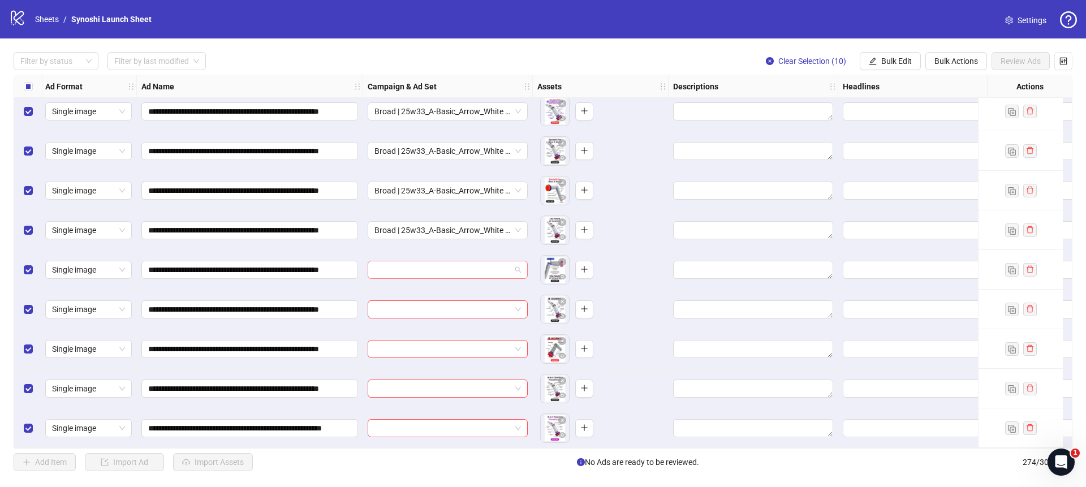
click at [520, 266] on span at bounding box center [448, 269] width 147 height 17
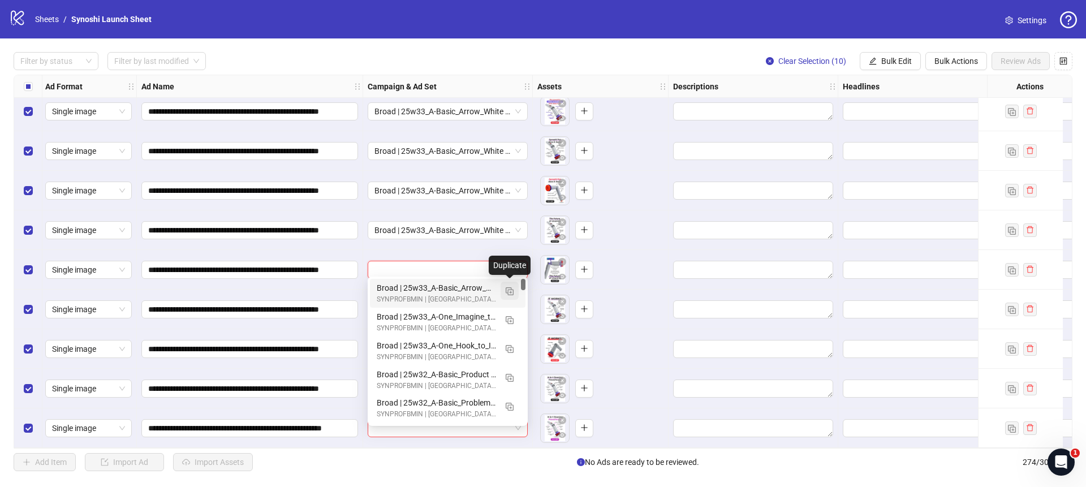
click at [512, 292] on img "button" at bounding box center [510, 291] width 8 height 8
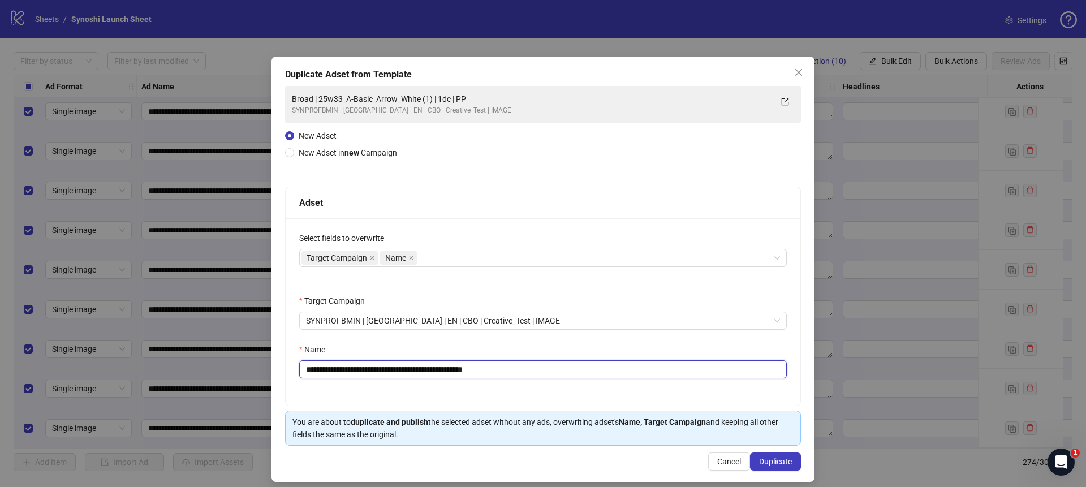
click at [550, 374] on input "**********" at bounding box center [543, 369] width 488 height 18
click at [444, 369] on input "**********" at bounding box center [543, 369] width 488 height 18
type input "**********"
click at [787, 466] on span "Duplicate" at bounding box center [775, 461] width 33 height 9
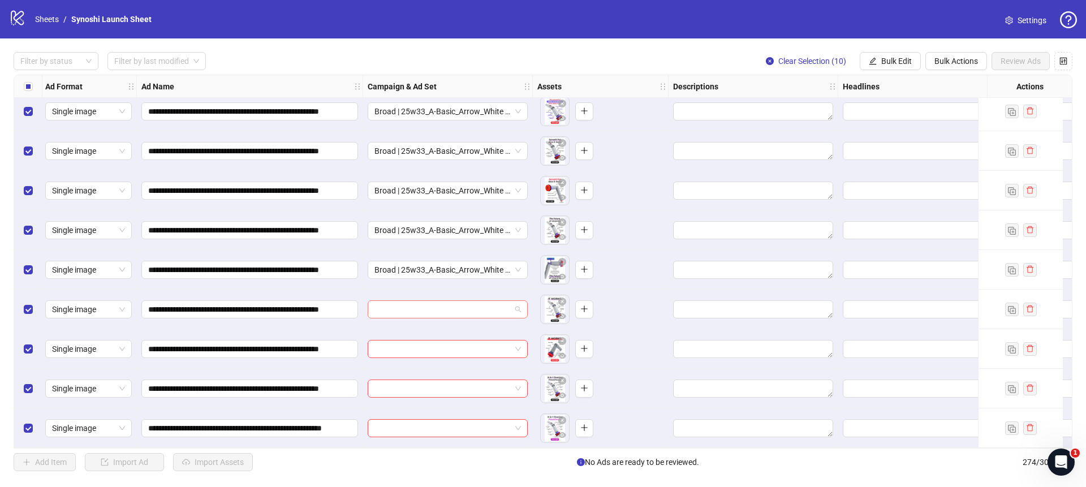
click at [522, 304] on div at bounding box center [448, 309] width 160 height 18
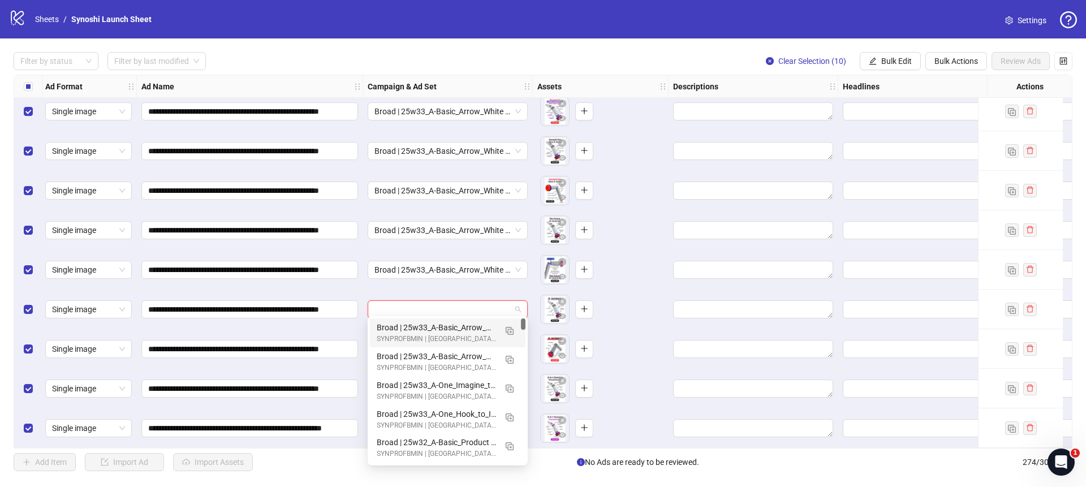
click at [467, 326] on div "Broad | 25w33_A-Basic_Arrow_White (2) | 1dc | PP" at bounding box center [436, 327] width 119 height 12
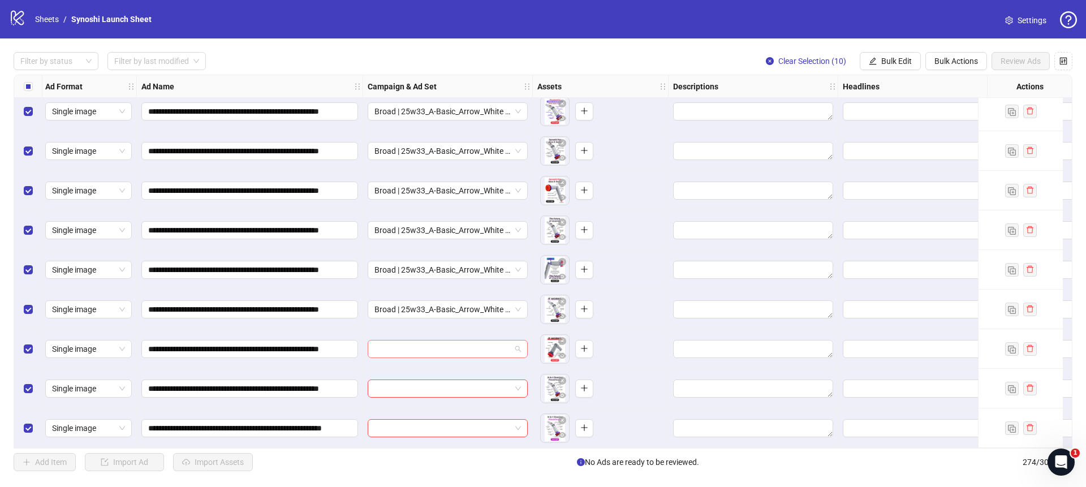
click at [518, 341] on span at bounding box center [448, 349] width 147 height 17
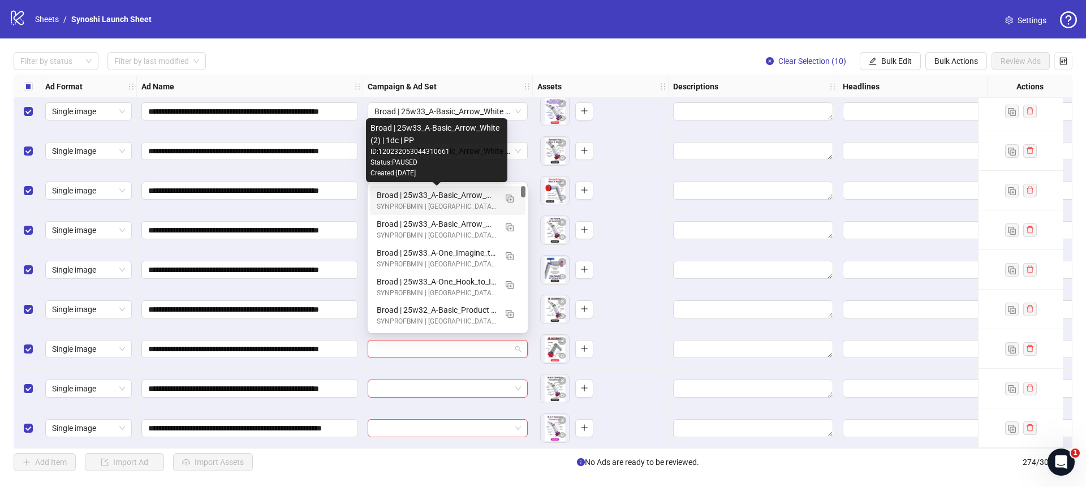
click at [446, 193] on div "Broad | 25w33_A-Basic_Arrow_White (2) | 1dc | PP" at bounding box center [436, 195] width 119 height 12
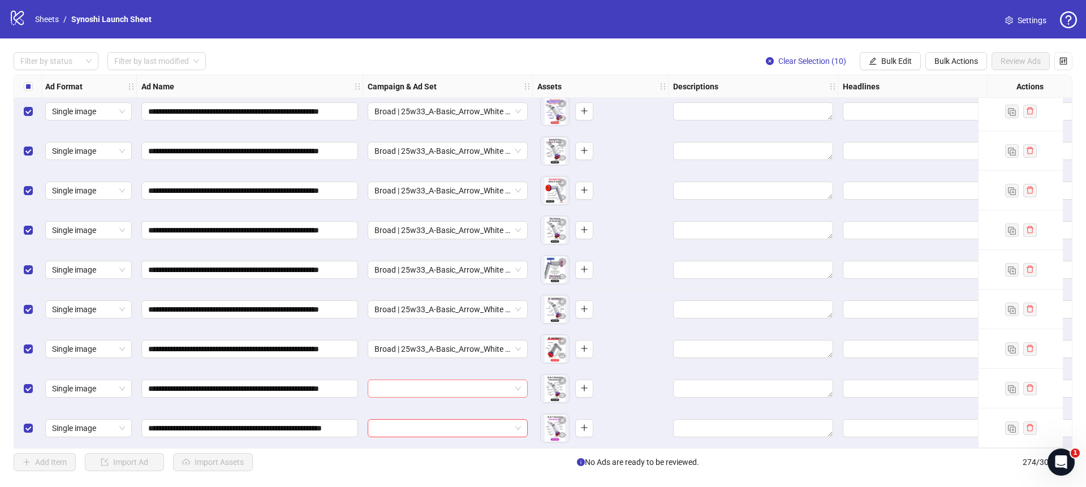
click at [519, 381] on span at bounding box center [448, 388] width 147 height 17
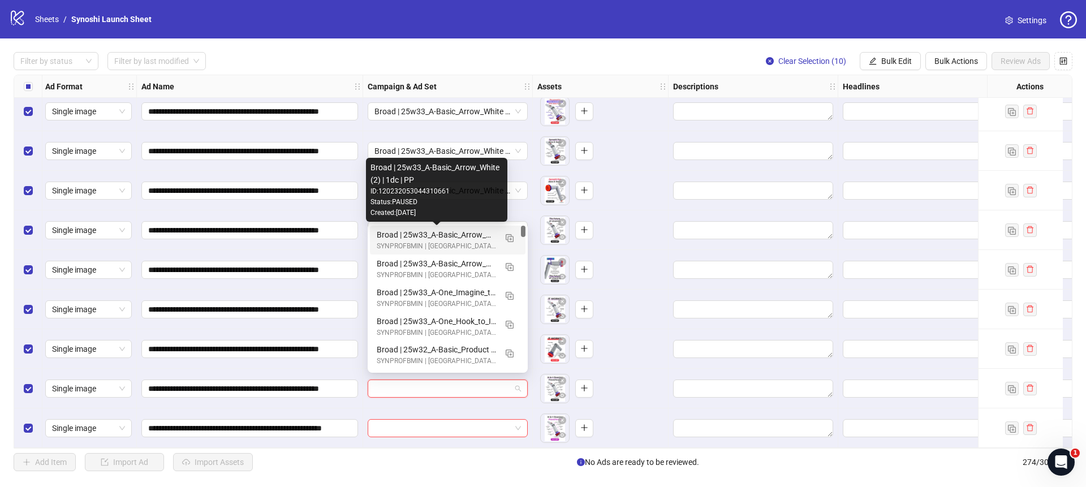
click at [447, 235] on div "Broad | 25w33_A-Basic_Arrow_White (2) | 1dc | PP" at bounding box center [436, 235] width 119 height 12
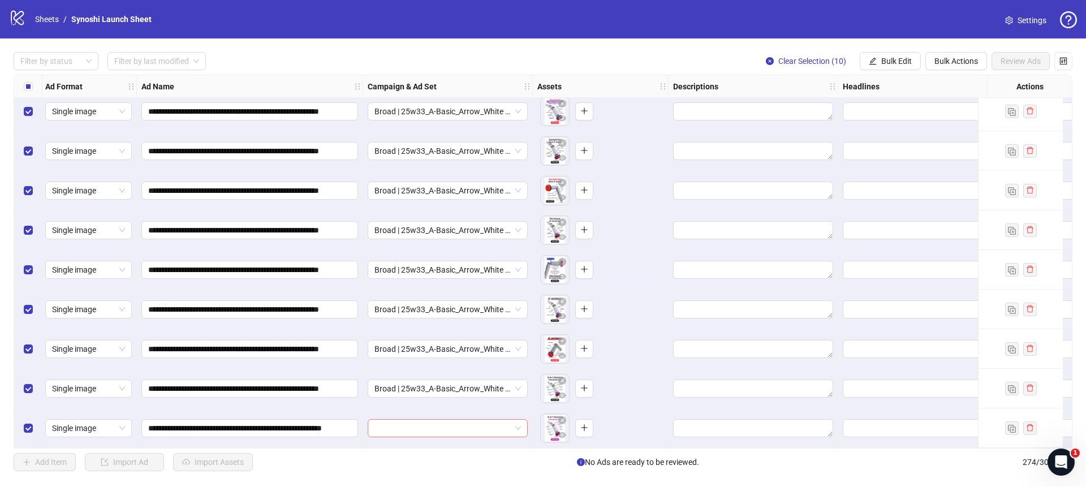
click at [518, 427] on span at bounding box center [448, 428] width 147 height 17
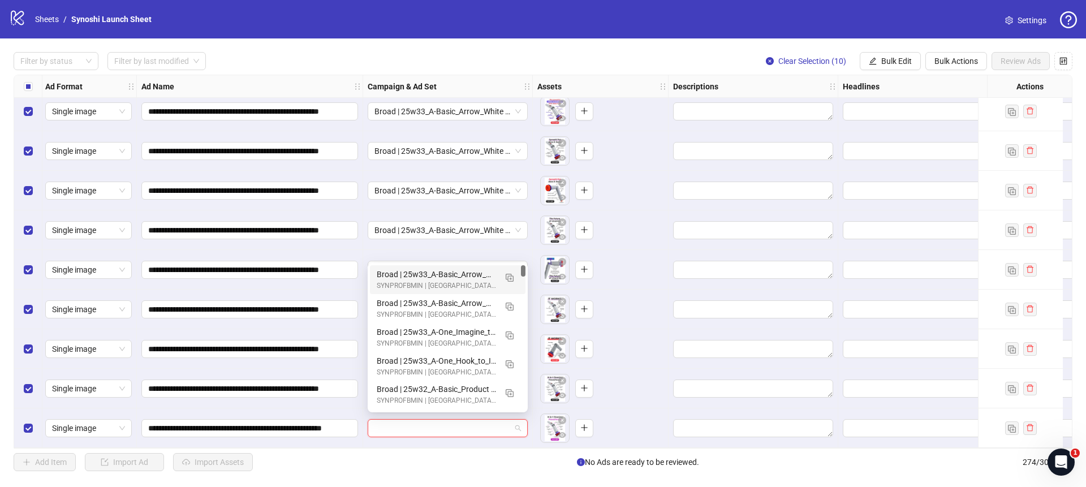
click at [437, 281] on div "SYNPROFBMIN | [GEOGRAPHIC_DATA] | EN | CBO | Creative_Test | IMAGE" at bounding box center [436, 286] width 119 height 11
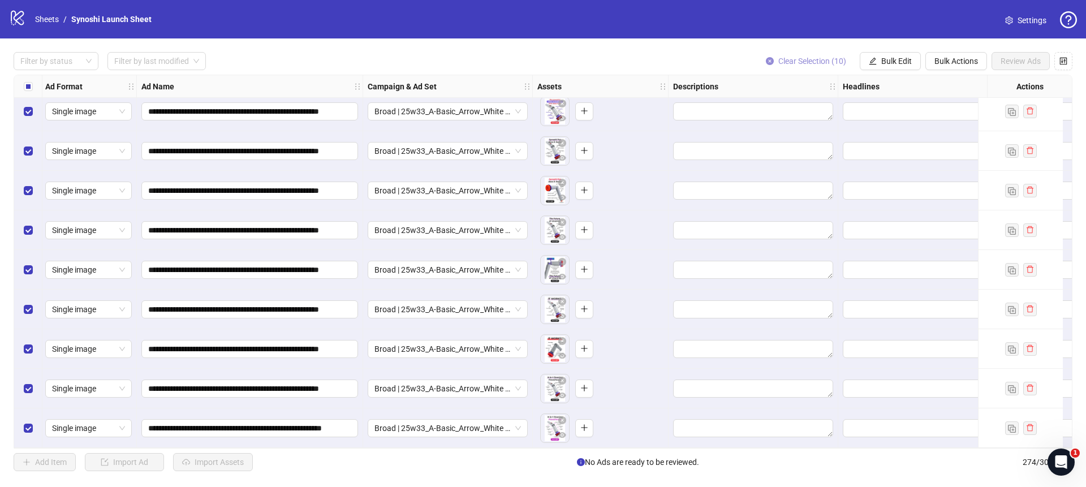
click at [772, 60] on button "Clear Selection (10)" at bounding box center [806, 61] width 98 height 18
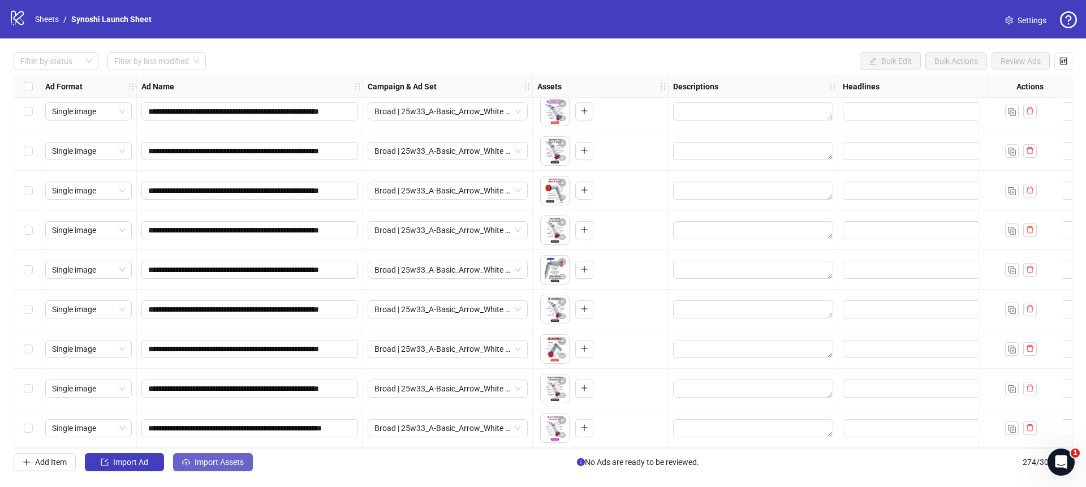
click at [245, 459] on button "Import Assets" at bounding box center [213, 462] width 80 height 18
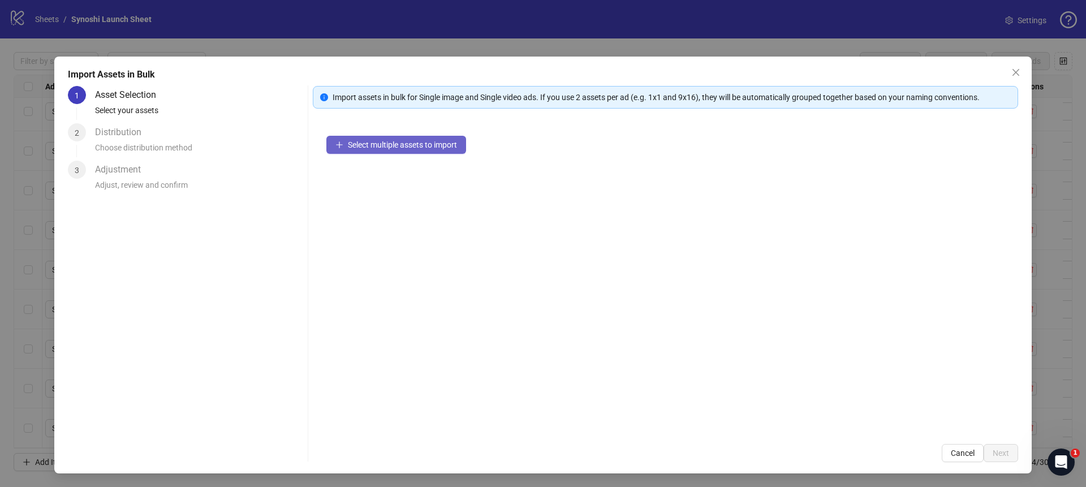
click at [404, 141] on span "Select multiple assets to import" at bounding box center [402, 144] width 109 height 9
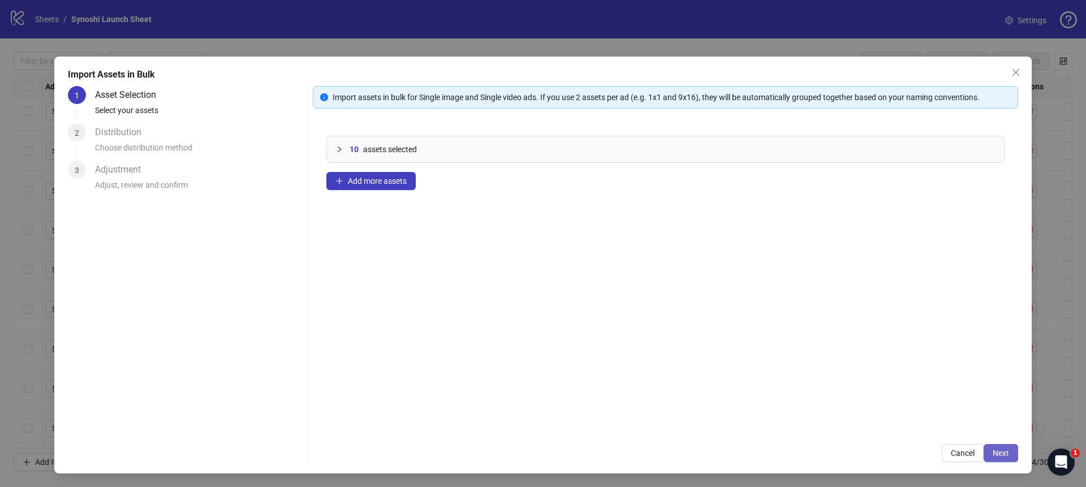
click at [1013, 460] on button "Next" at bounding box center [1001, 453] width 35 height 18
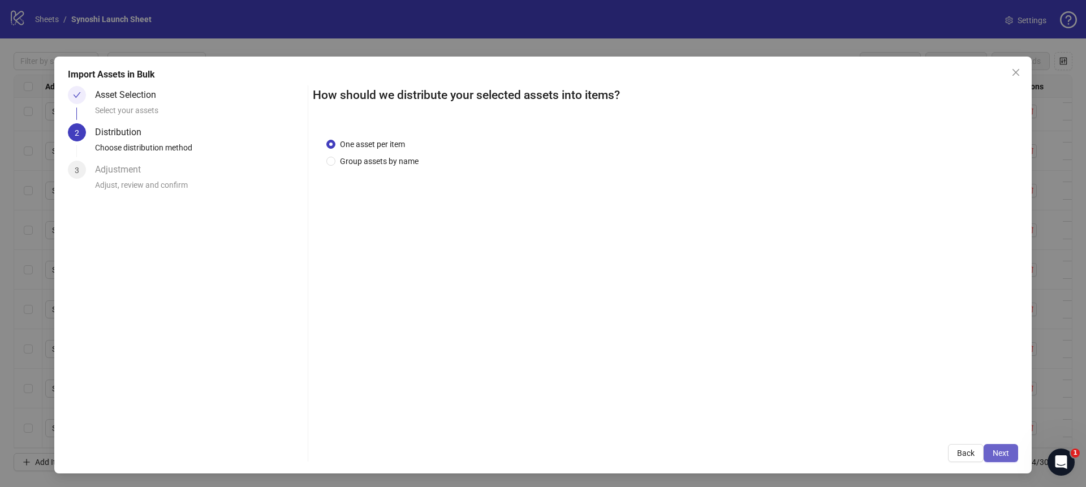
click at [1014, 456] on button "Next" at bounding box center [1001, 453] width 35 height 18
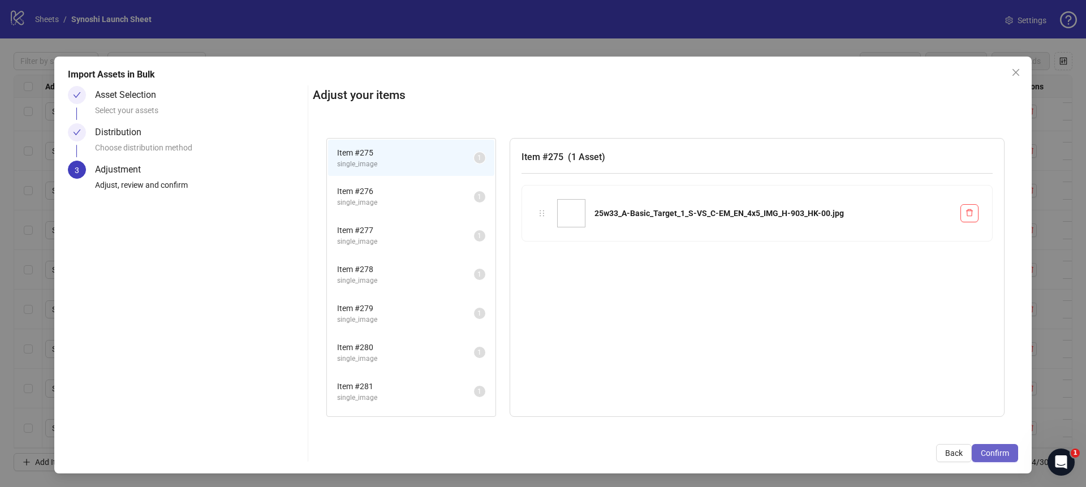
click at [1014, 456] on button "Confirm" at bounding box center [995, 453] width 46 height 18
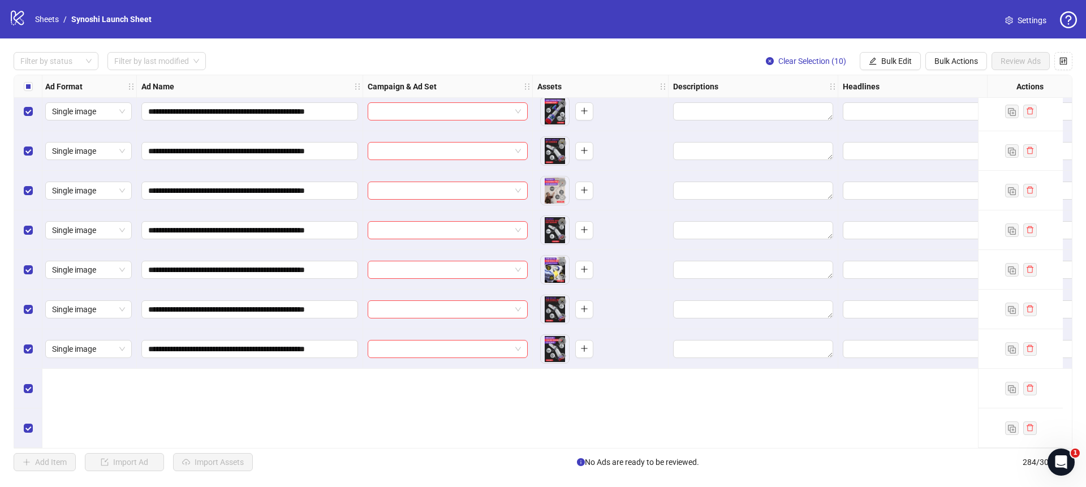
scroll to position [10750, 2]
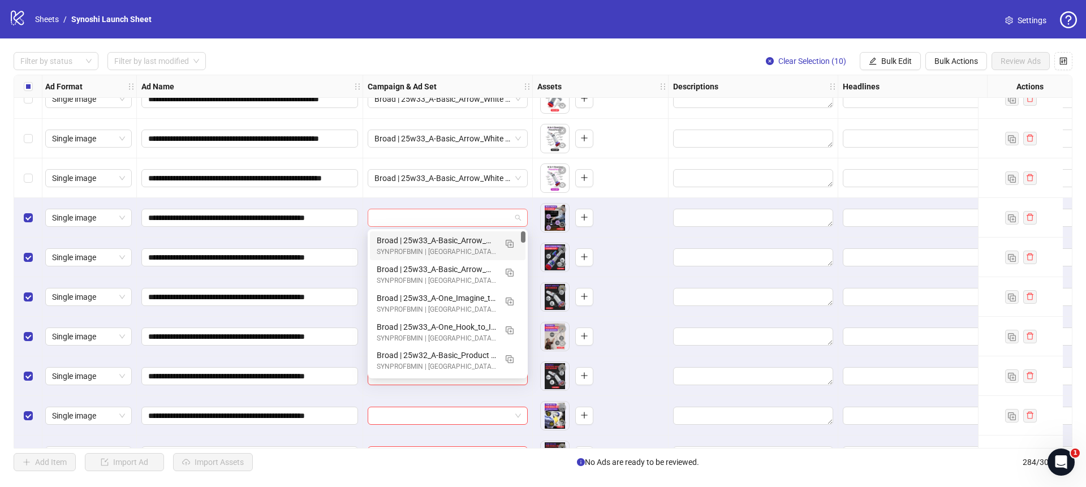
click at [519, 211] on span at bounding box center [448, 217] width 147 height 17
click at [509, 243] on img "button" at bounding box center [510, 244] width 8 height 8
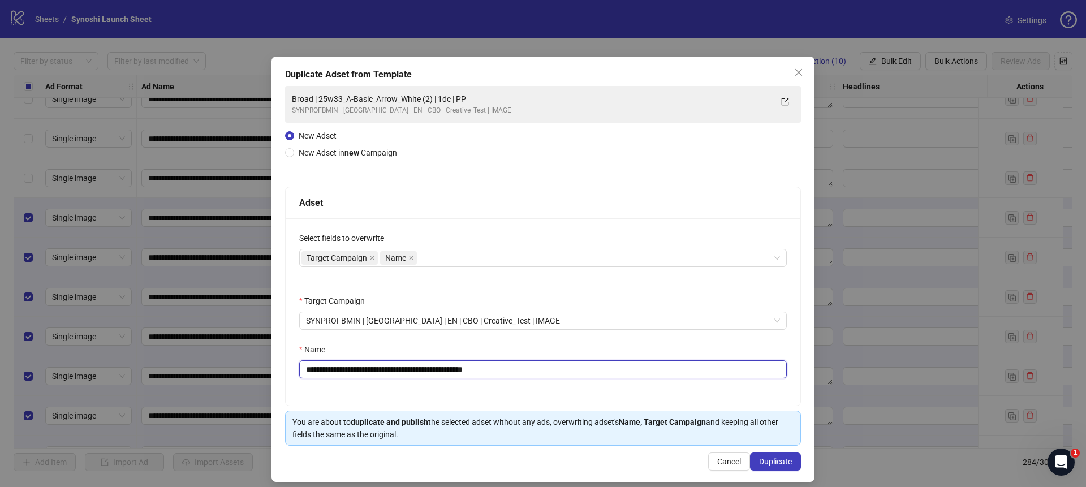
click at [528, 370] on input "**********" at bounding box center [543, 369] width 488 height 18
click at [443, 370] on input "**********" at bounding box center [543, 369] width 488 height 18
drag, startPoint x: 434, startPoint y: 371, endPoint x: 333, endPoint y: 369, distance: 101.8
click at [333, 369] on input "**********" at bounding box center [543, 369] width 488 height 18
paste input "text"
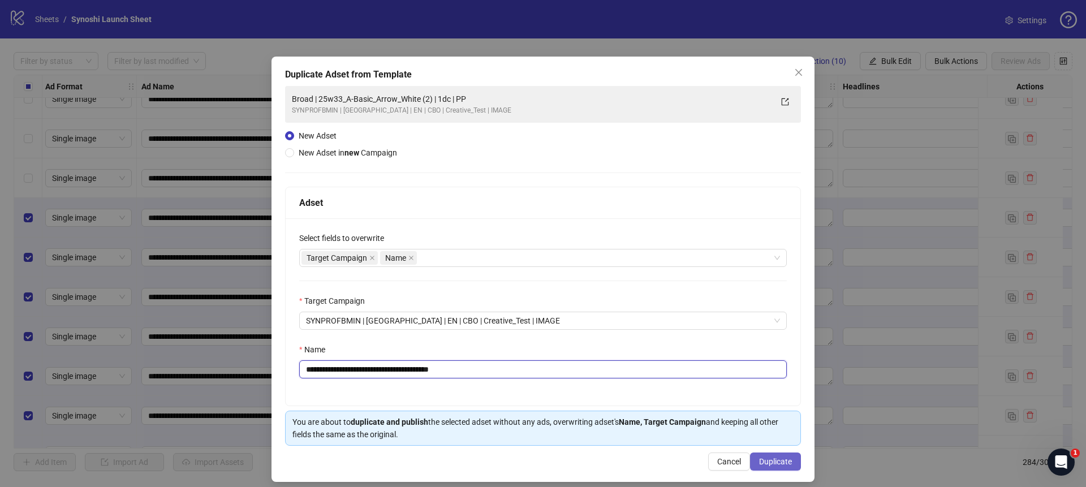
type input "**********"
click at [773, 459] on span "Duplicate" at bounding box center [775, 461] width 33 height 9
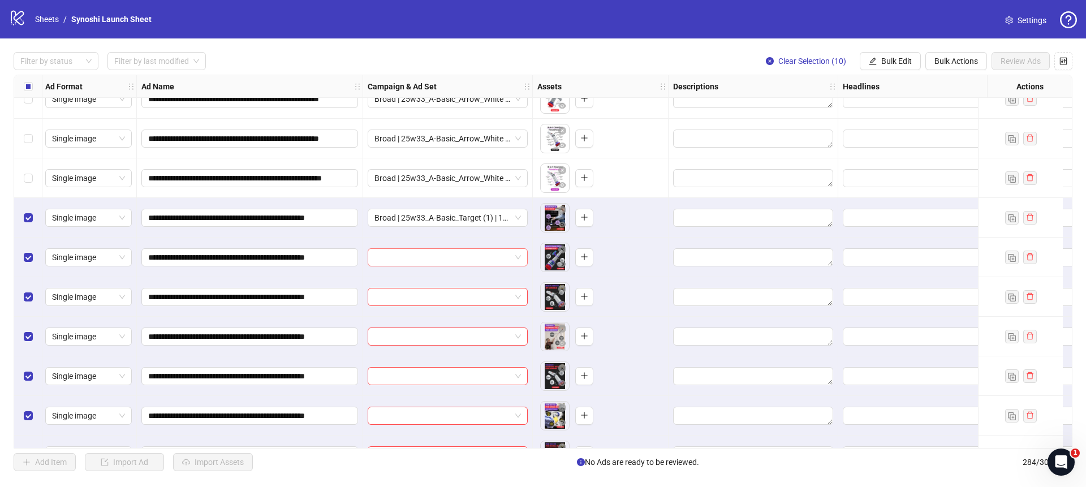
click at [519, 252] on span at bounding box center [448, 257] width 147 height 17
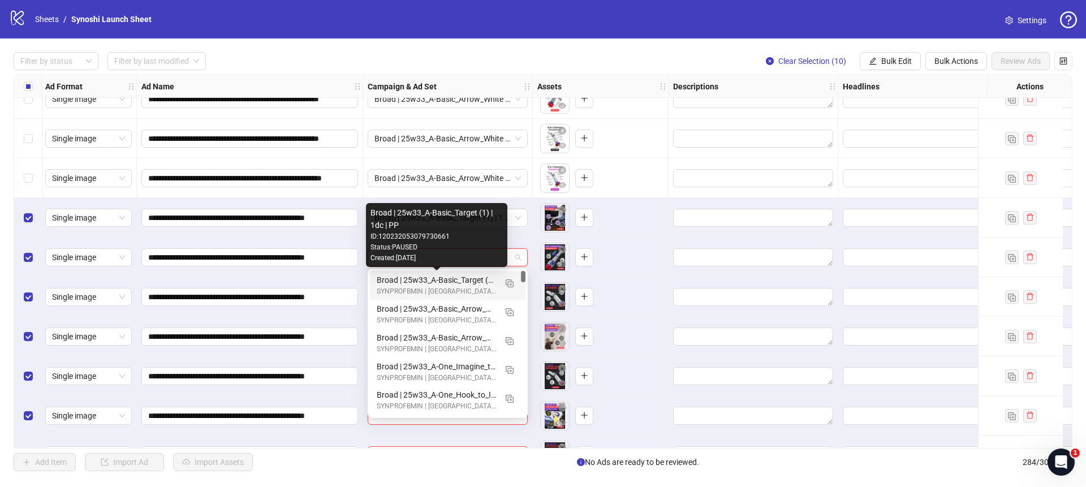
click at [470, 278] on div "Broad | 25w33_A-Basic_Target (1) | 1dc | PP" at bounding box center [436, 280] width 119 height 12
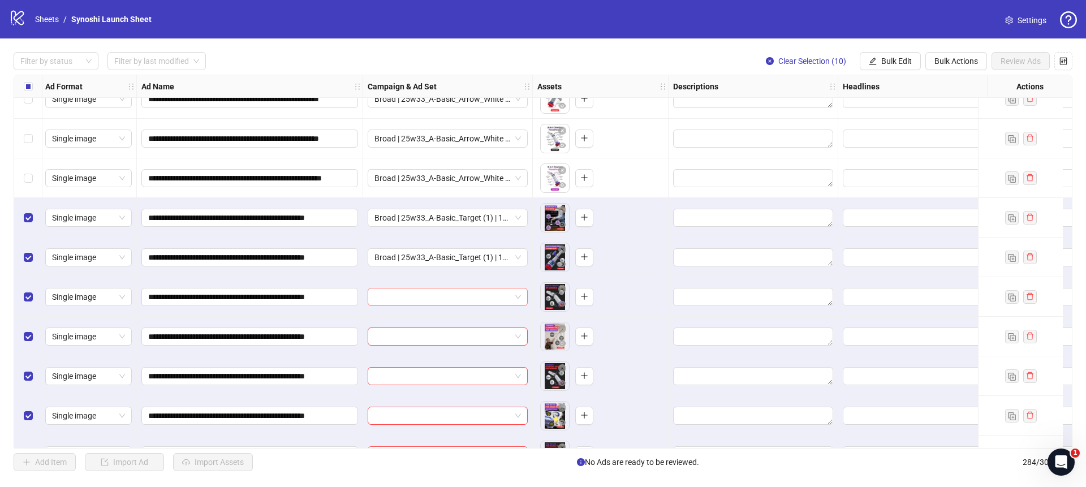
click at [521, 294] on div at bounding box center [448, 297] width 160 height 18
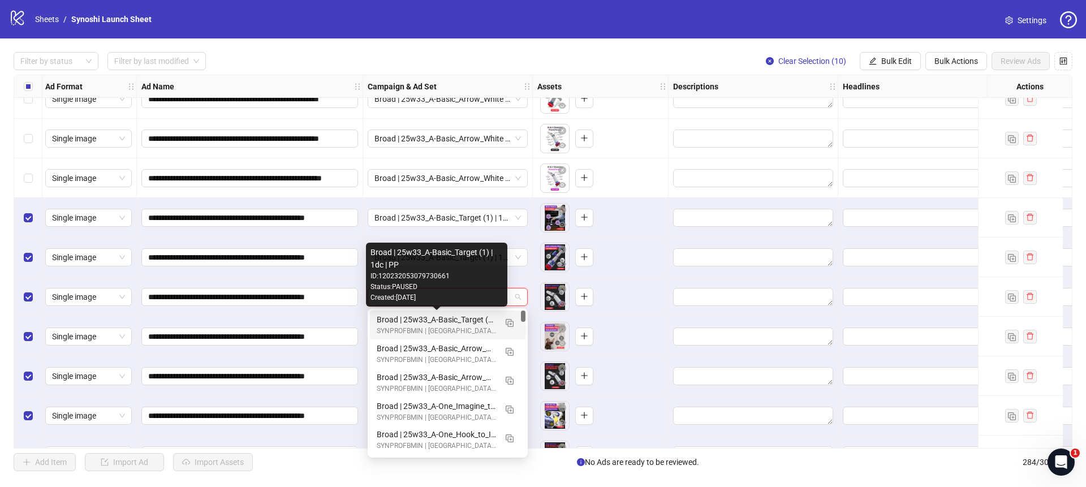
click at [468, 318] on div "Broad | 25w33_A-Basic_Target (1) | 1dc | PP" at bounding box center [436, 319] width 119 height 12
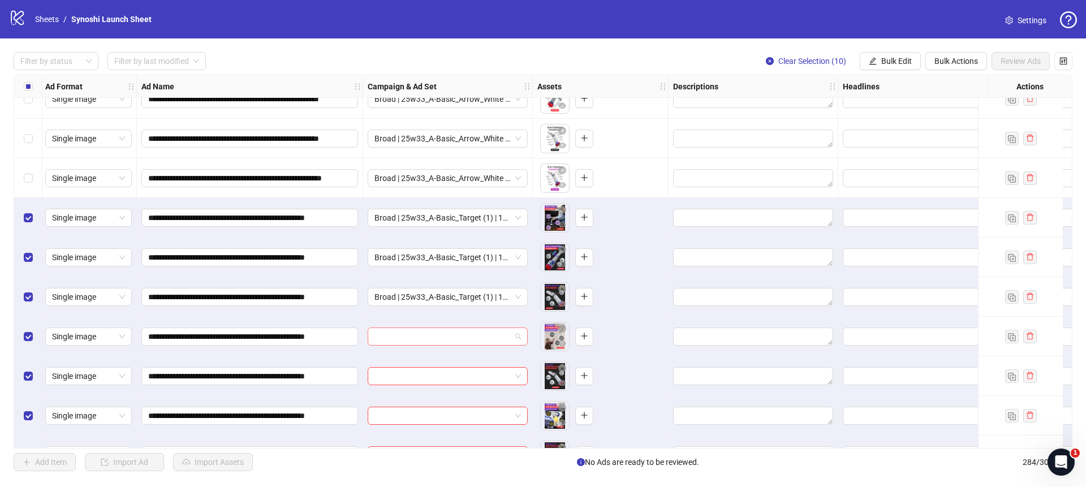
click at [521, 335] on div at bounding box center [448, 337] width 160 height 18
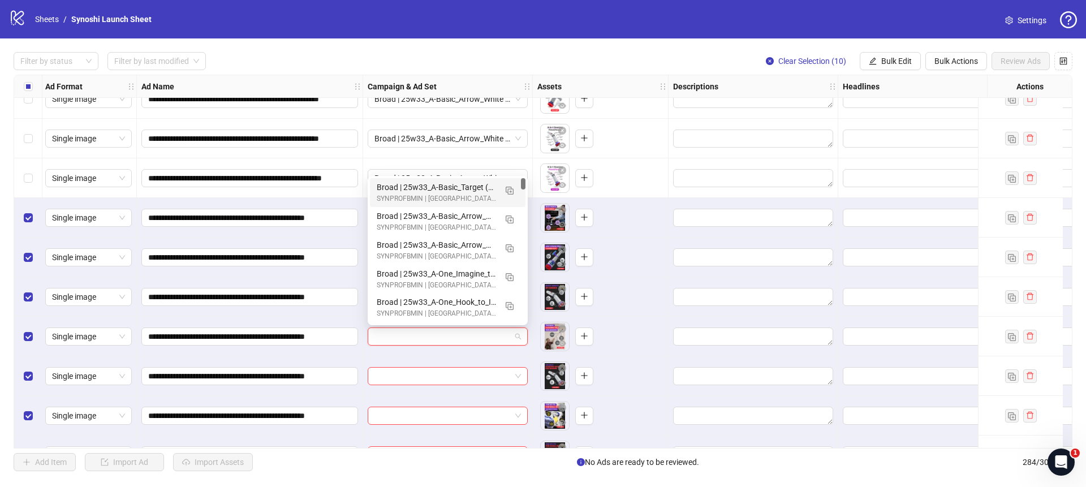
click at [457, 188] on div "Broad | 25w33_A-Basic_Target (1) | 1dc | PP" at bounding box center [436, 187] width 119 height 12
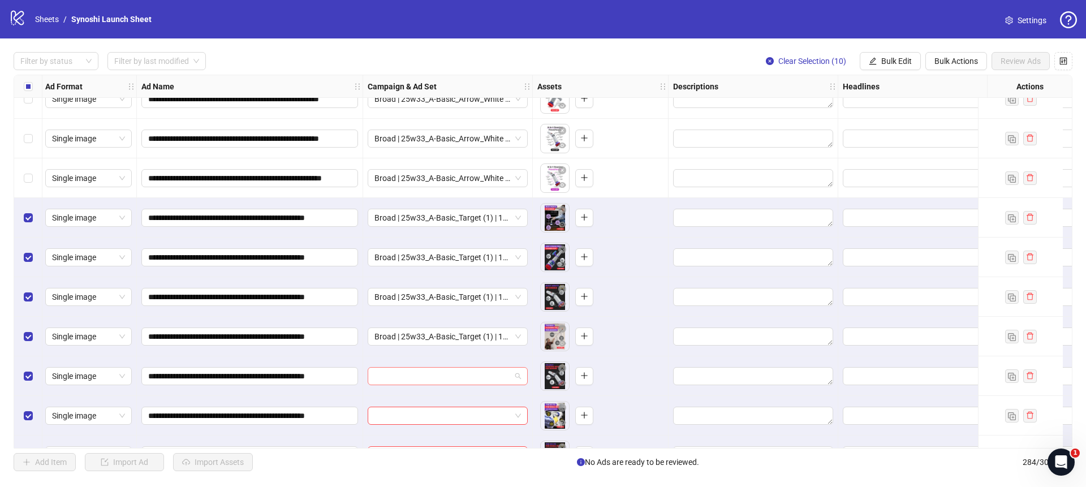
click at [517, 376] on span at bounding box center [448, 376] width 147 height 17
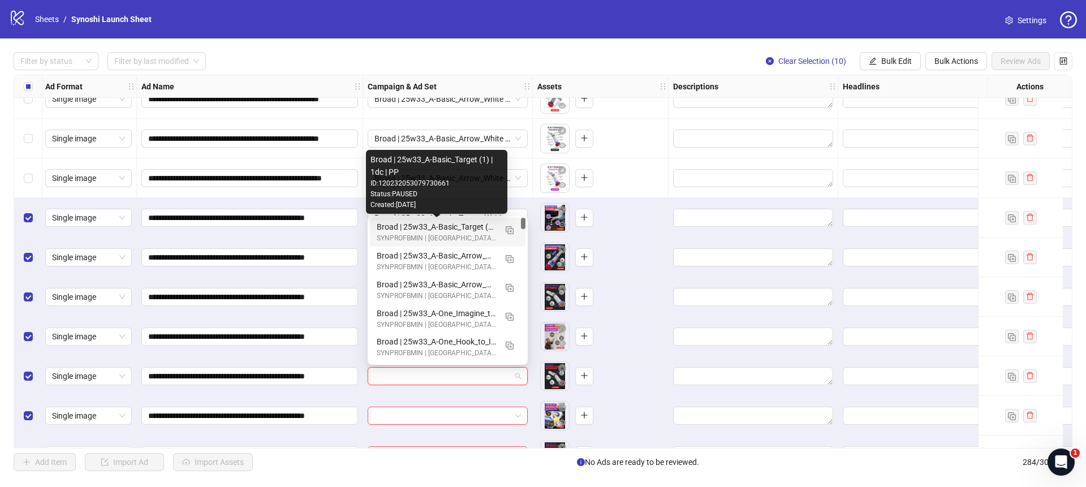
click at [464, 227] on div "Broad | 25w33_A-Basic_Target (1) | 1dc | PP" at bounding box center [436, 227] width 119 height 12
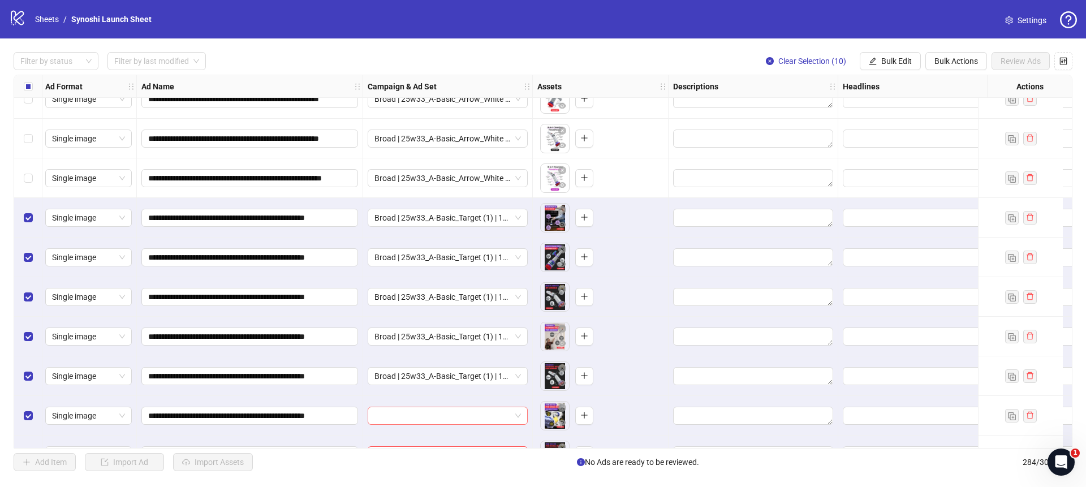
click at [518, 416] on span at bounding box center [448, 415] width 147 height 17
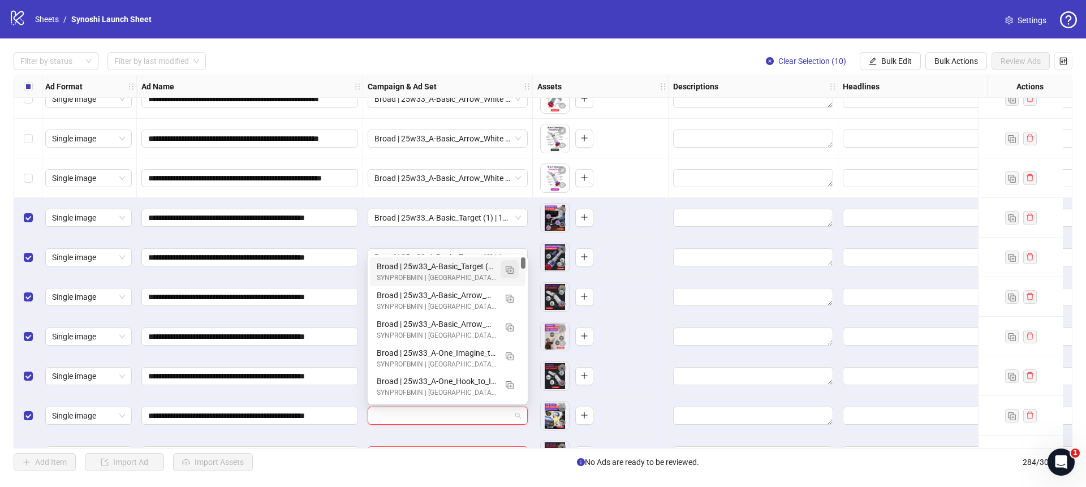
click at [506, 265] on span "button" at bounding box center [510, 269] width 8 height 9
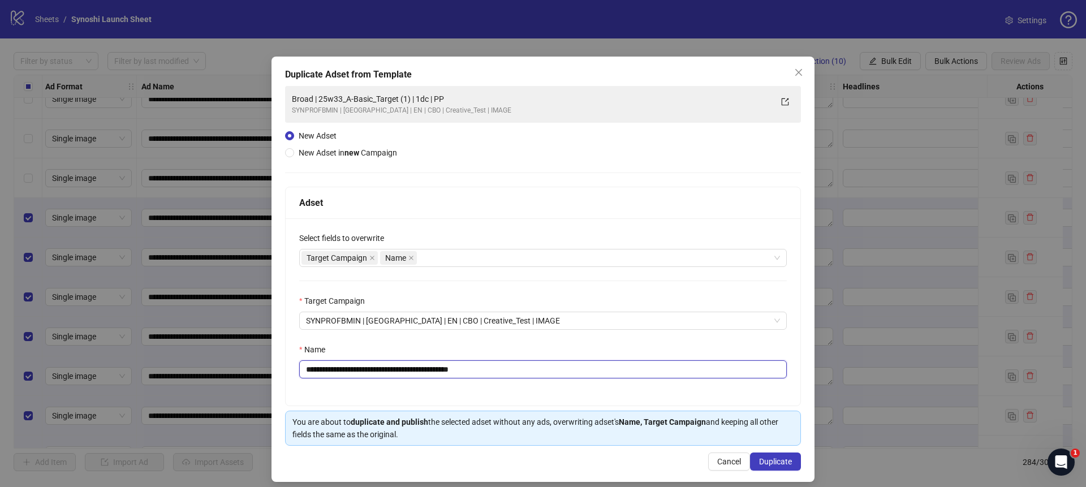
click at [530, 371] on input "**********" at bounding box center [543, 369] width 488 height 18
drag, startPoint x: 422, startPoint y: 369, endPoint x: 458, endPoint y: 370, distance: 35.6
click at [423, 369] on input "**********" at bounding box center [543, 369] width 488 height 18
type input "**********"
click at [760, 464] on span "Duplicate" at bounding box center [775, 461] width 33 height 9
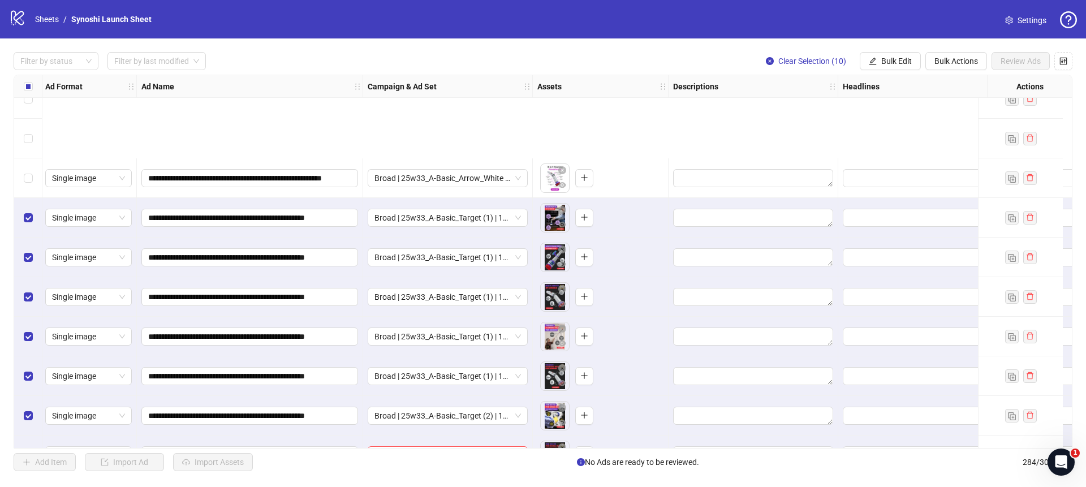
scroll to position [10901, 2]
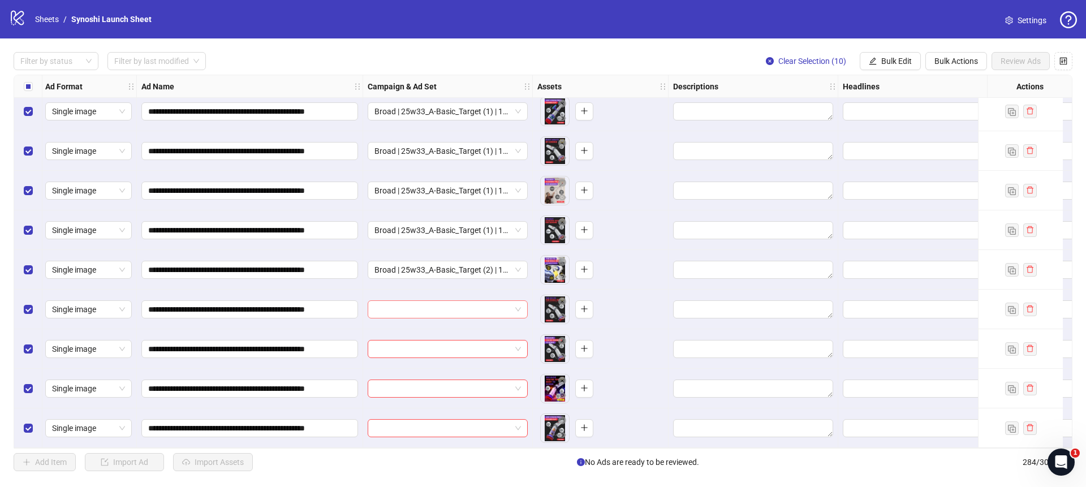
click at [517, 307] on span at bounding box center [448, 309] width 147 height 17
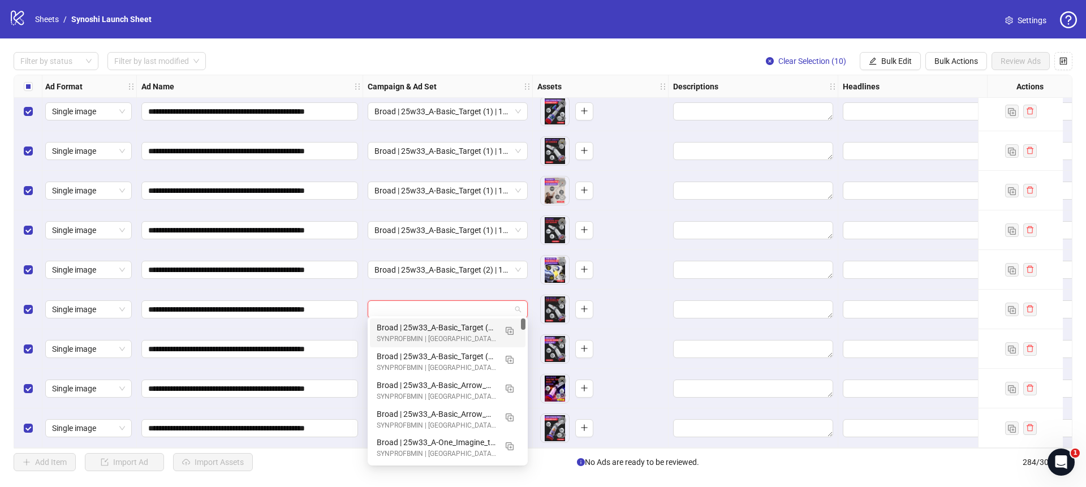
click at [471, 326] on div "Broad | 25w33_A-Basic_Target (2) | 1dc | PP" at bounding box center [436, 327] width 119 height 12
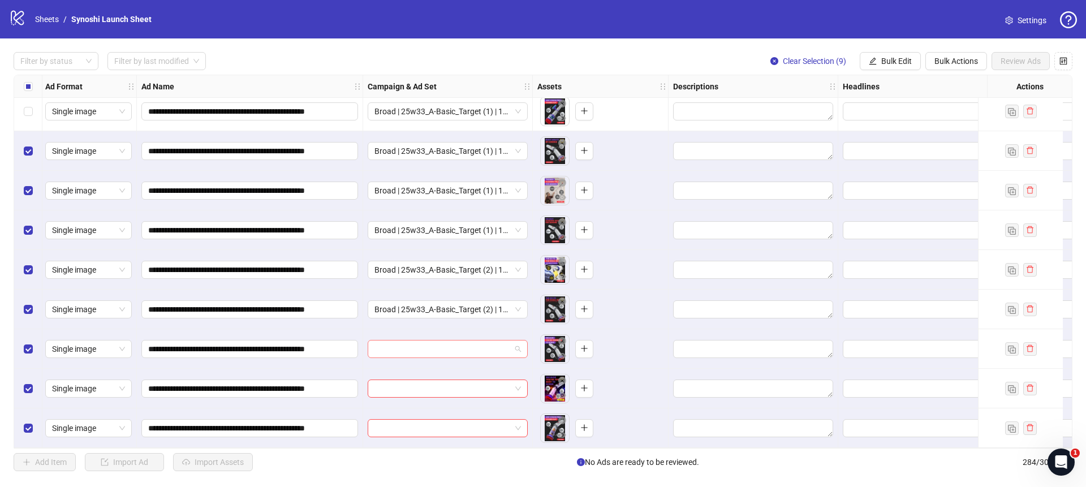
click at [519, 341] on span at bounding box center [448, 349] width 147 height 17
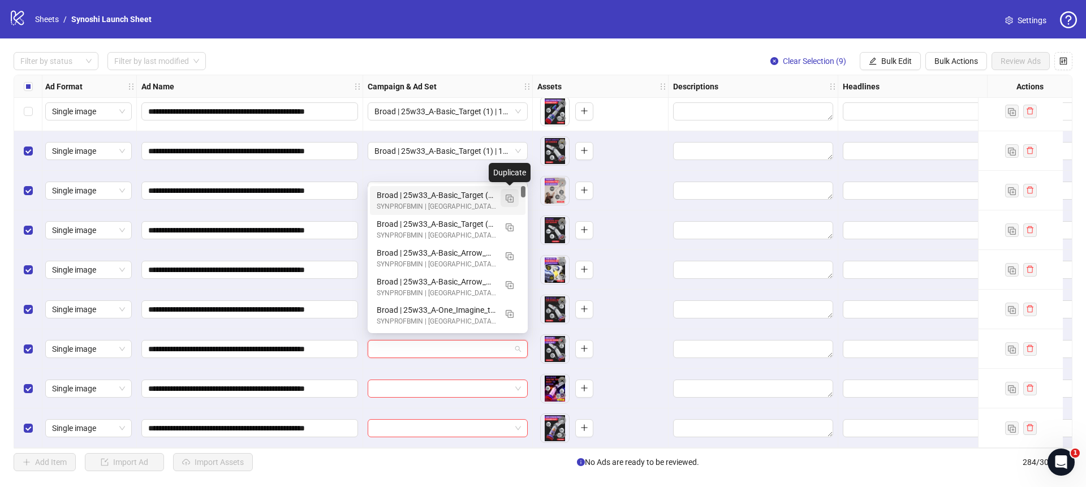
click at [509, 196] on img "button" at bounding box center [510, 199] width 8 height 8
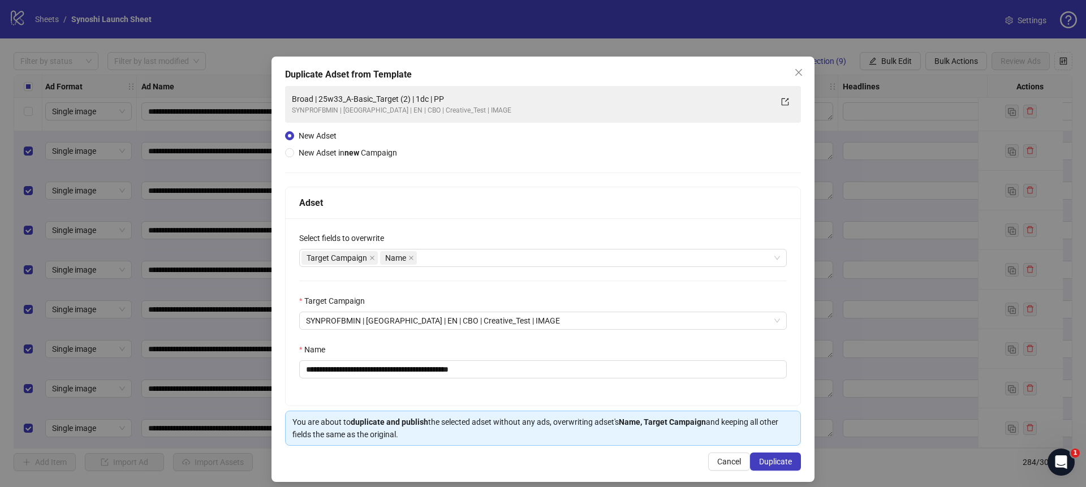
click at [808, 72] on div "**********" at bounding box center [543, 269] width 543 height 425
click at [804, 73] on span "Close" at bounding box center [799, 72] width 18 height 9
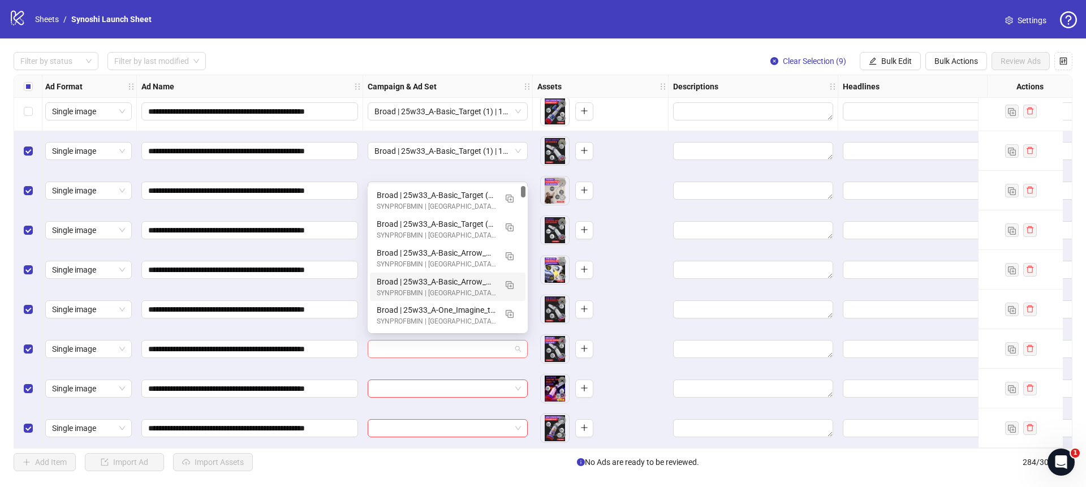
click at [520, 346] on span at bounding box center [448, 349] width 147 height 17
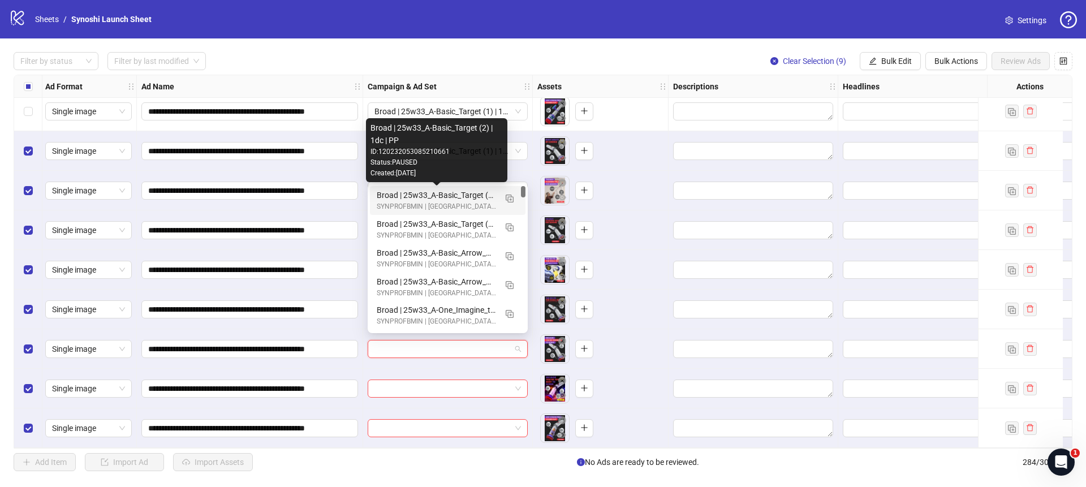
click at [457, 195] on div "Broad | 25w33_A-Basic_Target (2) | 1dc | PP" at bounding box center [436, 195] width 119 height 12
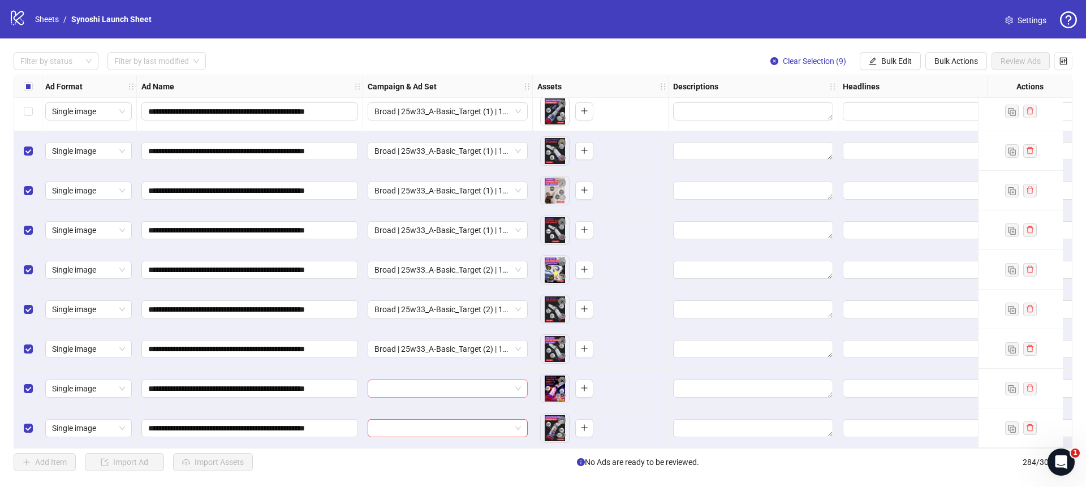
click at [515, 383] on span at bounding box center [448, 388] width 147 height 17
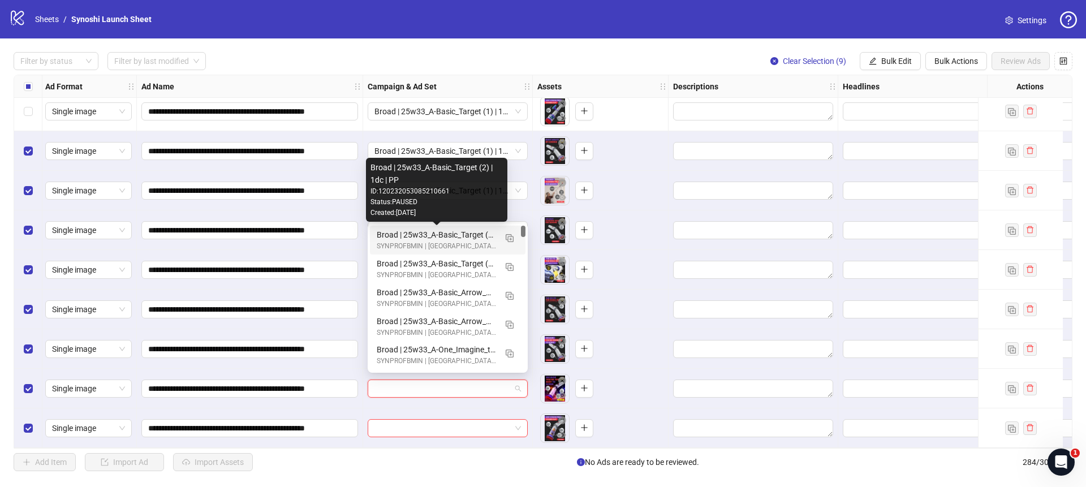
click at [455, 238] on div "Broad | 25w33_A-Basic_Target (2) | 1dc | PP" at bounding box center [436, 235] width 119 height 12
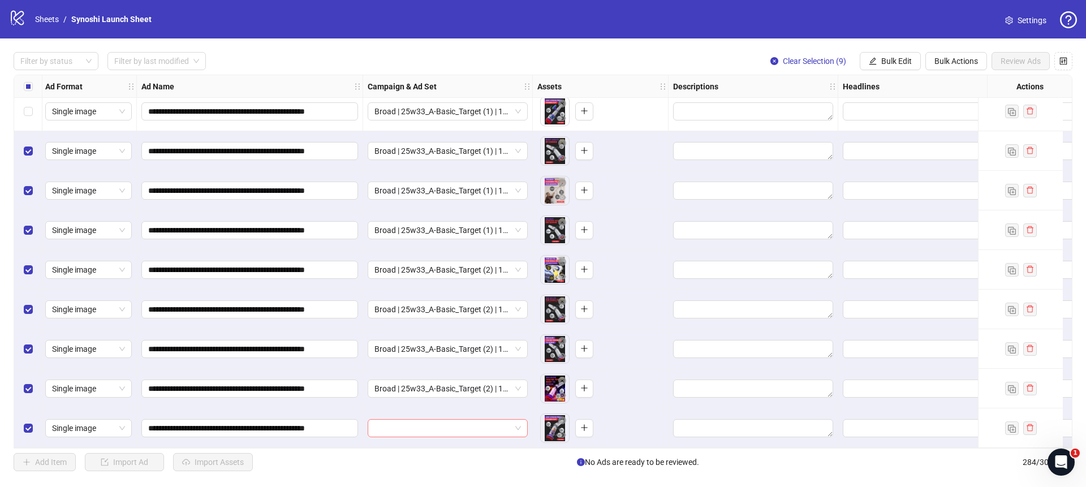
click at [518, 421] on span at bounding box center [448, 428] width 147 height 17
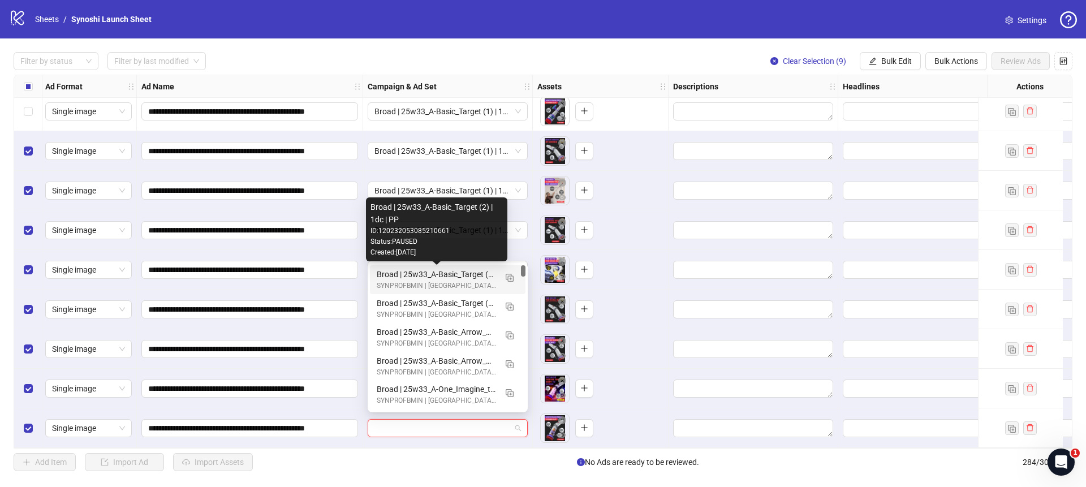
click at [465, 273] on div "Broad | 25w33_A-Basic_Target (2) | 1dc | PP" at bounding box center [436, 274] width 119 height 12
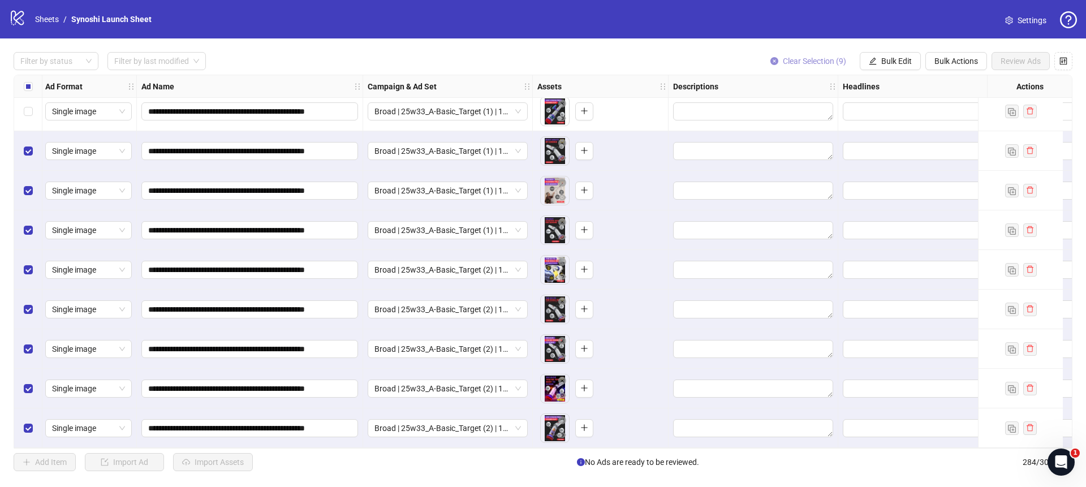
click at [773, 63] on icon "close-circle" at bounding box center [775, 61] width 8 height 8
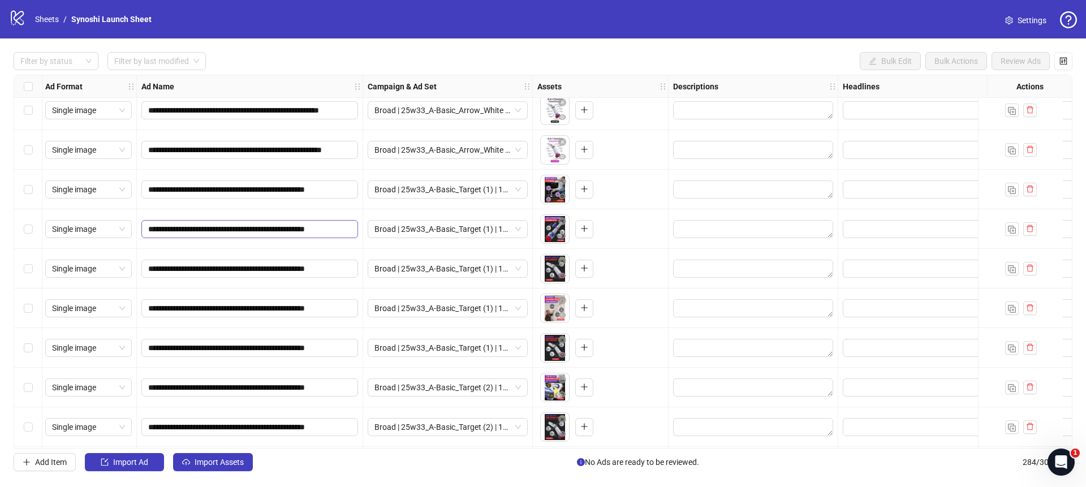
scroll to position [0, 0]
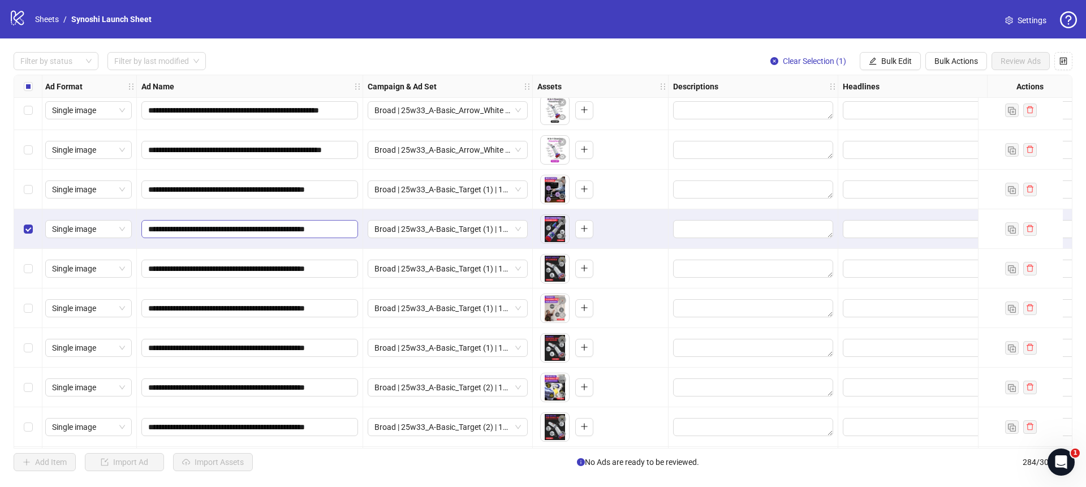
click at [20, 231] on div "Select row 276" at bounding box center [28, 229] width 28 height 40
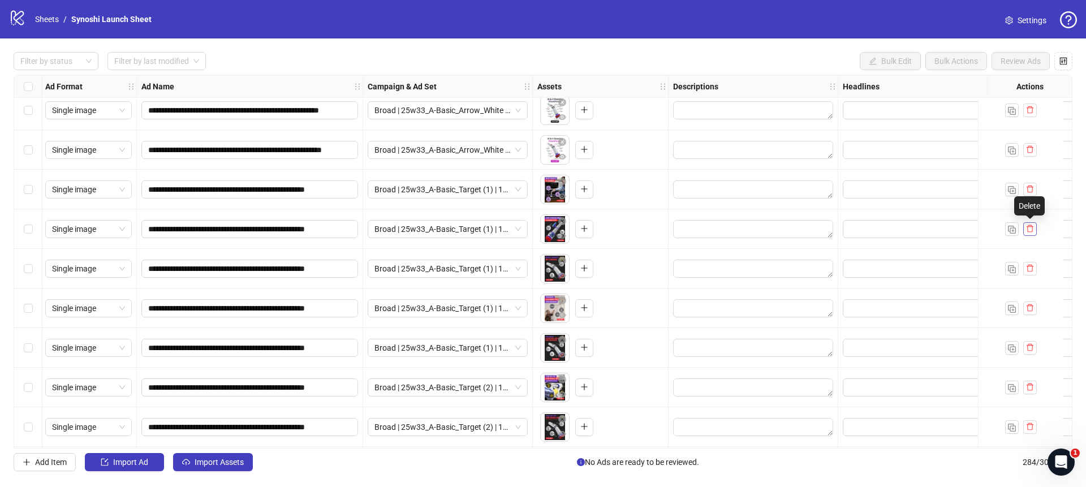
click at [1029, 226] on icon "delete" at bounding box center [1030, 228] width 7 height 7
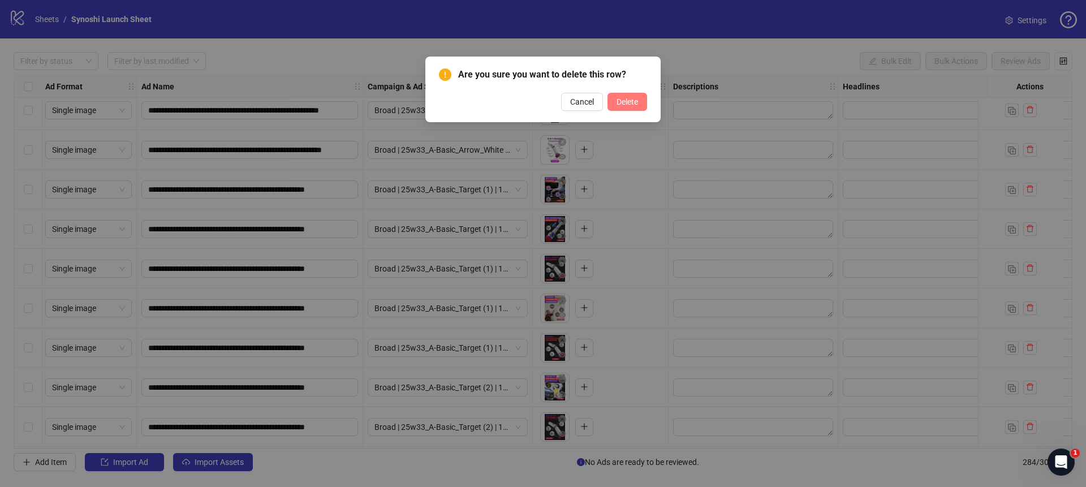
click at [626, 106] on button "Delete" at bounding box center [628, 102] width 40 height 18
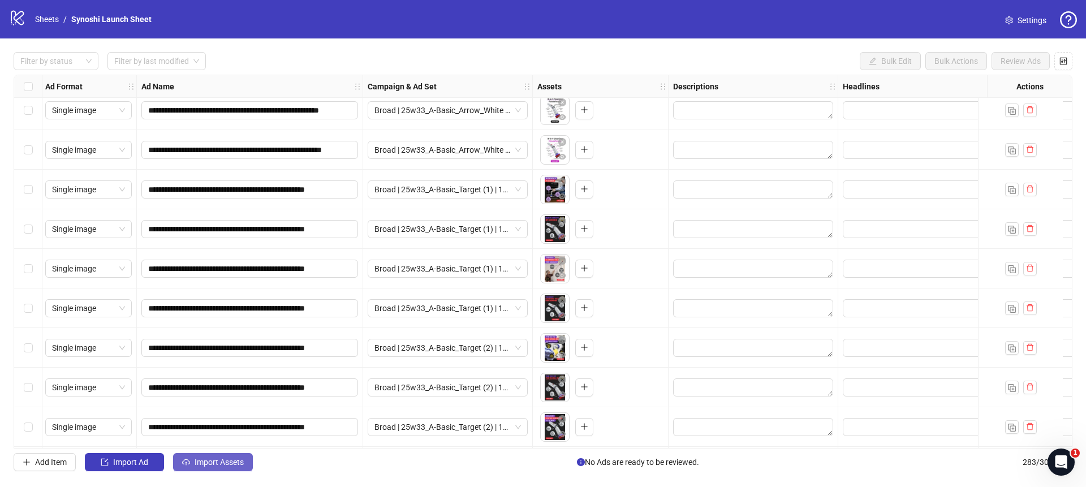
click at [205, 461] on span "Import Assets" at bounding box center [219, 462] width 49 height 9
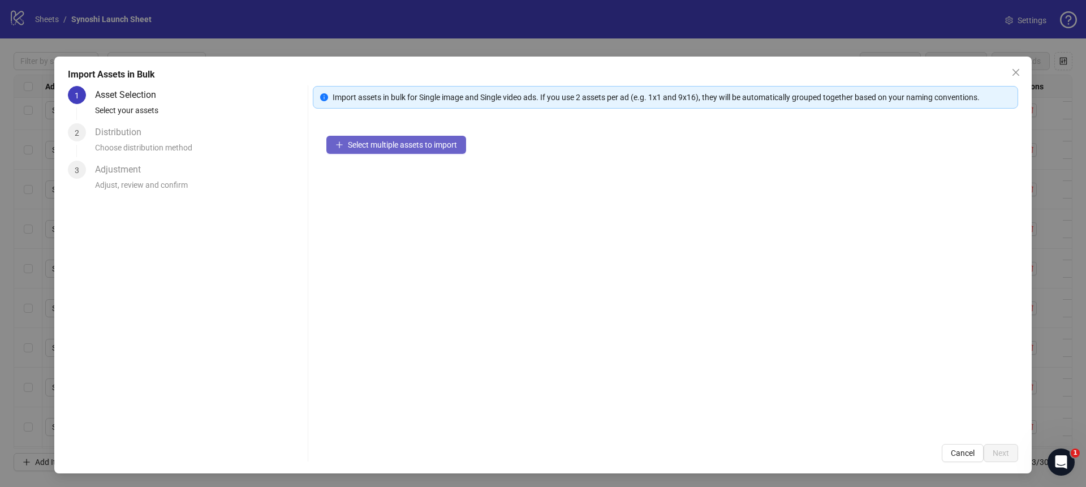
click at [365, 140] on span "Select multiple assets to import" at bounding box center [402, 144] width 109 height 9
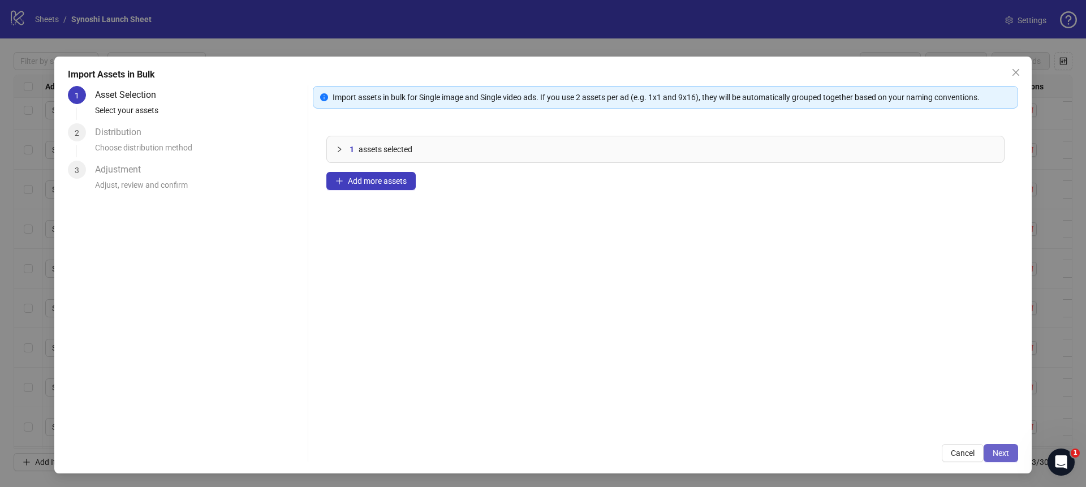
click at [998, 450] on span "Next" at bounding box center [1001, 453] width 16 height 9
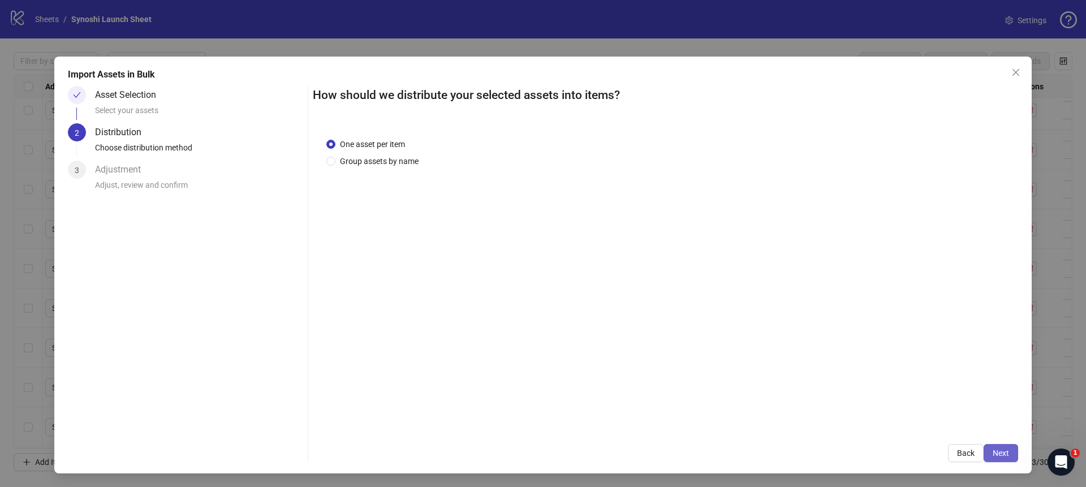
click at [1005, 454] on span "Next" at bounding box center [1001, 453] width 16 height 9
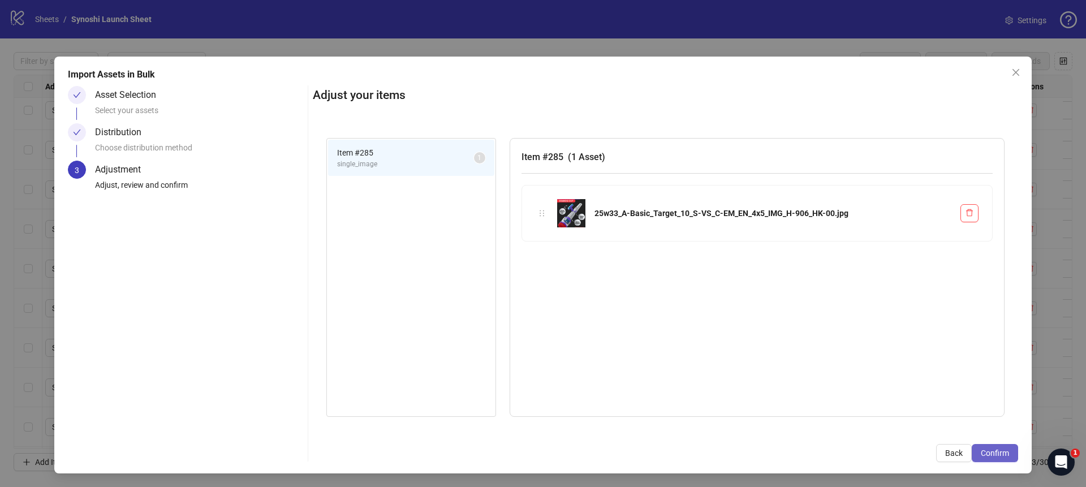
click at [998, 451] on span "Confirm" at bounding box center [995, 453] width 28 height 9
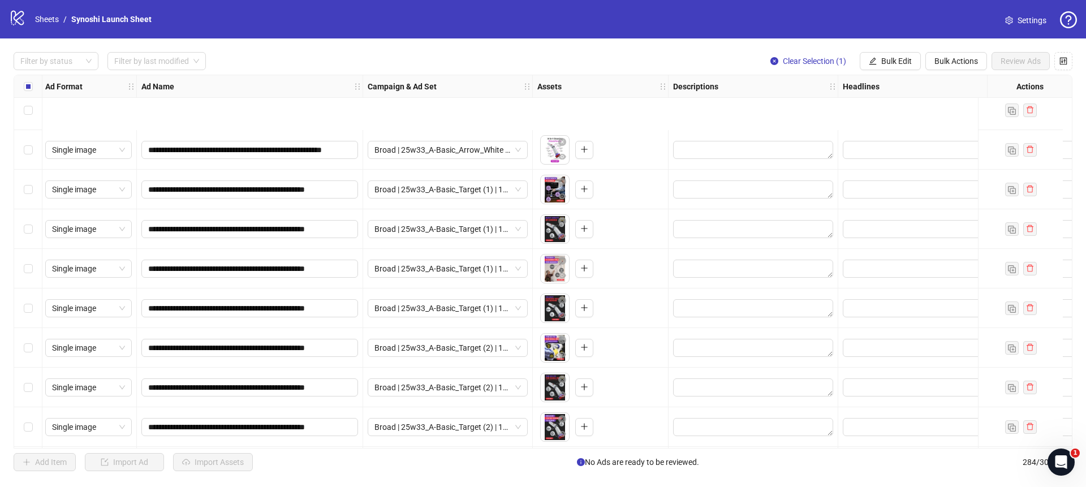
scroll to position [10901, 2]
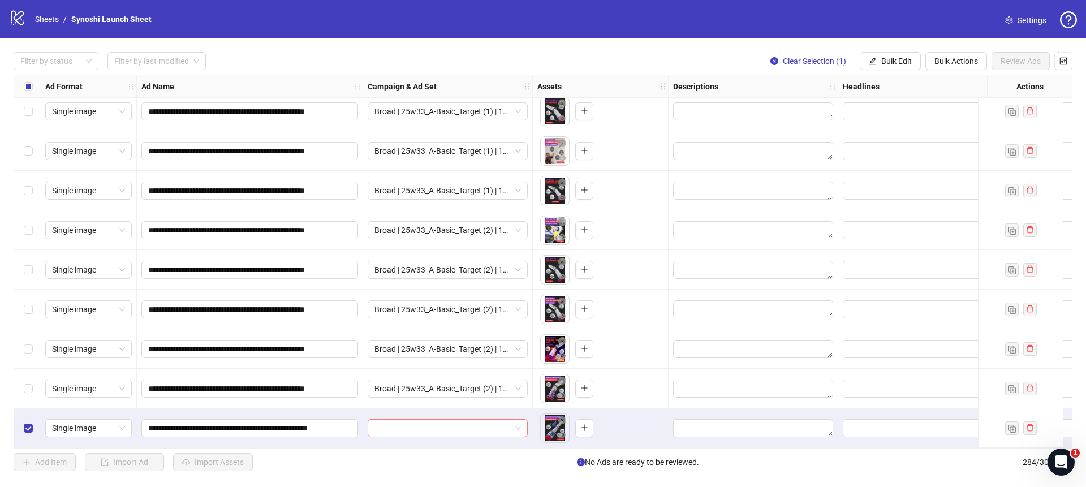
click at [517, 420] on span at bounding box center [448, 428] width 147 height 17
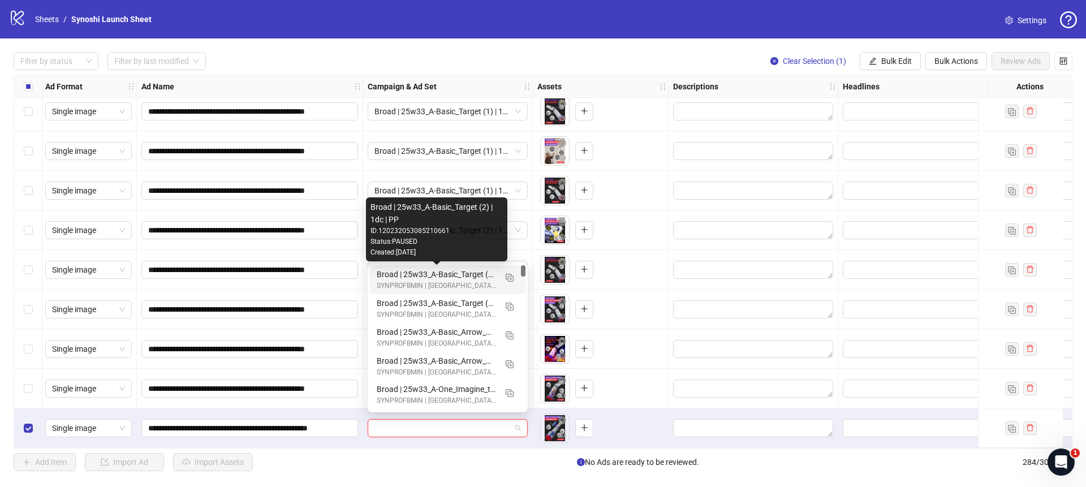
click at [436, 269] on div "Broad | 25w33_A-Basic_Target (2) | 1dc | PP" at bounding box center [436, 274] width 119 height 12
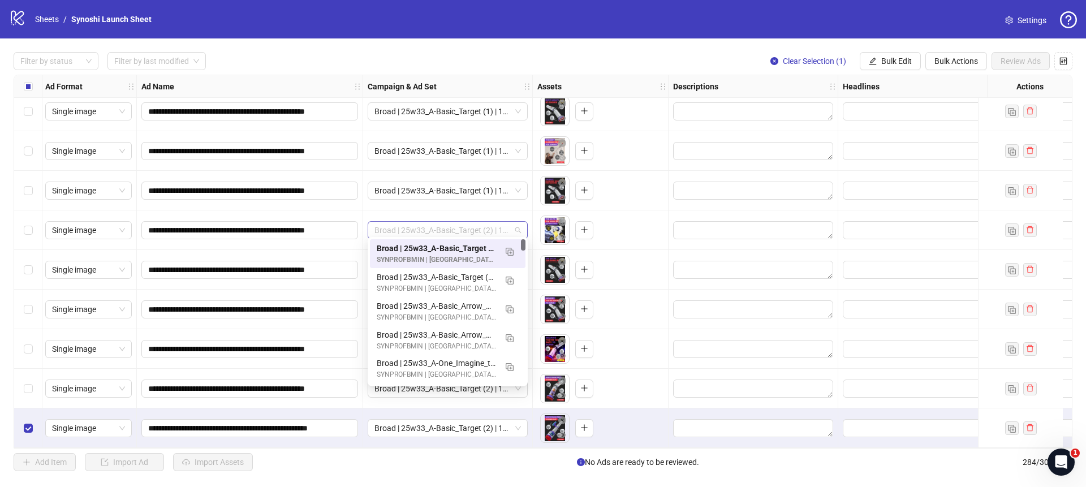
click at [517, 224] on span "Broad | 25w33_A-Basic_Target (2) | 1dc | PP" at bounding box center [448, 230] width 147 height 17
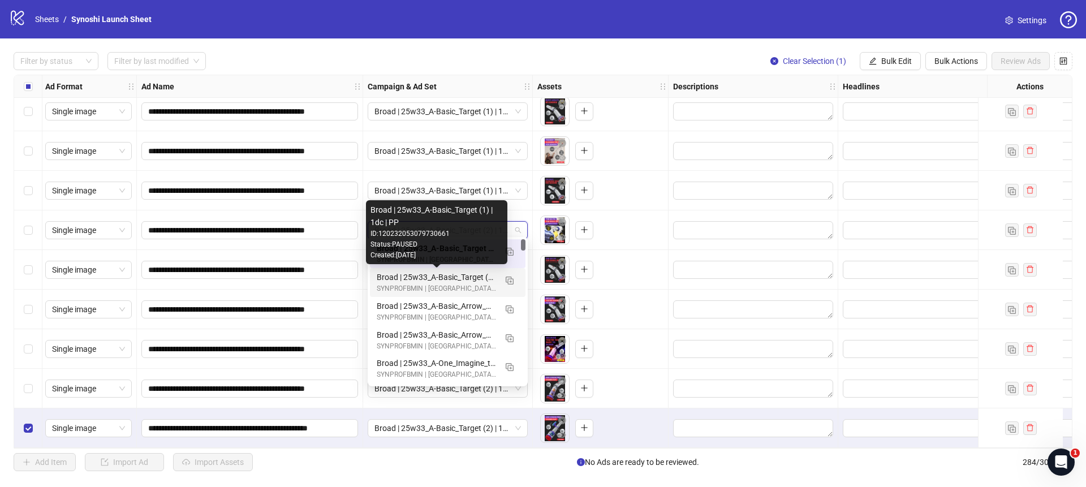
click at [451, 275] on div "Broad | 25w33_A-Basic_Target (1) | 1dc | PP" at bounding box center [436, 277] width 119 height 12
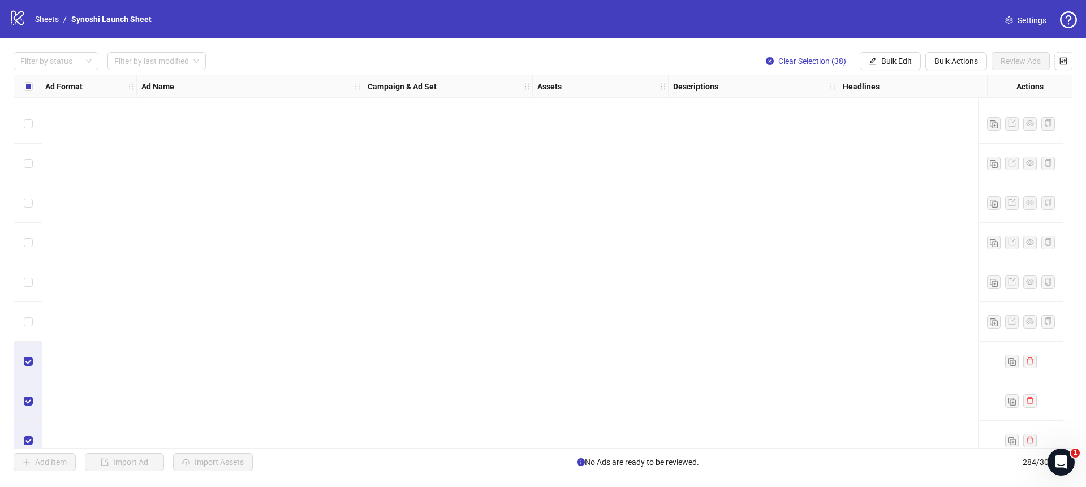
scroll to position [0, 2]
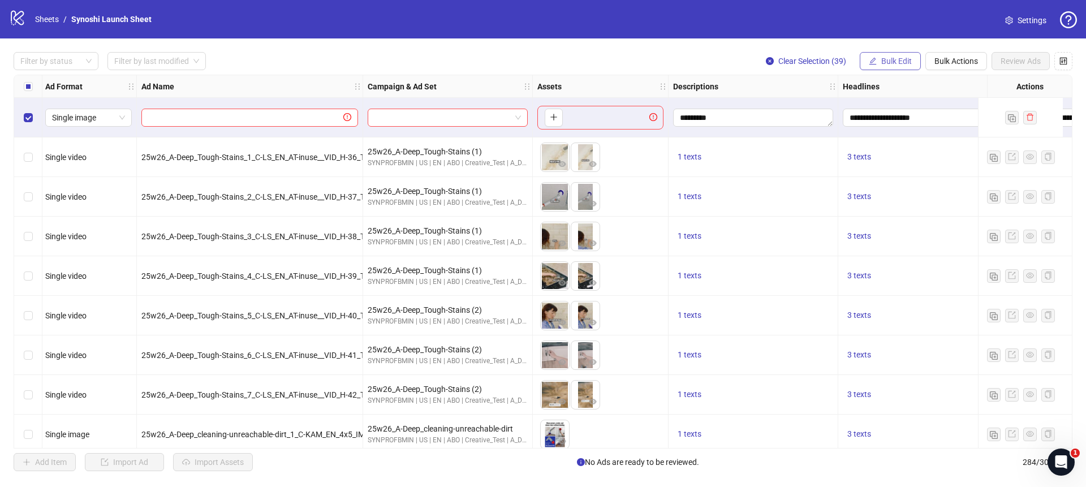
click at [871, 66] on span "button" at bounding box center [873, 61] width 8 height 9
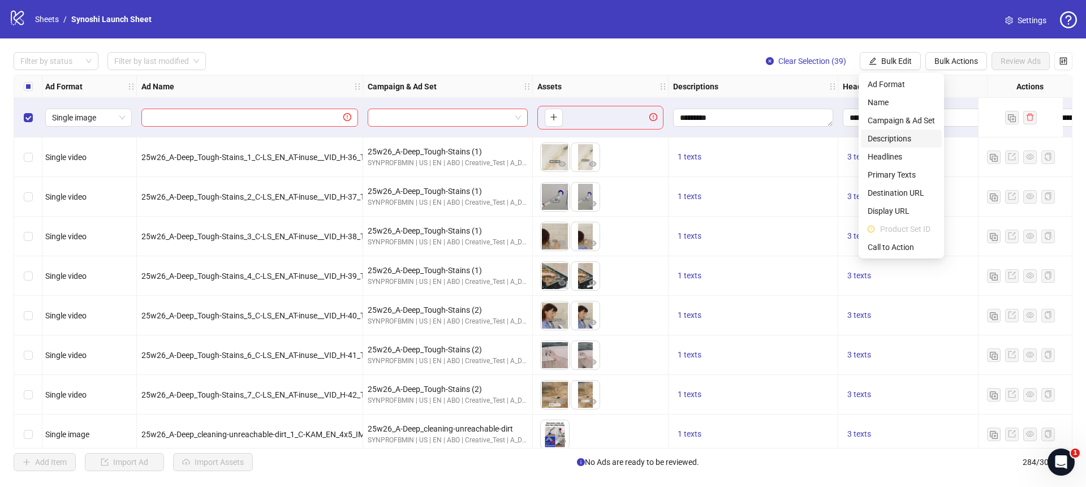
click at [883, 137] on span "Descriptions" at bounding box center [901, 138] width 67 height 12
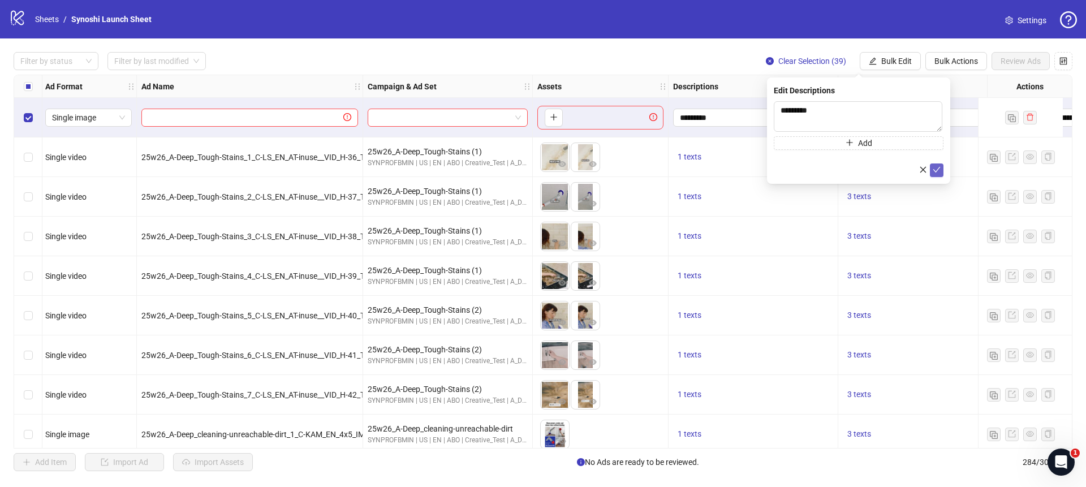
click at [936, 167] on icon "check" at bounding box center [937, 170] width 8 height 8
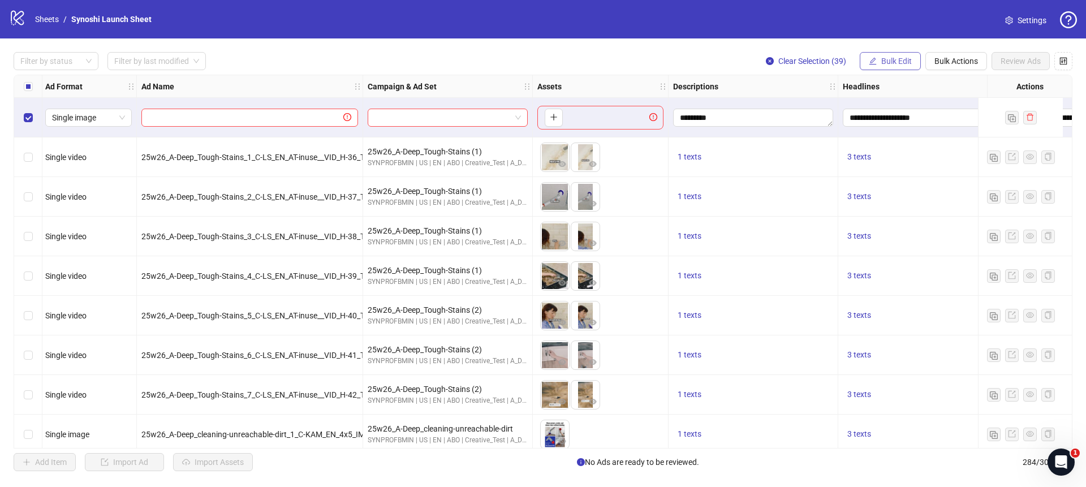
click at [883, 62] on span "Bulk Edit" at bounding box center [896, 61] width 31 height 9
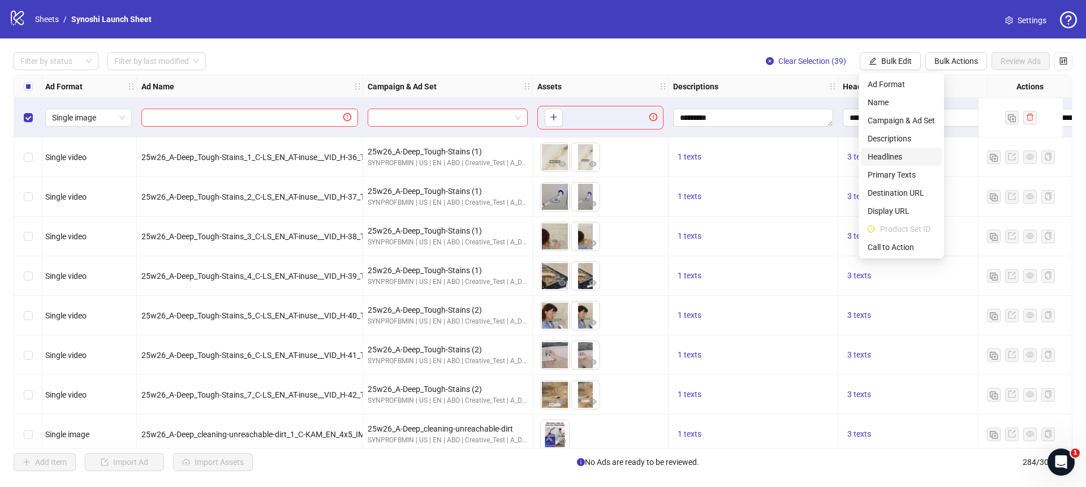
click at [881, 152] on span "Headlines" at bounding box center [901, 156] width 67 height 12
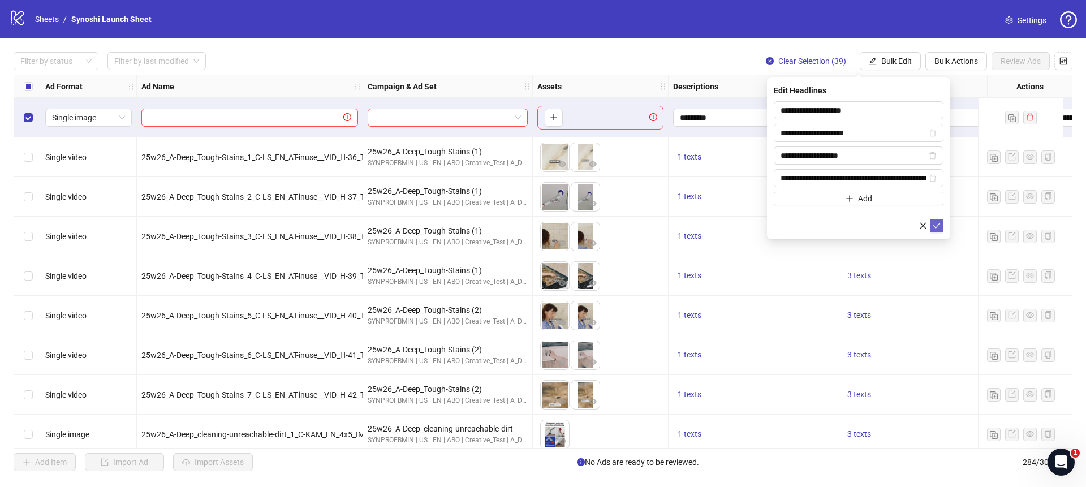
click at [936, 227] on icon "check" at bounding box center [936, 226] width 7 height 6
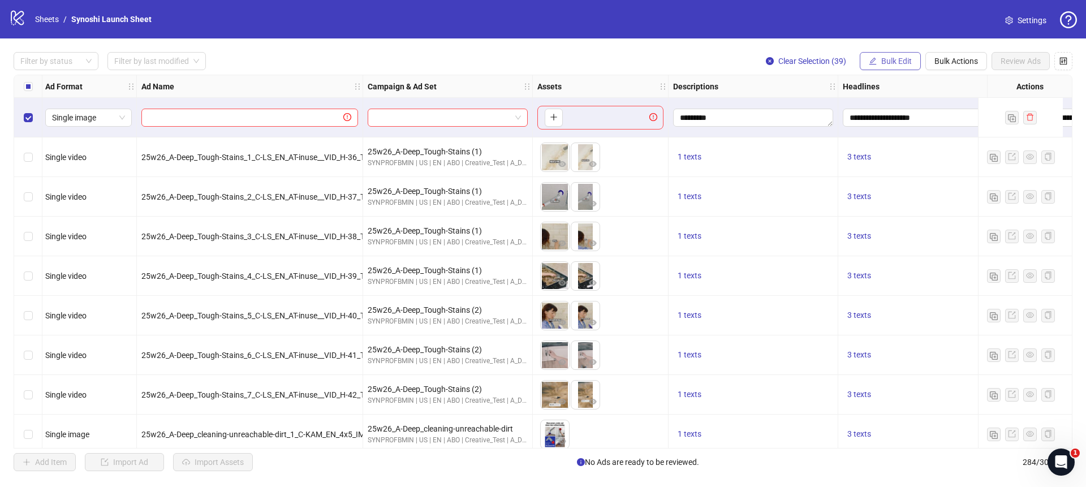
click at [881, 61] on span "Bulk Edit" at bounding box center [896, 61] width 31 height 9
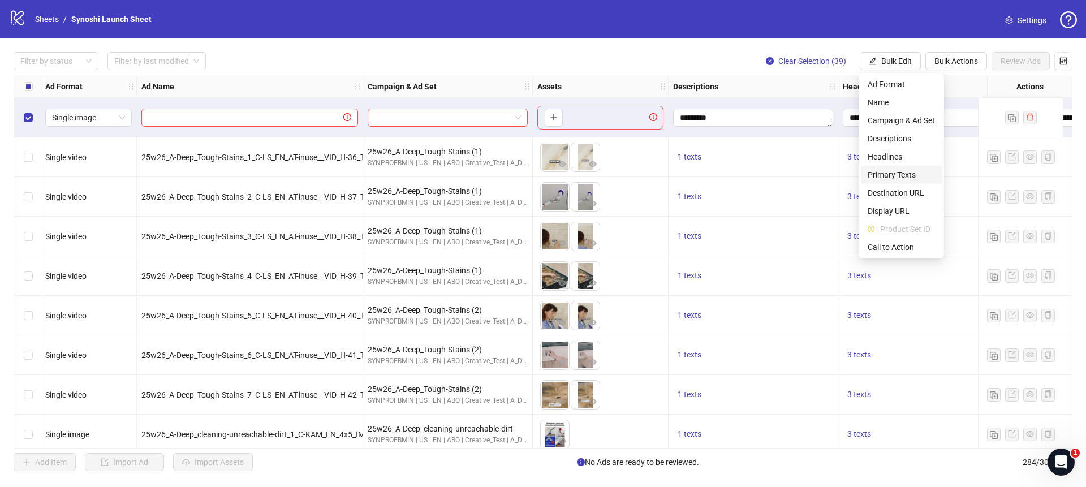
click at [890, 167] on li "Primary Texts" at bounding box center [901, 175] width 81 height 18
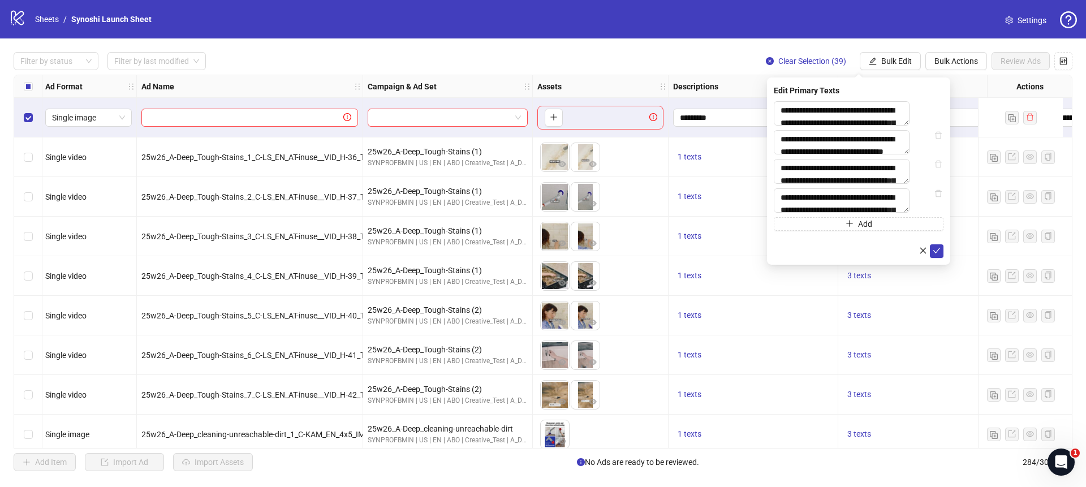
click at [939, 265] on div "**********" at bounding box center [858, 171] width 183 height 187
click at [940, 255] on icon "check" at bounding box center [937, 251] width 8 height 8
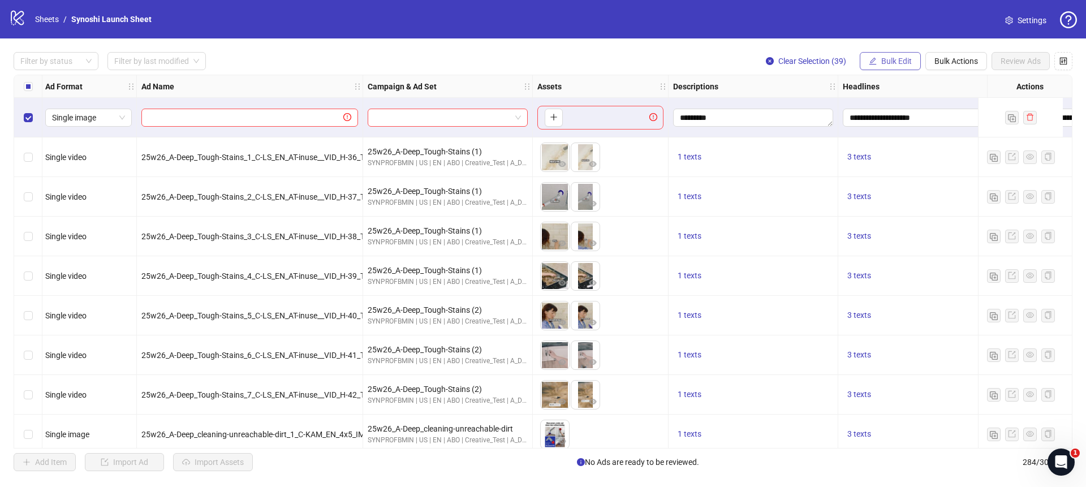
click at [882, 61] on span "Bulk Edit" at bounding box center [896, 61] width 31 height 9
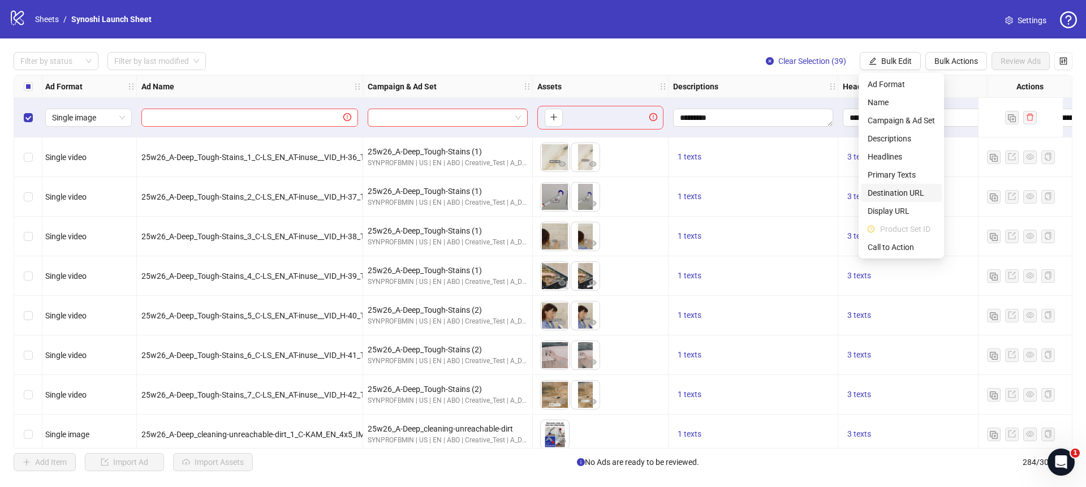
click at [892, 191] on span "Destination URL" at bounding box center [901, 193] width 67 height 12
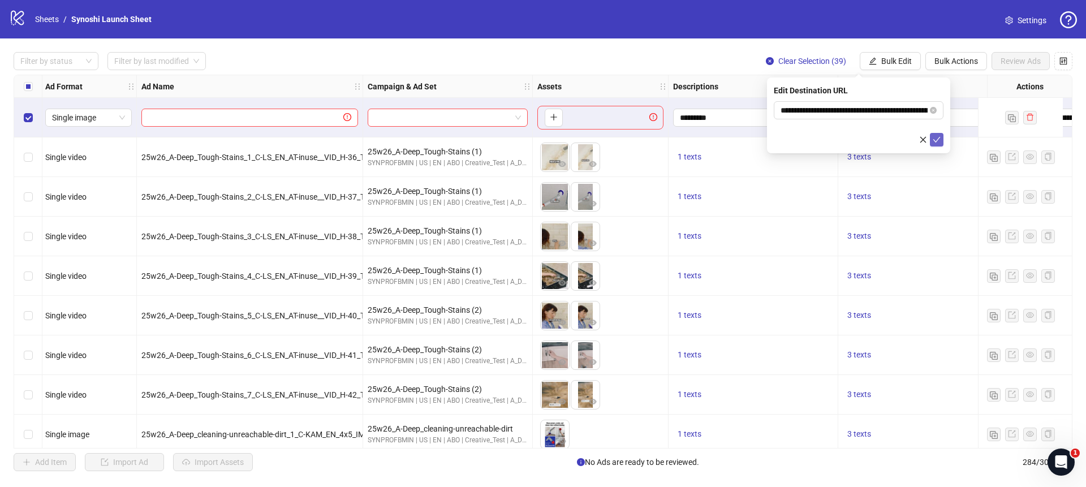
click at [939, 137] on icon "check" at bounding box center [936, 140] width 7 height 6
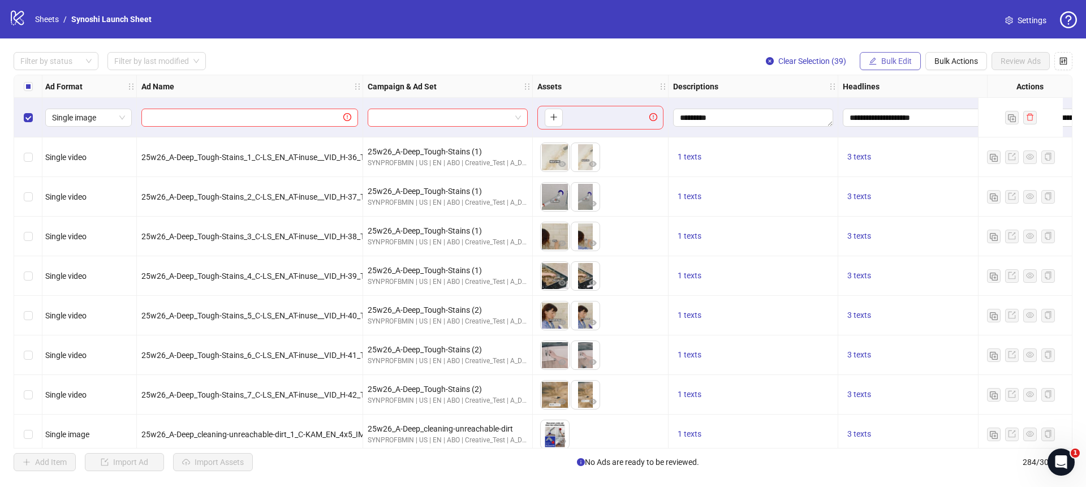
click at [878, 59] on button "Bulk Edit" at bounding box center [890, 61] width 61 height 18
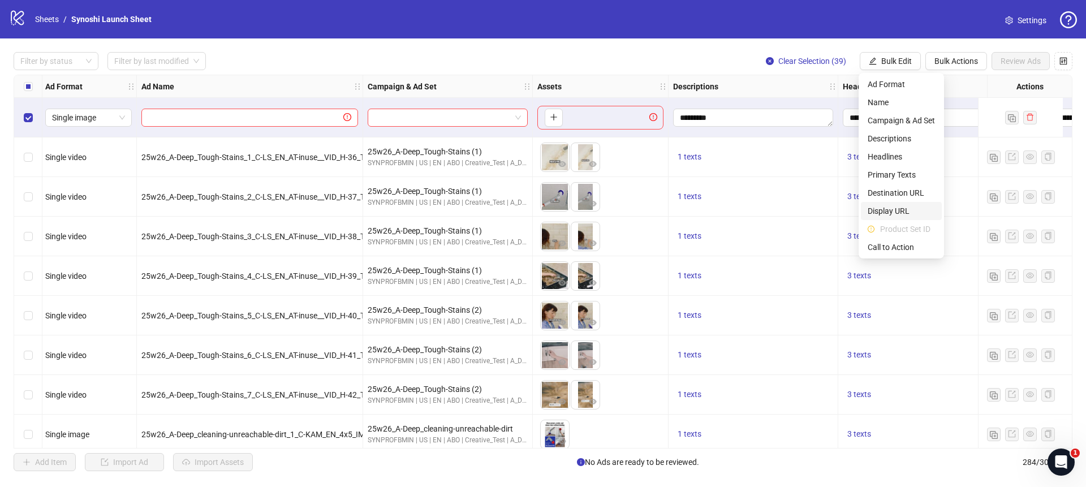
click at [888, 212] on span "Display URL" at bounding box center [901, 211] width 67 height 12
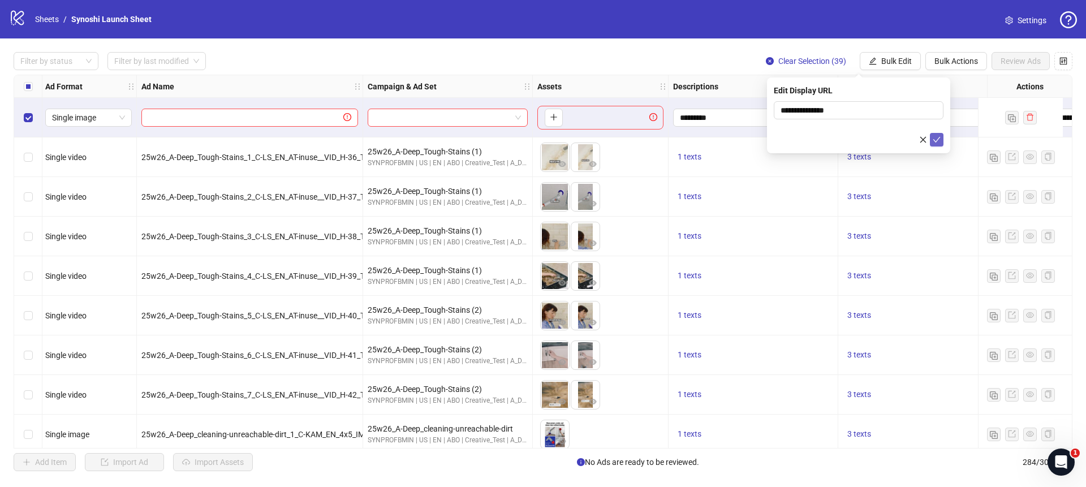
click at [940, 140] on icon "check" at bounding box center [937, 140] width 8 height 8
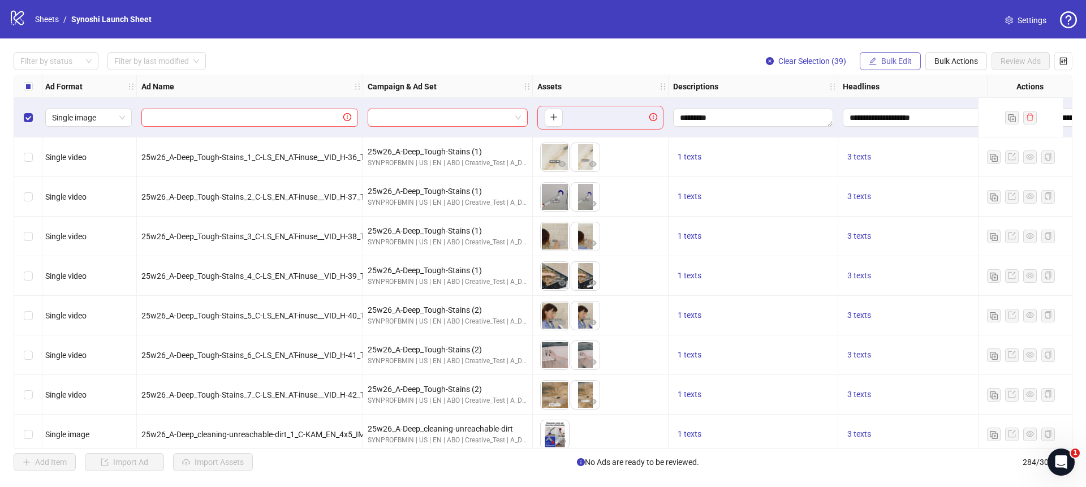
click at [870, 61] on icon "edit" at bounding box center [873, 60] width 7 height 7
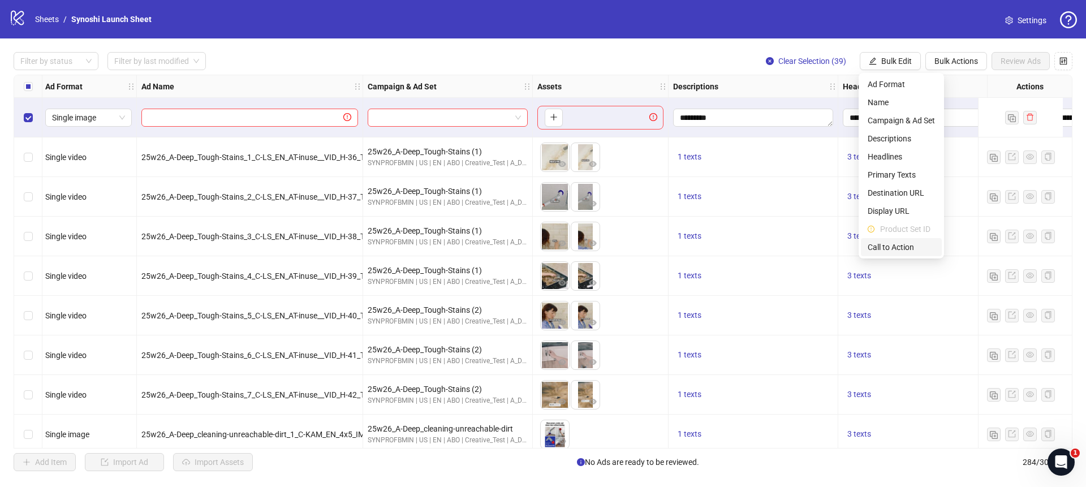
click at [884, 243] on span "Call to Action" at bounding box center [901, 247] width 67 height 12
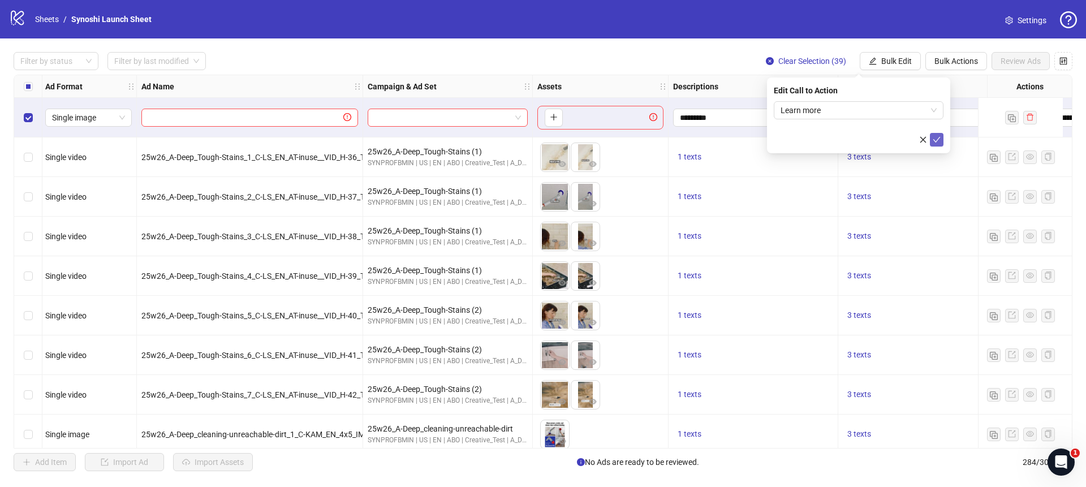
click at [937, 140] on icon "check" at bounding box center [936, 140] width 7 height 6
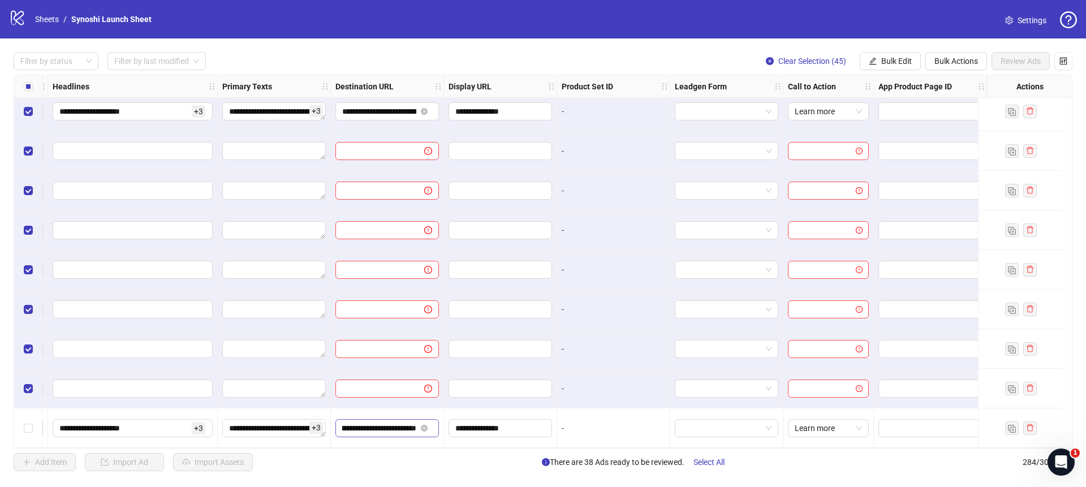
scroll to position [0, 125]
click at [875, 63] on icon "edit" at bounding box center [873, 61] width 8 height 8
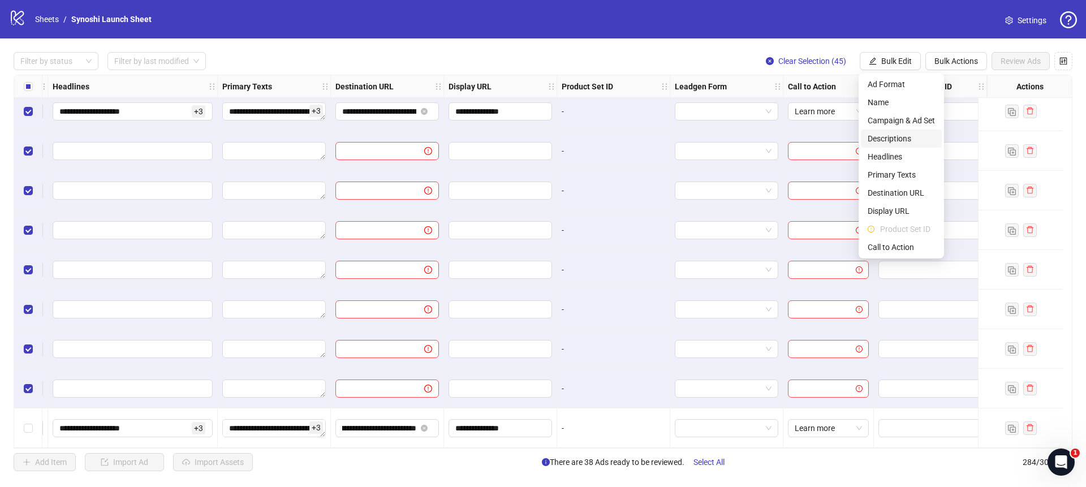
click at [885, 136] on span "Descriptions" at bounding box center [901, 138] width 67 height 12
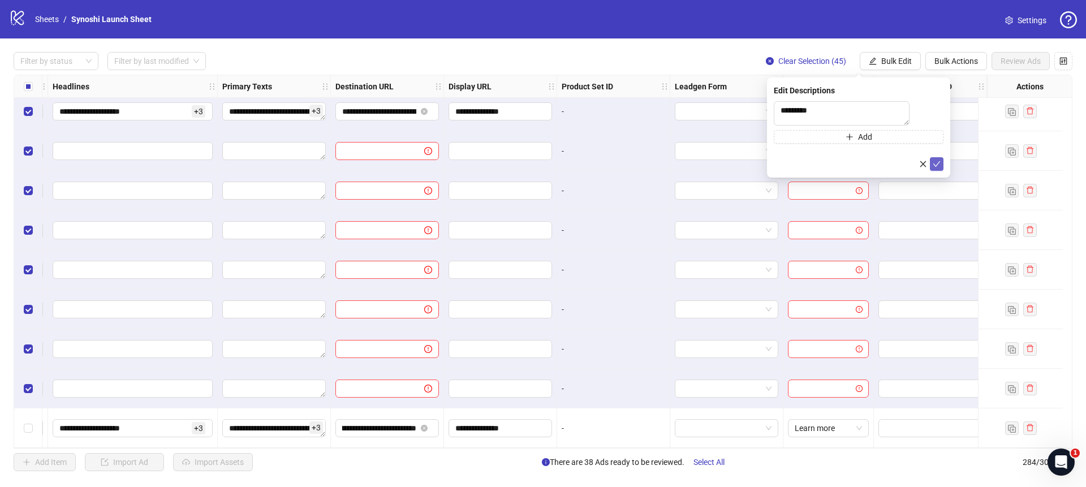
click at [939, 168] on icon "check" at bounding box center [937, 164] width 8 height 8
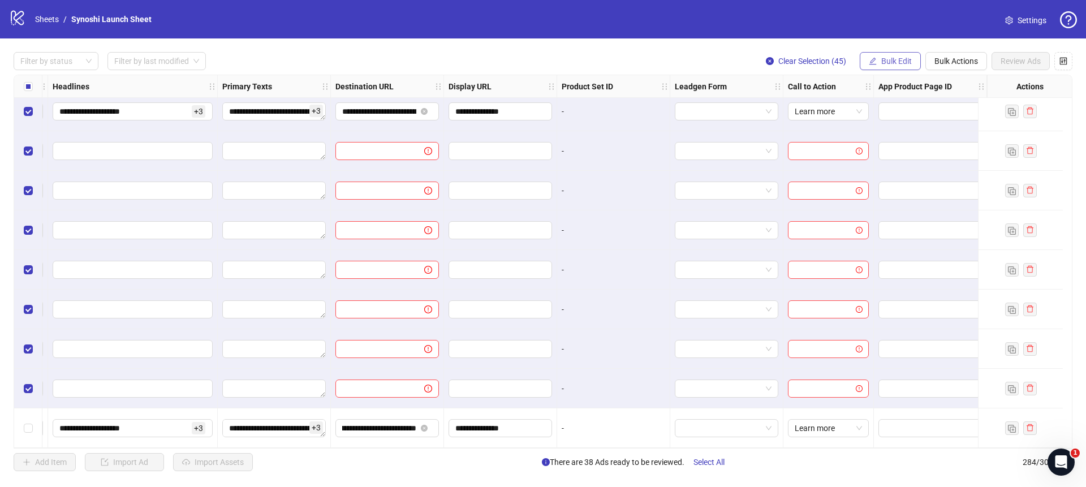
click at [892, 64] on span "Bulk Edit" at bounding box center [896, 61] width 31 height 9
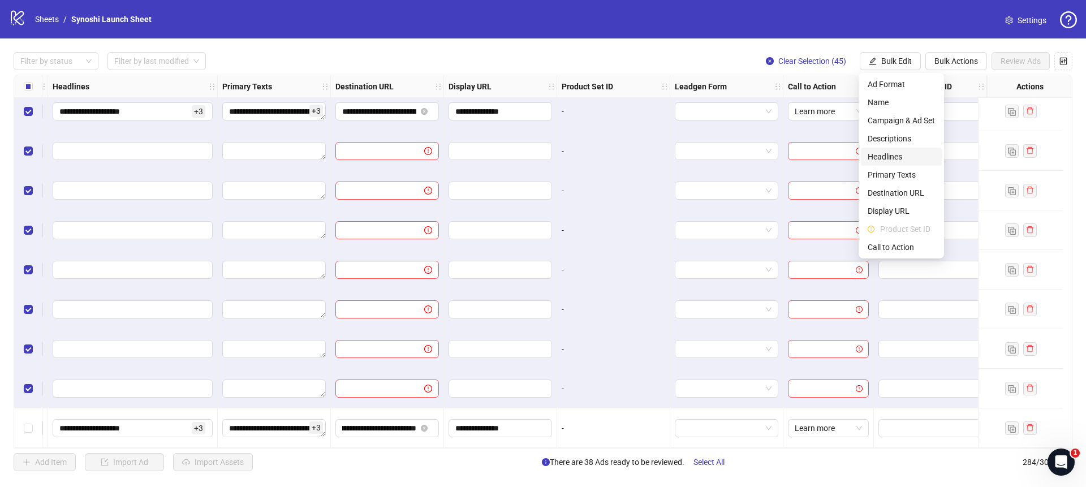
click at [893, 156] on span "Headlines" at bounding box center [901, 156] width 67 height 12
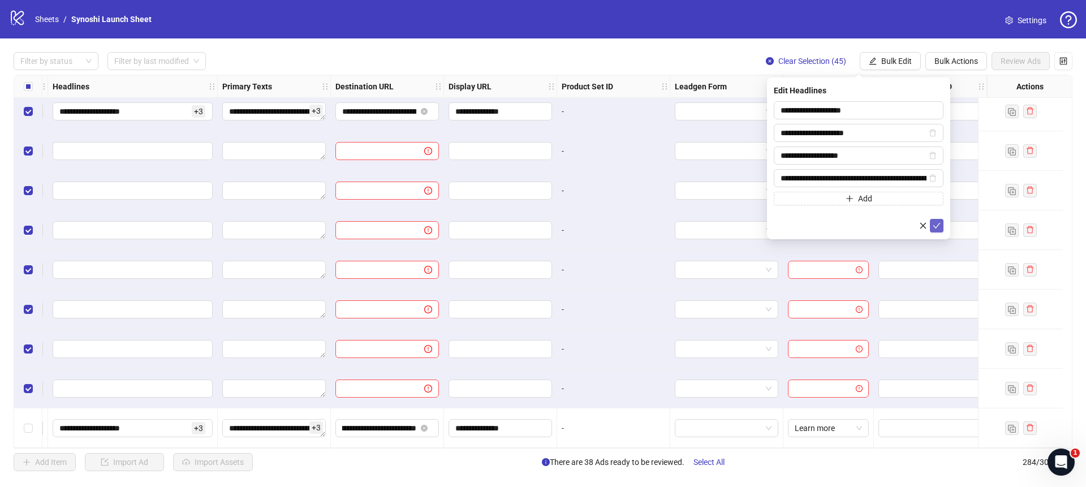
click at [938, 222] on icon "check" at bounding box center [937, 226] width 8 height 8
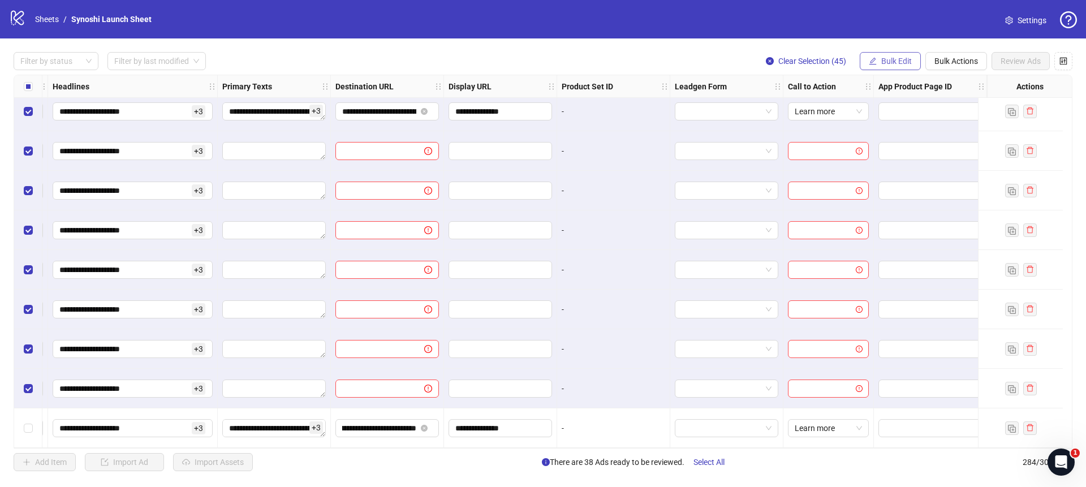
click at [901, 61] on span "Bulk Edit" at bounding box center [896, 61] width 31 height 9
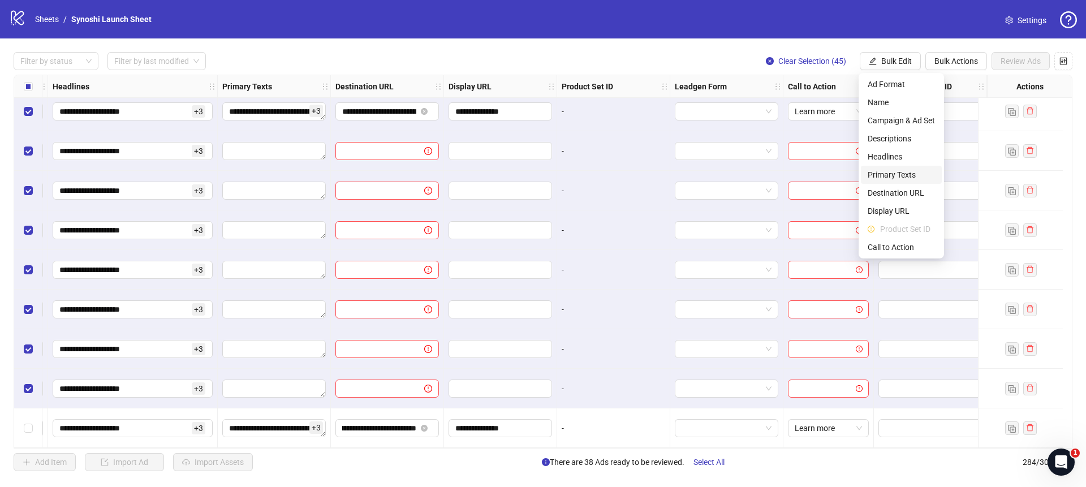
click at [892, 175] on span "Primary Texts" at bounding box center [901, 175] width 67 height 12
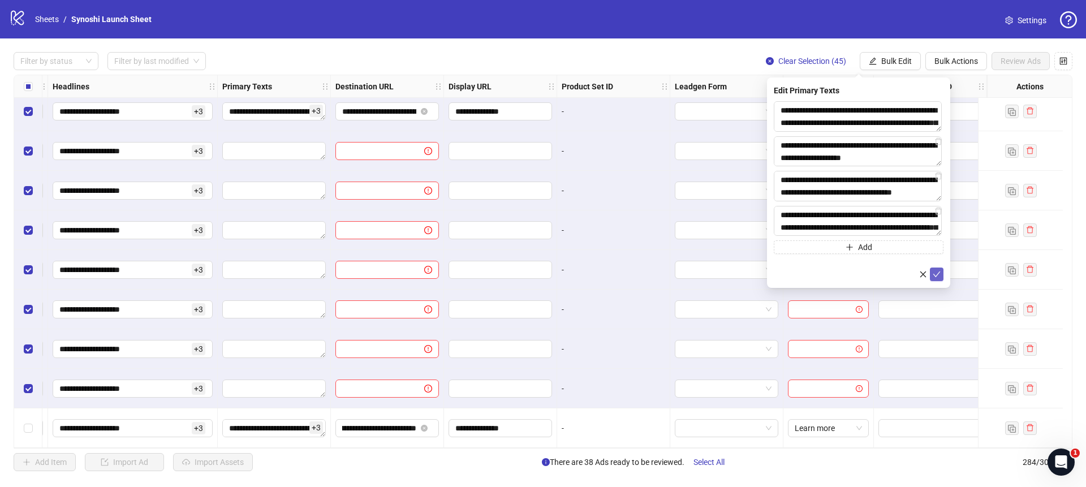
click at [937, 277] on icon "check" at bounding box center [937, 274] width 8 height 8
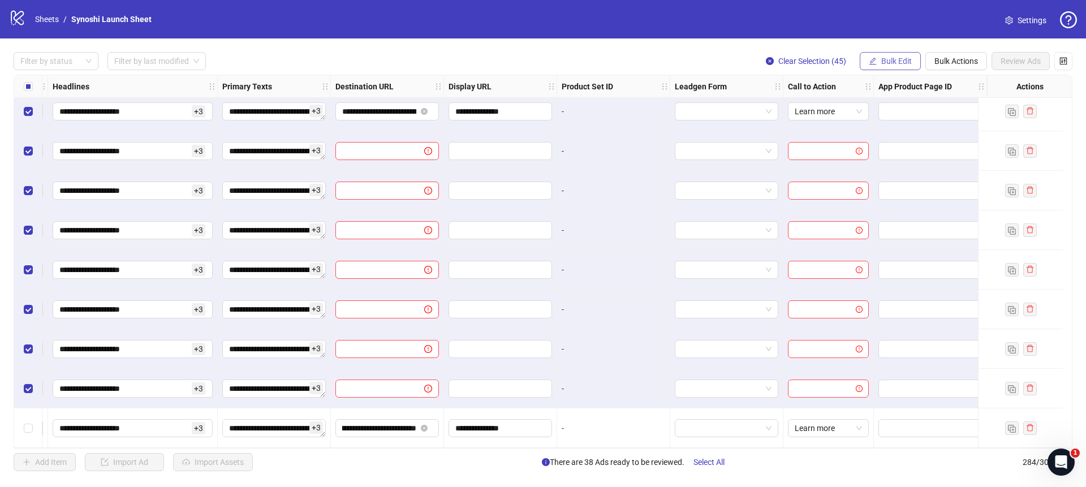
click at [883, 65] on span "Bulk Edit" at bounding box center [896, 61] width 31 height 9
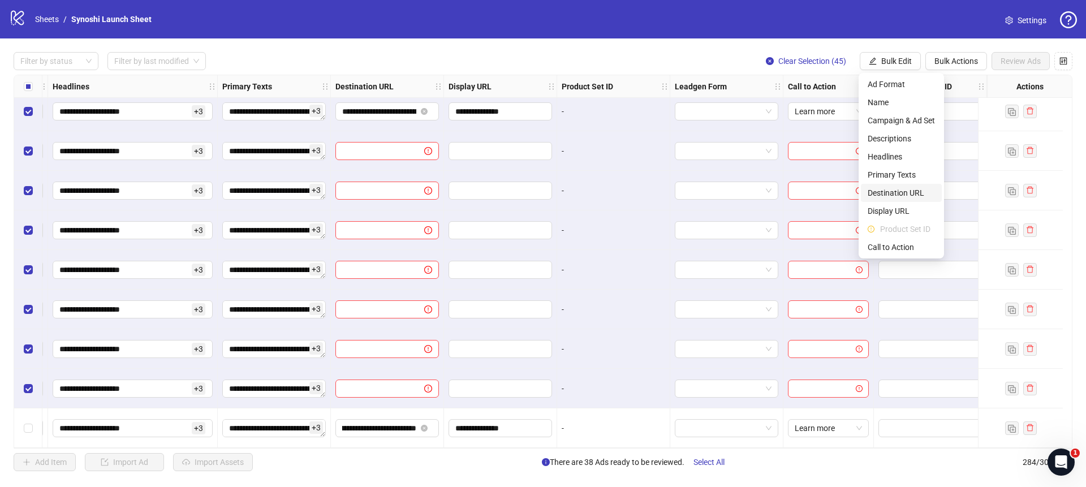
click at [888, 192] on span "Destination URL" at bounding box center [901, 193] width 67 height 12
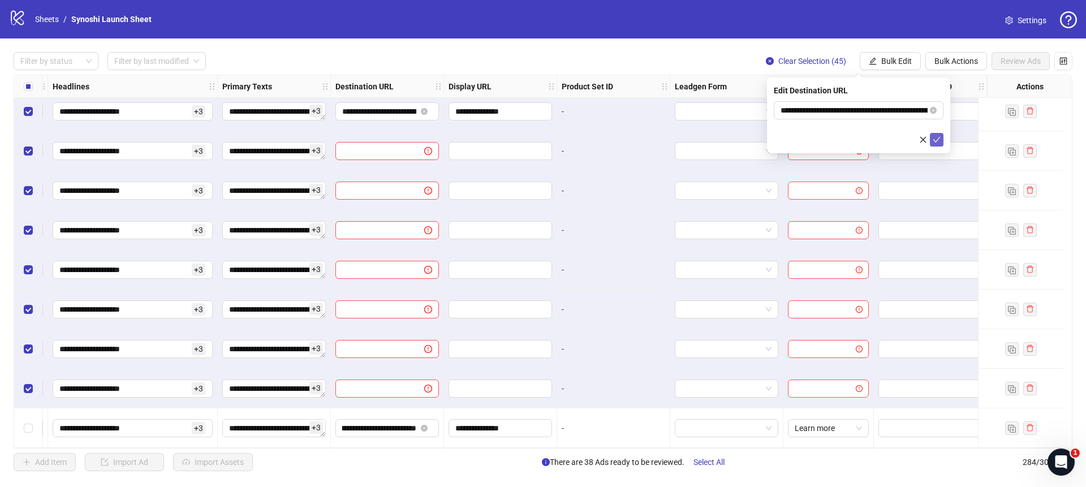
click at [937, 136] on icon "check" at bounding box center [937, 140] width 8 height 8
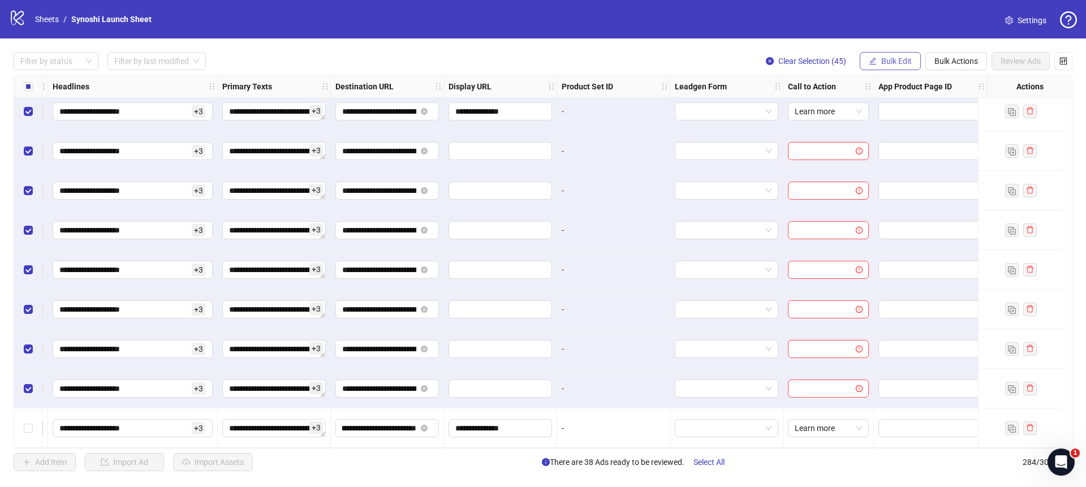
click at [896, 58] on span "Bulk Edit" at bounding box center [896, 61] width 31 height 9
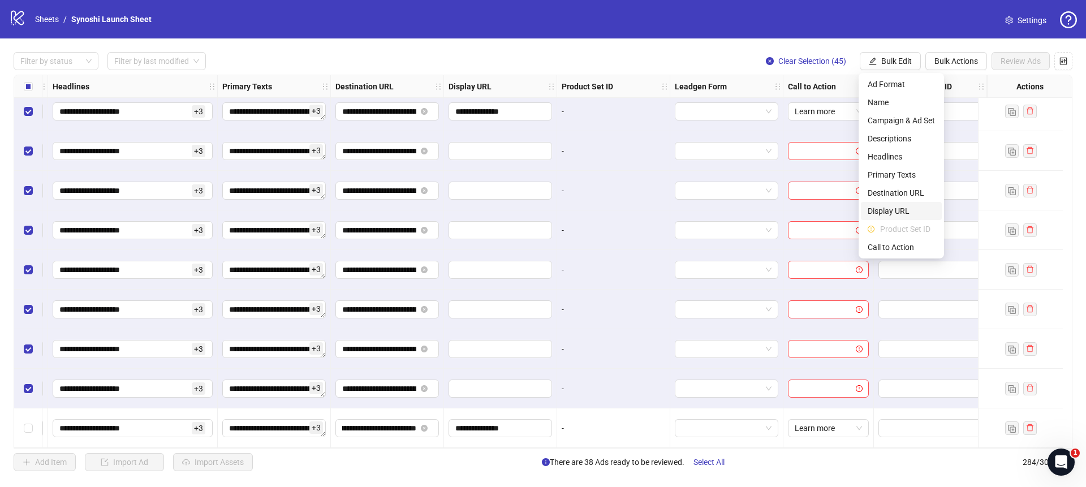
click at [892, 209] on span "Display URL" at bounding box center [901, 211] width 67 height 12
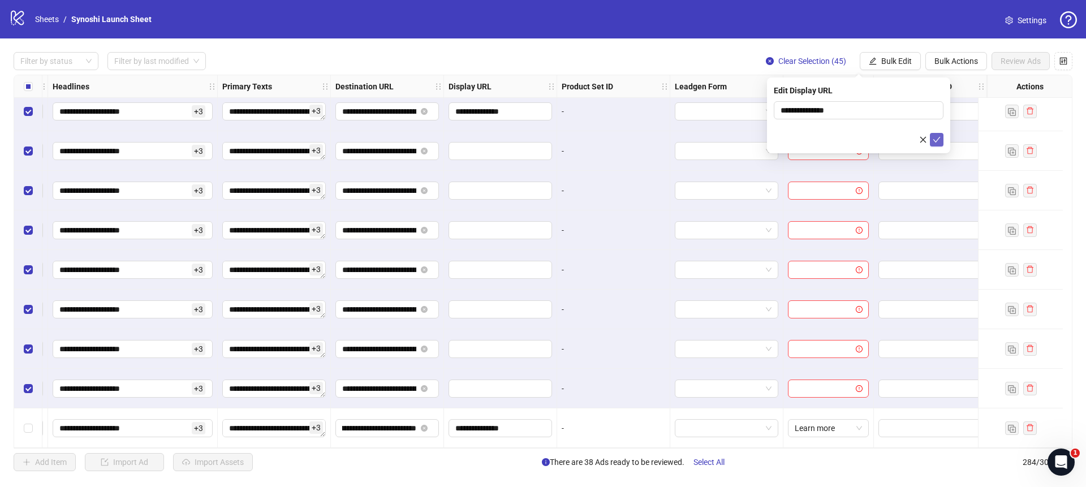
click at [939, 140] on icon "check" at bounding box center [937, 140] width 8 height 8
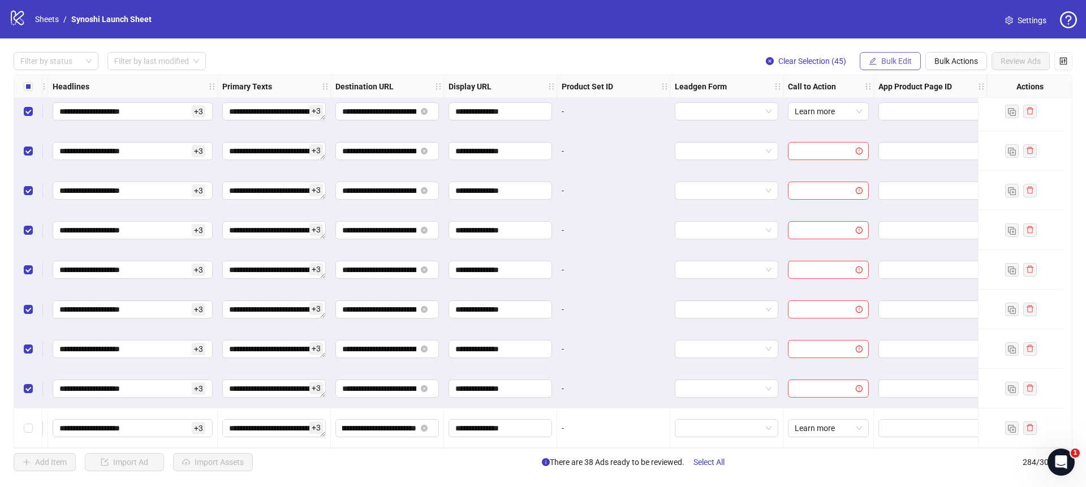
click at [896, 60] on span "Bulk Edit" at bounding box center [896, 61] width 31 height 9
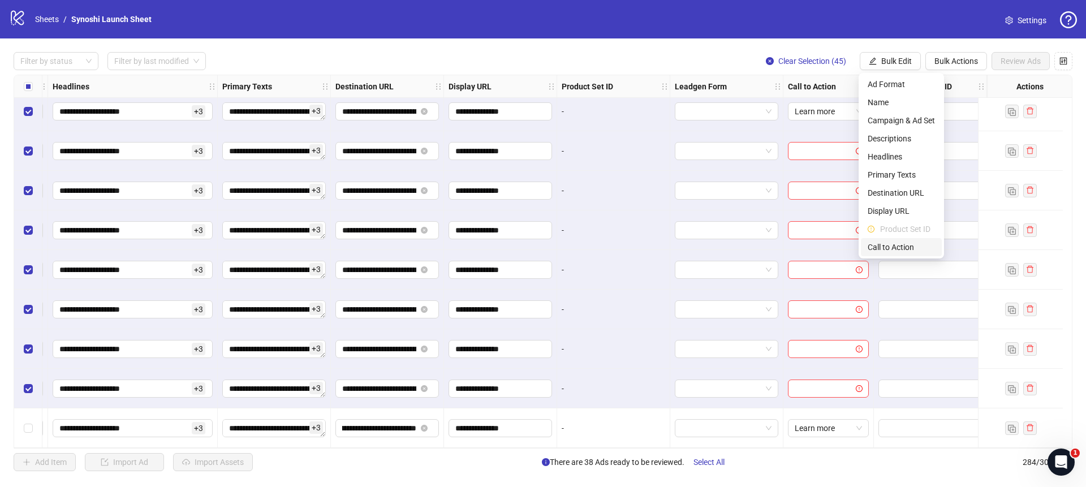
click at [885, 242] on span "Call to Action" at bounding box center [901, 247] width 67 height 12
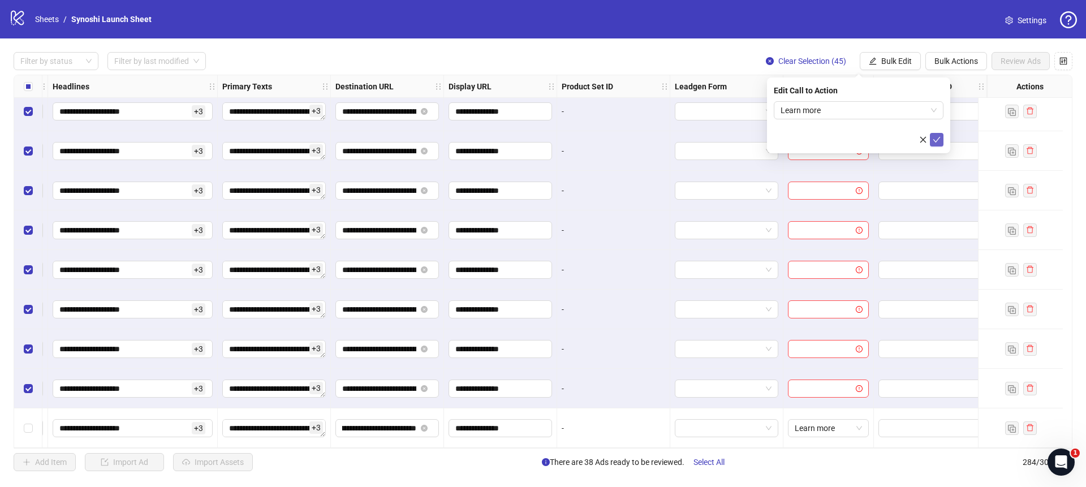
click at [939, 139] on icon "check" at bounding box center [937, 140] width 8 height 8
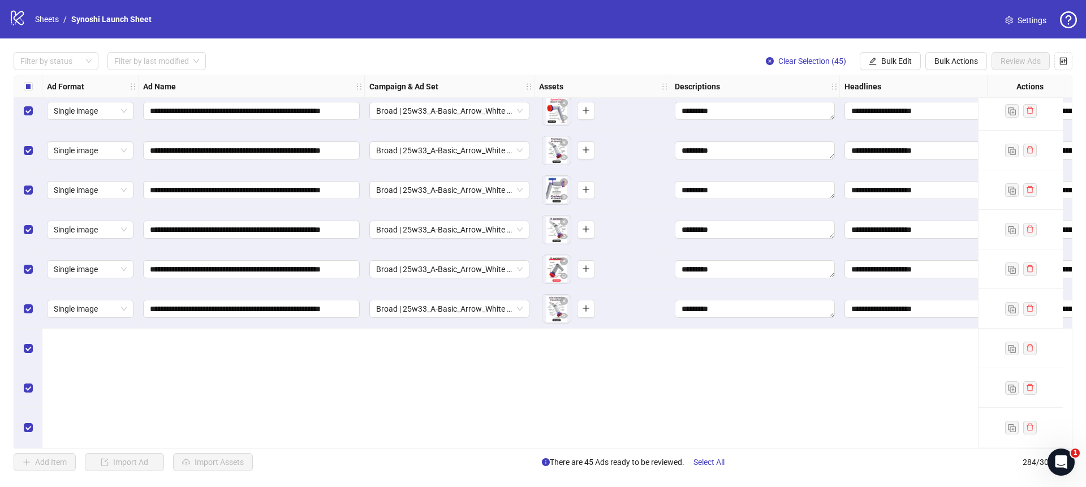
scroll to position [10335, 0]
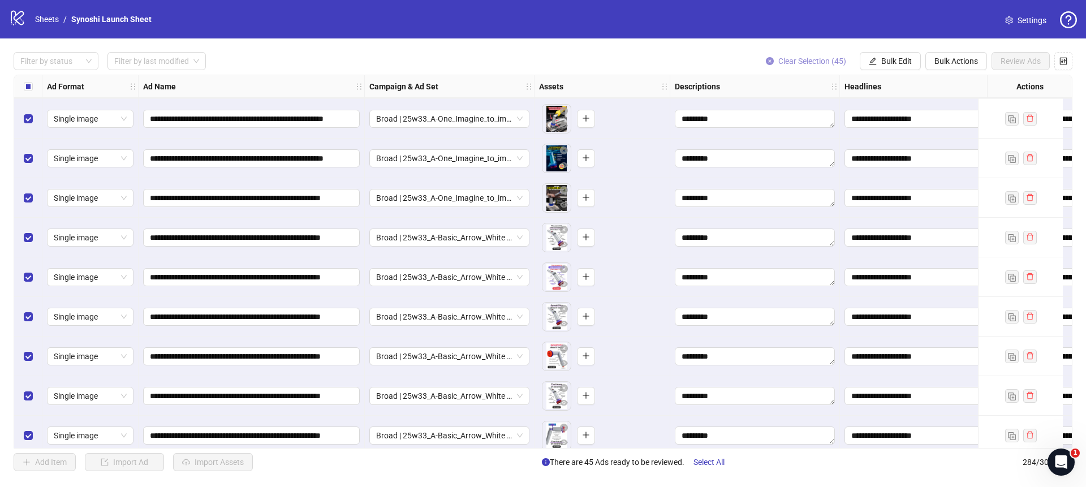
click at [764, 56] on button "Clear Selection (45)" at bounding box center [806, 61] width 98 height 18
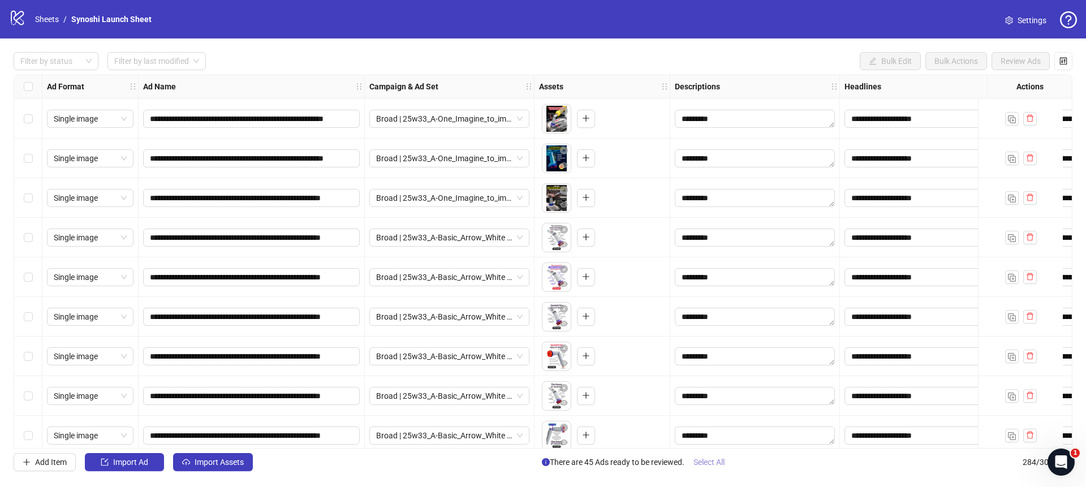
click at [709, 464] on span "Select All" at bounding box center [709, 462] width 31 height 9
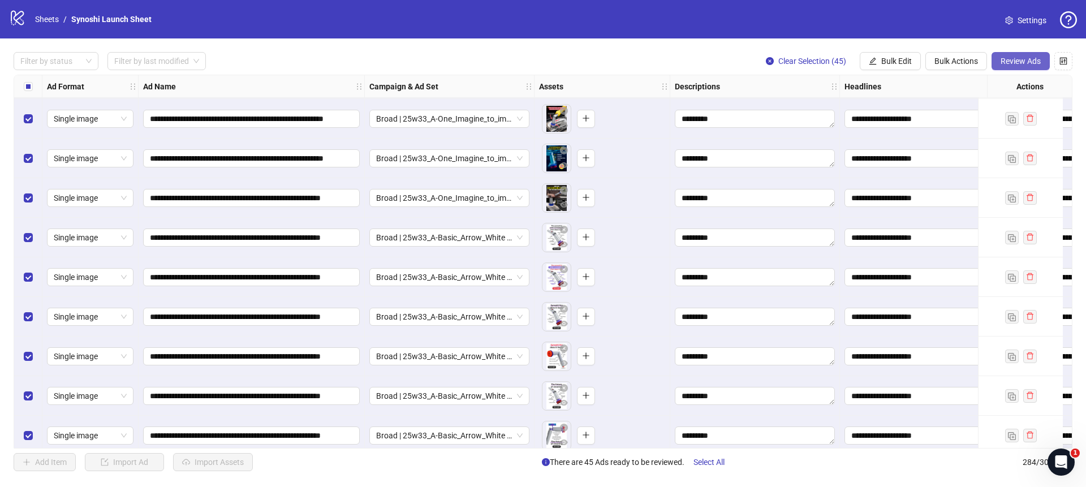
click at [1013, 65] on span "Review Ads" at bounding box center [1021, 61] width 40 height 9
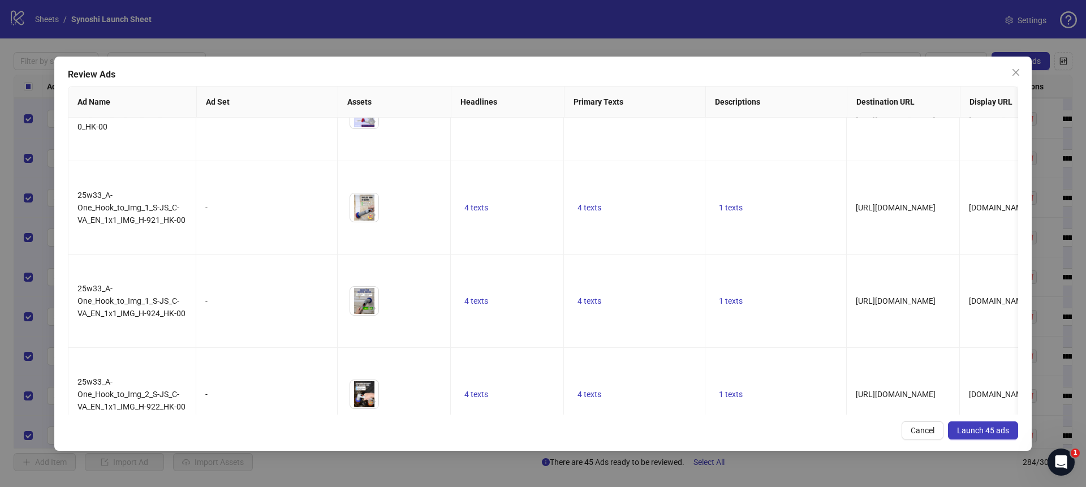
scroll to position [1577, 0]
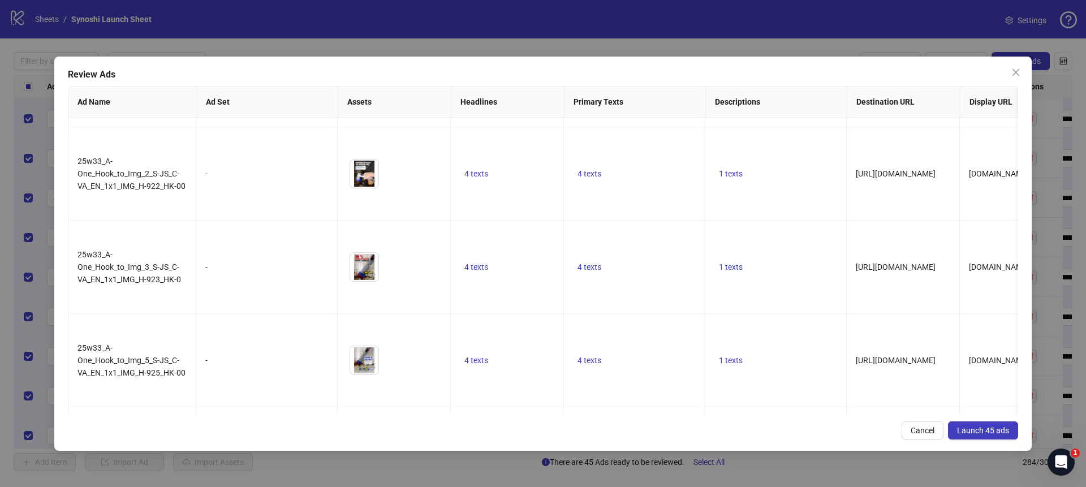
click at [969, 425] on button "Launch 45 ads" at bounding box center [983, 430] width 70 height 18
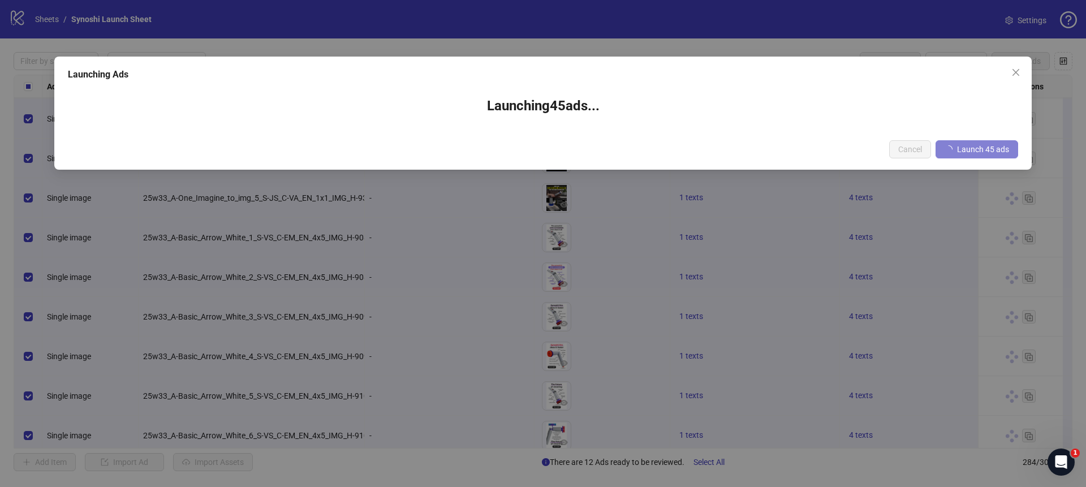
scroll to position [10337, 0]
